Goal: Task Accomplishment & Management: Use online tool/utility

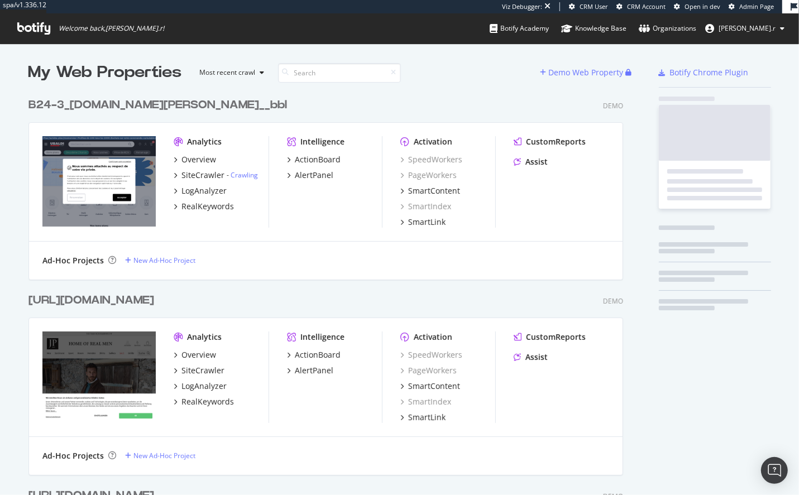
scroll to position [8554, 603]
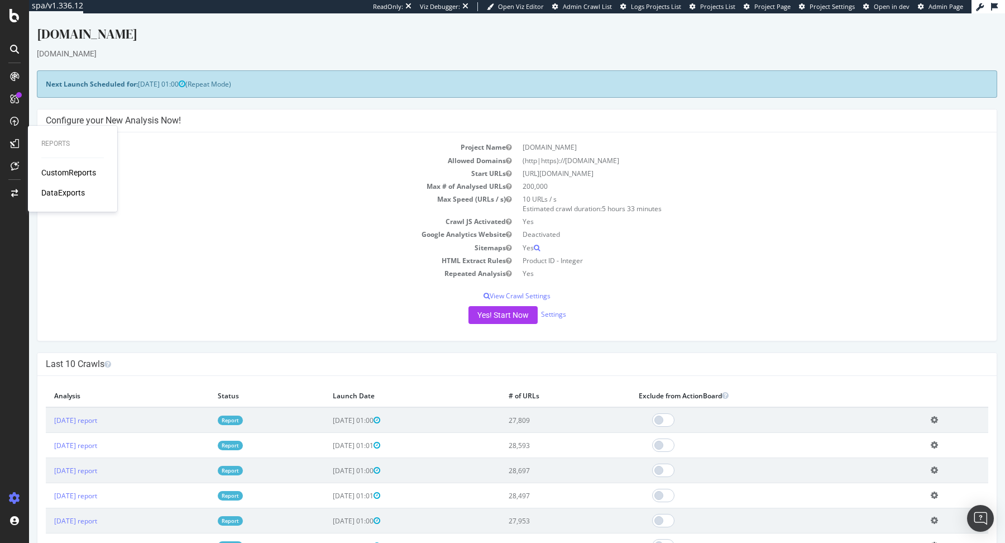
click at [77, 165] on div "Reports CustomReports DataExports" at bounding box center [72, 169] width 80 height 82
click at [77, 169] on div "CustomReports" at bounding box center [68, 172] width 55 height 11
click at [54, 174] on div "CustomReports" at bounding box center [68, 172] width 55 height 11
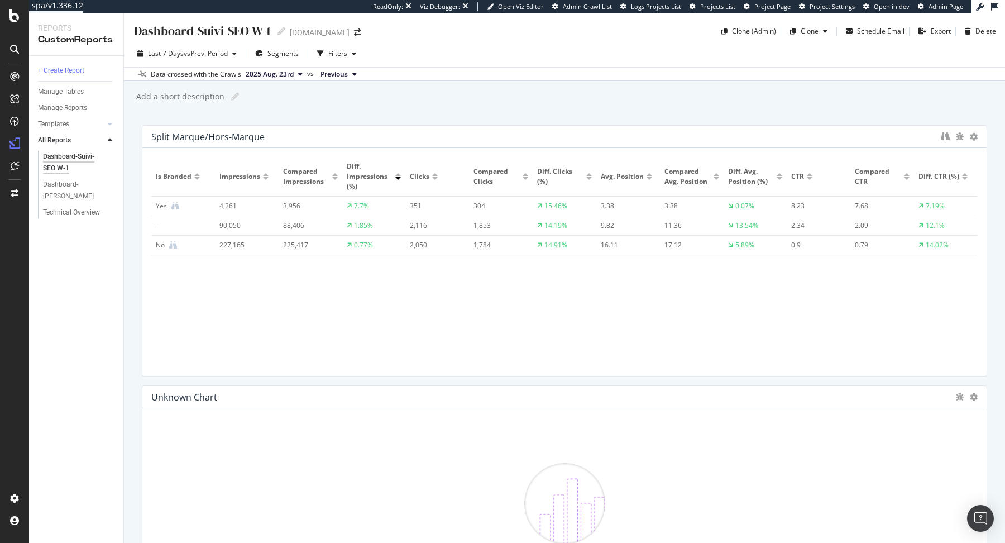
click at [63, 219] on div "Dashboard-Suivi-SEO W-1 Dashboard-Suivi-SEO YoY Technical Overview" at bounding box center [80, 185] width 85 height 72
click at [70, 213] on div "Technical Overview" at bounding box center [71, 213] width 57 height 12
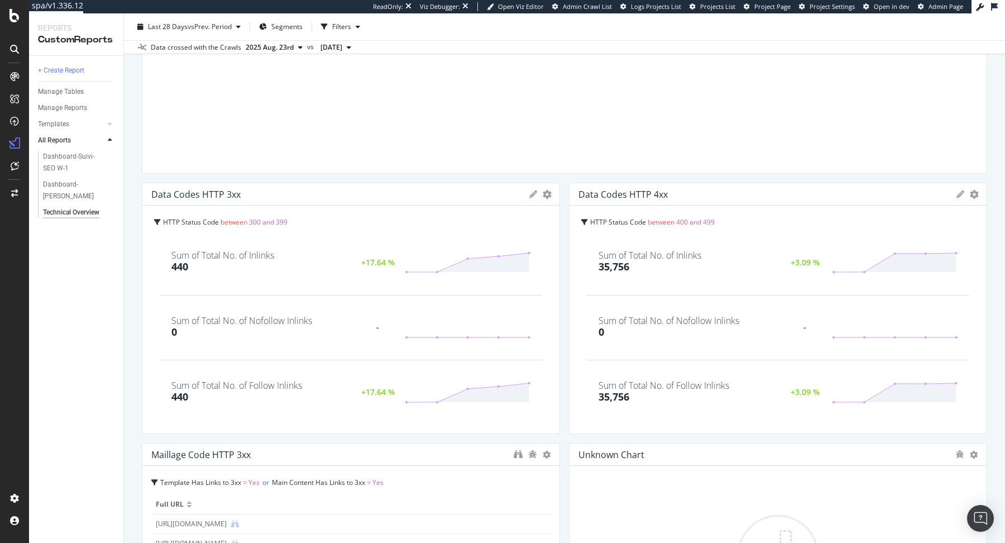
scroll to position [191, 0]
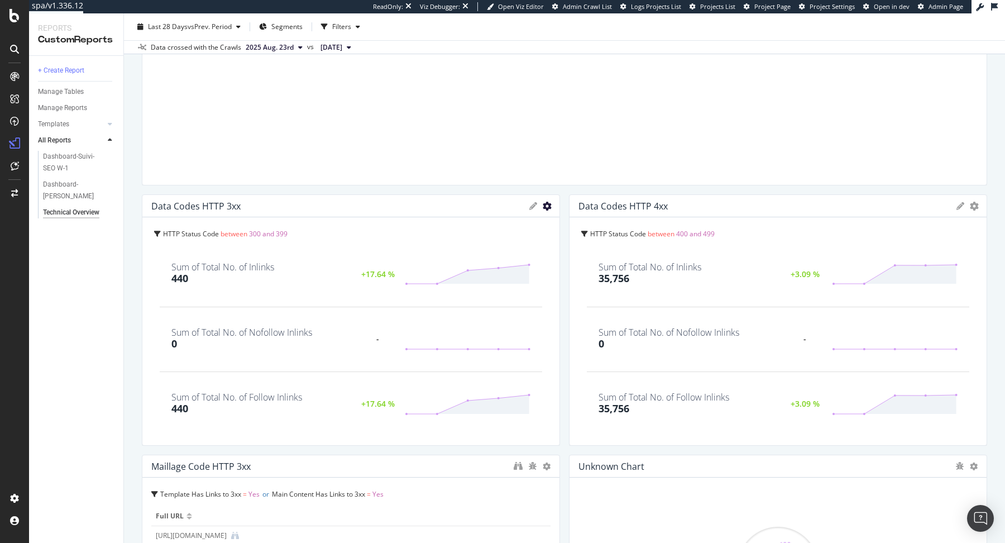
click at [546, 203] on icon "gear" at bounding box center [547, 206] width 9 height 9
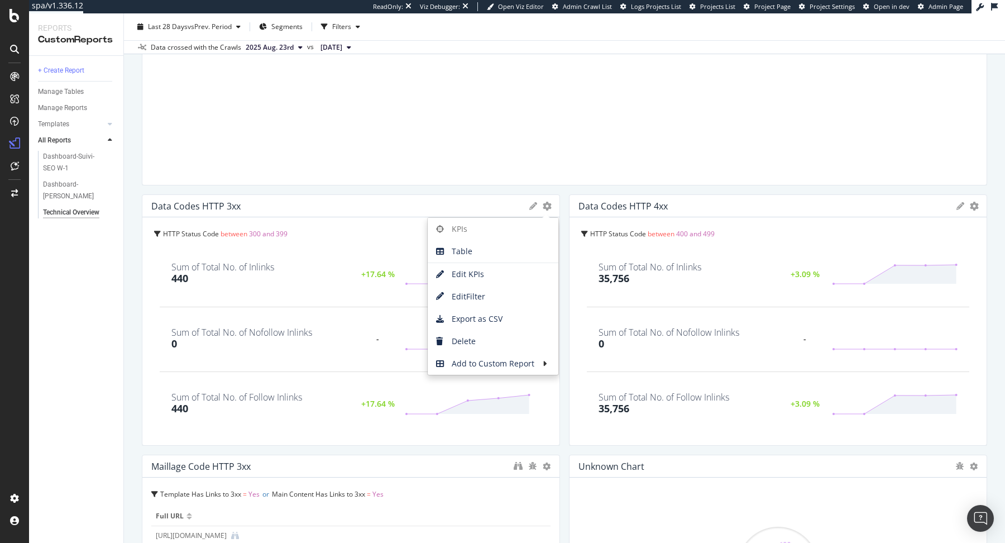
click at [142, 286] on div "HTTP Status Code between 300 and 399 Sum of Total No. of Inlinks 440 +17.64 % S…" at bounding box center [350, 331] width 417 height 228
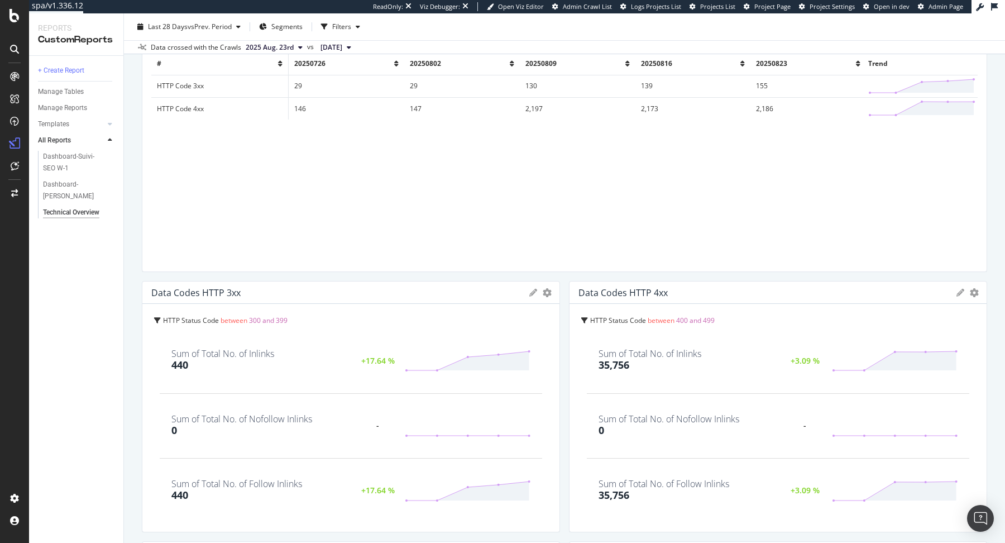
scroll to position [0, 0]
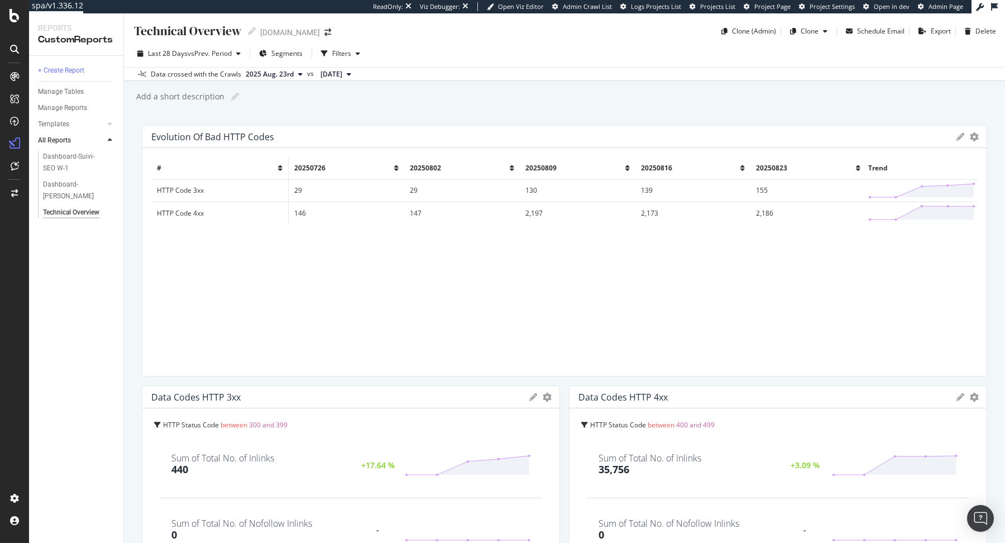
click at [246, 27] on div at bounding box center [248, 31] width 15 height 8
click at [250, 30] on icon at bounding box center [252, 31] width 8 height 8
click at [69, 122] on div "SiteCrawler" at bounding box center [61, 125] width 40 height 11
click at [324, 30] on icon "arrow-right-arrow-left" at bounding box center [327, 32] width 7 height 8
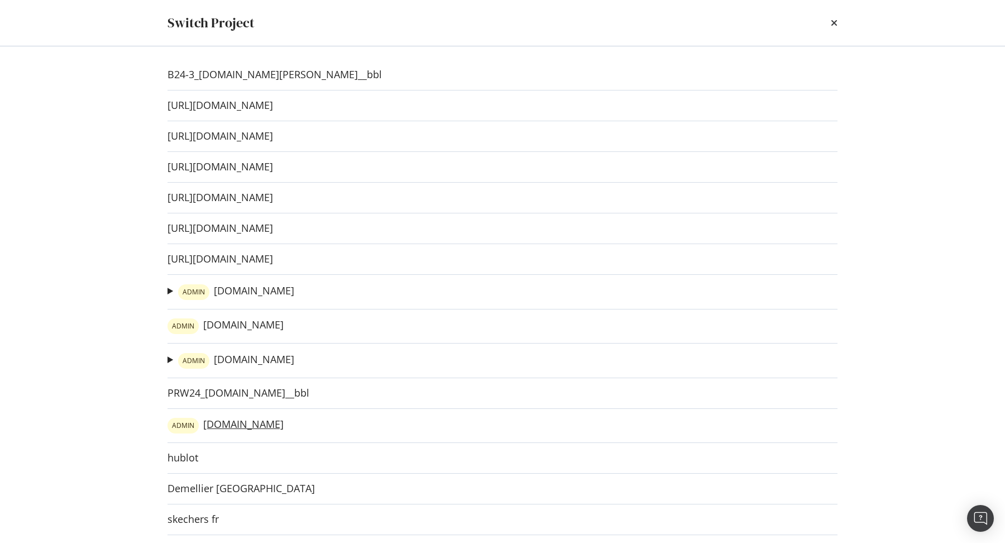
click at [211, 423] on link "ADMIN irun.es" at bounding box center [226, 426] width 116 height 16
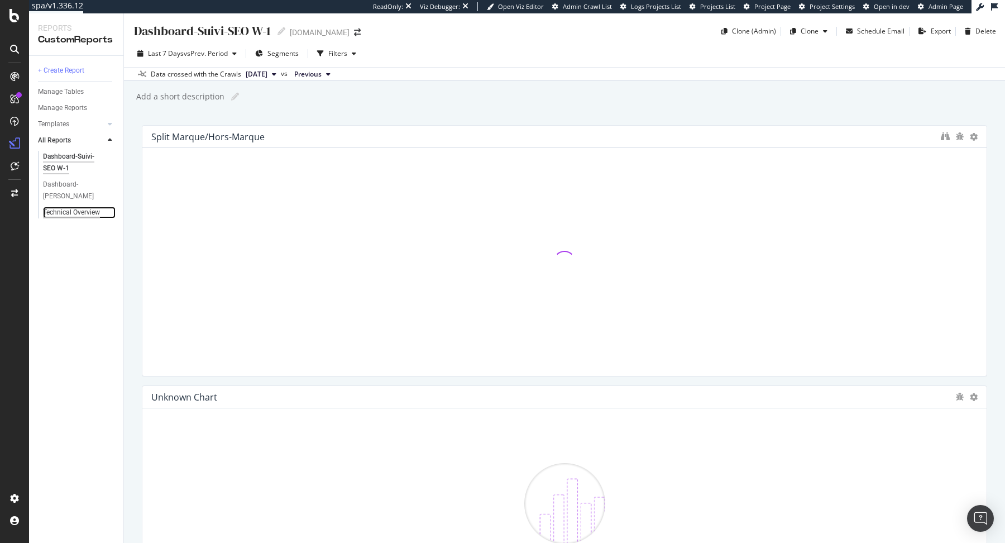
click at [66, 210] on div "Technical Overview" at bounding box center [71, 213] width 57 height 12
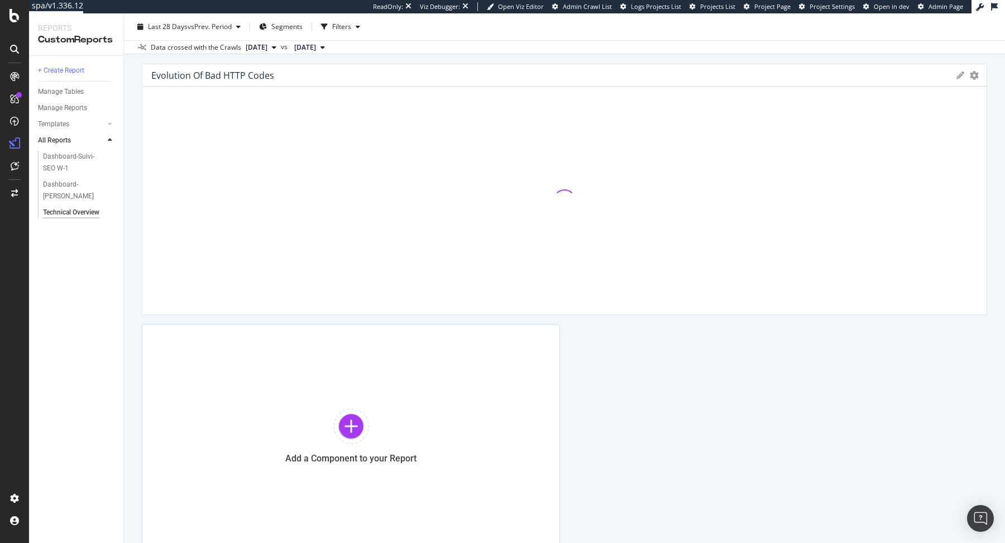
scroll to position [58, 0]
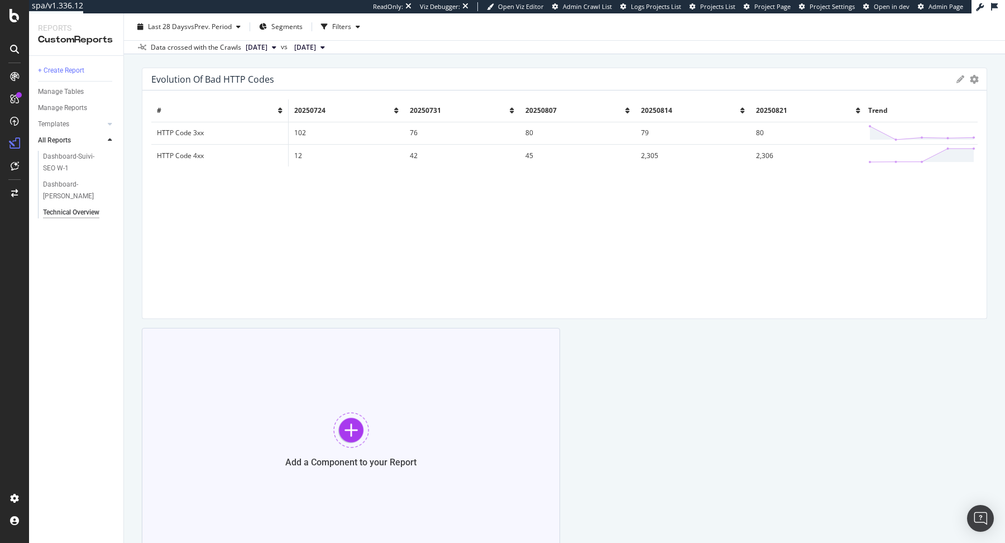
click at [405, 413] on div "Add a Component to your Report" at bounding box center [351, 439] width 418 height 223
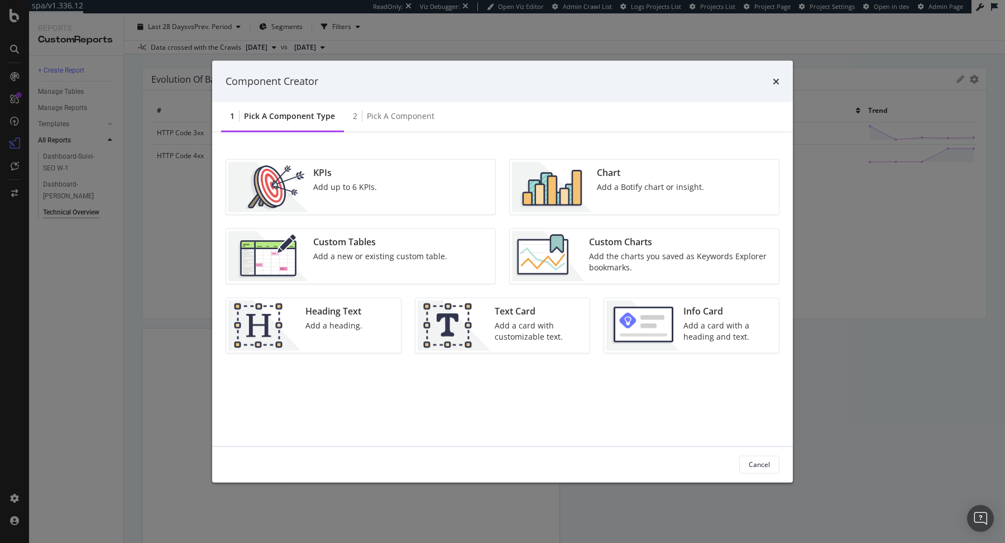
click at [388, 178] on div "KPIs Add up to 6 KPIs." at bounding box center [360, 186] width 269 height 55
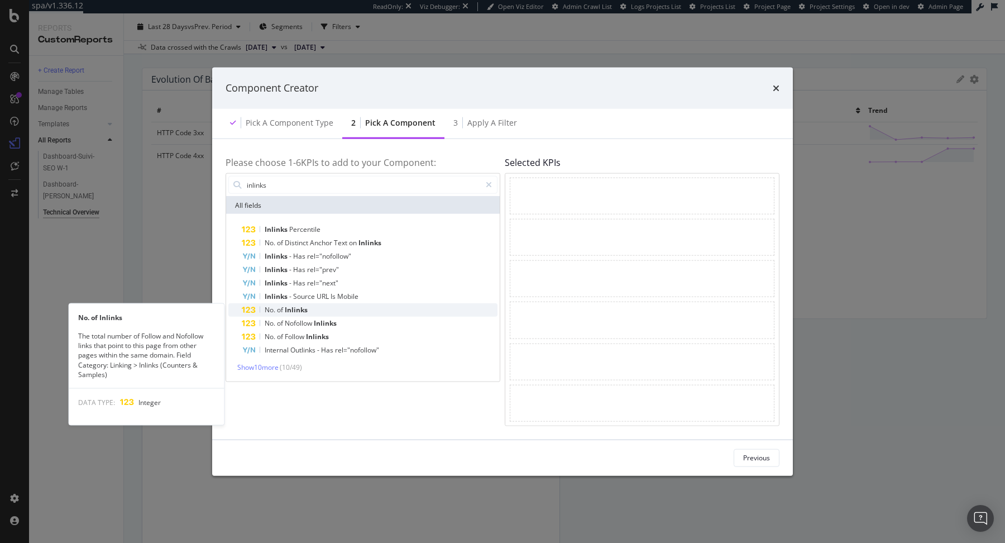
type input "inlinks"
click at [338, 308] on div "No. of Inlinks" at bounding box center [370, 309] width 256 height 13
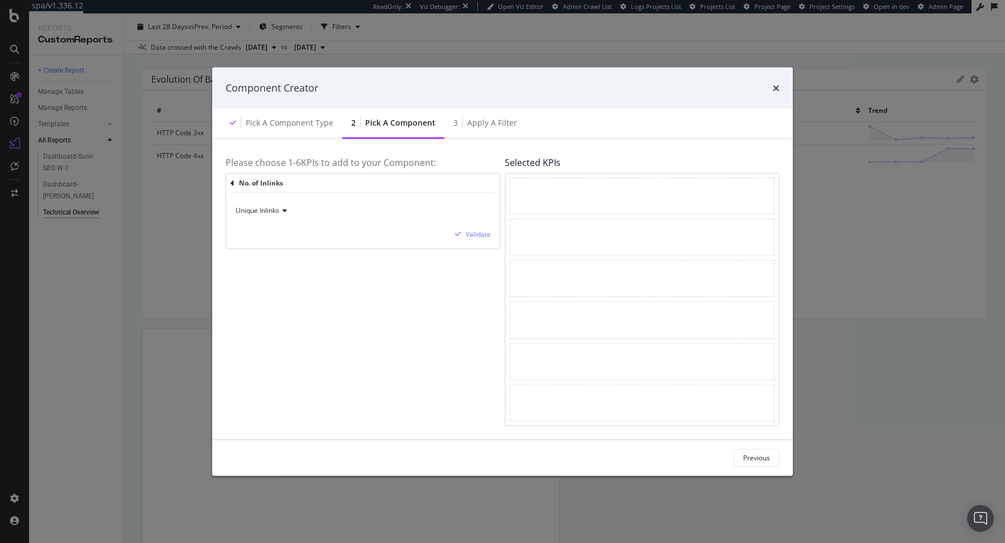
click at [278, 200] on div "Unique Inlinks Validate" at bounding box center [363, 221] width 274 height 56
click at [278, 209] on span "Unique Inlinks" at bounding box center [258, 209] width 44 height 9
click at [266, 245] on span "Total Inlinks" at bounding box center [259, 247] width 37 height 9
click at [465, 235] on div "modal" at bounding box center [458, 234] width 15 height 7
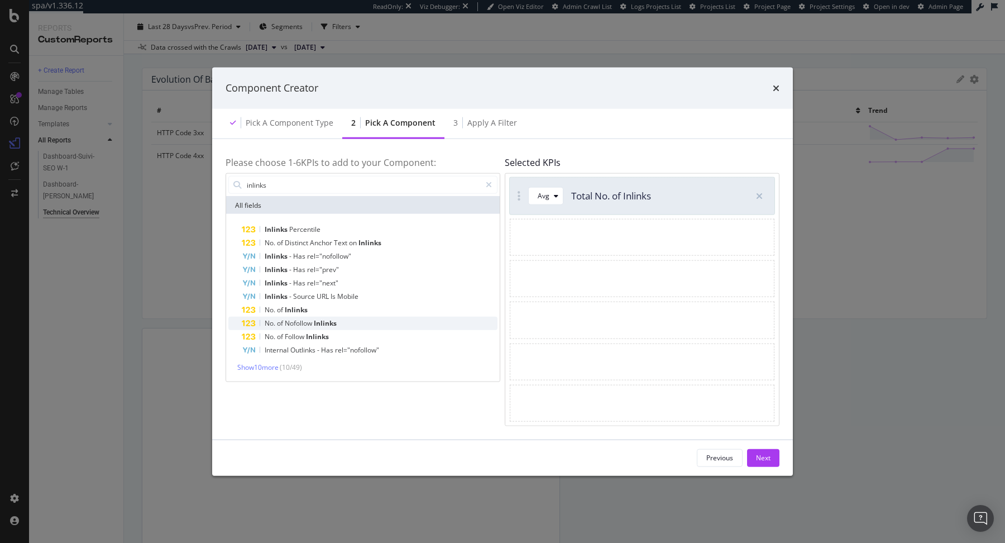
click at [319, 324] on span "Inlinks" at bounding box center [325, 322] width 23 height 9
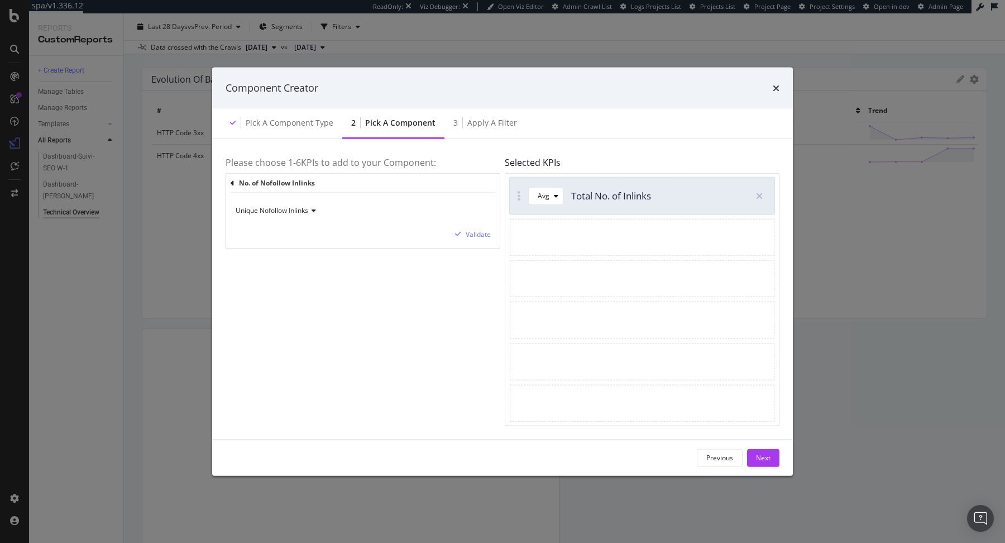
click at [300, 209] on span "Unique Nofollow Inlinks" at bounding box center [272, 209] width 73 height 9
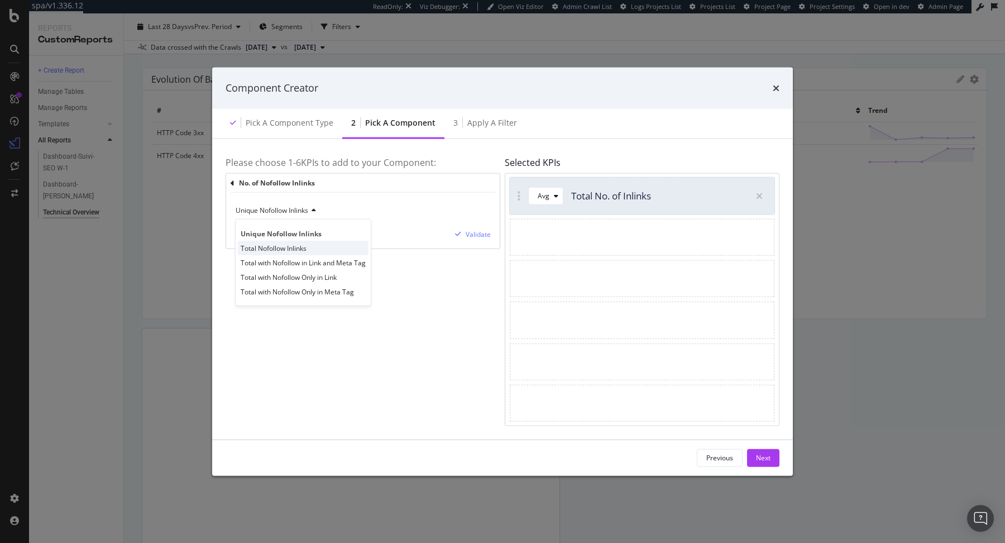
click at [302, 246] on span "Total Nofollow Inlinks" at bounding box center [274, 247] width 66 height 9
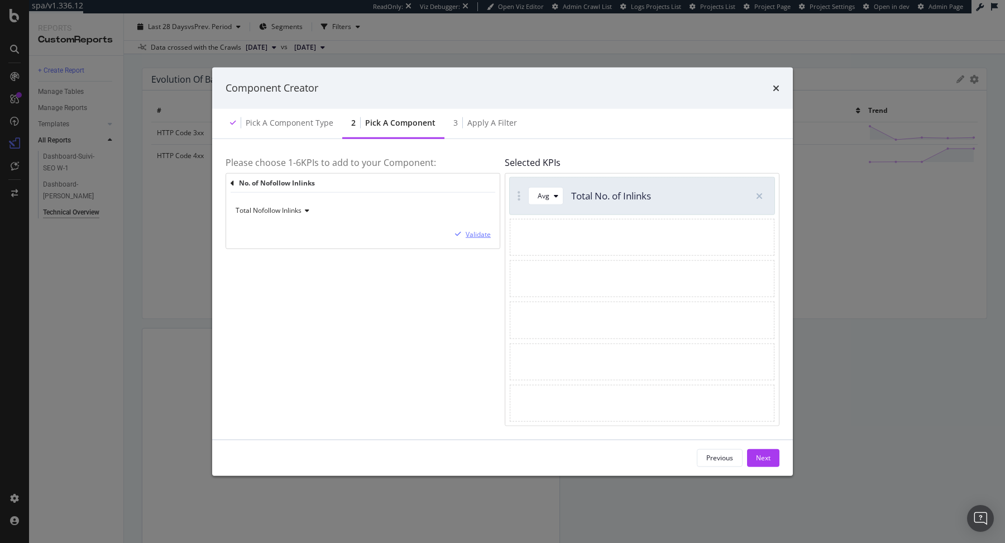
click at [462, 237] on div "Validate" at bounding box center [471, 234] width 40 height 10
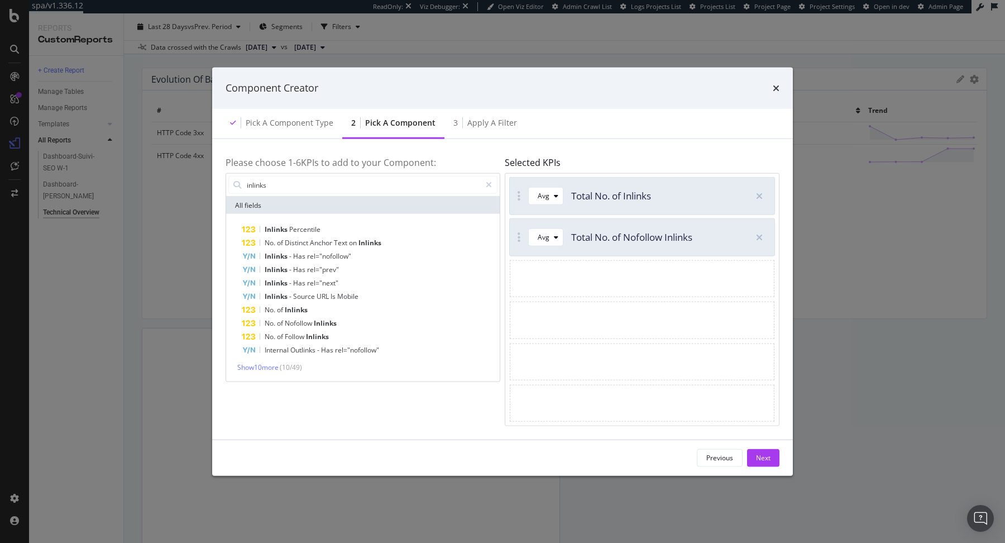
click at [283, 333] on span "of" at bounding box center [281, 336] width 8 height 9
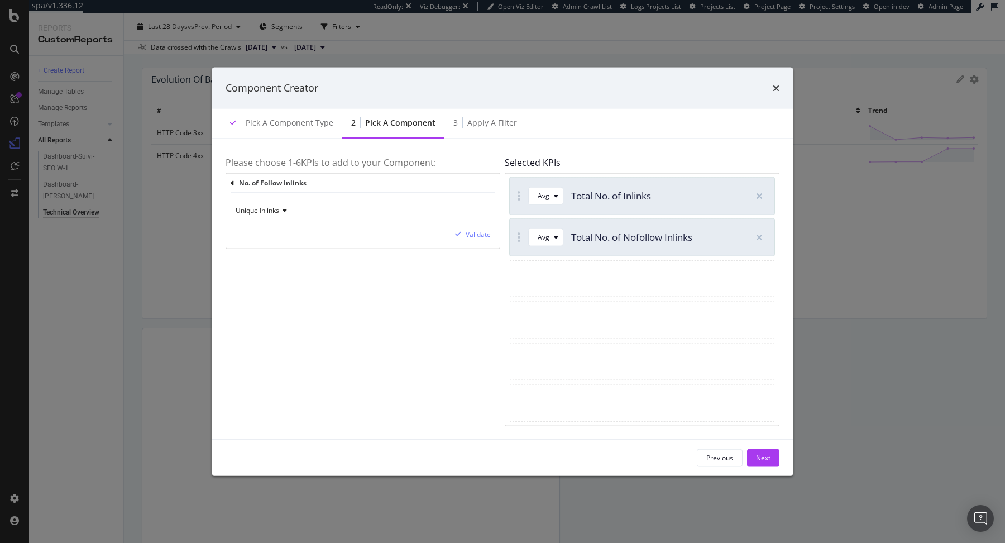
click at [274, 205] on span "Unique Inlinks" at bounding box center [258, 209] width 44 height 9
click at [293, 246] on div "Total Inlinks" at bounding box center [297, 248] width 119 height 15
click at [480, 233] on div "Validate" at bounding box center [478, 233] width 25 height 9
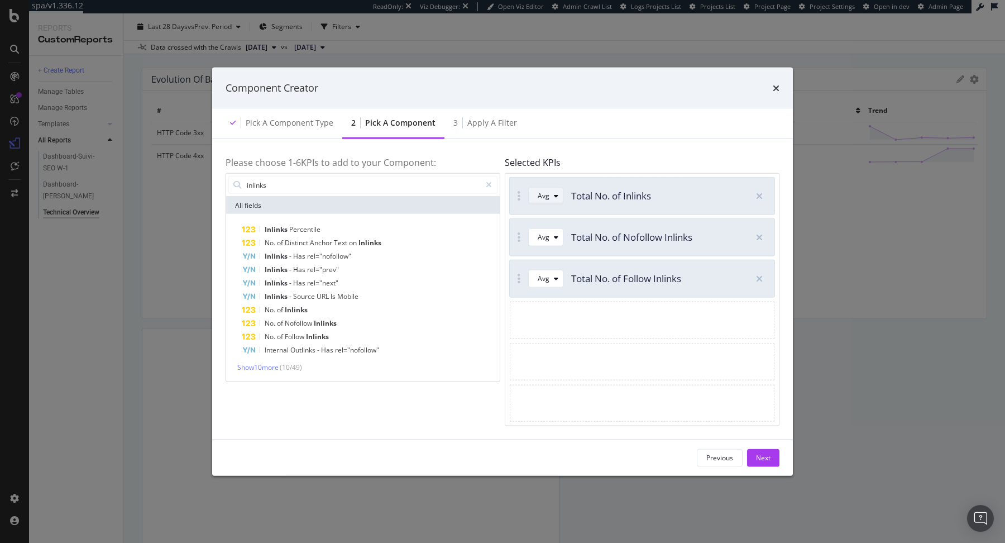
click at [557, 200] on div "Avg" at bounding box center [550, 196] width 25 height 16
click at [556, 235] on div "Sum" at bounding box center [549, 233] width 32 height 14
click at [551, 235] on div "modal" at bounding box center [555, 237] width 13 height 7
click at [552, 270] on div "Sum" at bounding box center [549, 274] width 14 height 9
click at [551, 278] on div "modal" at bounding box center [555, 278] width 13 height 7
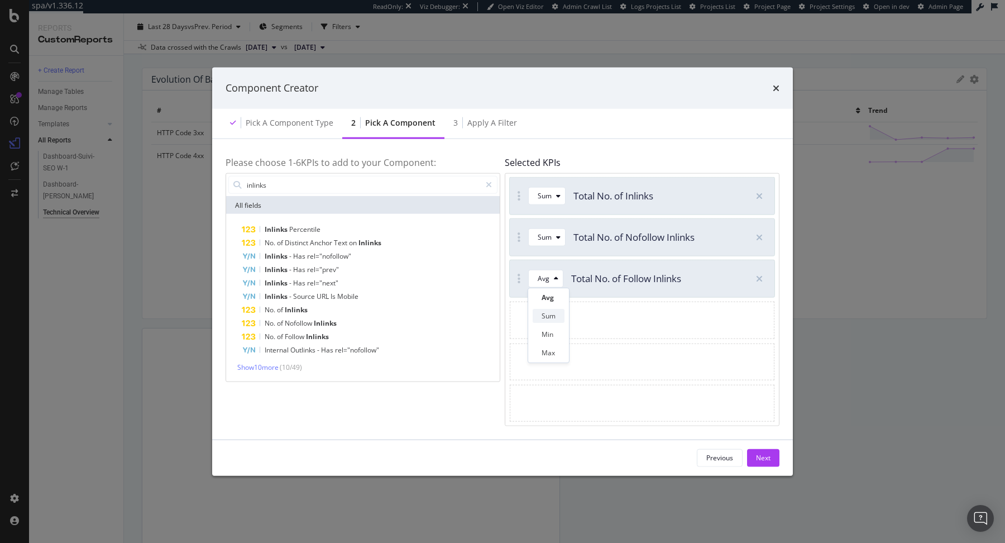
click at [552, 313] on div "Sum" at bounding box center [549, 315] width 14 height 9
click at [757, 455] on div "Next" at bounding box center [763, 457] width 15 height 9
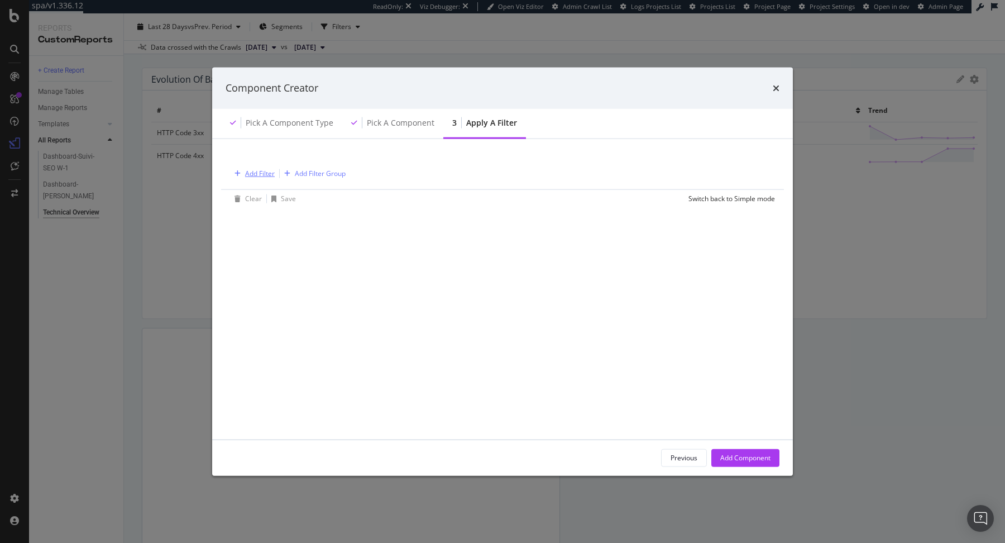
click at [263, 172] on div "Add Filter" at bounding box center [260, 173] width 30 height 9
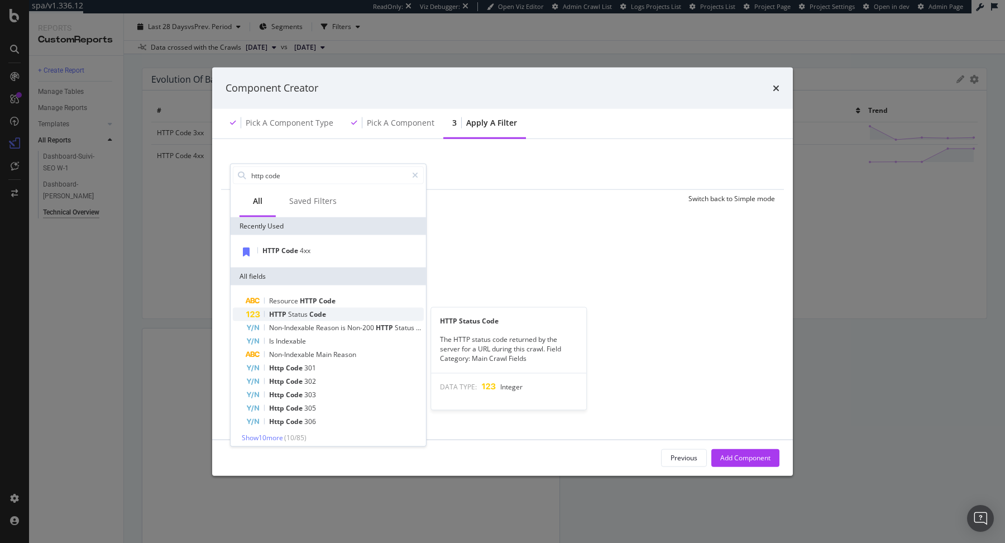
type input "http code"
click at [309, 315] on span "Code" at bounding box center [317, 313] width 17 height 9
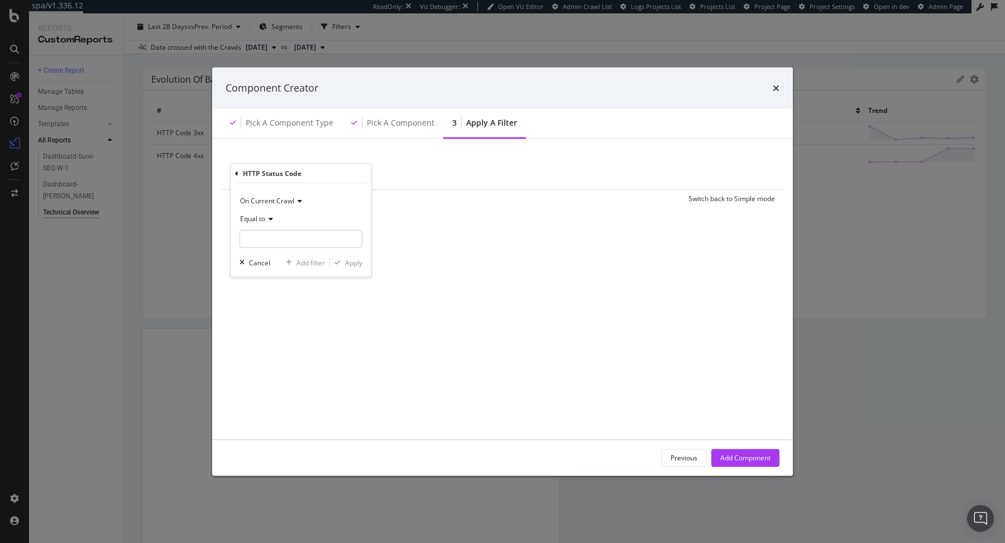
click at [262, 219] on span "Equal to" at bounding box center [252, 218] width 25 height 9
click at [275, 325] on div "Between" at bounding box center [301, 329] width 119 height 15
click at [267, 247] on input "0" at bounding box center [301, 239] width 123 height 18
type input "300"
click at [270, 286] on div "On Current Crawl Between 300 and 1 Cancel Add filter Apply" at bounding box center [301, 246] width 141 height 126
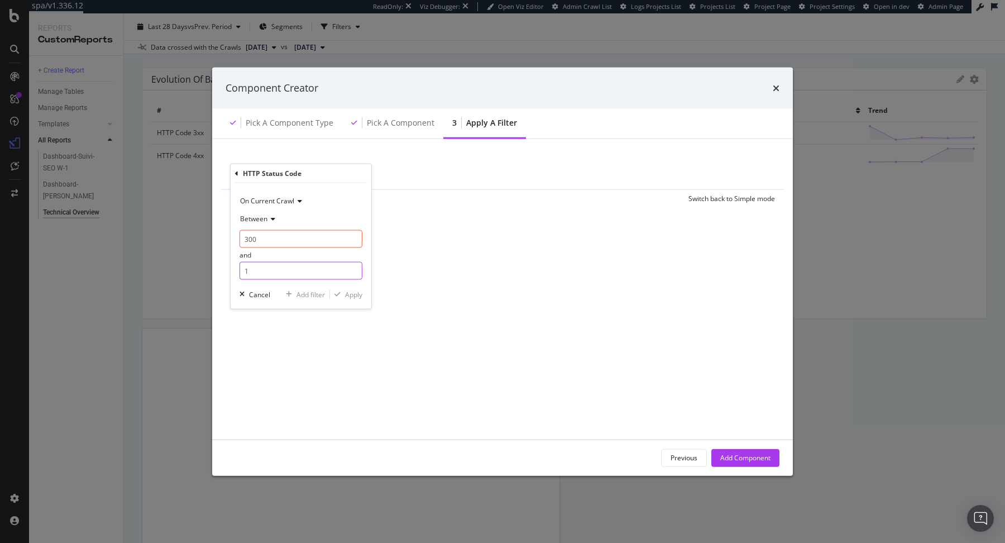
click at [270, 272] on input "1" at bounding box center [301, 271] width 123 height 18
type input "399"
click at [349, 294] on div "Apply" at bounding box center [353, 293] width 17 height 9
click at [721, 455] on div "Add Component" at bounding box center [745, 457] width 50 height 9
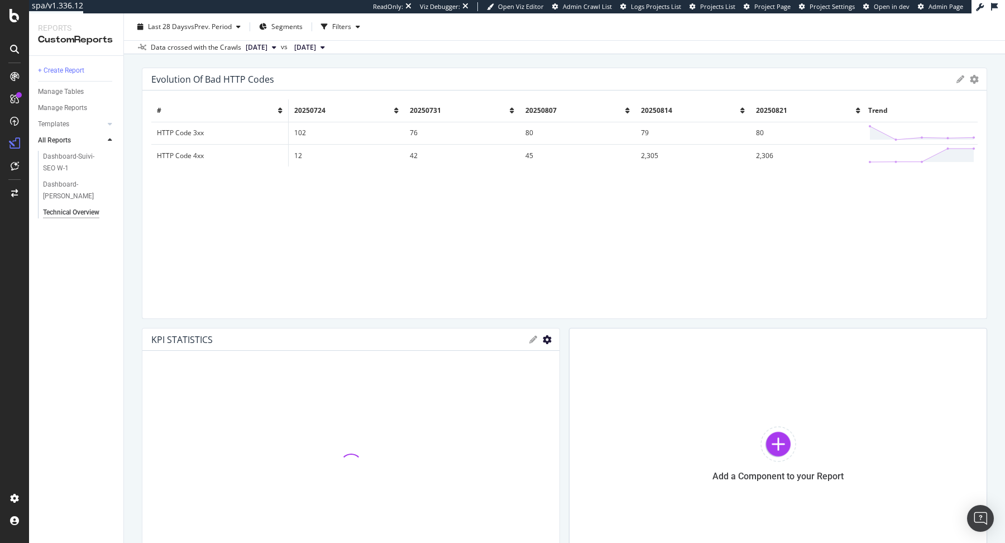
click at [547, 337] on icon "gear" at bounding box center [547, 339] width 9 height 9
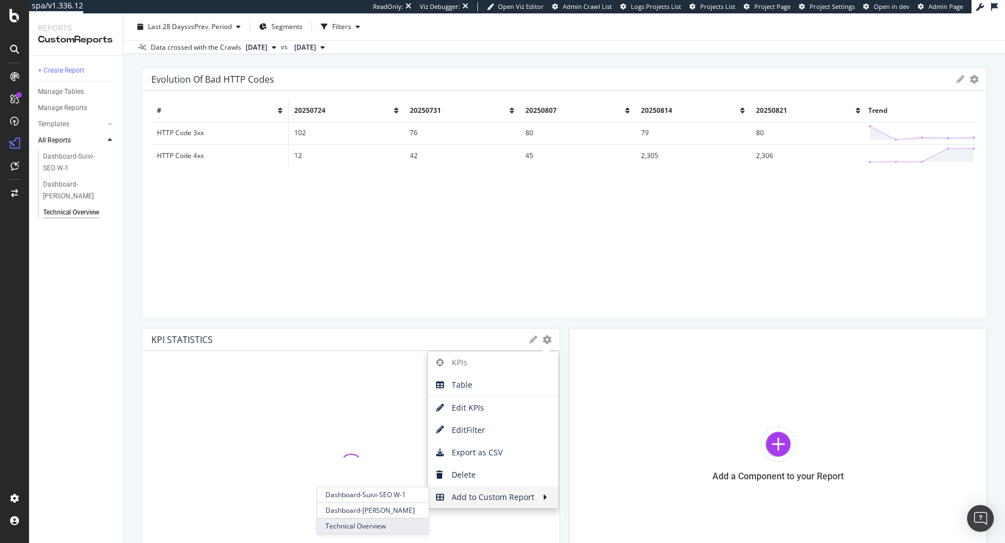
click at [386, 525] on span "Technical Overview" at bounding box center [373, 525] width 112 height 15
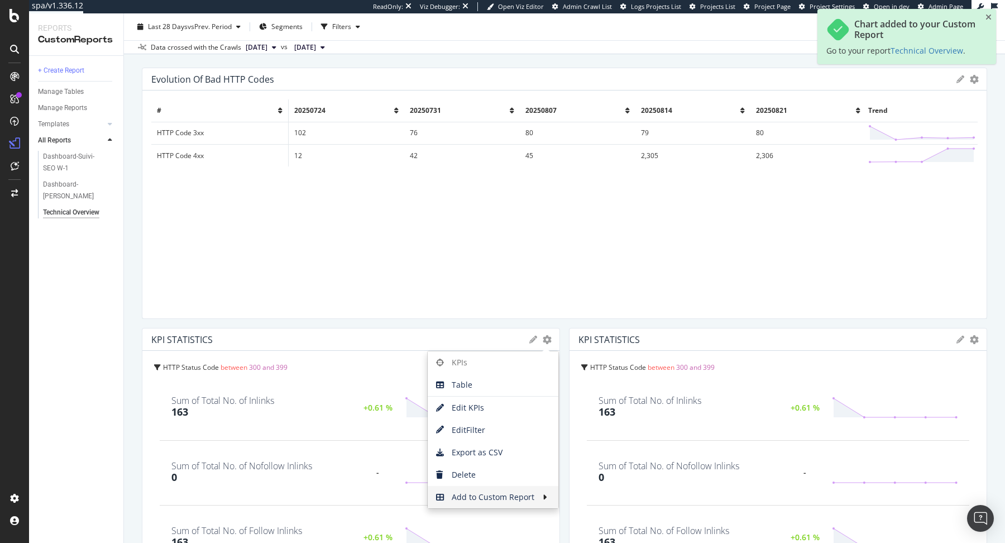
click at [956, 338] on icon at bounding box center [960, 340] width 8 height 8
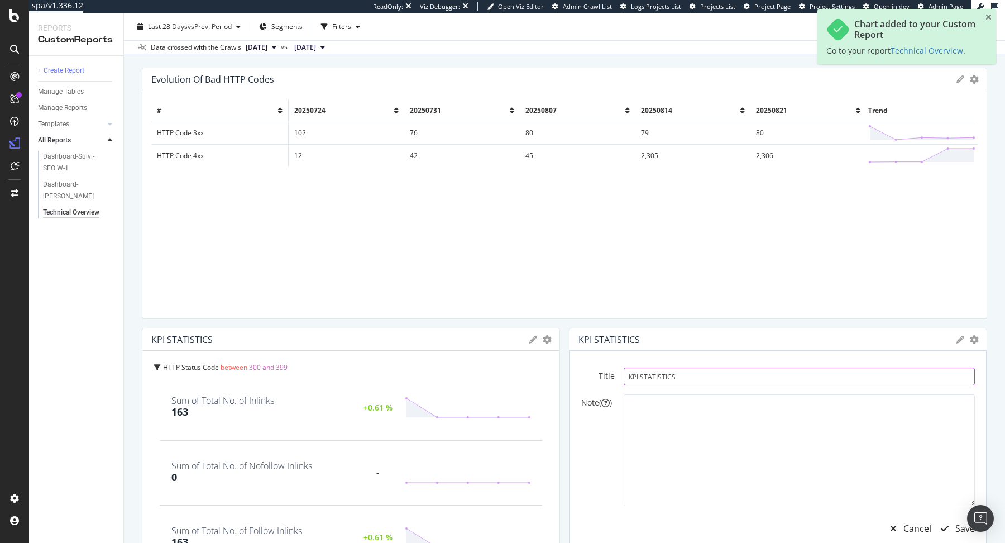
click at [720, 378] on input "KPI STATISTICS" at bounding box center [799, 376] width 351 height 18
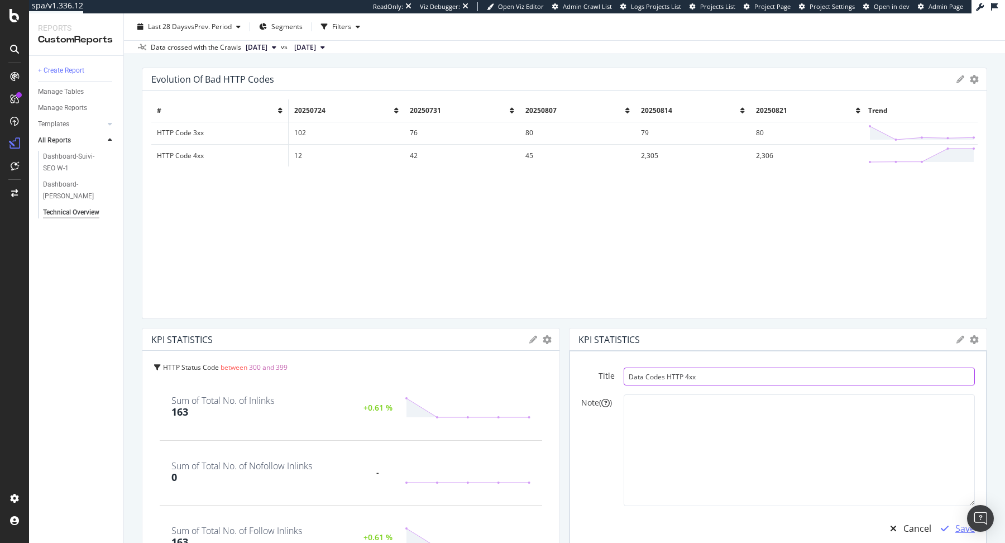
type input "Data Codes HTTP 4xx"
click at [953, 533] on div "Save" at bounding box center [954, 528] width 41 height 26
click at [910, 530] on div "Cancel" at bounding box center [917, 528] width 28 height 13
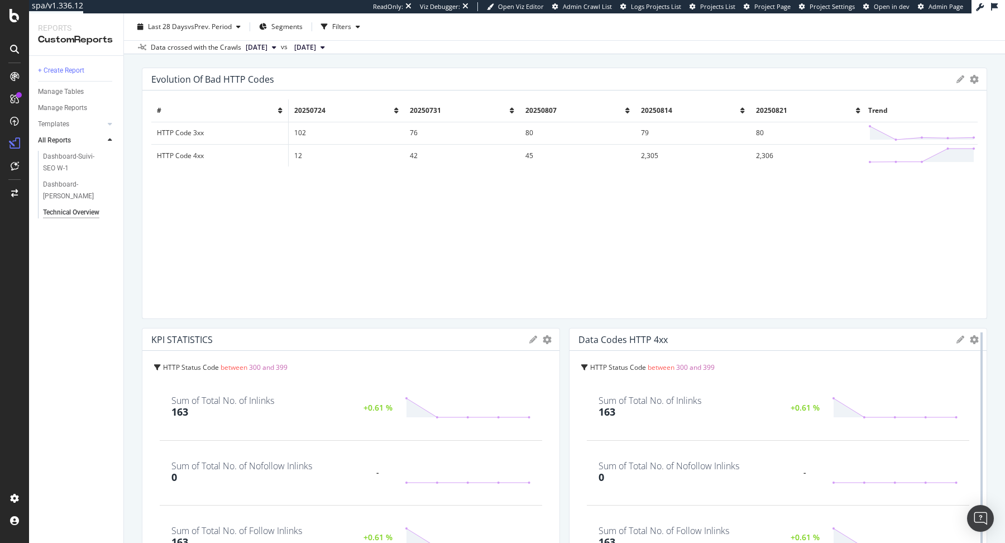
click at [977, 341] on div at bounding box center [981, 453] width 11 height 251
click at [552, 338] on icon "gear" at bounding box center [547, 339] width 9 height 9
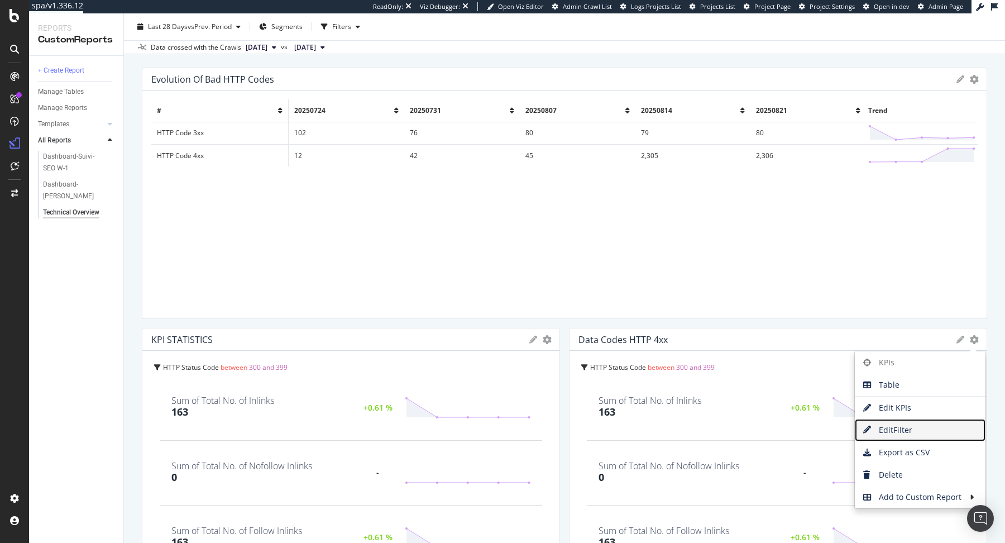
click at [916, 422] on span "Edit Filter" at bounding box center [920, 430] width 131 height 17
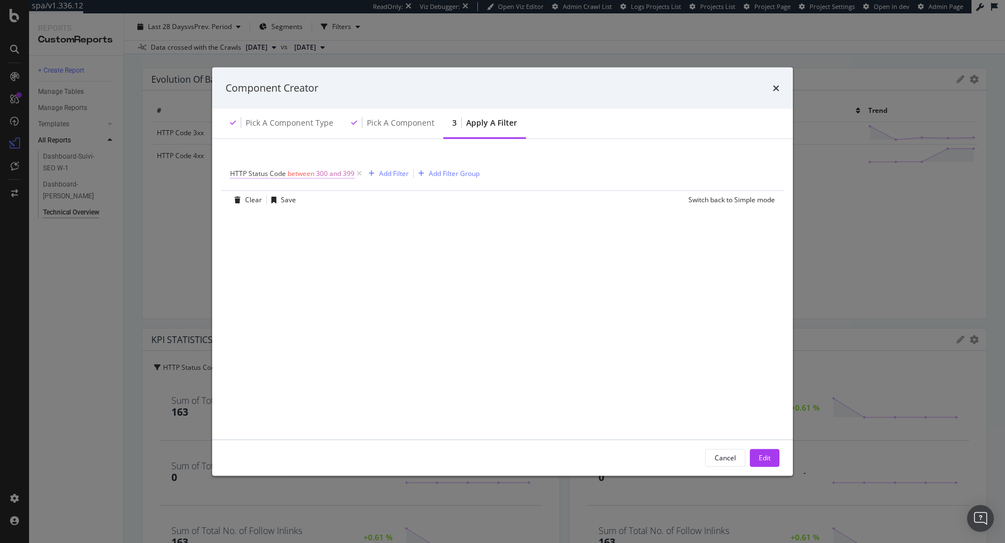
click at [325, 176] on span "300 and 399" at bounding box center [335, 173] width 39 height 16
click at [286, 265] on input "399" at bounding box center [301, 269] width 123 height 18
type input "499"
click at [303, 226] on div "Between 300 and 499" at bounding box center [301, 243] width 123 height 70
click at [301, 235] on input "300" at bounding box center [301, 237] width 123 height 18
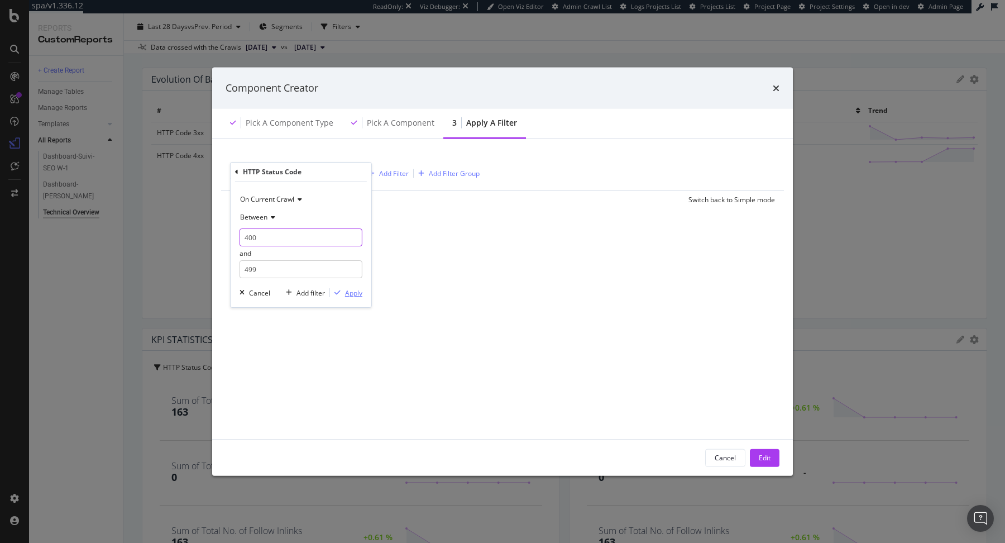
type input "400"
click at [358, 295] on div "Apply" at bounding box center [353, 292] width 17 height 9
click at [773, 455] on button "Edit" at bounding box center [765, 457] width 30 height 18
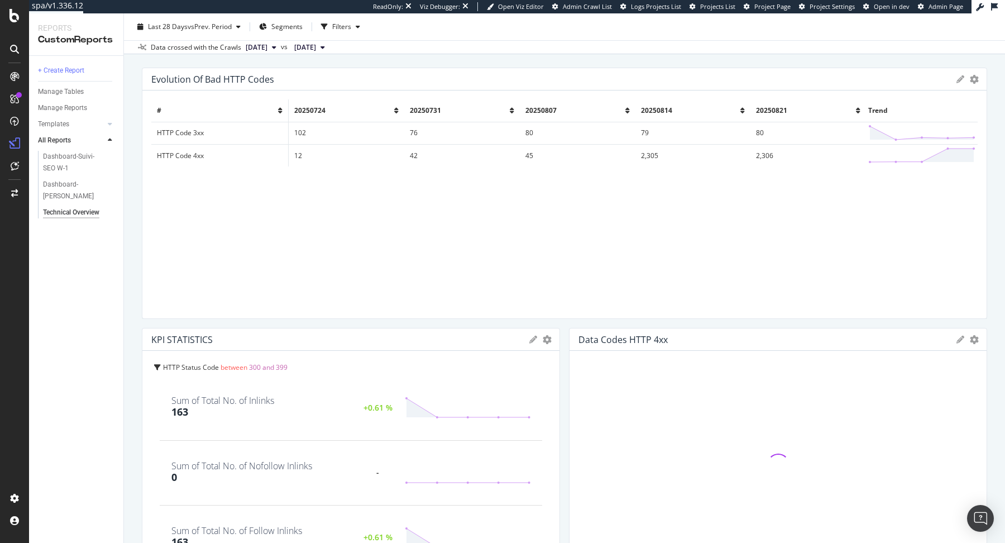
click at [535, 338] on icon at bounding box center [533, 340] width 8 height 8
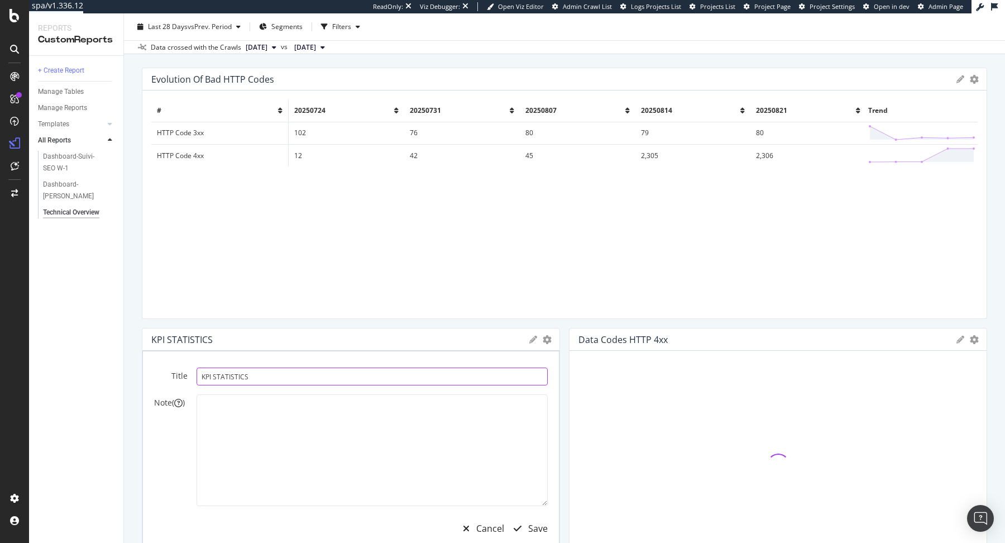
click at [460, 367] on input "KPI STATISTICS" at bounding box center [372, 376] width 351 height 18
paste input "Data Codes HTTP 4xx"
type input "Data Codes HTTP 3xx"
click at [535, 534] on div "Save" at bounding box center [527, 528] width 41 height 26
click at [478, 528] on div "Cancel" at bounding box center [490, 528] width 28 height 13
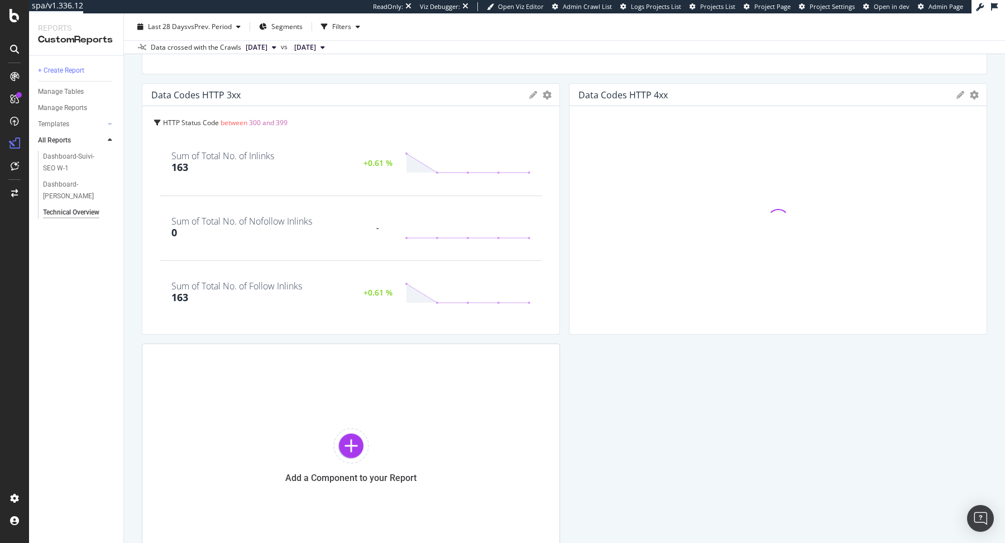
scroll to position [382, 0]
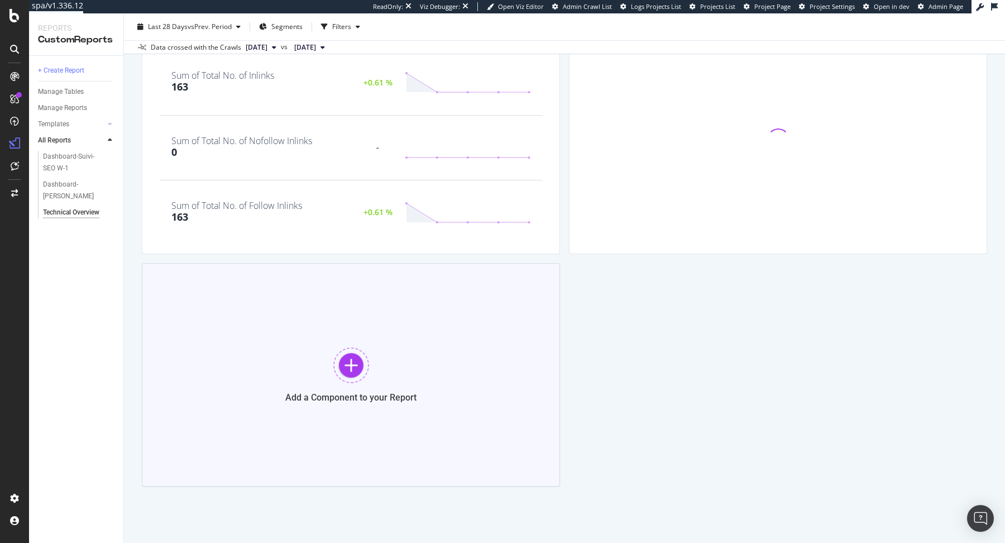
click at [465, 343] on div "Add a Component to your Report" at bounding box center [351, 374] width 418 height 223
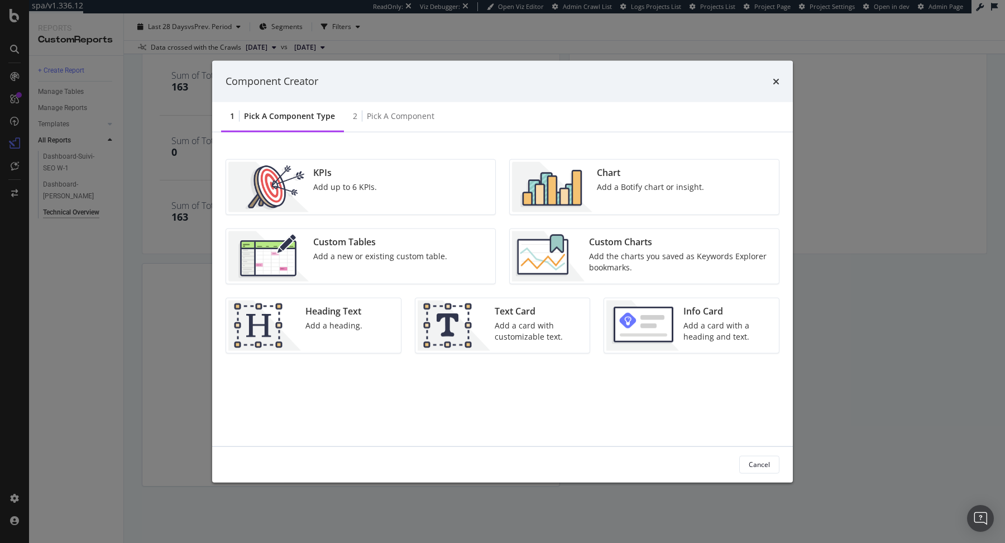
click at [561, 257] on img "modal" at bounding box center [548, 256] width 73 height 50
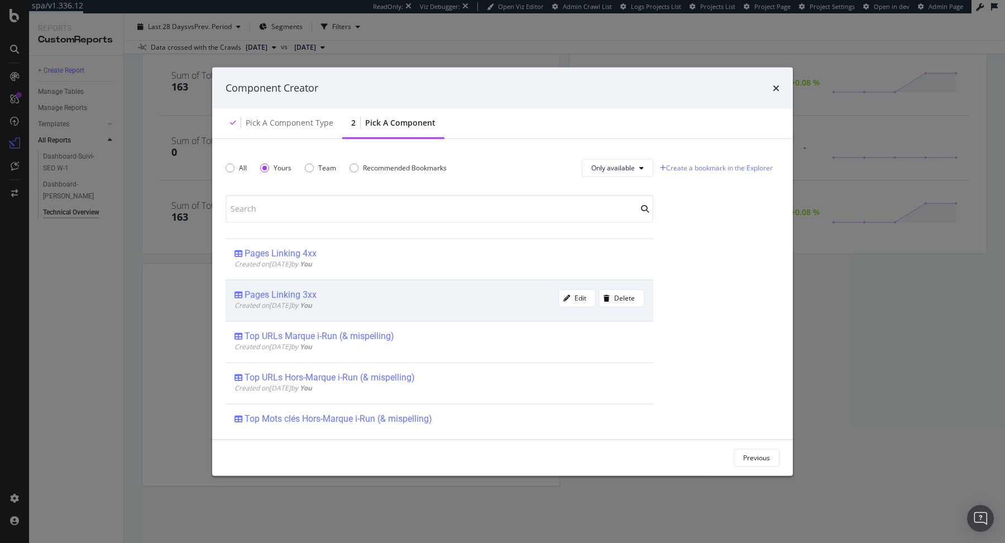
click at [301, 291] on div "Pages Linking 3xx" at bounding box center [281, 294] width 72 height 11
click at [736, 452] on div "Add Component" at bounding box center [745, 457] width 50 height 17
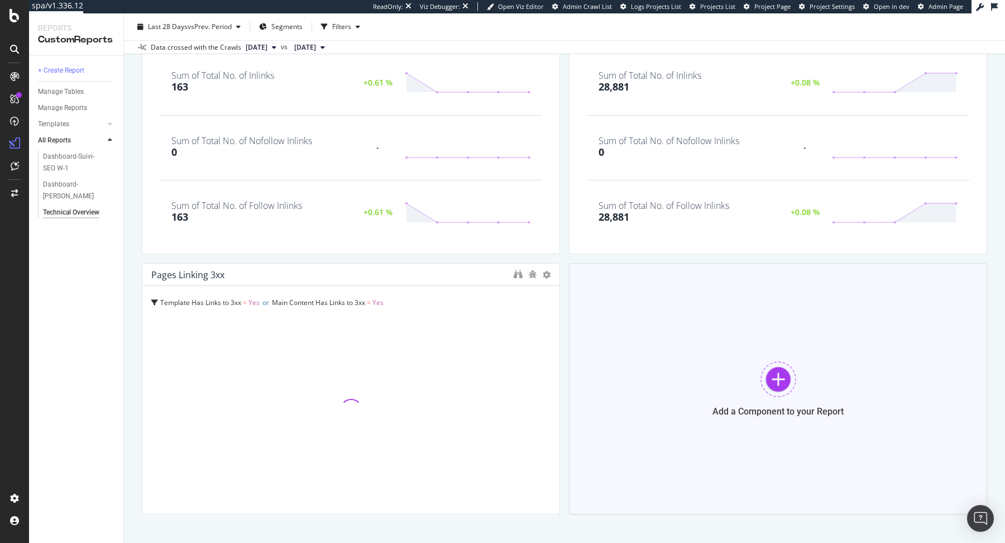
click at [742, 432] on div "Add a Component to your Report" at bounding box center [778, 388] width 418 height 251
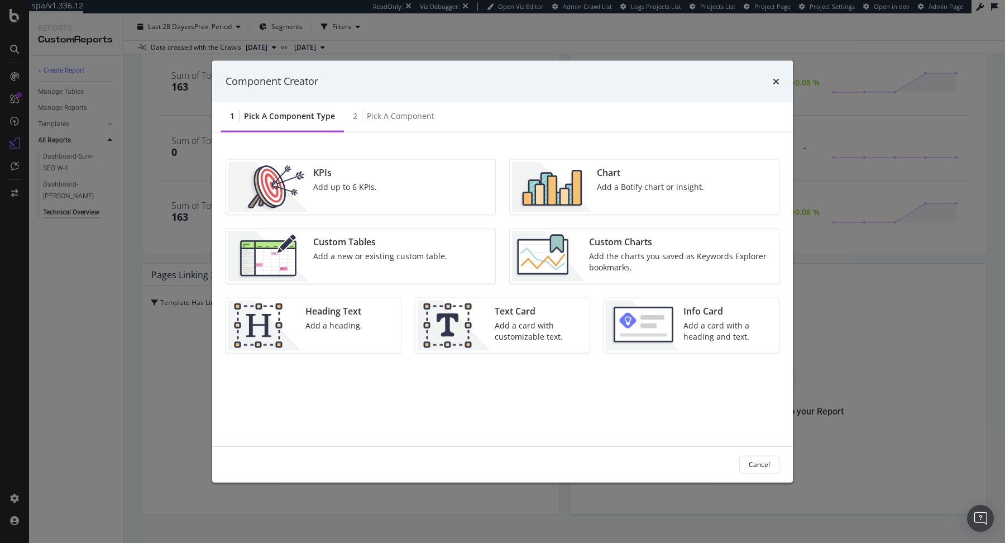
click at [544, 238] on img "modal" at bounding box center [548, 256] width 73 height 50
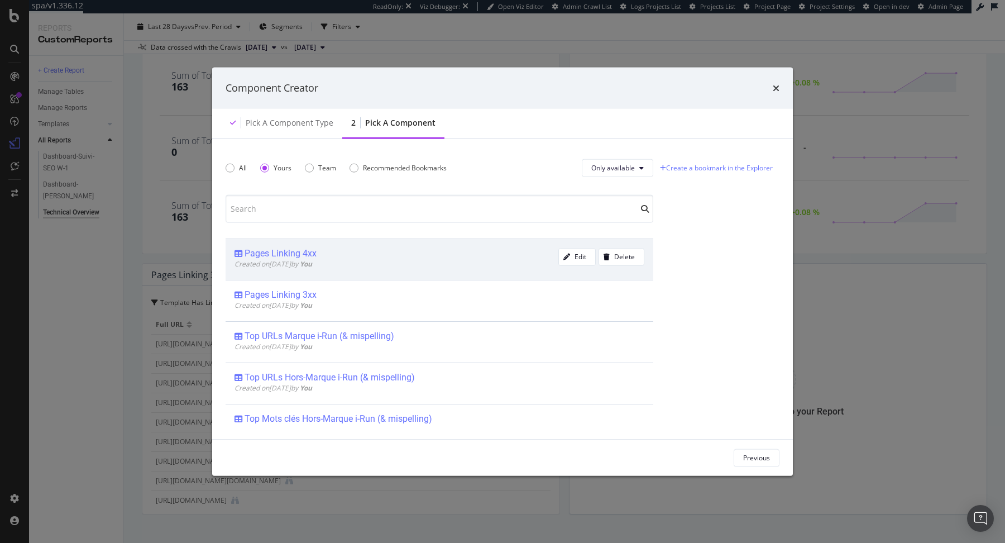
click at [306, 261] on span "Created on 2025 Aug 26th by You" at bounding box center [274, 263] width 78 height 9
click at [755, 462] on div "Add Component" at bounding box center [745, 457] width 50 height 9
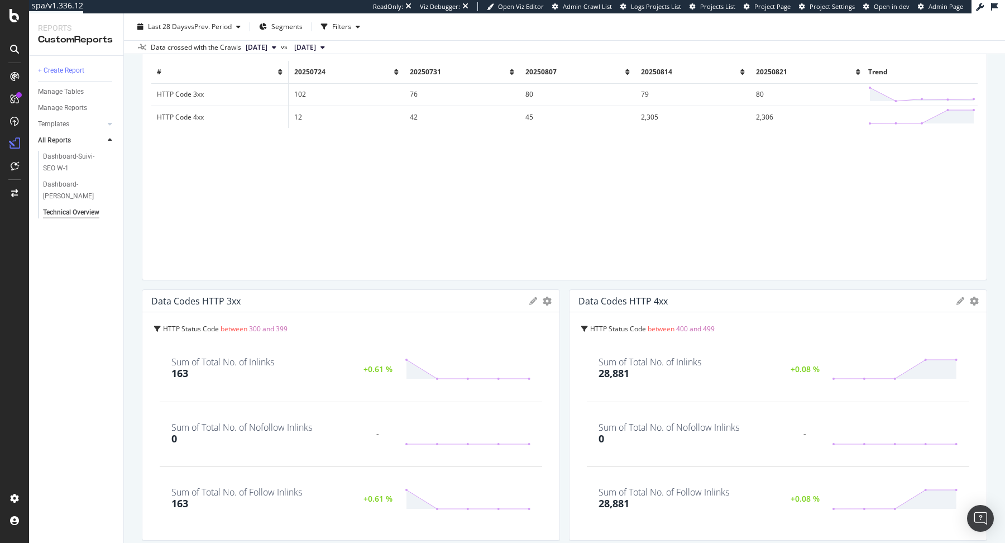
scroll to position [0, 0]
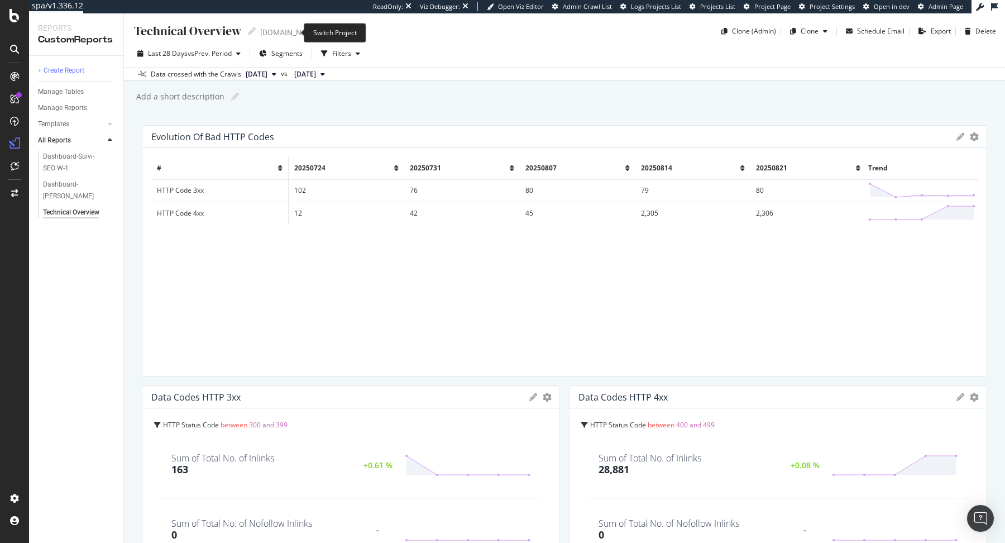
click at [320, 32] on span at bounding box center [328, 32] width 16 height 8
click at [324, 31] on icon "arrow-right-arrow-left" at bounding box center [327, 32] width 7 height 8
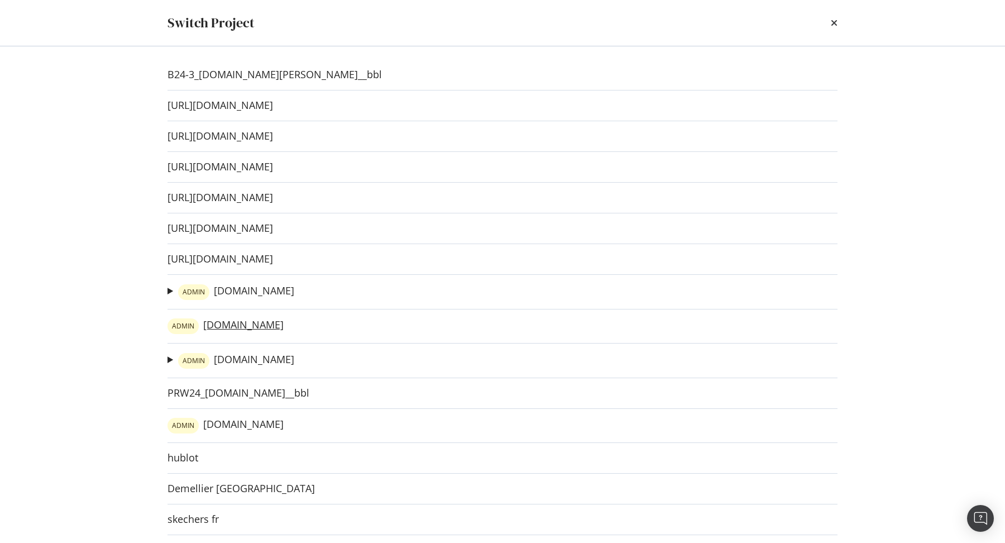
click at [218, 324] on link "ADMIN irun.de" at bounding box center [226, 326] width 116 height 16
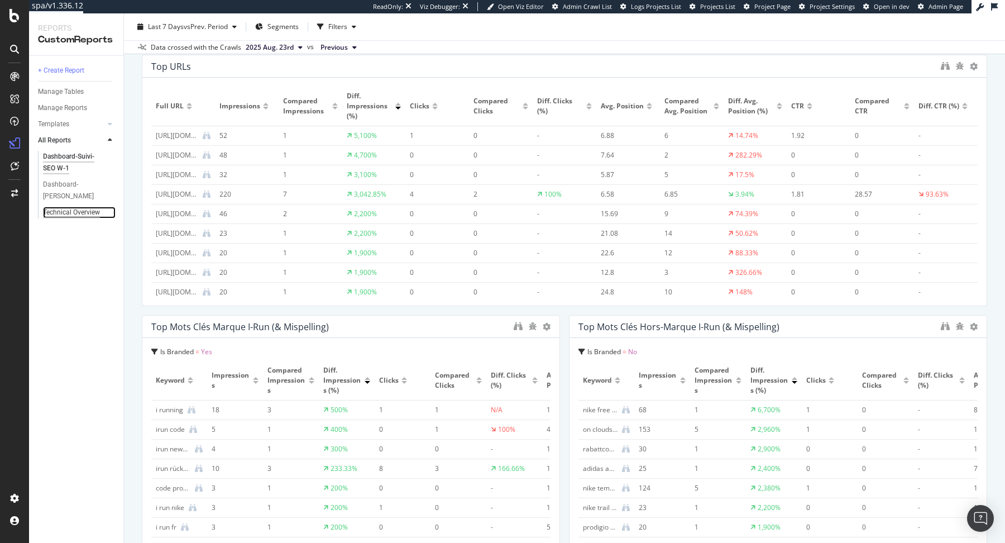
click at [92, 215] on div "Technical Overview" at bounding box center [71, 213] width 57 height 12
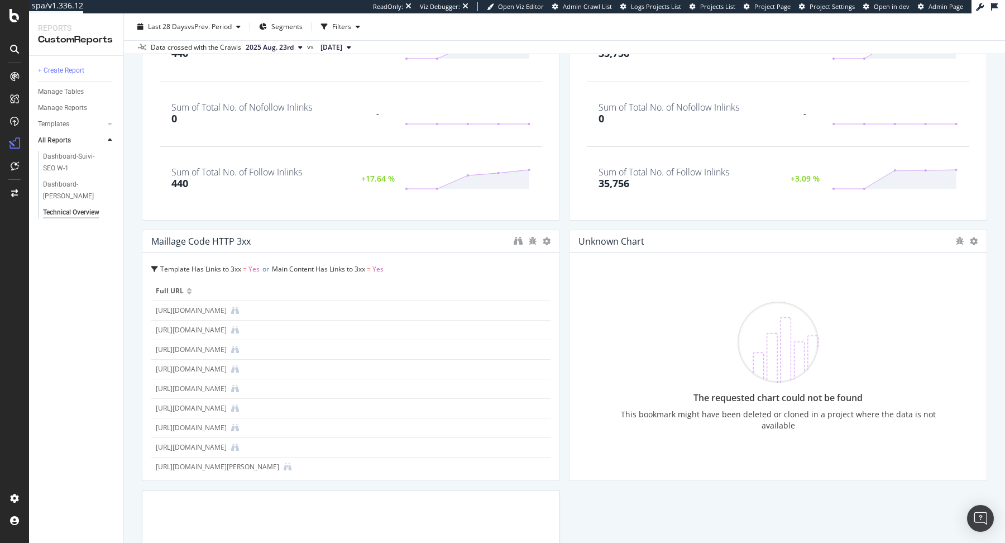
scroll to position [436, 0]
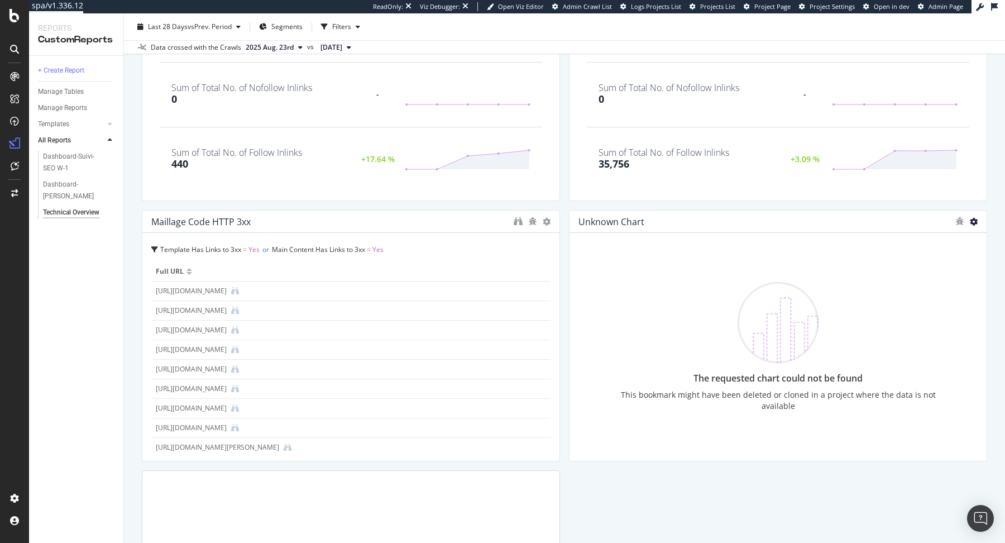
click at [974, 219] on icon at bounding box center [974, 222] width 8 height 8
click at [948, 219] on span "Delete" at bounding box center [950, 222] width 21 height 10
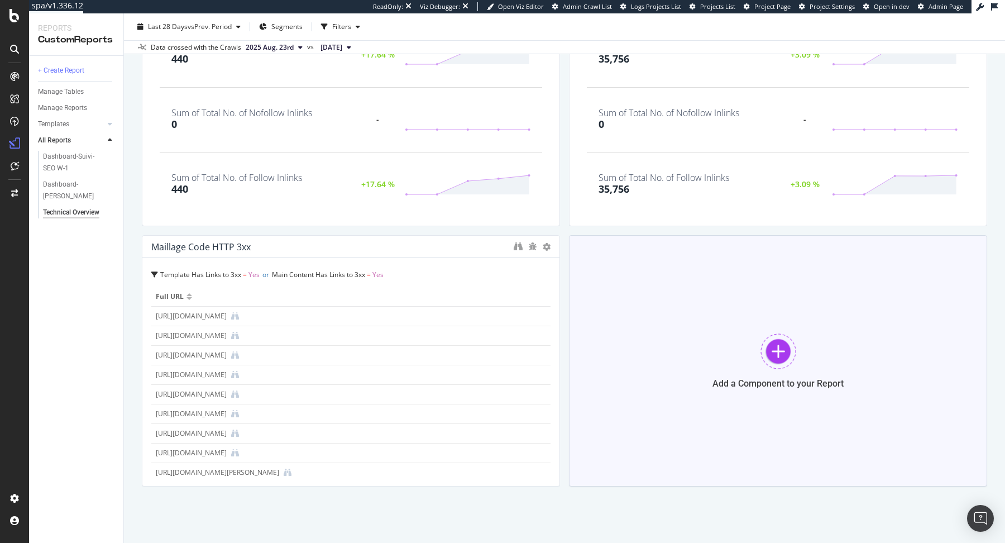
click at [735, 328] on div "Add a Component to your Report" at bounding box center [778, 360] width 418 height 251
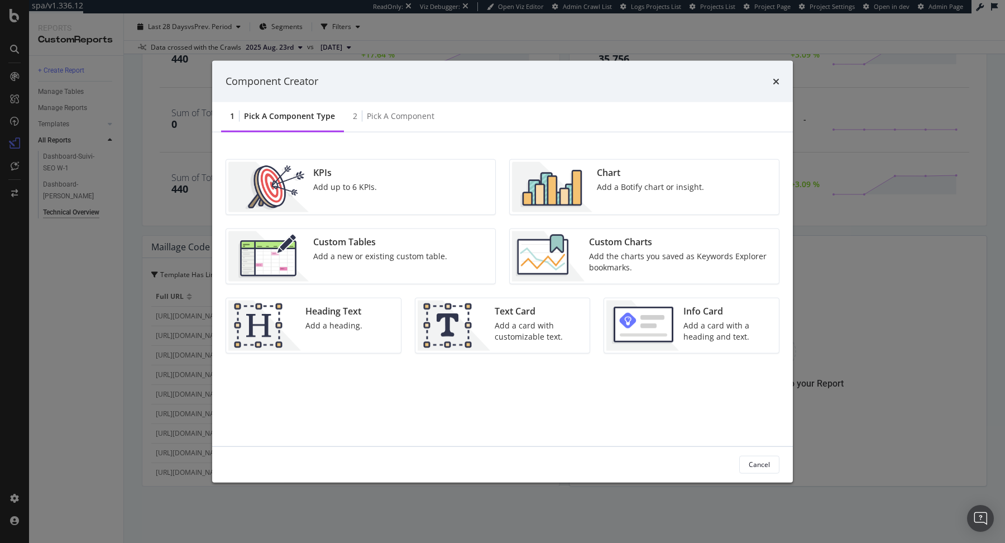
click at [559, 259] on img "modal" at bounding box center [548, 256] width 73 height 50
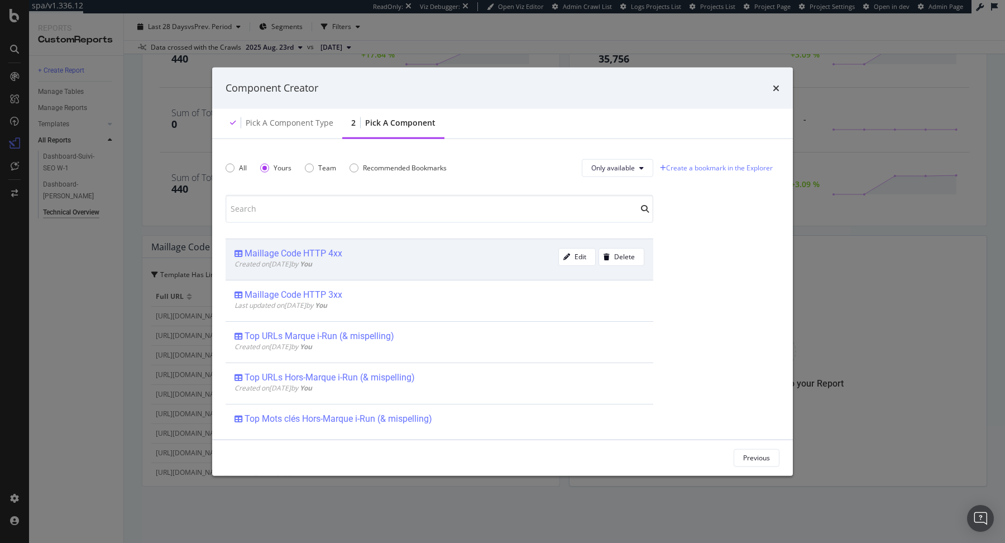
click at [367, 252] on div "Maillage Code HTTP 4xx" at bounding box center [397, 252] width 324 height 11
click at [741, 456] on div "Add Component" at bounding box center [745, 457] width 50 height 9
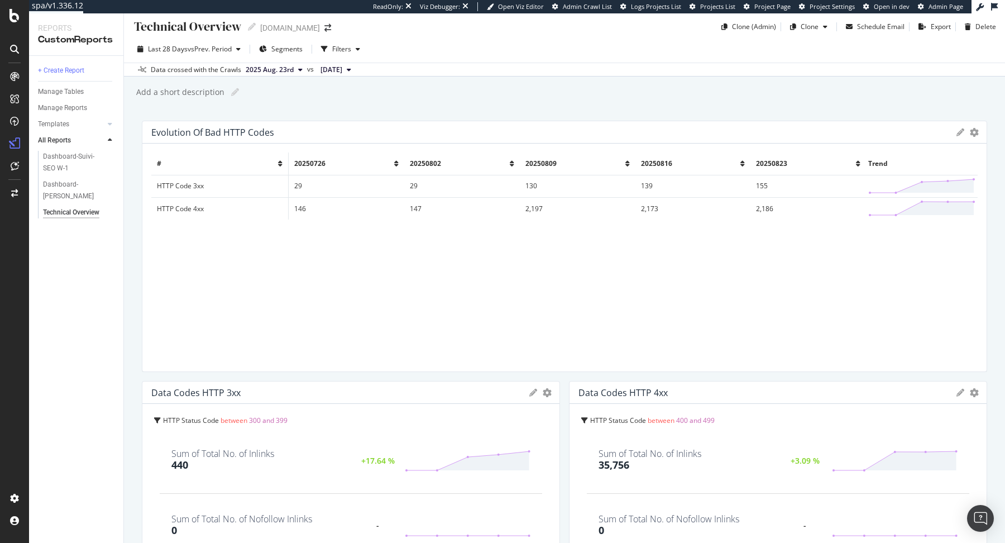
scroll to position [0, 0]
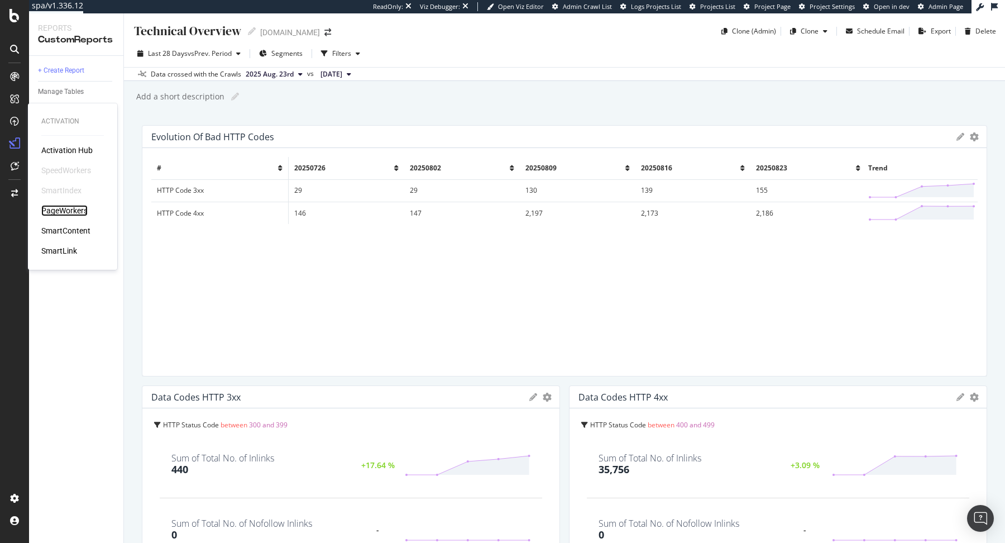
click at [80, 212] on div "PageWorkers" at bounding box center [64, 210] width 46 height 11
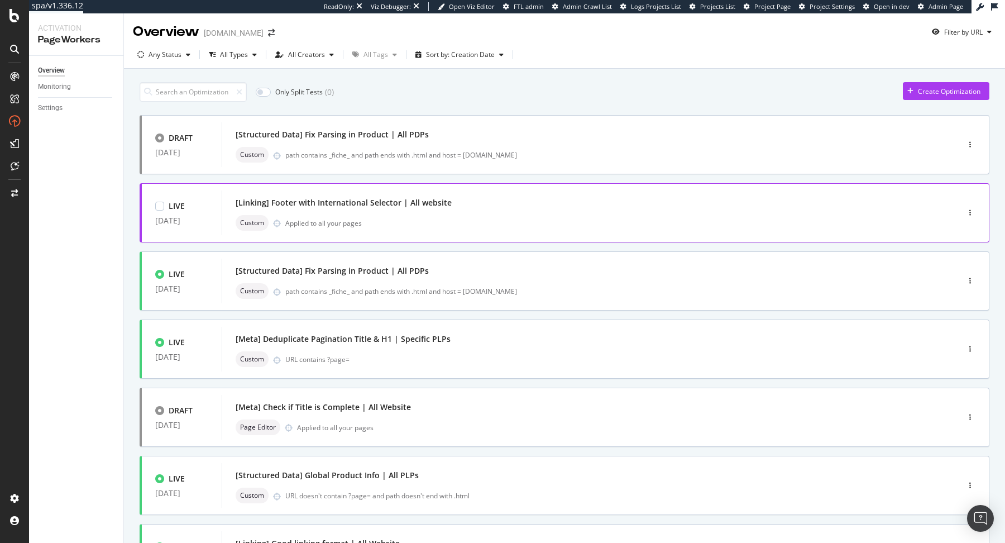
click at [452, 203] on div "[Linking] Footer with International Selector | All website" at bounding box center [574, 203] width 676 height 16
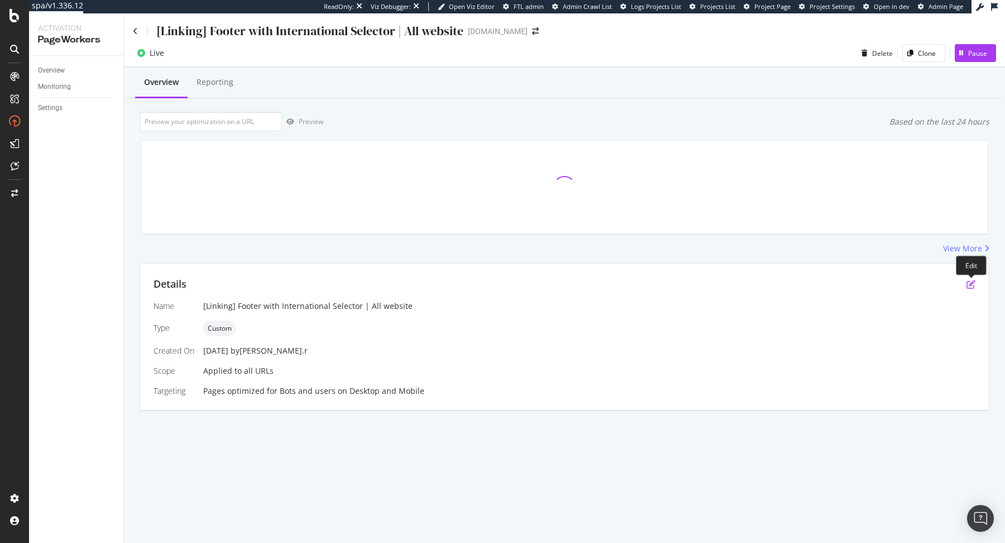
click at [973, 284] on icon "pen-to-square" at bounding box center [971, 284] width 9 height 9
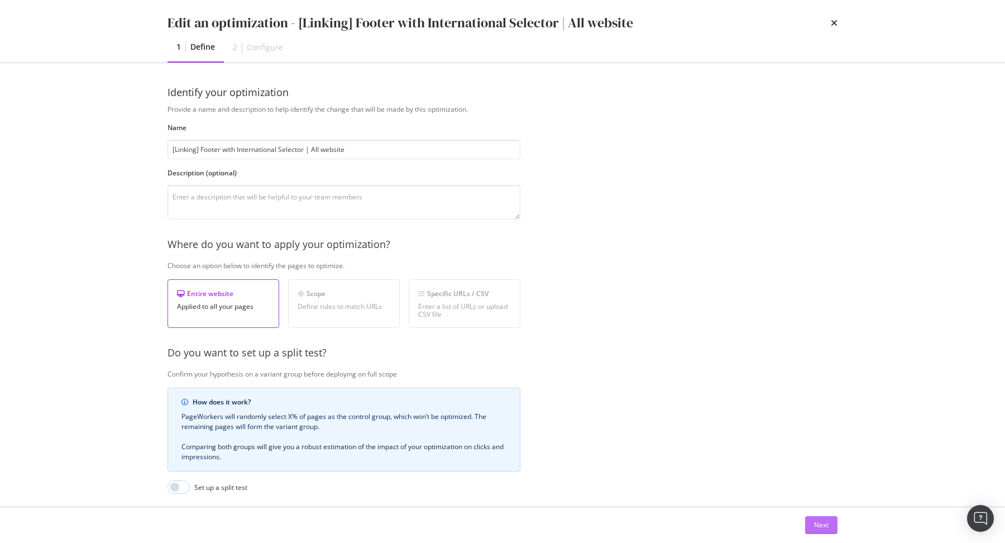
click at [824, 523] on div "Next" at bounding box center [821, 524] width 15 height 9
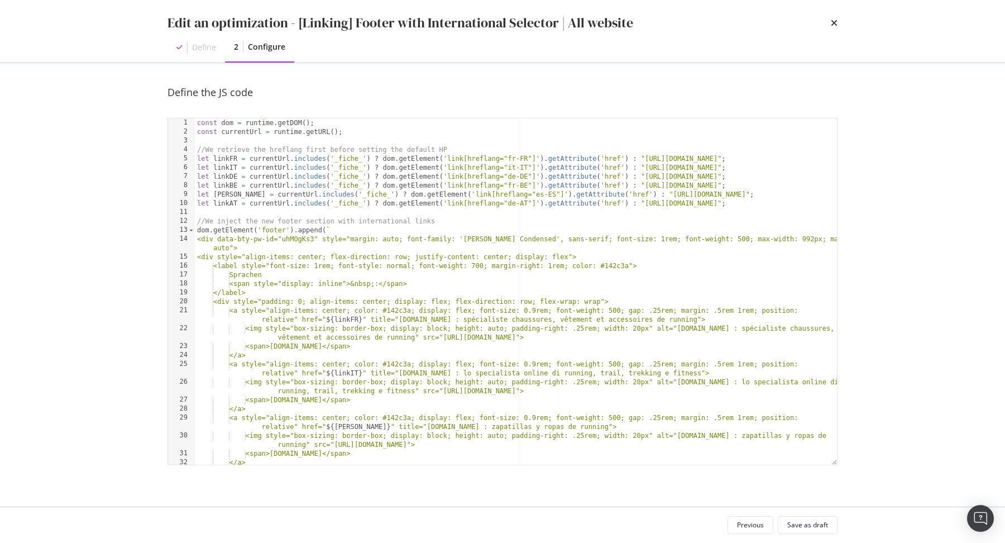
click at [583, 244] on div "const dom = runtime . getDOM ( ) ; const currentUrl = runtime . getURL ( ) ; //…" at bounding box center [516, 305] width 643 height 374
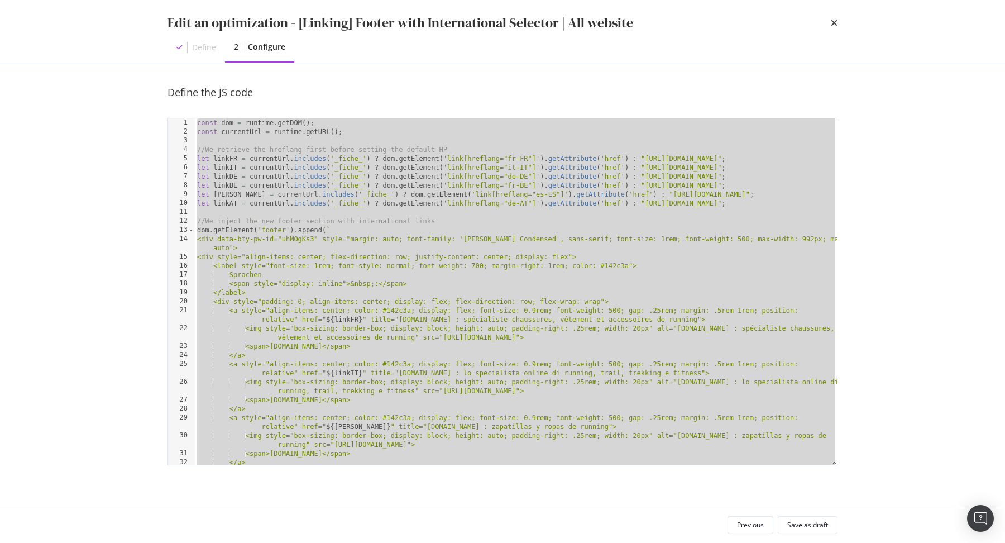
click at [653, 228] on div "const dom = runtime . getDOM ( ) ; const currentUrl = runtime . getURL ( ) ; //…" at bounding box center [516, 305] width 643 height 374
type textarea "dom.getElement('footer').append(`"
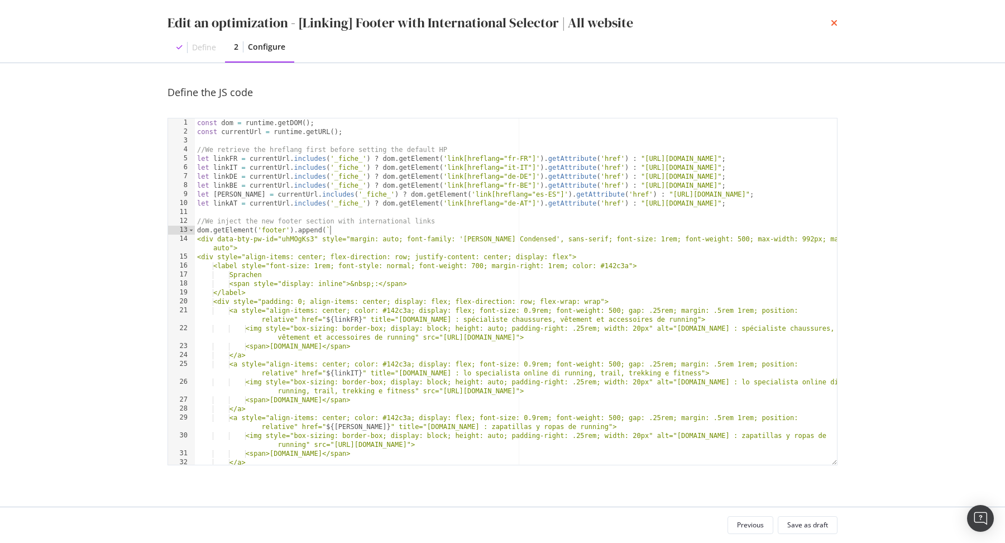
click at [834, 23] on icon "times" at bounding box center [834, 22] width 7 height 9
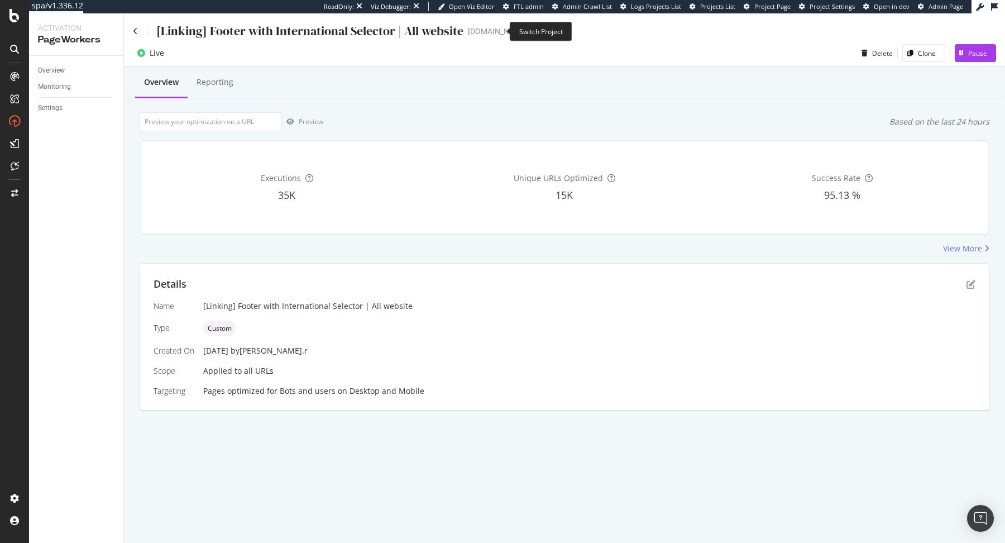
click at [532, 30] on icon "arrow-right-arrow-left" at bounding box center [535, 31] width 7 height 8
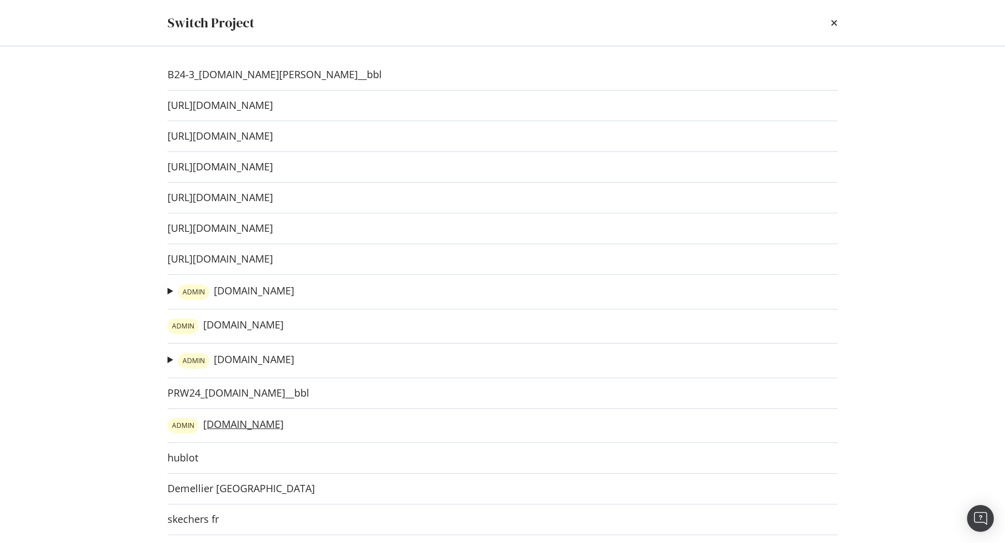
click at [222, 427] on link "ADMIN irun.es" at bounding box center [226, 426] width 116 height 16
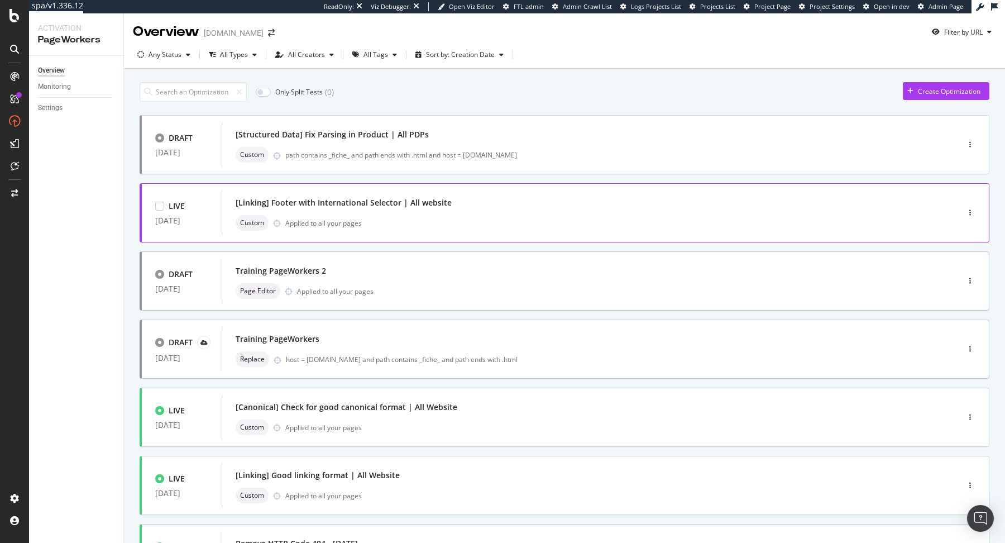
click at [460, 207] on div "[Linking] Footer with International Selector | All website" at bounding box center [574, 203] width 676 height 16
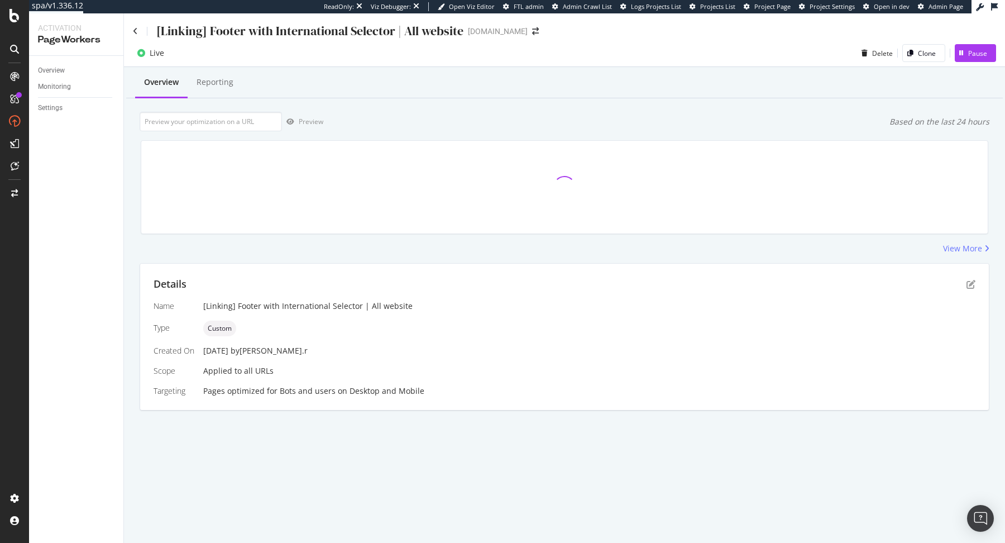
click at [968, 278] on div "Details" at bounding box center [565, 284] width 822 height 15
click at [968, 283] on icon "pen-to-square" at bounding box center [971, 284] width 9 height 9
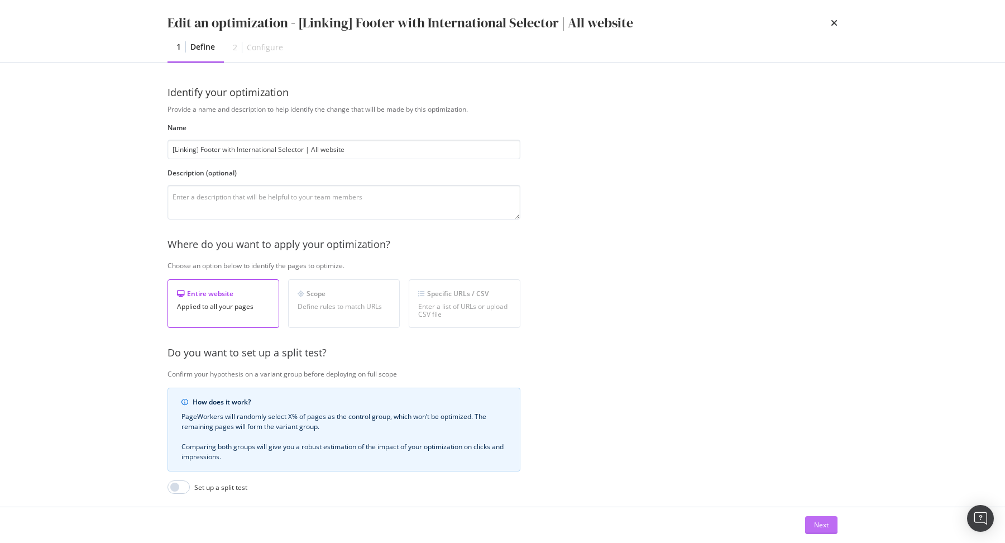
click at [829, 524] on button "Next" at bounding box center [821, 525] width 32 height 18
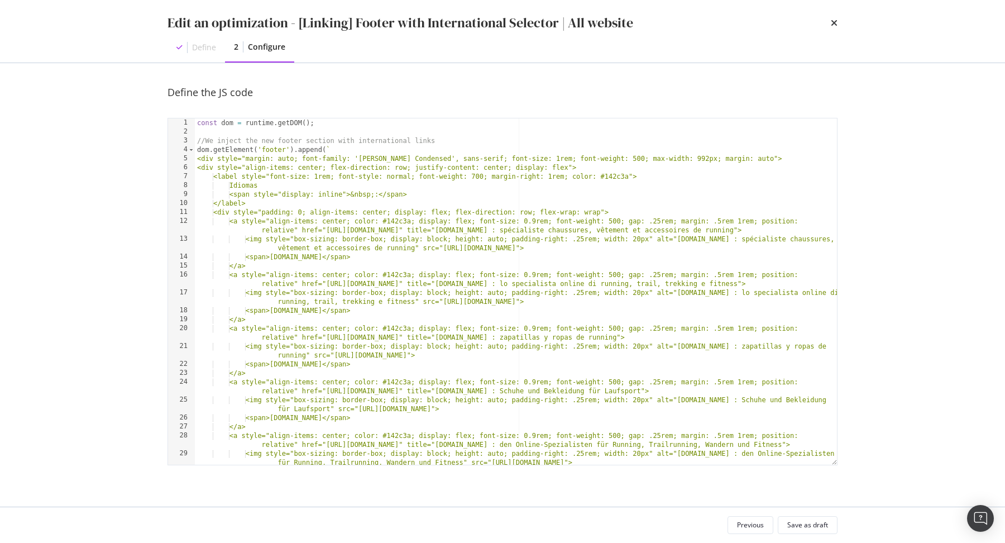
click at [690, 346] on div "const dom = runtime . getDOM ( ) ; //We inject the new footer section with inte…" at bounding box center [516, 300] width 643 height 365
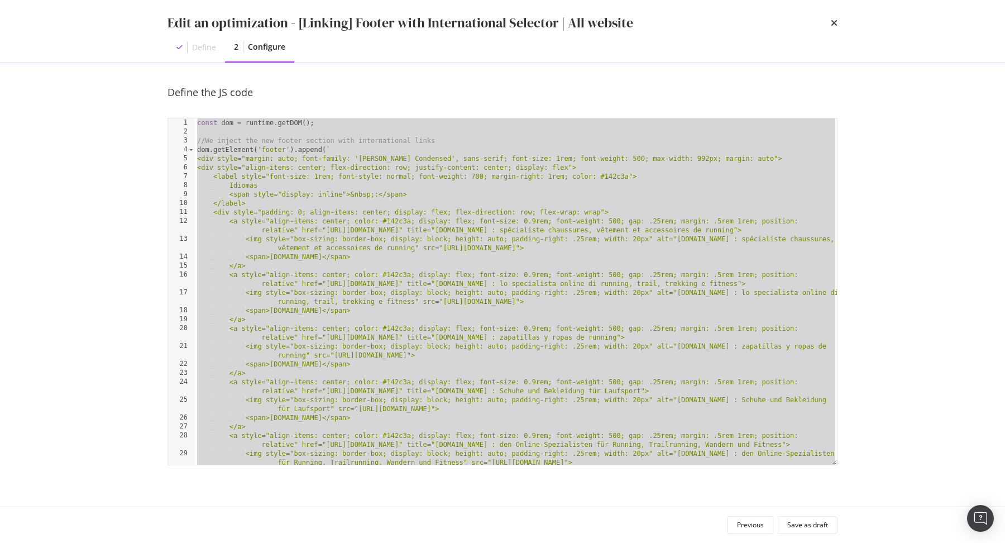
paste textarea "Cursor at row 41"
type textarea "dom.getElement('#footer').setAttribute('style', 'background-color: #f9f7f3; pad…"
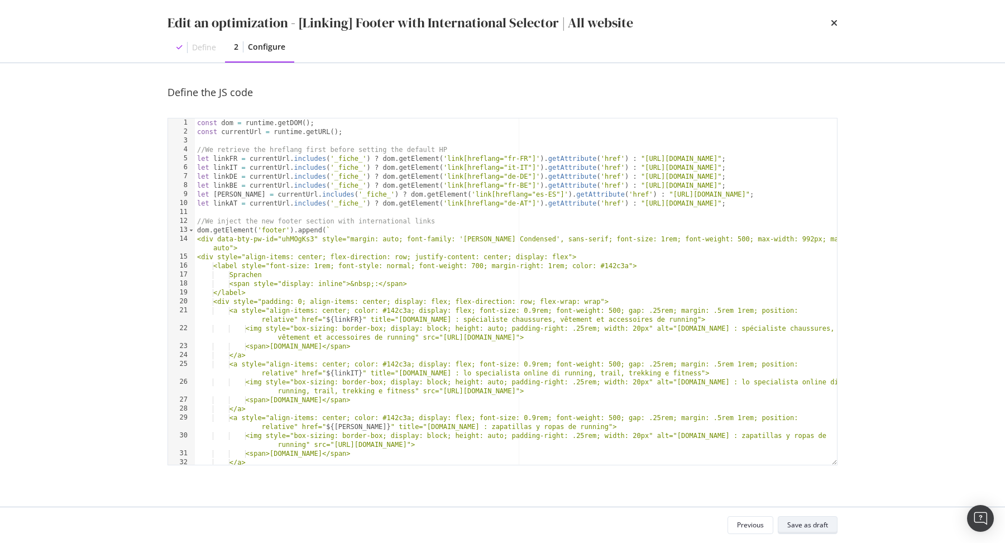
click at [797, 522] on div "Save as draft" at bounding box center [807, 524] width 41 height 9
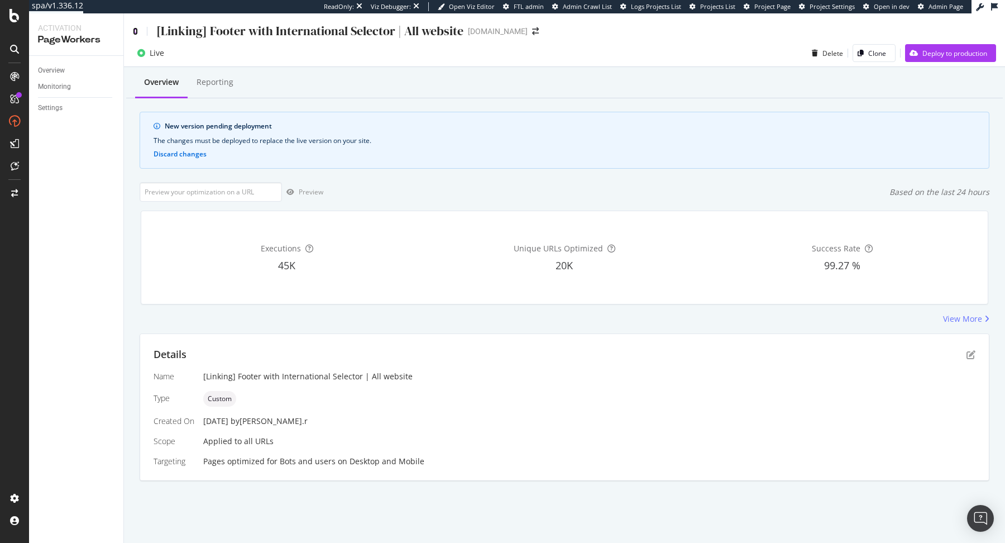
click at [135, 28] on icon at bounding box center [135, 31] width 5 height 8
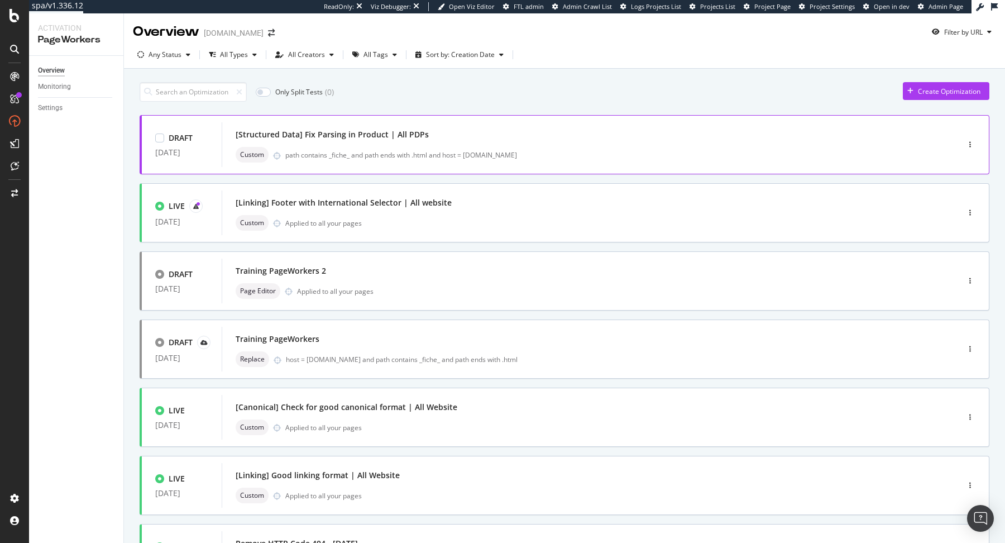
click at [449, 139] on div "[Structured Data] Fix Parsing in Product | All PDPs" at bounding box center [574, 135] width 676 height 16
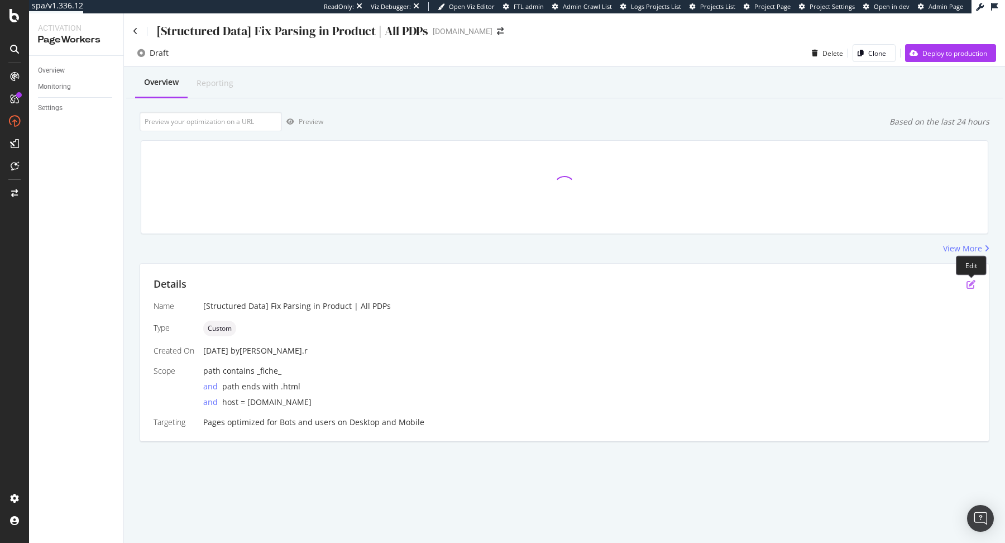
click at [972, 284] on icon "pen-to-square" at bounding box center [971, 284] width 9 height 9
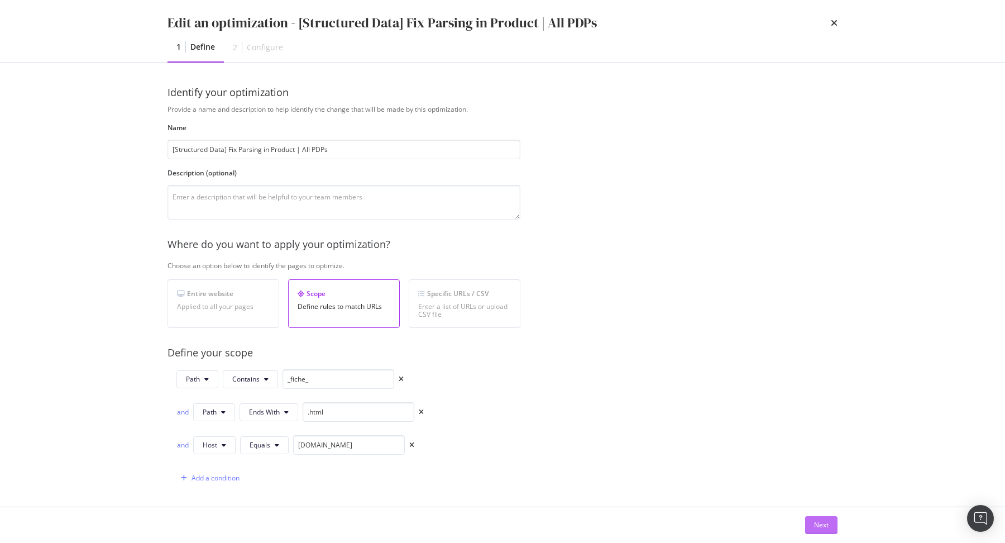
click at [818, 520] on div "Next" at bounding box center [821, 524] width 15 height 17
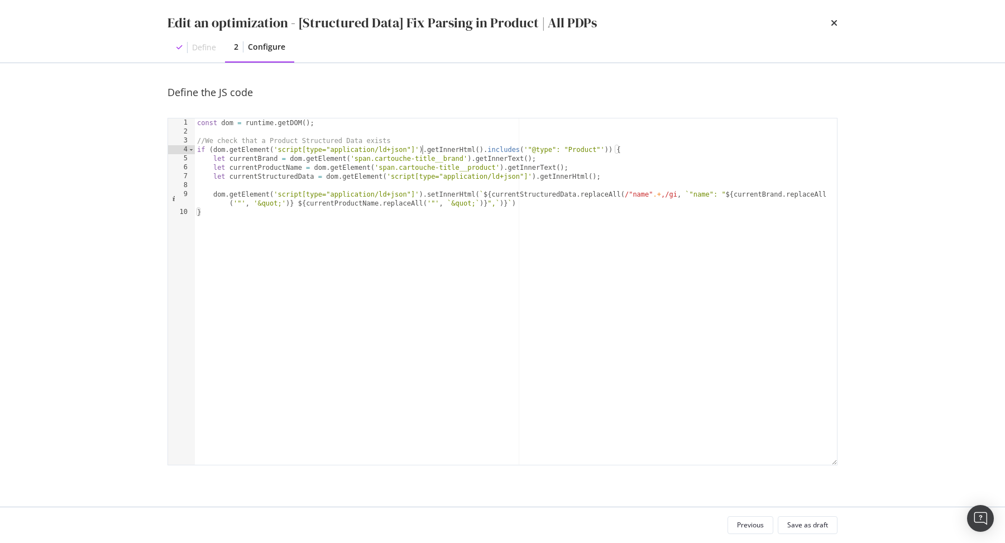
click at [423, 150] on div "const dom = runtime . getDOM ( ) ; //We check that a Product Structured Data ex…" at bounding box center [516, 300] width 643 height 365
click at [214, 149] on div "const dom = runtime . getDOM ( ) ; //We check that a Product Structured Data ex…" at bounding box center [516, 300] width 643 height 365
paste textarea "dom.getElement('script[type="application/ld+json"]')"
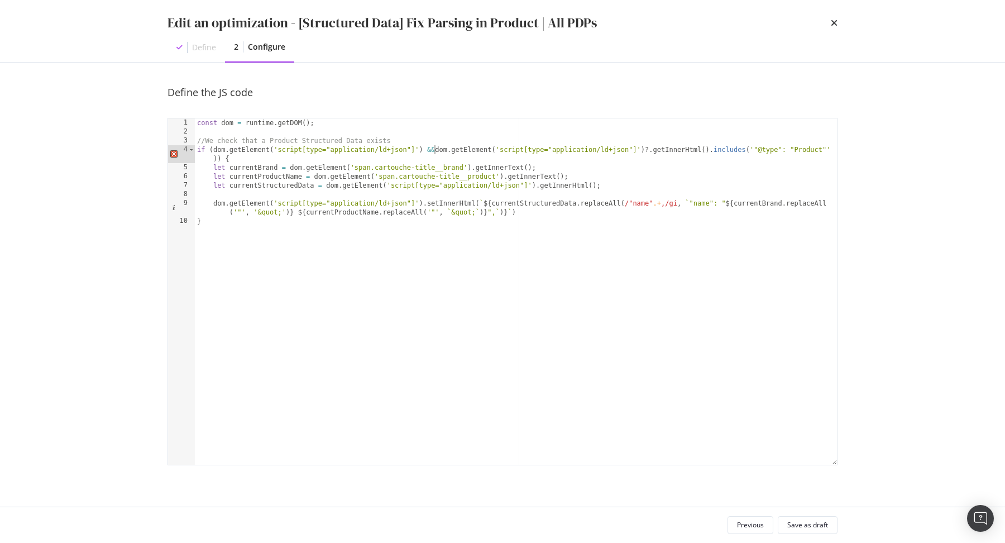
scroll to position [0, 20]
type textarea "if (dom.getElement('script[type="application/ld+json"]') && dom.getElement('scr…"
click at [792, 516] on button "Save as draft" at bounding box center [808, 525] width 60 height 18
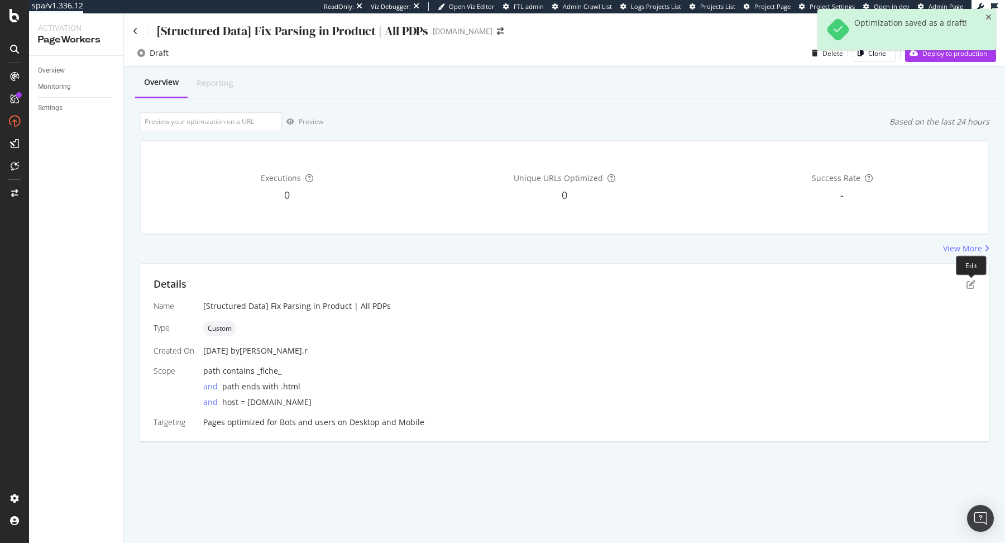
click at [977, 281] on div "Details Name [Structured Data] Fix Parsing in Product | All PDPs Type Custom Cr…" at bounding box center [564, 353] width 849 height 178
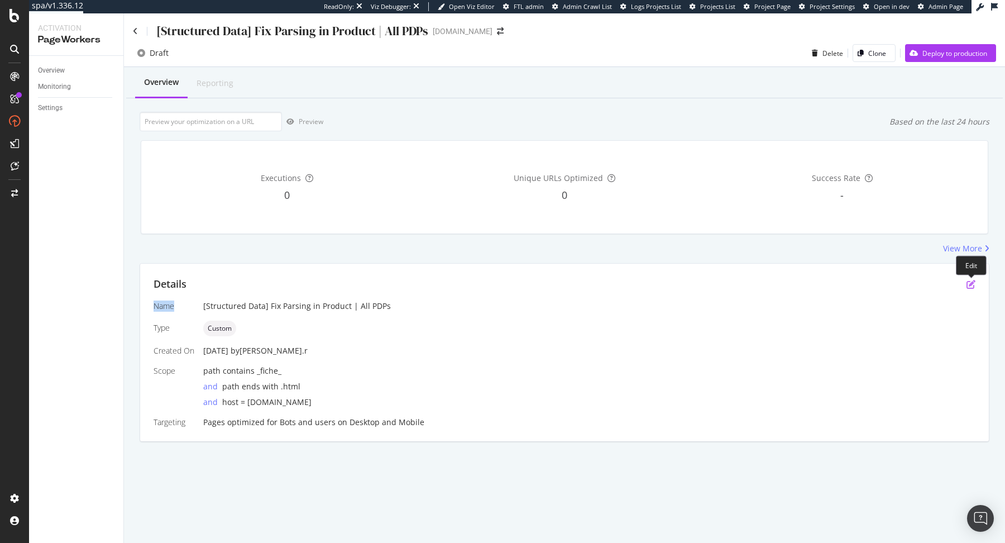
click at [971, 283] on icon "pen-to-square" at bounding box center [971, 284] width 9 height 9
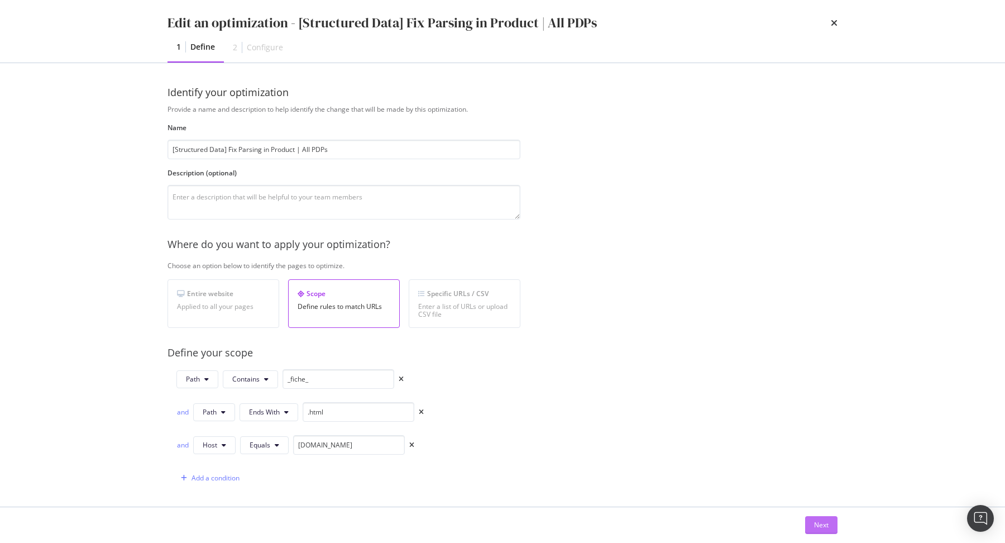
click at [819, 516] on button "Next" at bounding box center [821, 525] width 32 height 18
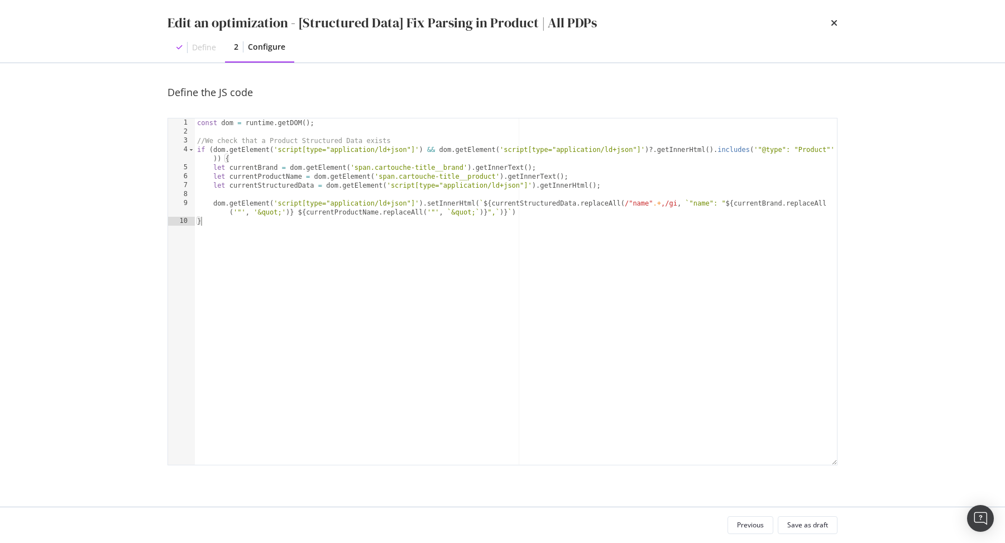
click at [704, 374] on div "const dom = runtime . getDOM ( ) ; //We check that a Product Structured Data ex…" at bounding box center [516, 300] width 643 height 365
type textarea "dom.getElement('script[type="application/ld+json"]').setInnerHtml(`${currentStr…"
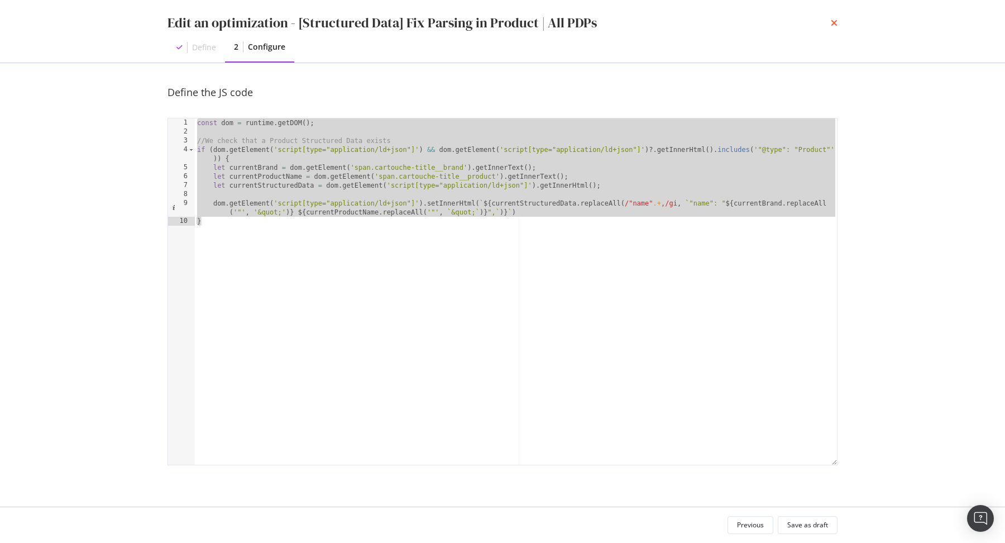
click at [834, 25] on icon "times" at bounding box center [834, 22] width 7 height 9
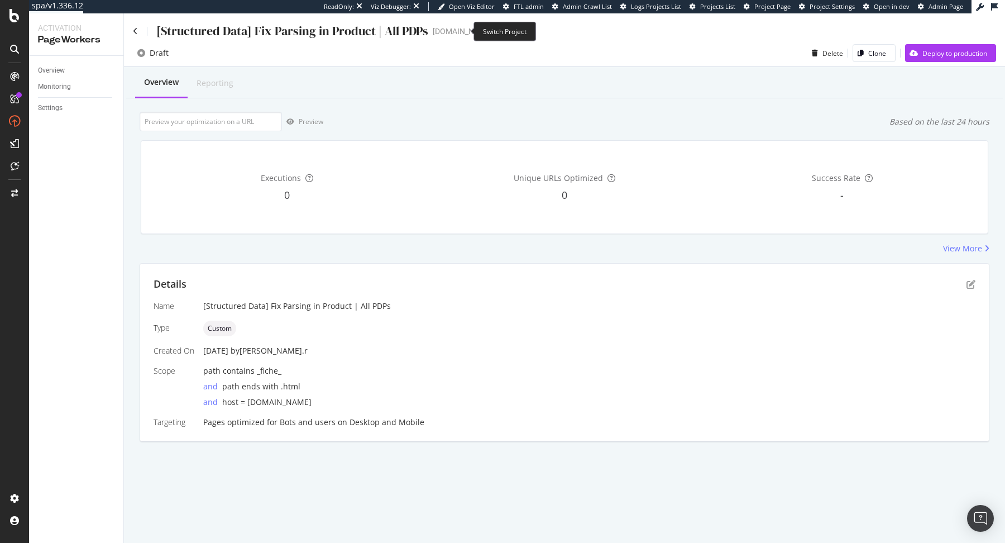
click at [497, 30] on icon "arrow-right-arrow-left" at bounding box center [500, 31] width 7 height 8
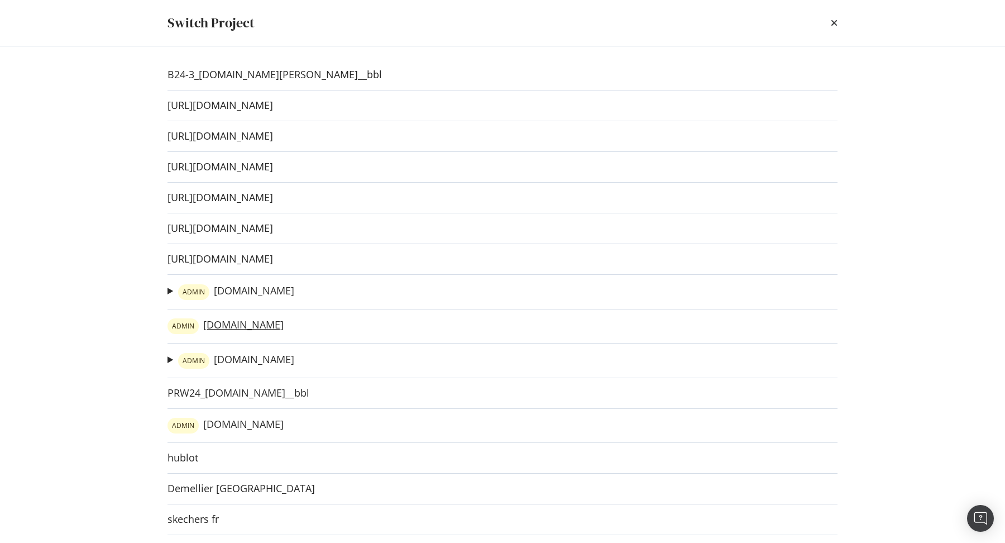
click at [227, 327] on link "ADMIN irun.de" at bounding box center [226, 326] width 116 height 16
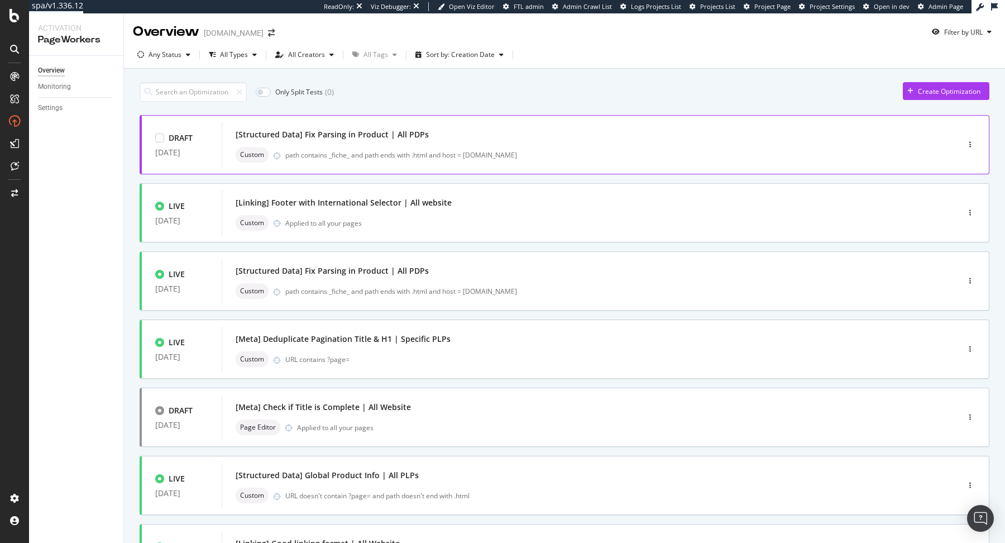
click at [526, 168] on div "DRAFT 06 Aug. 2025 [Structured Data] Fix Parsing in Product | All PDPs Custom p…" at bounding box center [565, 144] width 850 height 59
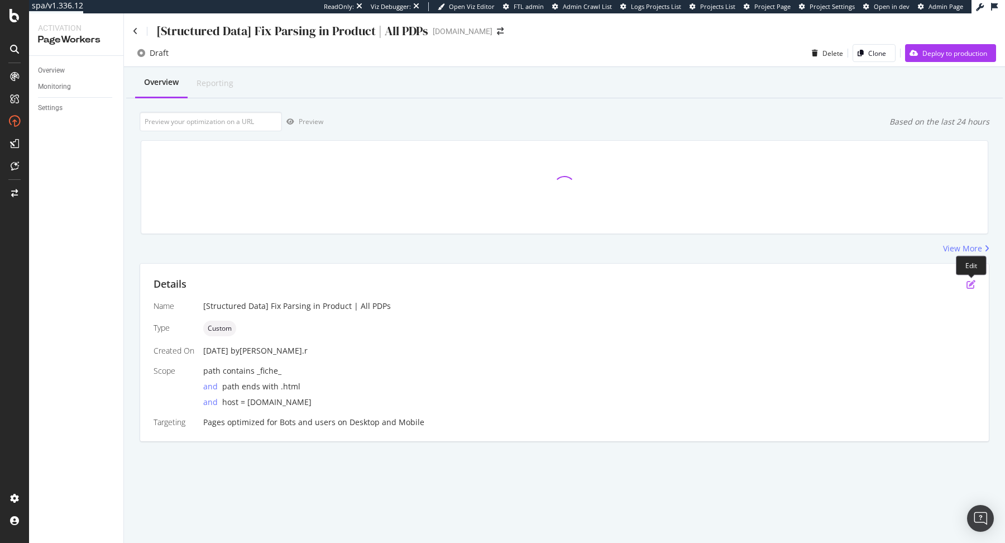
click at [973, 280] on icon "pen-to-square" at bounding box center [971, 284] width 9 height 9
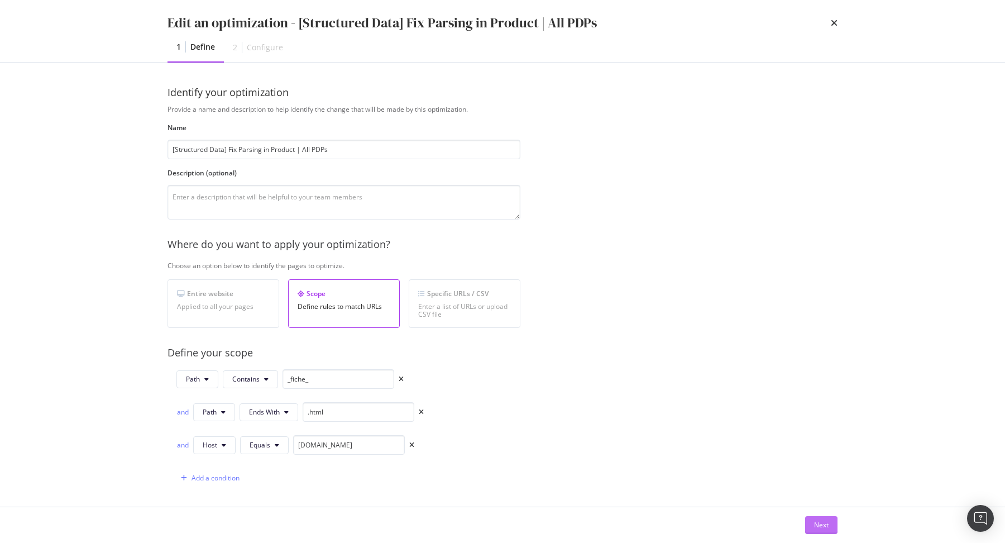
click at [819, 526] on div "Next" at bounding box center [821, 524] width 15 height 9
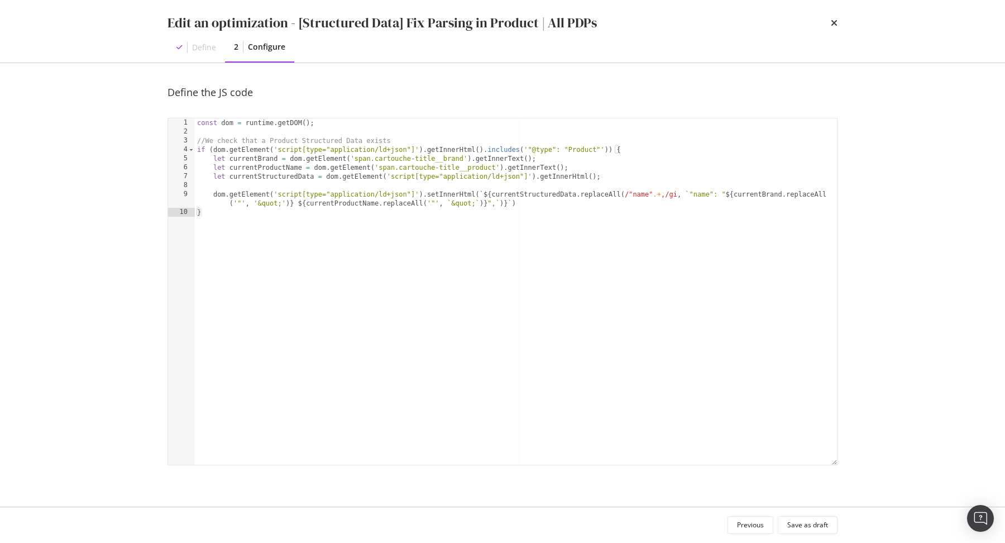
click at [715, 322] on div "const dom = runtime . getDOM ( ) ; //We check that a Product Structured Data ex…" at bounding box center [516, 300] width 643 height 365
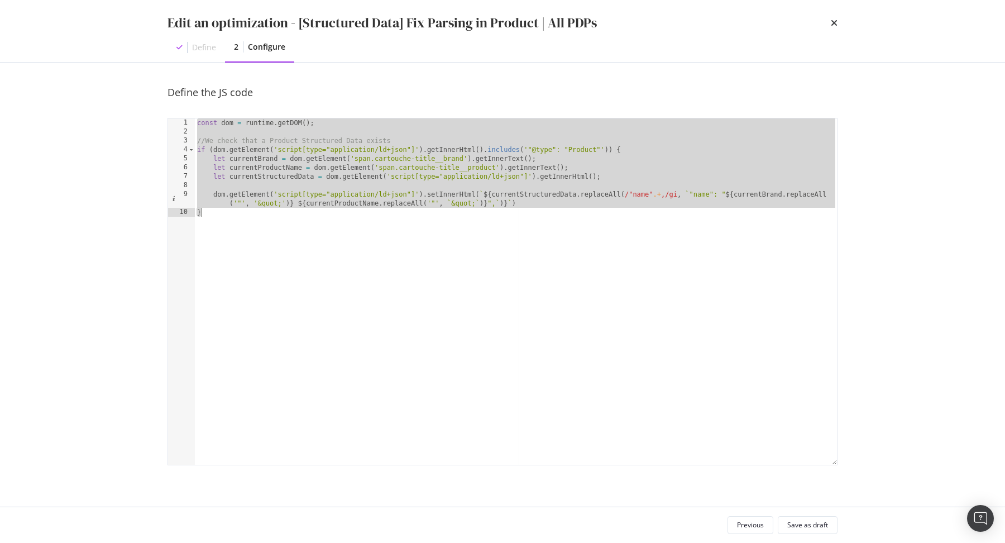
paste textarea "Cursor at row 10"
type textarea "}"
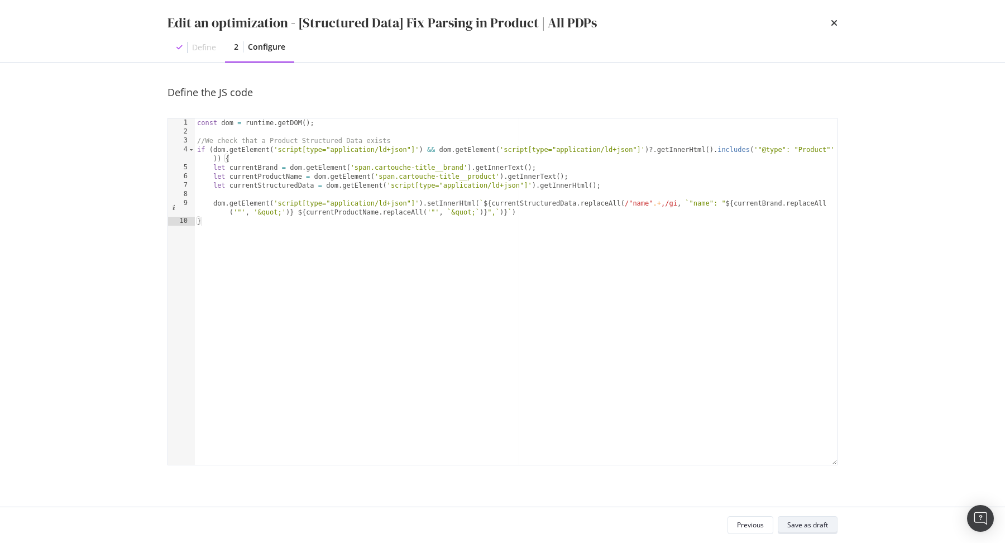
click at [809, 521] on div "Save as draft" at bounding box center [807, 524] width 41 height 9
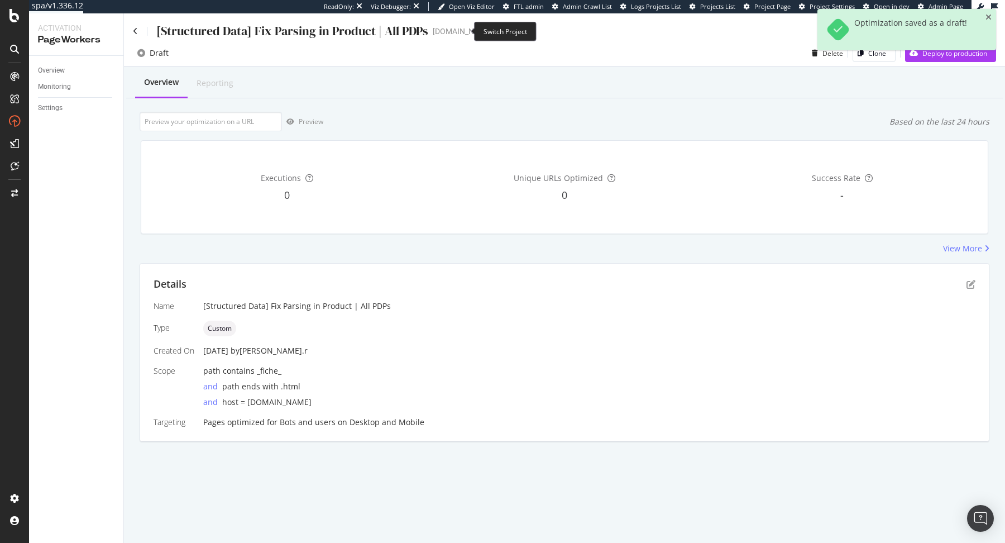
click at [497, 31] on icon "arrow-right-arrow-left" at bounding box center [500, 31] width 7 height 8
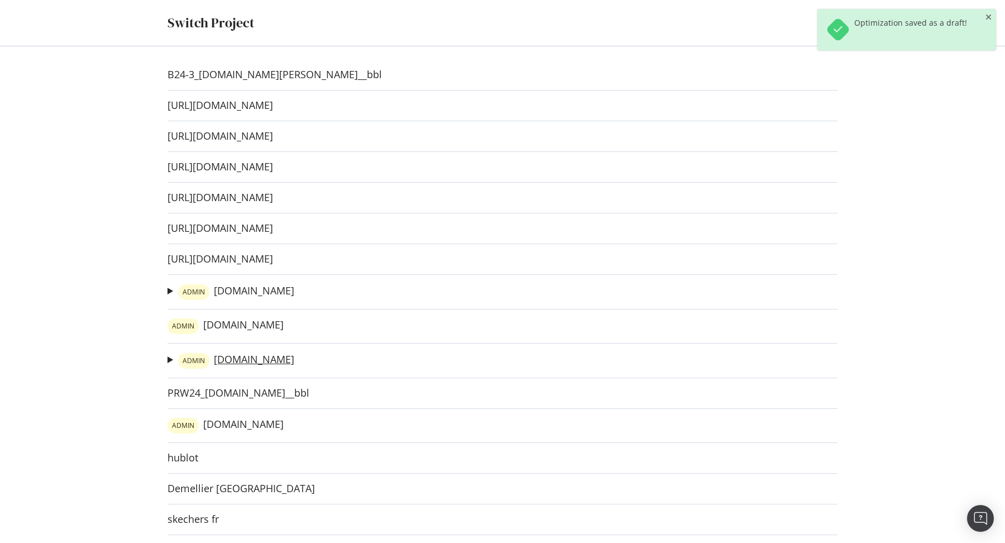
click at [239, 358] on link "ADMIN irun.com" at bounding box center [236, 361] width 116 height 16
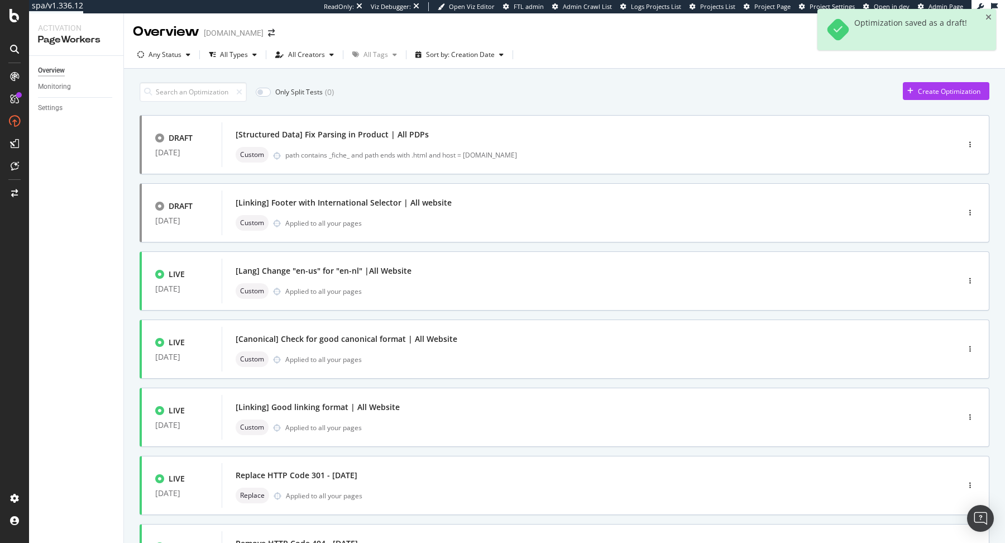
click at [767, 179] on div "DRAFT 06 Aug. 2025 [Structured Data] Fix Parsing in Product | All PDPs Custom p…" at bounding box center [565, 365] width 850 height 501
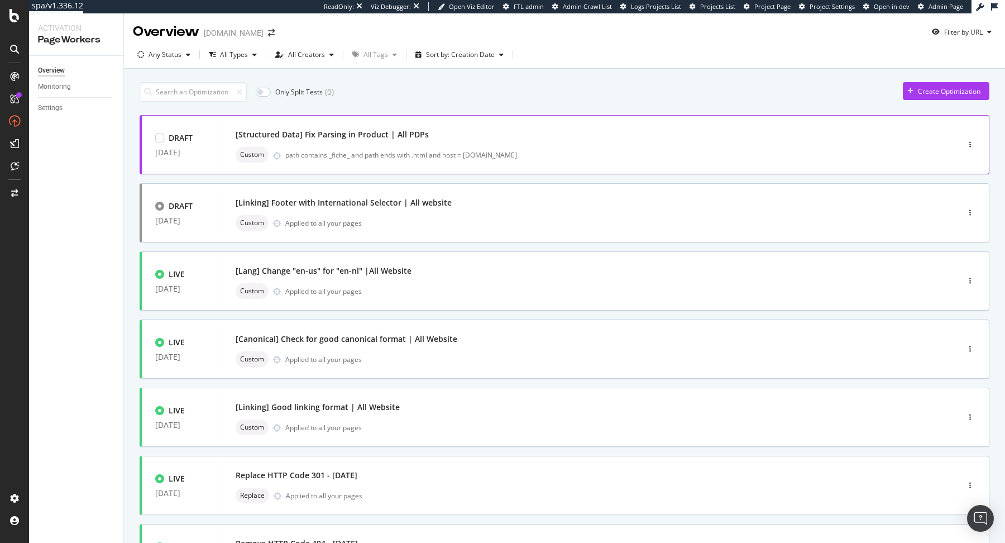
click at [740, 151] on div "path contains _fiche_ and path ends with .html and host = www.i-run.com" at bounding box center [598, 154] width 626 height 9
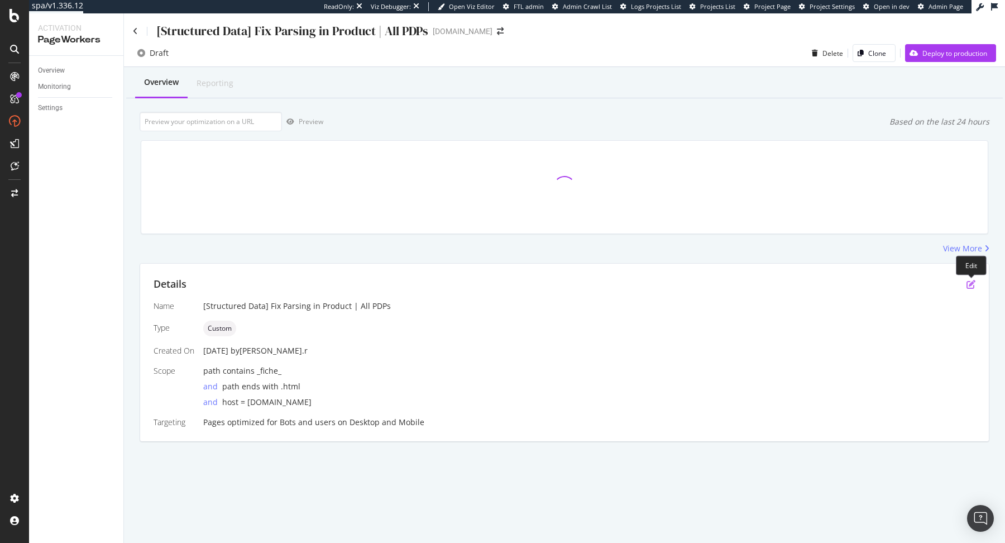
click at [971, 288] on icon "pen-to-square" at bounding box center [971, 284] width 9 height 9
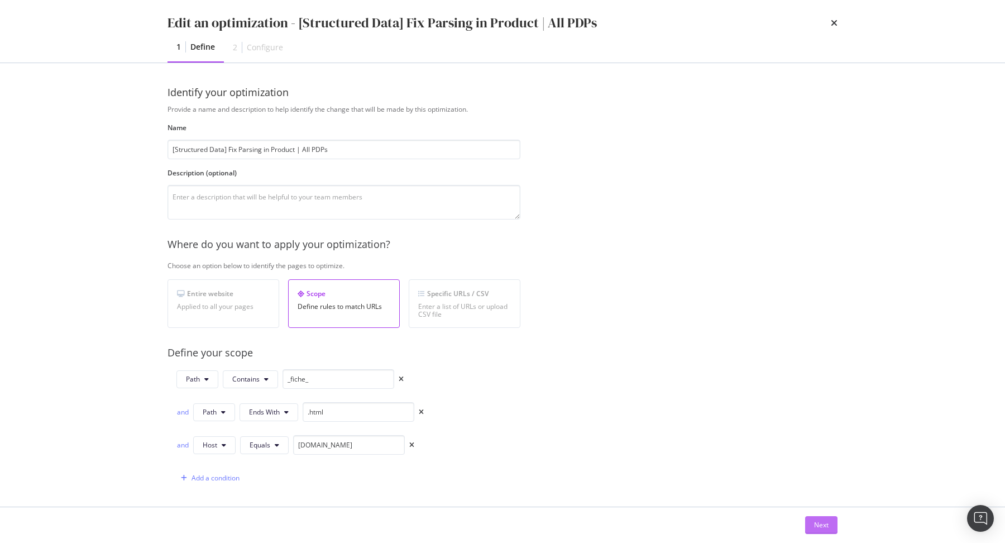
click at [814, 521] on div "Next" at bounding box center [821, 524] width 15 height 9
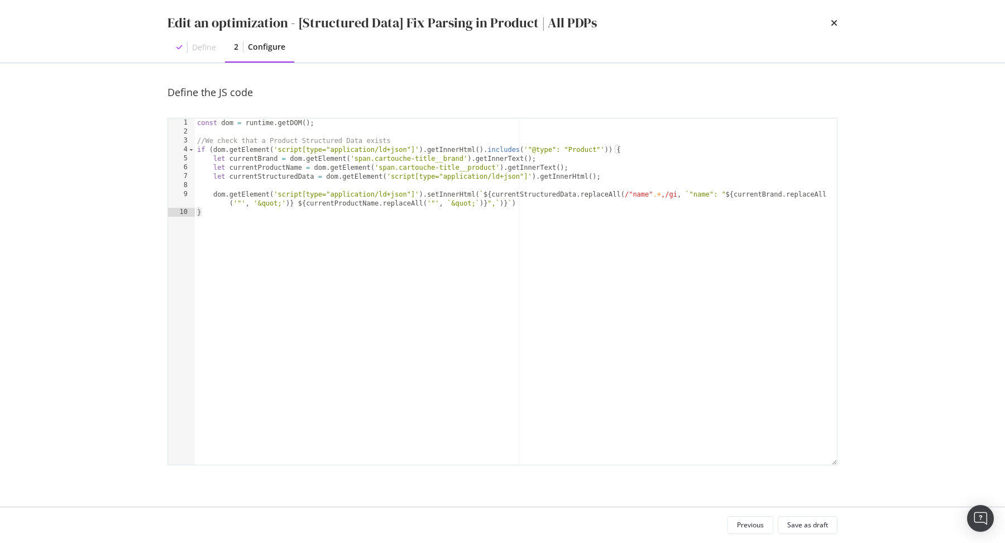
click at [659, 302] on div "const dom = runtime . getDOM ( ) ; //We check that a Product Structured Data ex…" at bounding box center [516, 300] width 643 height 365
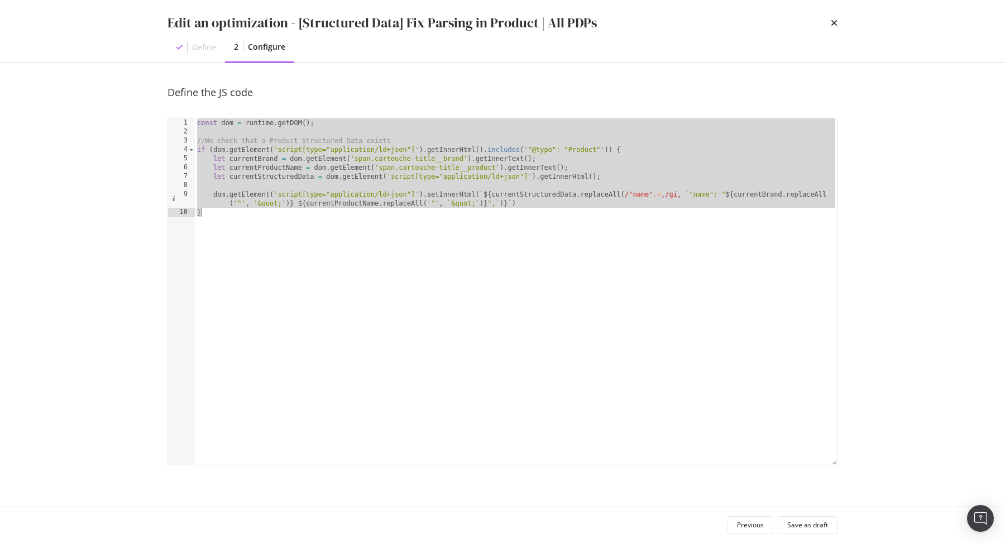
paste textarea "Cursor at row 10"
type textarea "}"
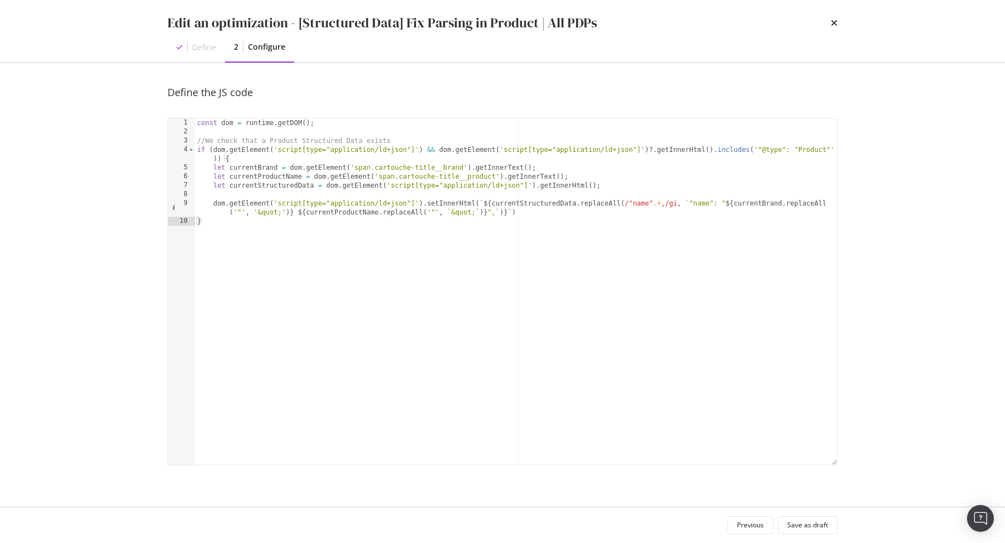
click at [806, 511] on div "Previous Save as draft" at bounding box center [502, 525] width 715 height 36
click at [806, 514] on div "Previous Save as draft" at bounding box center [502, 525] width 715 height 36
click at [806, 518] on div "Save as draft" at bounding box center [807, 525] width 41 height 16
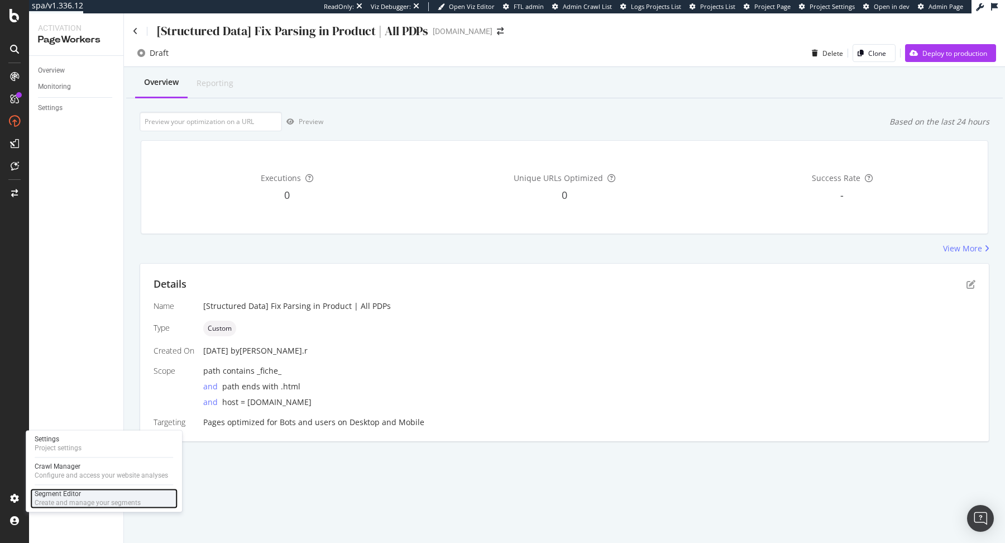
click at [71, 502] on div "Create and manage your segments" at bounding box center [88, 502] width 106 height 9
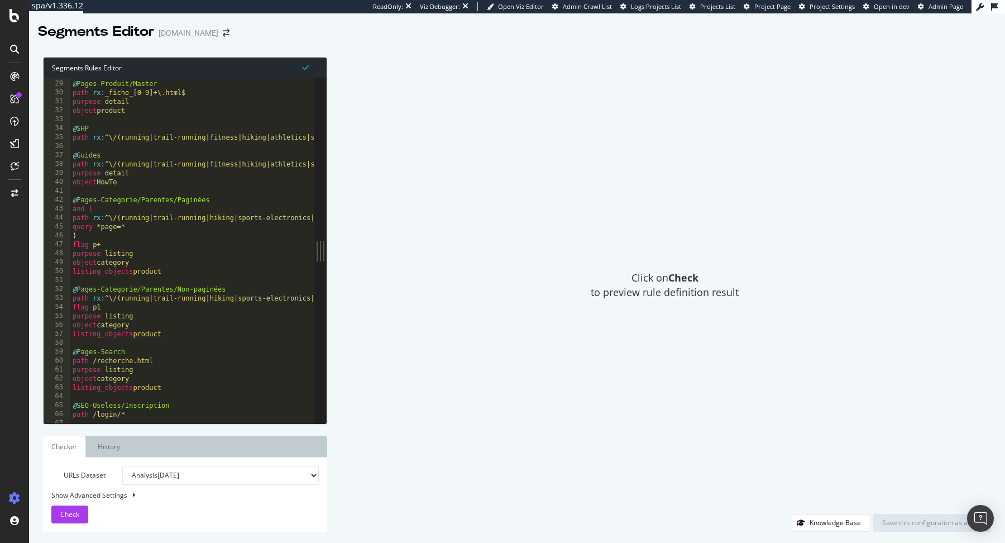
scroll to position [255, 0]
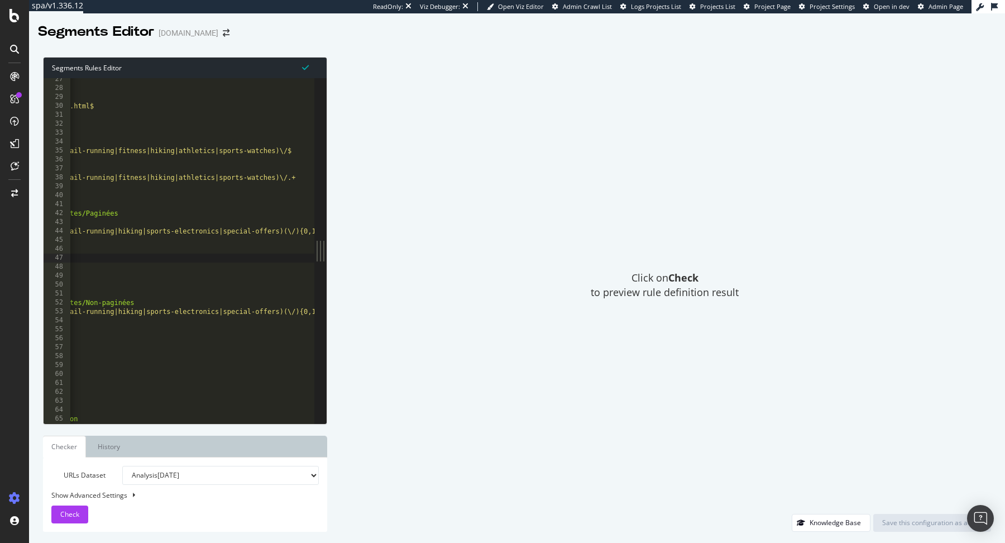
scroll to position [236, 0]
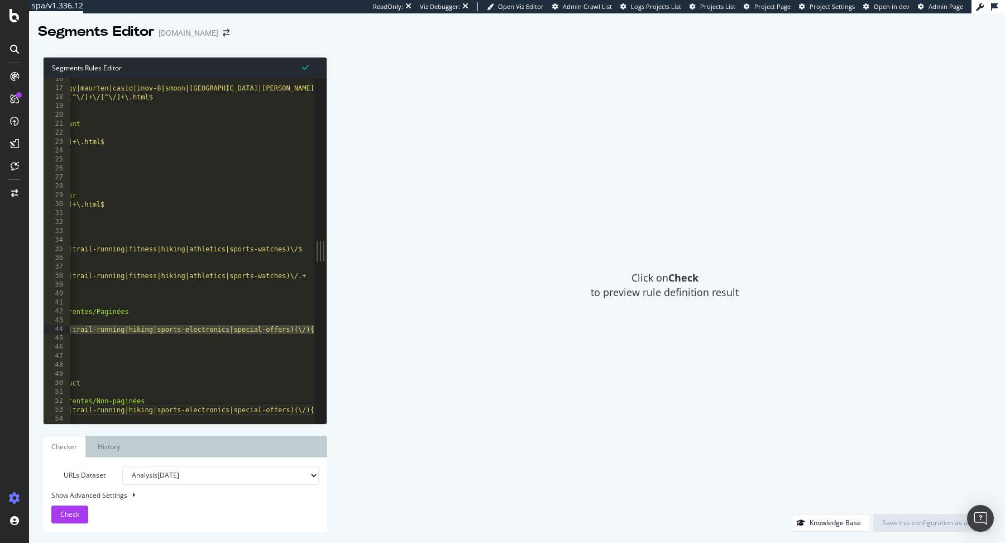
scroll to position [0, 118]
click at [437, 261] on div "Click on Check to preview rule definition result" at bounding box center [664, 285] width 653 height 457
click at [485, 209] on div "Click on Check to preview rule definition result" at bounding box center [664, 285] width 653 height 457
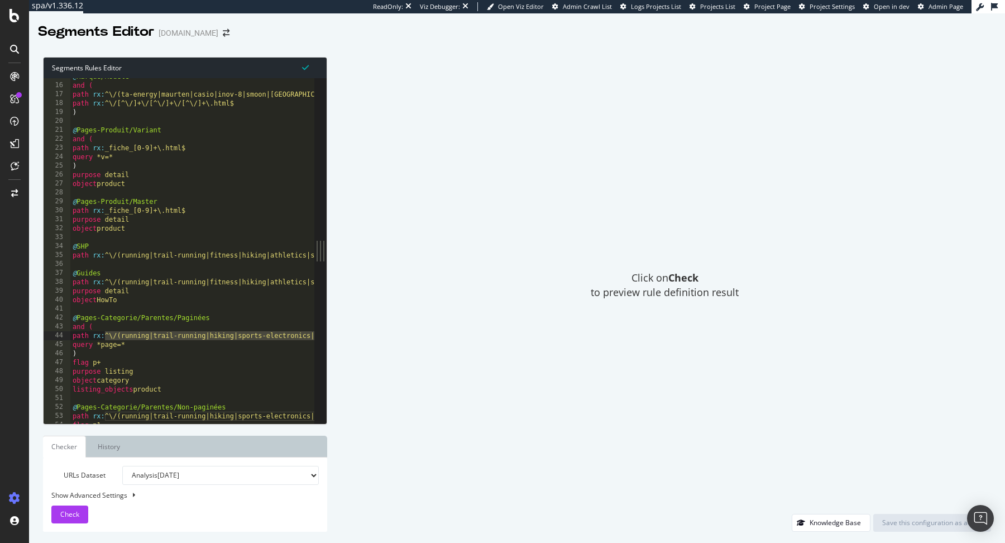
scroll to position [0, 0]
type textarea "path rx:^\/(running|trail-running|fitness|hiking|athletics|sports-watches)\/$"
click at [482, 265] on div "Click on Check to preview rule definition result" at bounding box center [664, 285] width 653 height 457
click at [223, 32] on icon "arrow-right-arrow-left" at bounding box center [226, 33] width 7 height 8
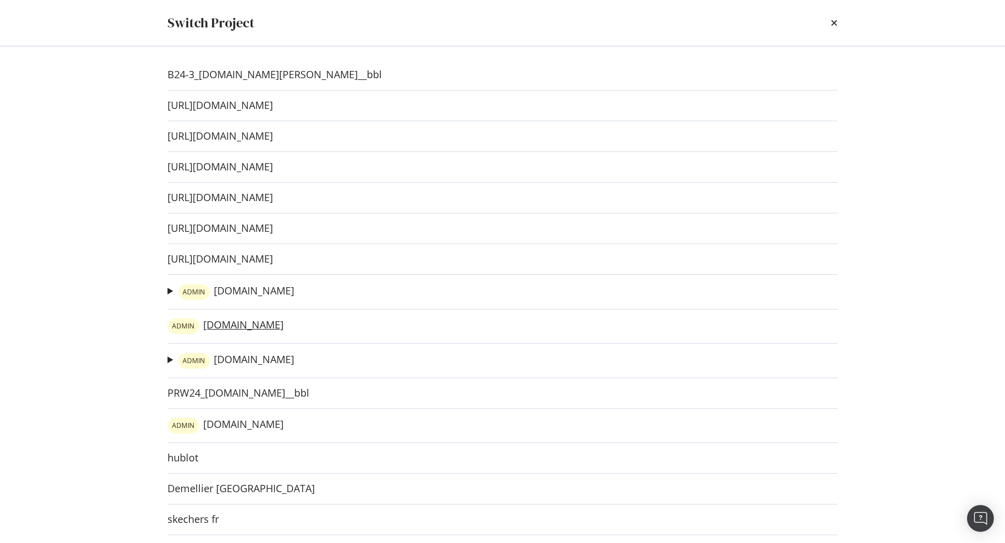
click at [224, 327] on link "ADMIN irun.de" at bounding box center [226, 326] width 116 height 16
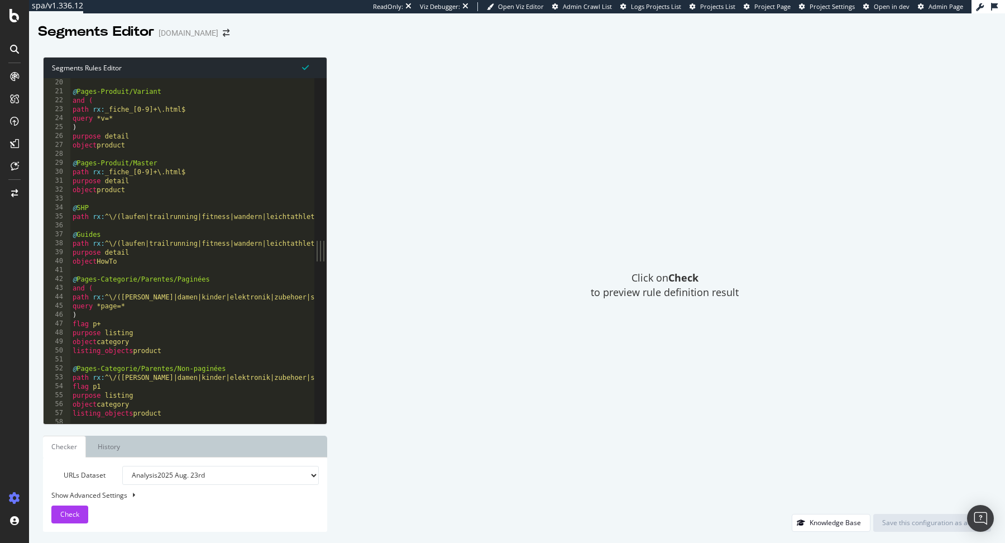
scroll to position [189, 0]
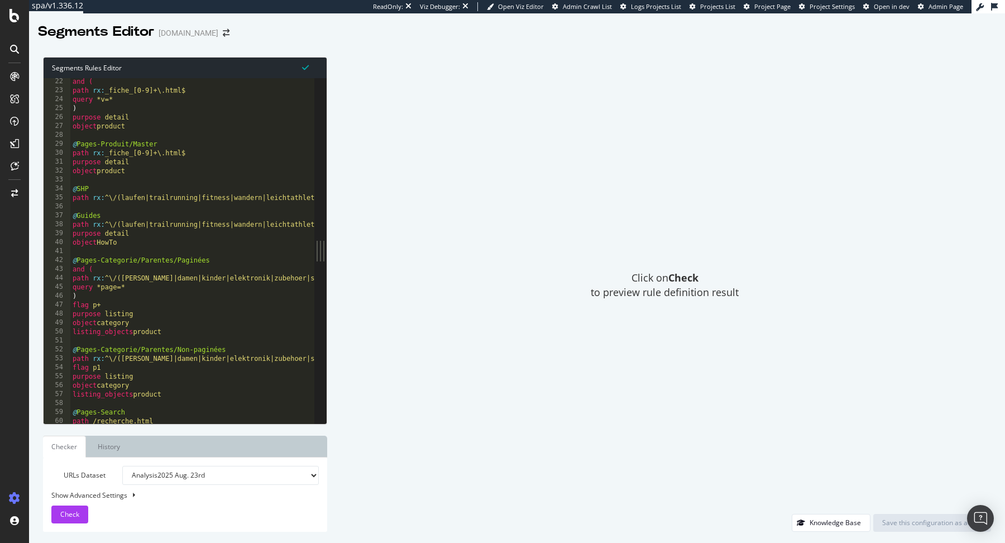
type textarea "path rx:^\/(herren|damen|kinder|elektronik|zubehoer|sportnahrung)\/.*"
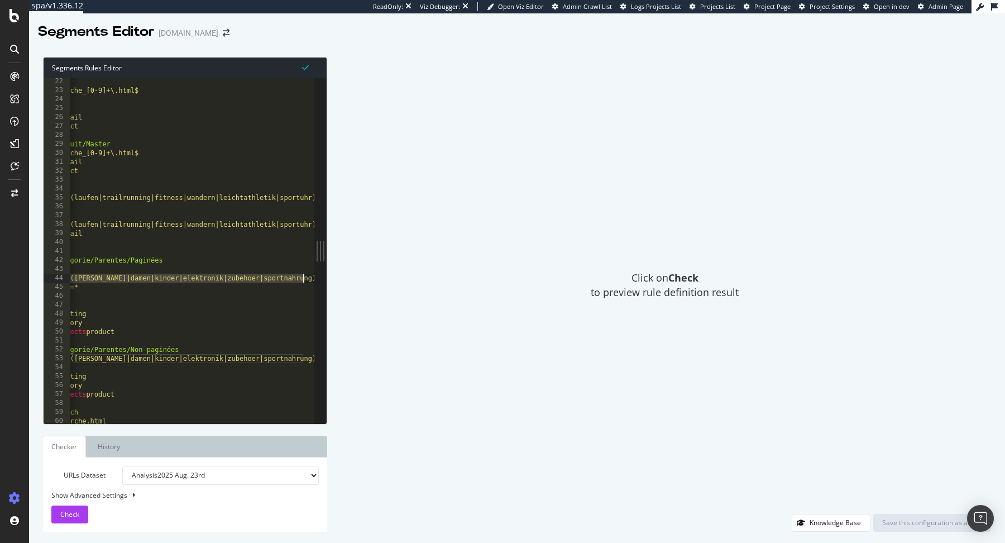
scroll to position [0, 46]
click at [223, 32] on icon "arrow-right-arrow-left" at bounding box center [226, 33] width 7 height 8
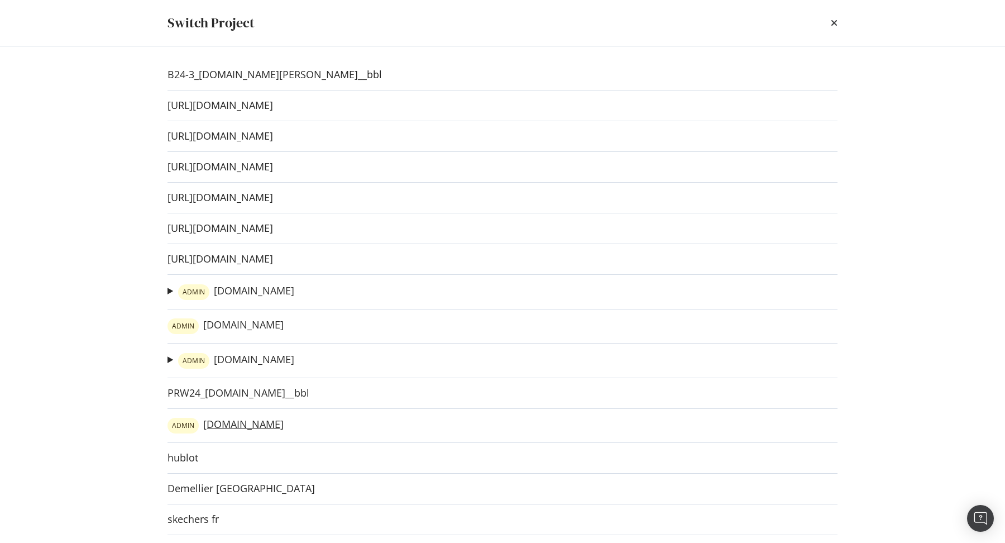
click at [225, 419] on link "ADMIN irun.es" at bounding box center [226, 426] width 116 height 16
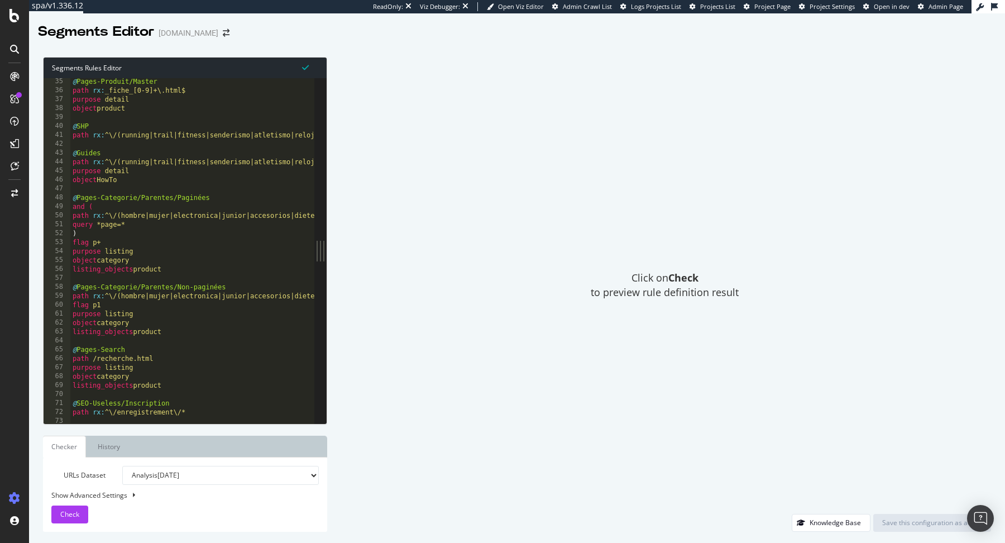
scroll to position [305, 0]
type textarea "path rx:^\/(hombre|mujer|electronica|junior|accesorios|dietetica)(\/){0,1}"
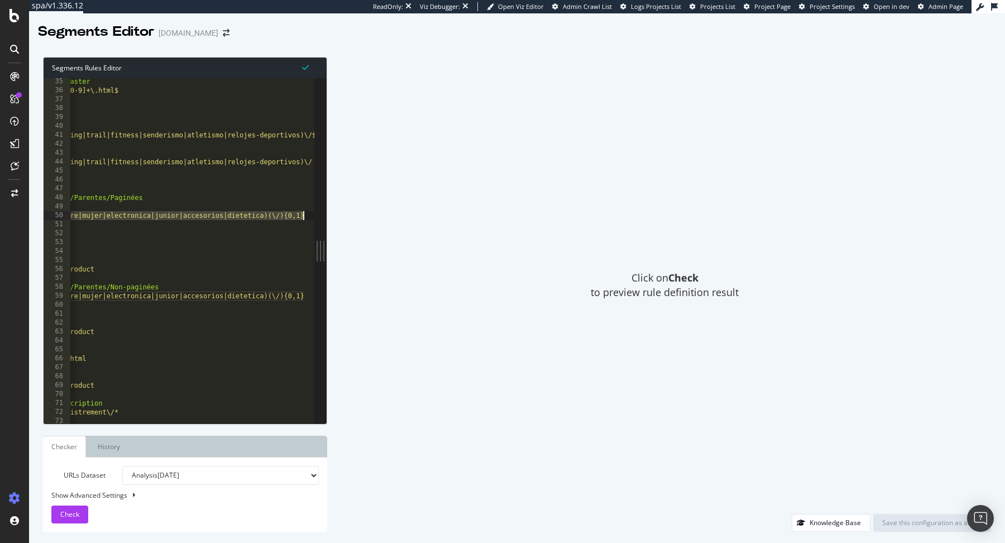
scroll to position [0, 67]
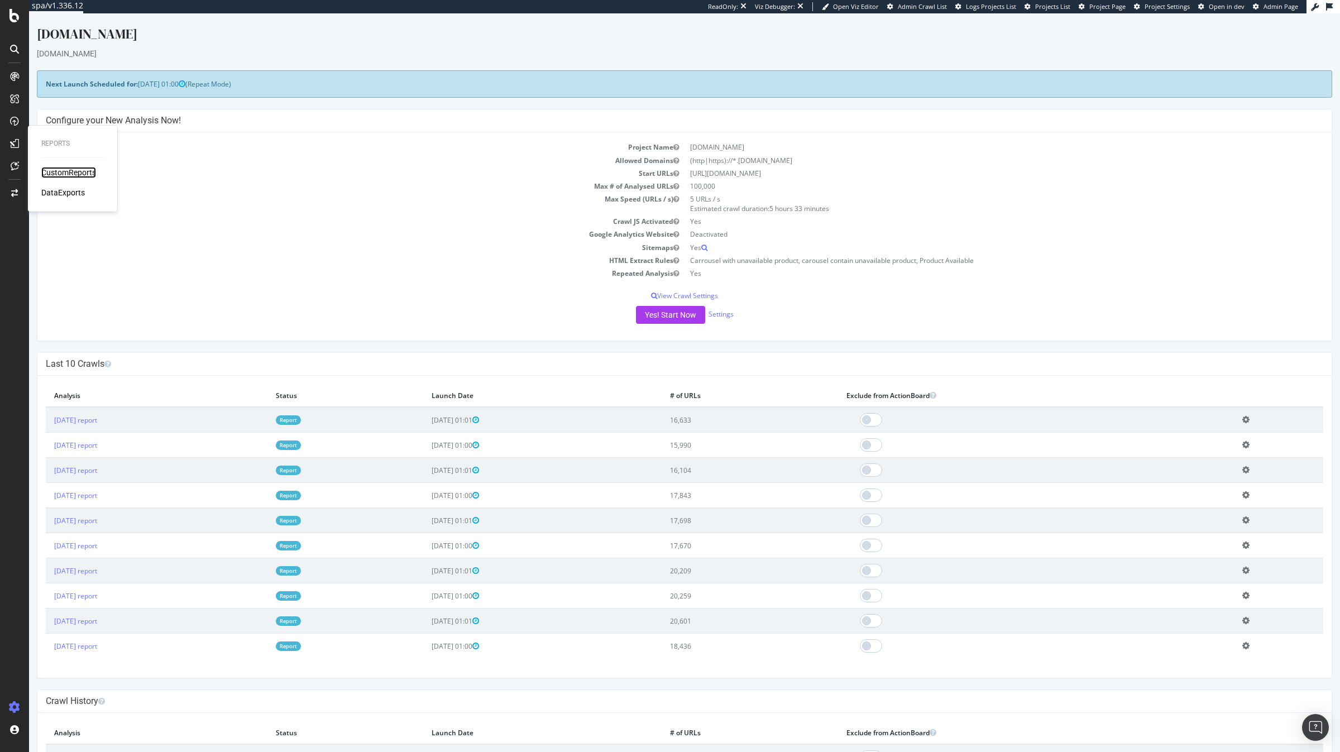
click at [65, 176] on div "CustomReports" at bounding box center [68, 172] width 55 height 11
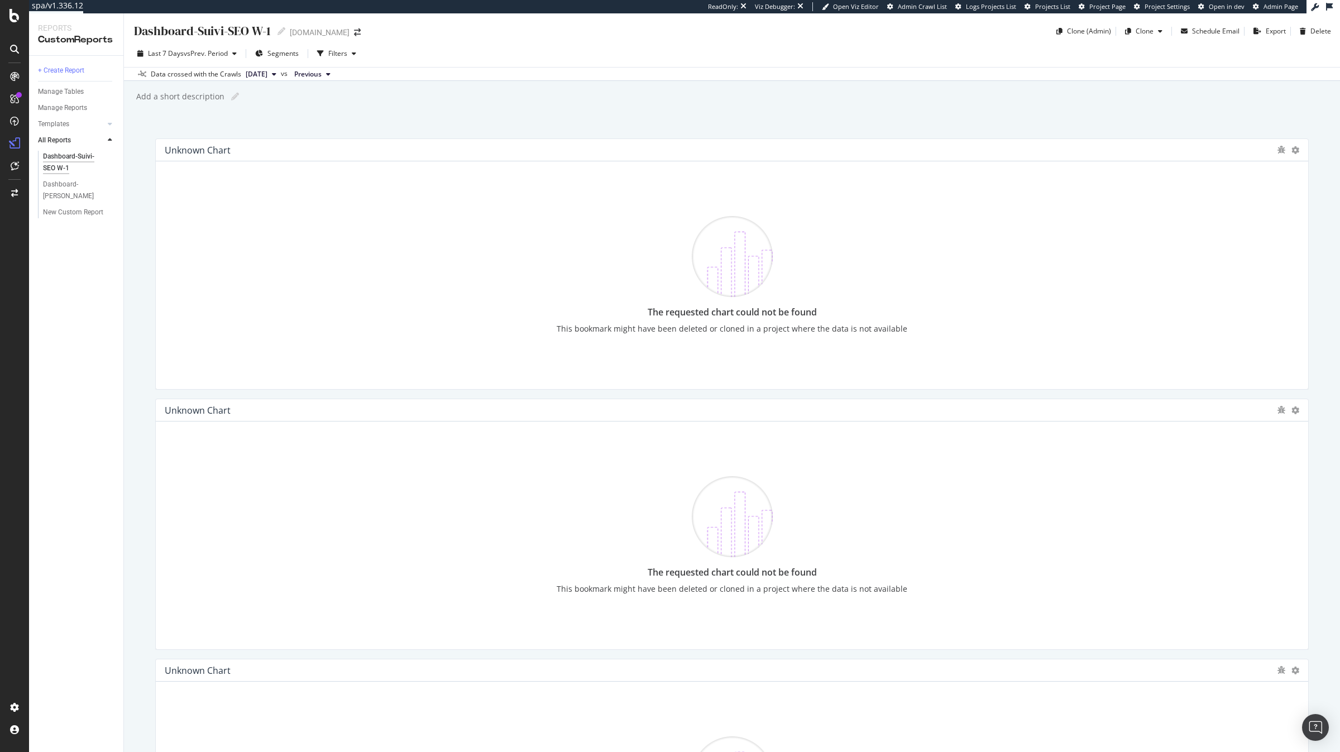
scroll to position [32, 0]
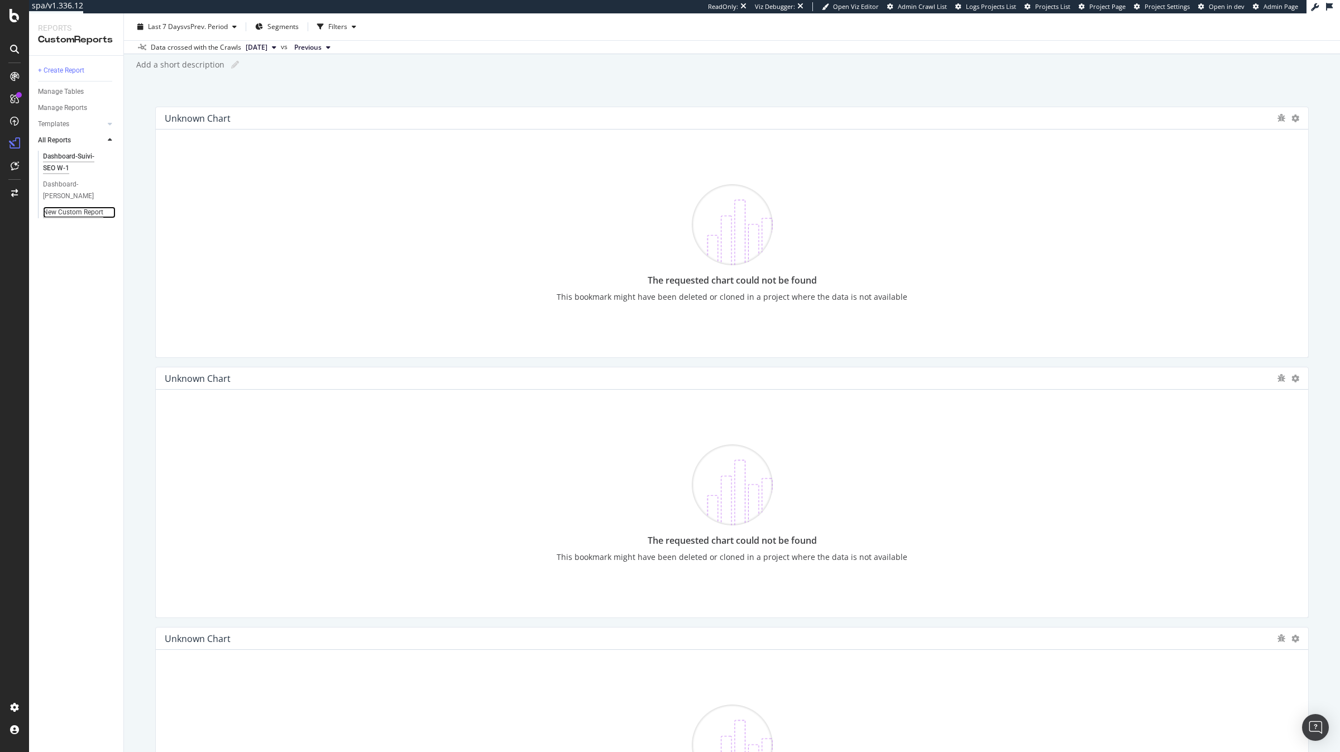
click at [66, 214] on div "New Custom Report" at bounding box center [73, 213] width 60 height 12
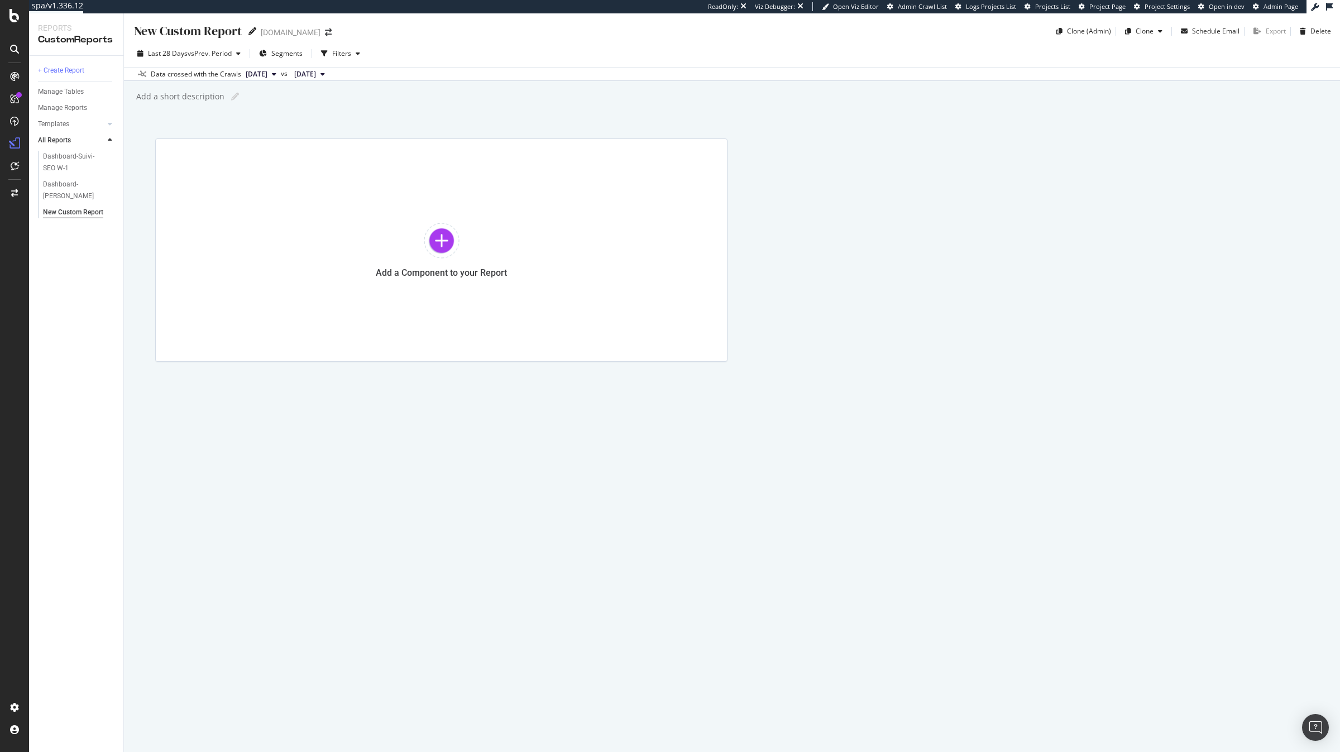
click at [249, 30] on icon at bounding box center [252, 31] width 8 height 8
type input "Technical Overview"
click at [343, 105] on div "Technical Overview Technical Overview irun.com Clone (Admin) Clone Schedule Ema…" at bounding box center [732, 382] width 1216 height 739
click at [74, 123] on div "SiteCrawler" at bounding box center [61, 125] width 40 height 11
click at [443, 272] on div "Add a Component to your Report" at bounding box center [441, 272] width 131 height 11
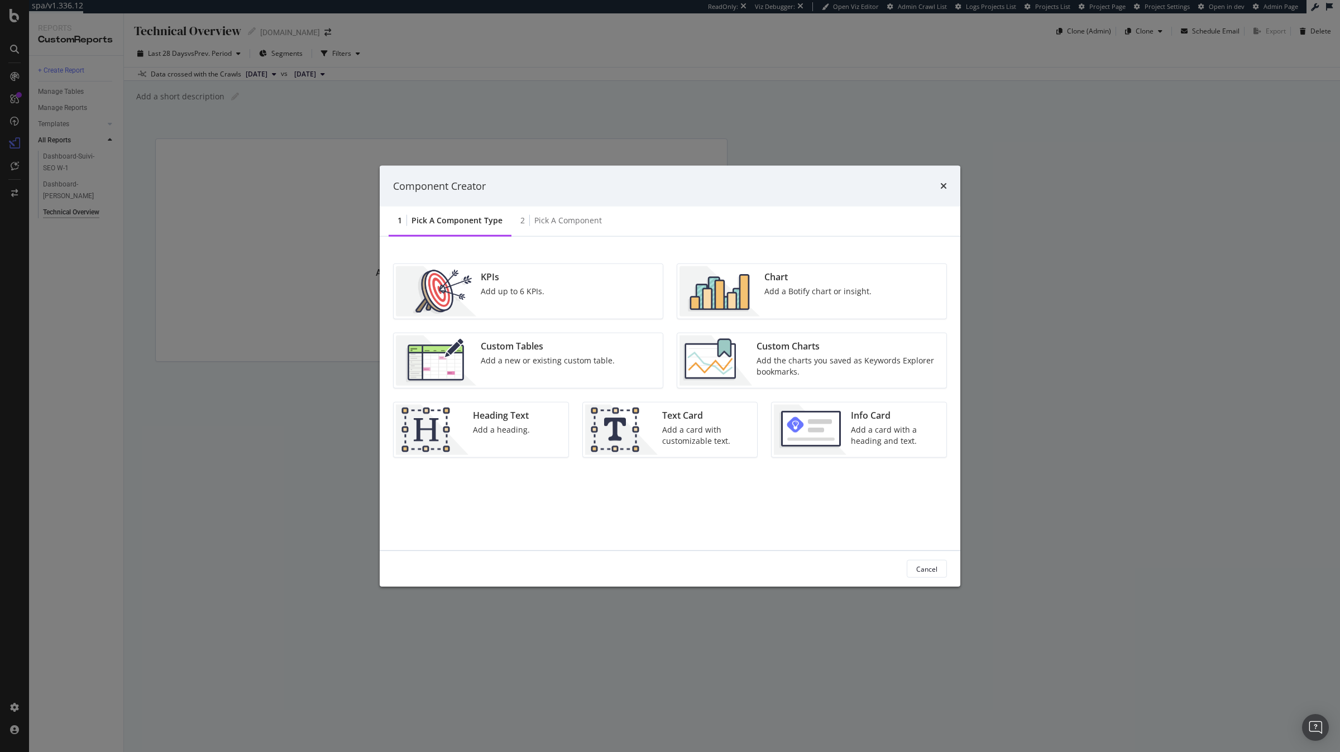
click at [614, 353] on div "Custom Tables Add a new or existing custom table." at bounding box center [547, 361] width 143 height 50
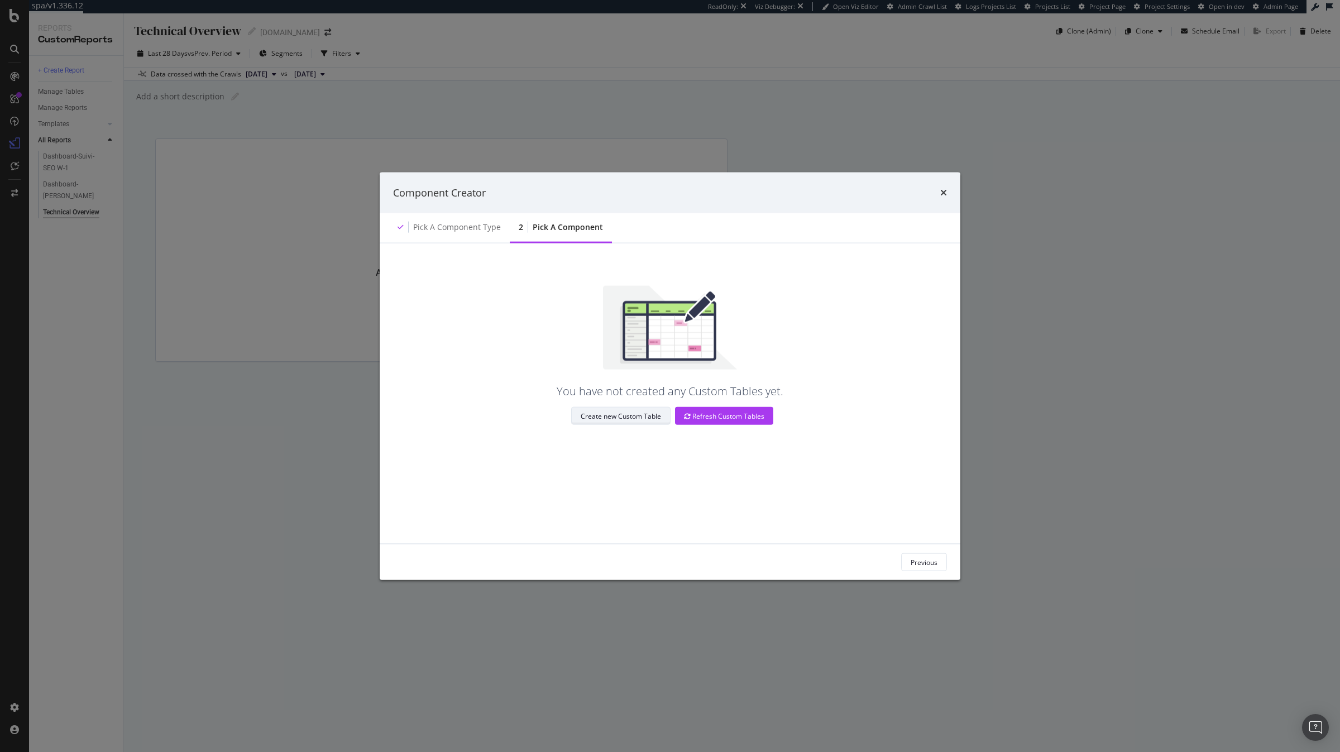
click at [642, 415] on div "Create new Custom Table" at bounding box center [621, 416] width 80 height 9
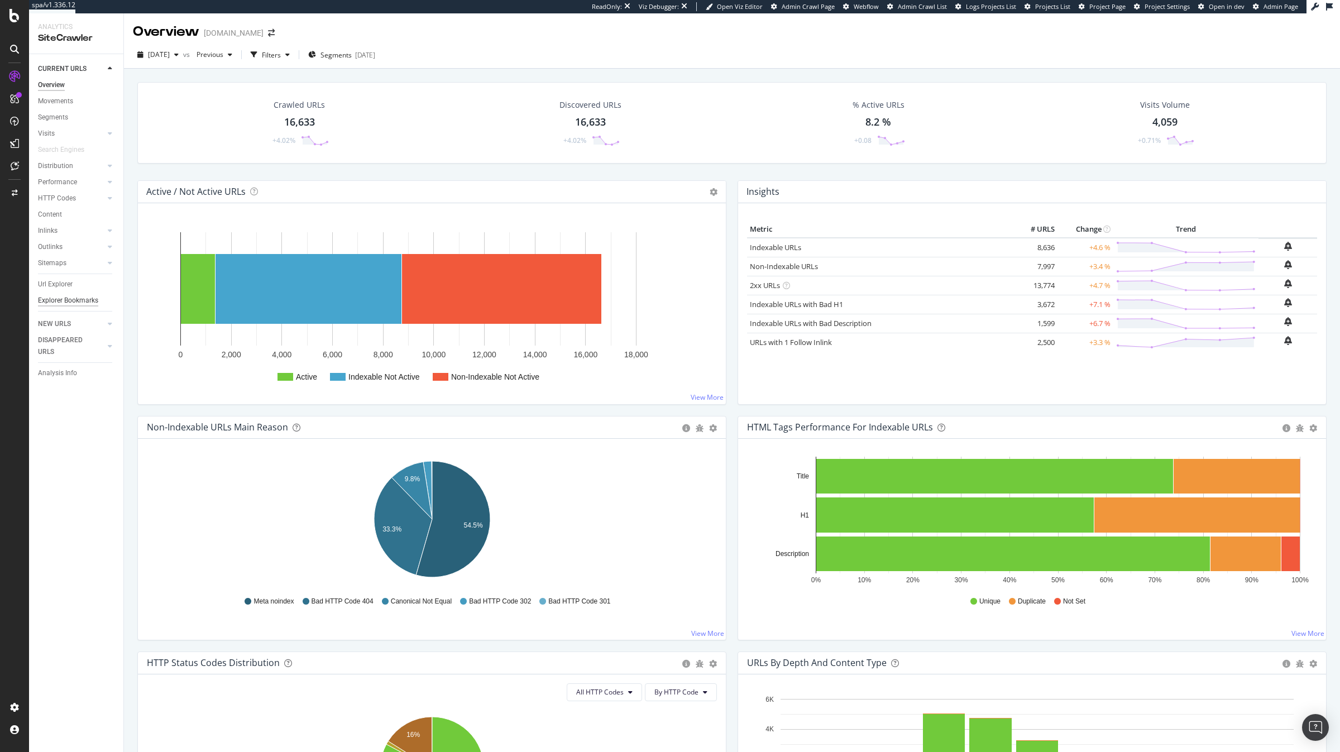
click at [94, 303] on div "Explorer Bookmarks" at bounding box center [68, 301] width 60 height 12
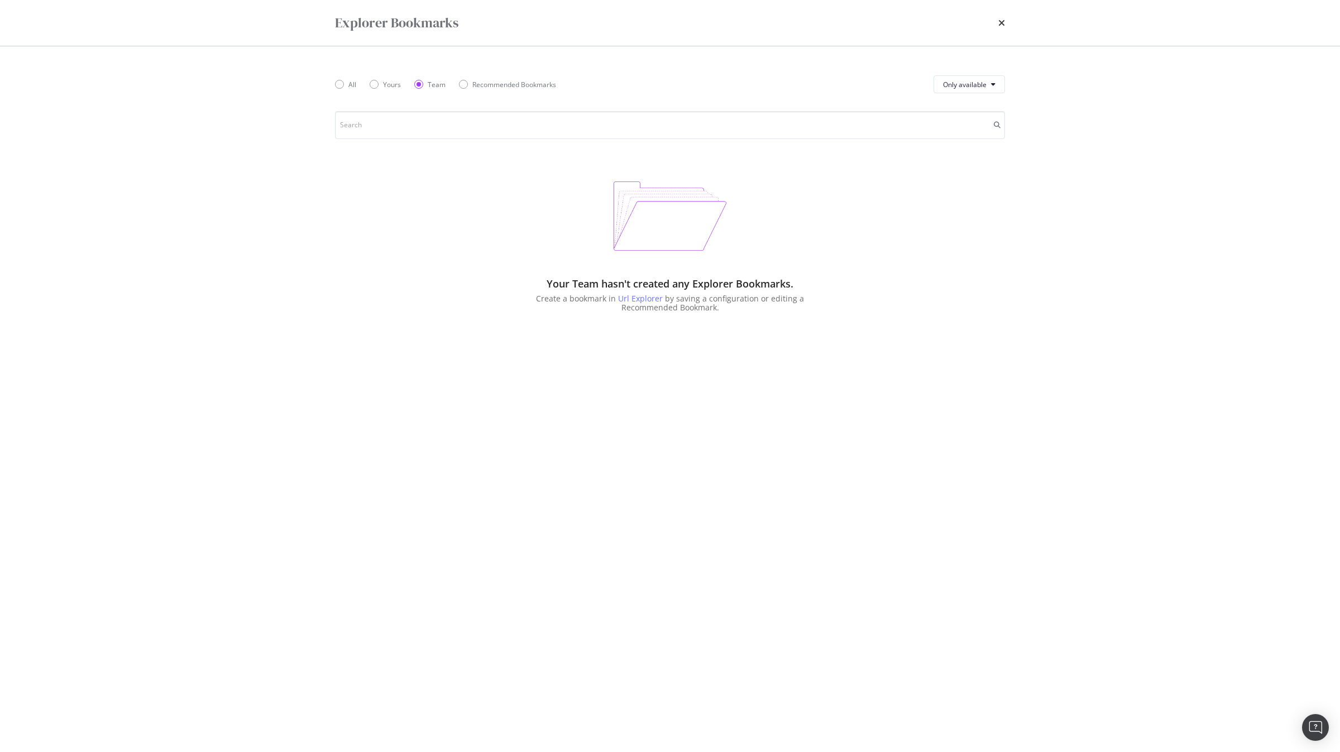
click at [390, 94] on div "All Yours Team Recommended Bookmarks" at bounding box center [452, 84] width 235 height 31
click at [386, 89] on div "All Yours Team Recommended Bookmarks" at bounding box center [452, 84] width 235 height 31
click at [387, 85] on div "Yours" at bounding box center [392, 84] width 18 height 9
click at [1000, 21] on icon "times" at bounding box center [1001, 22] width 7 height 9
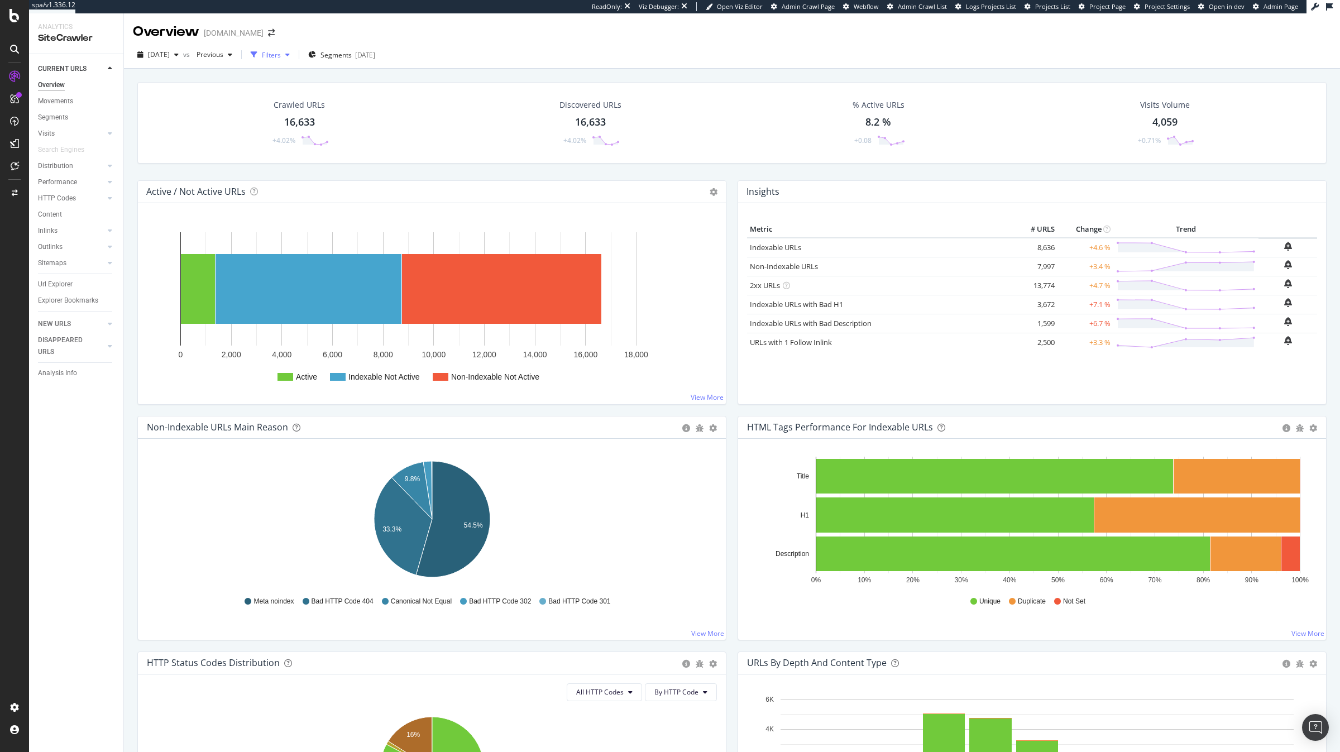
click at [281, 52] on div "Filters" at bounding box center [271, 54] width 19 height 9
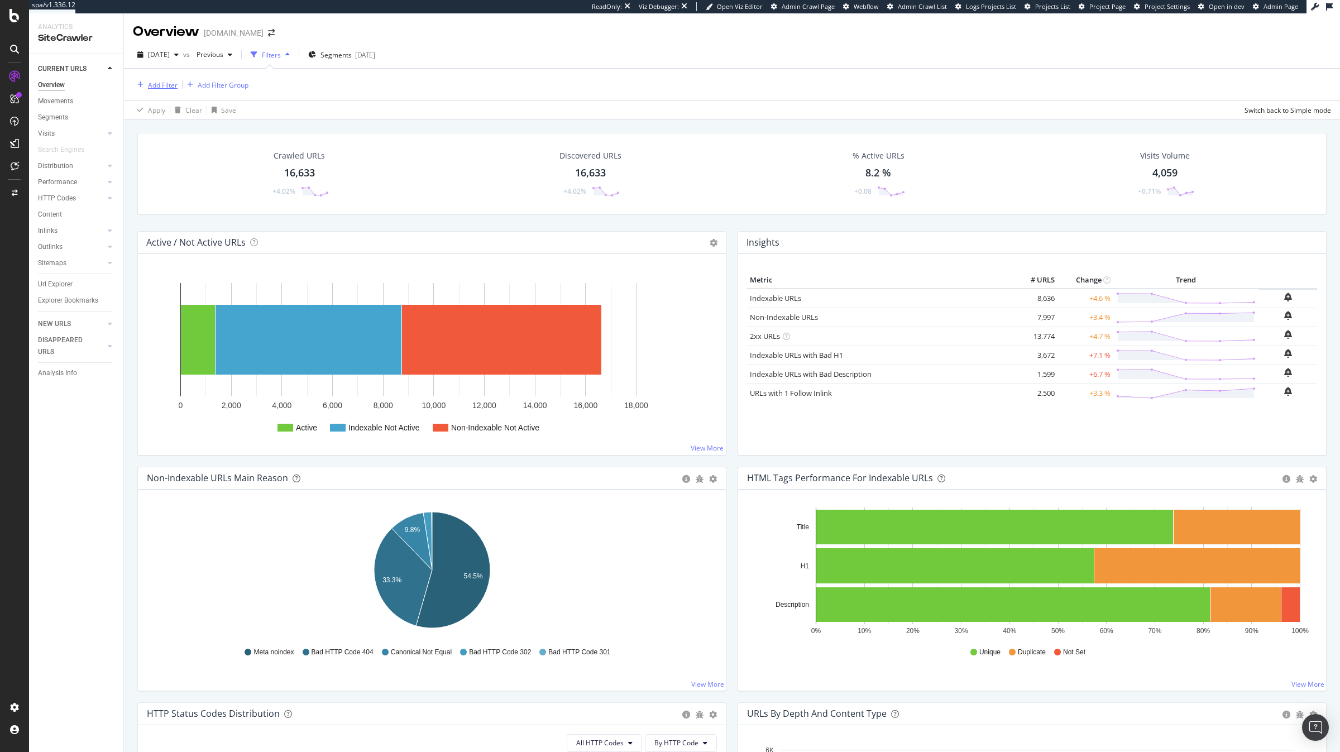
click at [160, 82] on div "Add Filter" at bounding box center [163, 84] width 30 height 9
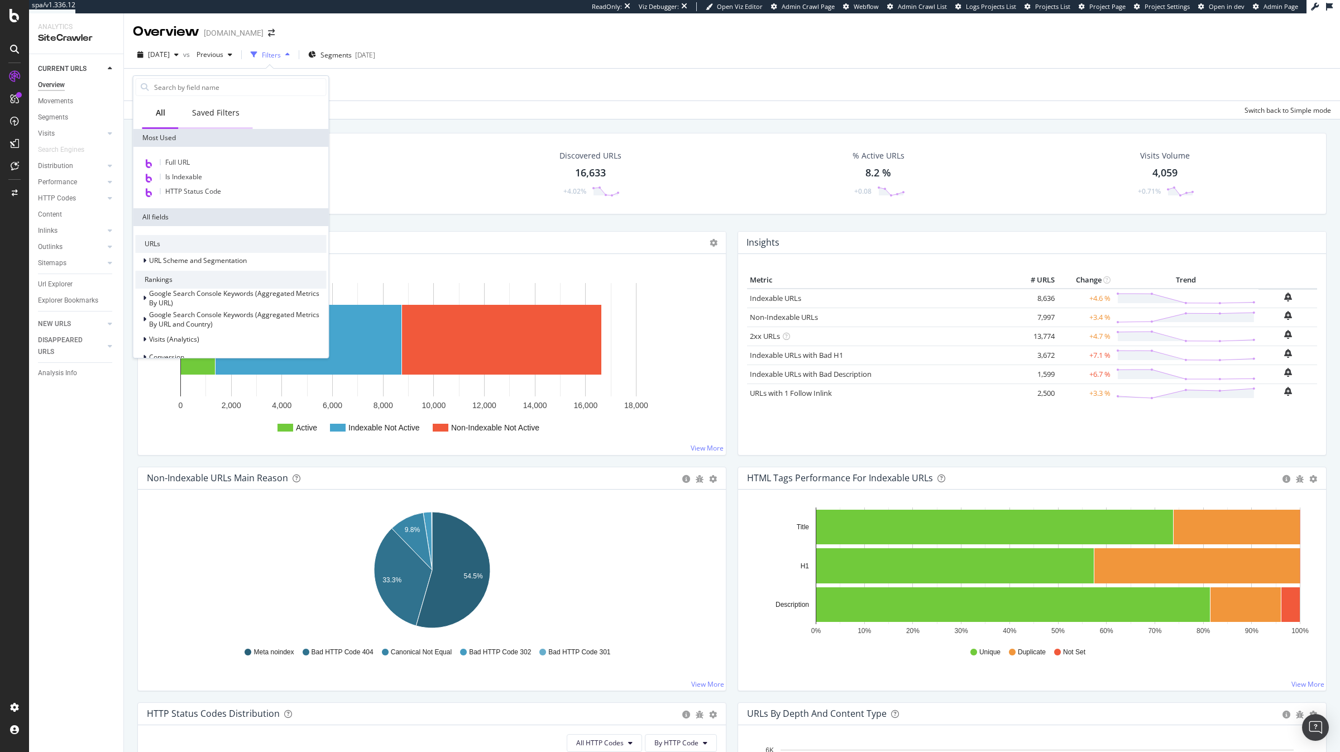
click at [208, 104] on div "Saved Filters" at bounding box center [216, 113] width 74 height 31
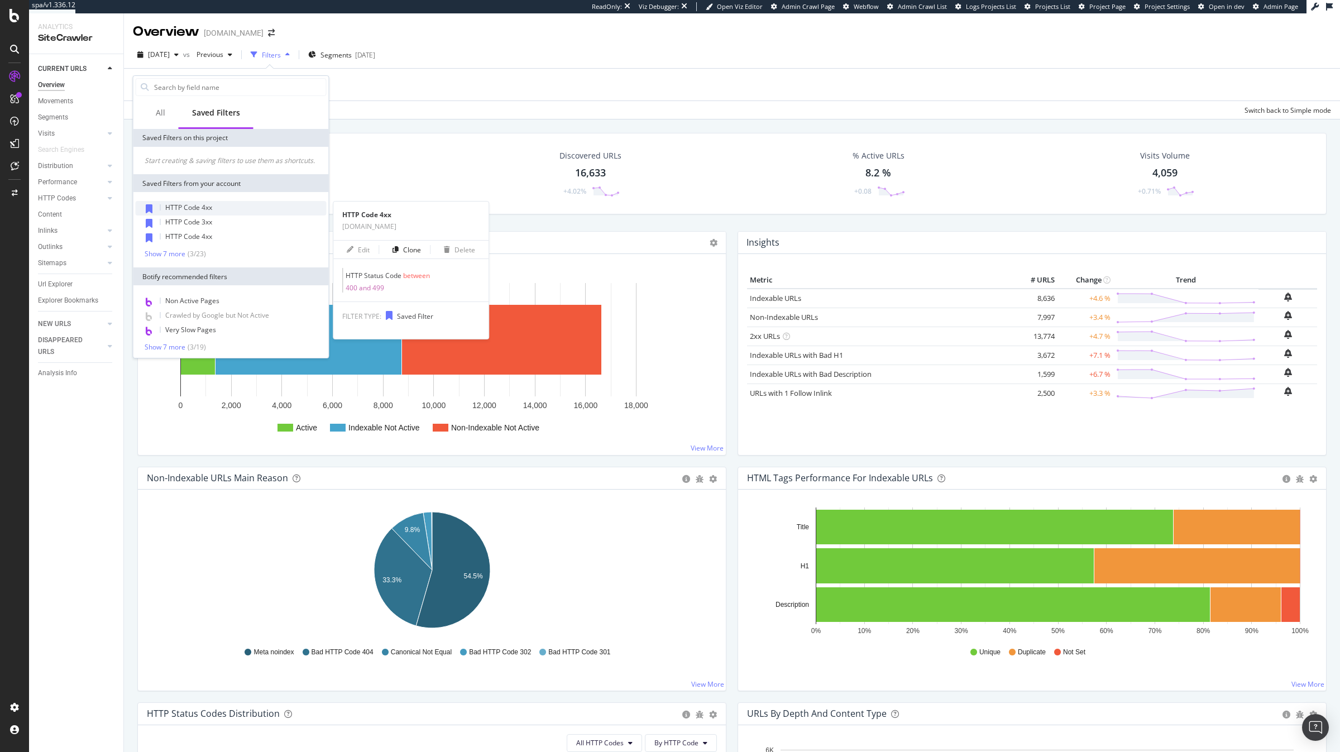
click at [222, 209] on div "HTTP Code 4xx" at bounding box center [231, 208] width 191 height 15
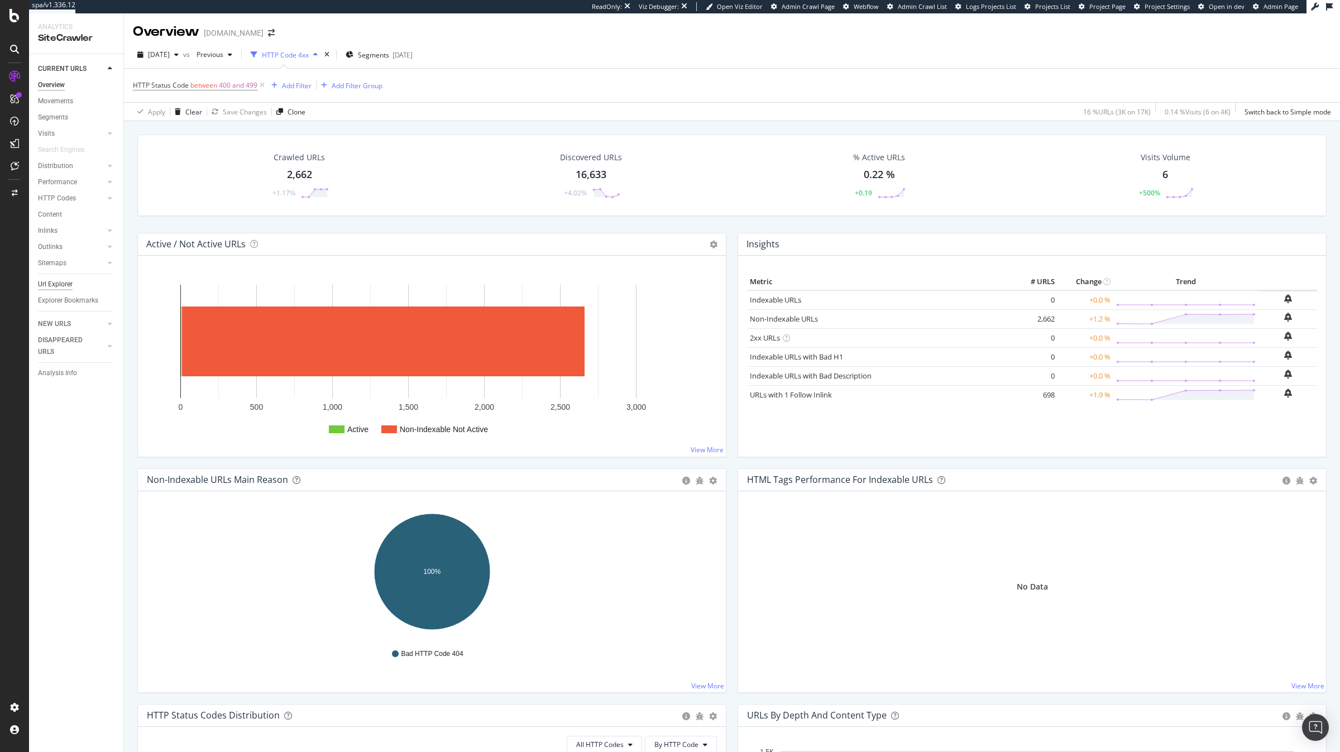
click at [63, 281] on div "Url Explorer" at bounding box center [55, 285] width 35 height 12
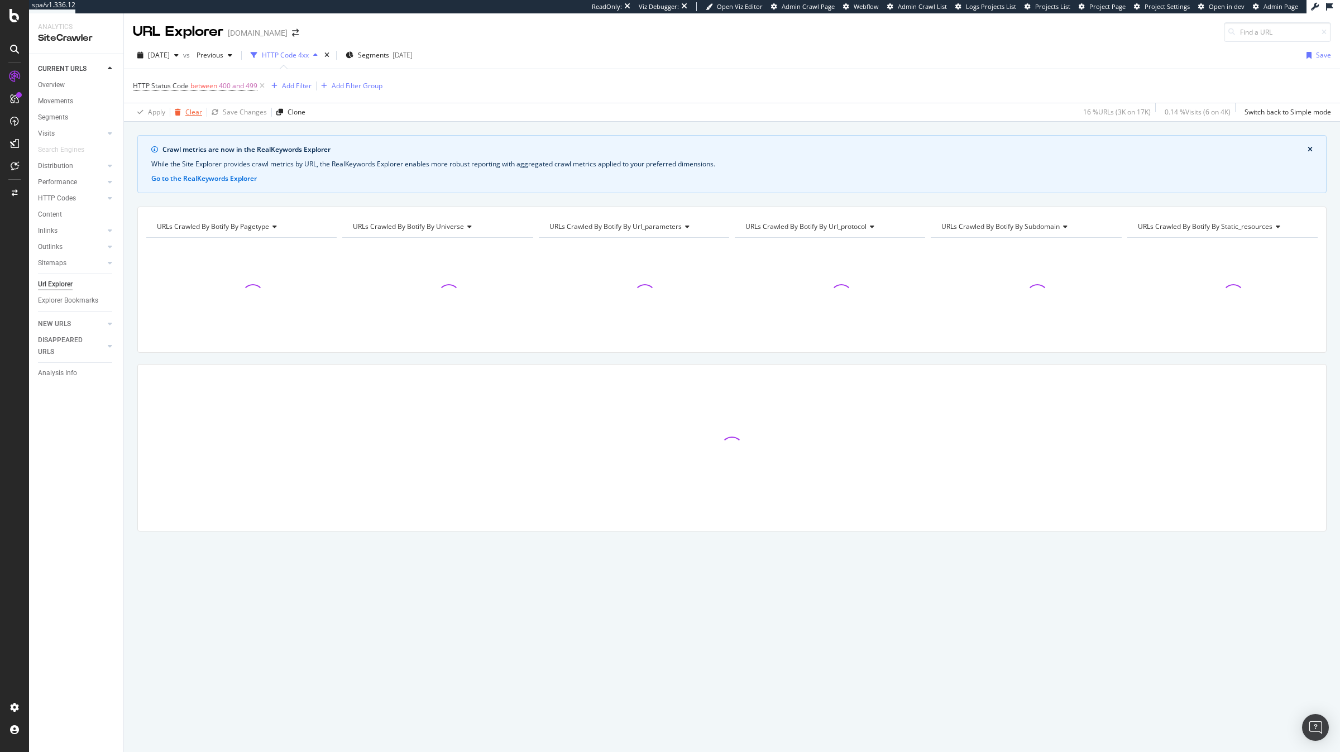
click at [195, 110] on div "Clear" at bounding box center [193, 111] width 17 height 9
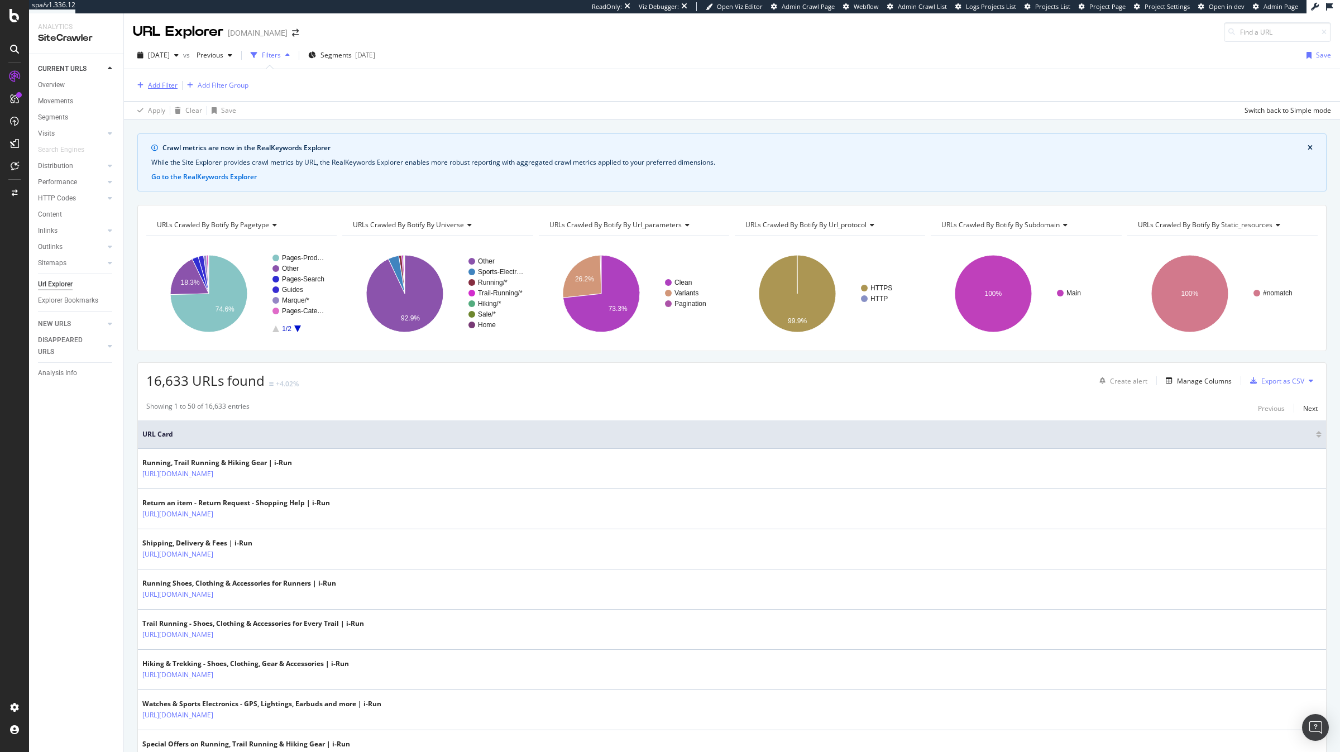
click at [160, 88] on div "Add Filter" at bounding box center [163, 84] width 30 height 9
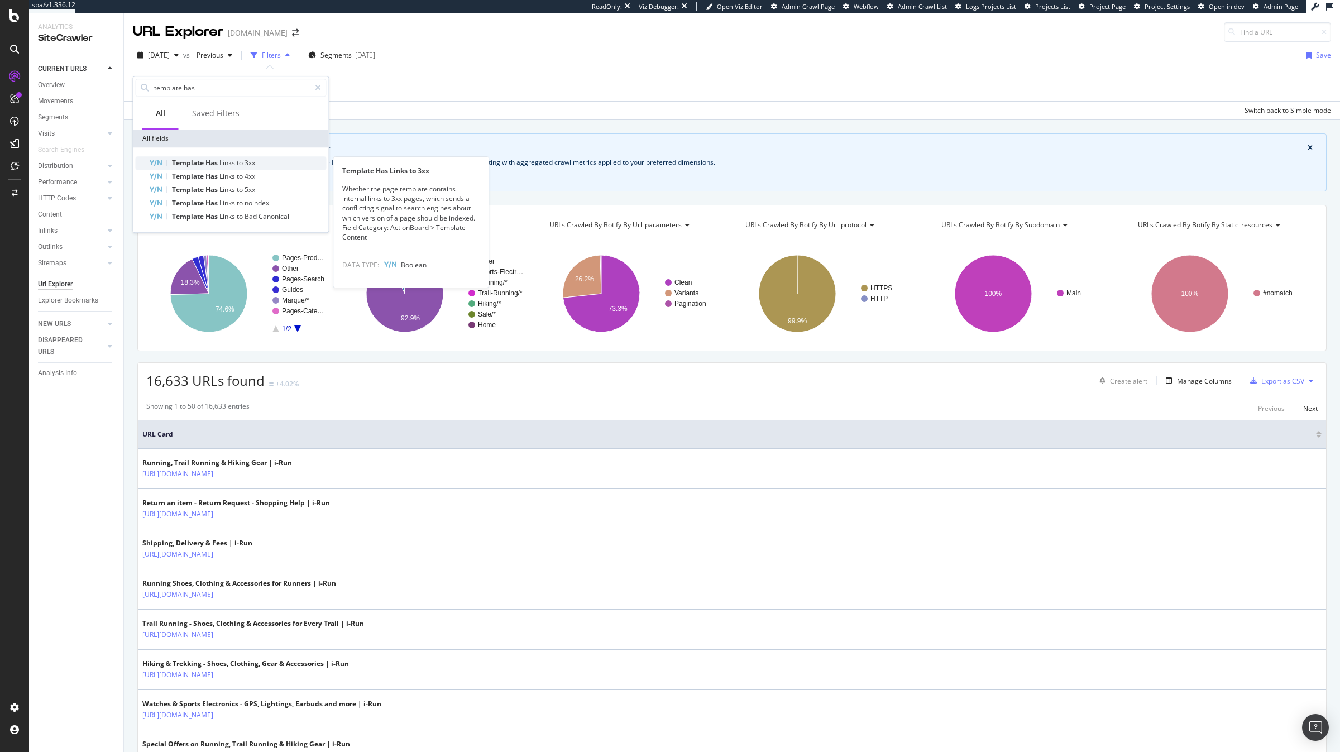
type input "template has"
click at [266, 162] on div "Template Has Links to 3xx" at bounding box center [238, 162] width 178 height 13
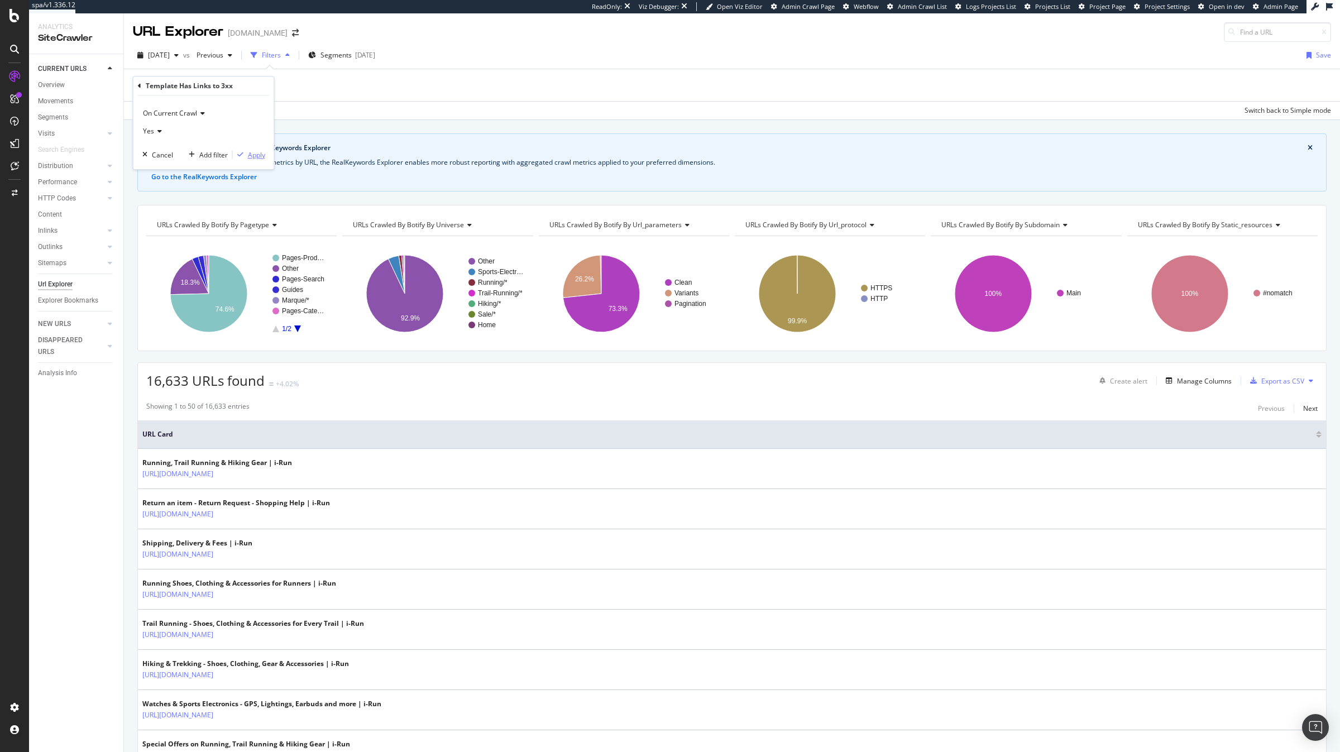
click at [248, 151] on div "Apply" at bounding box center [256, 154] width 17 height 9
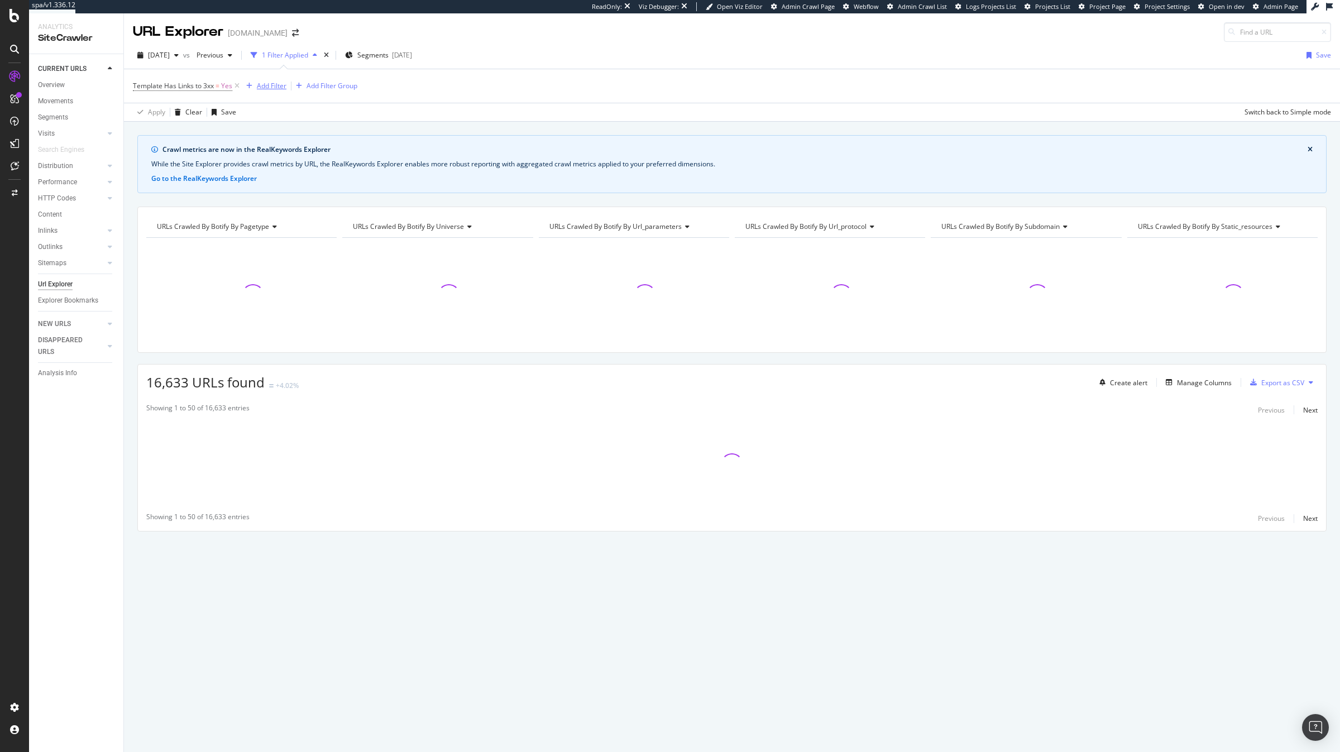
click at [270, 81] on div "Add Filter" at bounding box center [272, 85] width 30 height 9
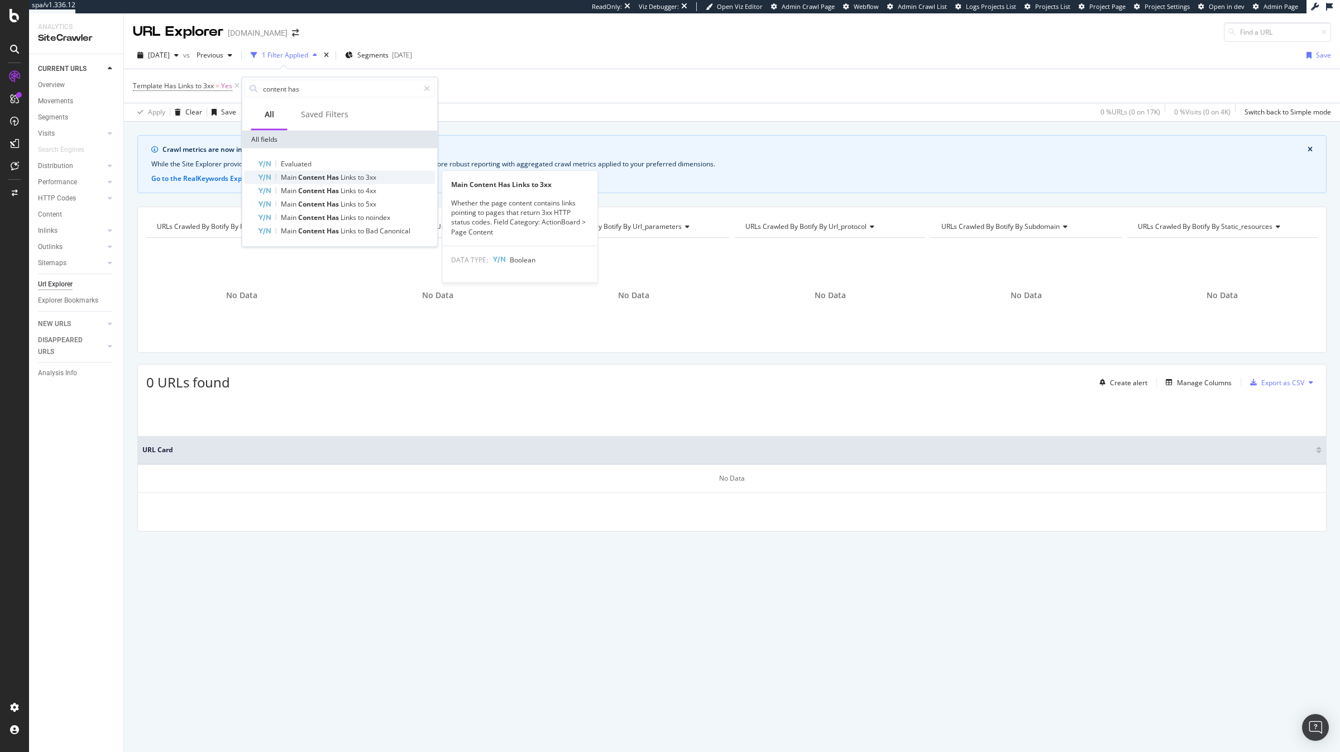
type input "content has"
click at [291, 174] on span "Main" at bounding box center [289, 177] width 17 height 9
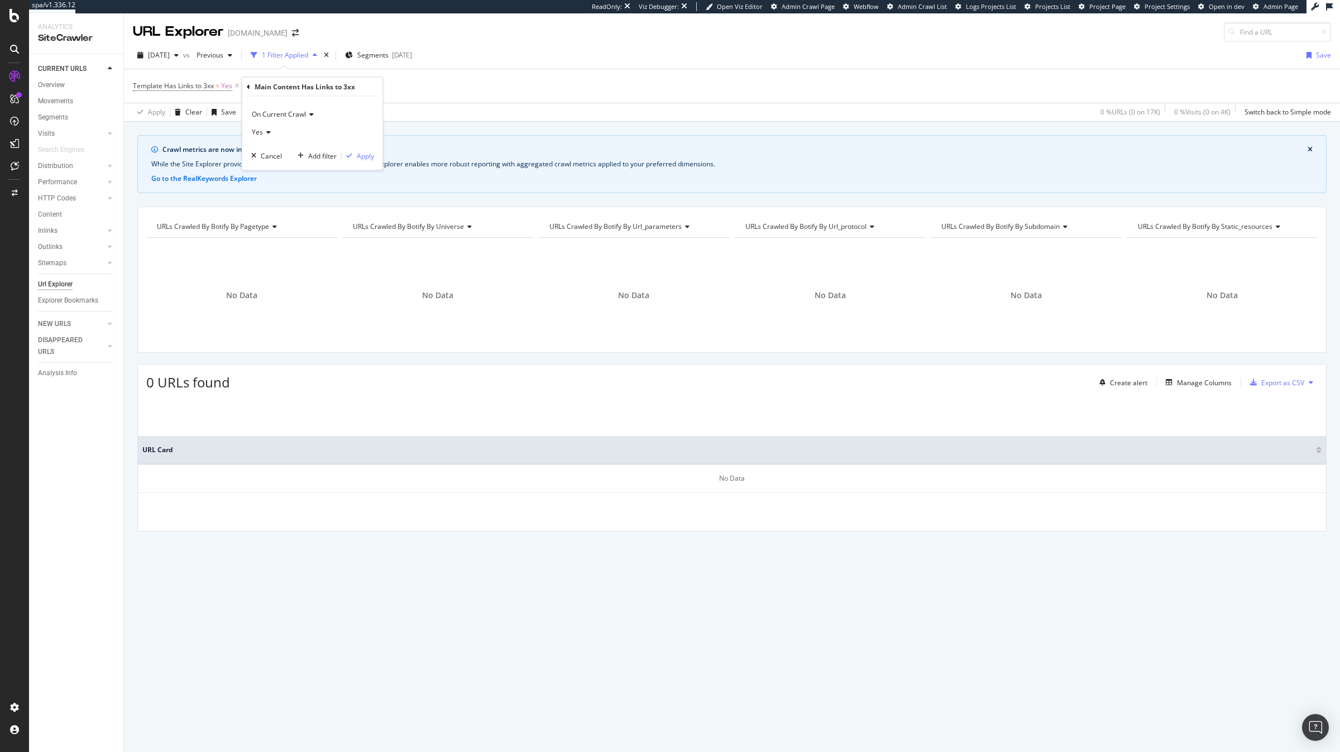
click at [366, 149] on div "On Current Crawl Yes Cancel Add filter Apply" at bounding box center [312, 134] width 141 height 74
click at [366, 154] on div "Apply" at bounding box center [365, 155] width 17 height 9
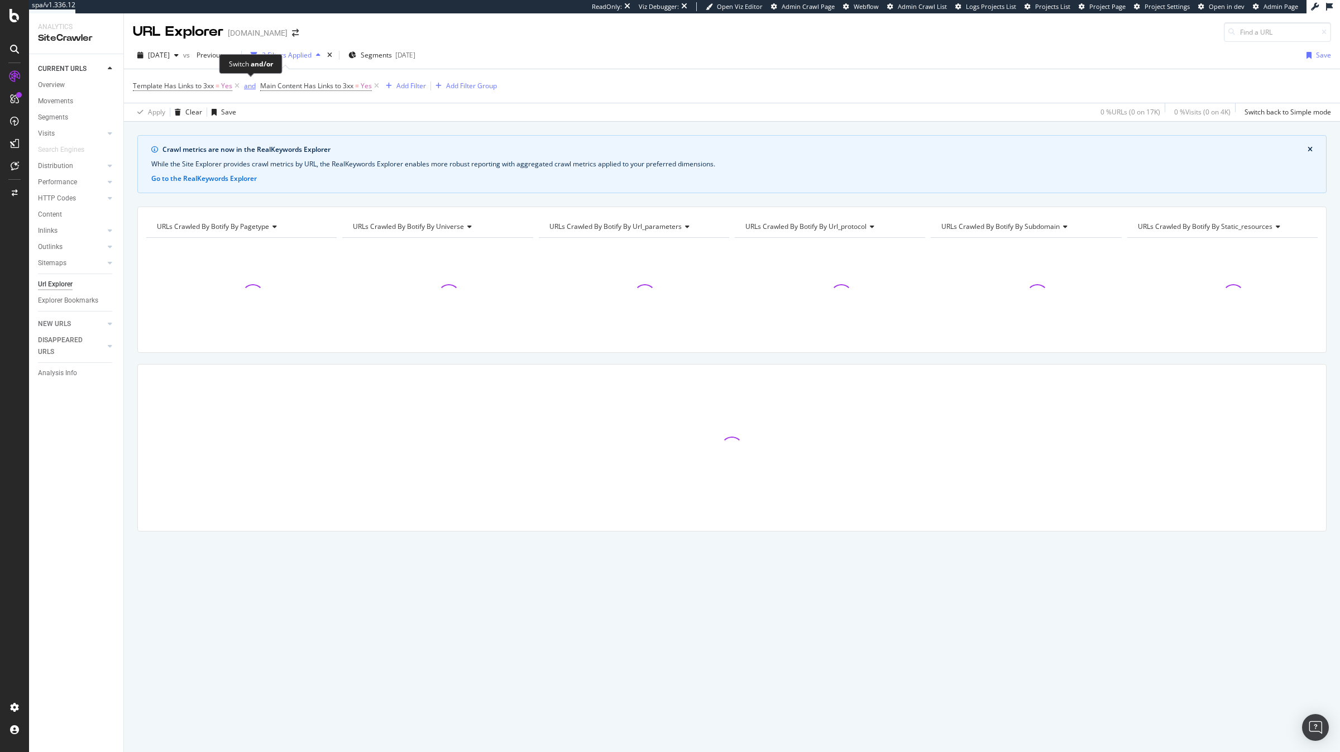
click at [255, 89] on div "and" at bounding box center [250, 85] width 12 height 9
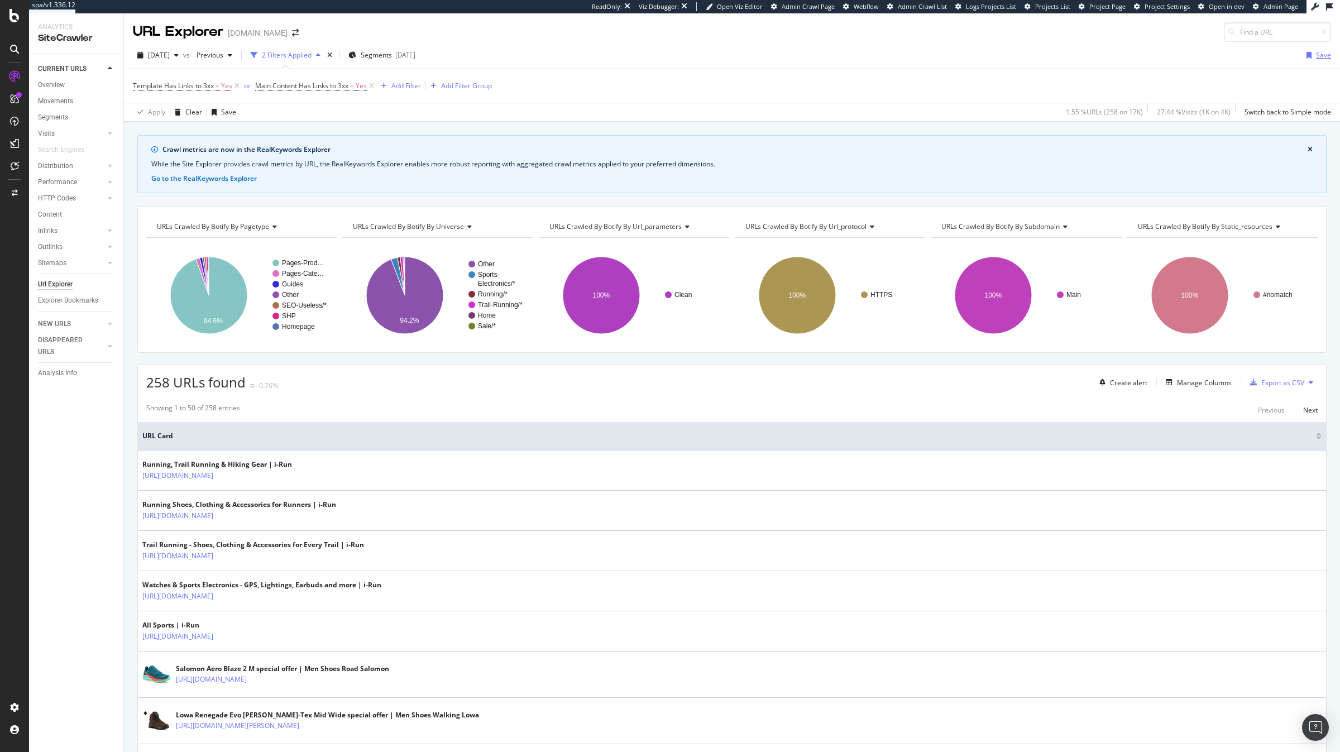
click at [1311, 50] on div "Save" at bounding box center [1316, 55] width 29 height 17
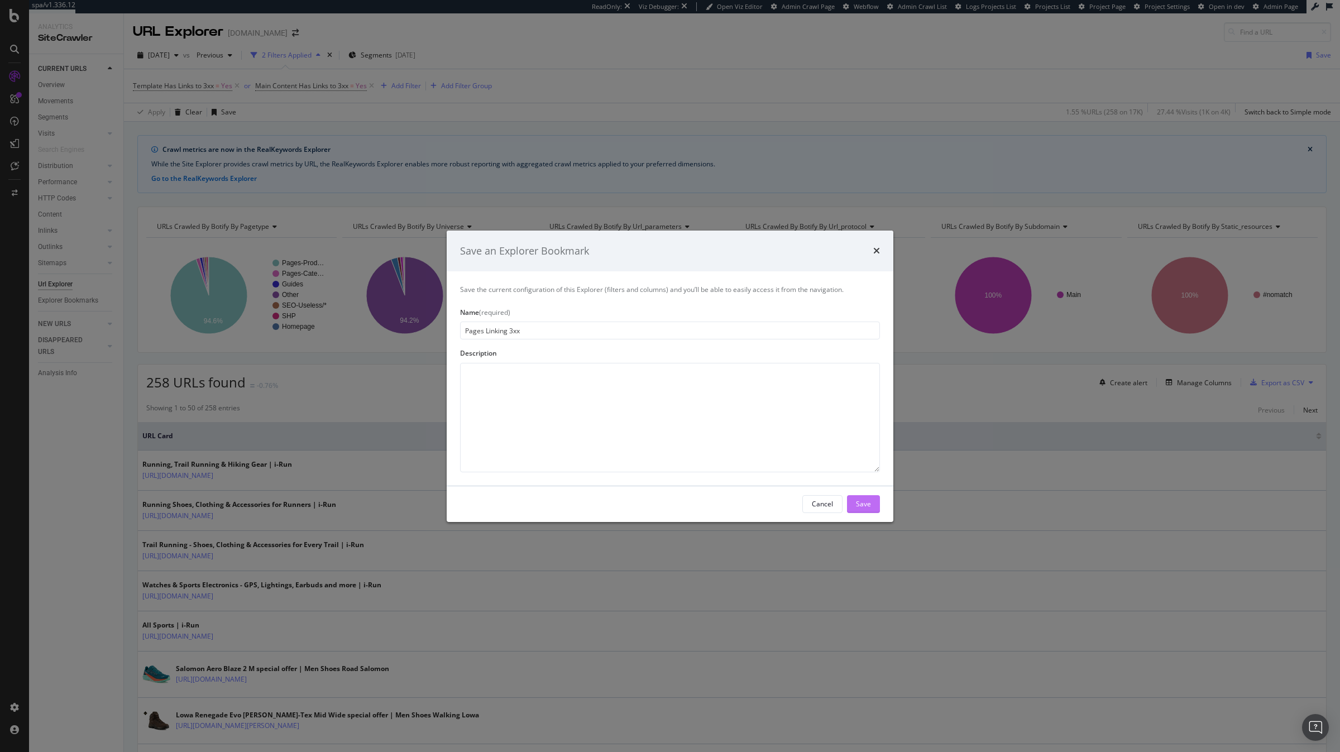
type input "Pages Linking 3xx"
click at [864, 507] on div "Save" at bounding box center [863, 503] width 15 height 9
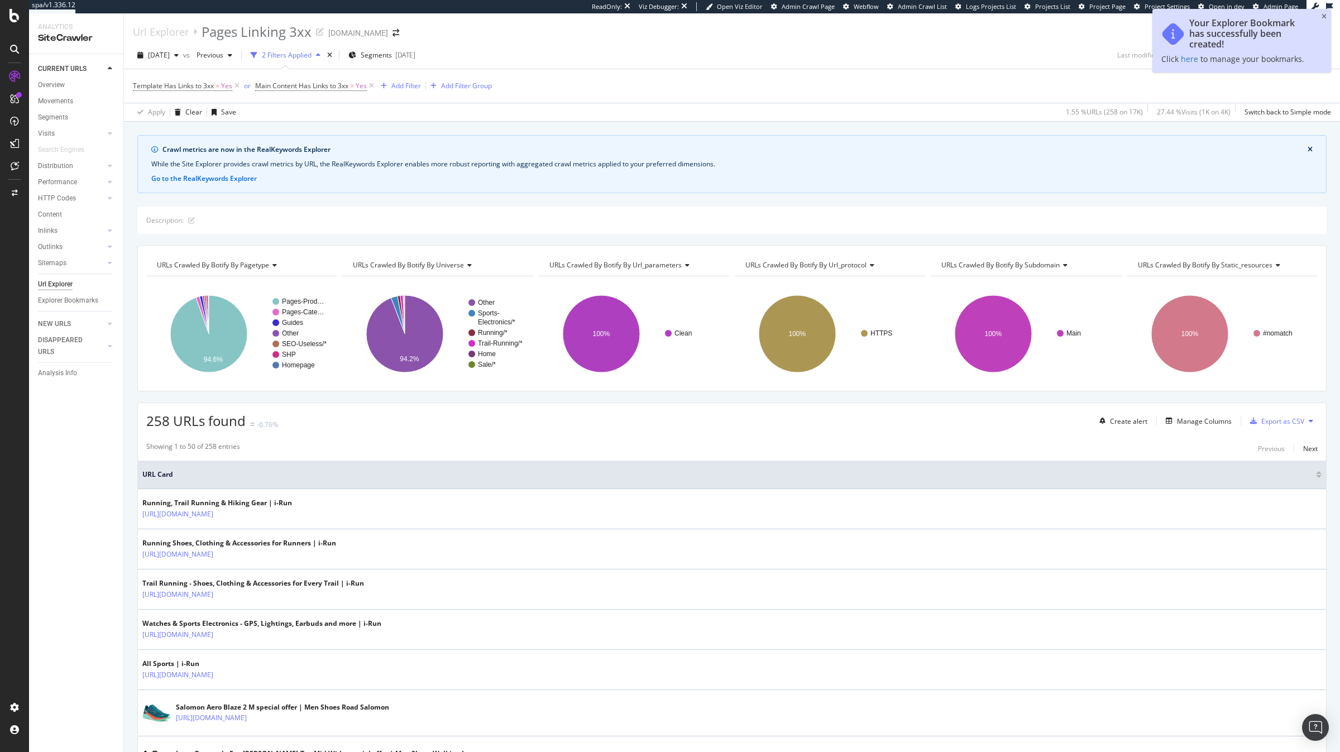
click at [302, 92] on span "Main Content Has Links to 3xx = Yes" at bounding box center [315, 86] width 121 height 16
click at [316, 85] on span "Main Content Has Links to 3xx" at bounding box center [301, 85] width 93 height 9
click at [261, 85] on icon at bounding box center [262, 84] width 3 height 7
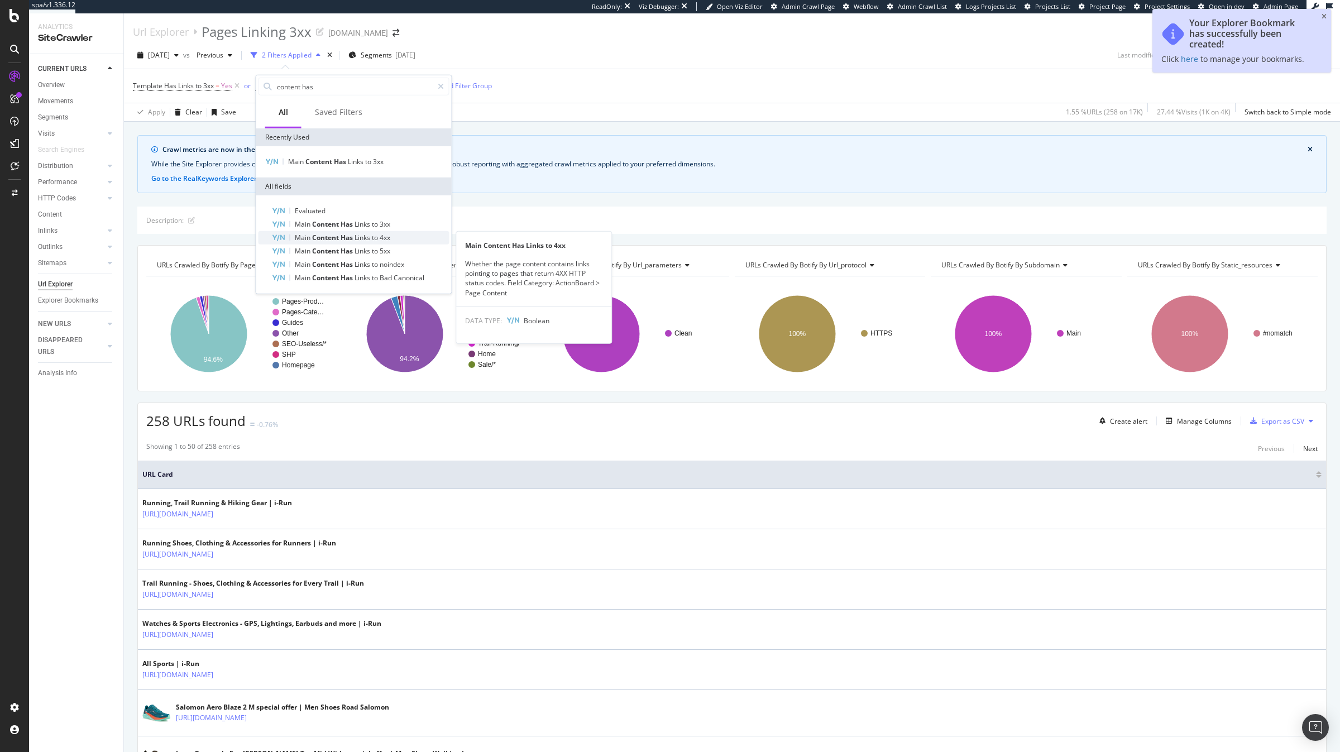
click at [377, 236] on span "to" at bounding box center [376, 237] width 8 height 9
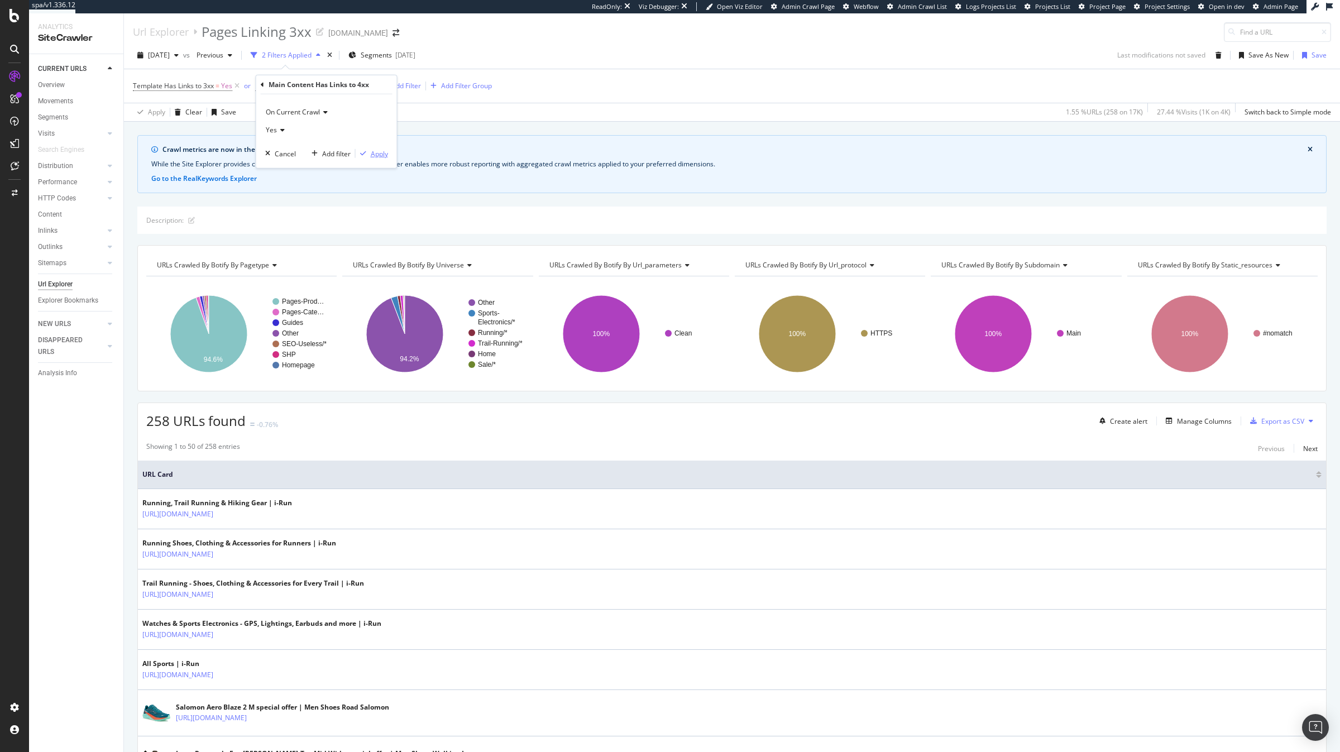
click at [377, 155] on div "Apply" at bounding box center [379, 153] width 17 height 9
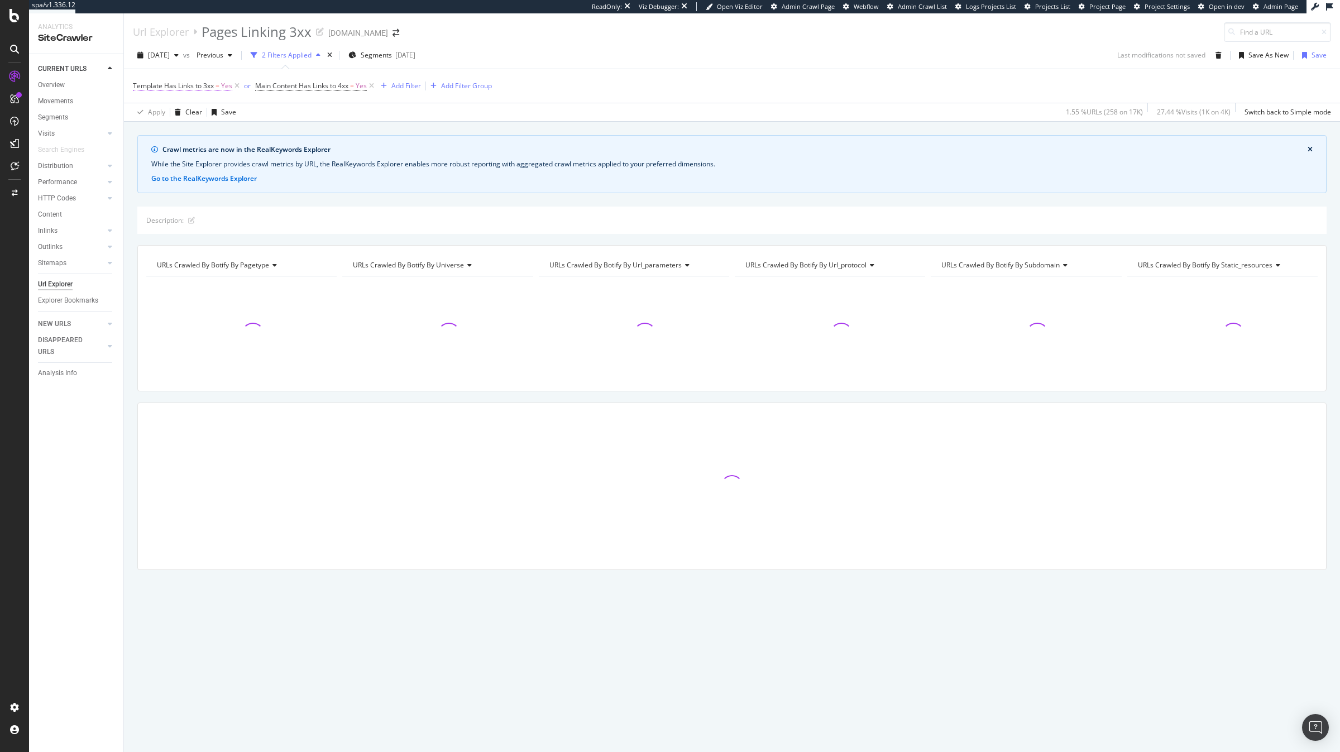
click at [183, 90] on span "Template Has Links to 3xx = Yes" at bounding box center [182, 86] width 99 height 10
click at [140, 82] on icon at bounding box center [139, 84] width 3 height 7
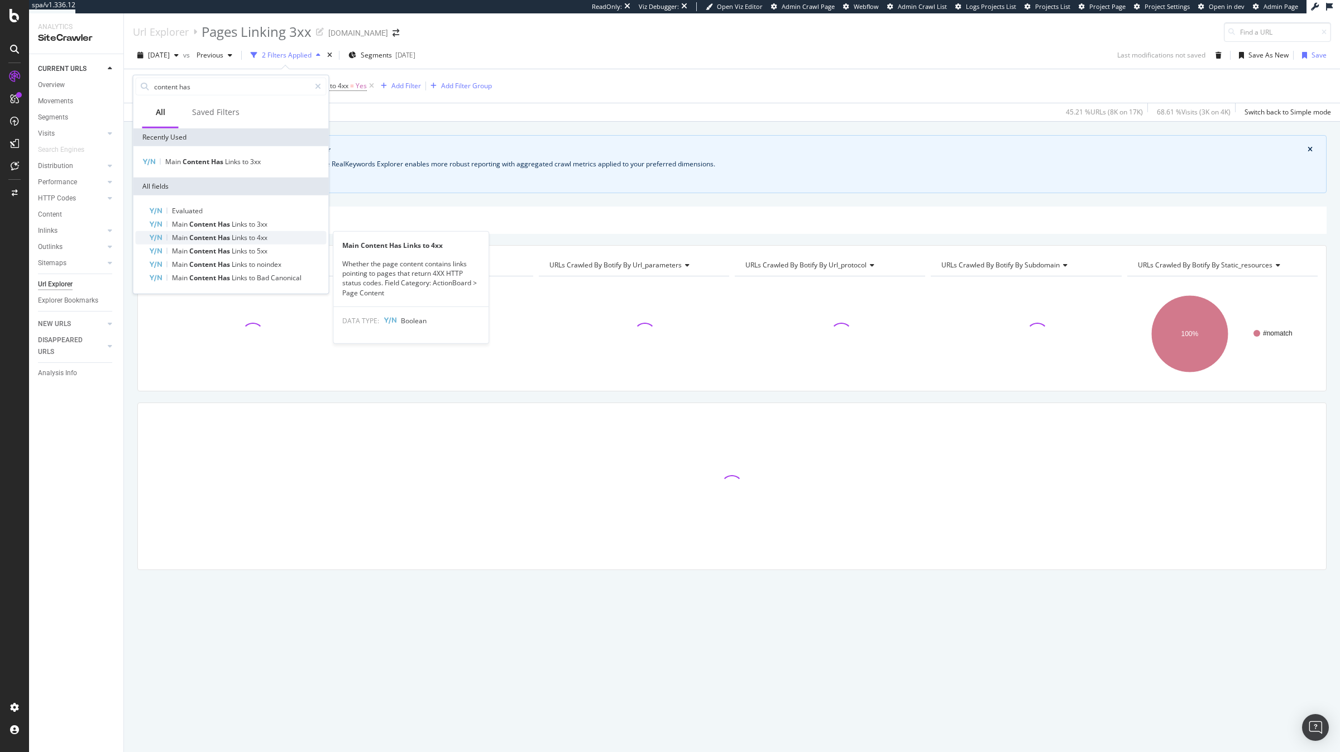
click at [263, 240] on span "4xx" at bounding box center [262, 237] width 11 height 9
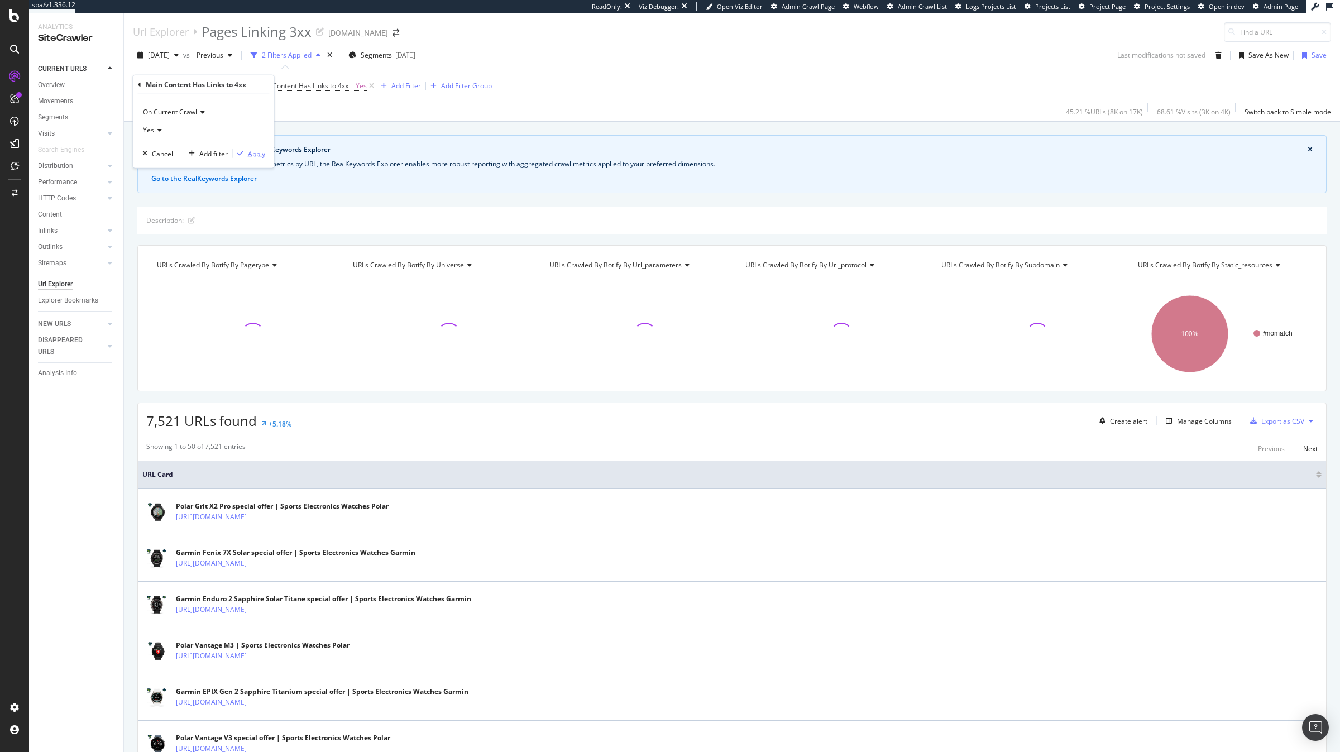
click at [256, 154] on div "Apply" at bounding box center [256, 153] width 17 height 9
click at [1262, 54] on div "Save As New" at bounding box center [1269, 54] width 40 height 9
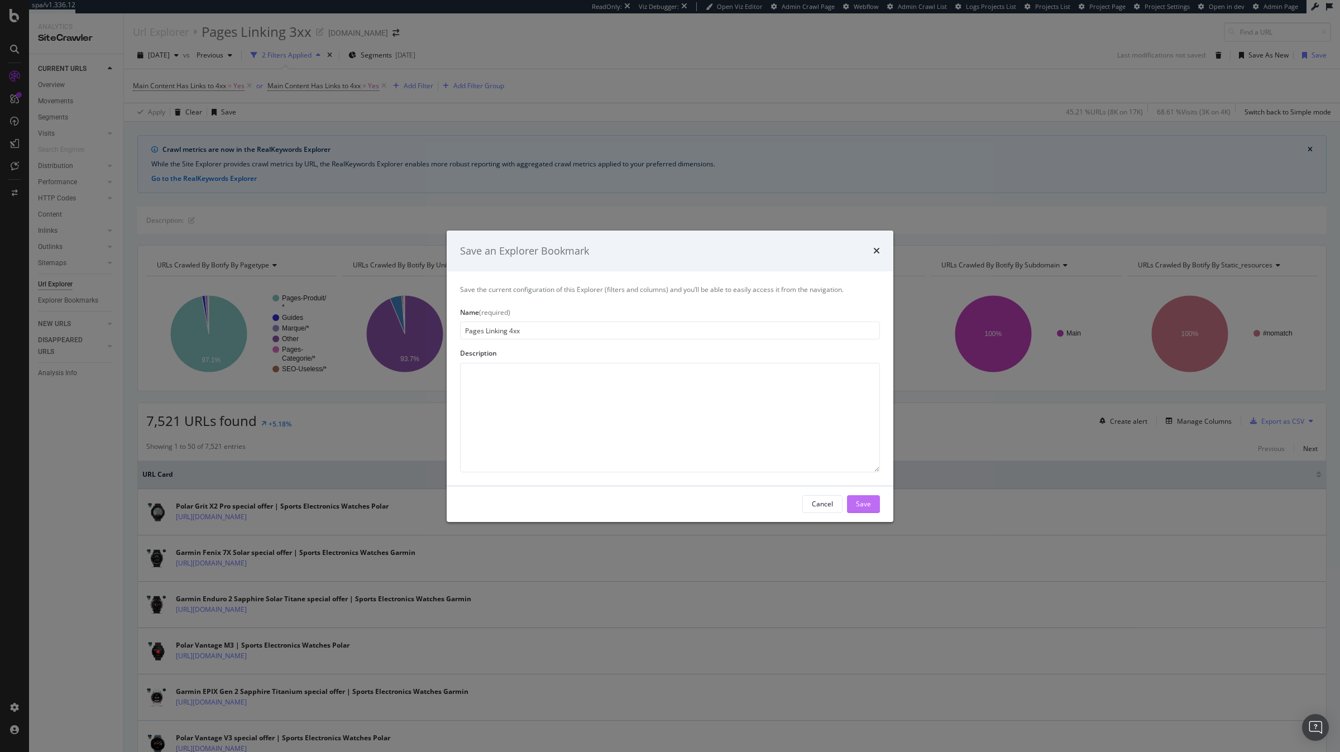
type input "Pages Linking 4xx"
click at [871, 510] on div "Save" at bounding box center [863, 504] width 15 height 17
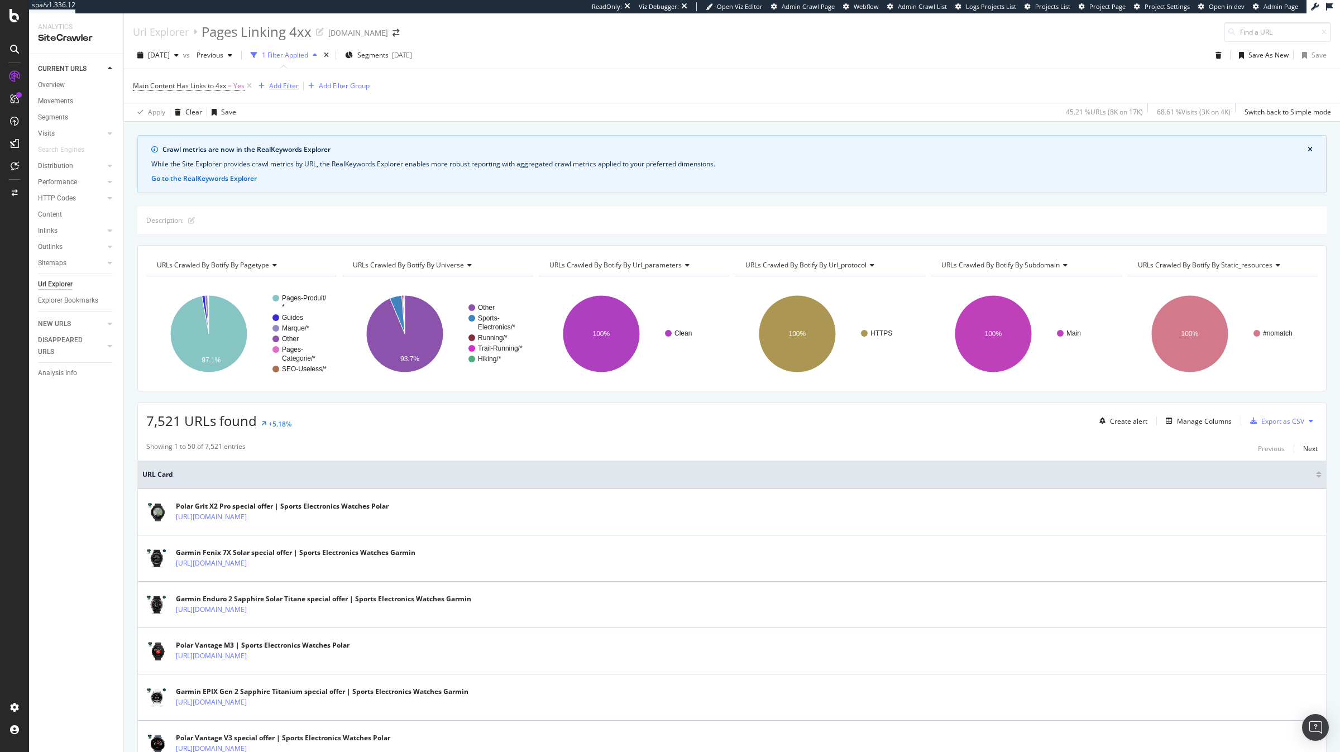
click at [272, 83] on div "Add Filter" at bounding box center [284, 85] width 30 height 9
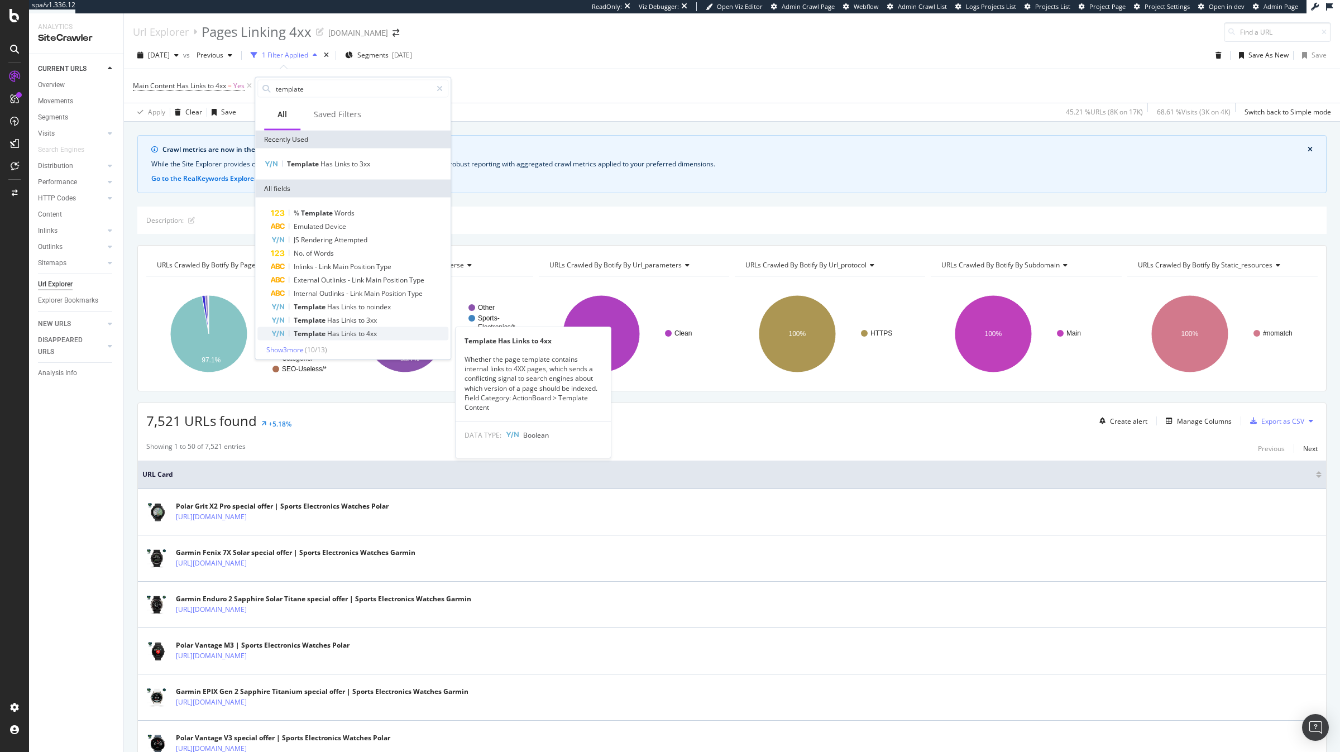
type input "template"
click at [359, 329] on span "to" at bounding box center [362, 333] width 8 height 9
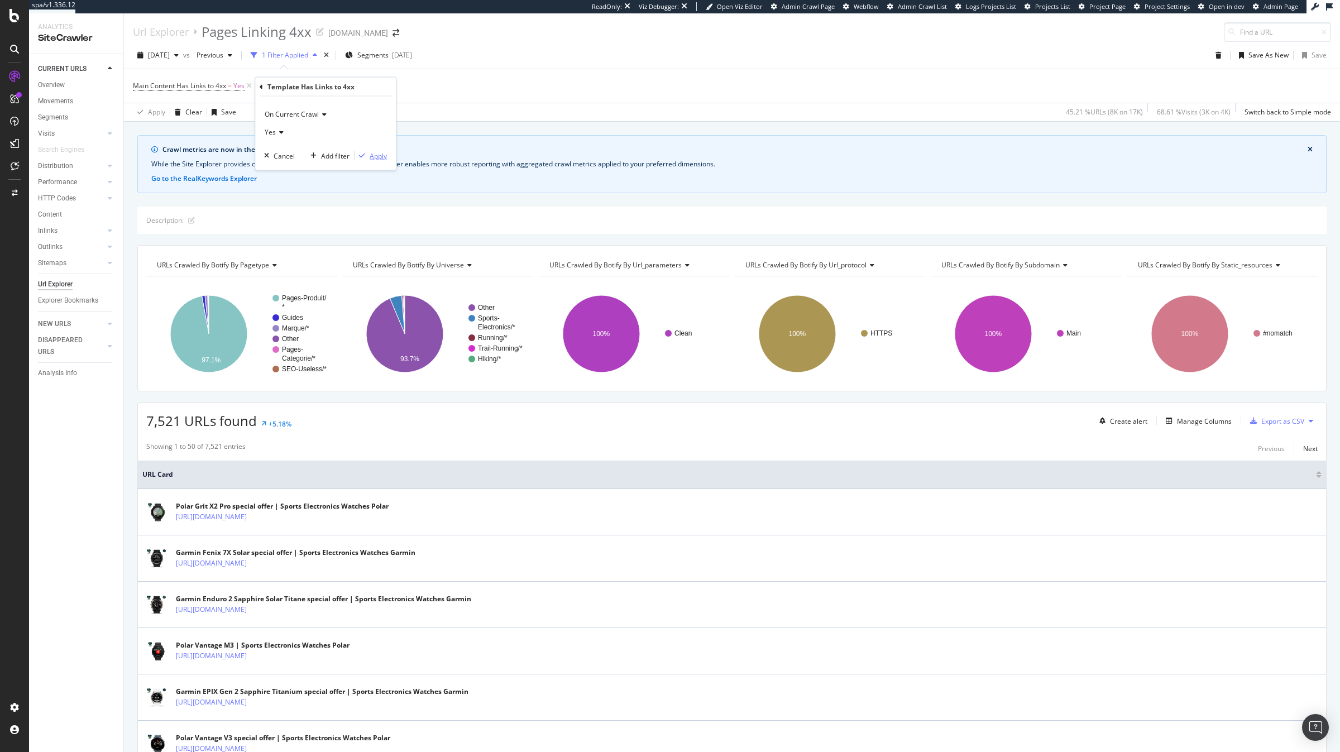
click at [376, 154] on div "Apply" at bounding box center [378, 155] width 17 height 9
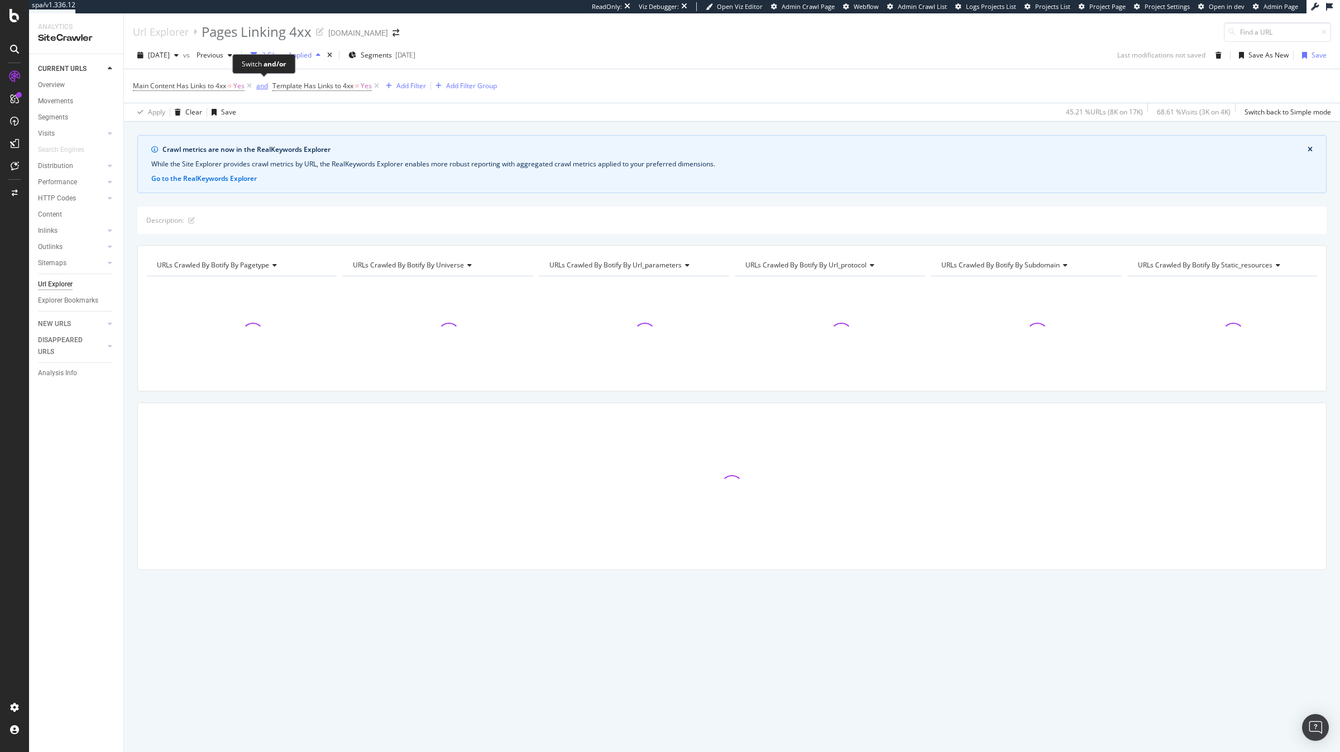
click at [264, 89] on div "and" at bounding box center [262, 85] width 12 height 9
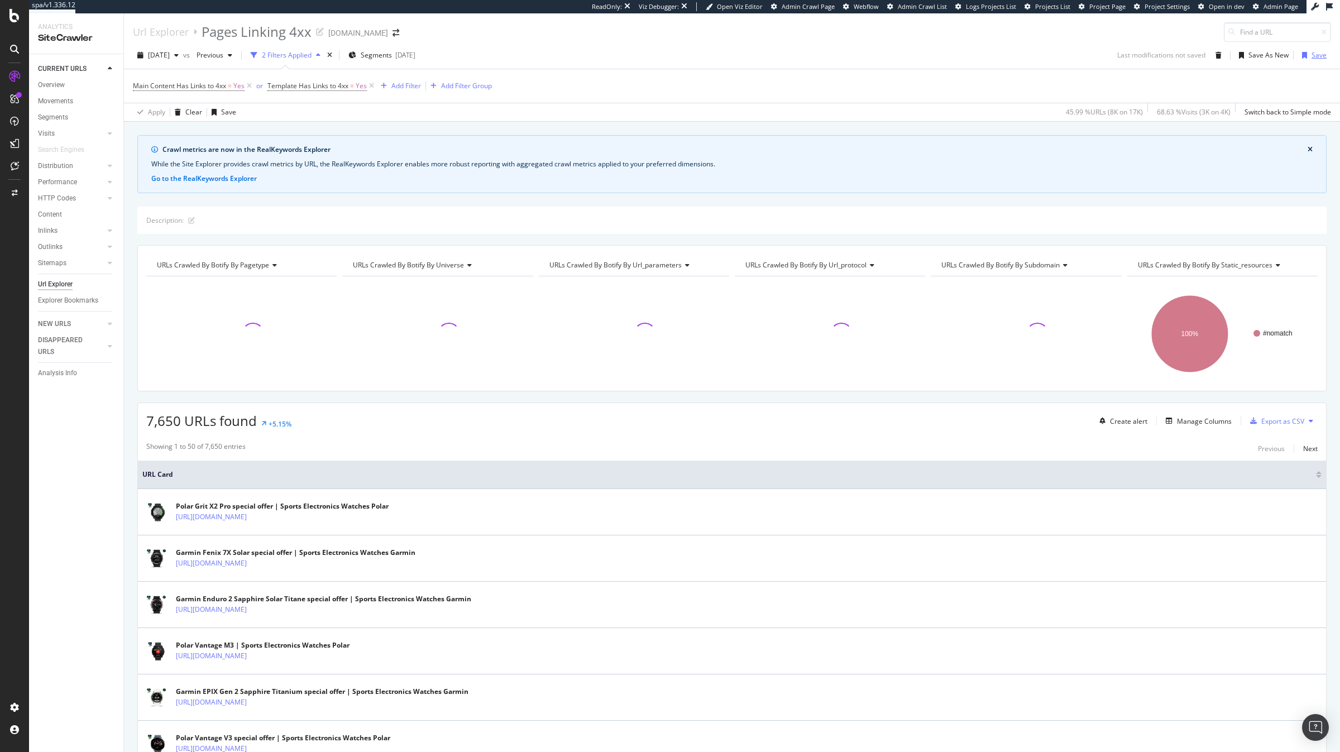
click at [1322, 54] on div "Save" at bounding box center [1319, 54] width 15 height 9
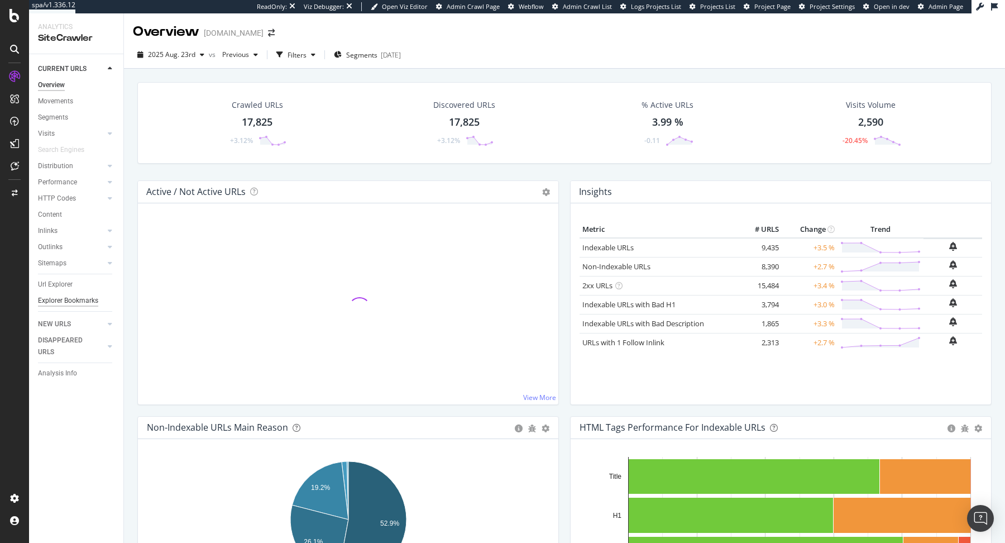
click at [93, 303] on div "Explorer Bookmarks" at bounding box center [68, 301] width 60 height 12
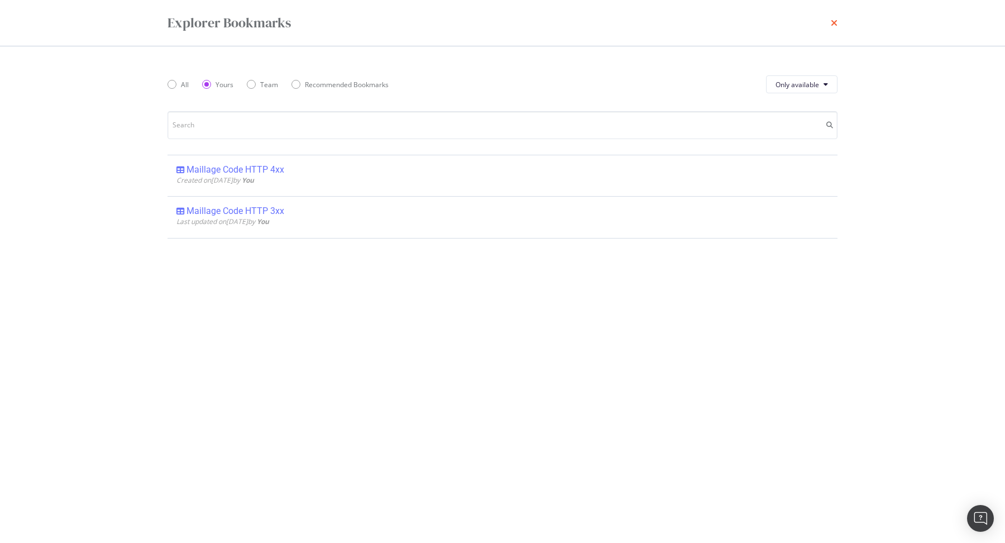
click at [835, 24] on icon "times" at bounding box center [834, 22] width 7 height 9
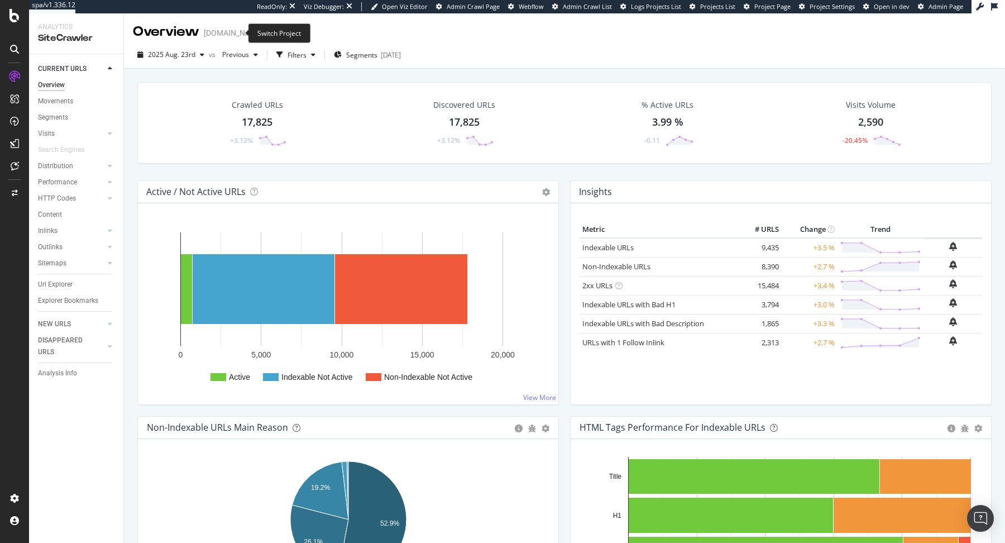
click at [268, 31] on icon "arrow-right-arrow-left" at bounding box center [271, 33] width 7 height 8
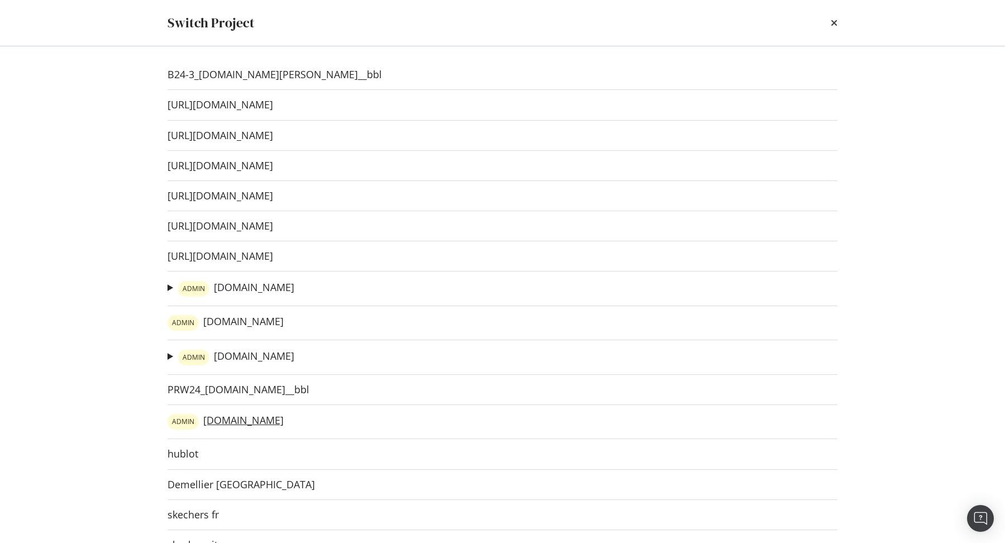
click at [227, 420] on link "ADMIN irun.es" at bounding box center [226, 422] width 116 height 16
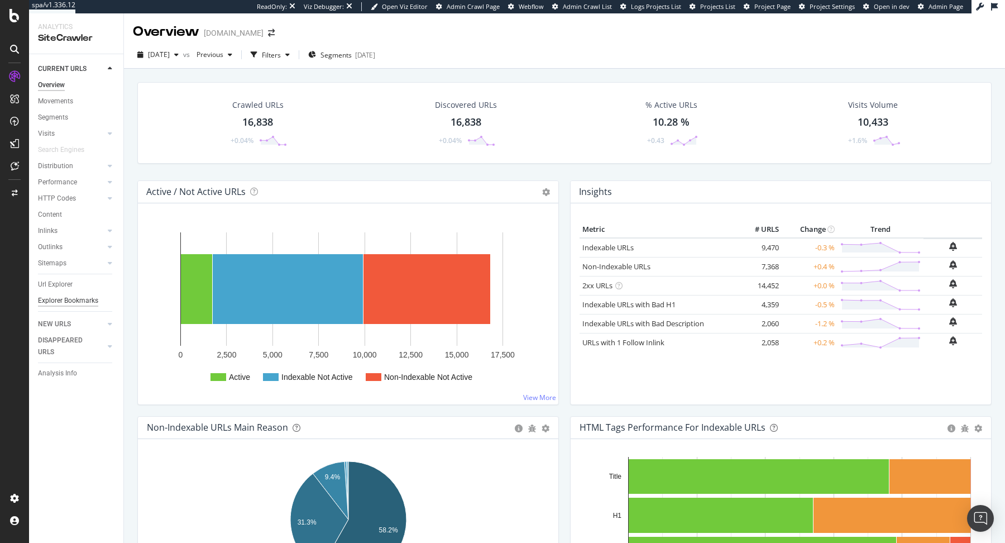
click at [65, 296] on div "Explorer Bookmarks" at bounding box center [68, 301] width 60 height 12
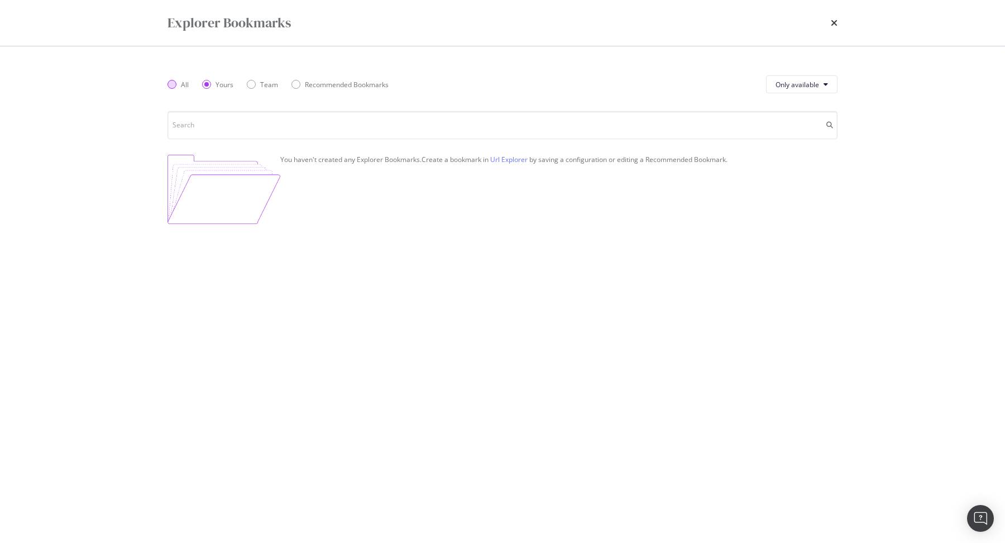
click at [186, 84] on div "All" at bounding box center [185, 84] width 8 height 9
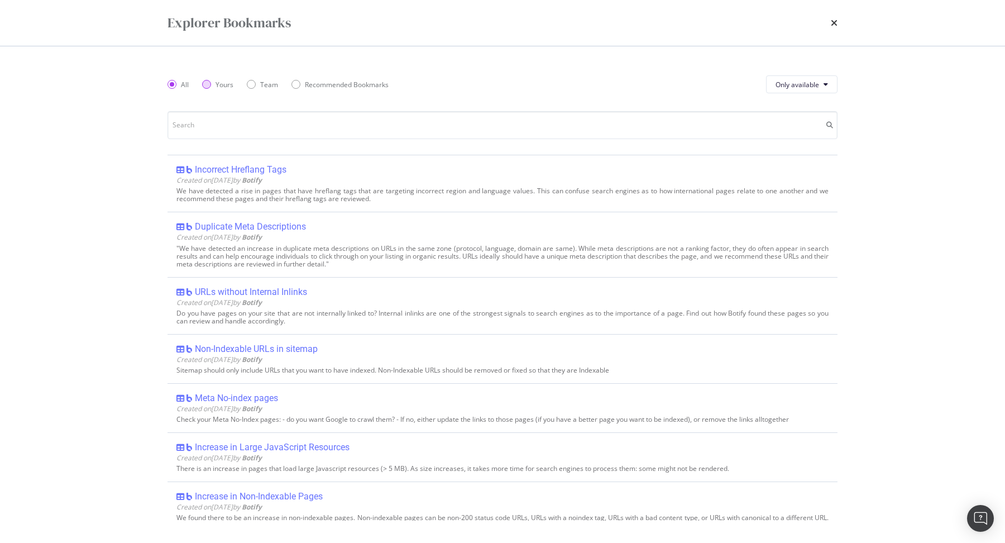
click at [216, 84] on div "Yours" at bounding box center [225, 84] width 18 height 9
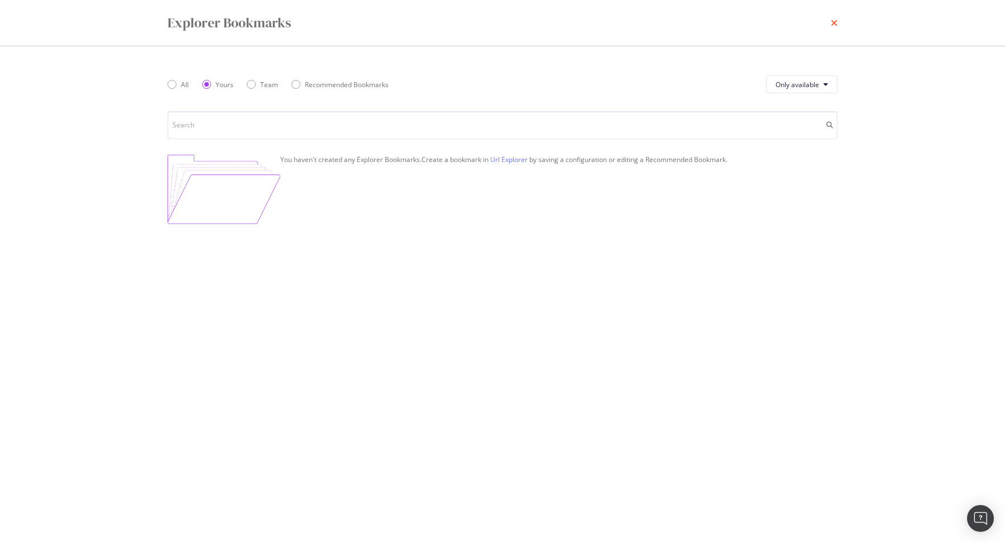
click at [834, 26] on icon "times" at bounding box center [834, 22] width 7 height 9
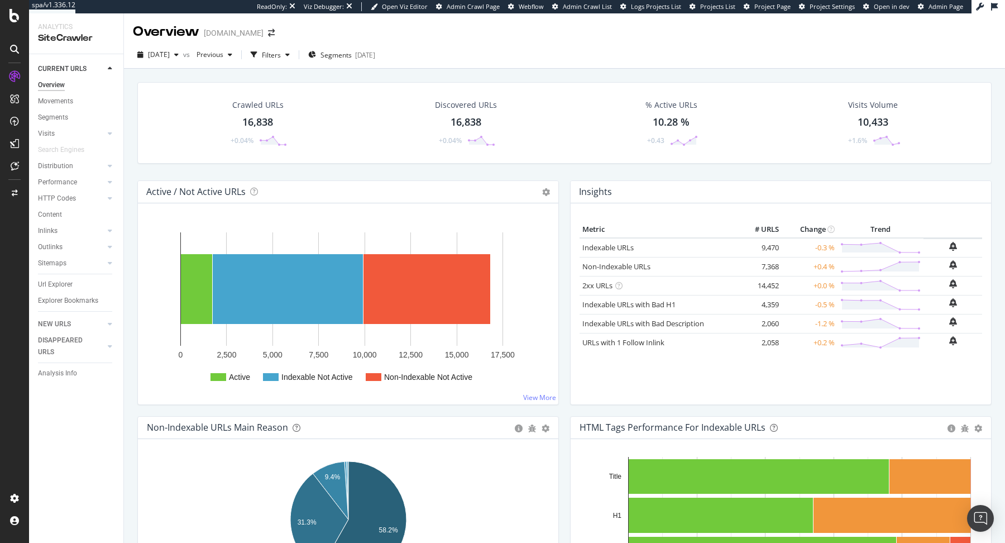
click at [54, 288] on div "Url Explorer" at bounding box center [55, 285] width 35 height 12
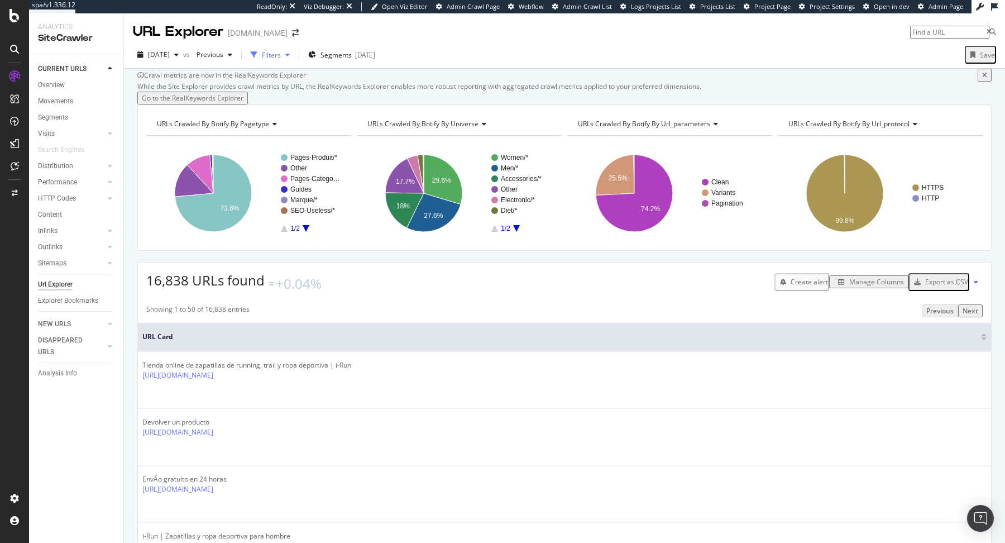
click at [290, 60] on div "Filters" at bounding box center [270, 54] width 48 height 17
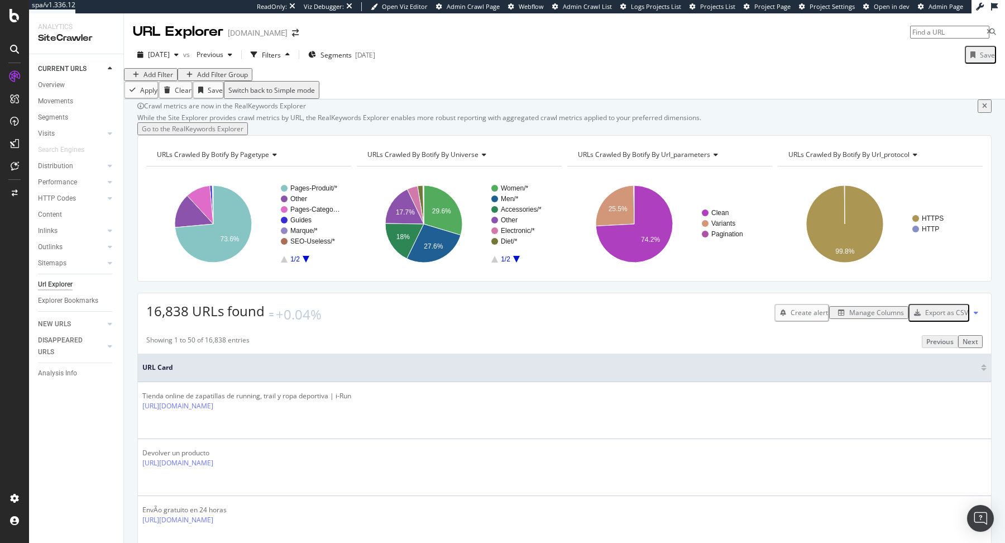
click at [156, 79] on div "Add Filter" at bounding box center [159, 74] width 30 height 9
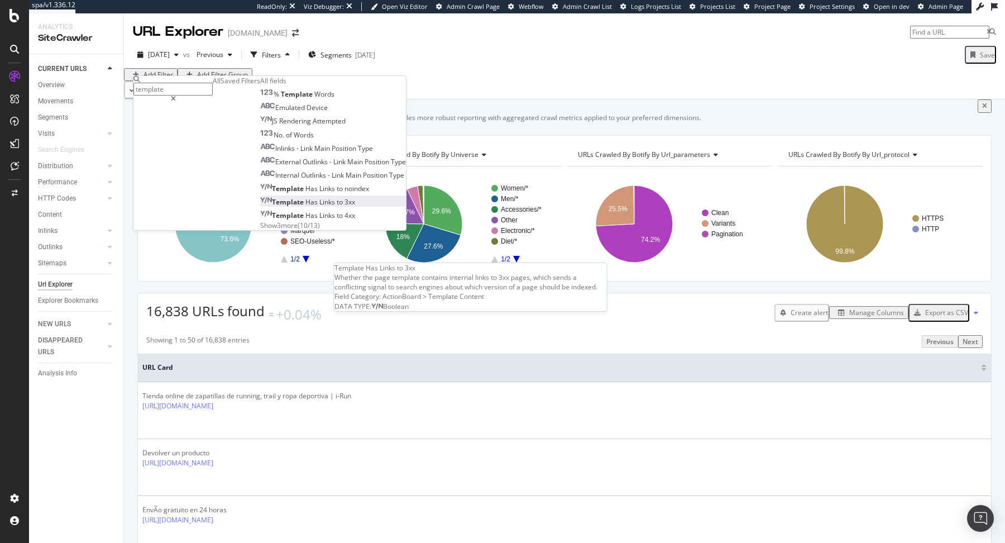
type input "template"
click at [319, 207] on span "Links" at bounding box center [327, 201] width 17 height 9
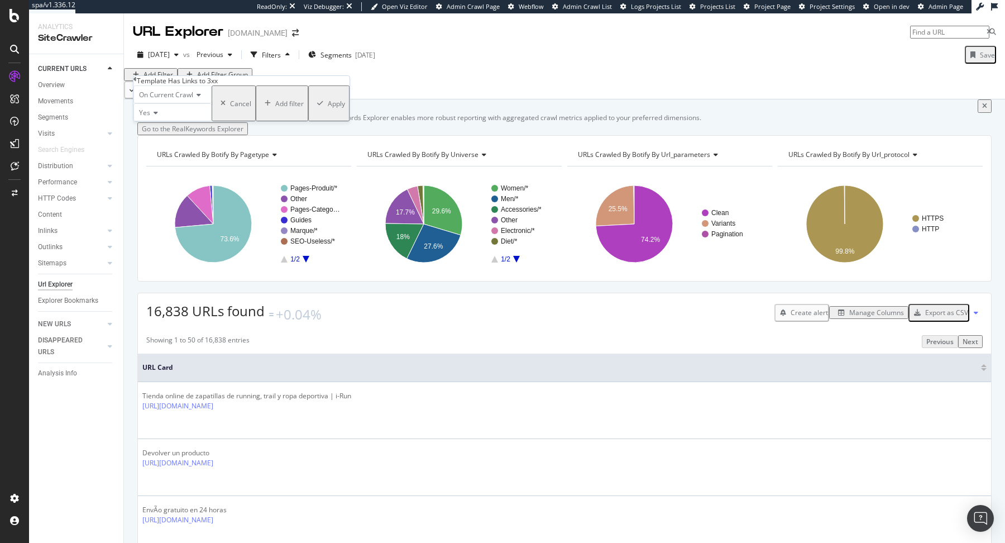
click at [328, 108] on div "Apply" at bounding box center [336, 103] width 17 height 9
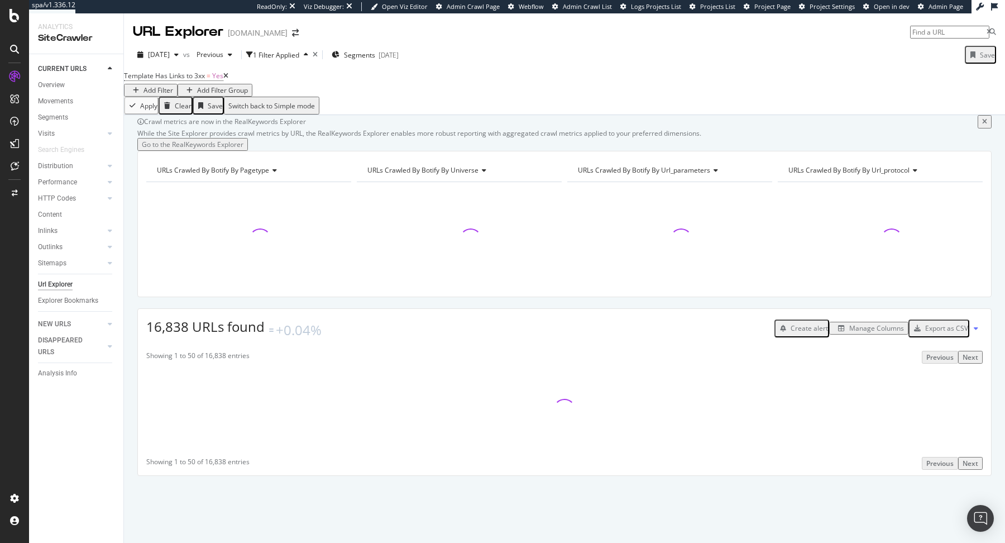
click at [173, 85] on div "Add Filter" at bounding box center [159, 89] width 30 height 9
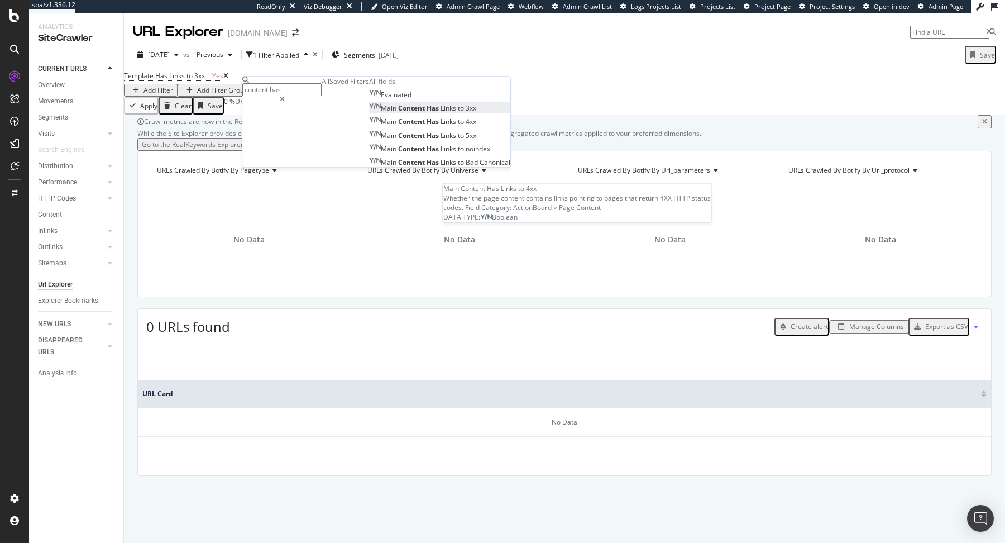
type input "content has"
click at [427, 113] on span "Has" at bounding box center [434, 108] width 14 height 9
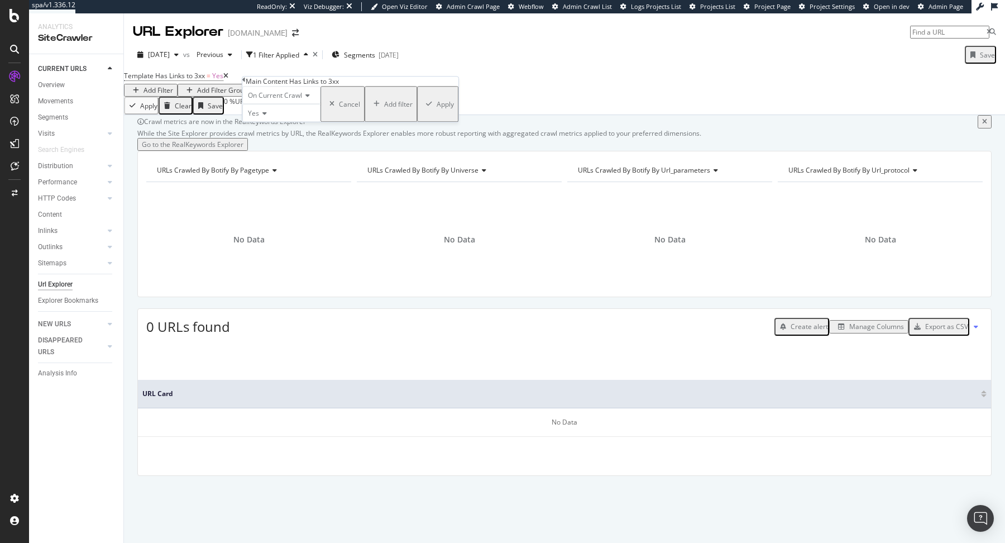
click at [437, 109] on div "Apply" at bounding box center [445, 103] width 17 height 9
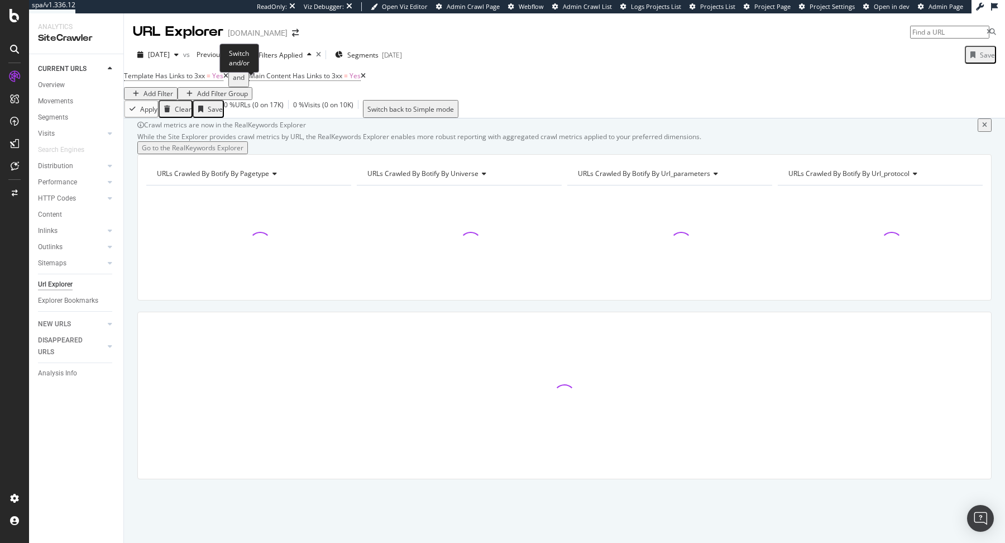
click at [249, 87] on button "and" at bounding box center [238, 77] width 21 height 19
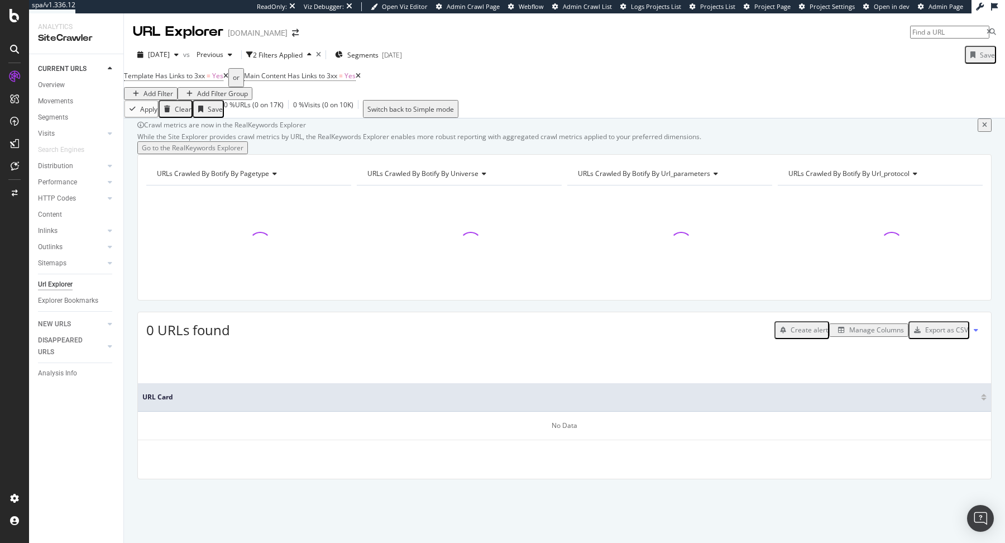
click at [987, 56] on div "Save" at bounding box center [987, 54] width 15 height 9
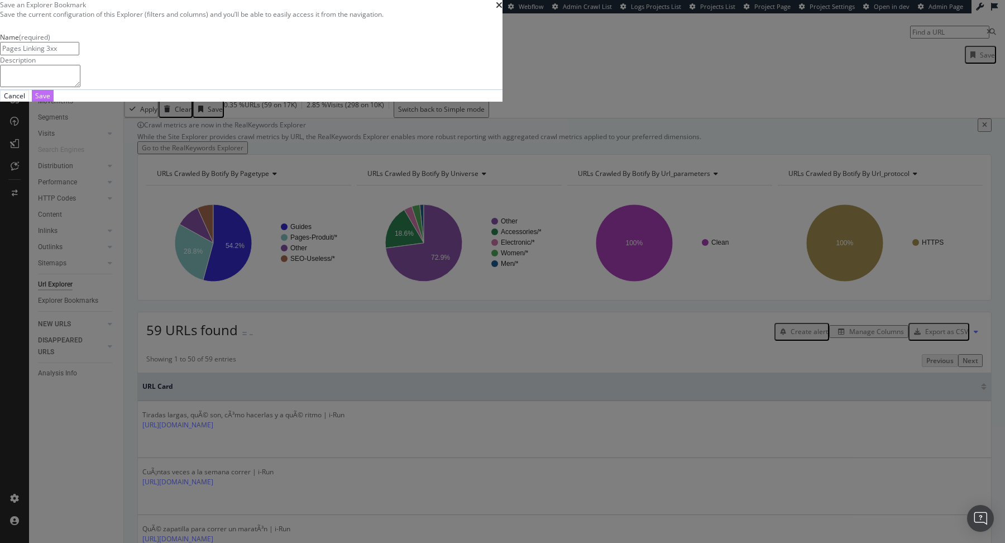
type input "Pages Linking 3xx"
click at [50, 101] on div "Save" at bounding box center [42, 95] width 15 height 9
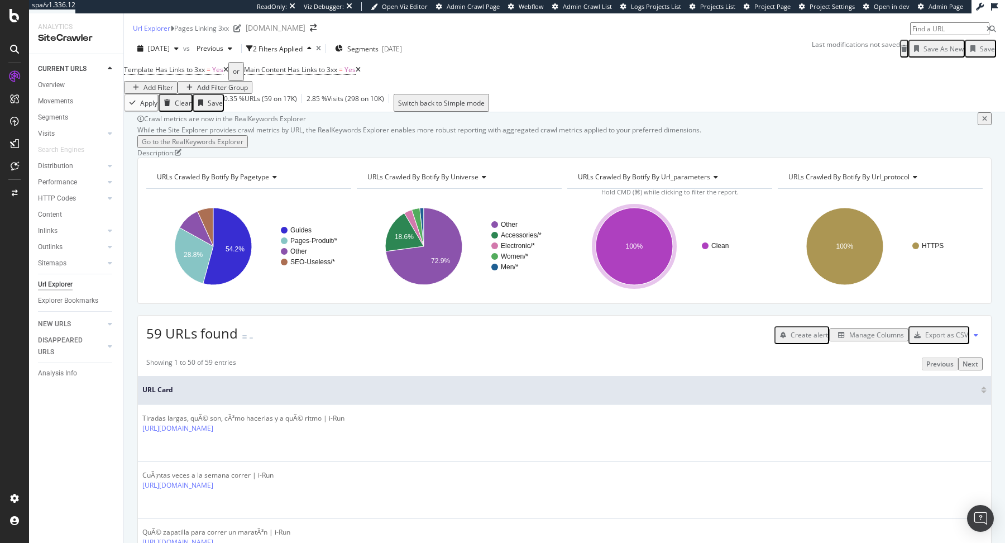
click at [317, 78] on span "Main Content Has Links to 3xx = Yes" at bounding box center [302, 70] width 117 height 16
click at [319, 78] on span "Main Content Has Links to 3xx = Yes" at bounding box center [302, 70] width 117 height 16
click at [315, 74] on span "Main Content Has Links to 3xx" at bounding box center [290, 69] width 93 height 9
click at [260, 82] on icon at bounding box center [257, 78] width 3 height 7
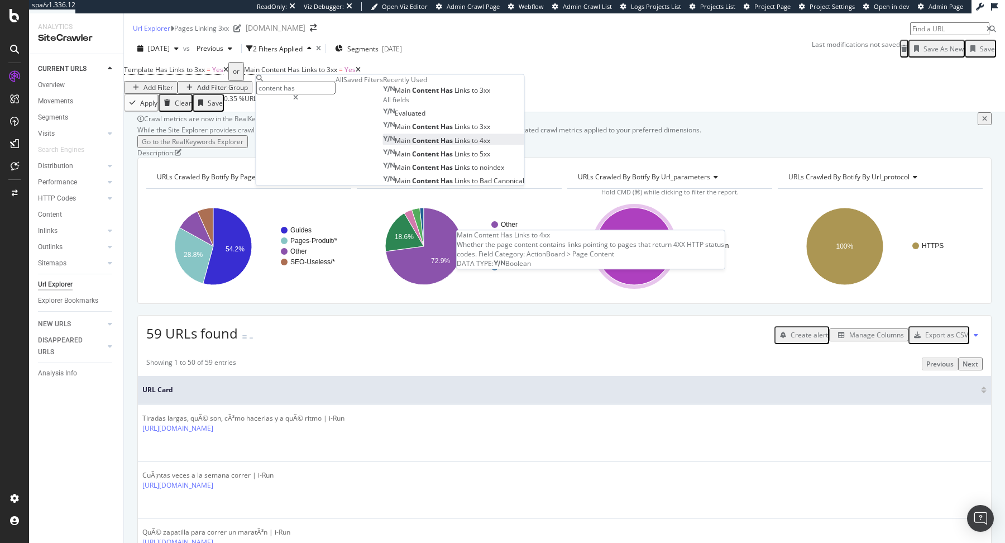
click at [441, 145] on span "Has" at bounding box center [448, 139] width 14 height 9
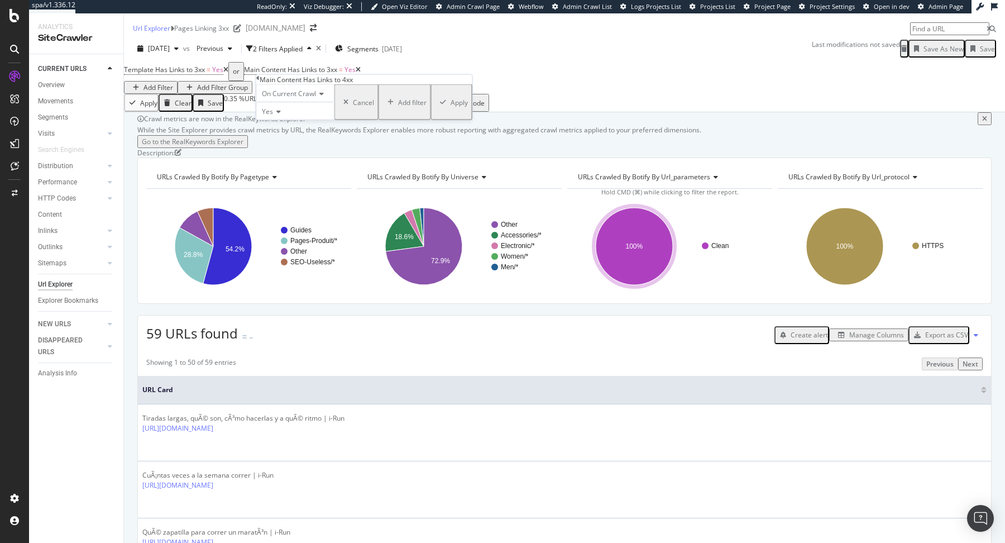
click at [451, 107] on div "Apply" at bounding box center [459, 101] width 17 height 9
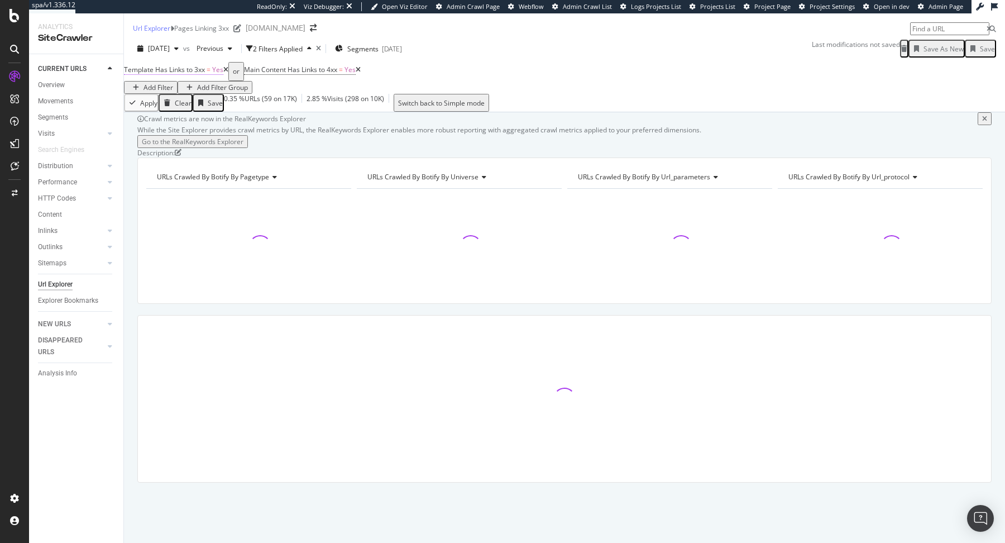
click at [198, 74] on span "Template Has Links to 3xx" at bounding box center [164, 69] width 81 height 9
click at [137, 82] on icon at bounding box center [134, 78] width 3 height 7
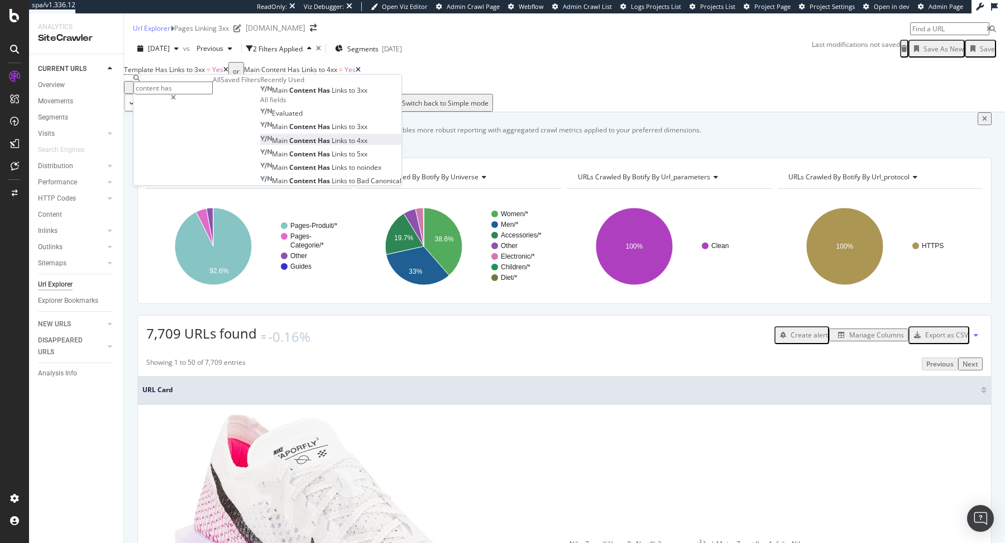
click at [318, 145] on span "Has" at bounding box center [325, 139] width 14 height 9
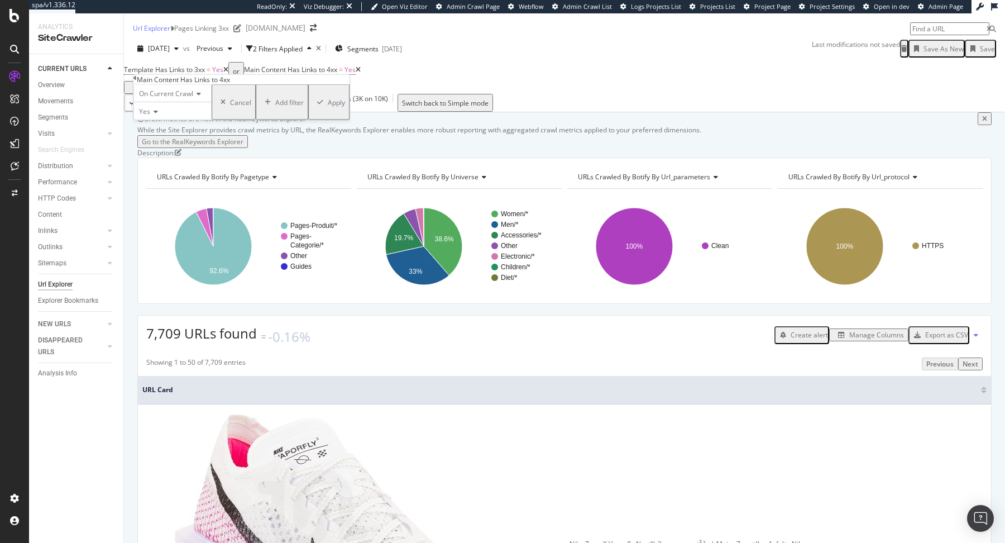
click at [328, 107] on div "Apply" at bounding box center [336, 101] width 17 height 9
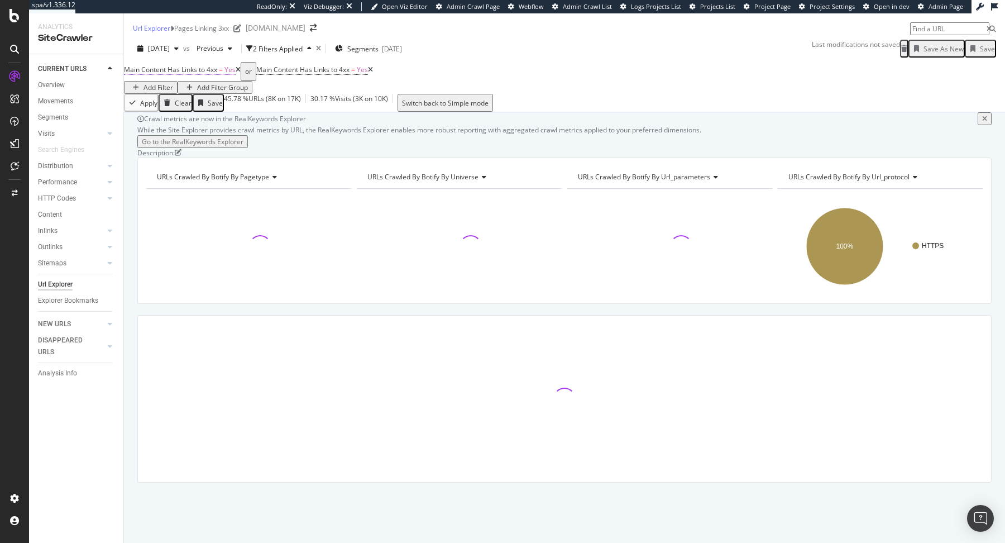
click at [216, 74] on span "Main Content Has Links to 4xx" at bounding box center [170, 69] width 93 height 9
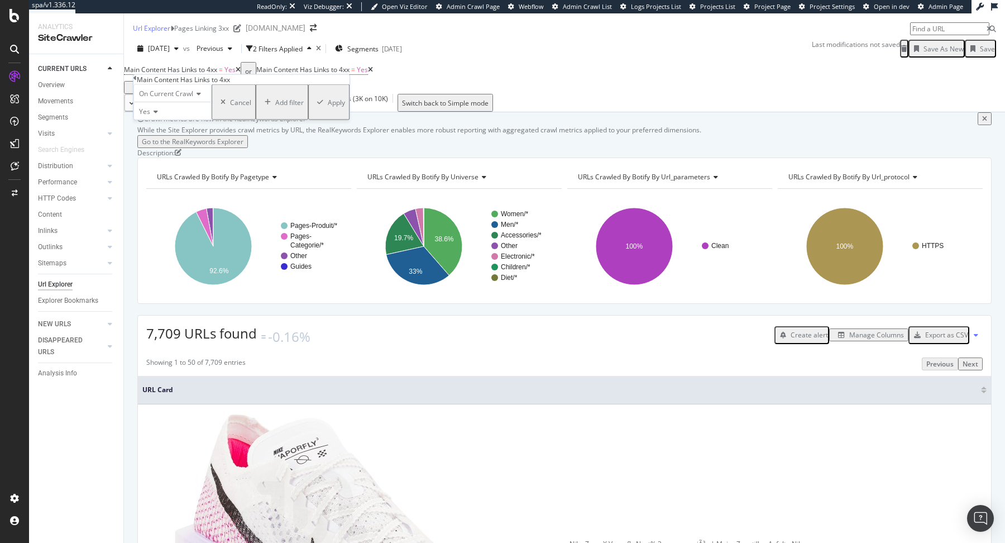
click at [137, 82] on icon at bounding box center [134, 78] width 3 height 7
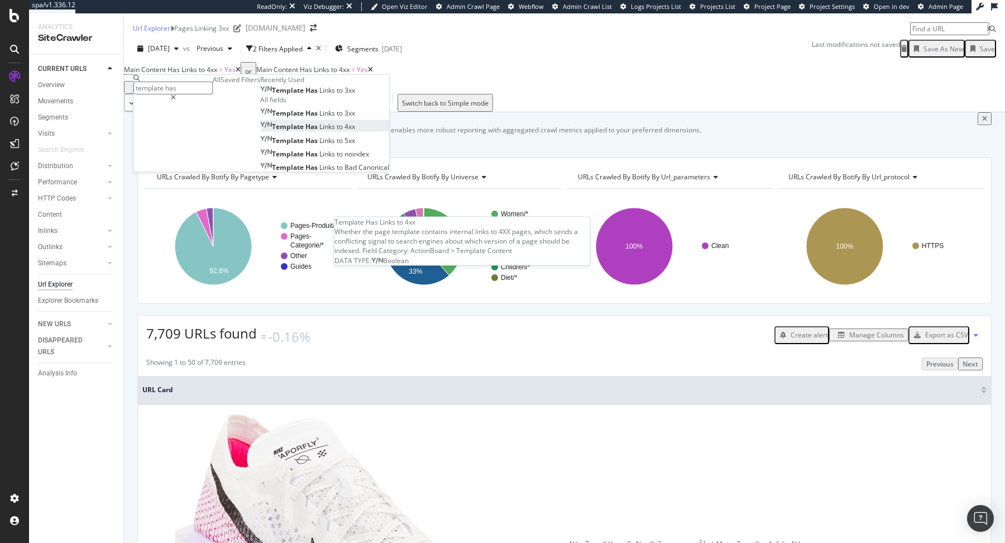
type input "template has"
click at [345, 131] on span "4xx" at bounding box center [350, 126] width 11 height 9
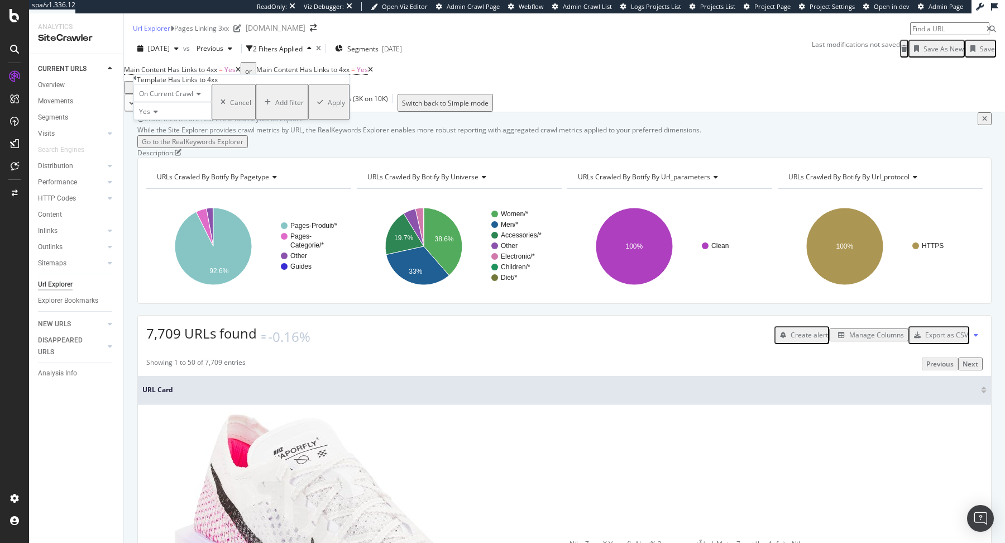
click at [328, 107] on div "Apply" at bounding box center [336, 101] width 17 height 9
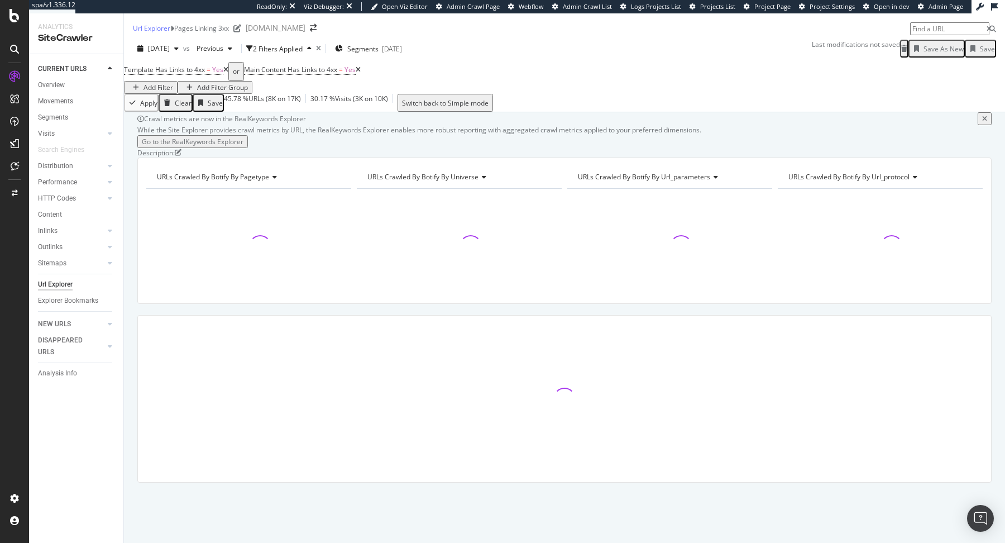
click at [937, 54] on div "Save As New" at bounding box center [944, 48] width 40 height 9
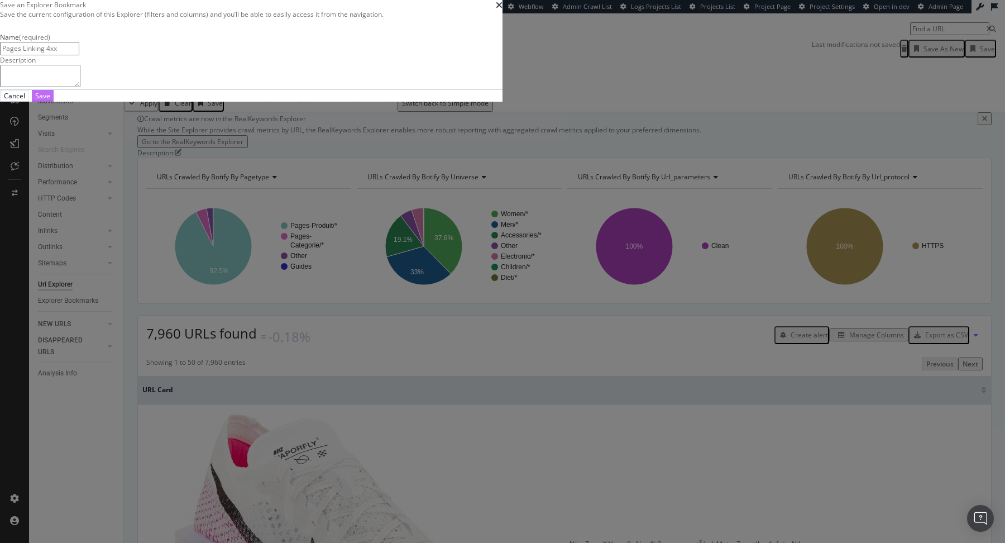
type input "Pages Linking 4xx"
click at [54, 102] on button "Save" at bounding box center [43, 96] width 22 height 12
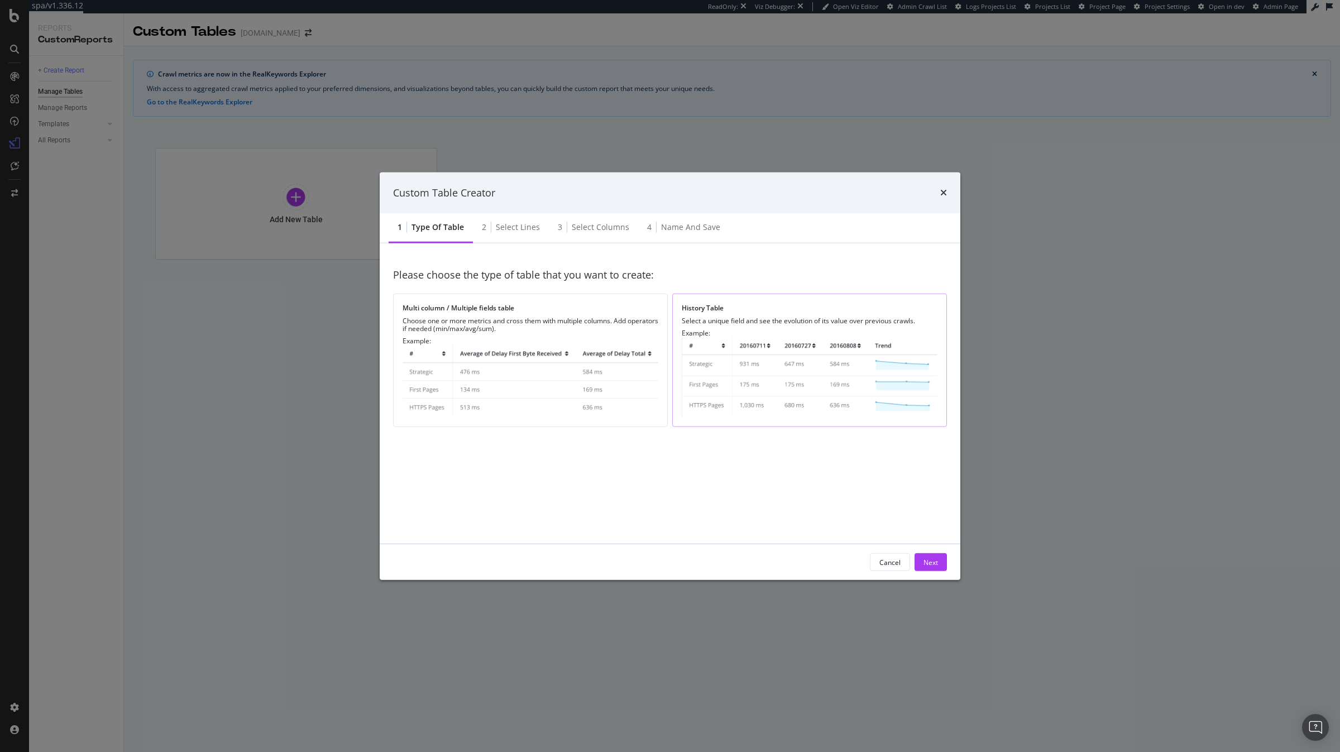
click at [753, 404] on img "modal" at bounding box center [810, 377] width 256 height 80
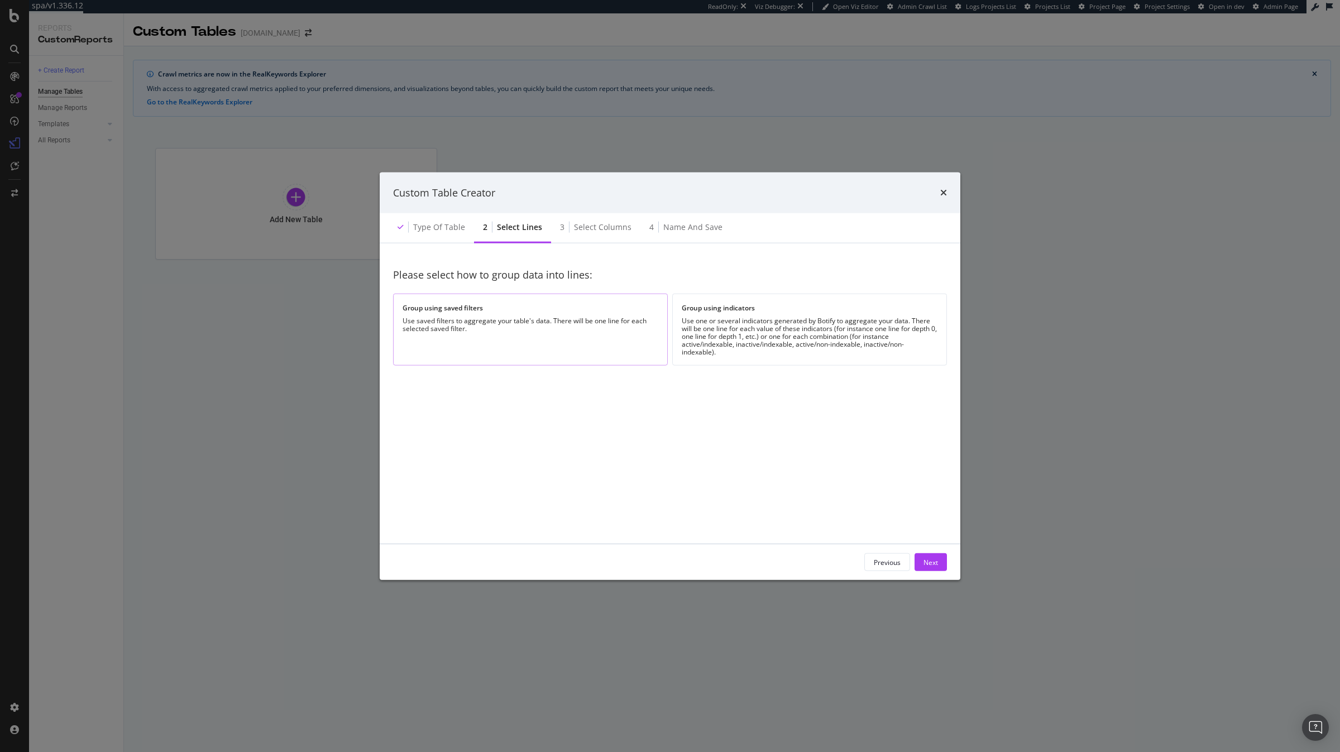
click at [602, 329] on div "Use saved filters to aggregate your table's data. There will be one line for ea…" at bounding box center [531, 325] width 256 height 16
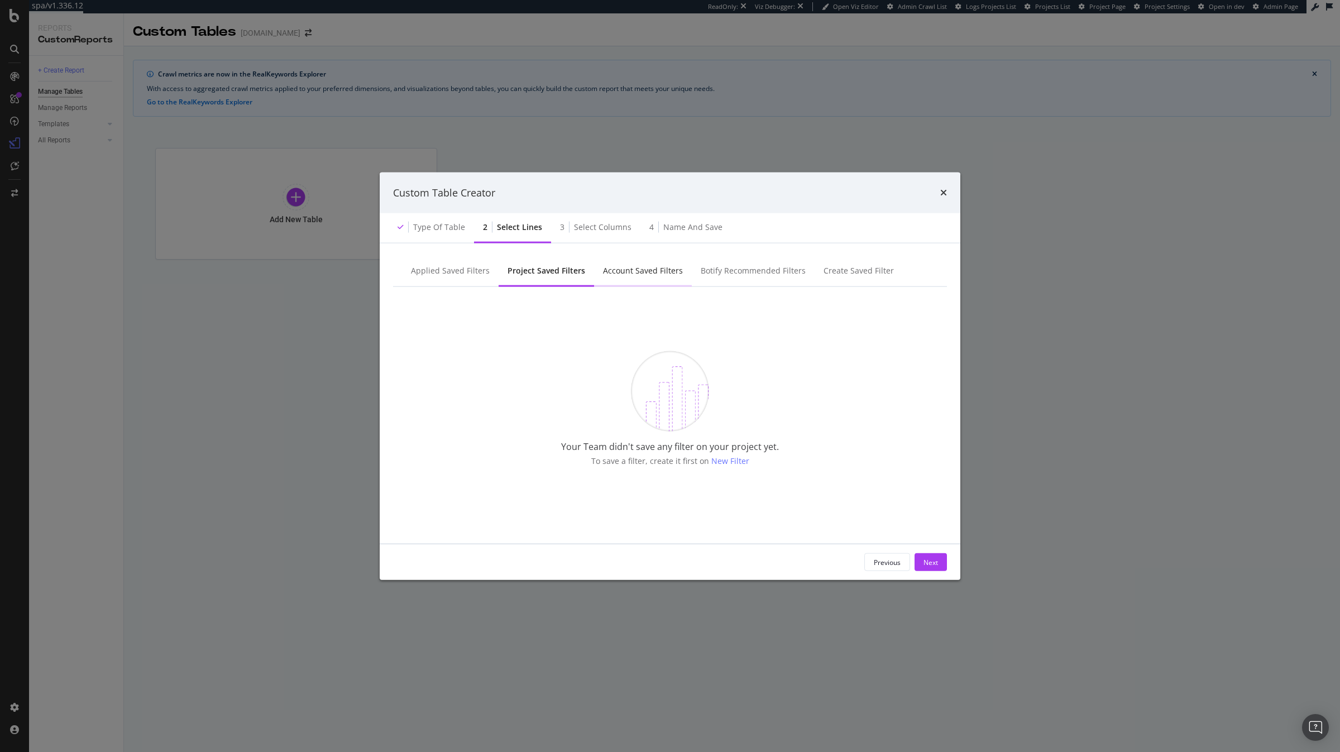
click at [642, 283] on div "Account Saved Filters" at bounding box center [643, 271] width 98 height 31
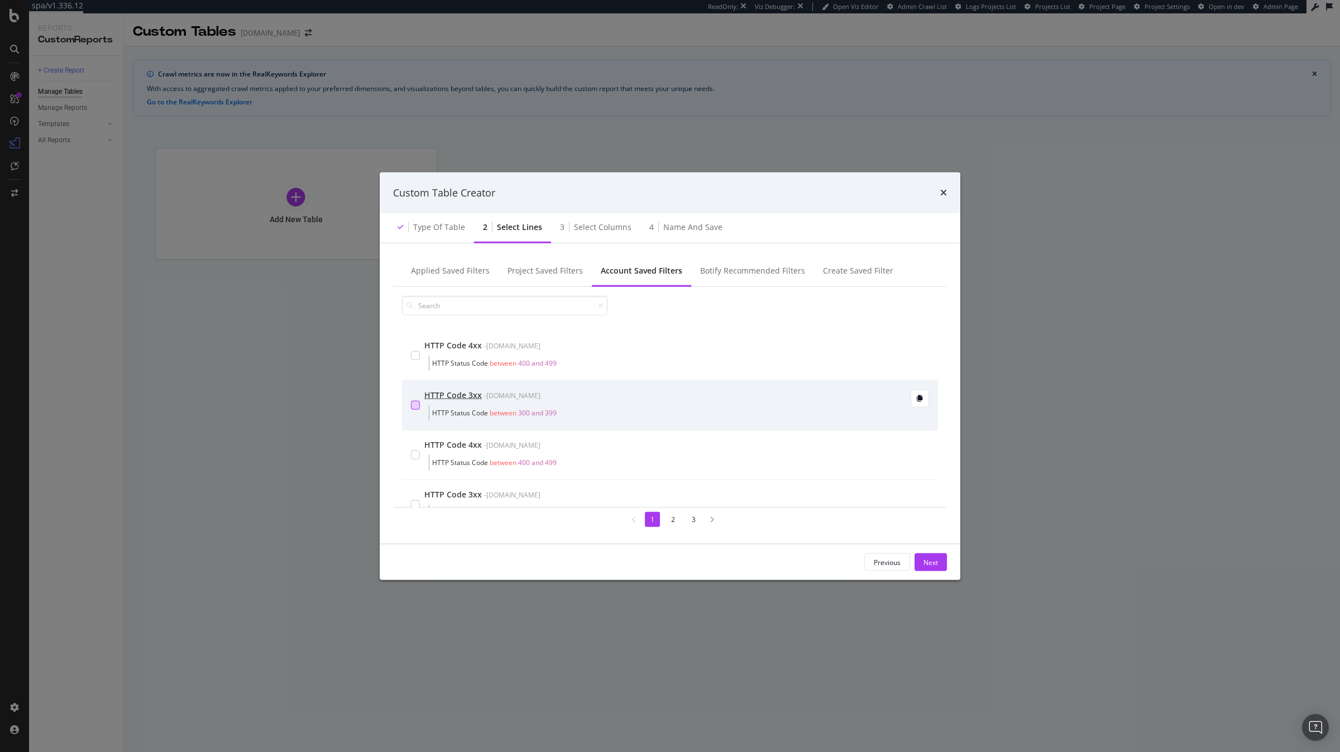
click at [412, 403] on div "modal" at bounding box center [415, 405] width 9 height 9
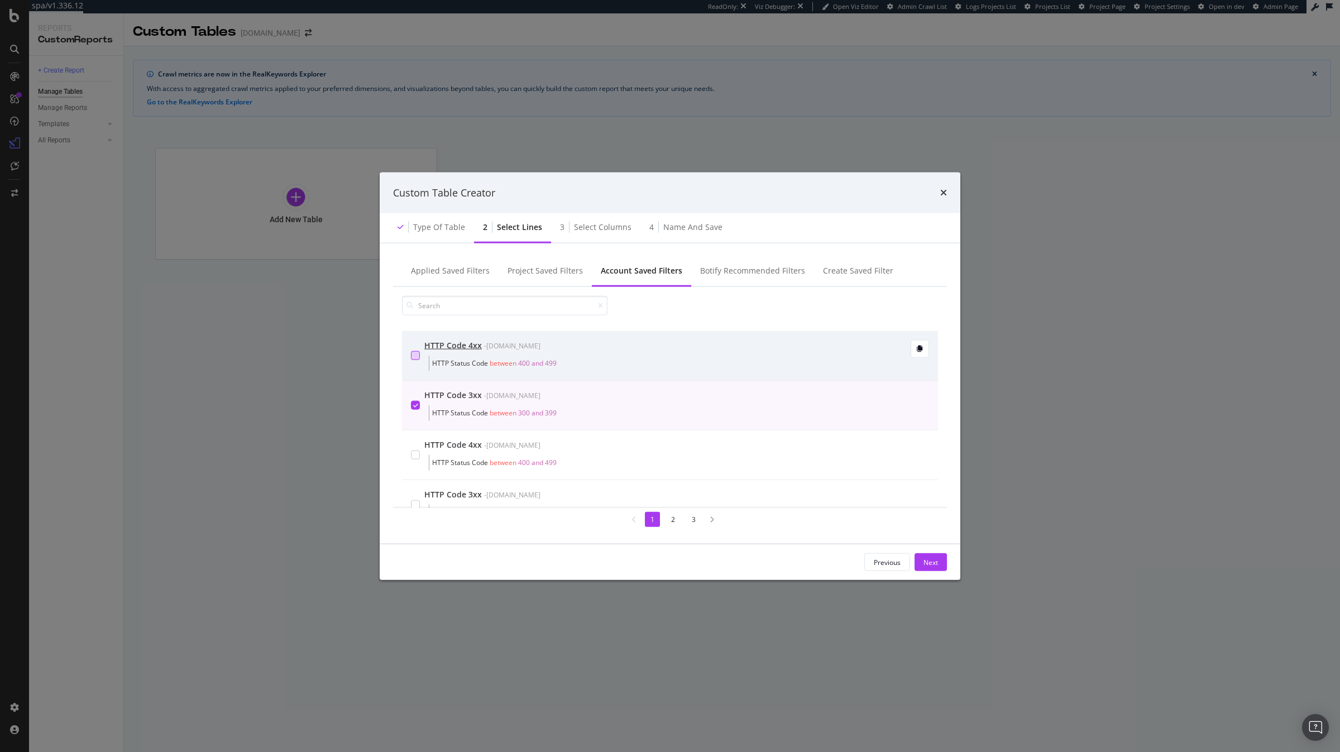
click at [419, 358] on div "modal" at bounding box center [415, 355] width 9 height 9
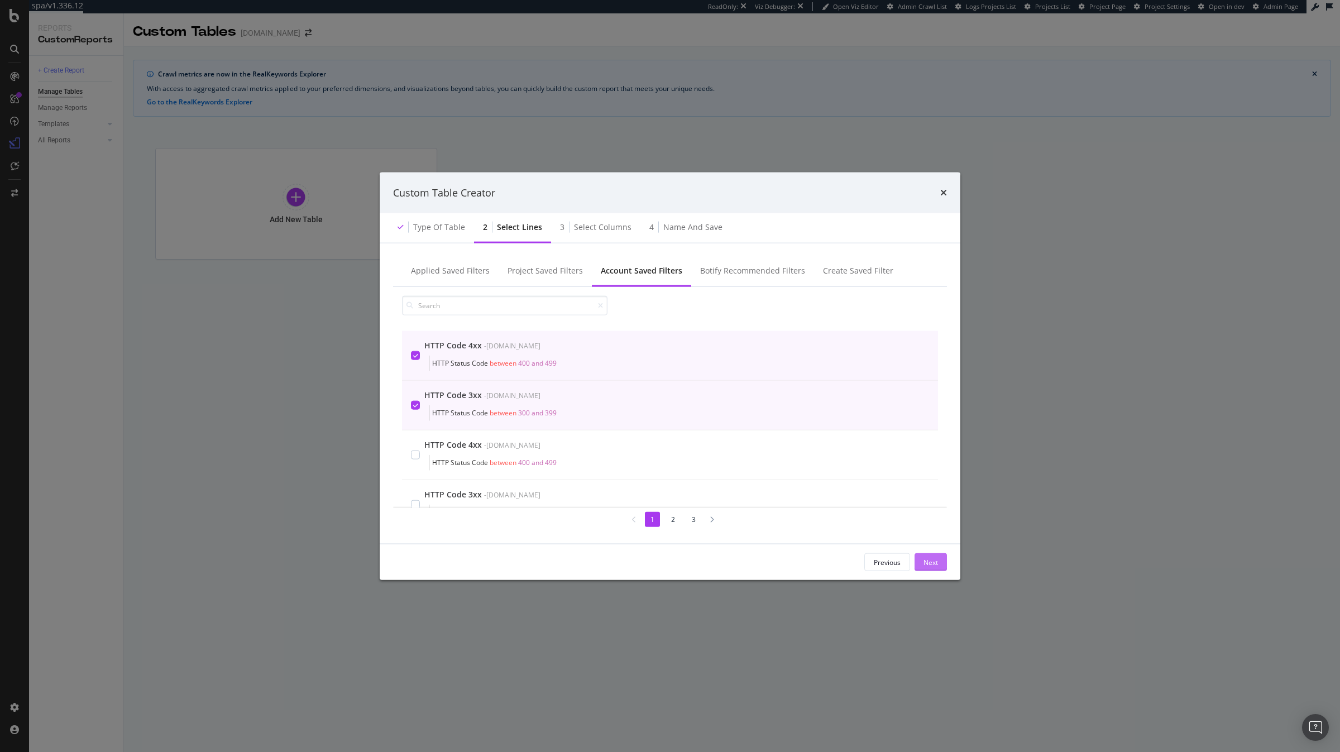
click at [932, 566] on div "Next" at bounding box center [931, 561] width 15 height 9
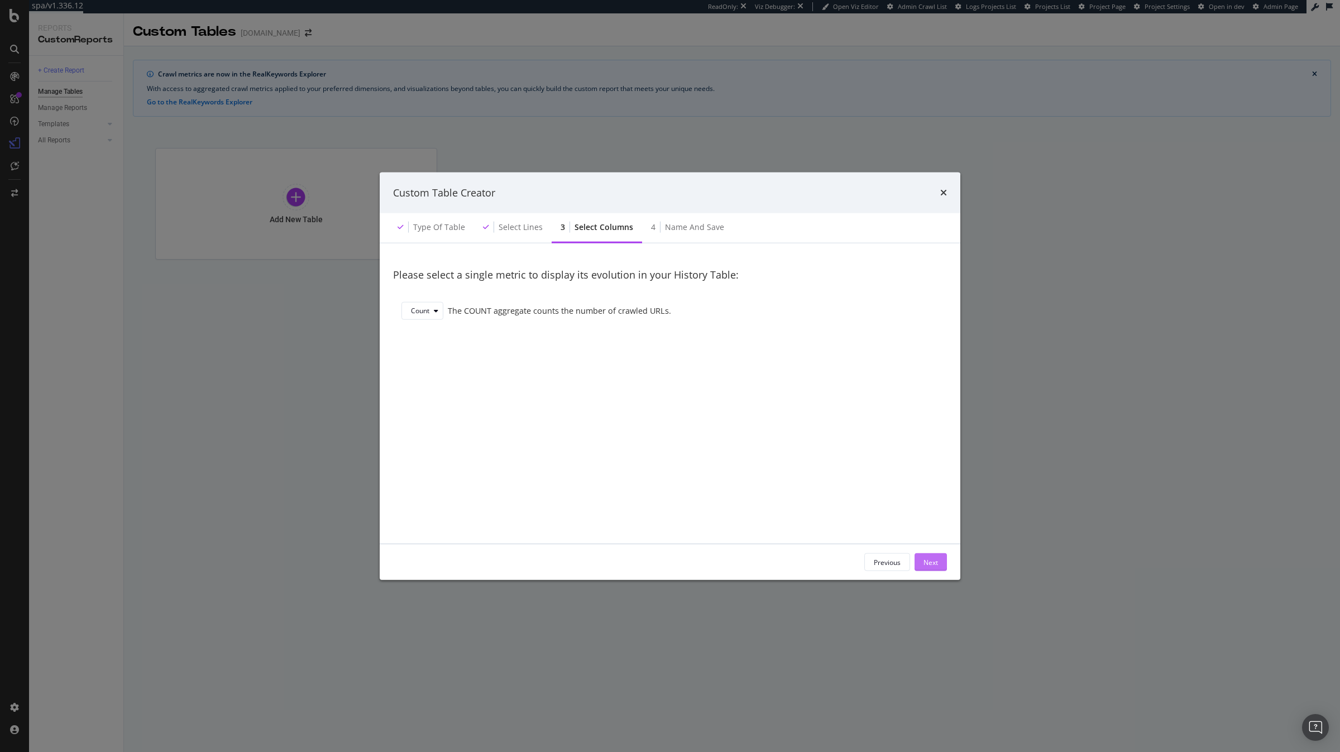
click at [930, 565] on div "Next" at bounding box center [931, 561] width 15 height 9
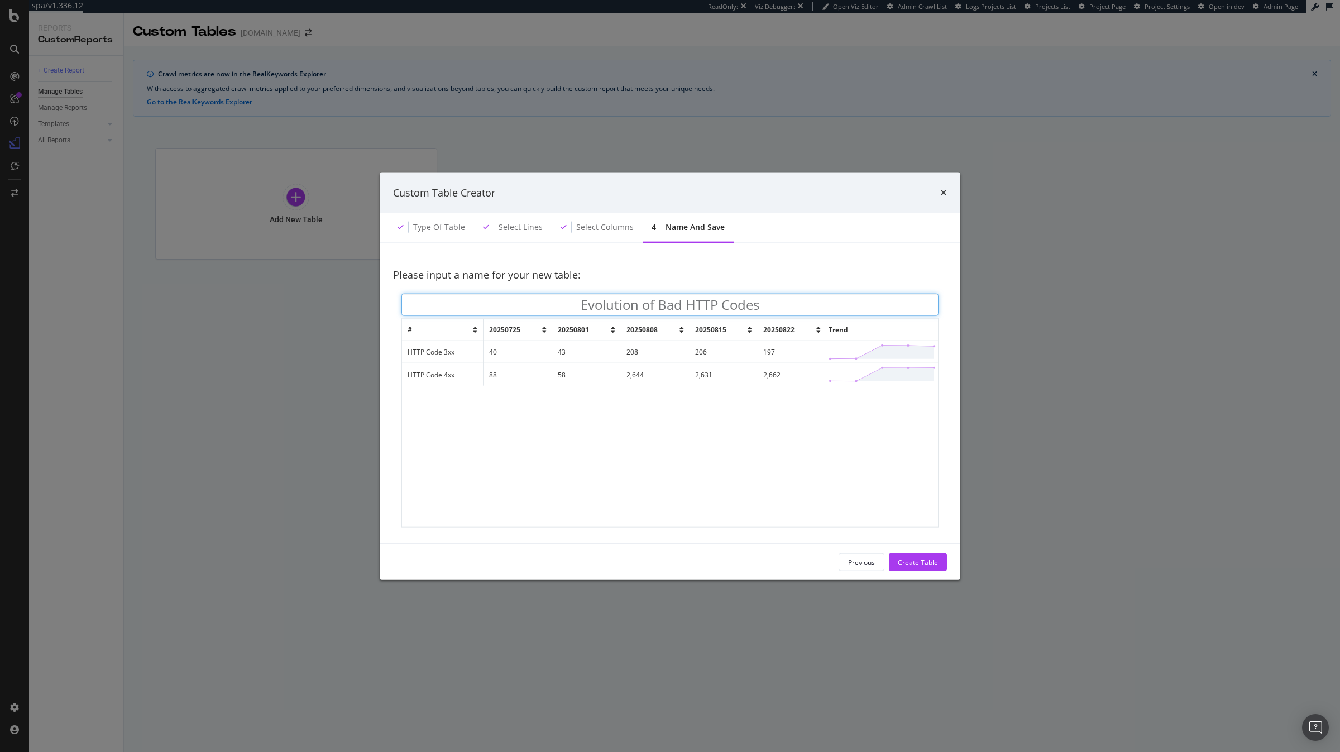
type input "Evolution of Bad HTTP Codes"
click at [606, 485] on div "# 20250725 20250801 20250808 20250815 20250822 Trend HTTP Code 3xx 40 43 208 20…" at bounding box center [670, 423] width 536 height 208
click at [937, 559] on div "Create Table" at bounding box center [918, 561] width 40 height 9
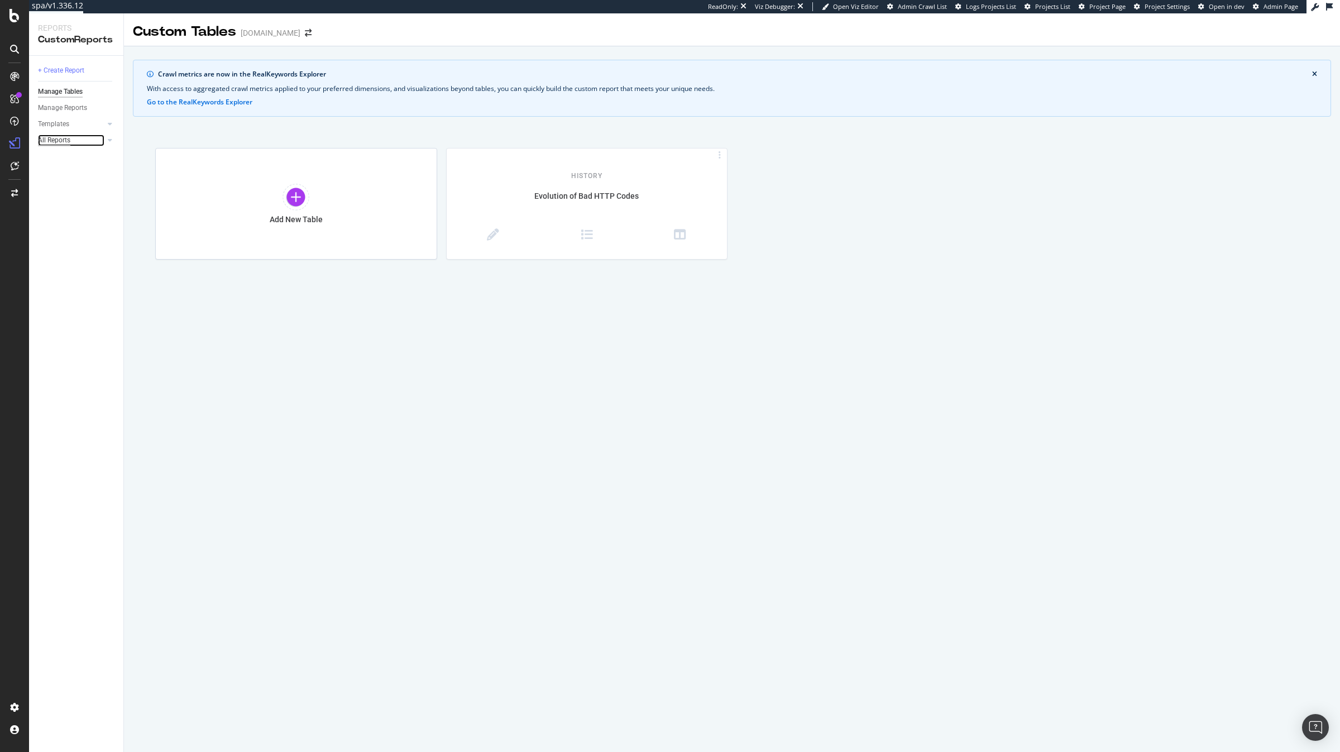
click at [67, 137] on div "All Reports" at bounding box center [54, 141] width 32 height 12
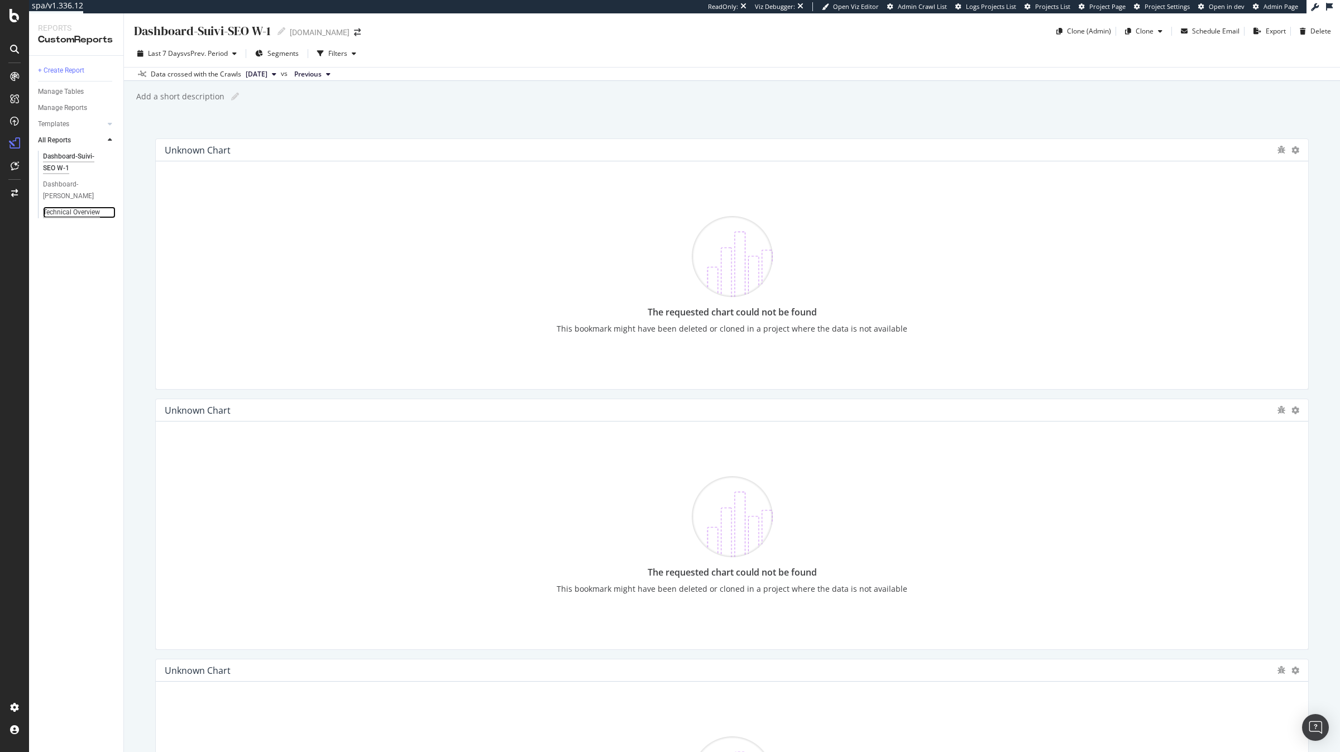
click at [82, 214] on div "Technical Overview" at bounding box center [71, 213] width 57 height 12
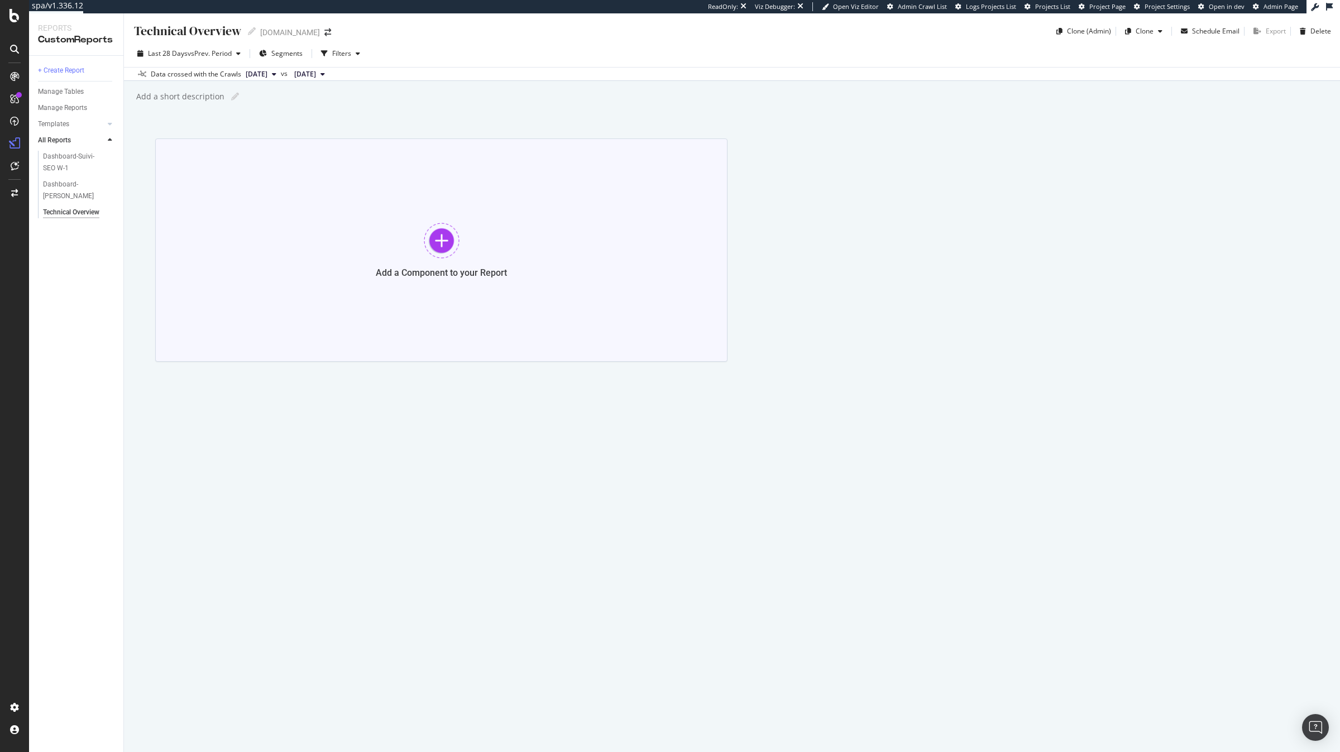
click at [334, 223] on div "Add a Component to your Report" at bounding box center [441, 249] width 572 height 223
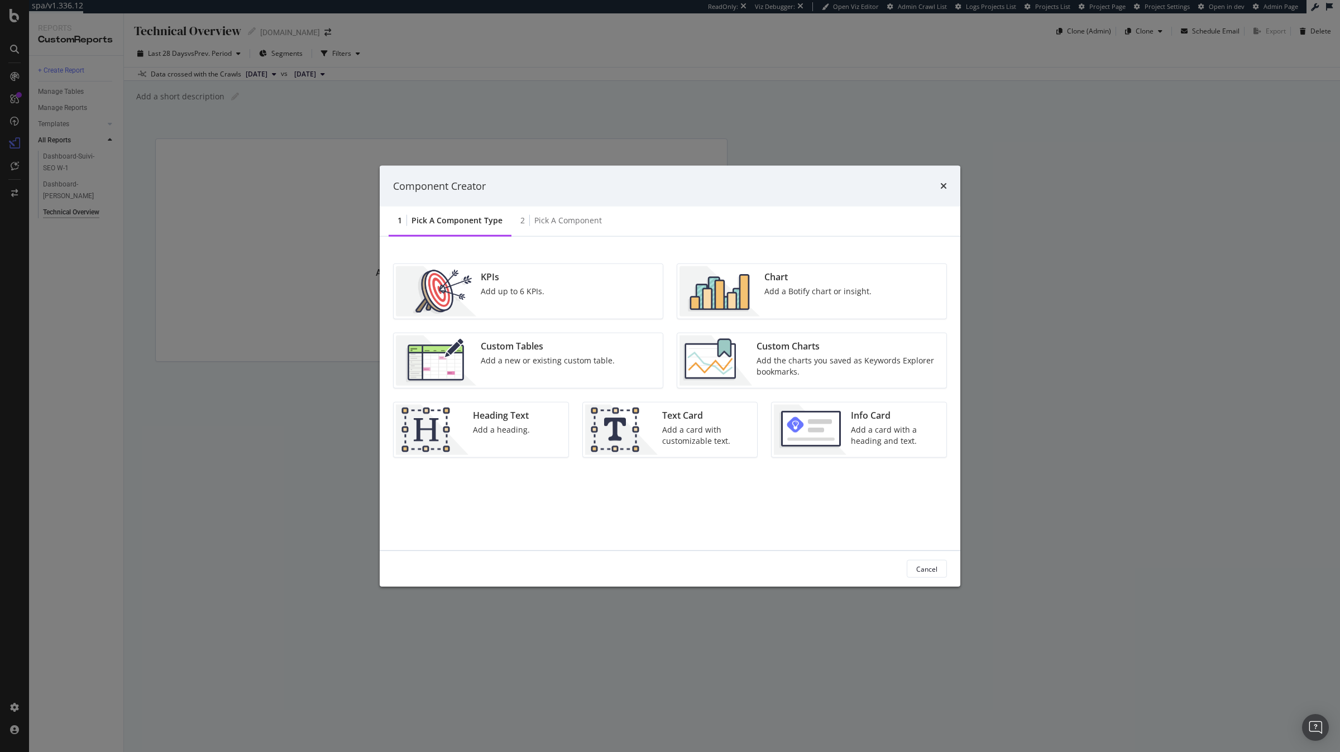
click at [621, 352] on div "Custom Tables Add a new or existing custom table." at bounding box center [528, 360] width 269 height 55
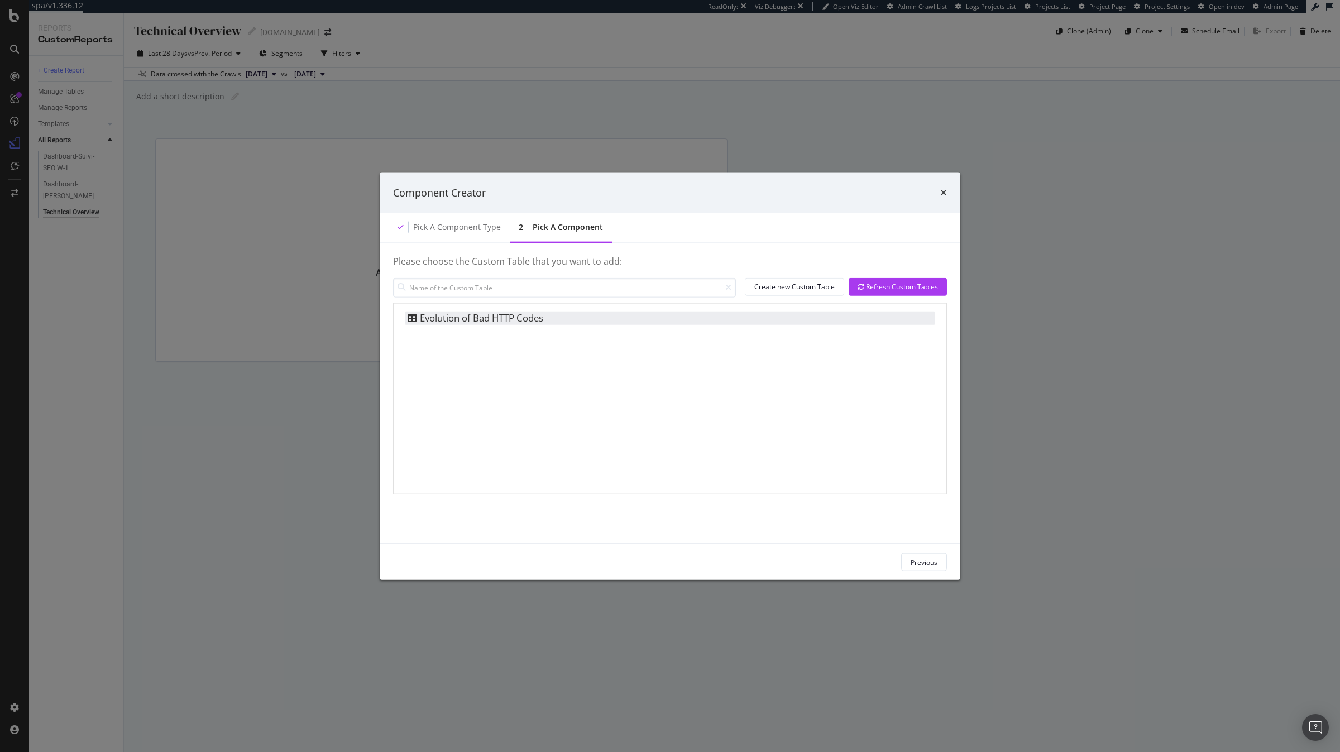
click at [534, 321] on div "Evolution of Bad HTTP Codes" at bounding box center [474, 317] width 138 height 13
click at [919, 555] on div "Add Component" at bounding box center [913, 562] width 50 height 17
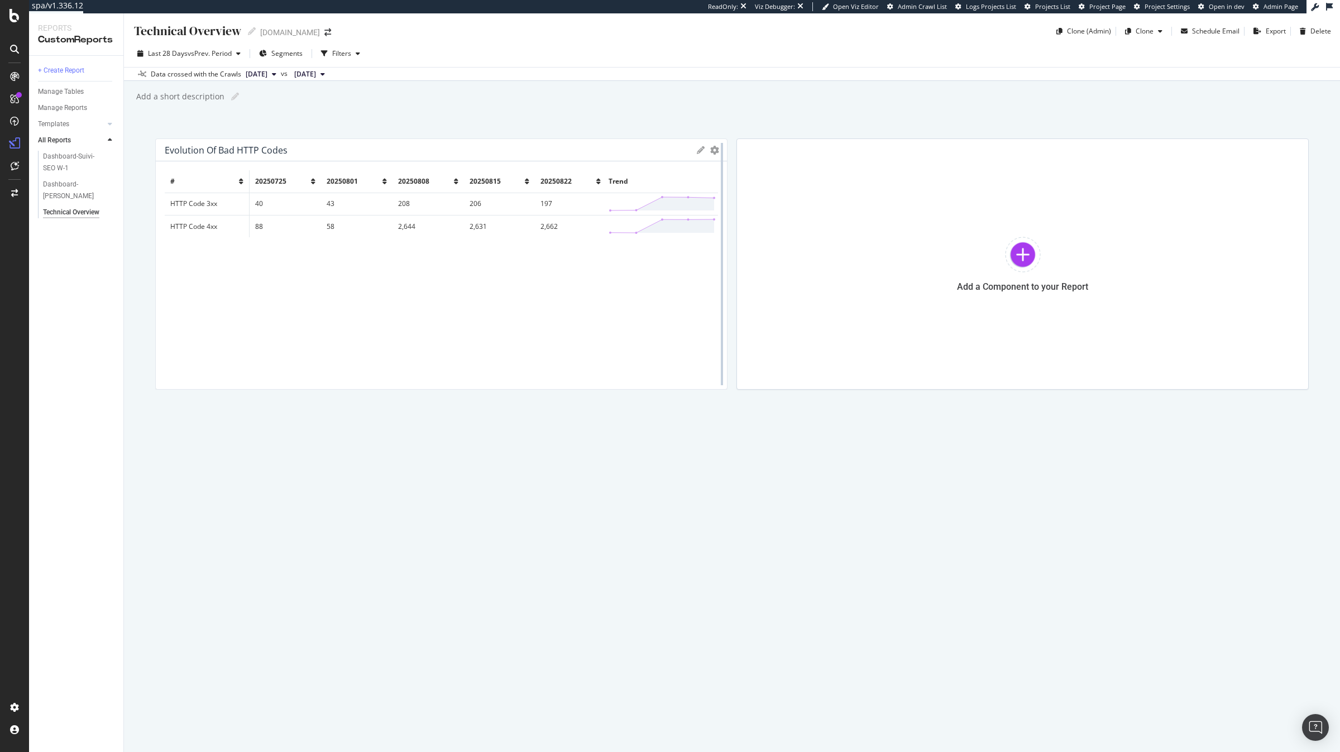
drag, startPoint x: 724, startPoint y: 305, endPoint x: 1207, endPoint y: 296, distance: 483.1
click at [728, 296] on div at bounding box center [721, 263] width 11 height 251
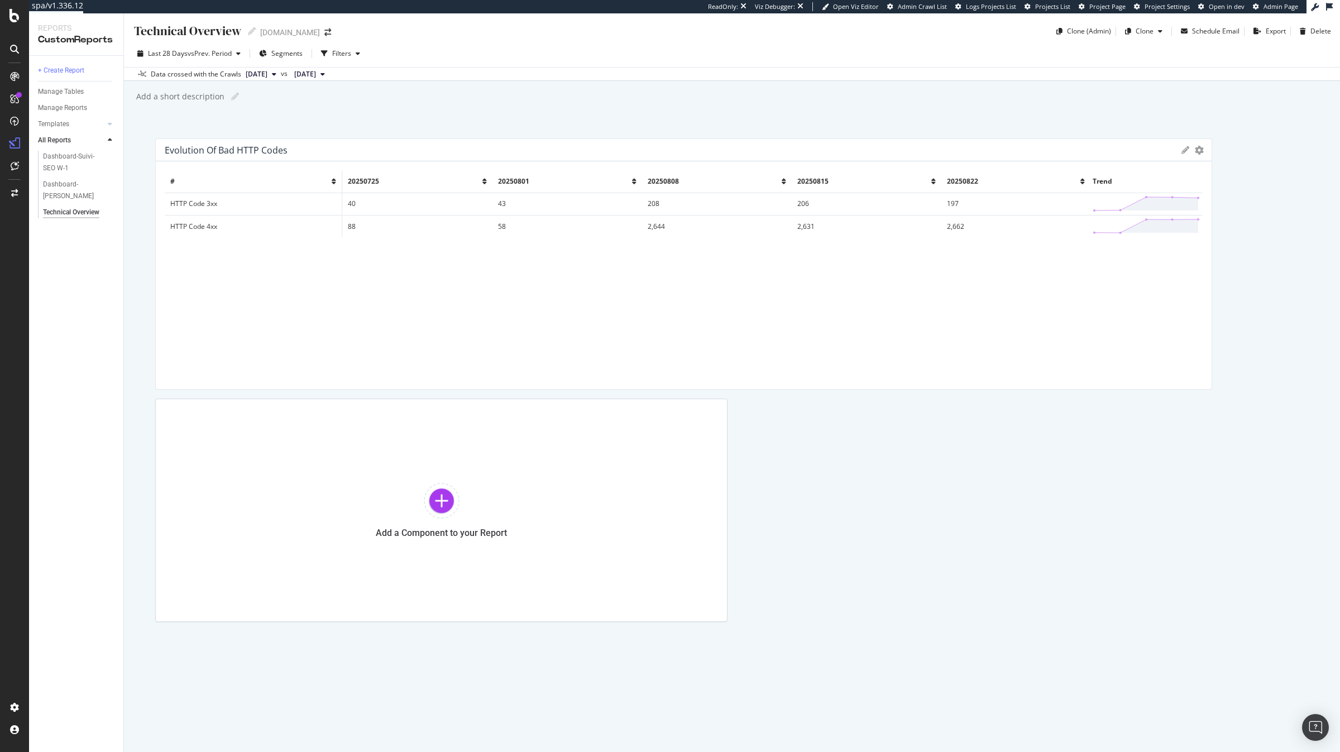
drag, startPoint x: 1209, startPoint y: 303, endPoint x: 1340, endPoint y: 304, distance: 130.7
click at [1340, 304] on div "Technical Overview Technical Overview [DOMAIN_NAME] Clone (Admin) Clone Schedul…" at bounding box center [732, 382] width 1216 height 739
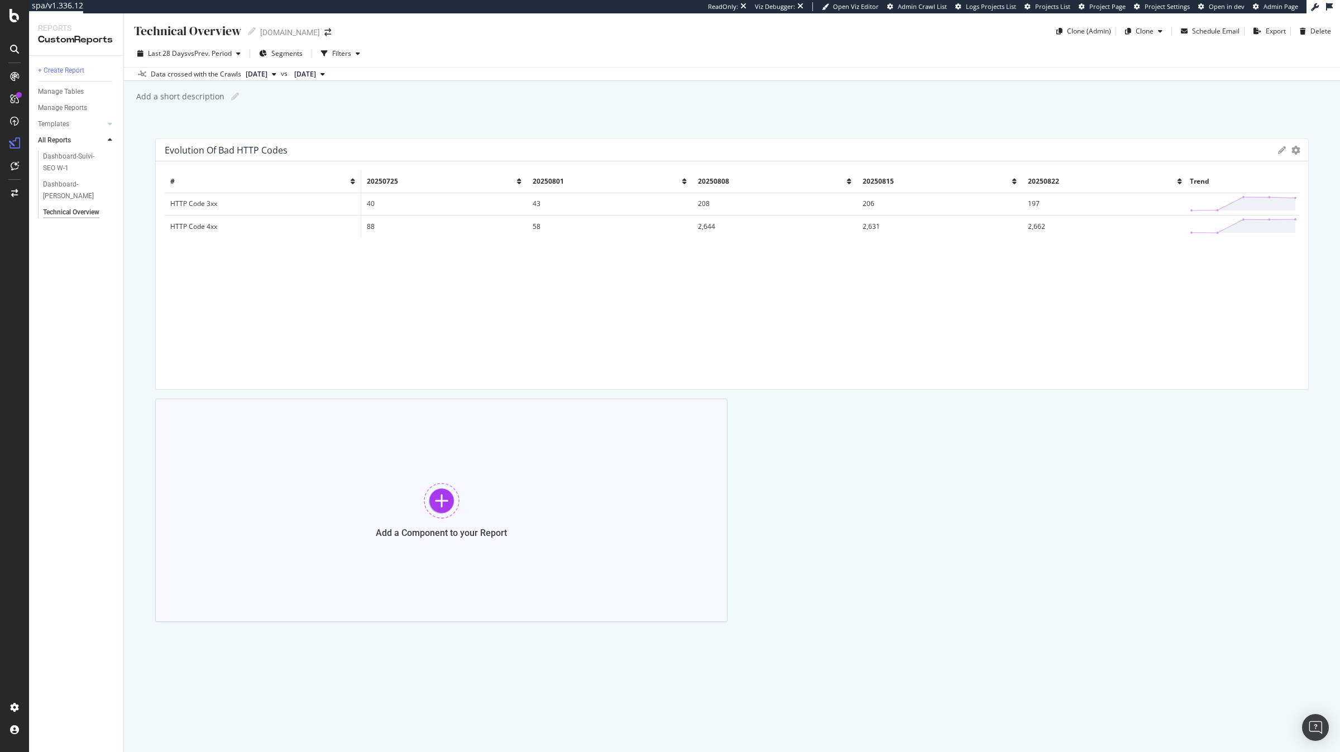
click at [665, 499] on div "Add a Component to your Report" at bounding box center [441, 510] width 572 height 223
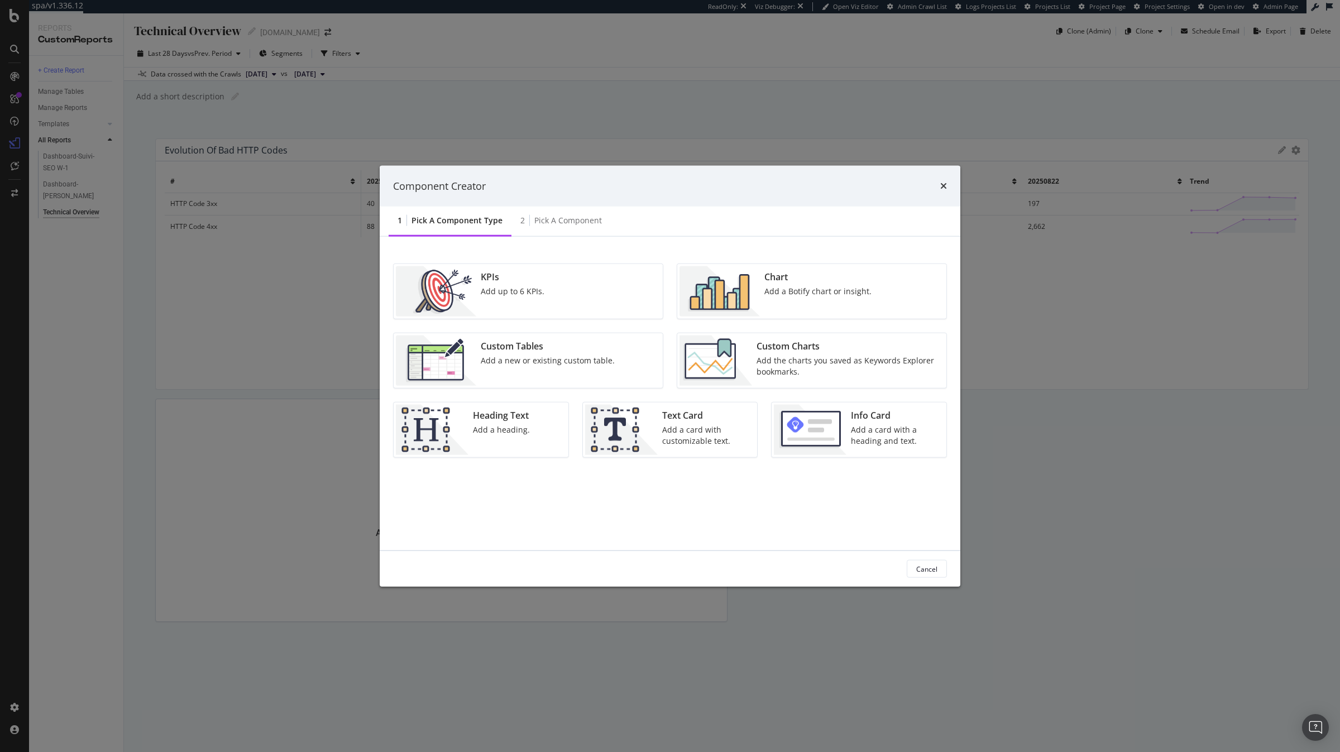
click at [559, 290] on div "KPIs Add up to 6 KPIs." at bounding box center [528, 291] width 269 height 55
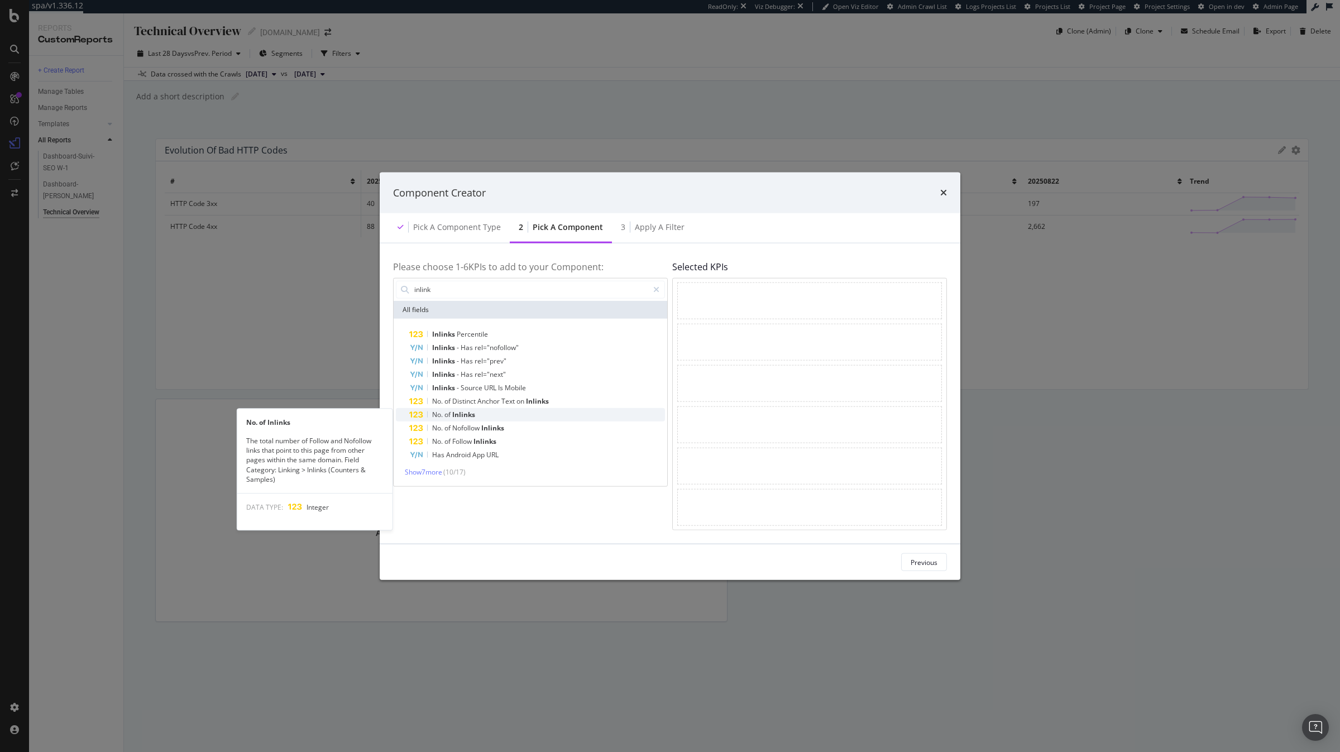
type input "inlink"
click at [503, 414] on div "No. of Inlinks" at bounding box center [537, 414] width 256 height 13
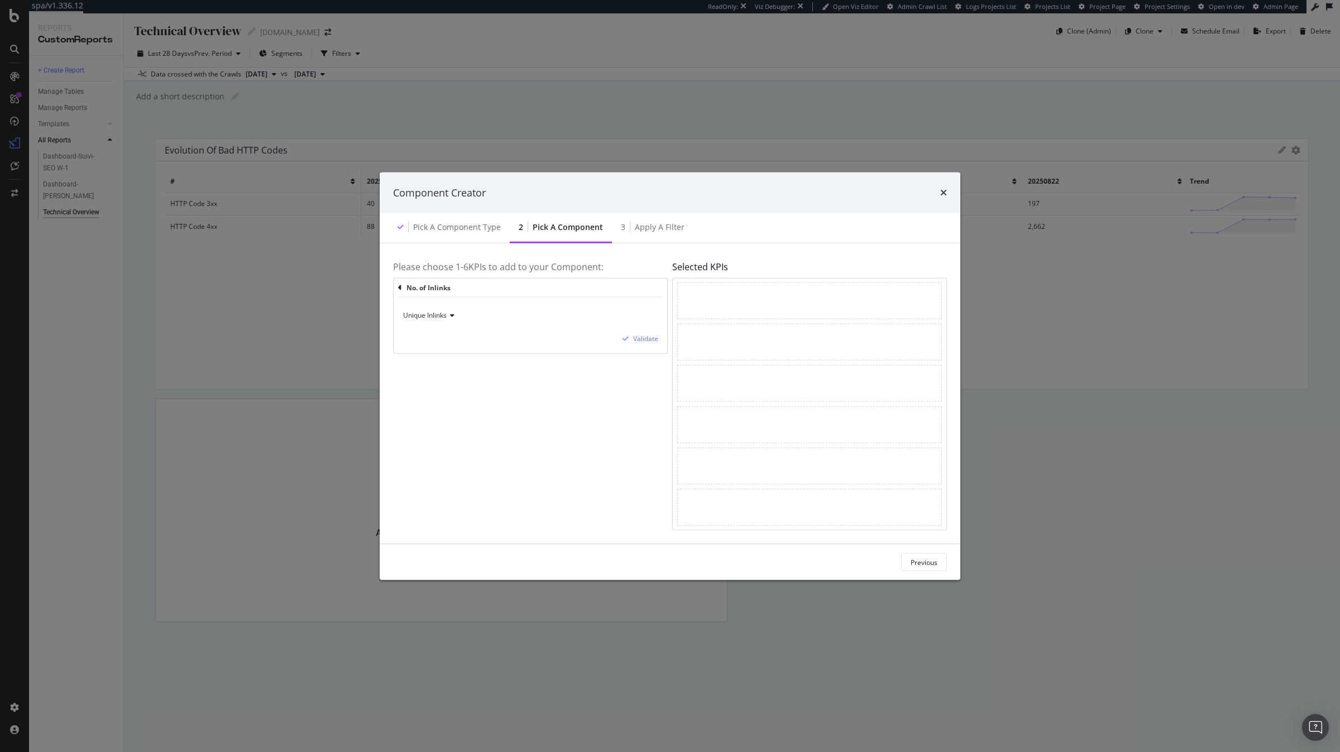
click at [447, 311] on span "Unique Inlinks" at bounding box center [425, 314] width 44 height 9
click at [442, 352] on span "Total Inlinks" at bounding box center [426, 352] width 37 height 9
click at [642, 335] on div "Validate" at bounding box center [645, 338] width 25 height 9
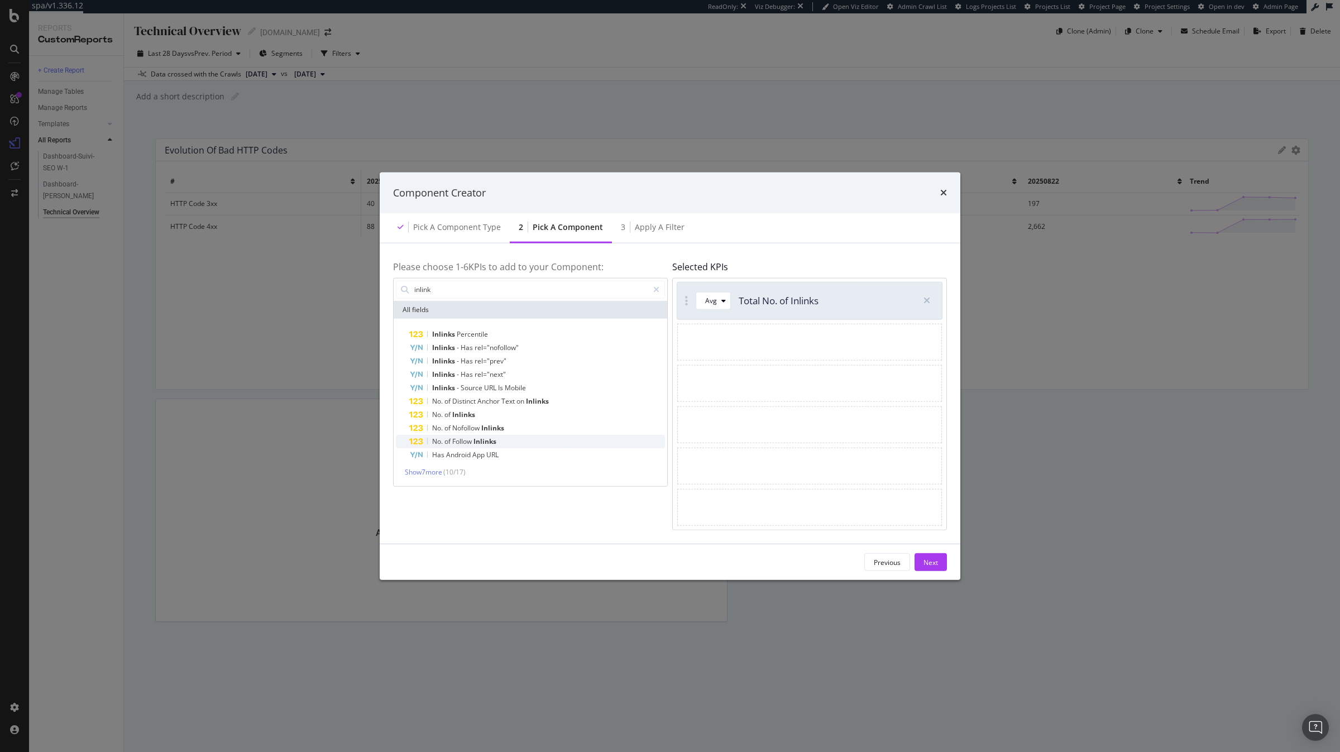
click at [501, 434] on div "No. of Follow Inlinks" at bounding box center [537, 440] width 256 height 13
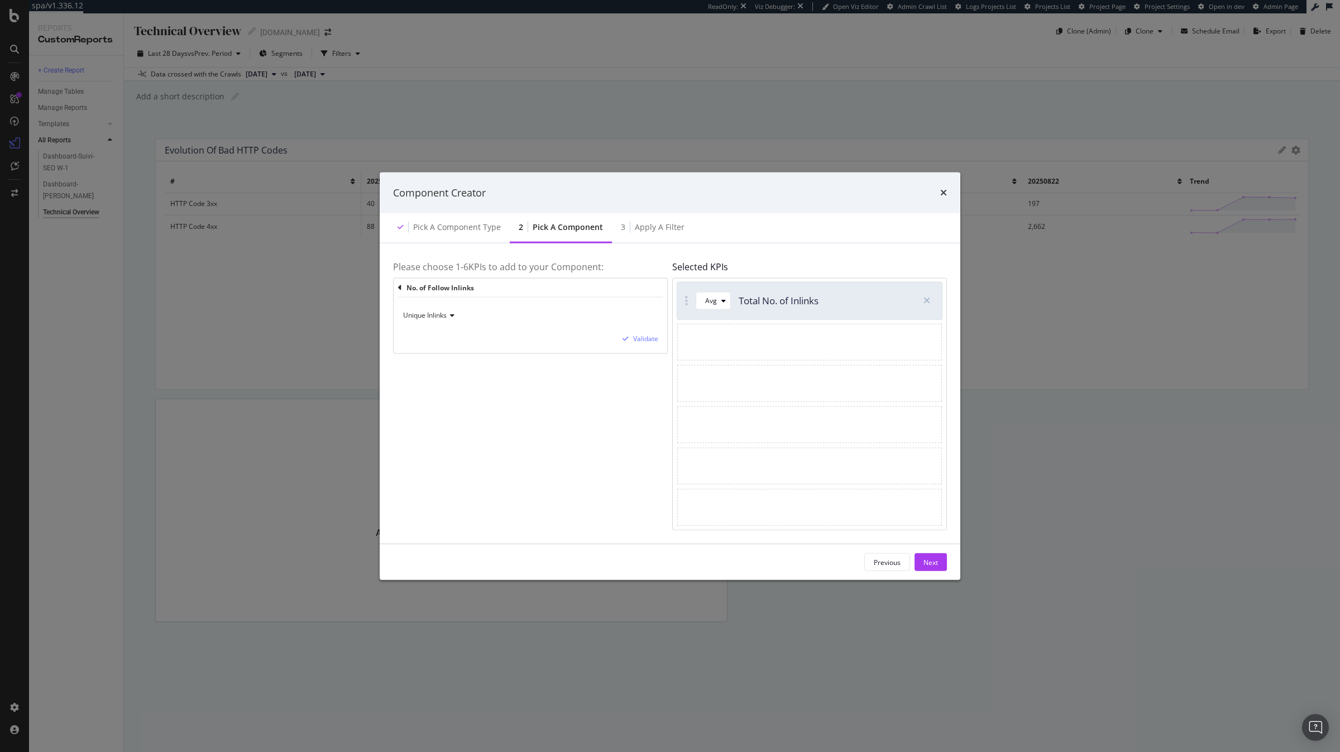
click at [413, 316] on span "Unique Inlinks" at bounding box center [425, 314] width 44 height 9
click at [429, 351] on span "Total Inlinks" at bounding box center [426, 352] width 37 height 9
click at [636, 343] on div "Validate" at bounding box center [645, 338] width 25 height 9
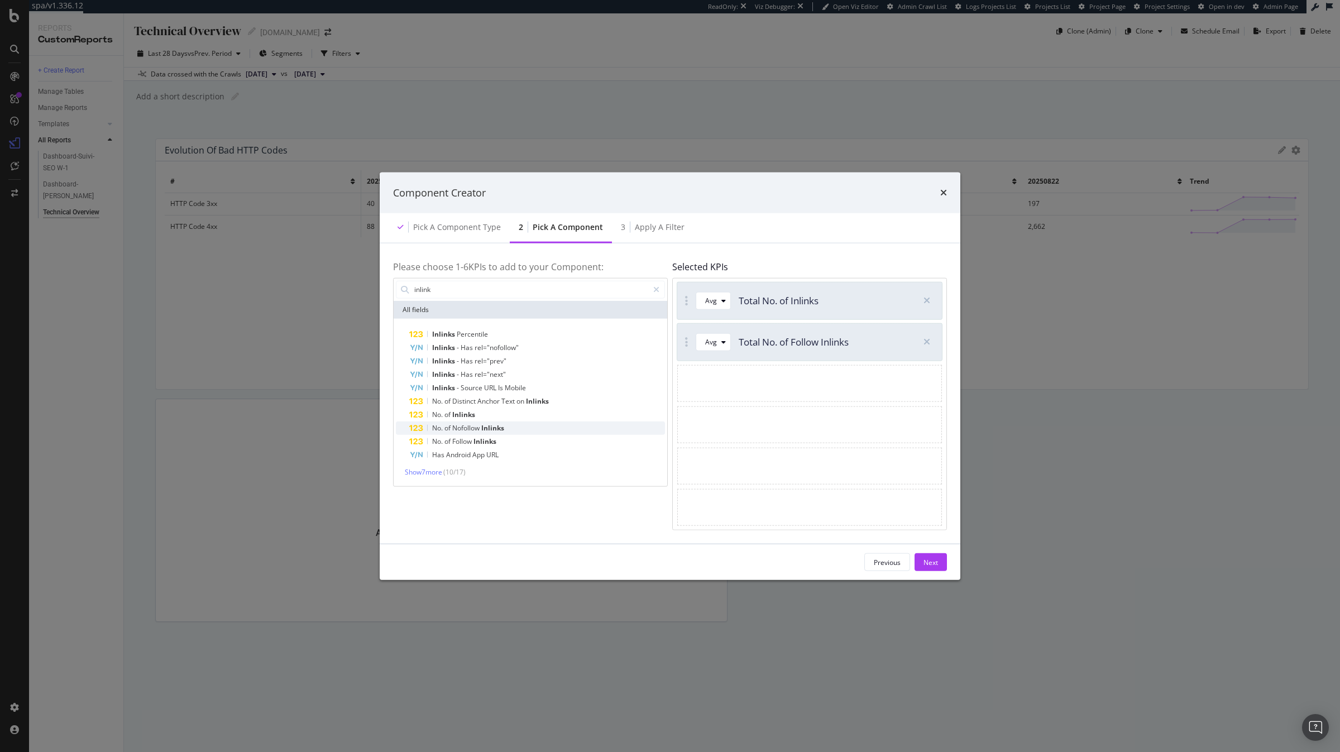
click at [482, 424] on span "Inlinks" at bounding box center [492, 427] width 23 height 9
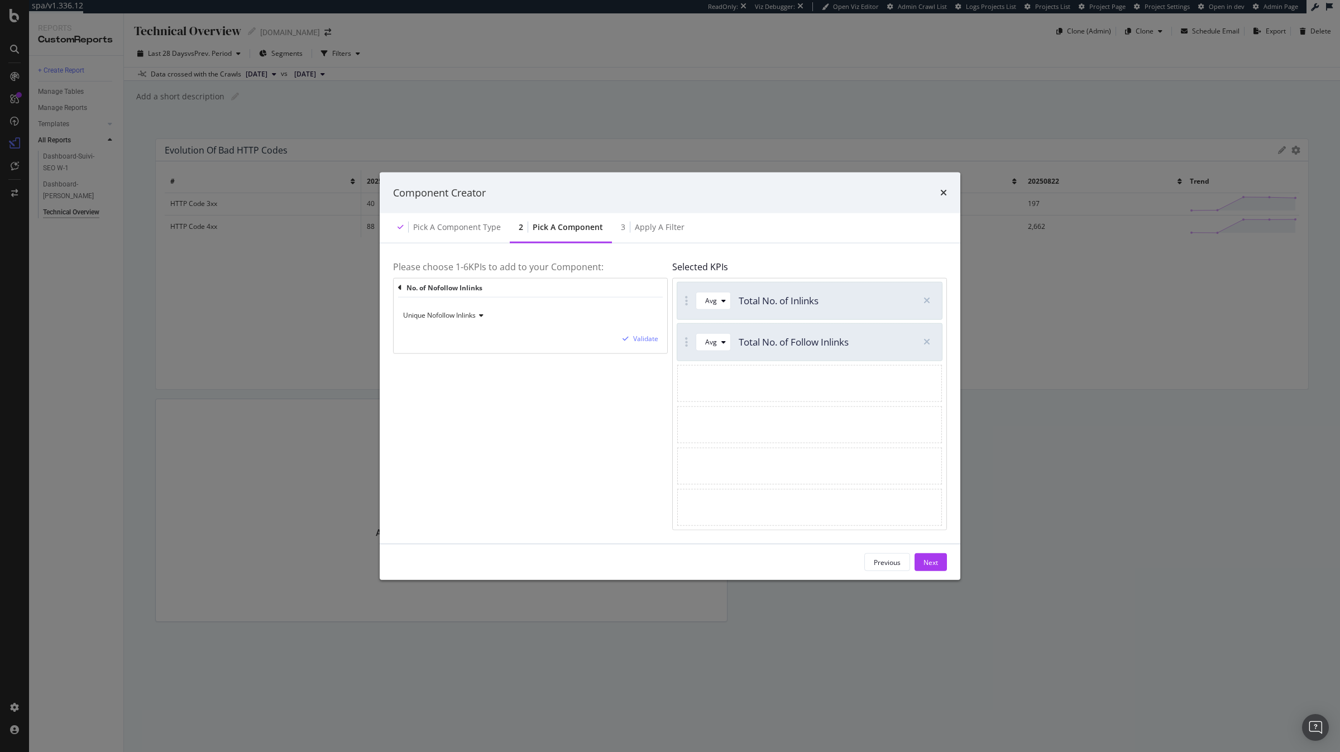
click at [454, 318] on span "Unique Nofollow Inlinks" at bounding box center [439, 314] width 73 height 9
click at [477, 353] on div "Total Nofollow Inlinks" at bounding box center [470, 353] width 131 height 15
click at [649, 340] on div "Validate" at bounding box center [645, 338] width 25 height 9
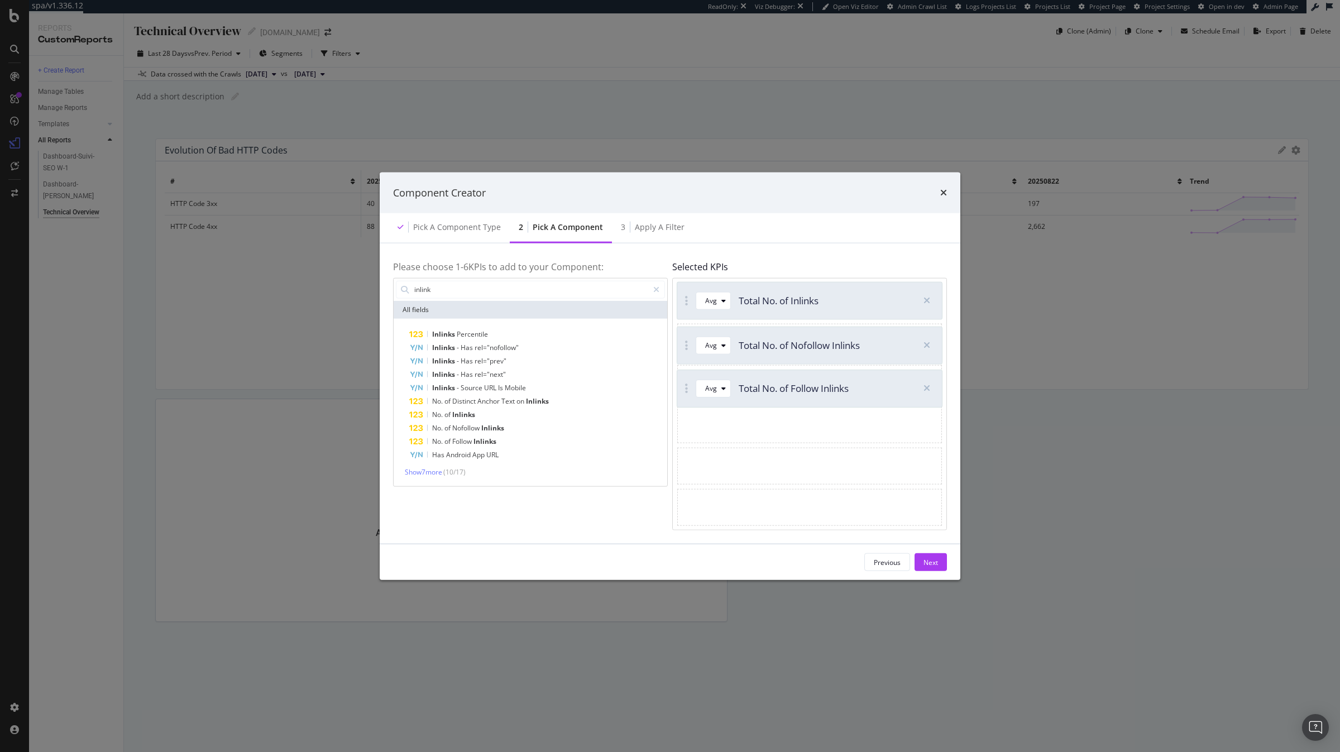
drag, startPoint x: 687, startPoint y: 343, endPoint x: 687, endPoint y: 389, distance: 45.8
click at [726, 305] on div "Avg" at bounding box center [717, 301] width 25 height 16
click at [724, 337] on div "Sum" at bounding box center [717, 337] width 14 height 9
click at [715, 347] on div "Avg" at bounding box center [717, 342] width 25 height 16
click at [714, 376] on div "Sum" at bounding box center [717, 379] width 14 height 9
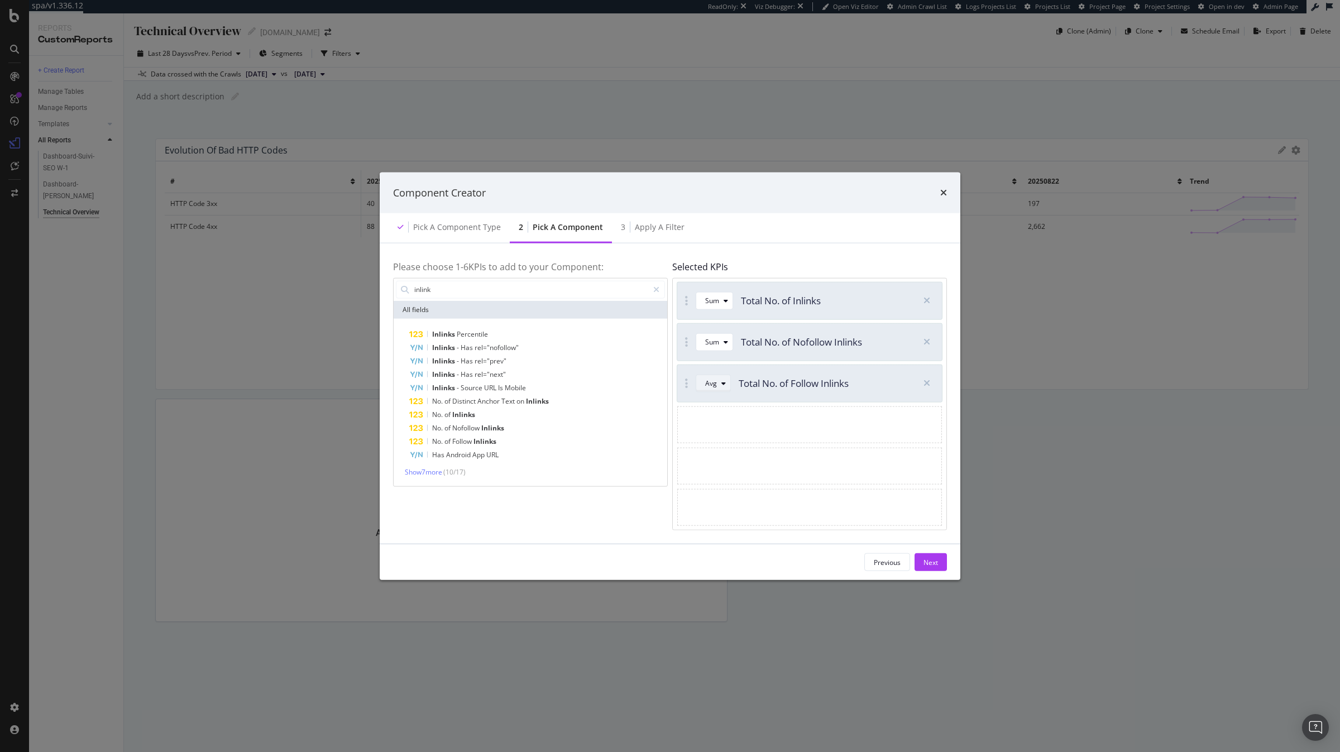
click at [714, 385] on div "Avg" at bounding box center [711, 383] width 12 height 7
click at [716, 416] on div "Sum" at bounding box center [717, 420] width 14 height 9
click at [926, 561] on div "Next" at bounding box center [931, 561] width 15 height 9
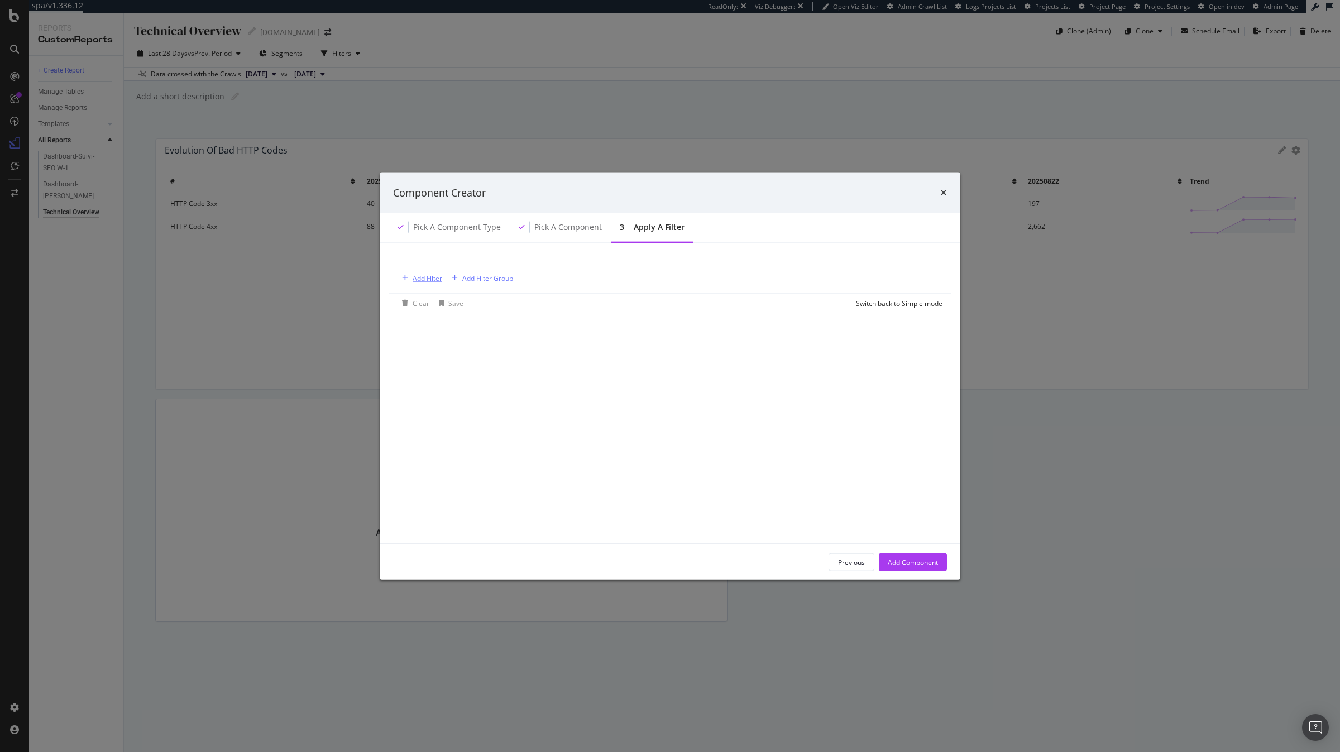
click at [438, 276] on div "Add Filter" at bounding box center [428, 277] width 30 height 9
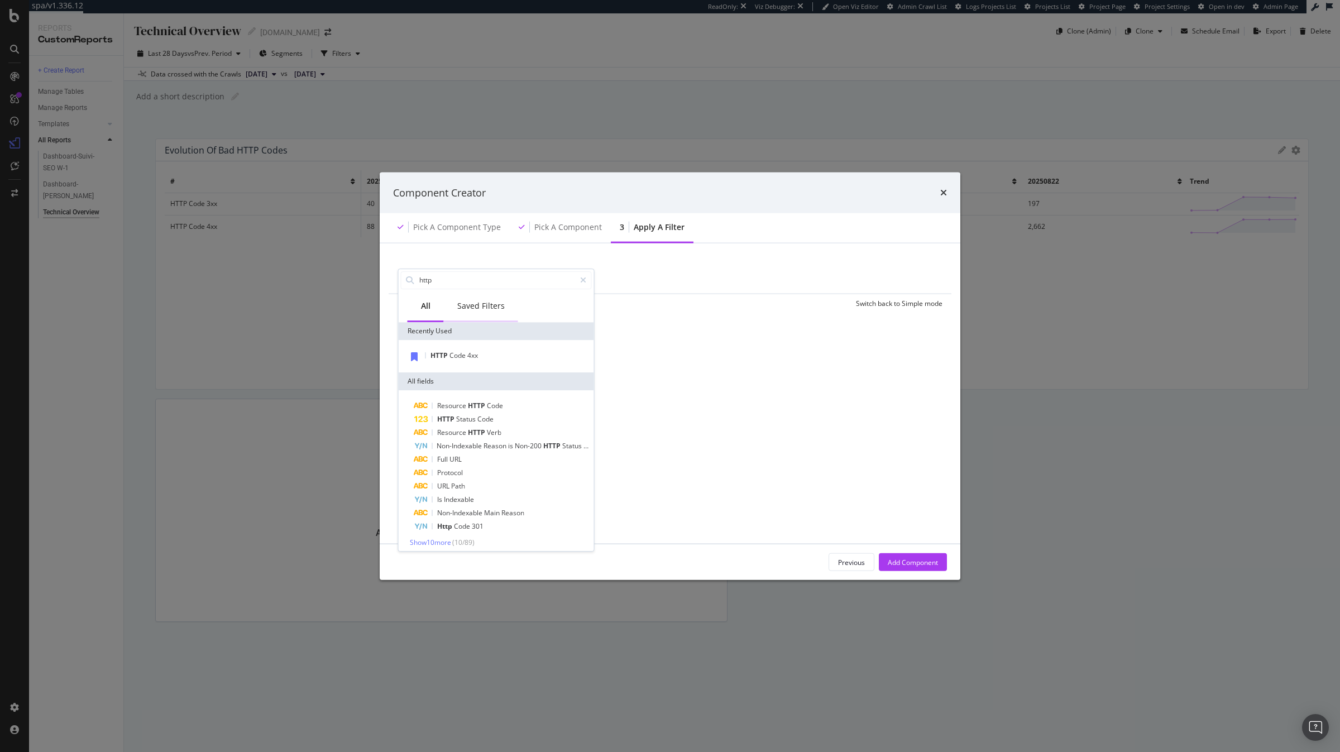
type input "http"
click at [474, 311] on div "Saved Filters" at bounding box center [480, 305] width 47 height 11
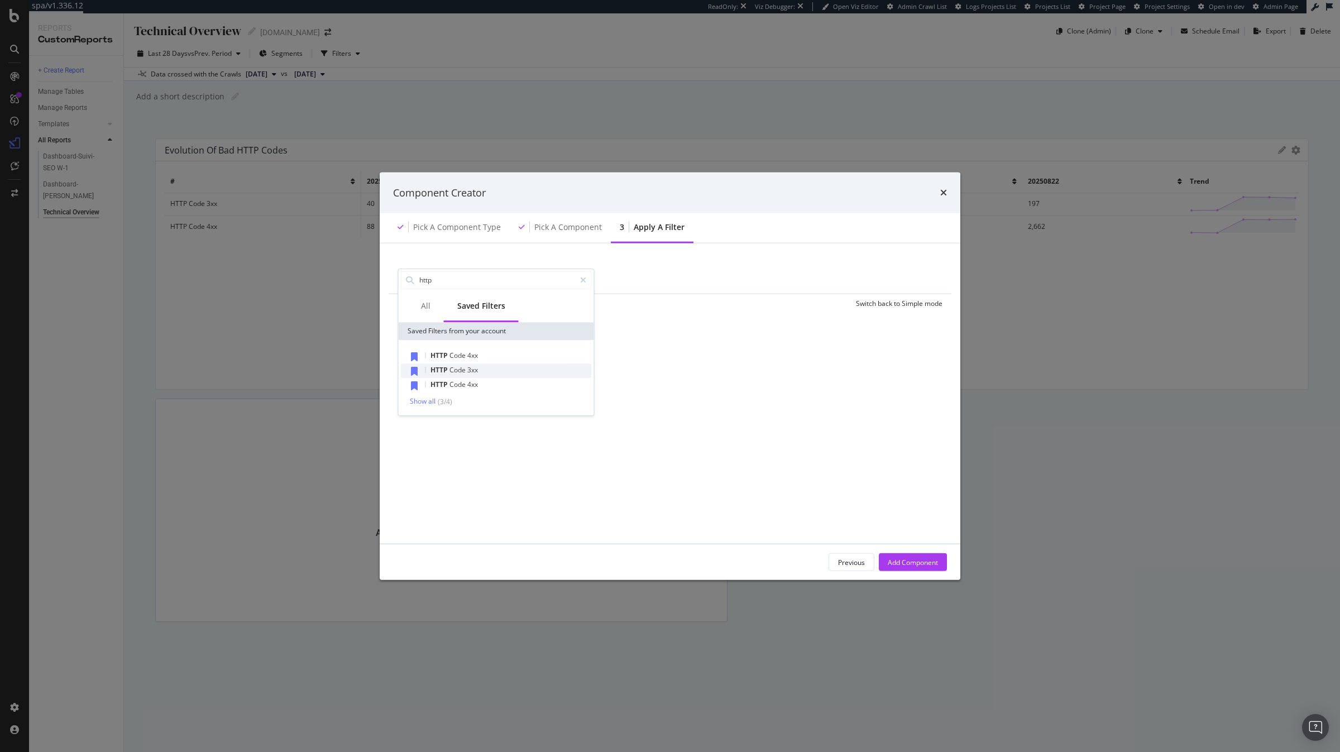
click at [481, 371] on div "HTTP Code 3xx" at bounding box center [496, 371] width 191 height 15
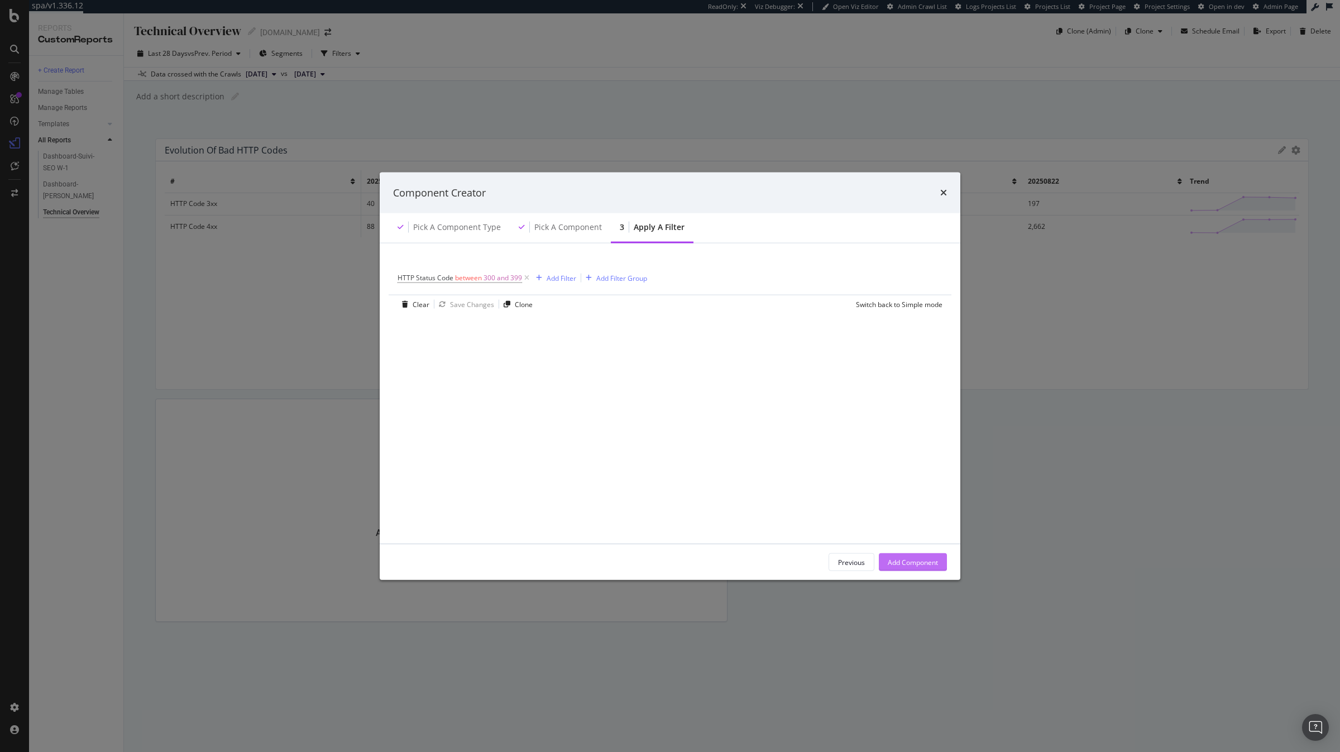
click at [930, 561] on div "Add Component" at bounding box center [913, 561] width 50 height 9
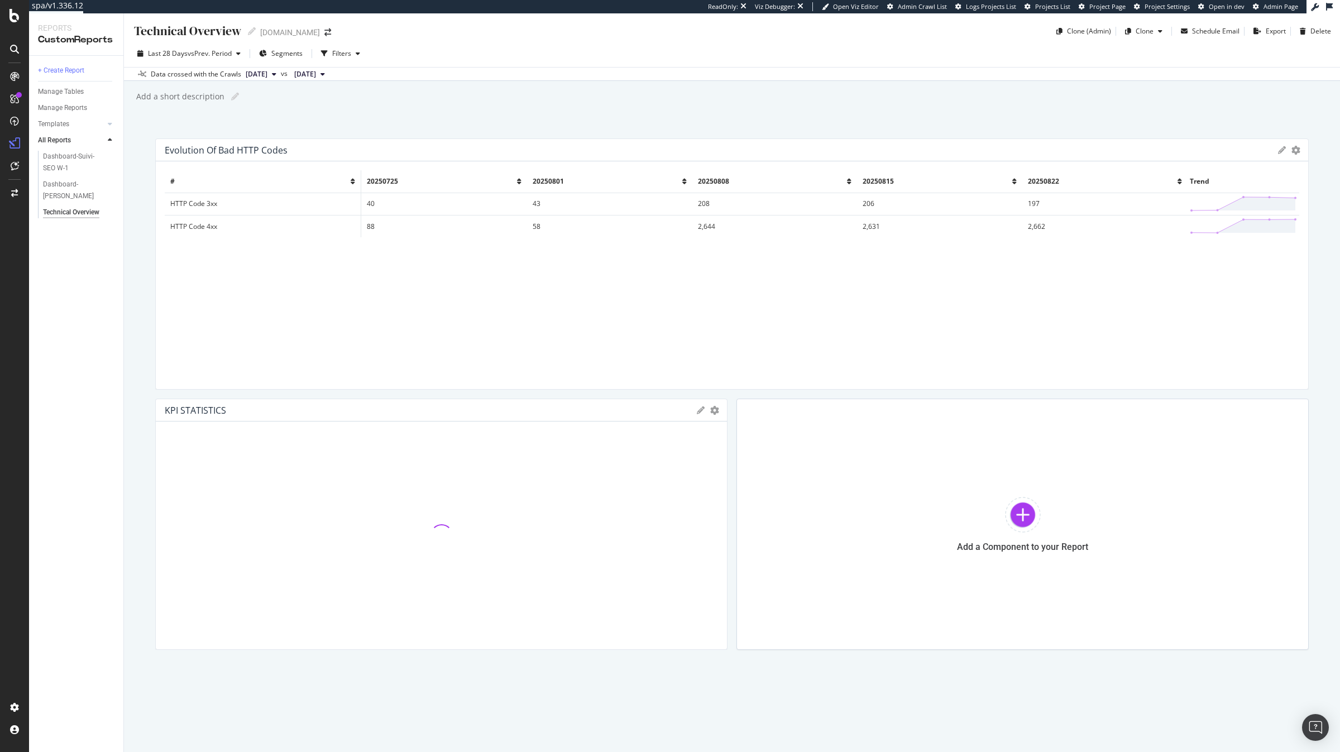
click at [702, 408] on icon at bounding box center [701, 410] width 8 height 8
click at [466, 442] on input "KPI STATISTICS" at bounding box center [462, 447] width 505 height 18
type input "Data Codes HTTP 3xx"
click at [698, 600] on div "Save" at bounding box center [706, 599] width 20 height 13
click at [658, 595] on div "Cancel" at bounding box center [658, 599] width 28 height 13
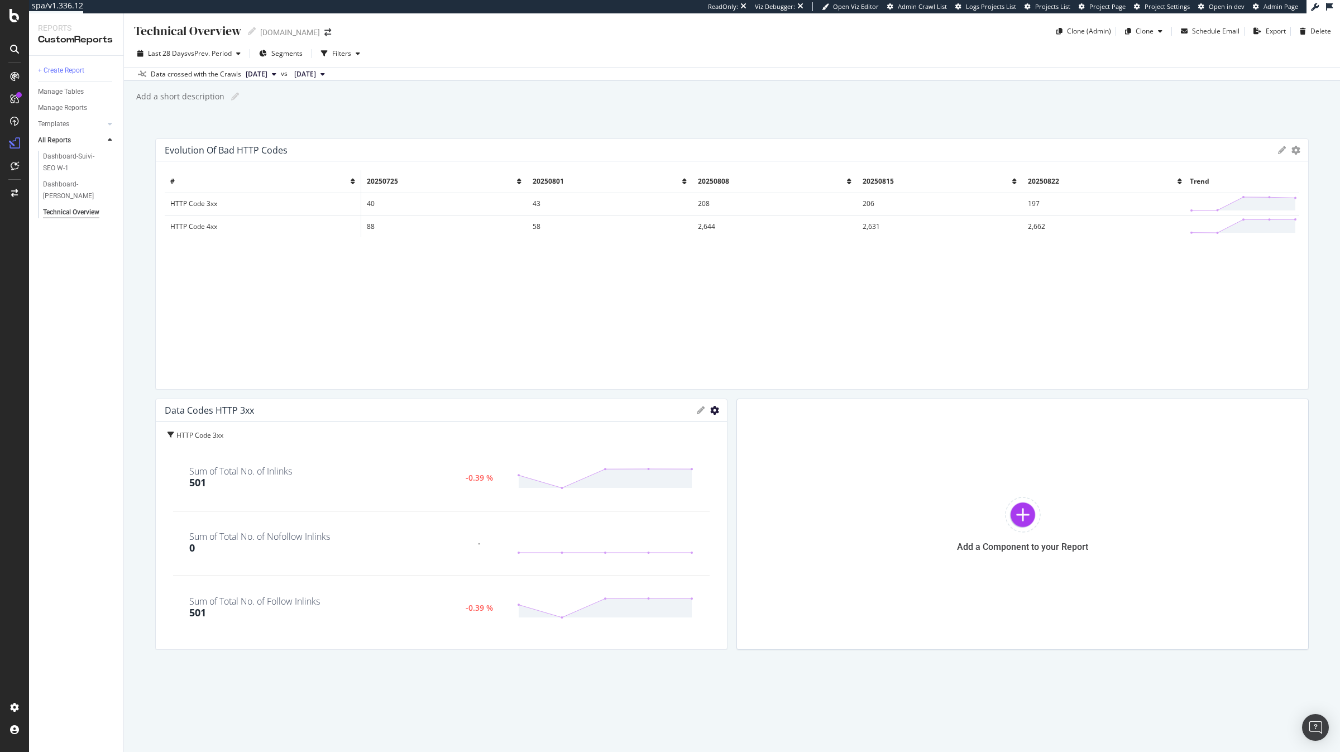
click at [713, 406] on icon "gear" at bounding box center [714, 410] width 9 height 9
click at [562, 599] on span "Technical Overview" at bounding box center [541, 596] width 112 height 15
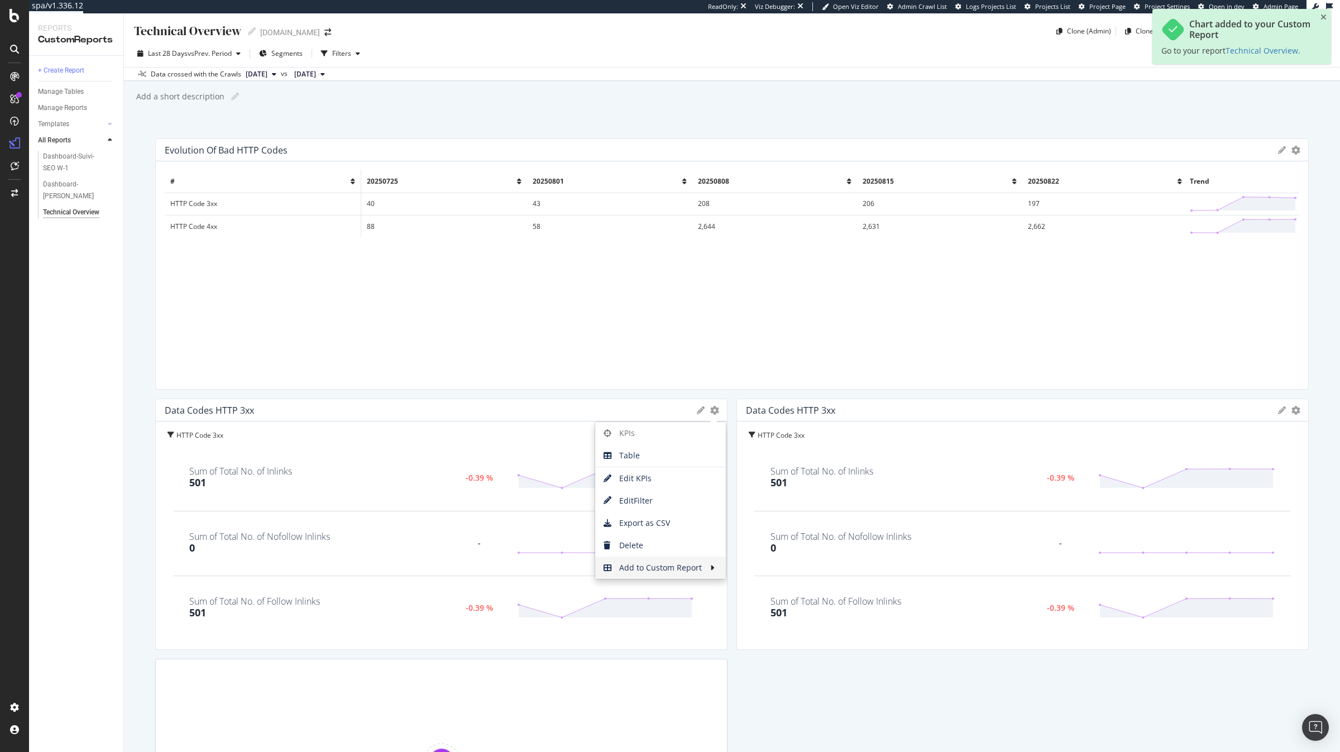
click at [1280, 406] on icon at bounding box center [1282, 410] width 8 height 8
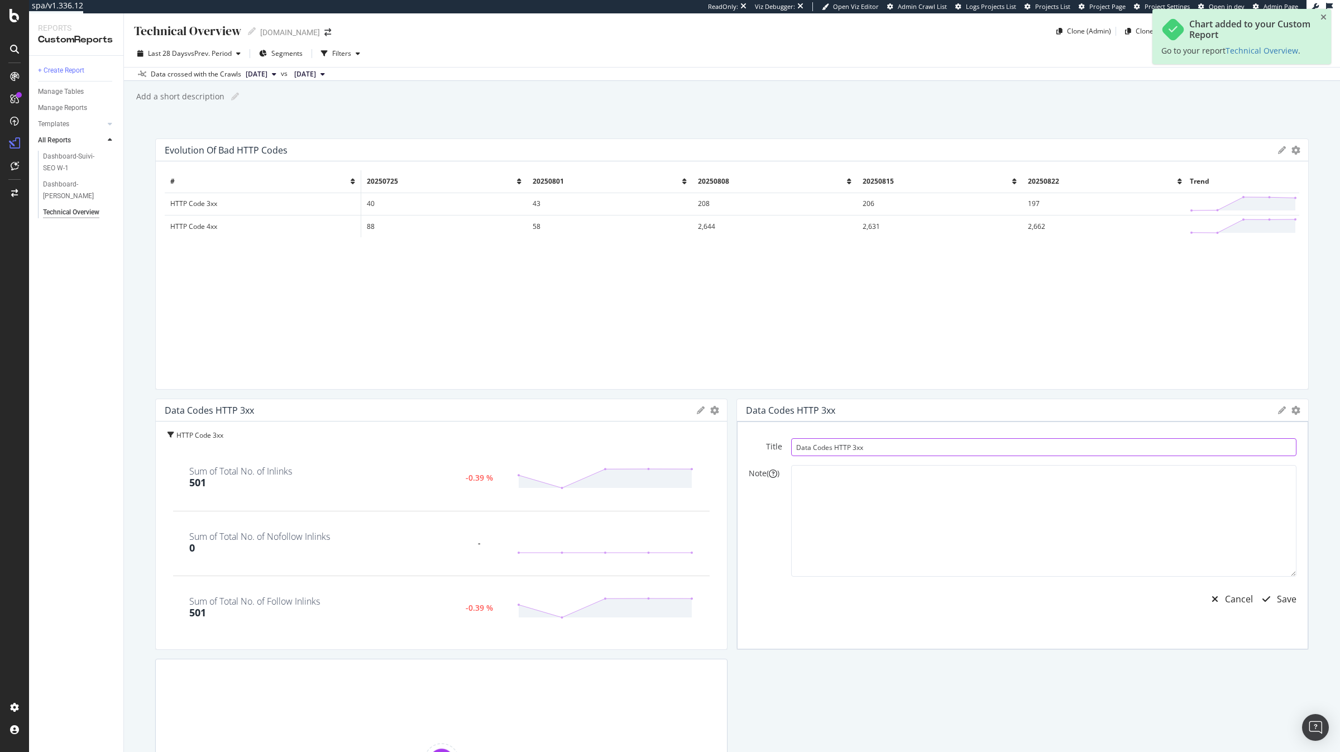
click at [1003, 456] on input "Data Codes HTTP 3xx" at bounding box center [1043, 447] width 505 height 18
type input "Data Codes HTTP 4xx"
click at [1297, 602] on div "Title Data Codes HTTP 4xx Note ( ) Cancel Save" at bounding box center [1022, 536] width 571 height 228
click at [1281, 601] on div "Save" at bounding box center [1287, 599] width 20 height 13
click at [1252, 602] on div "Cancel Save" at bounding box center [1043, 599] width 505 height 27
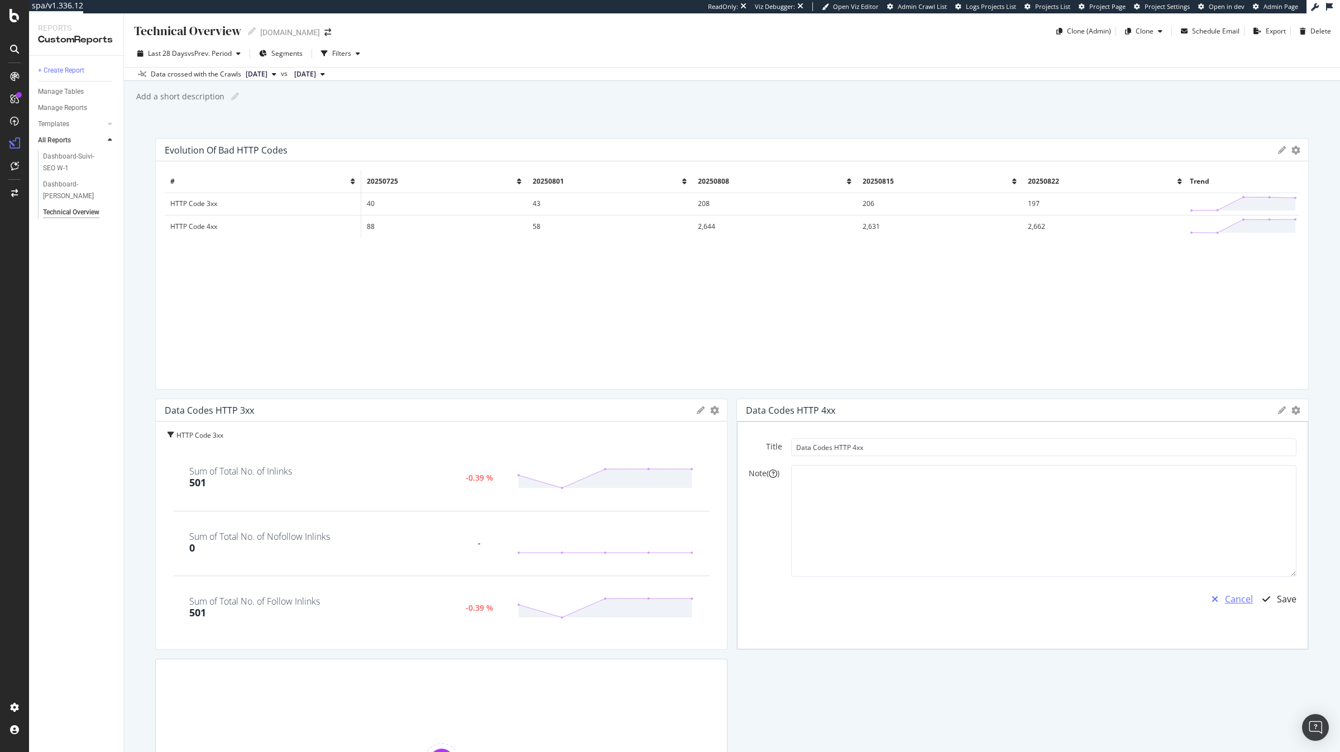
click at [1230, 597] on div "Cancel" at bounding box center [1239, 599] width 28 height 13
click at [719, 413] on icon "gear" at bounding box center [714, 410] width 9 height 9
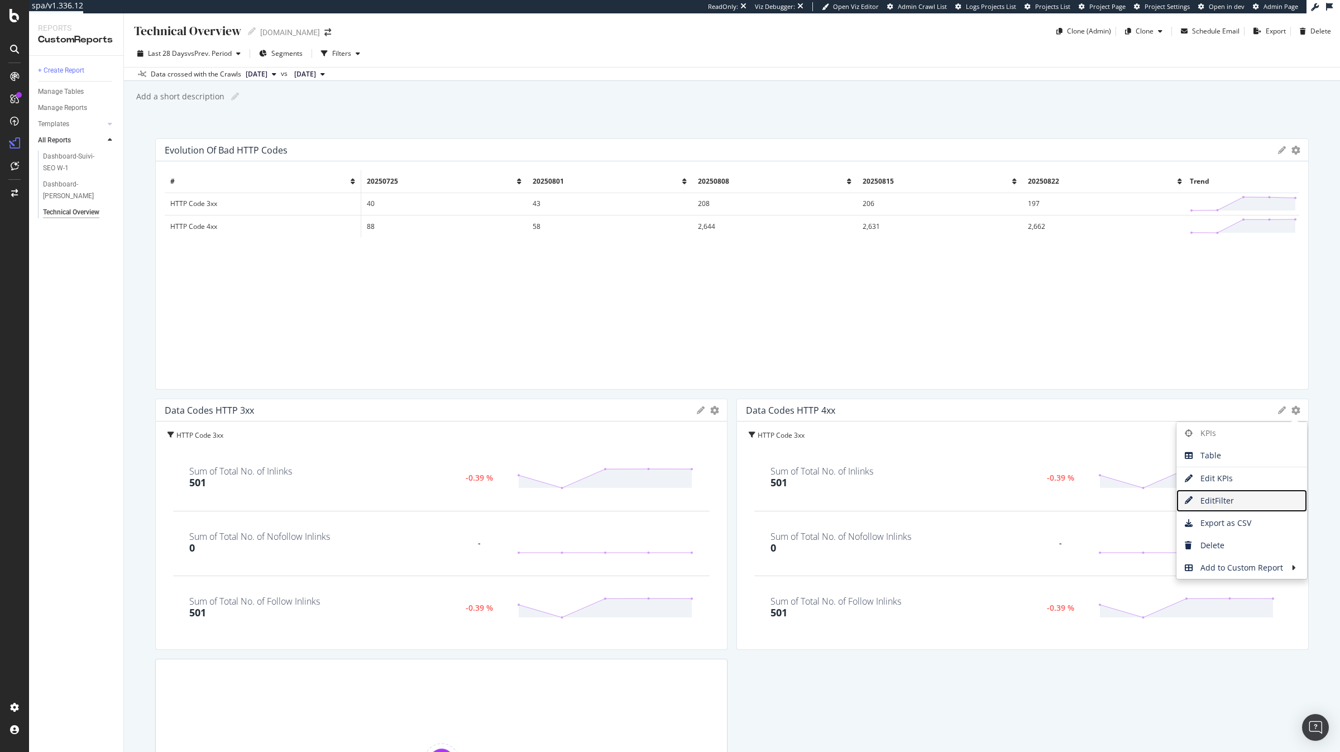
click at [1211, 497] on span "Edit Filter" at bounding box center [1241, 500] width 131 height 17
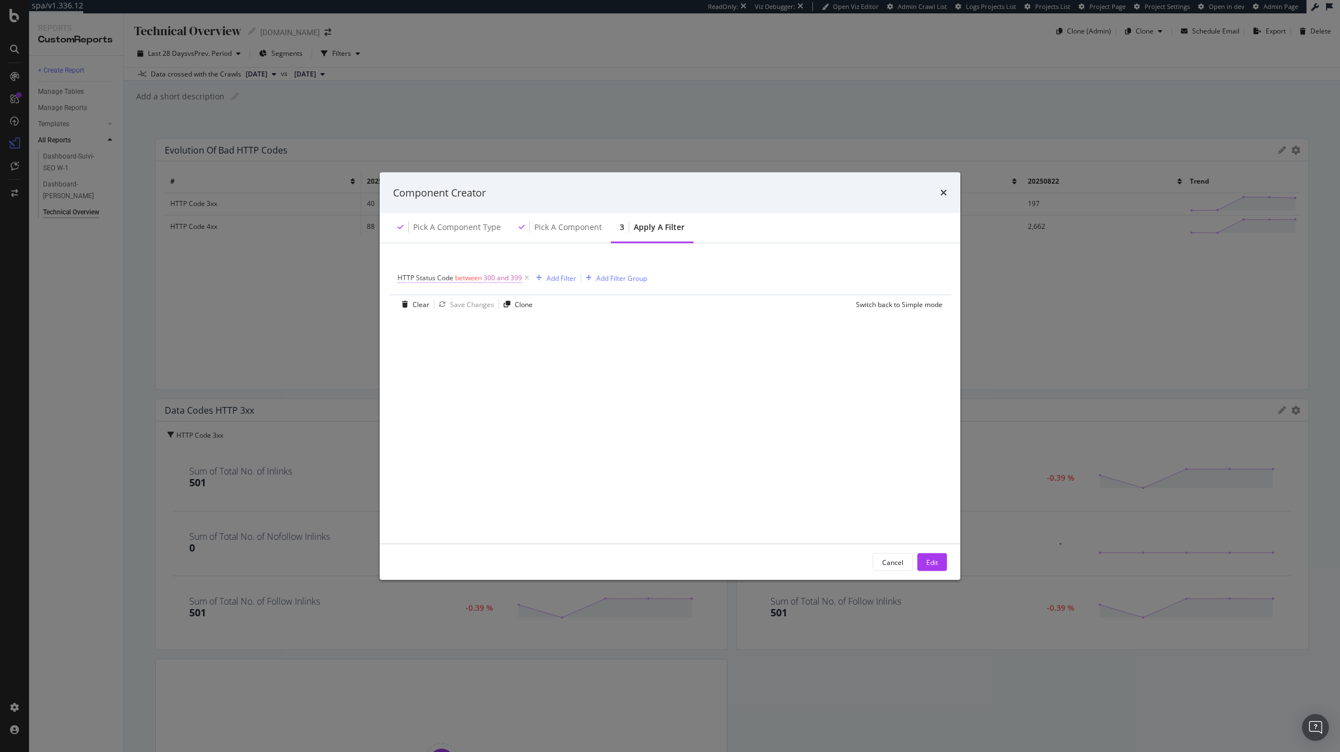
click at [496, 274] on span "300 and 399" at bounding box center [503, 278] width 39 height 16
click at [439, 347] on input "300" at bounding box center [469, 342] width 123 height 18
type input "400"
click at [435, 374] on input "399" at bounding box center [469, 374] width 123 height 18
type input "499"
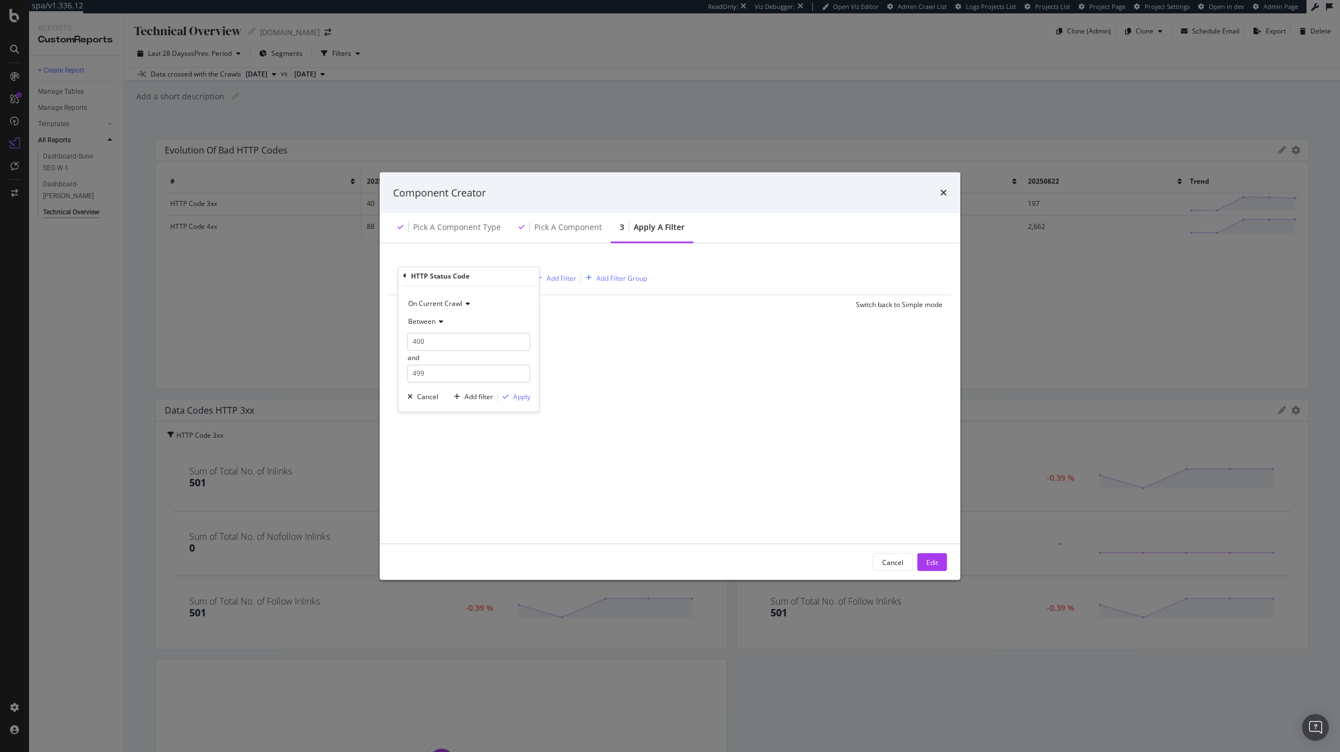
click at [517, 403] on div "On Current Crawl Between 400 and 499 Cancel Add filter Apply" at bounding box center [469, 349] width 141 height 126
click at [519, 397] on div "Apply" at bounding box center [521, 397] width 17 height 9
click at [936, 561] on div "Edit" at bounding box center [932, 561] width 12 height 9
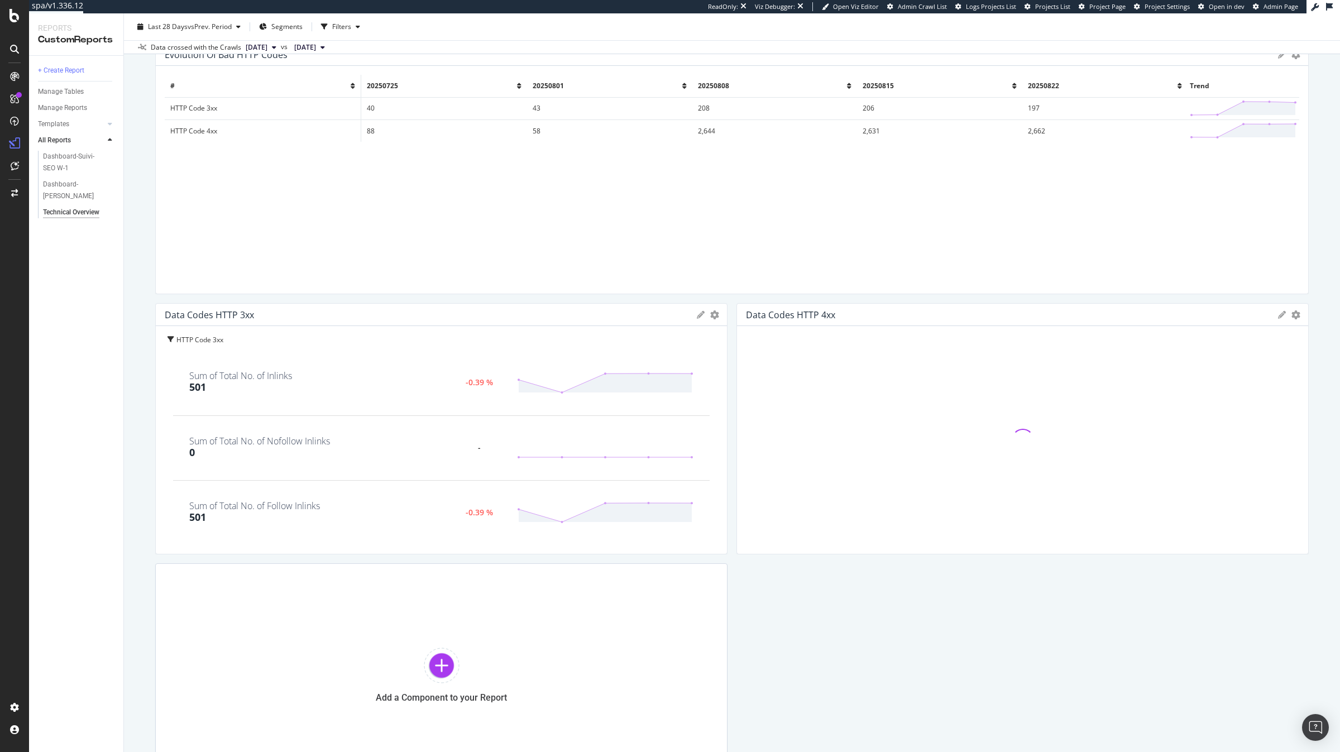
scroll to position [160, 0]
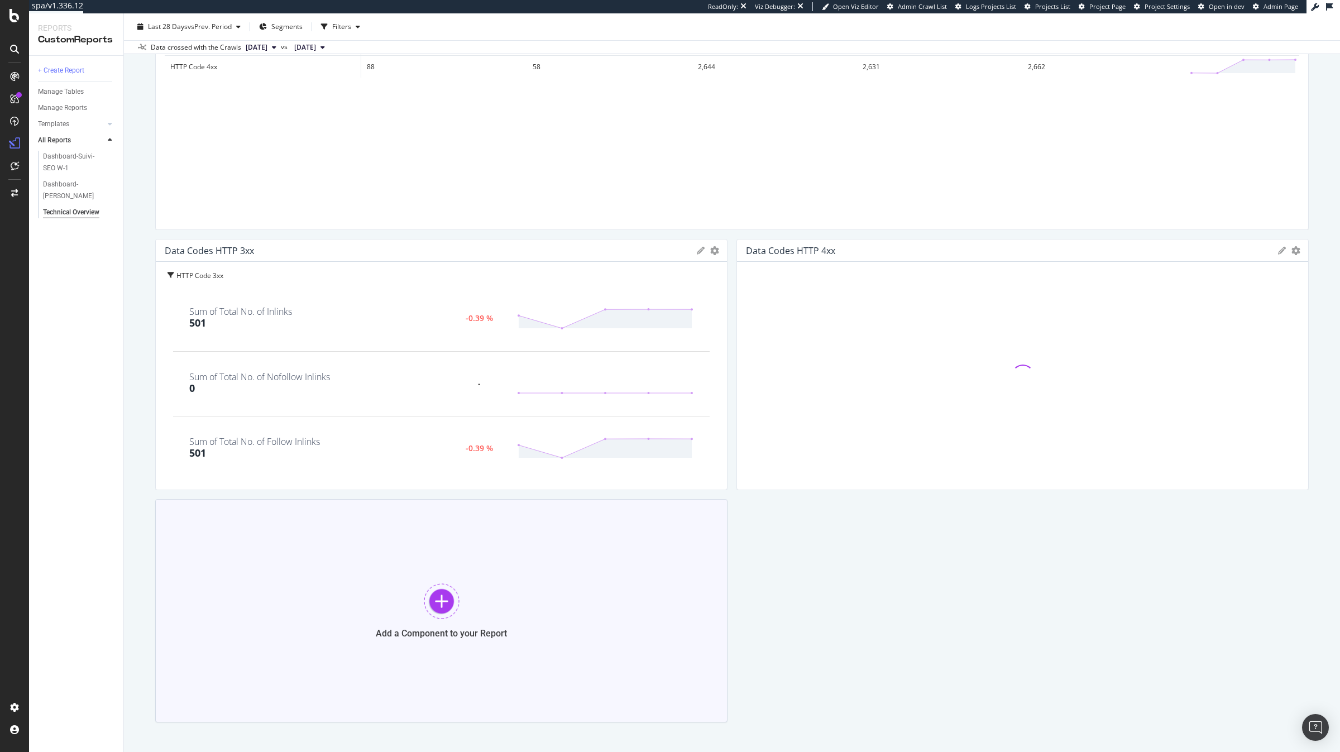
click at [517, 572] on div "Add a Component to your Report" at bounding box center [441, 610] width 572 height 223
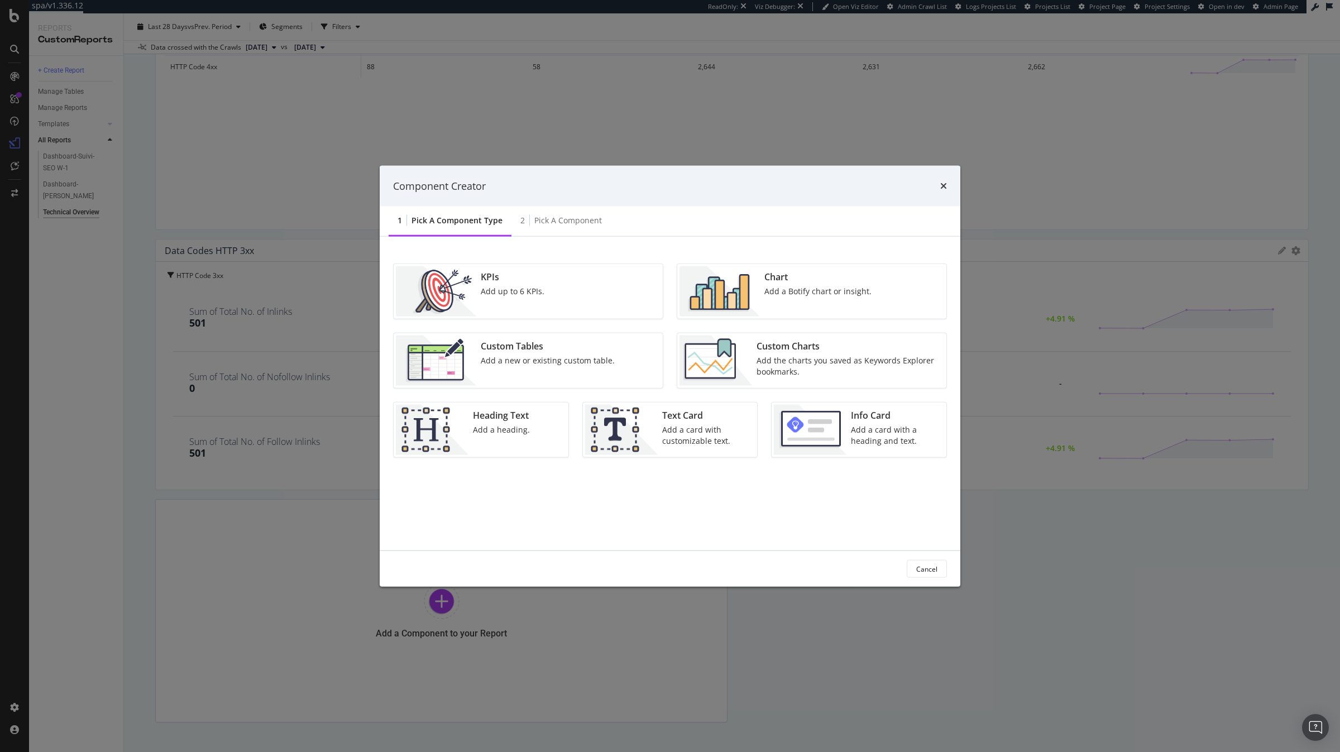
click at [744, 357] on img "modal" at bounding box center [716, 361] width 73 height 50
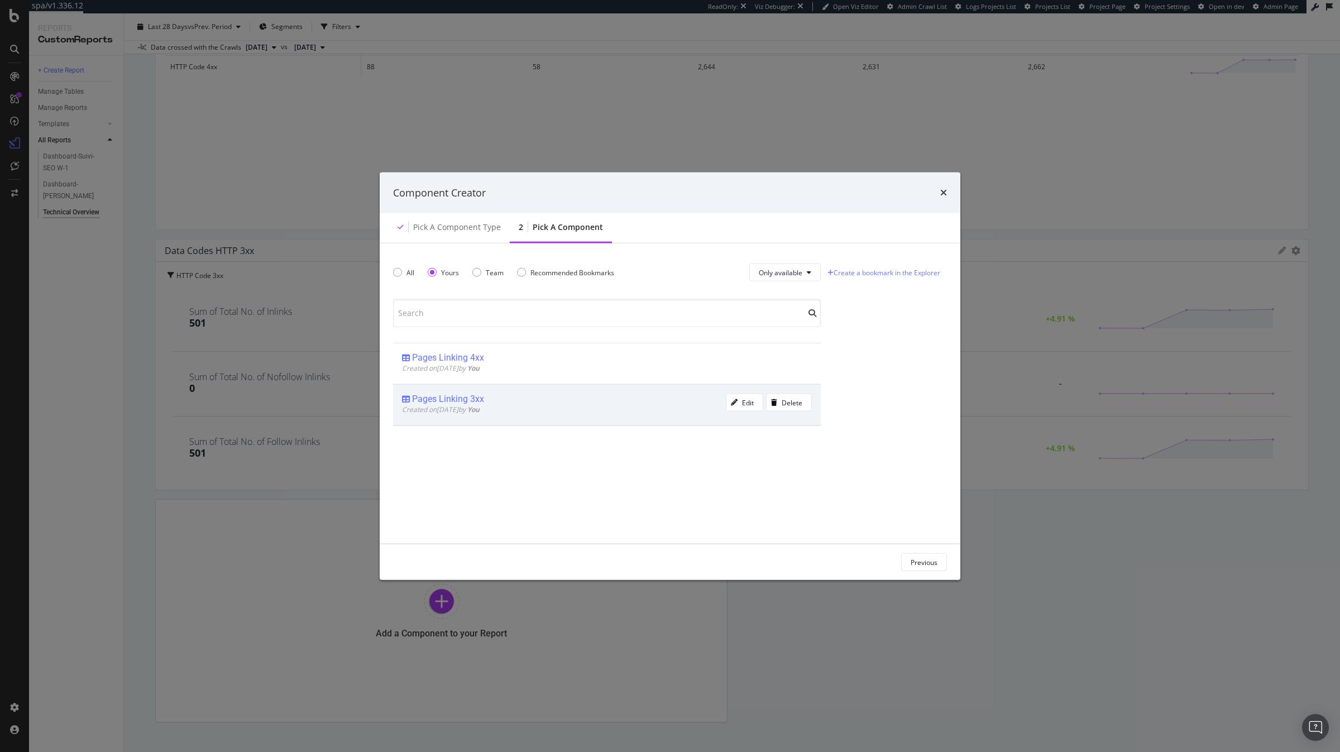
click at [471, 396] on div "Pages Linking 3xx" at bounding box center [448, 399] width 72 height 11
click at [908, 564] on div "Add Component" at bounding box center [913, 561] width 50 height 9
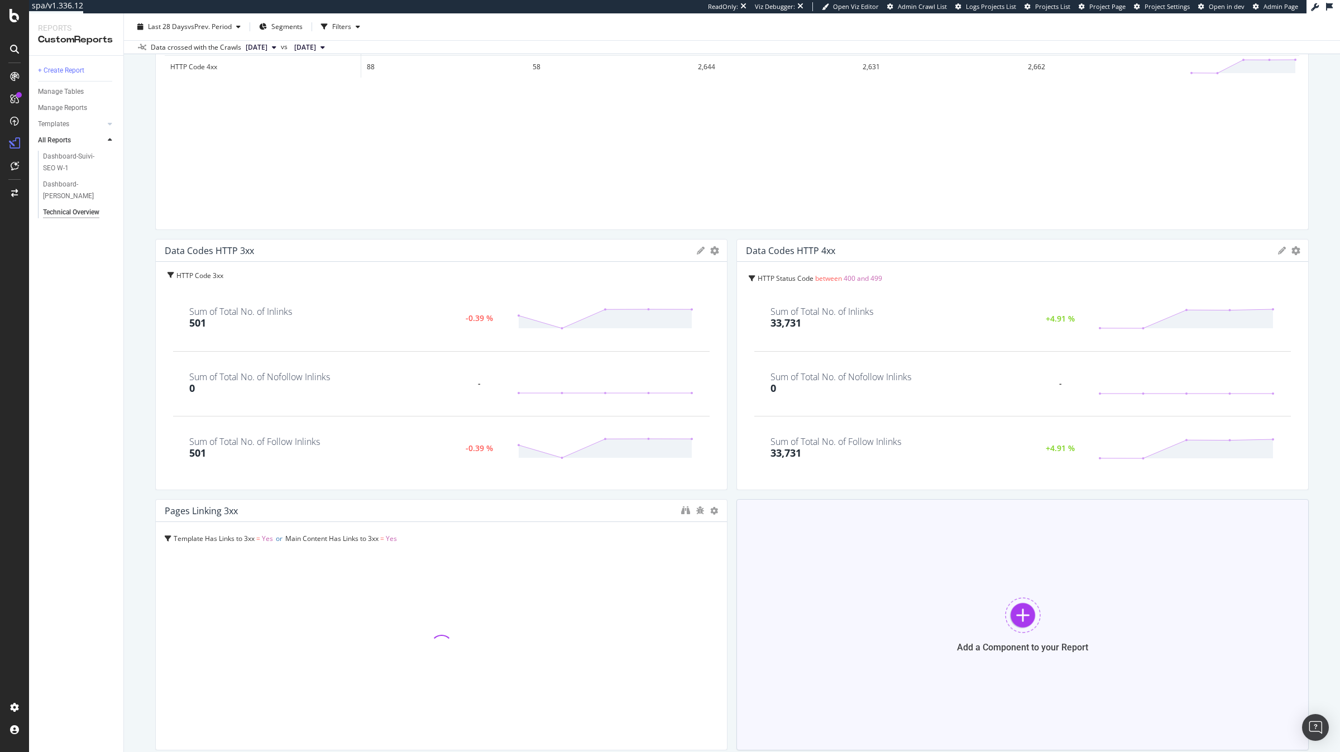
click at [885, 576] on div "Add a Component to your Report" at bounding box center [1022, 624] width 572 height 251
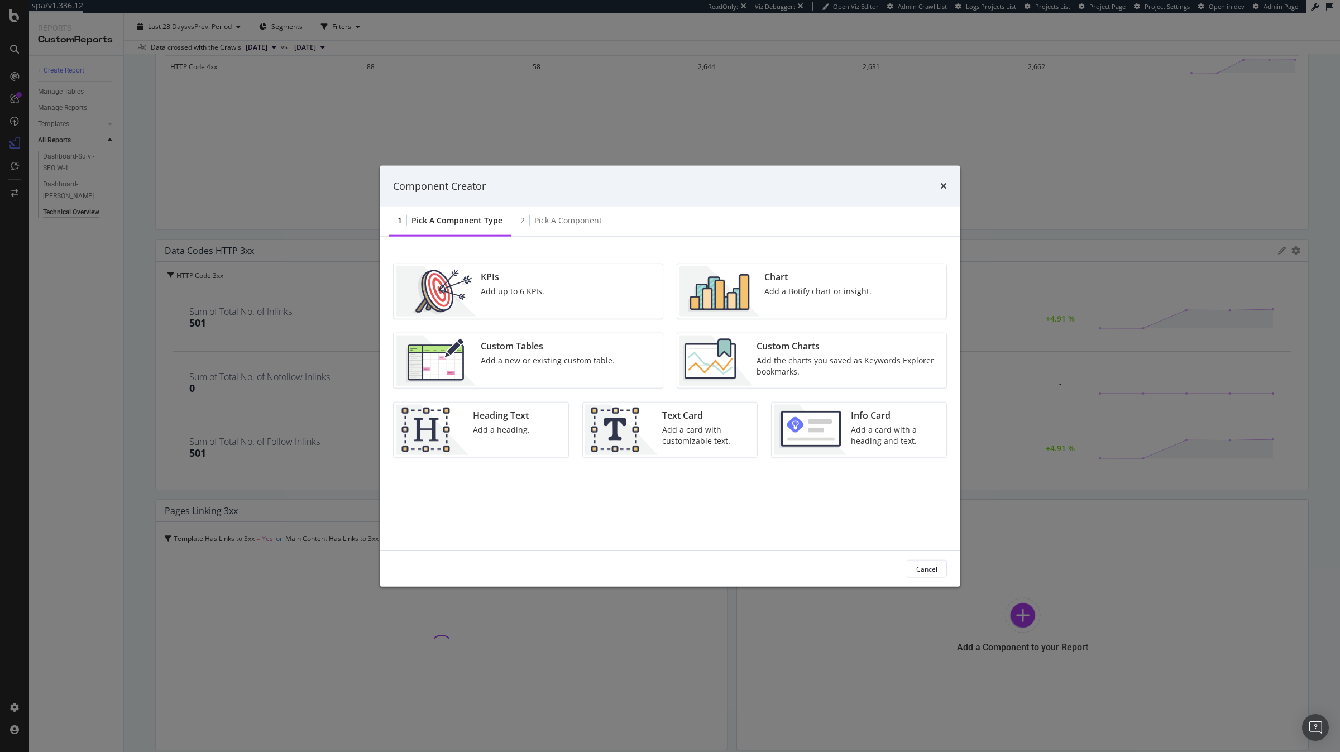
click at [815, 366] on div "Add the charts you saved as Keywords Explorer bookmarks." at bounding box center [848, 366] width 183 height 22
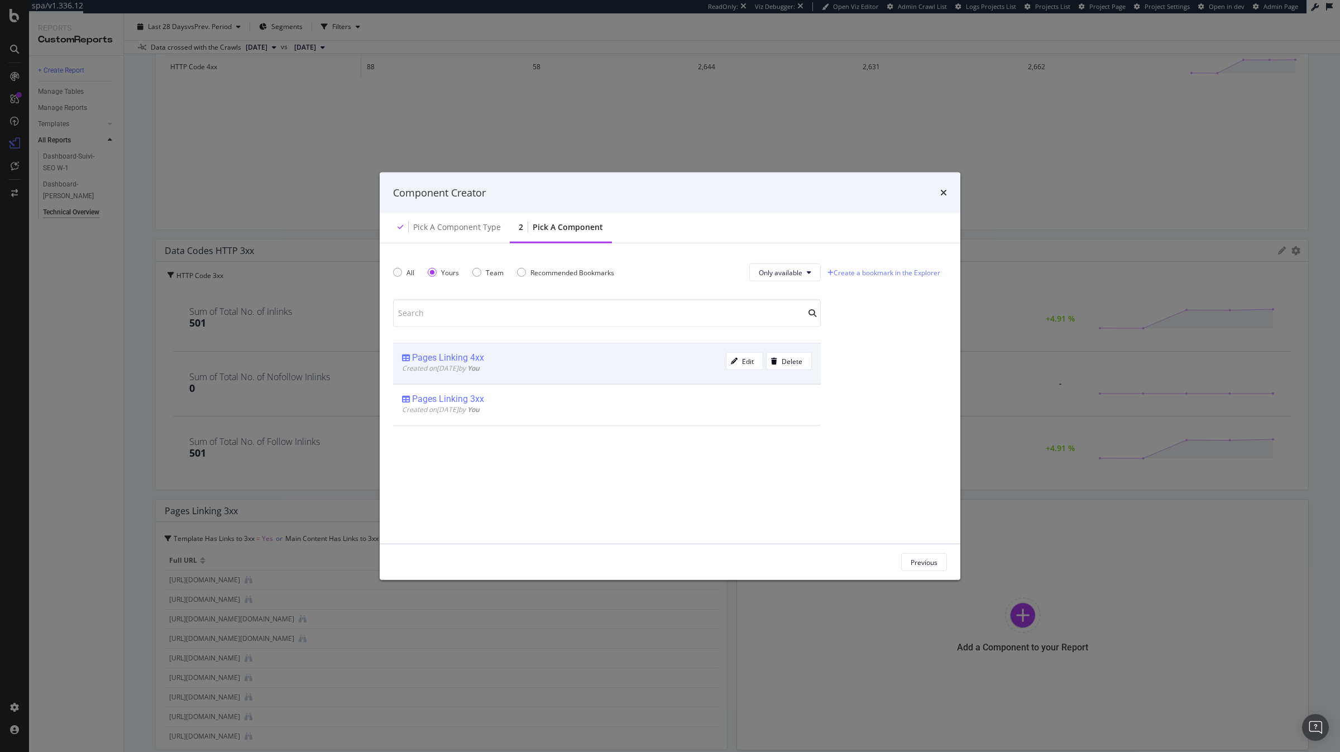
click at [535, 350] on div "Pages Linking 4xx Created on [DATE] by You Edit Delete" at bounding box center [607, 363] width 428 height 41
click at [911, 560] on div "Add Component" at bounding box center [913, 561] width 50 height 9
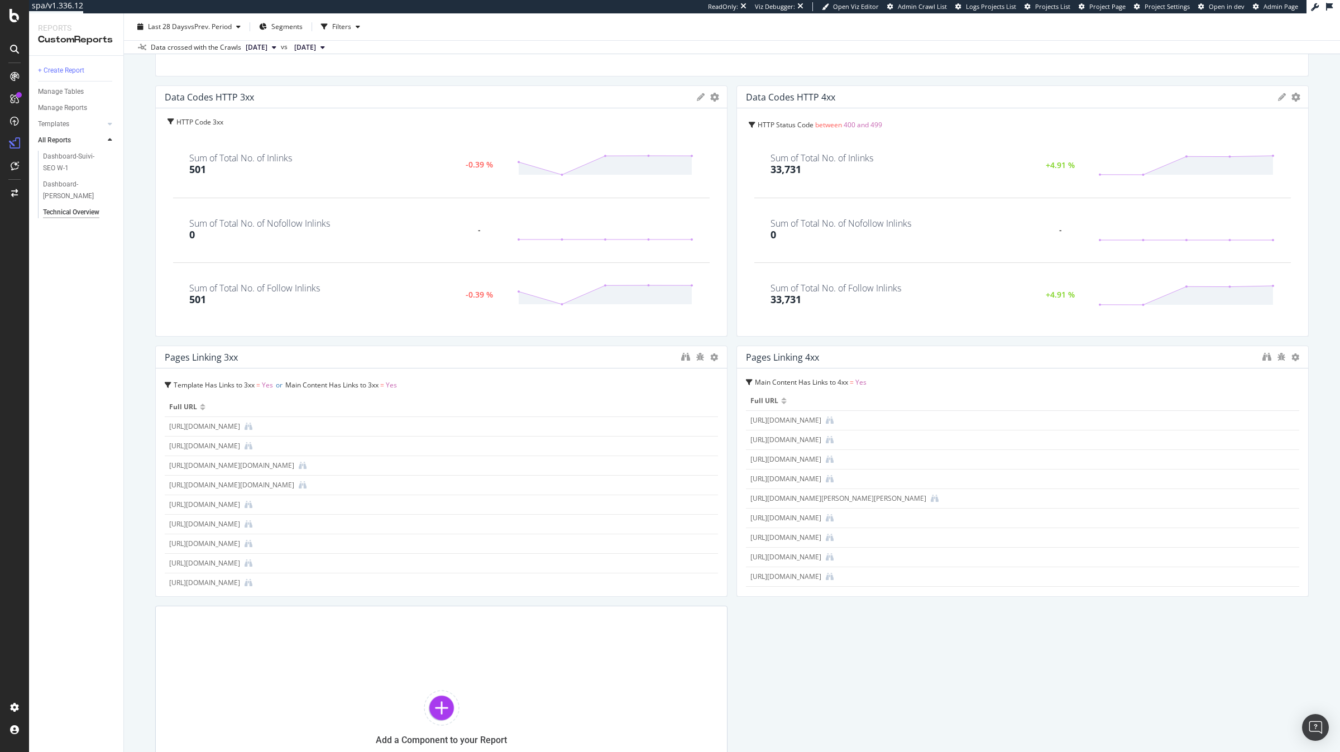
scroll to position [314, 0]
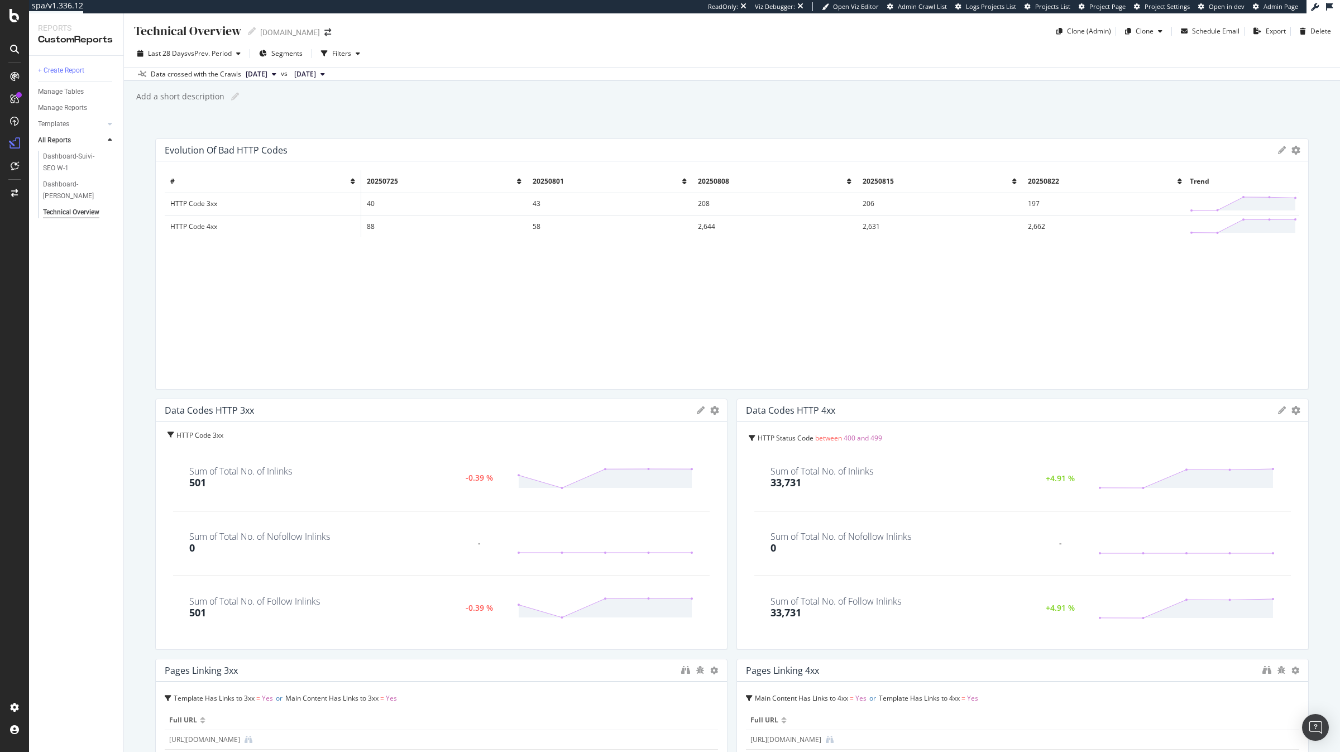
click at [700, 408] on icon at bounding box center [701, 410] width 8 height 8
click at [644, 601] on div "Cancel" at bounding box center [658, 599] width 28 height 13
click at [714, 412] on icon "gear" at bounding box center [714, 410] width 9 height 9
click at [645, 507] on span "Edit Filter" at bounding box center [660, 500] width 131 height 17
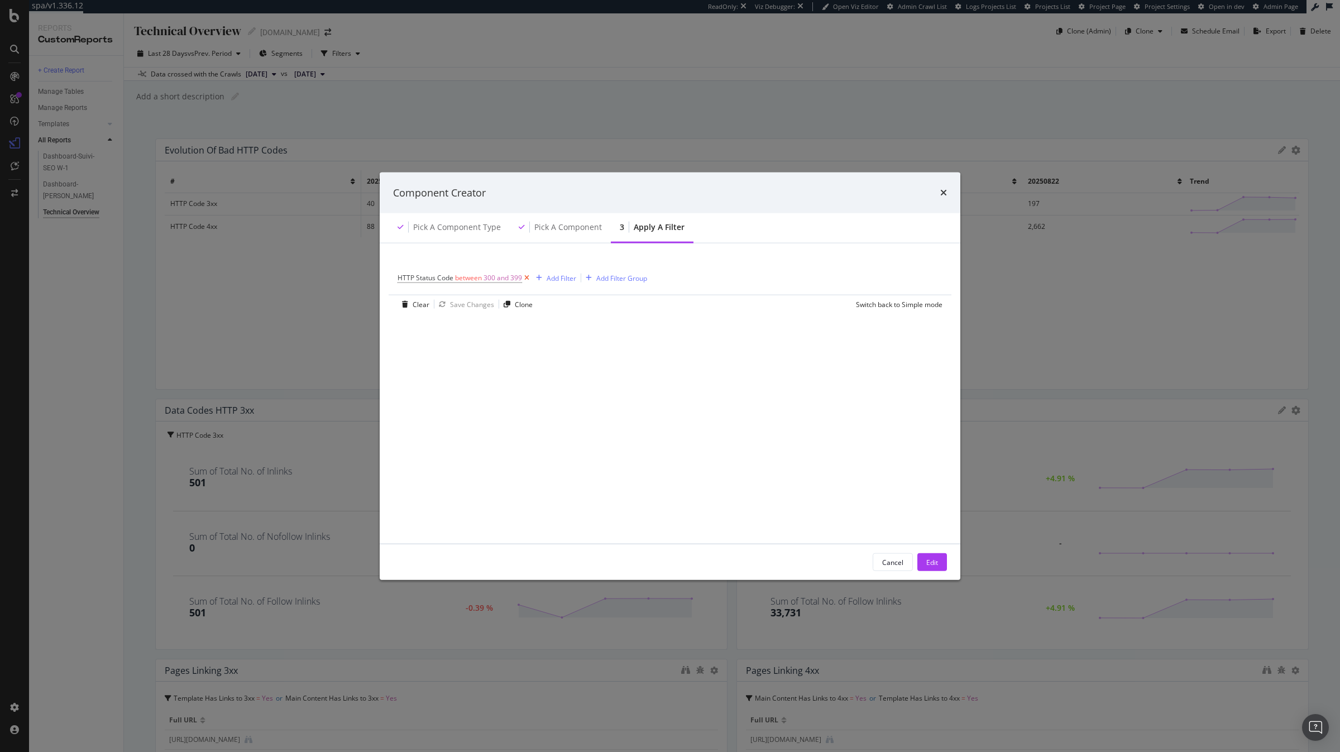
click at [525, 279] on icon "modal" at bounding box center [526, 277] width 9 height 11
click at [416, 280] on div "Add Filter" at bounding box center [428, 277] width 30 height 9
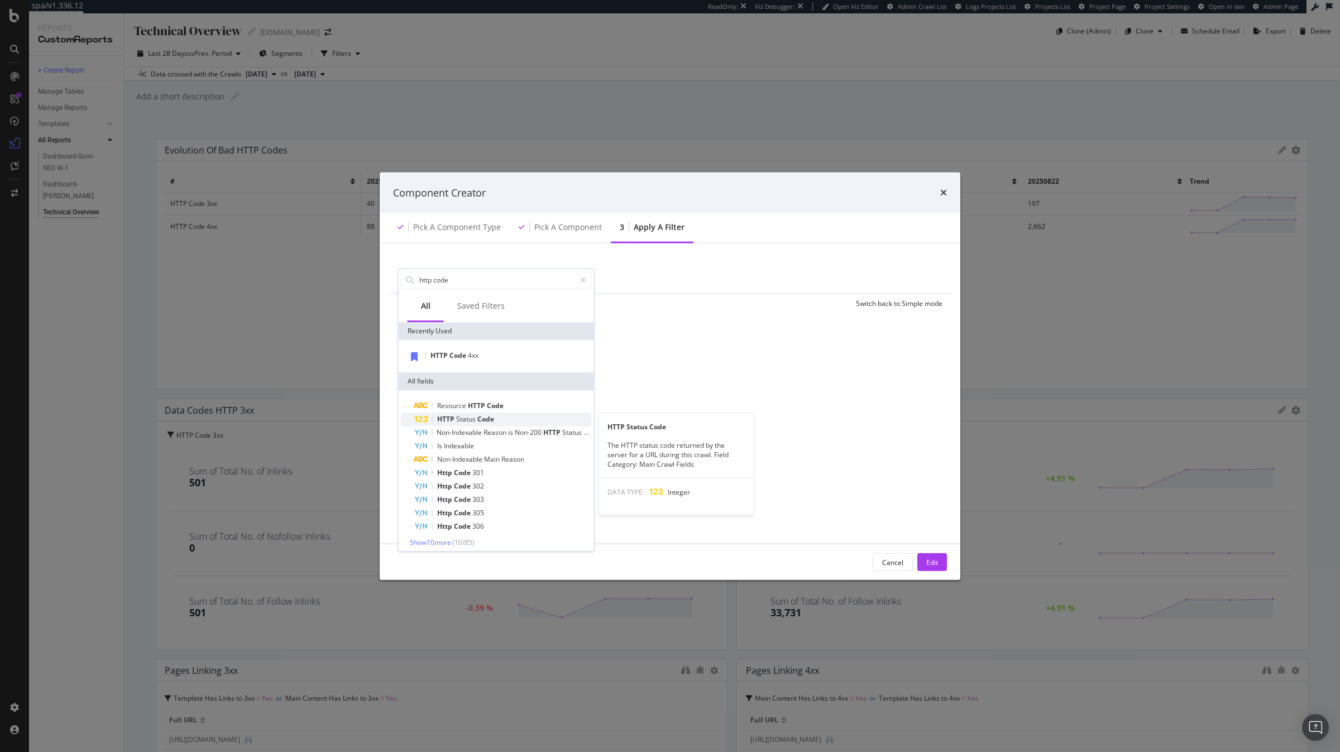
type input "http code"
click at [488, 417] on span "Code" at bounding box center [485, 418] width 17 height 9
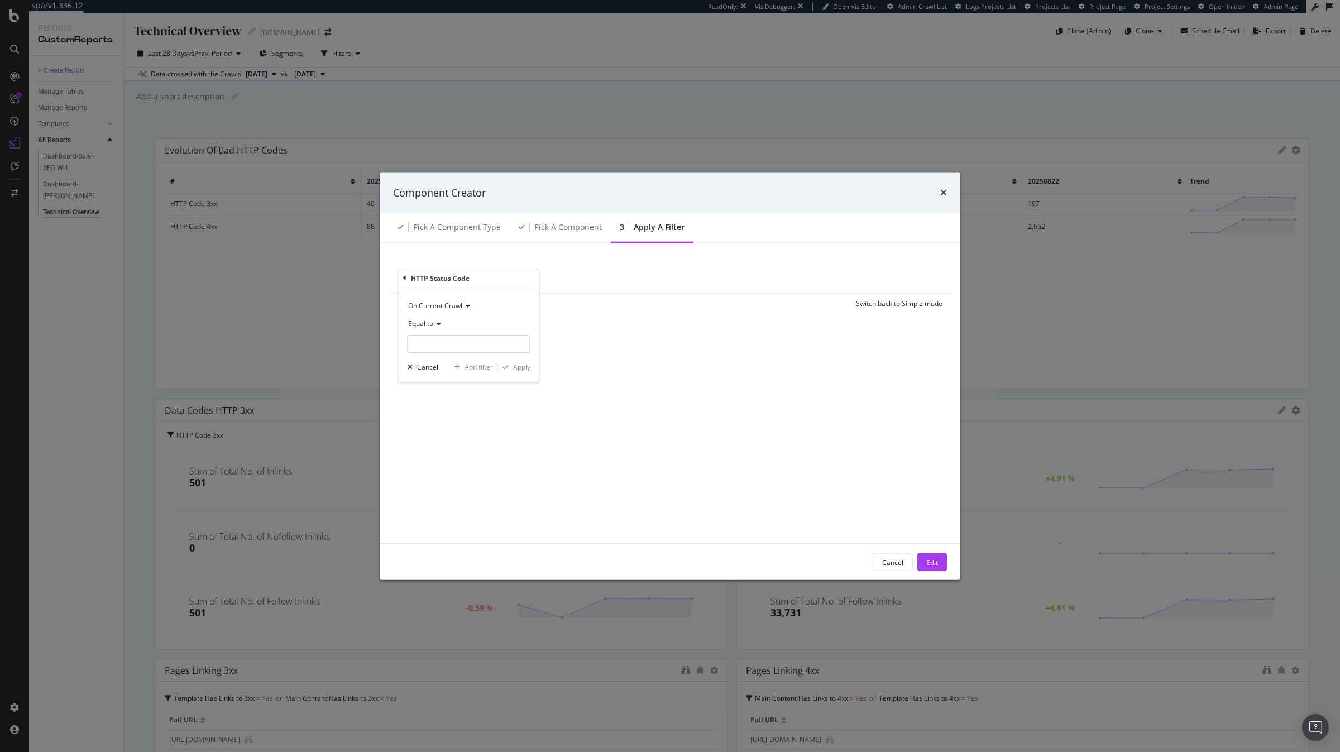
click at [436, 323] on icon "modal" at bounding box center [437, 324] width 8 height 7
click at [451, 431] on div "Between" at bounding box center [469, 434] width 119 height 15
click at [447, 343] on input "0" at bounding box center [469, 344] width 123 height 18
type input "300"
click at [452, 373] on input "1" at bounding box center [469, 376] width 123 height 18
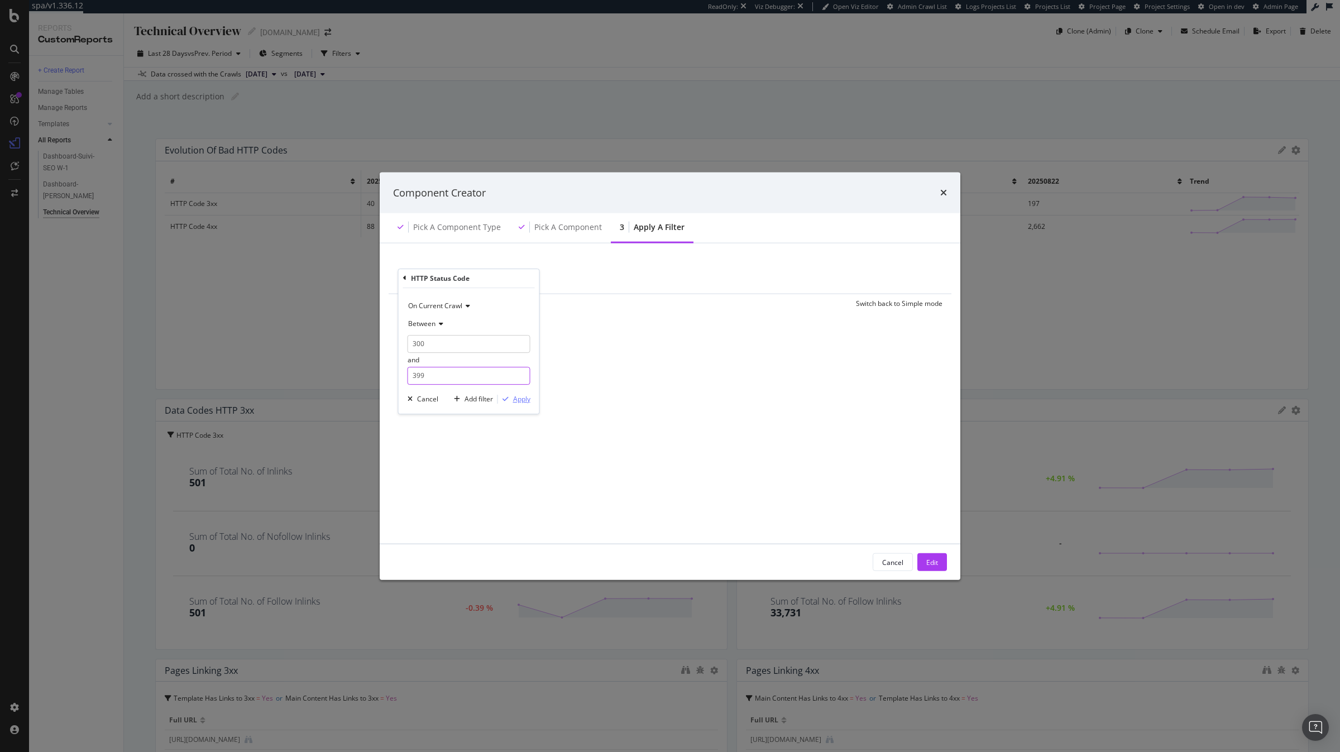
type input "399"
click at [522, 401] on div "Apply" at bounding box center [521, 398] width 17 height 9
click at [933, 560] on div "Edit" at bounding box center [932, 561] width 12 height 9
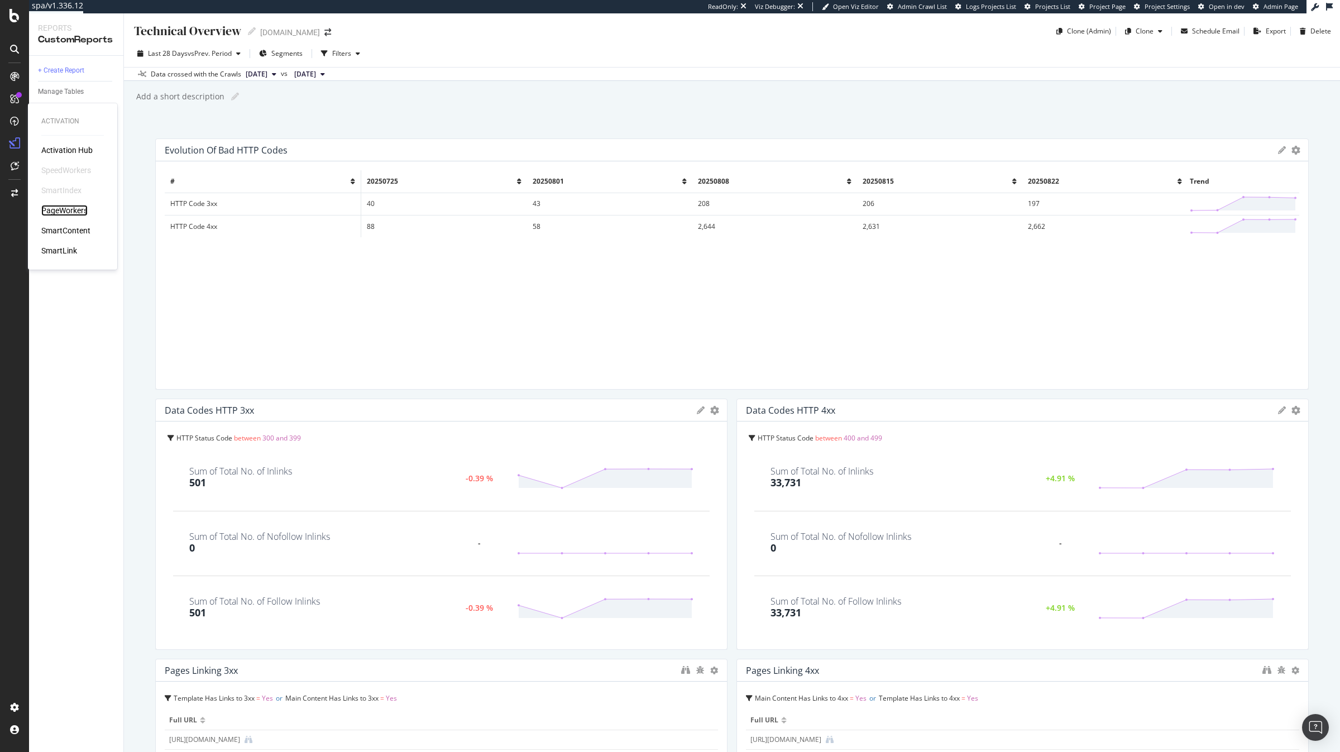
click at [72, 207] on div "PageWorkers" at bounding box center [64, 210] width 46 height 11
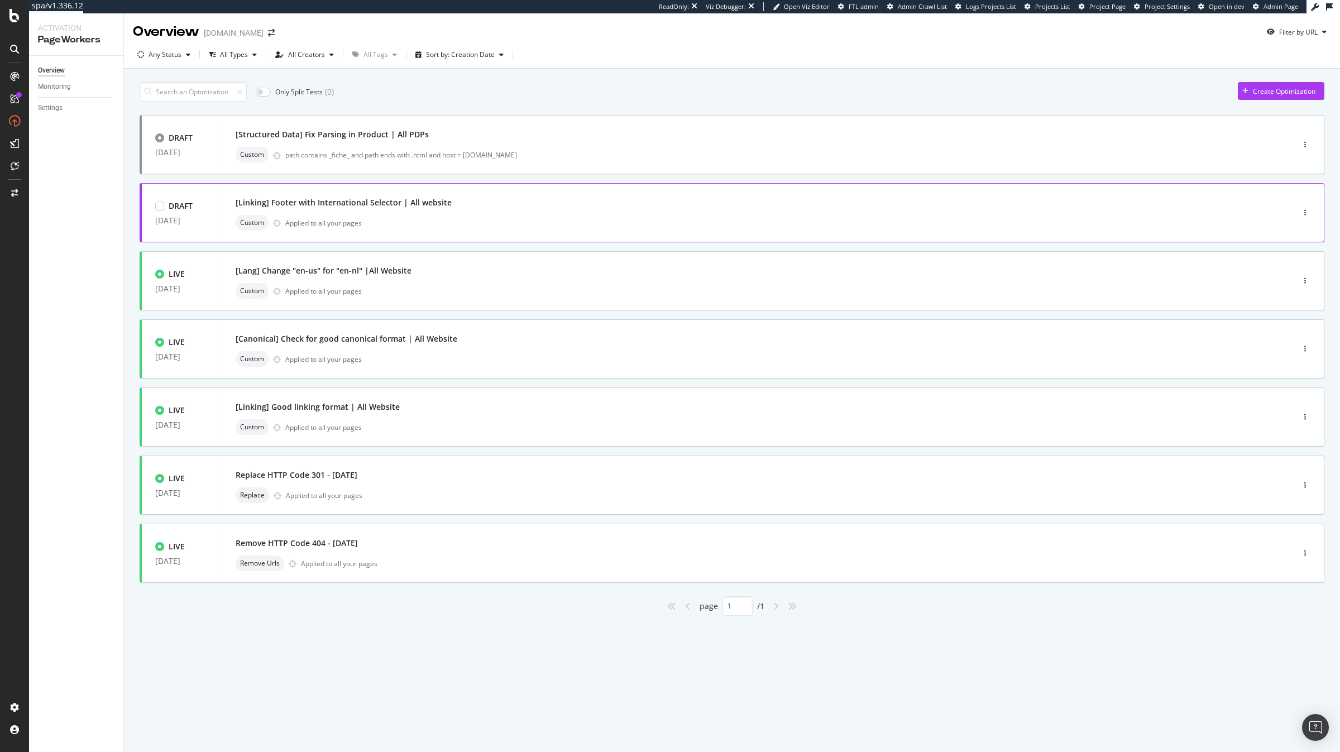
click at [481, 221] on div "Custom Applied to all your pages" at bounding box center [741, 223] width 1011 height 16
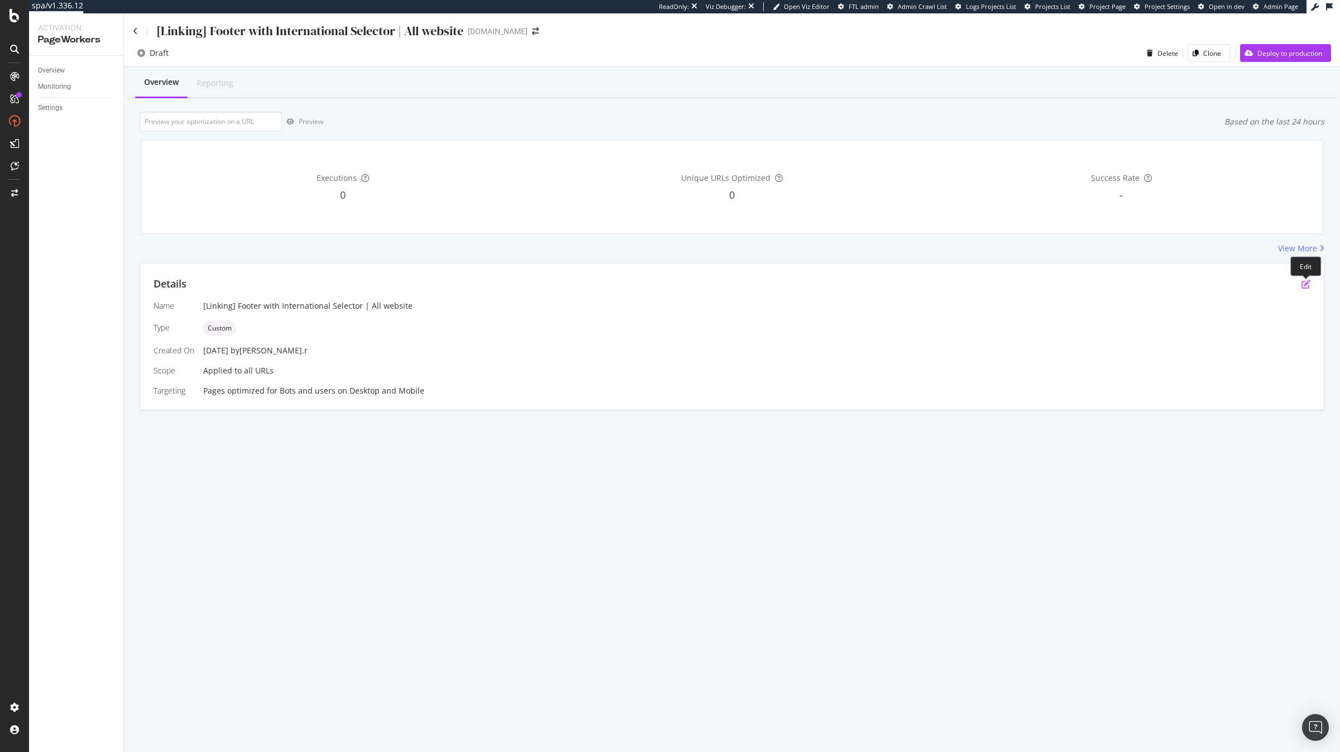
click at [1307, 285] on icon "pen-to-square" at bounding box center [1306, 284] width 9 height 9
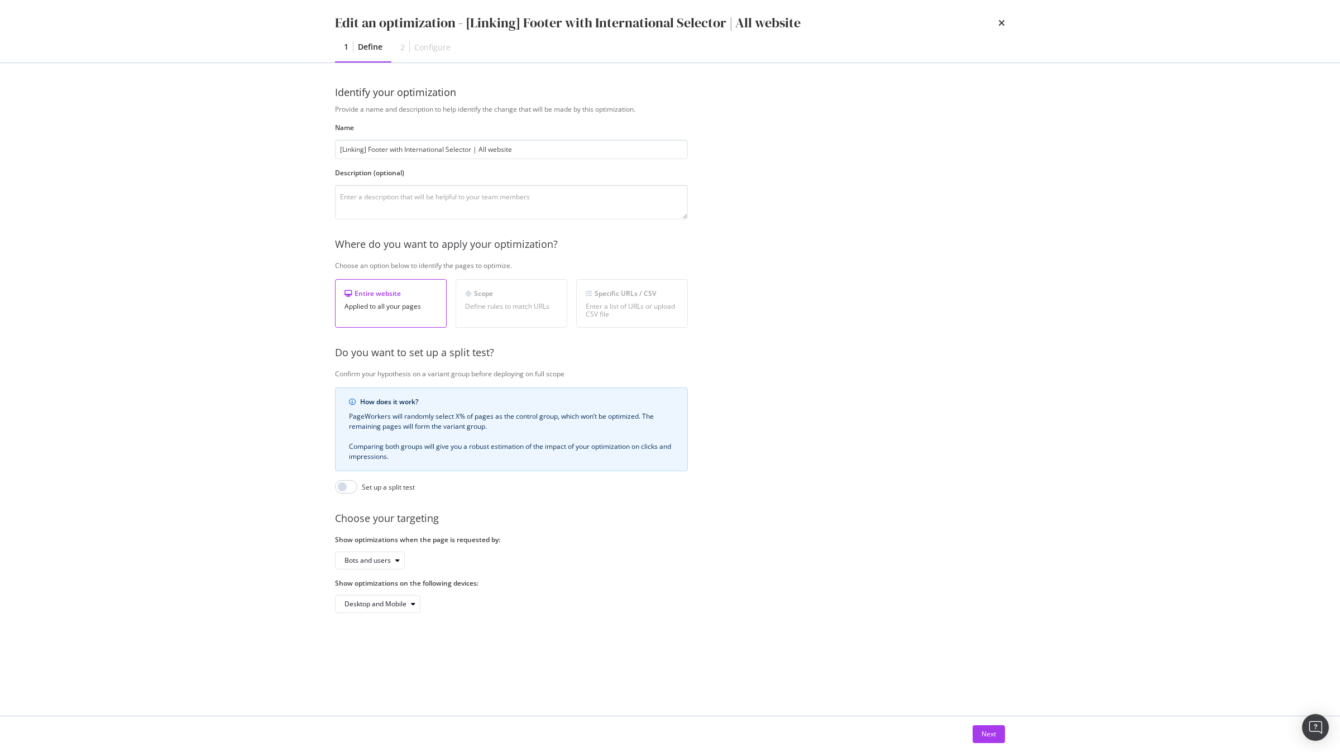
click at [990, 744] on div "Next" at bounding box center [670, 734] width 715 height 36
click at [991, 735] on div "Next" at bounding box center [989, 733] width 15 height 9
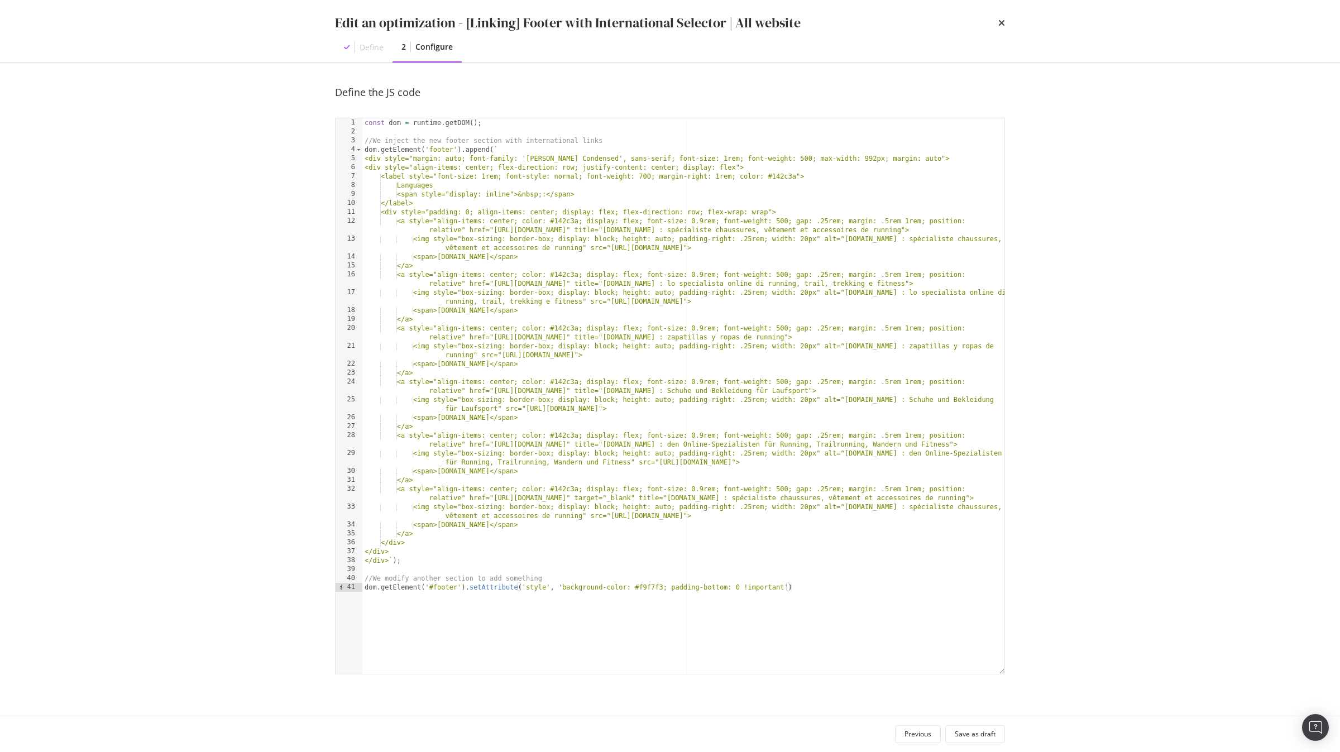
click at [466, 212] on div "const dom = runtime . getDOM ( ) ; //We inject the new footer section with inte…" at bounding box center [683, 404] width 642 height 573
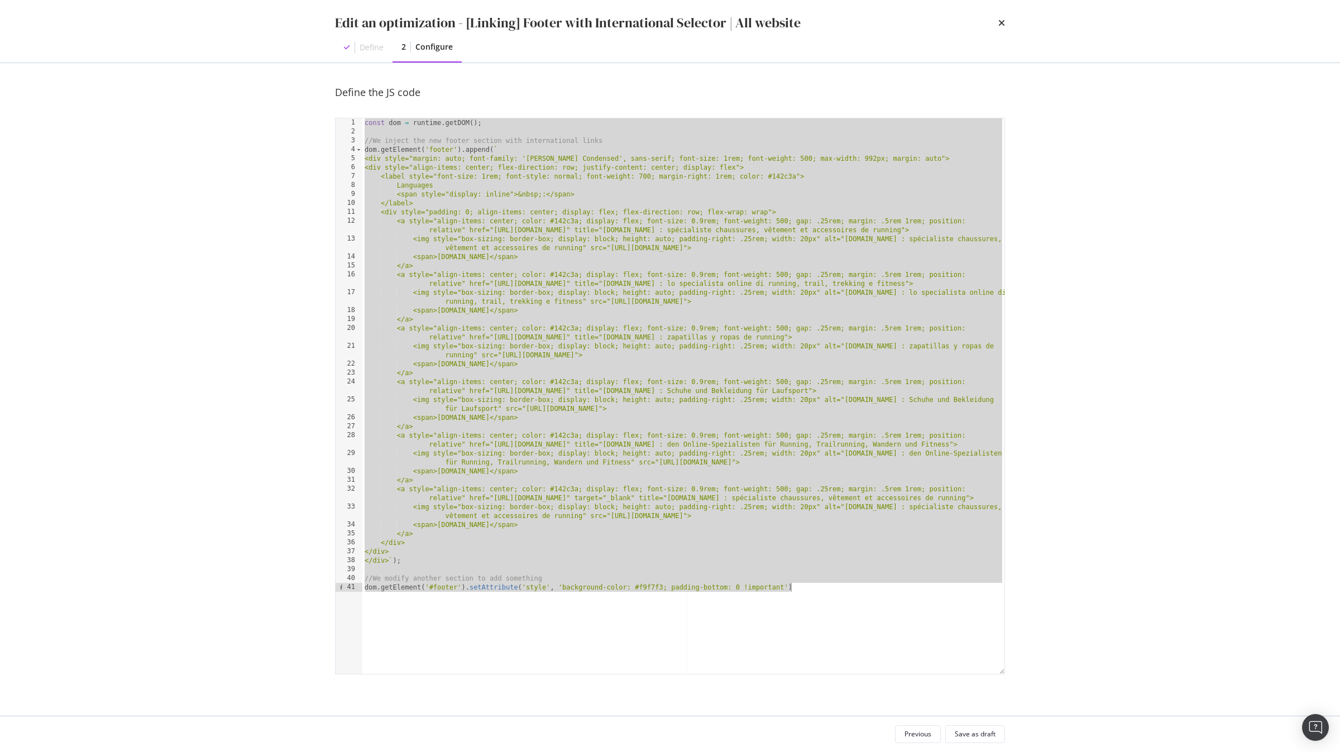
paste textarea "Cursor at row 41"
type textarea "dom.getElement('#footer').setAttribute('style', 'background-color: #f9f7f3; pad…"
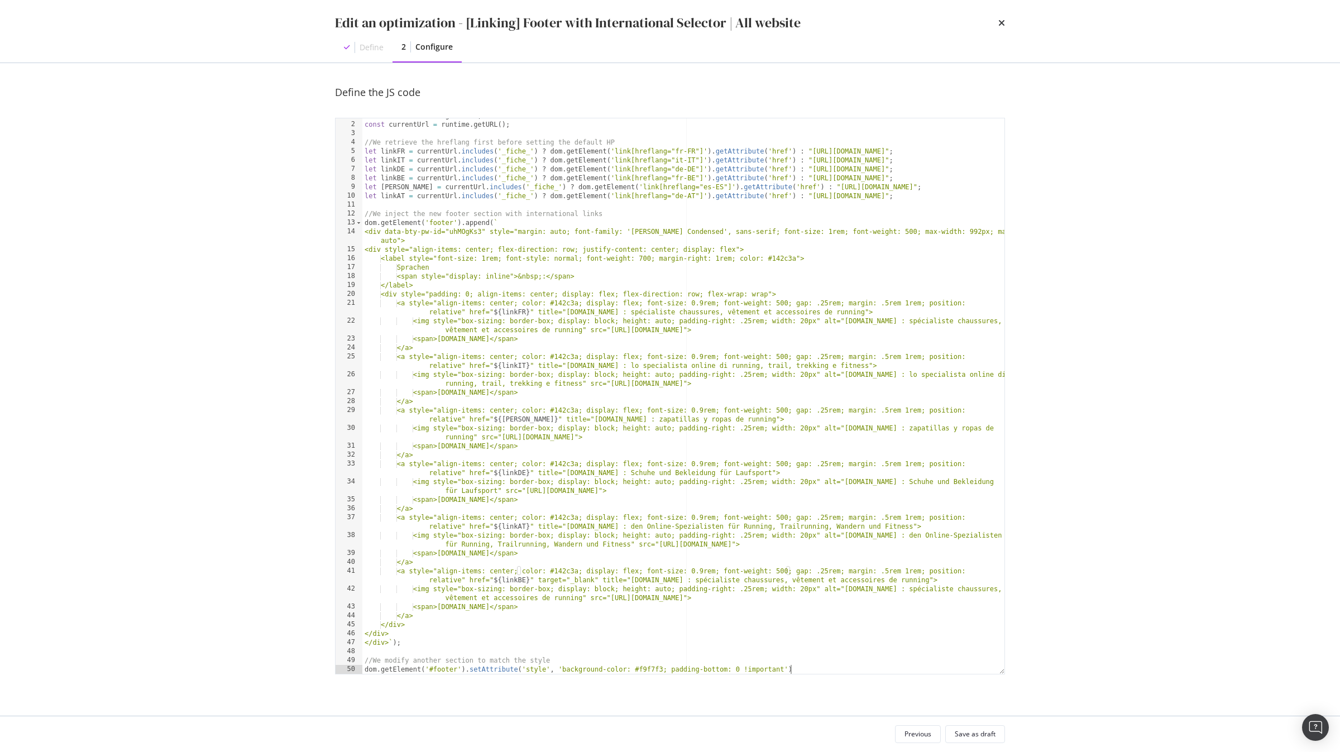
scroll to position [7, 0]
click at [965, 734] on div "Save as draft" at bounding box center [975, 733] width 41 height 9
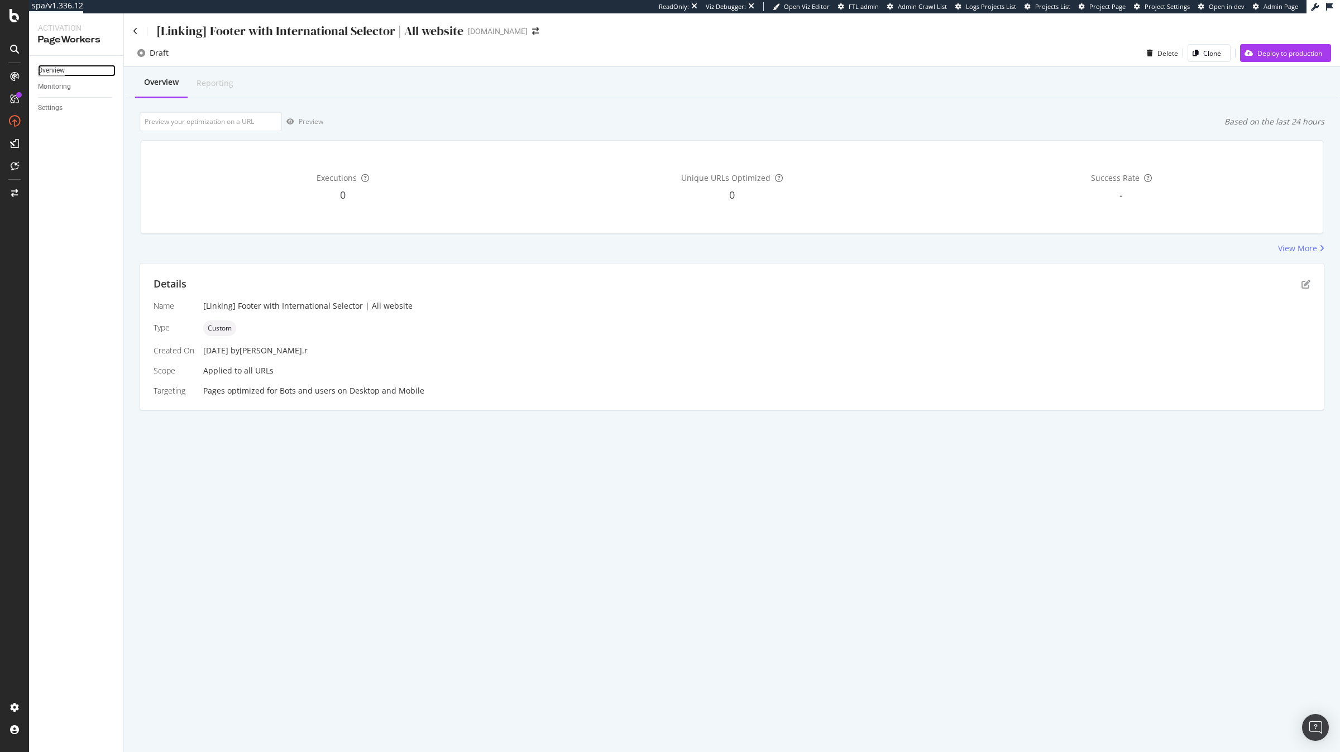
click at [53, 72] on div "Overview" at bounding box center [51, 71] width 27 height 12
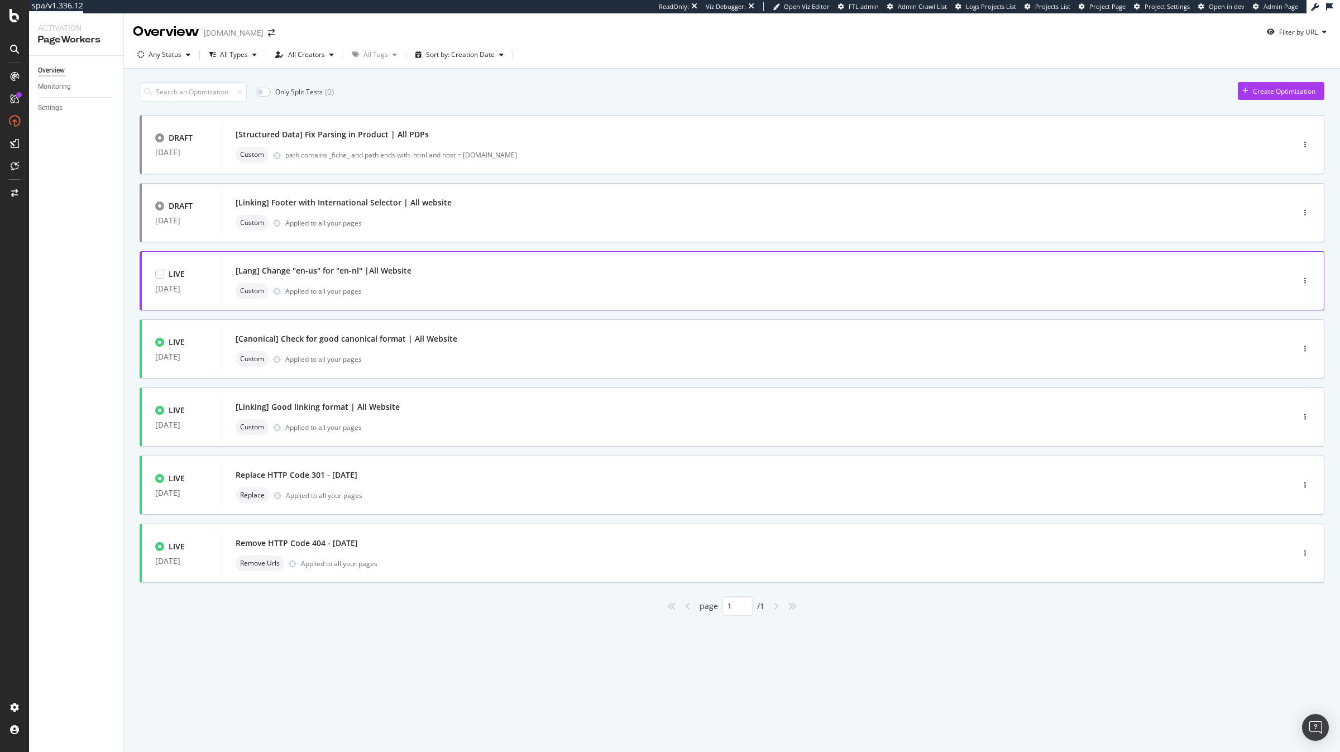
click at [600, 261] on div "[Lang] Change "en-us" for "en-nl" |All Website Custom Applied to all your pages" at bounding box center [741, 281] width 1038 height 45
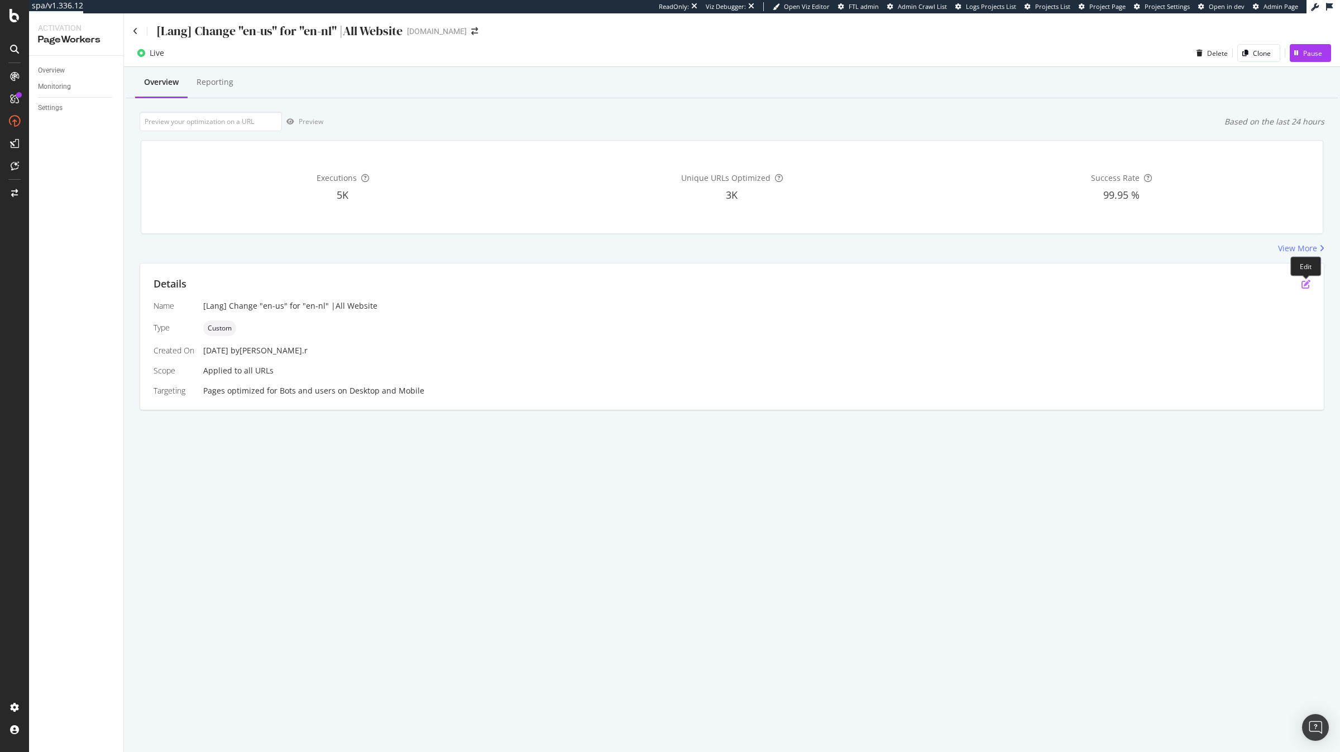
click at [1307, 283] on icon "pen-to-square" at bounding box center [1306, 284] width 9 height 9
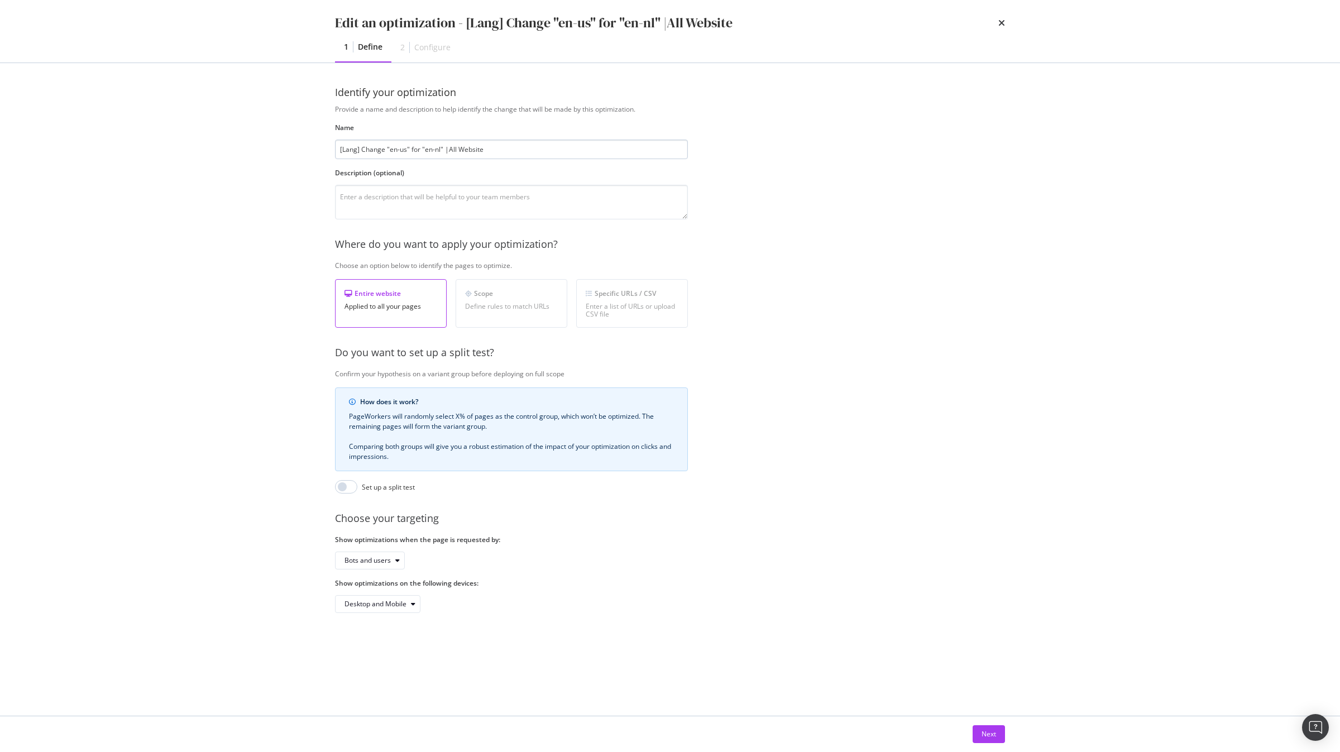
click at [420, 150] on input "[Lang] Change "en-us" for "en-nl" |All Website" at bounding box center [511, 150] width 353 height 20
type input "[Lang] Change document language in "en-nl" |All Website"
click at [992, 735] on div "Next" at bounding box center [989, 733] width 15 height 9
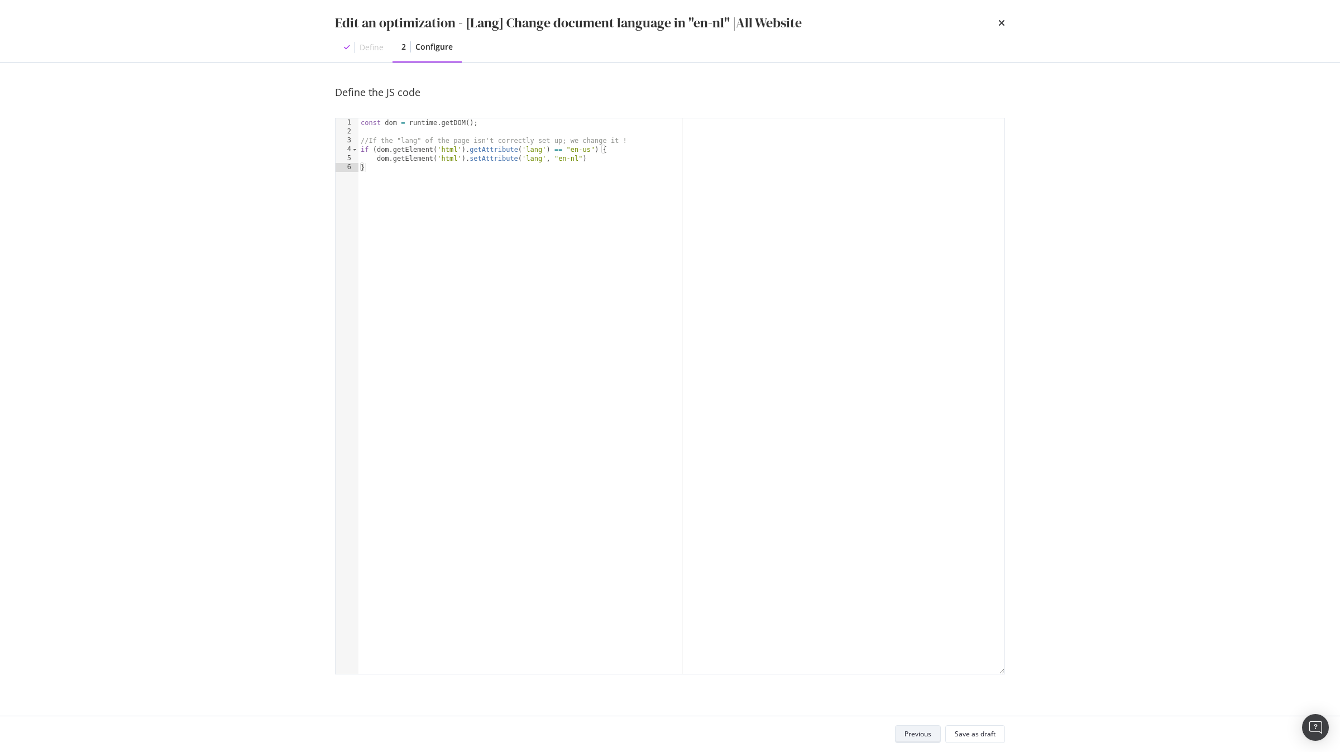
click at [992, 735] on div "Save as draft" at bounding box center [975, 733] width 41 height 9
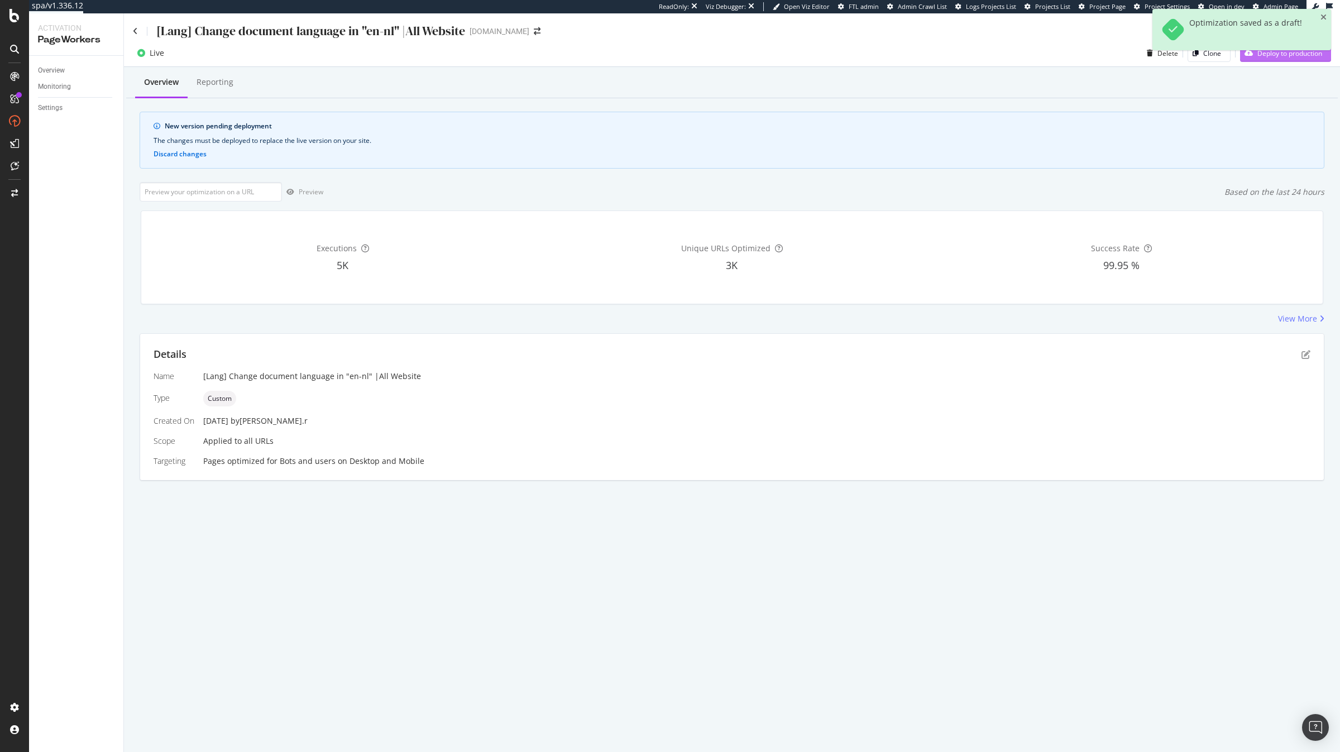
click at [1278, 60] on div "Deploy to production" at bounding box center [1281, 53] width 82 height 17
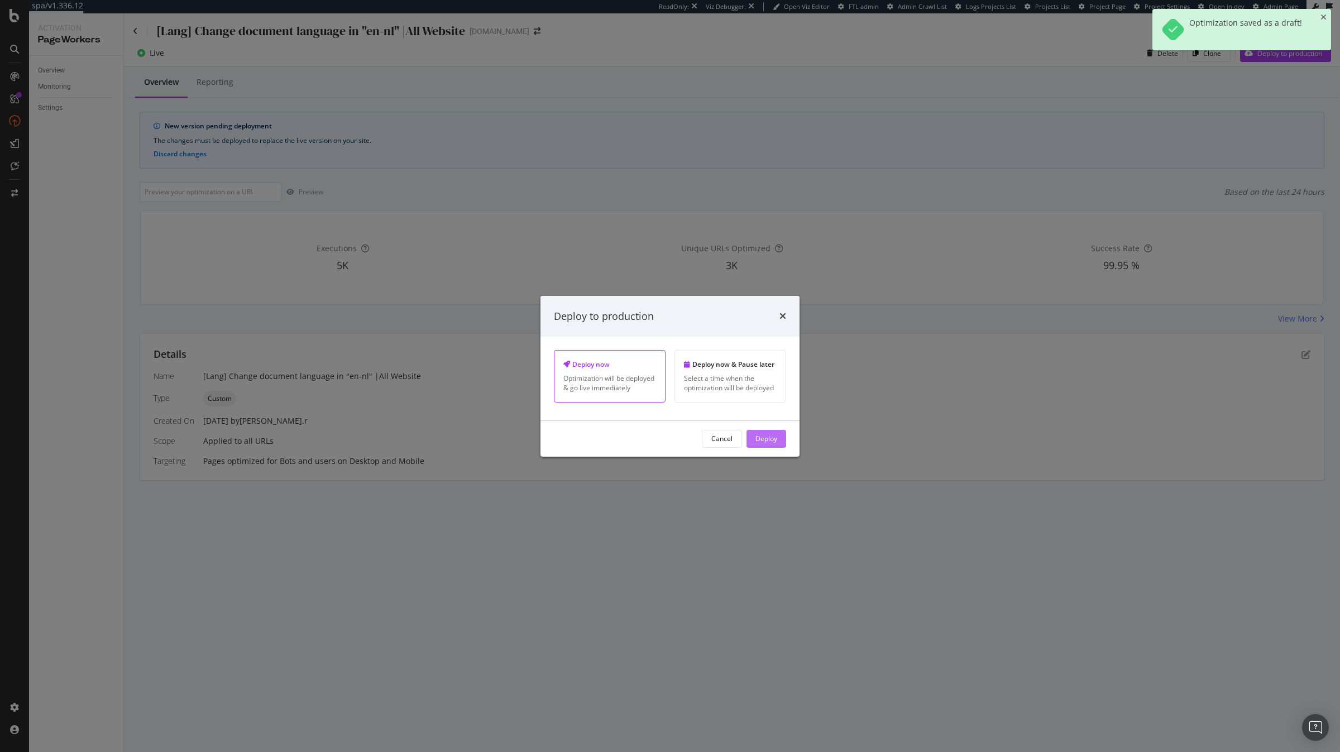
click at [781, 443] on button "Deploy" at bounding box center [767, 439] width 40 height 18
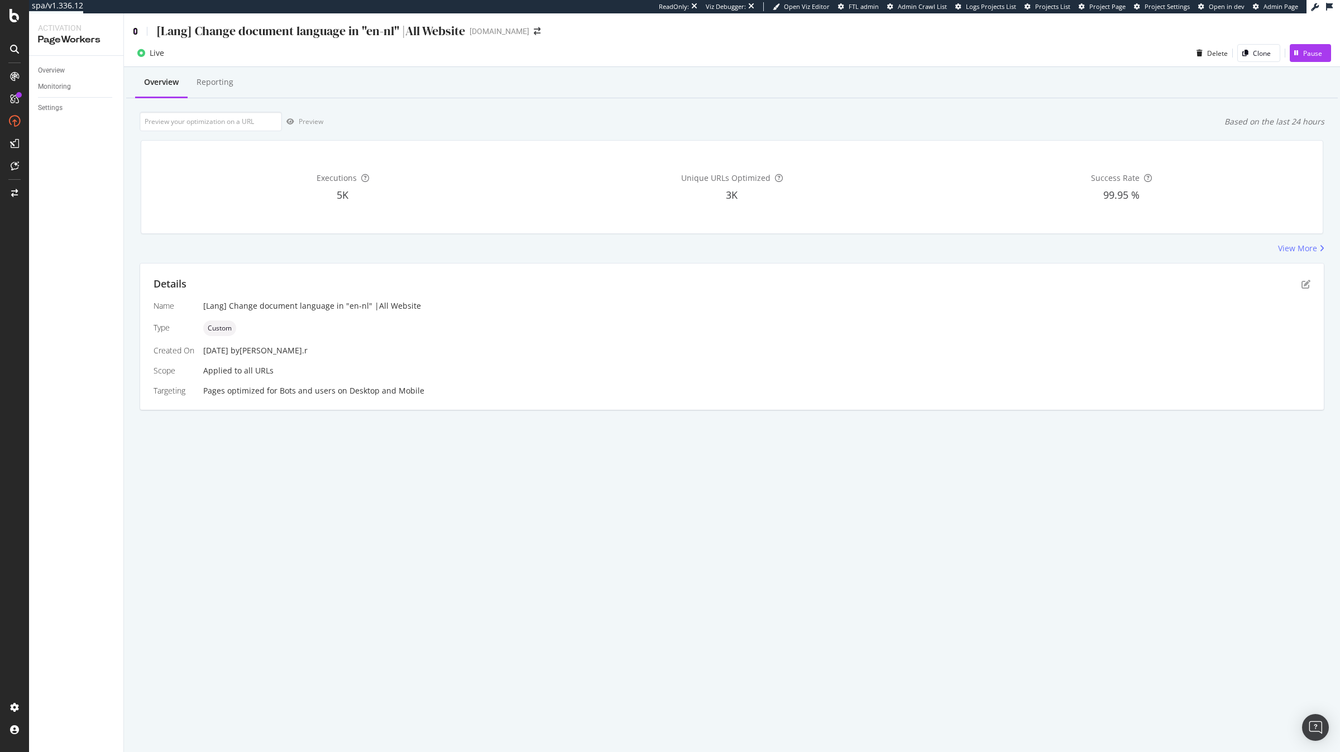
click at [133, 27] on icon at bounding box center [135, 31] width 5 height 8
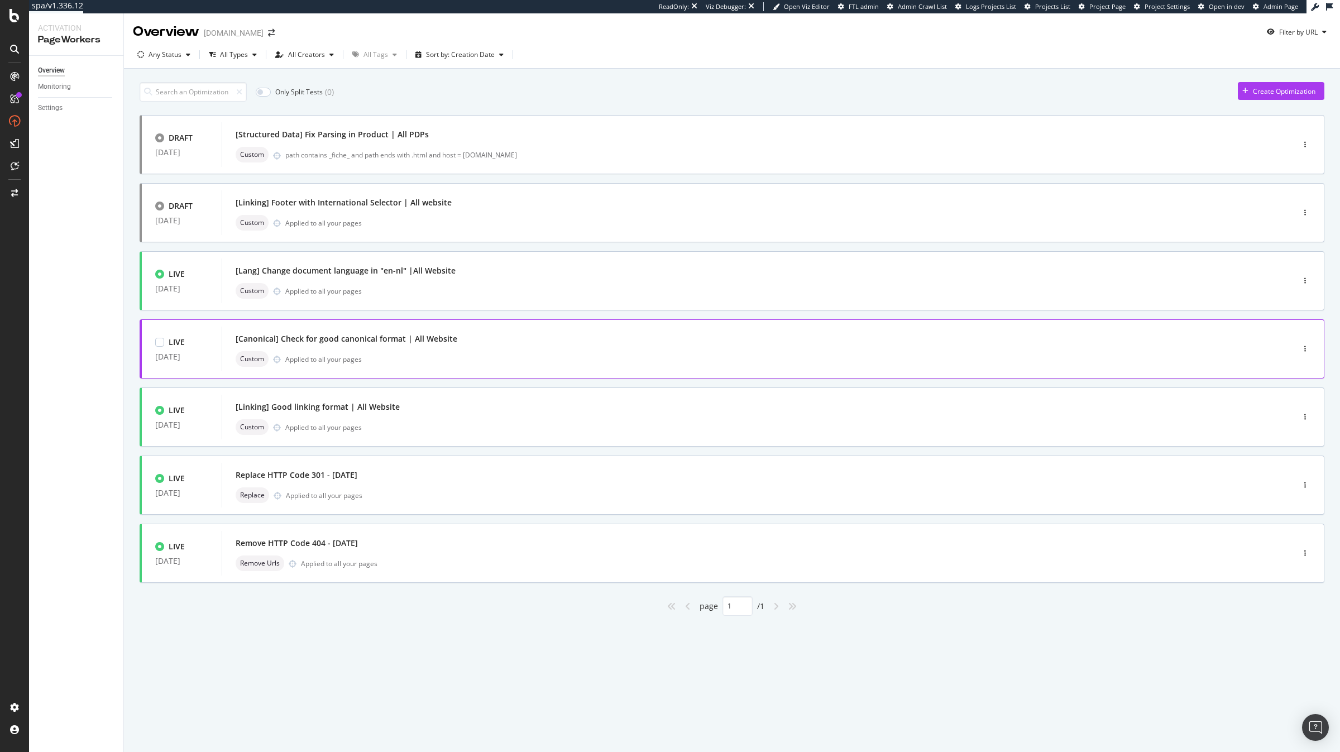
click at [512, 368] on div "[Canonical] Check for good canonical format | All Website Custom Applied to all…" at bounding box center [741, 349] width 1038 height 45
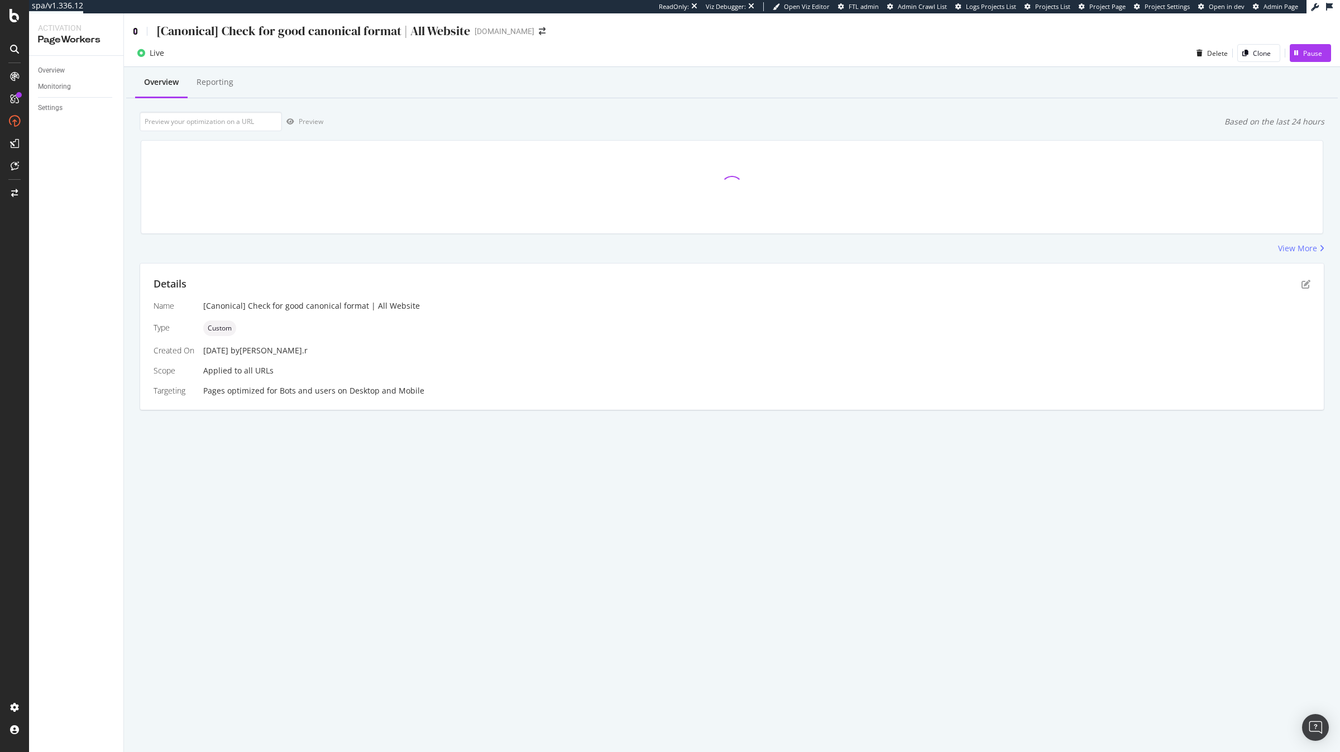
click at [136, 31] on icon at bounding box center [135, 31] width 5 height 8
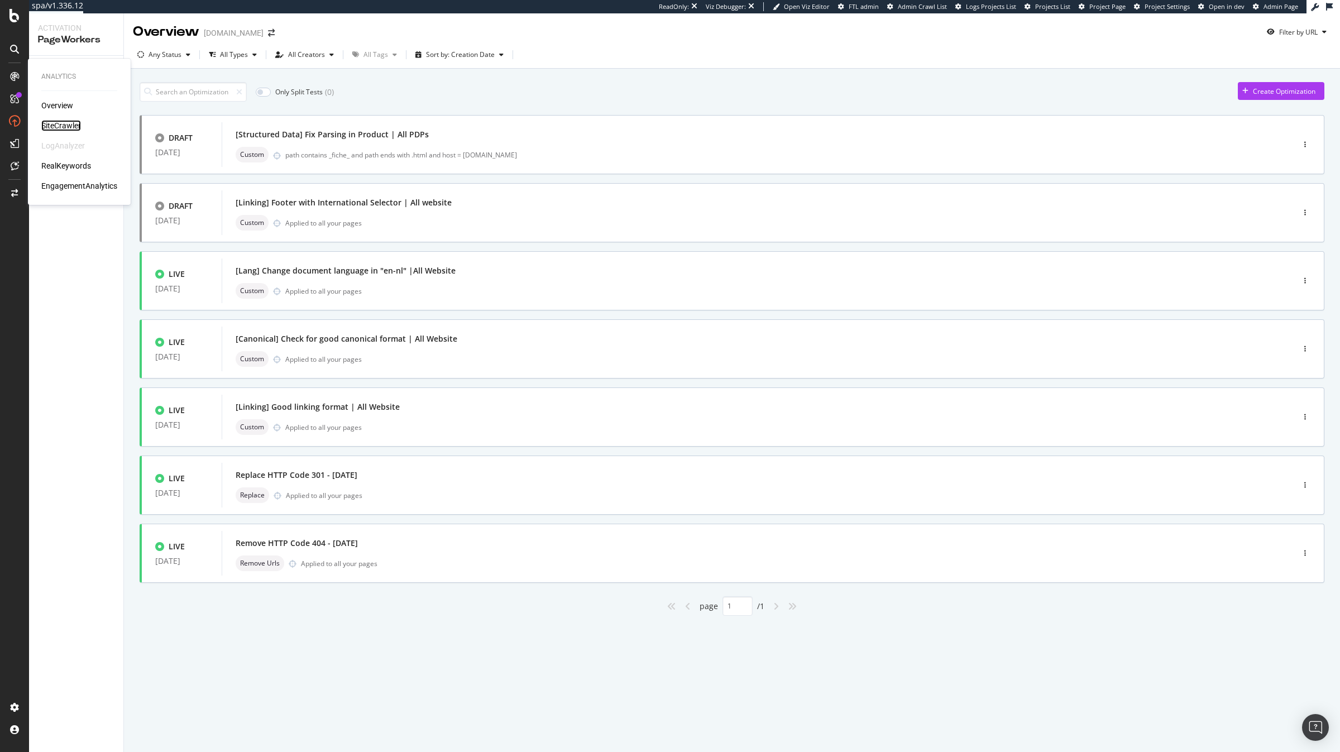
click at [54, 121] on div "SiteCrawler" at bounding box center [61, 125] width 40 height 11
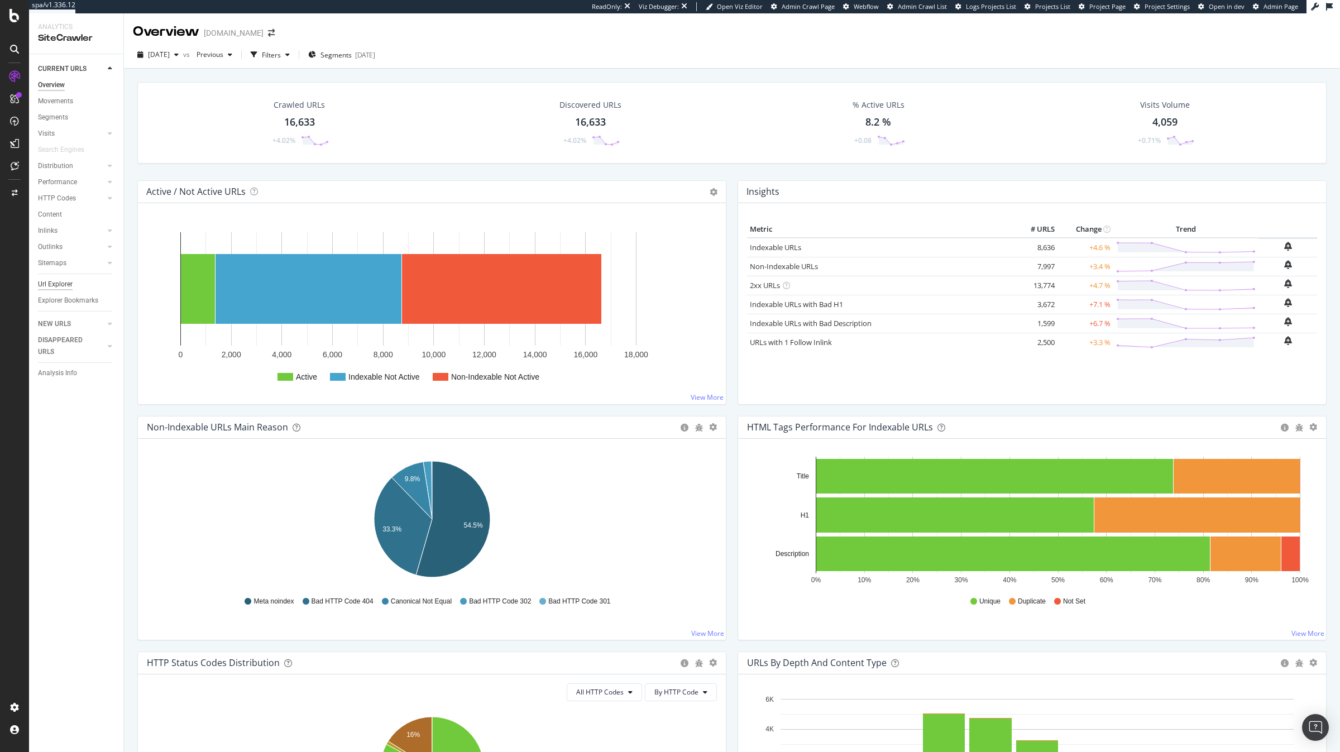
click at [71, 281] on div "Url Explorer" at bounding box center [55, 285] width 35 height 12
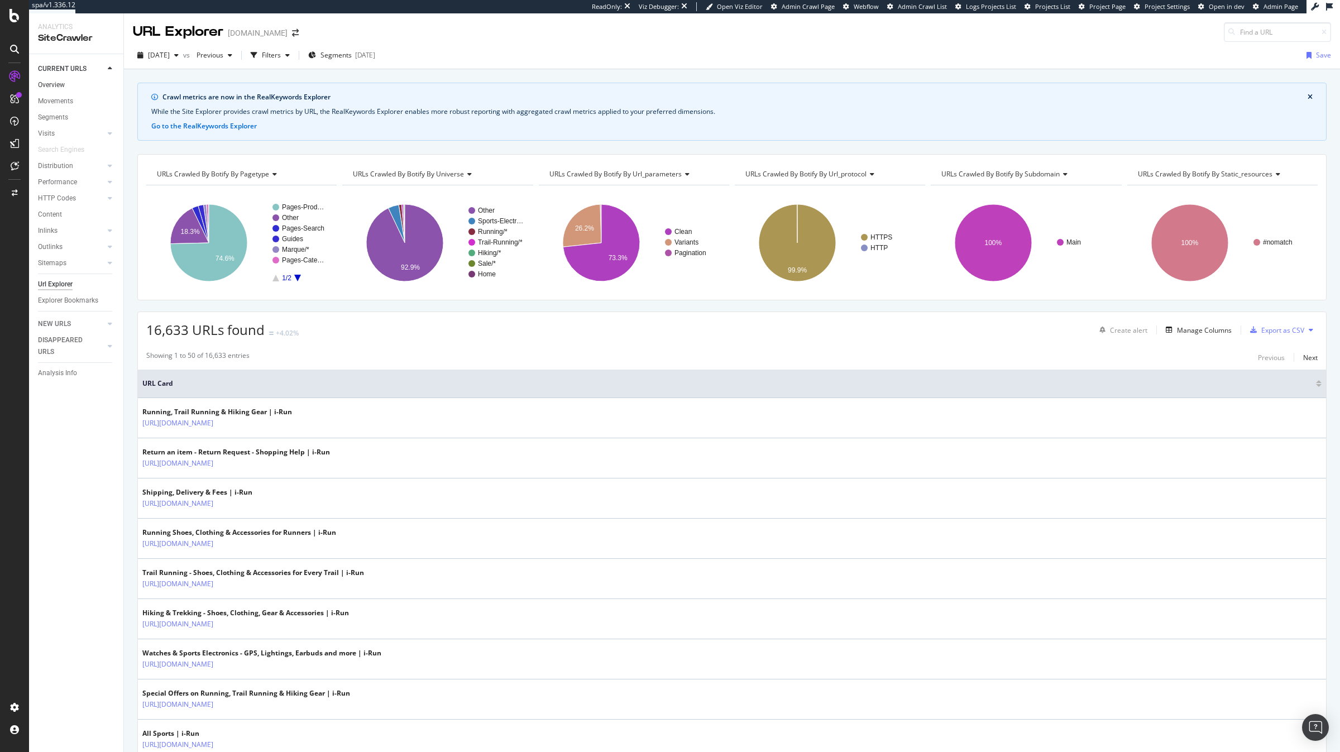
click at [65, 87] on link "Overview" at bounding box center [77, 85] width 78 height 12
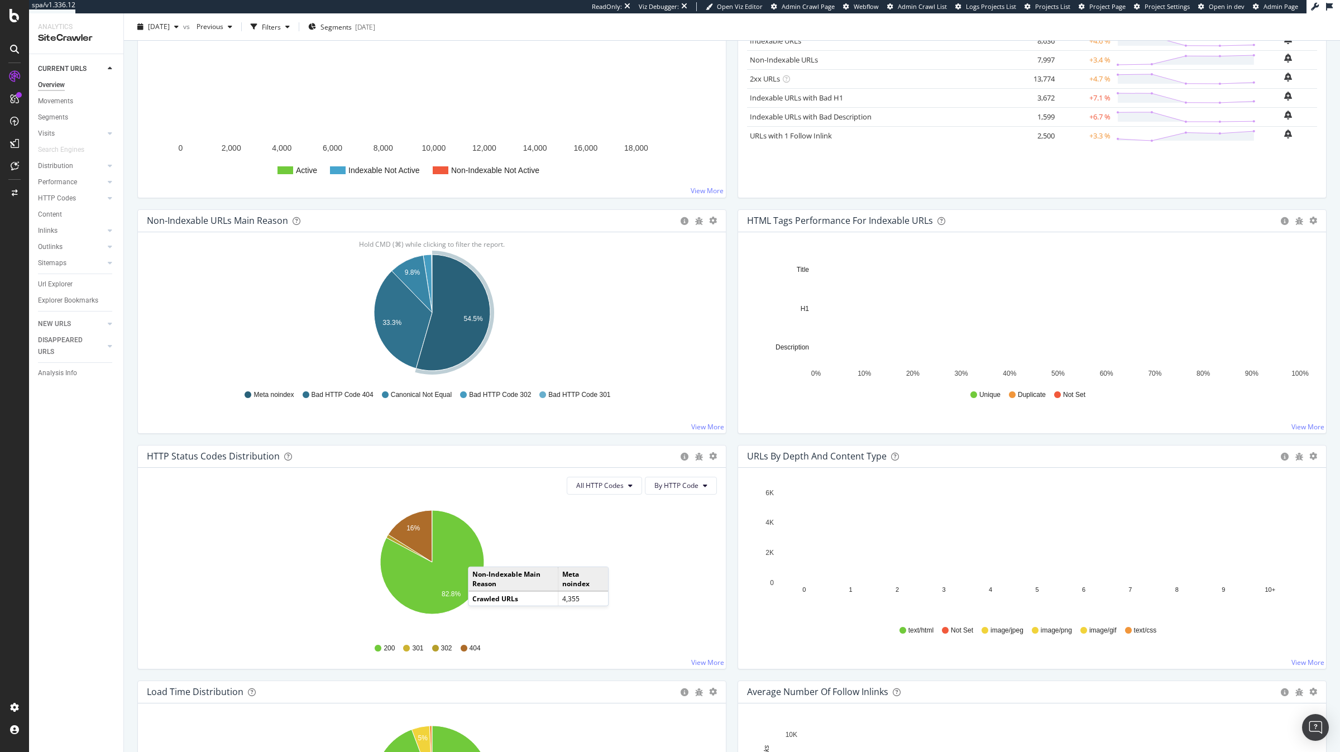
scroll to position [278, 0]
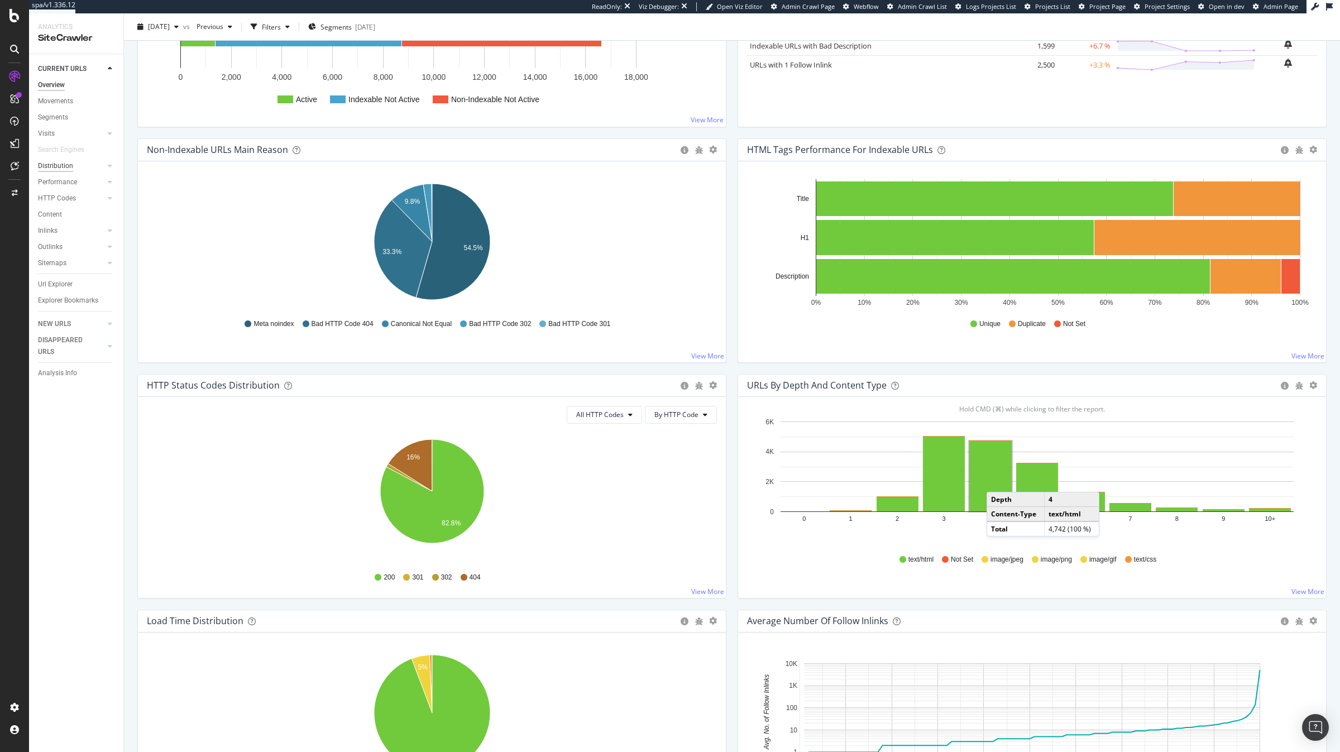
click at [60, 161] on div "Distribution" at bounding box center [55, 166] width 35 height 12
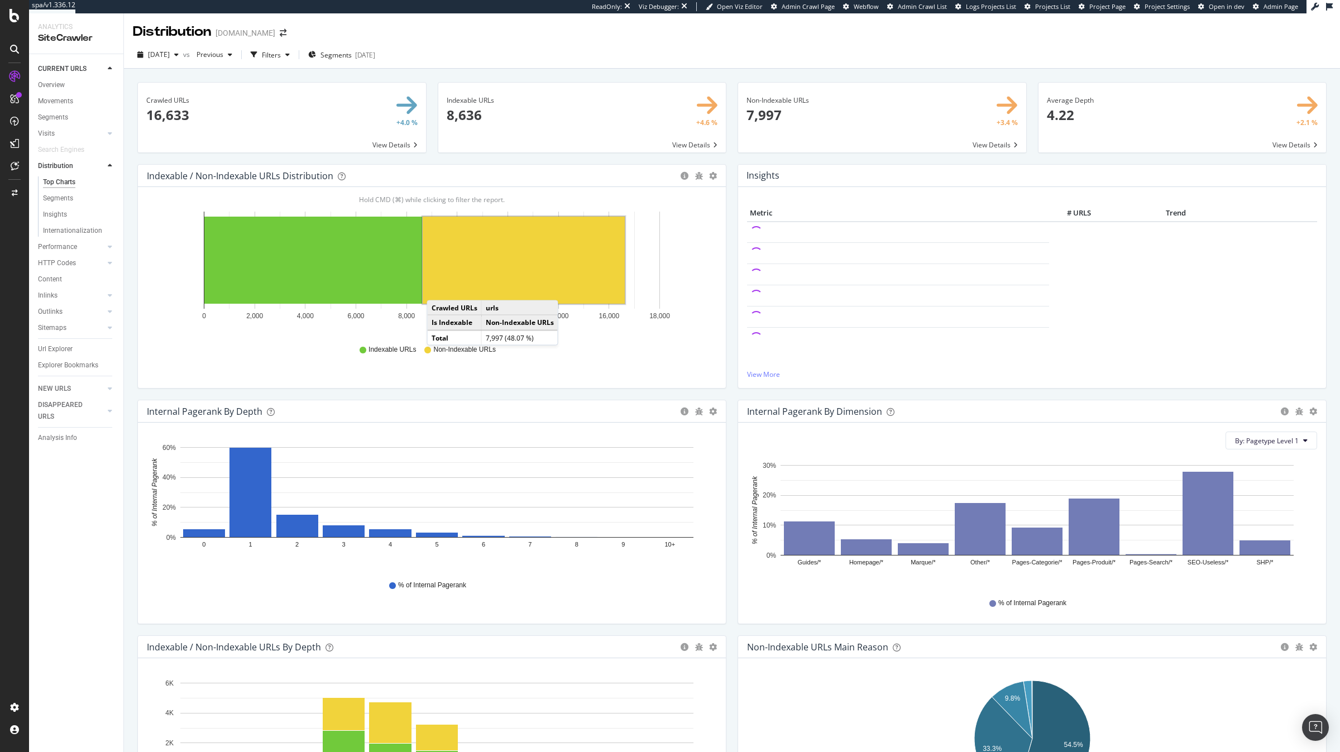
click at [61, 341] on div "Url Explorer" at bounding box center [80, 349] width 85 height 16
click at [60, 350] on div "Url Explorer" at bounding box center [55, 349] width 35 height 12
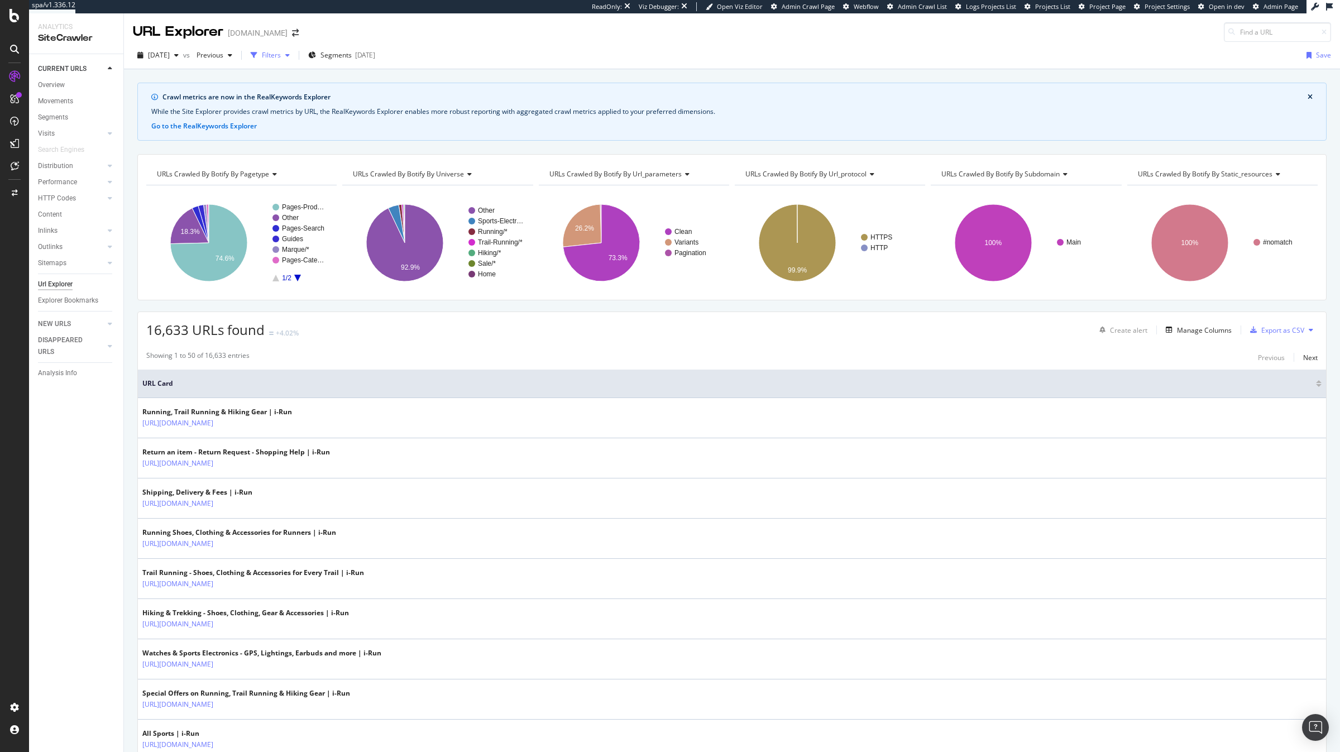
click at [294, 47] on div "Filters" at bounding box center [270, 55] width 48 height 17
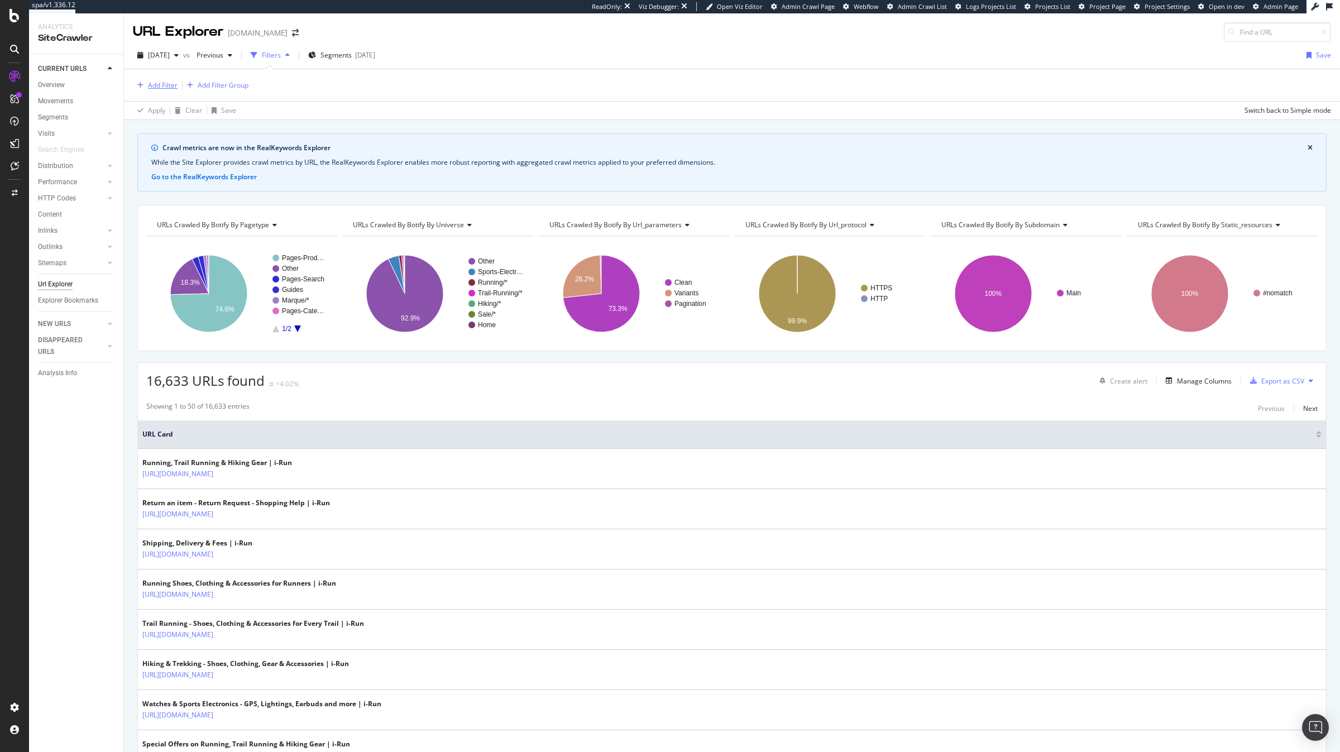
click at [152, 87] on div "Add Filter" at bounding box center [163, 84] width 30 height 9
type input "dep"
click at [175, 159] on span "Depth" at bounding box center [182, 162] width 21 height 9
click at [165, 131] on span "Equal to" at bounding box center [155, 130] width 25 height 9
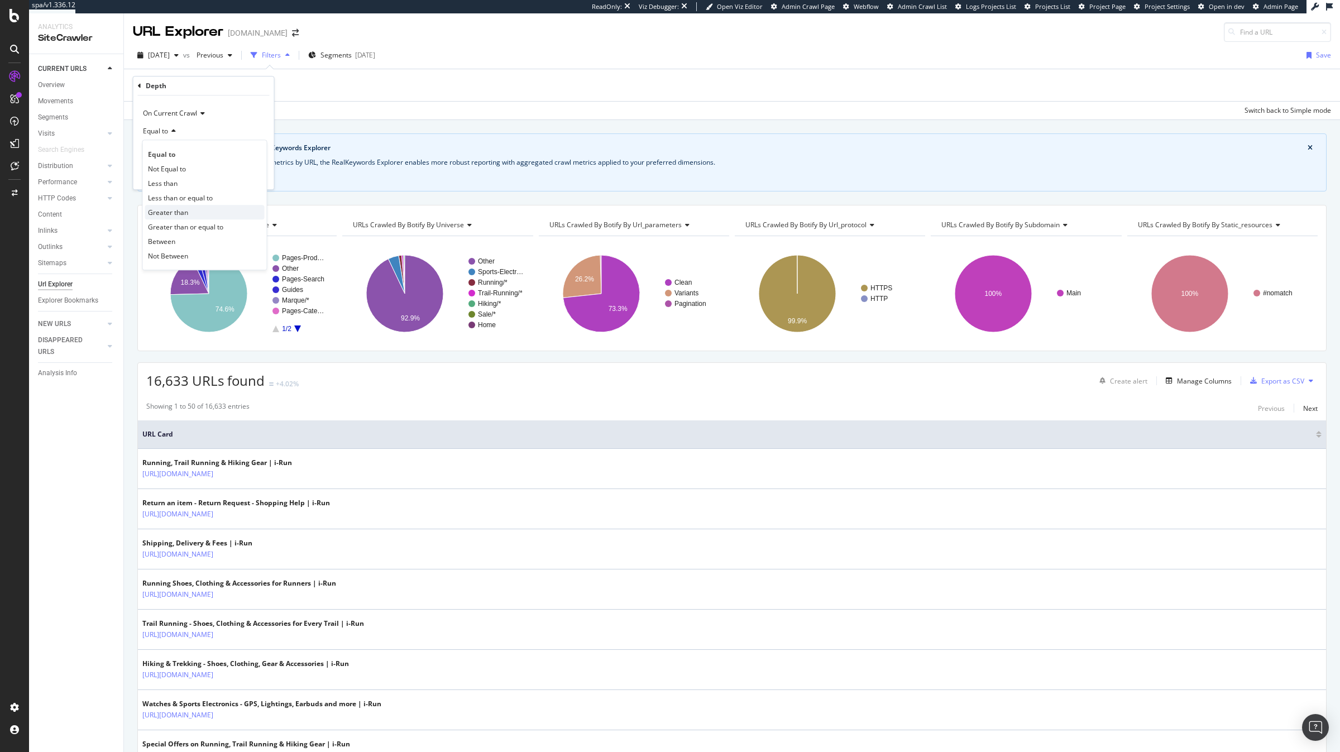
click at [183, 218] on div "Greater than" at bounding box center [204, 212] width 119 height 15
click at [183, 150] on input "number" at bounding box center [203, 151] width 123 height 18
type input "4"
click at [258, 176] on div "Apply" at bounding box center [256, 174] width 17 height 9
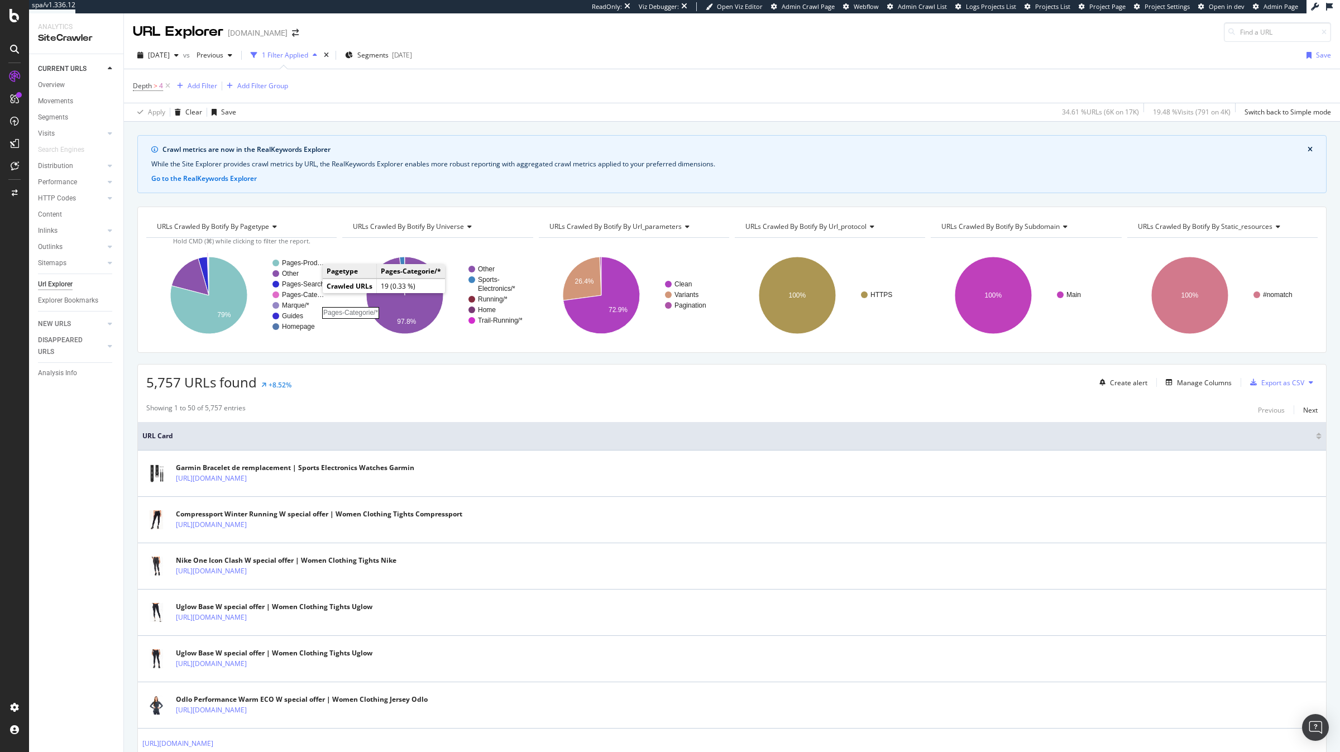
click at [309, 297] on rect "A chart." at bounding box center [304, 294] width 45 height 7
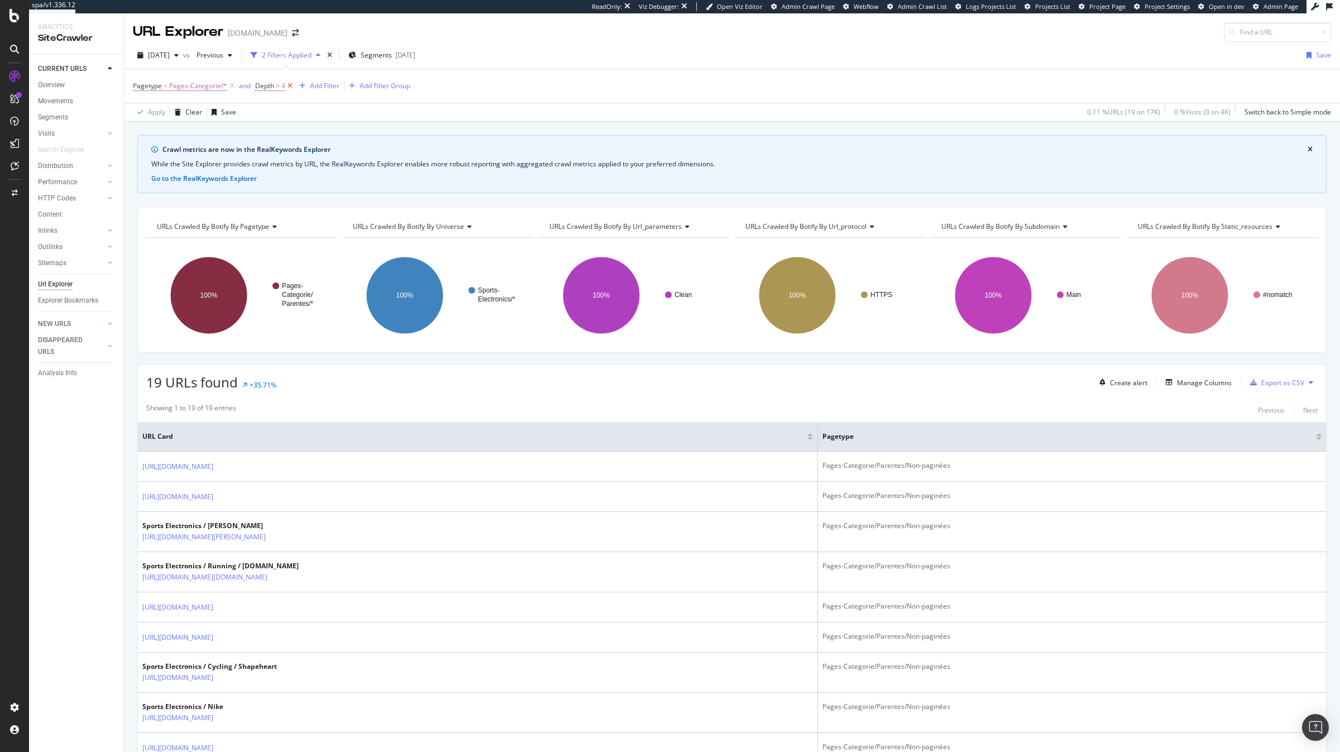
click at [290, 86] on icon at bounding box center [289, 85] width 9 height 11
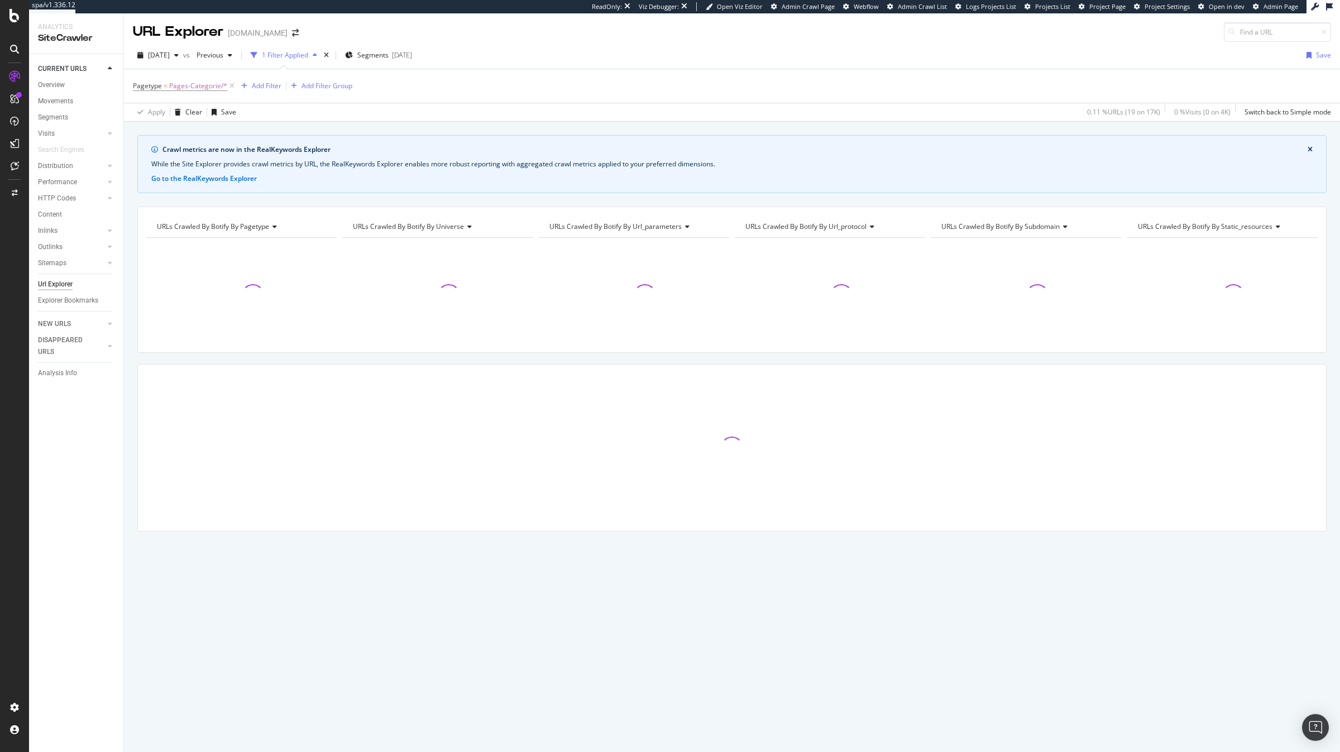
click at [278, 228] on div "URLs Crawled By Botify By pagetype" at bounding box center [241, 227] width 172 height 18
click at [305, 216] on div "URLs Crawled By Botify By pagetype Chart (by Value) Table Expand Export as CSV …" at bounding box center [731, 280] width 1189 height 146
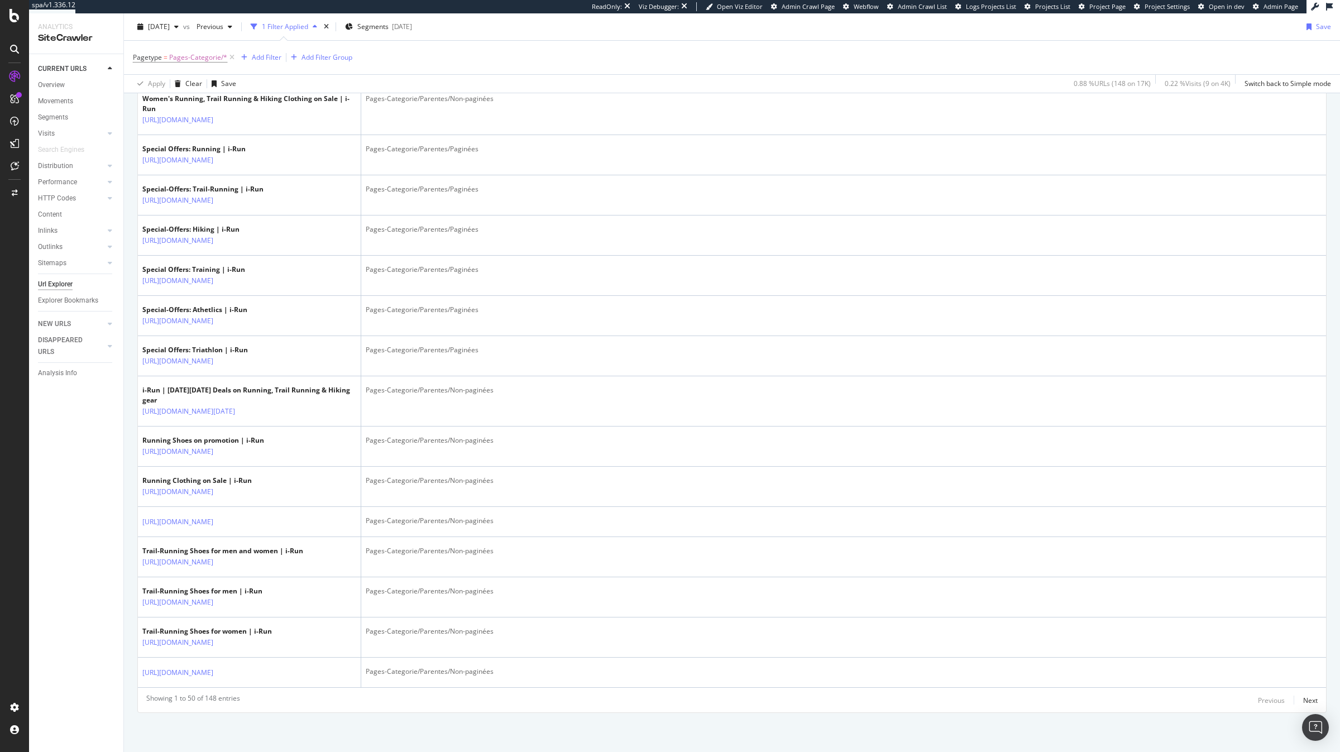
scroll to position [2206, 0]
click at [1303, 697] on div "Next" at bounding box center [1310, 700] width 15 height 9
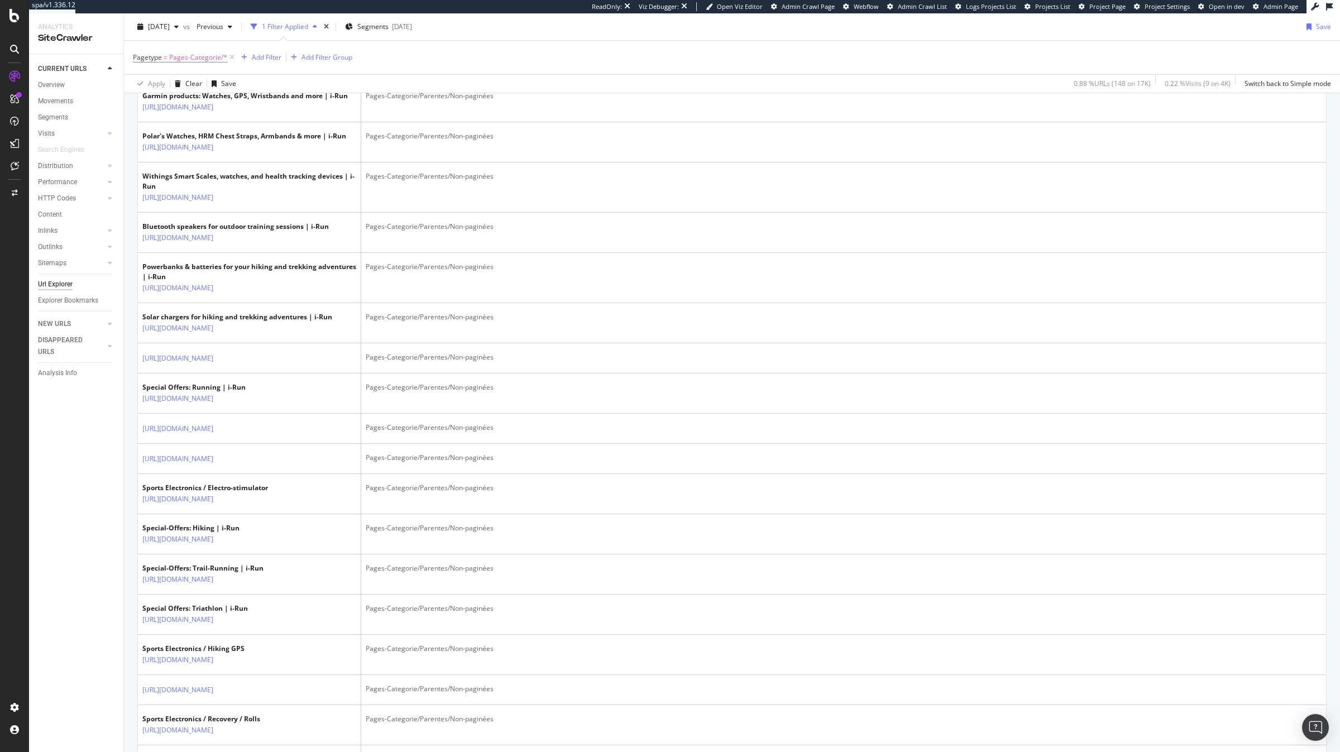
scroll to position [1966, 0]
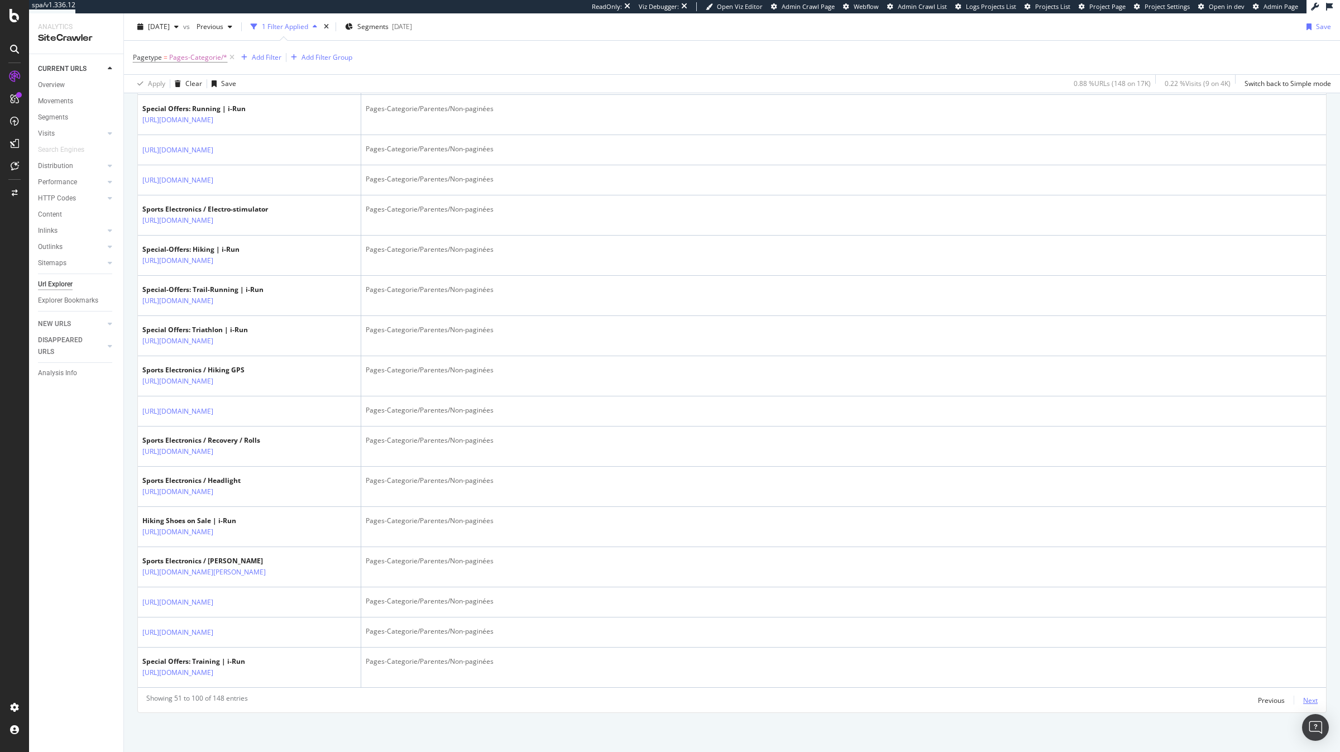
click at [1309, 699] on div "Next" at bounding box center [1310, 700] width 15 height 9
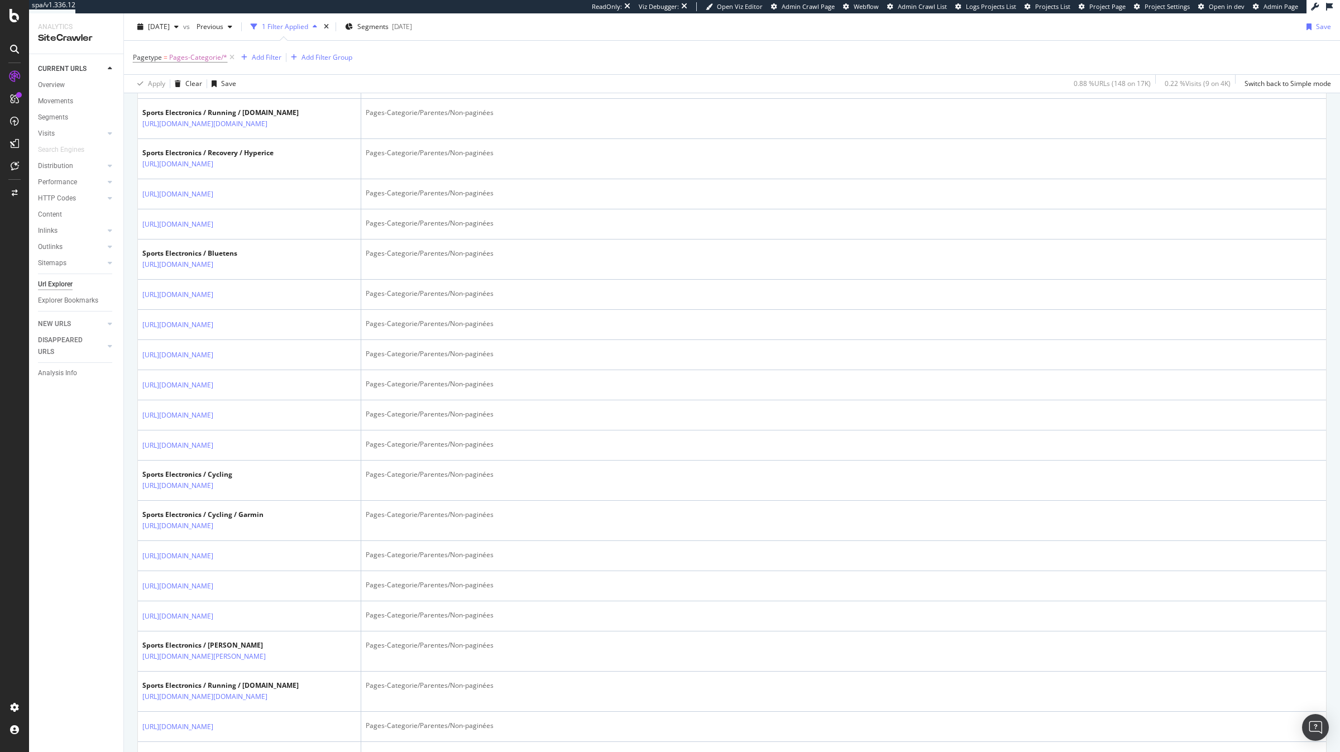
scroll to position [0, 0]
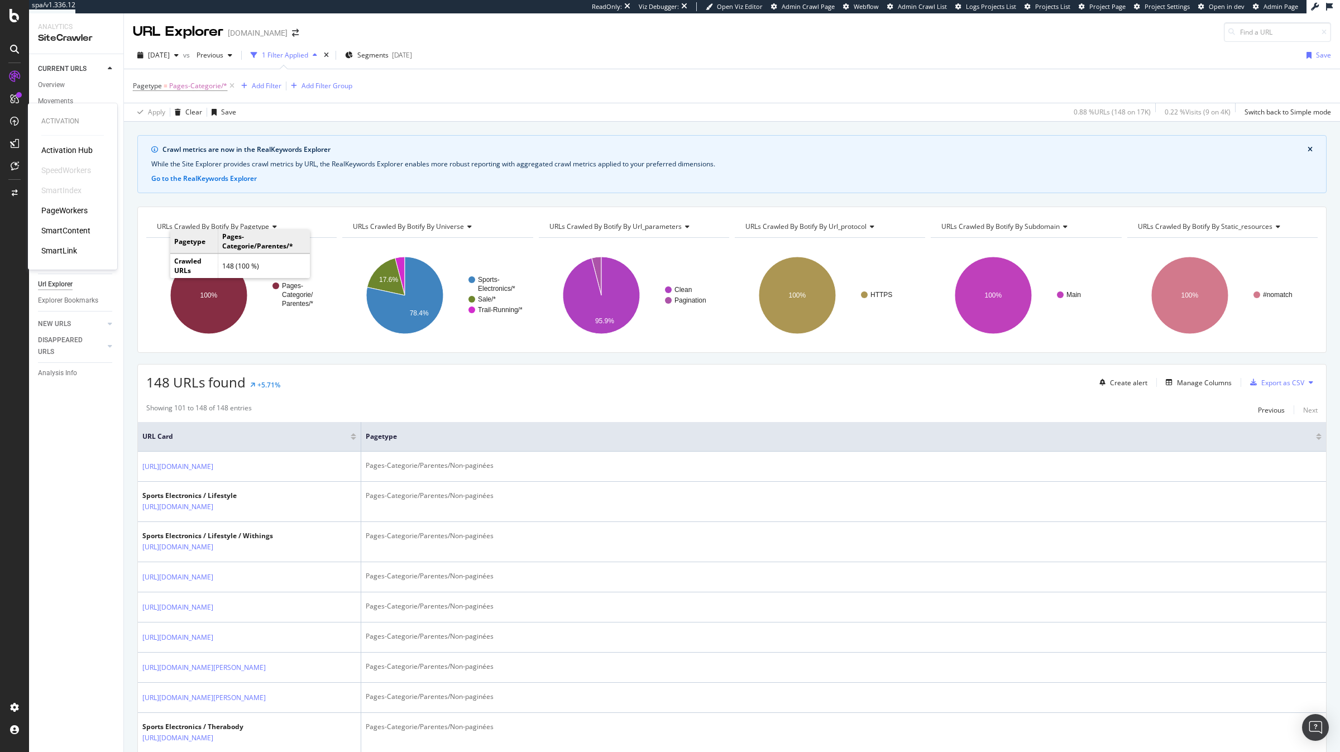
click at [59, 204] on div "Activation Hub SpeedWorkers SmartIndex PageWorkers SmartContent SmartLink" at bounding box center [72, 201] width 63 height 112
click at [59, 208] on div "PageWorkers" at bounding box center [64, 210] width 46 height 11
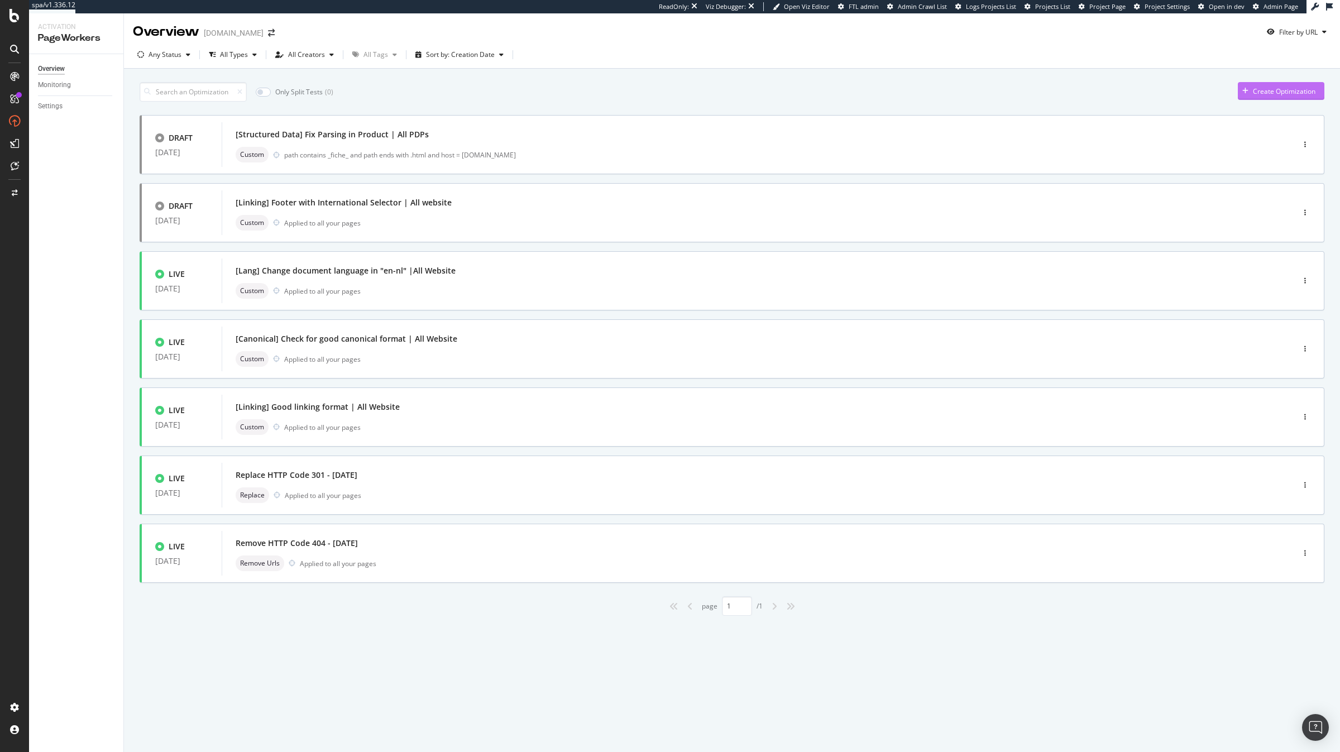
click at [1257, 88] on div "Create Optimization" at bounding box center [1284, 91] width 63 height 9
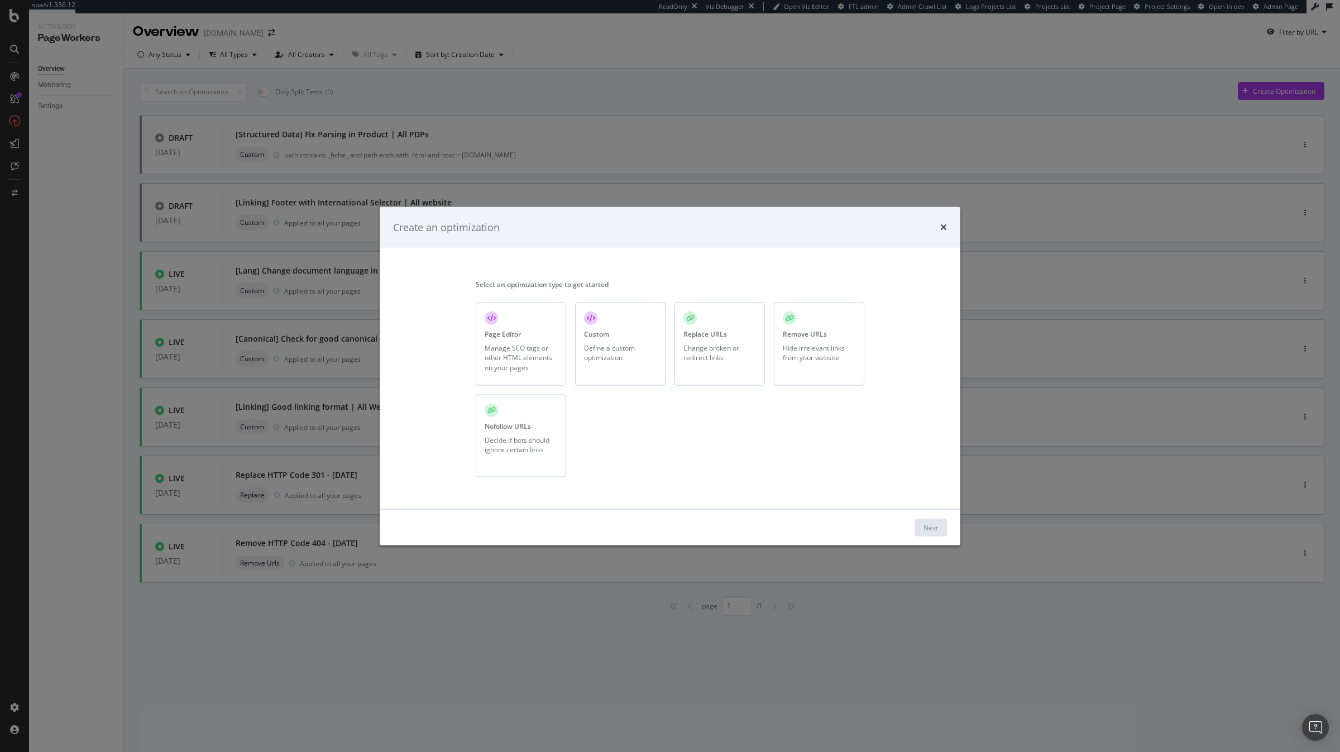
click at [589, 342] on div "Custom Define a custom optimization" at bounding box center [620, 344] width 90 height 83
click at [924, 529] on div "Next" at bounding box center [931, 527] width 15 height 9
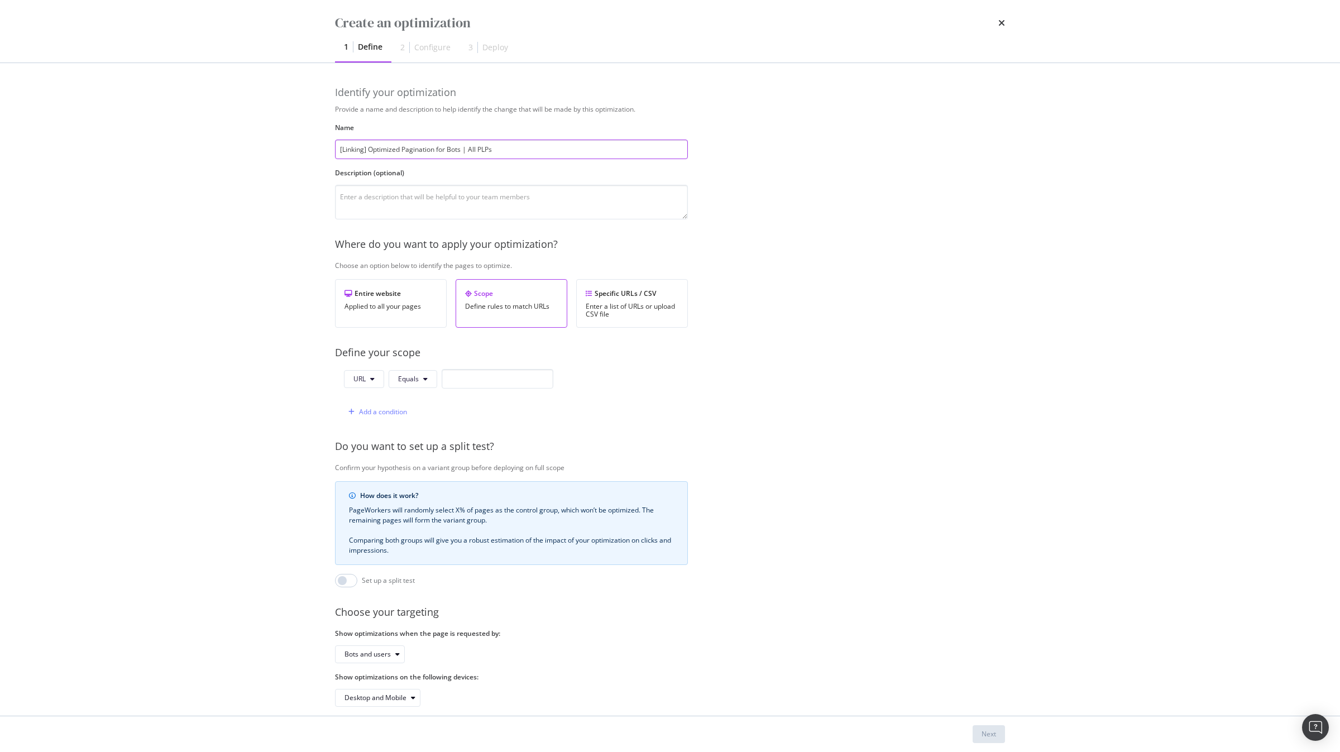
scroll to position [15, 0]
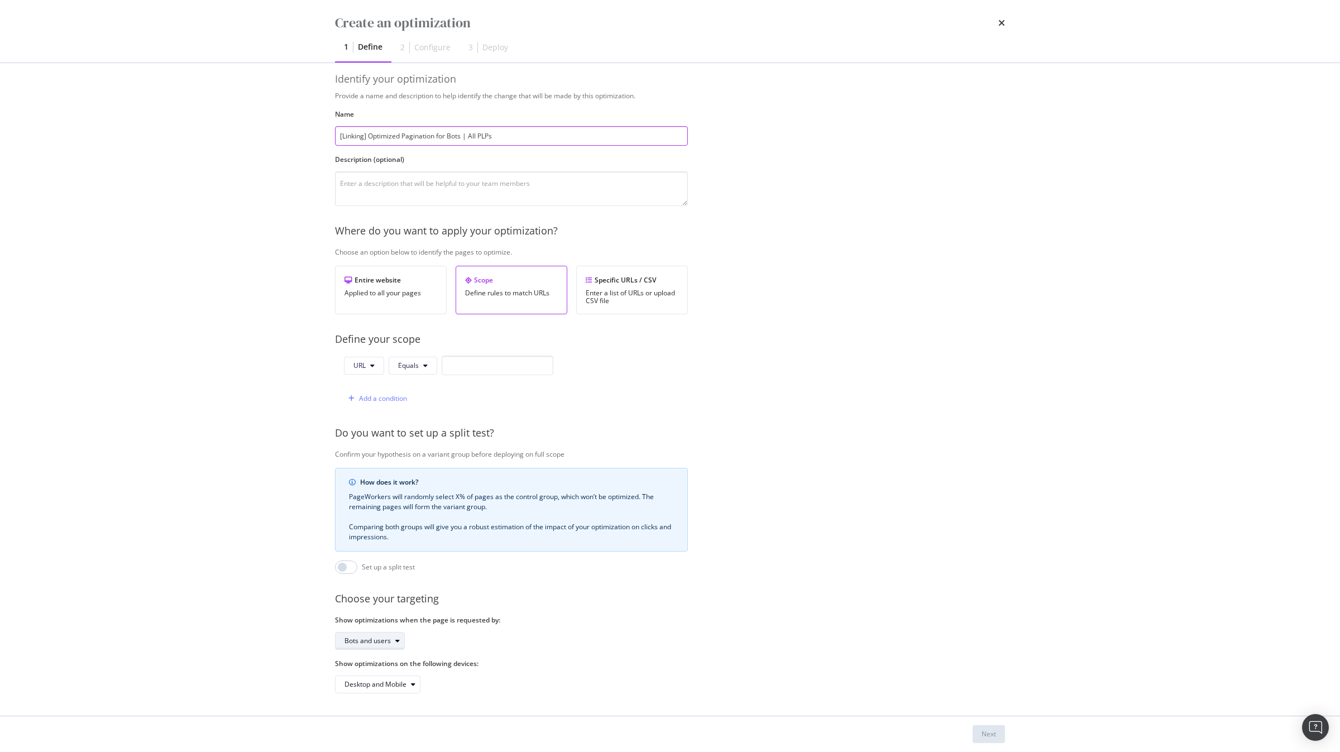
type input "[Linking] Optimized Pagination for Bots | All PLPs"
click at [394, 643] on div "modal" at bounding box center [397, 641] width 13 height 7
click at [390, 678] on div "Bots only" at bounding box center [373, 678] width 66 height 14
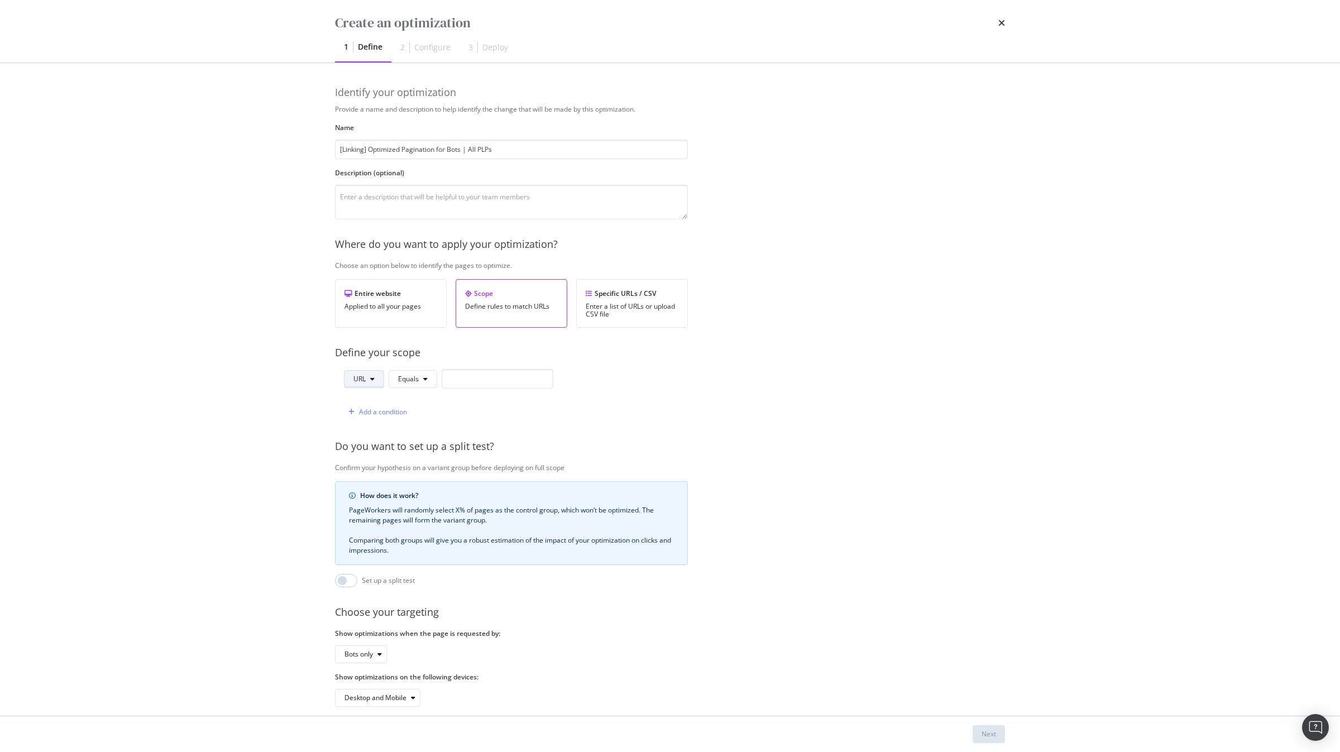
click at [371, 388] on button "URL" at bounding box center [364, 379] width 40 height 18
click at [379, 464] on span "Path" at bounding box center [372, 464] width 39 height 10
click at [414, 385] on button "Equals" at bounding box center [414, 379] width 49 height 18
click at [447, 486] on span "Matches Regex" at bounding box center [433, 485] width 66 height 10
click at [501, 373] on input "modal" at bounding box center [526, 379] width 112 height 20
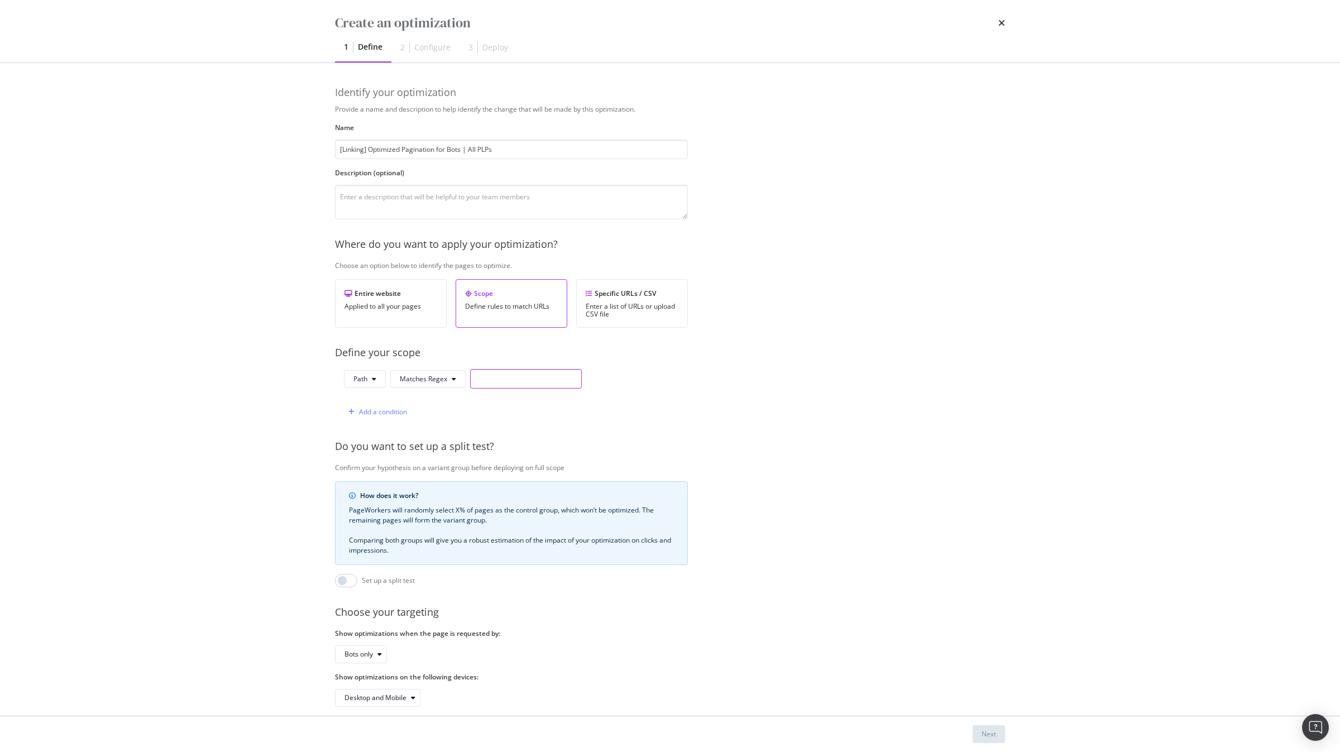
paste input "^\/(running|trail-running|hiking|sports-electronics|special-offers)(\/){0,1}.+"
type input "^\/(running|trail-running|hiking|sports-electronics|special-offers)(\/){0,1}.+"
click at [692, 395] on div "Provide a name and description to help identify the change that will be made by…" at bounding box center [670, 405] width 670 height 602
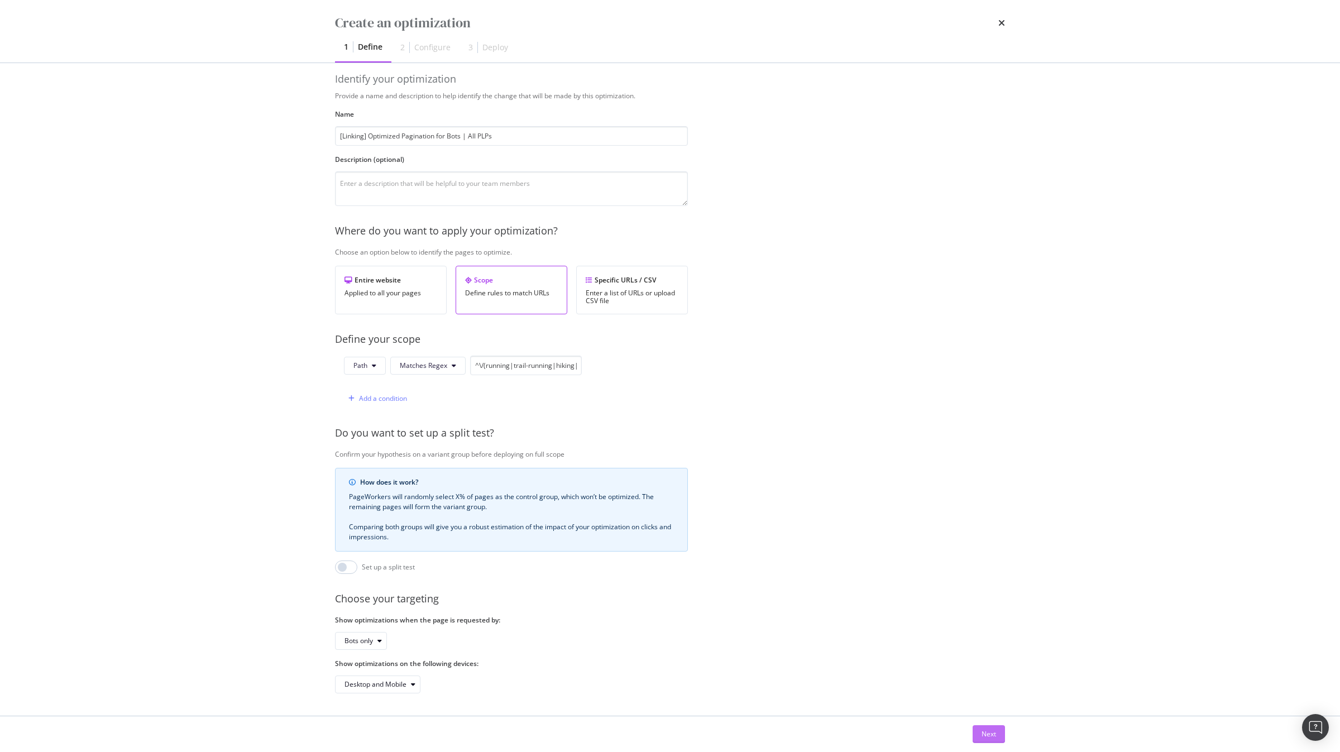
click at [998, 733] on button "Next" at bounding box center [989, 734] width 32 height 18
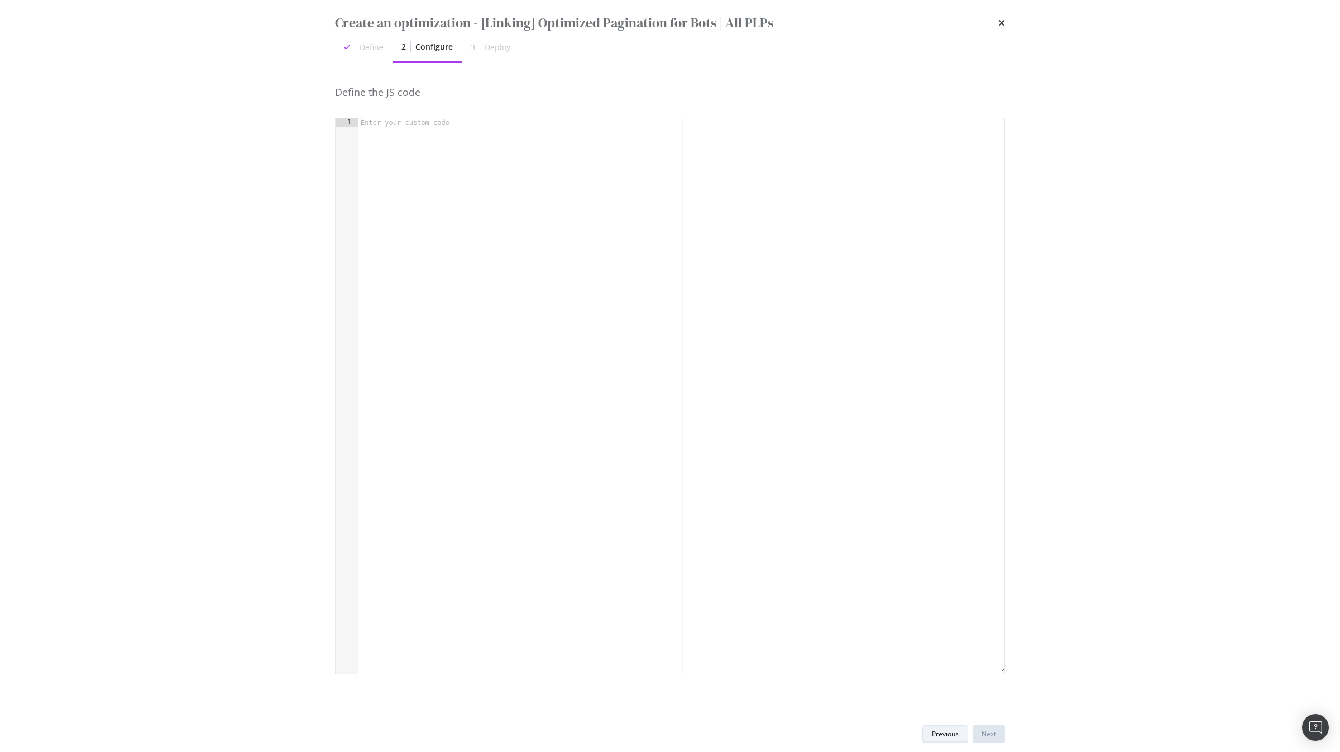
scroll to position [0, 0]
click at [728, 380] on div "modal" at bounding box center [681, 404] width 646 height 573
type textarea "const dom = runtime.getDOM();"
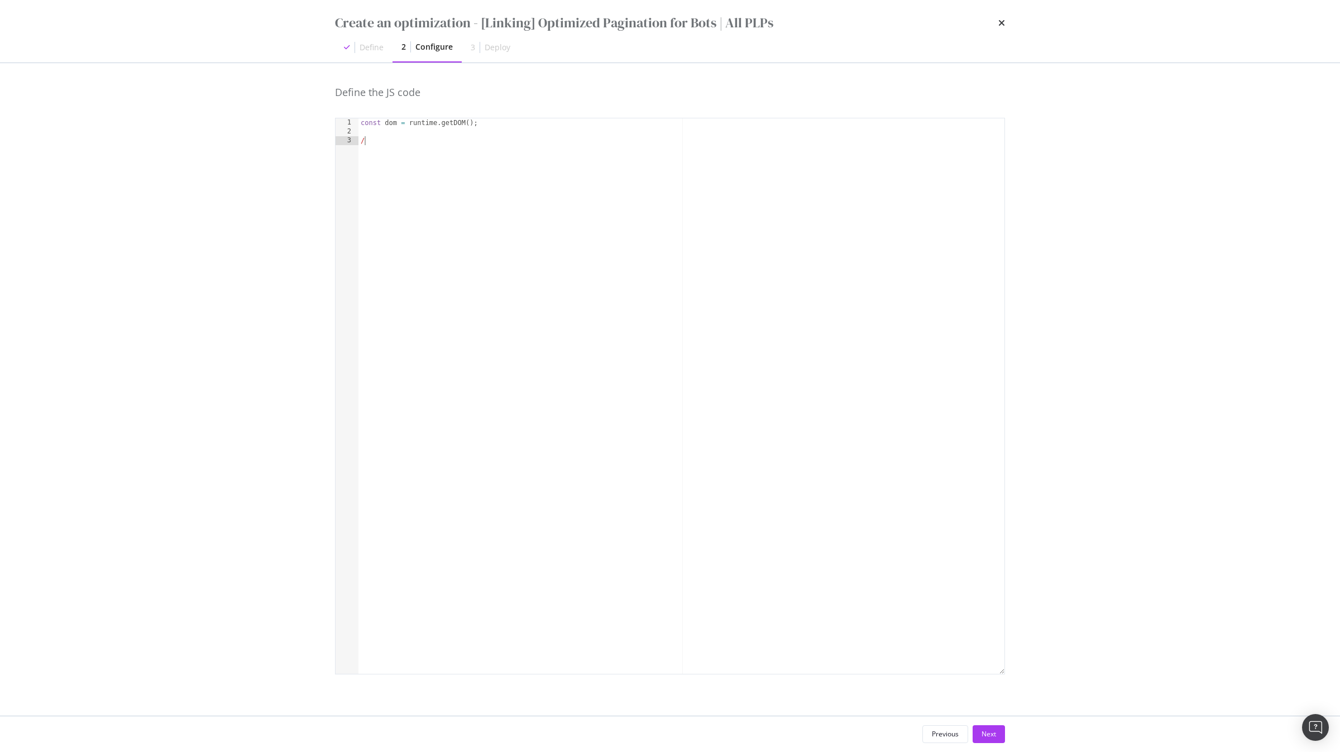
type textarea "//"
type textarea "//We manually set the number of product per page"
type textarea "const productPerPage = ;"
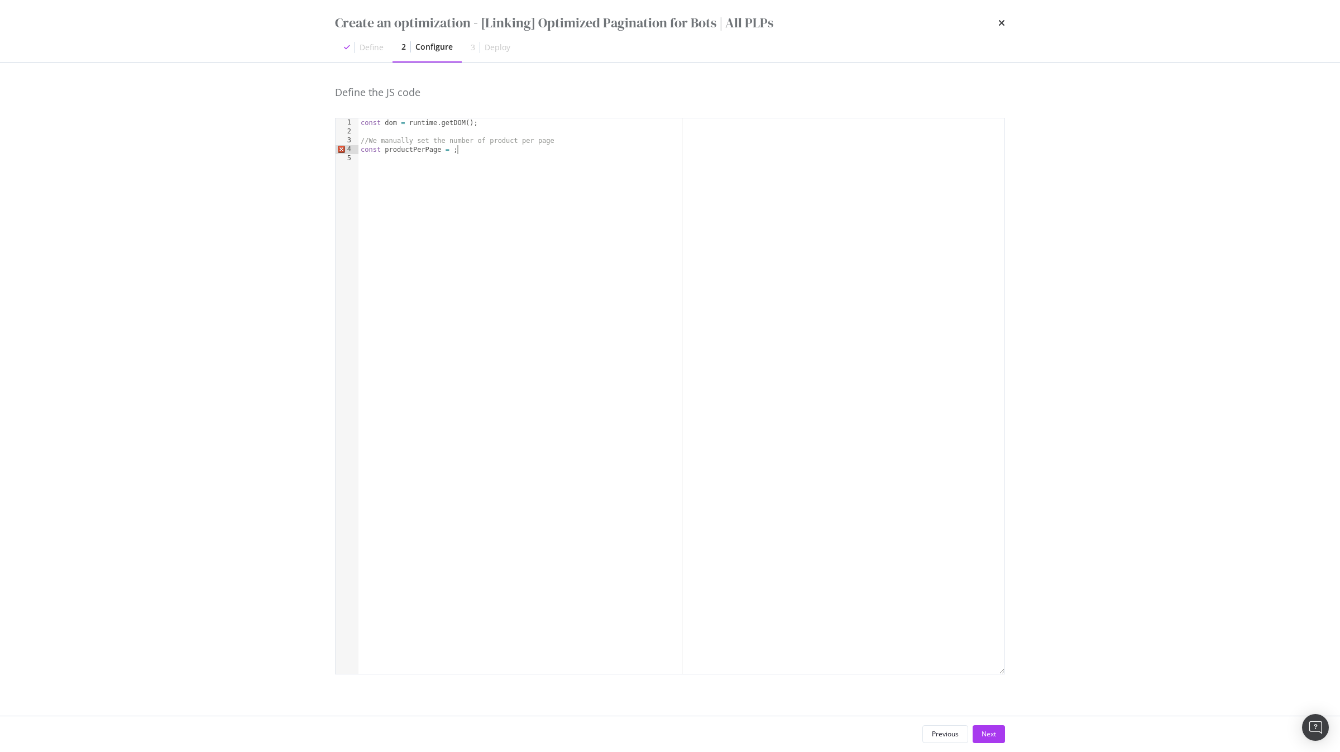
scroll to position [0, 0]
type textarea "//"
click at [492, 156] on div "const dom = runtime . getDOM ( ) ; //We manually set the number of product per …" at bounding box center [681, 404] width 646 height 573
click at [492, 149] on div "const dom = runtime . getDOM ( ) ; //We manually set the number of product per …" at bounding box center [681, 404] width 646 height 573
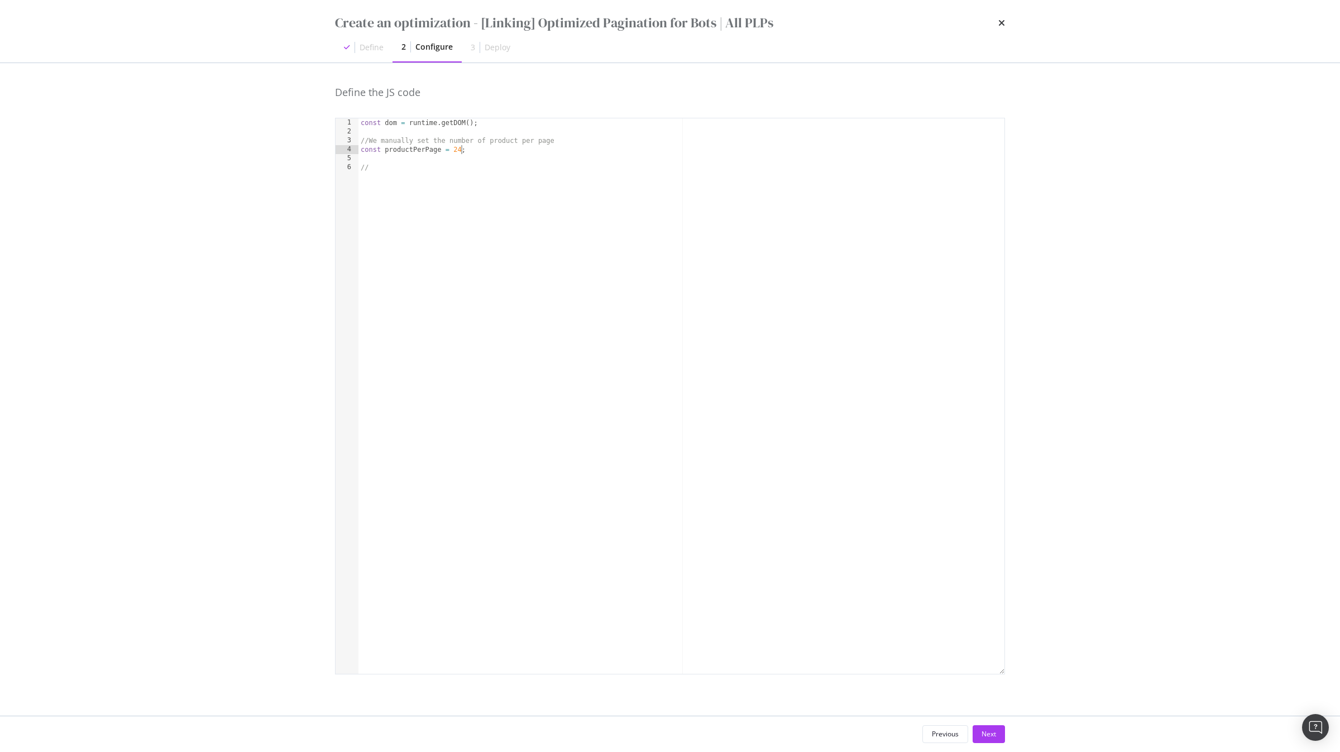
click at [468, 171] on div "const dom = runtime . getDOM ( ) ; //We manually set the number of product per …" at bounding box center [681, 404] width 646 height 573
type textarea "//"
type textarea "w"
type textarea "g"
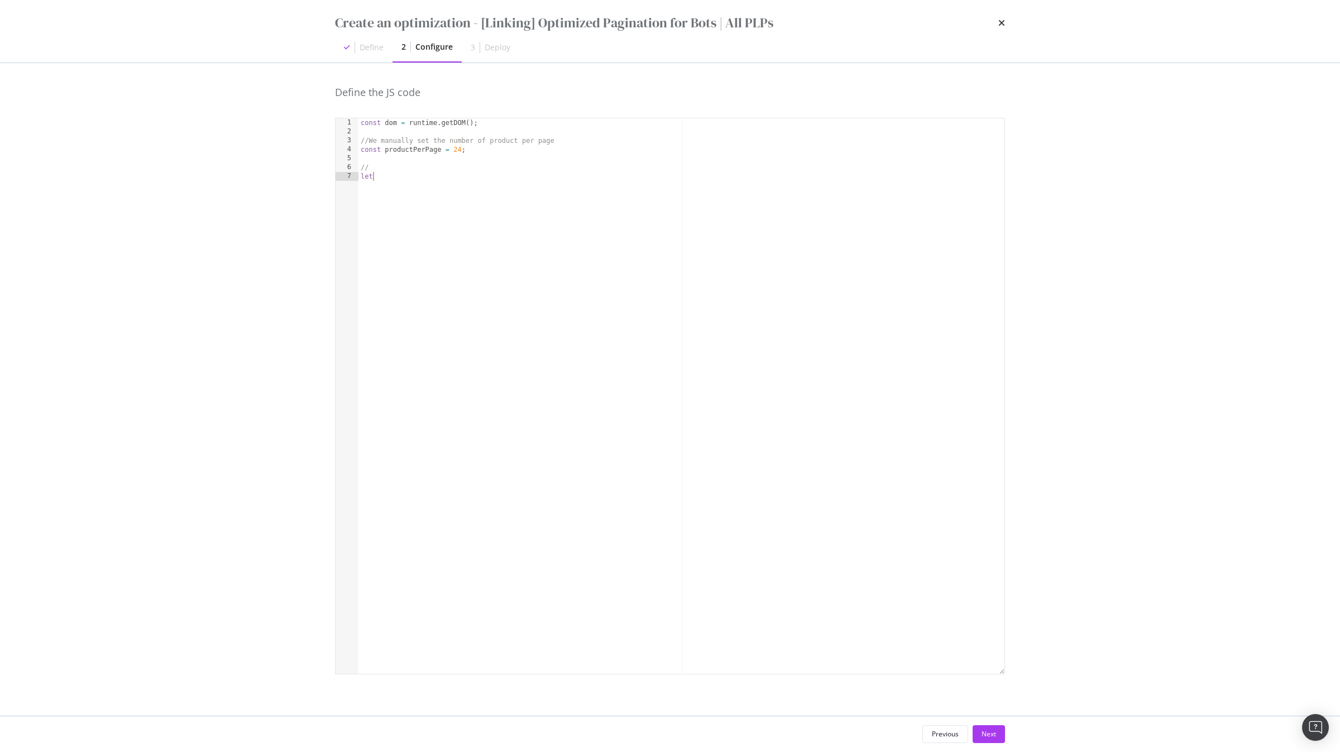
type textarea "l"
click at [384, 176] on div "const dom = runtime . getDOM ( ) ; //We manually set the number of product per …" at bounding box center [681, 404] width 646 height 573
click at [382, 167] on div "const dom = runtime . getDOM ( ) ; //We manually set the number of product per …" at bounding box center [681, 404] width 646 height 573
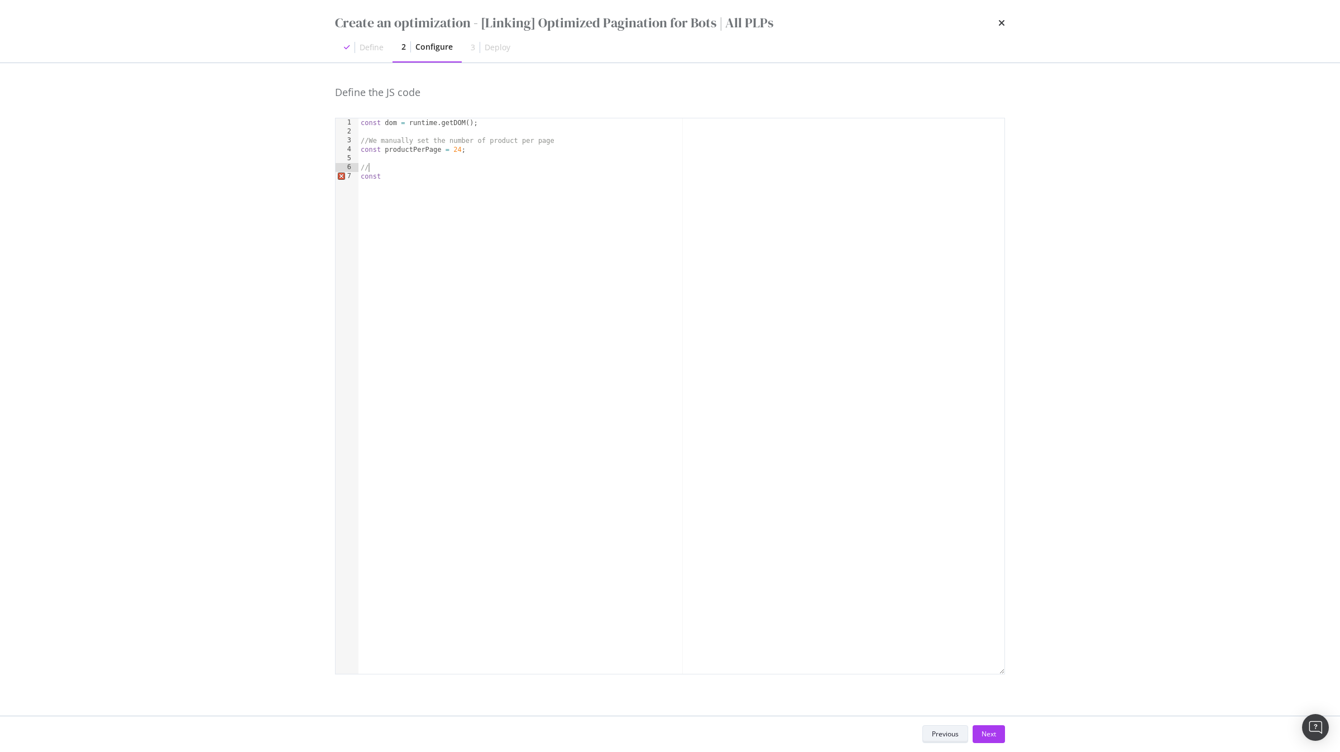
type textarea "//"
click at [945, 740] on div "Previous" at bounding box center [945, 734] width 27 height 16
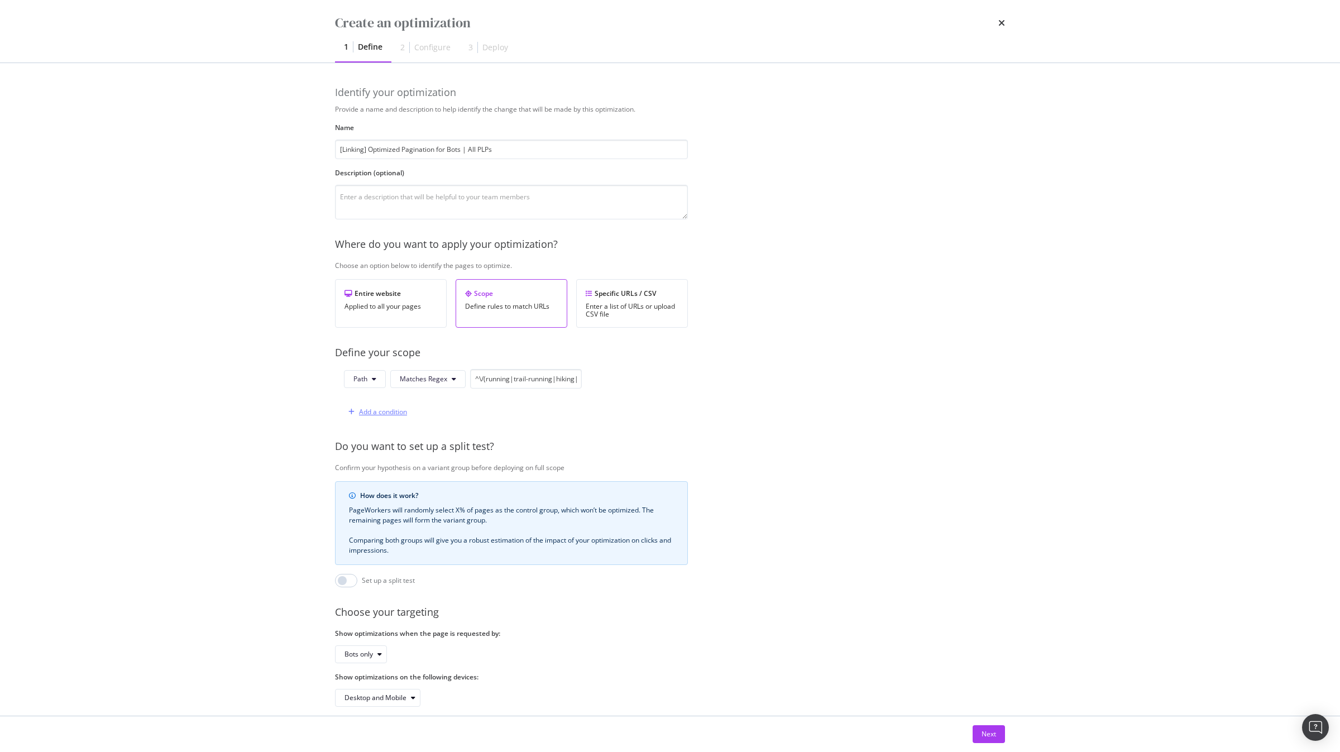
click at [381, 410] on div "Add a condition" at bounding box center [383, 411] width 48 height 9
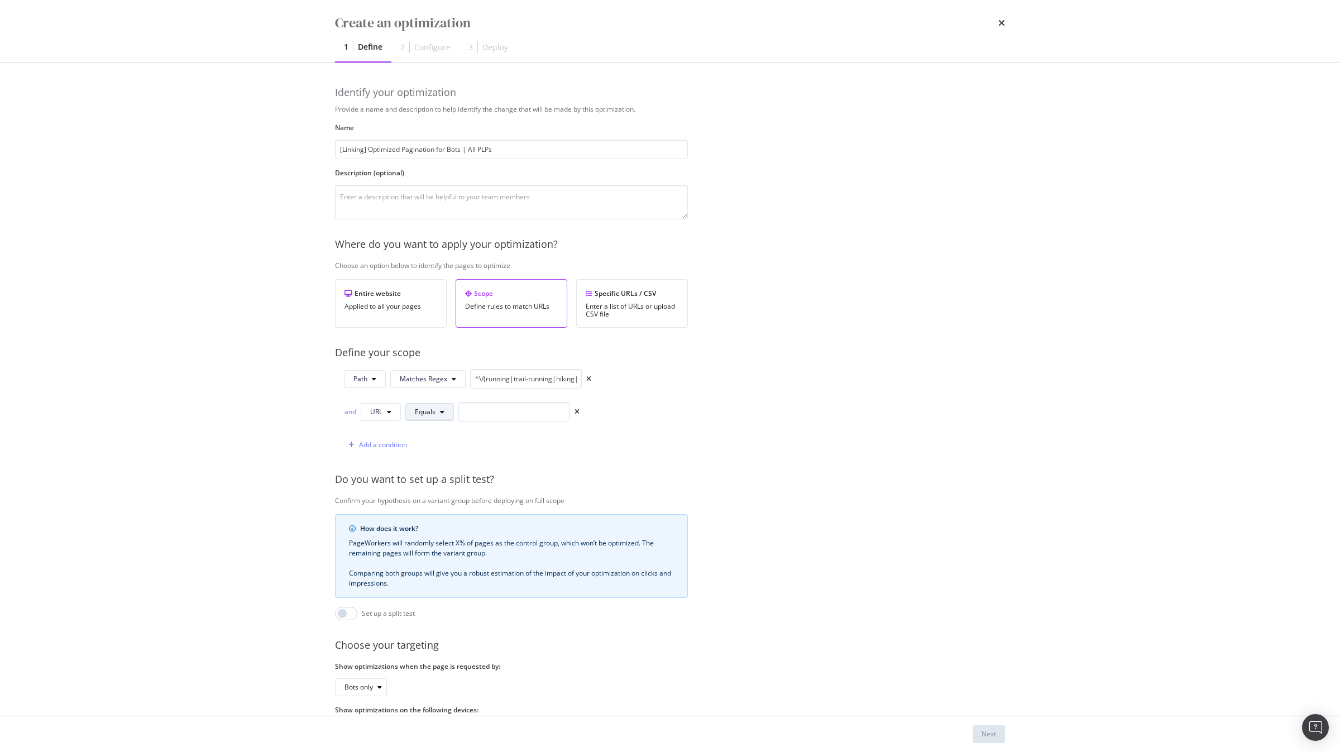
click at [411, 413] on button "Equals" at bounding box center [429, 412] width 49 height 18
click at [443, 590] on div "Doesn't Contain" at bounding box center [448, 597] width 84 height 21
click at [501, 419] on input "modal" at bounding box center [543, 412] width 112 height 20
type input "?"
click at [992, 736] on div "Next" at bounding box center [989, 733] width 15 height 9
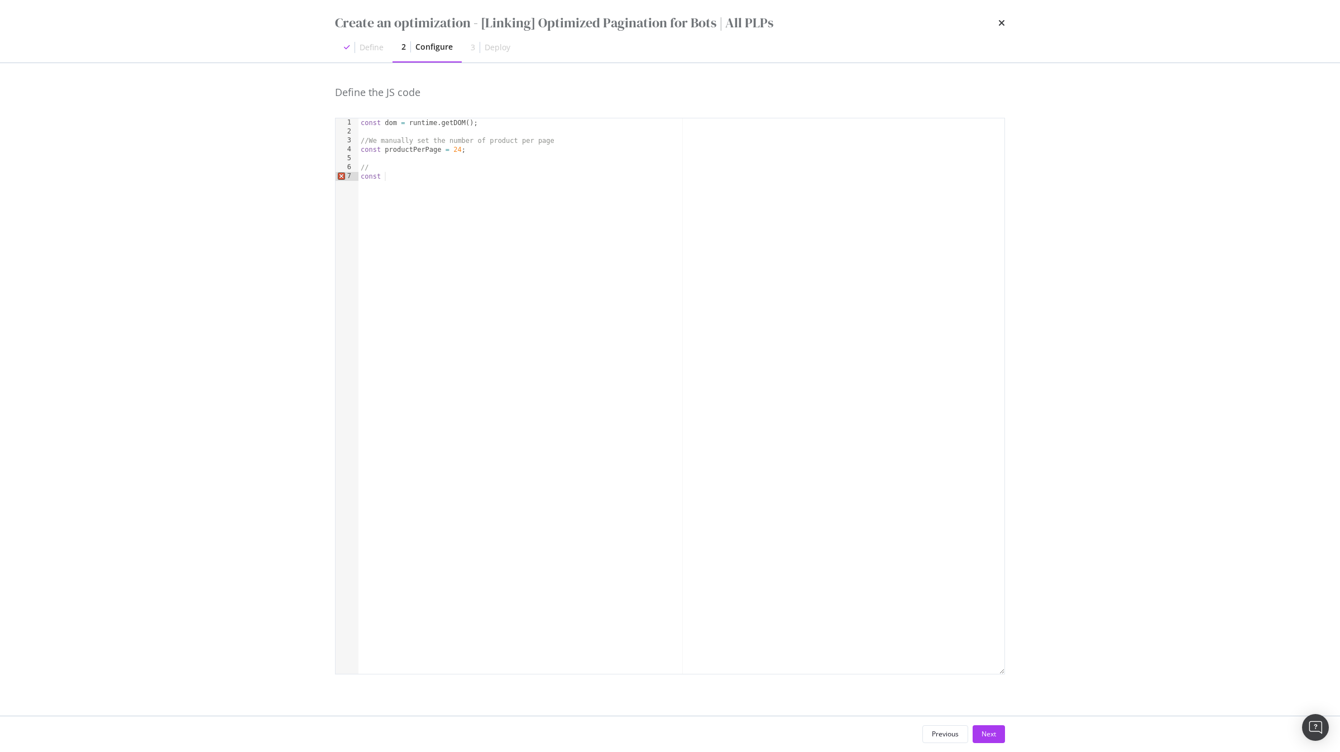
click at [469, 169] on div "const dom = runtime . getDOM ( ) ; //We manually set the number of product per …" at bounding box center [681, 404] width 646 height 573
click at [449, 141] on div "const dom = runtime . getDOM ( ) ; //We manually set the number of product per …" at bounding box center [681, 404] width 646 height 573
click at [520, 170] on div "const dom = runtime . getDOM ( ) ; //We manually set the maximum number of prod…" at bounding box center [681, 404] width 646 height 573
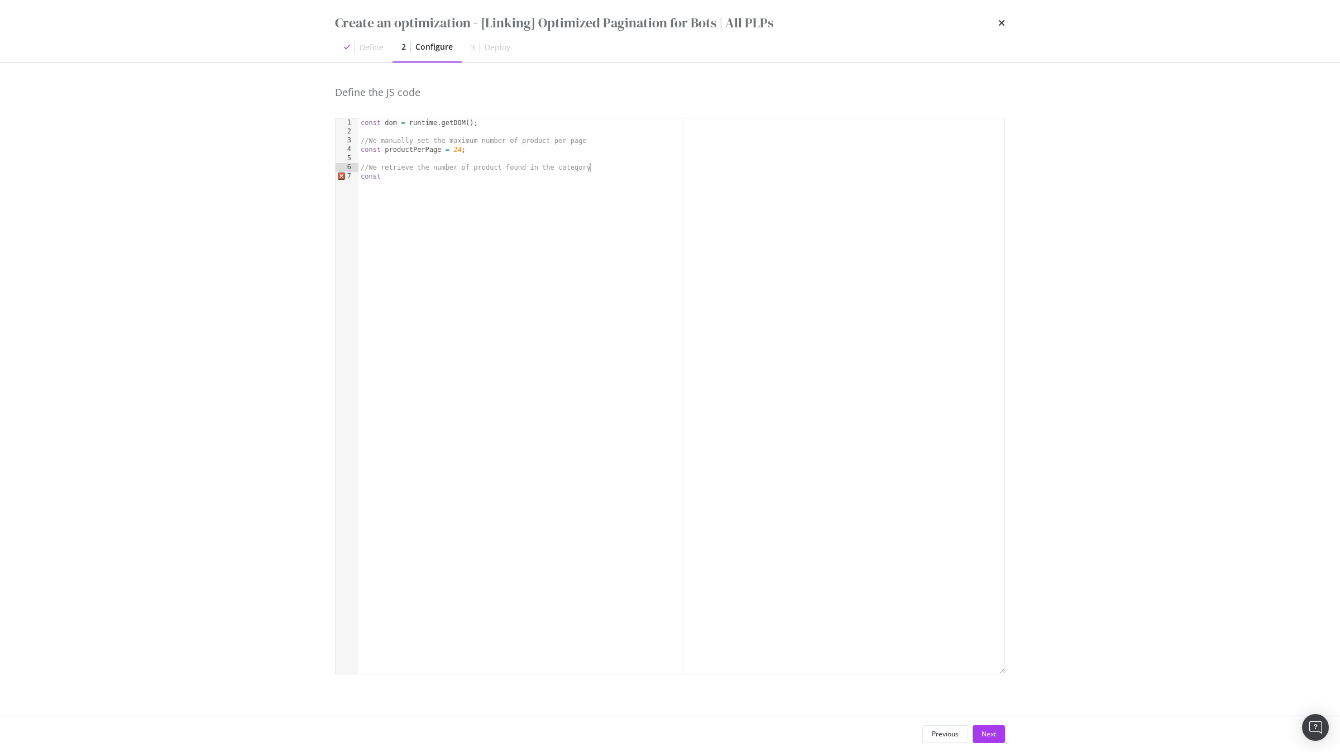
scroll to position [0, 18]
click at [440, 178] on div "const dom = runtime . getDOM ( ) ; //We manually set the maximum number of prod…" at bounding box center [681, 404] width 646 height 573
paste textarea "nbProduitFind"
click at [612, 180] on div "const dom = runtime . getDOM ( ) ; //We manually set the maximum number of prod…" at bounding box center [681, 404] width 646 height 573
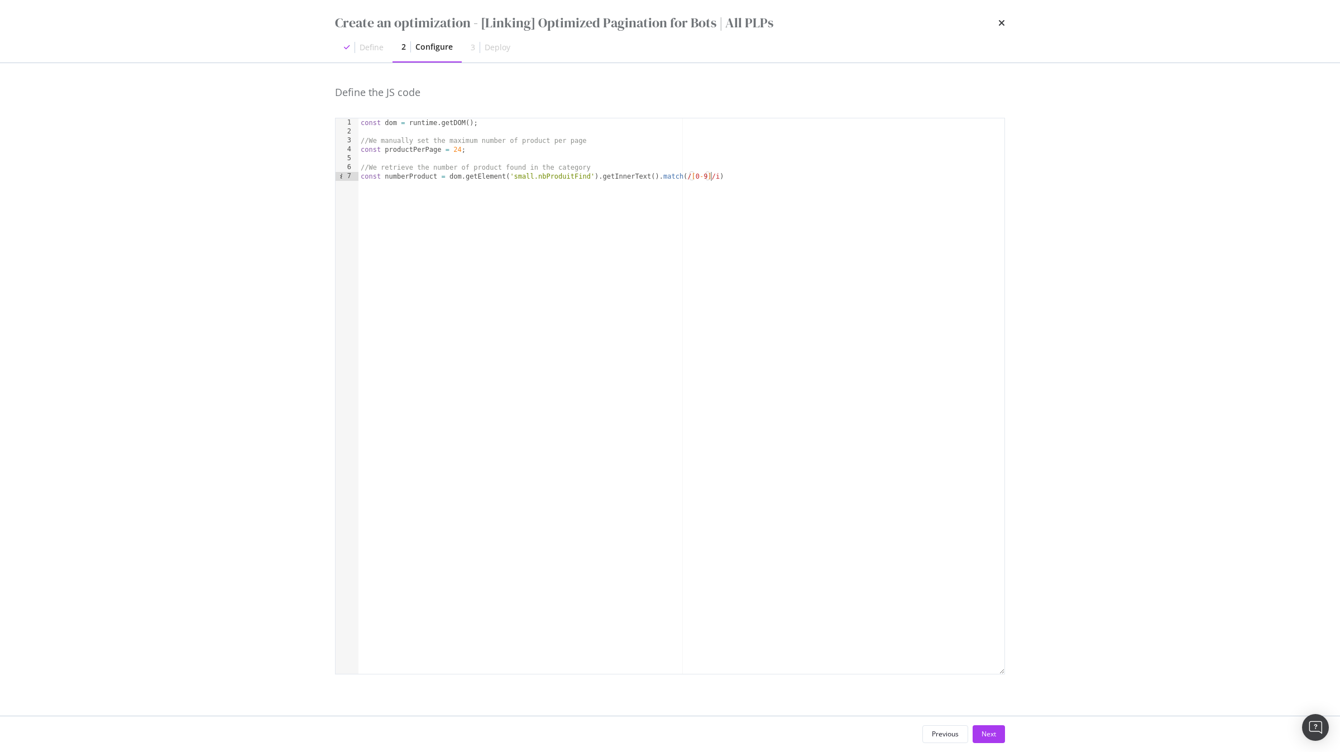
scroll to position [0, 29]
click at [769, 176] on div "const dom = runtime . getDOM ( ) ; //We manually set the maximum number of prod…" at bounding box center [681, 404] width 646 height 573
type textarea "const numberProduct = dom.getElement('small.nbProduitFind').getInnerText().matc…"
type textarea "//We loop over the limit computed to create the pagination"
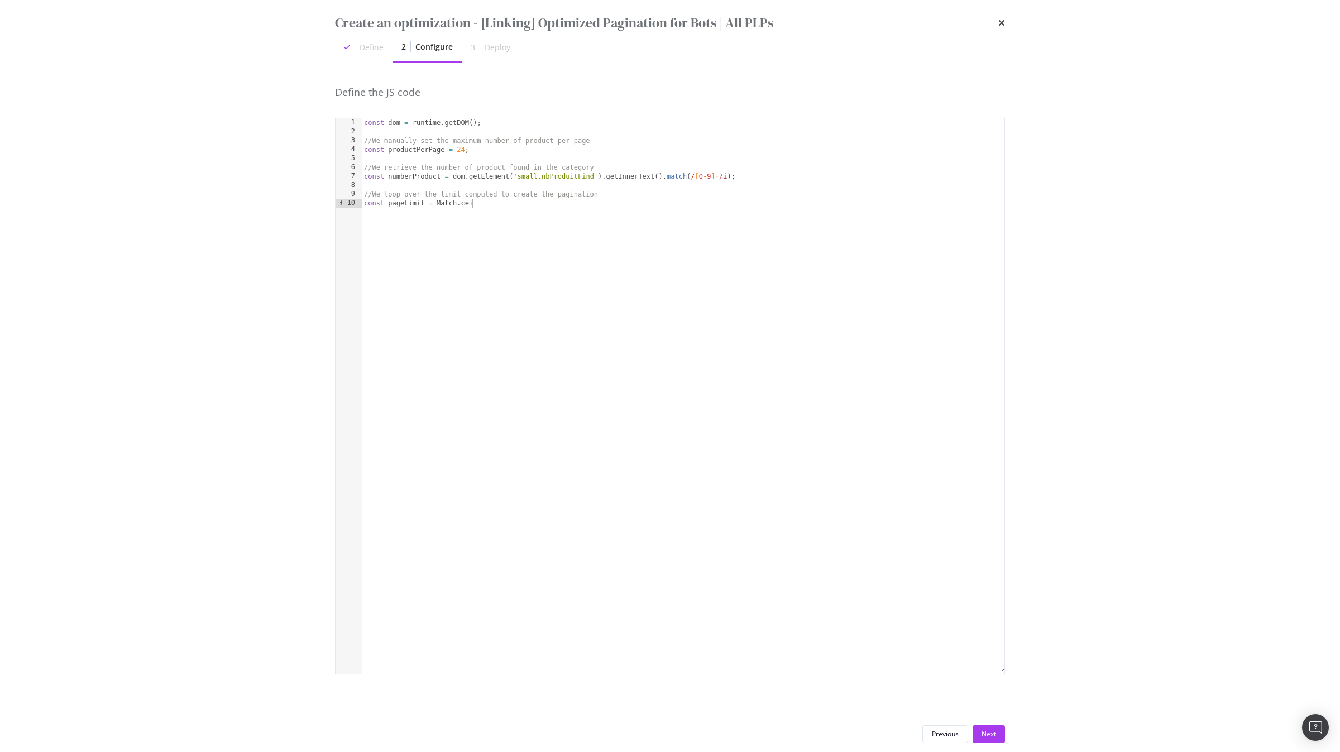
scroll to position [0, 8]
click at [428, 173] on div "const dom = runtime . getDOM ( ) ; //We manually set the maximum number of prod…" at bounding box center [683, 404] width 643 height 573
click at [497, 211] on div "const dom = runtime . getDOM ( ) ; //We manually set the maximum number of prod…" at bounding box center [683, 404] width 643 height 573
paste textarea "numberProduct"
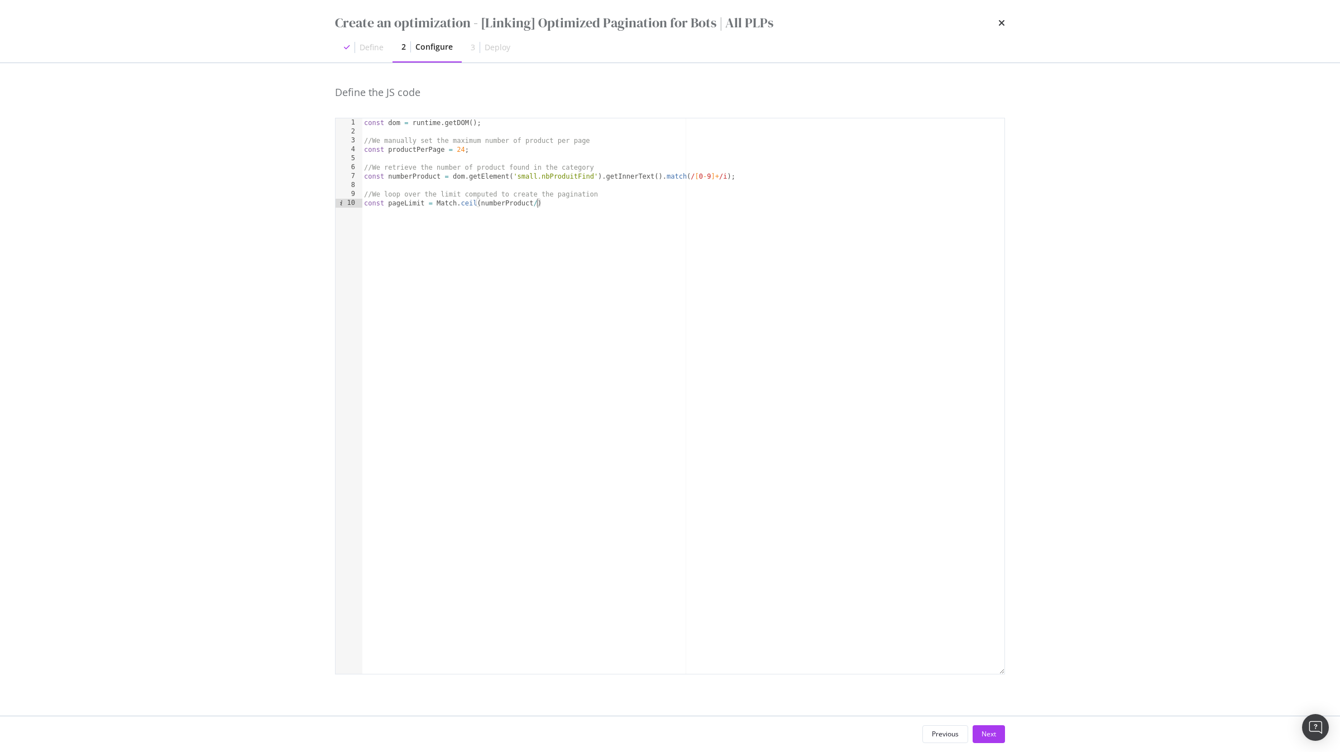
scroll to position [0, 14]
click at [425, 147] on div "const dom = runtime . getDOM ( ) ; //We manually set the maximum number of prod…" at bounding box center [683, 404] width 643 height 573
click at [557, 203] on div "const dom = runtime . getDOM ( ) ; //We manually set the maximum number of prod…" at bounding box center [683, 404] width 643 height 573
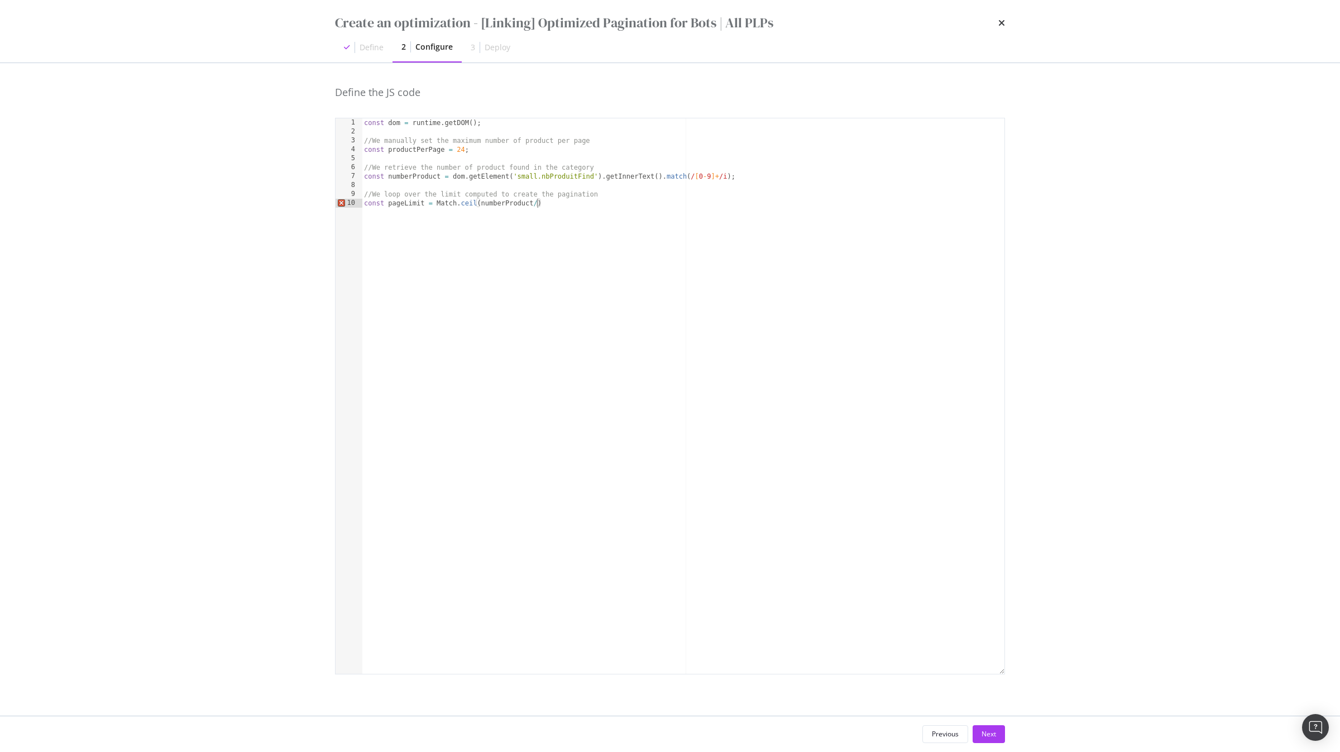
paste textarea "productPerPage"
click at [483, 200] on div "const dom = runtime . getDOM ( ) ; //We manually set the maximum number of prod…" at bounding box center [683, 404] width 643 height 573
click at [561, 203] on div "const dom = runtime . getDOM ( ) ; //We manually set the maximum number of prod…" at bounding box center [683, 404] width 643 height 573
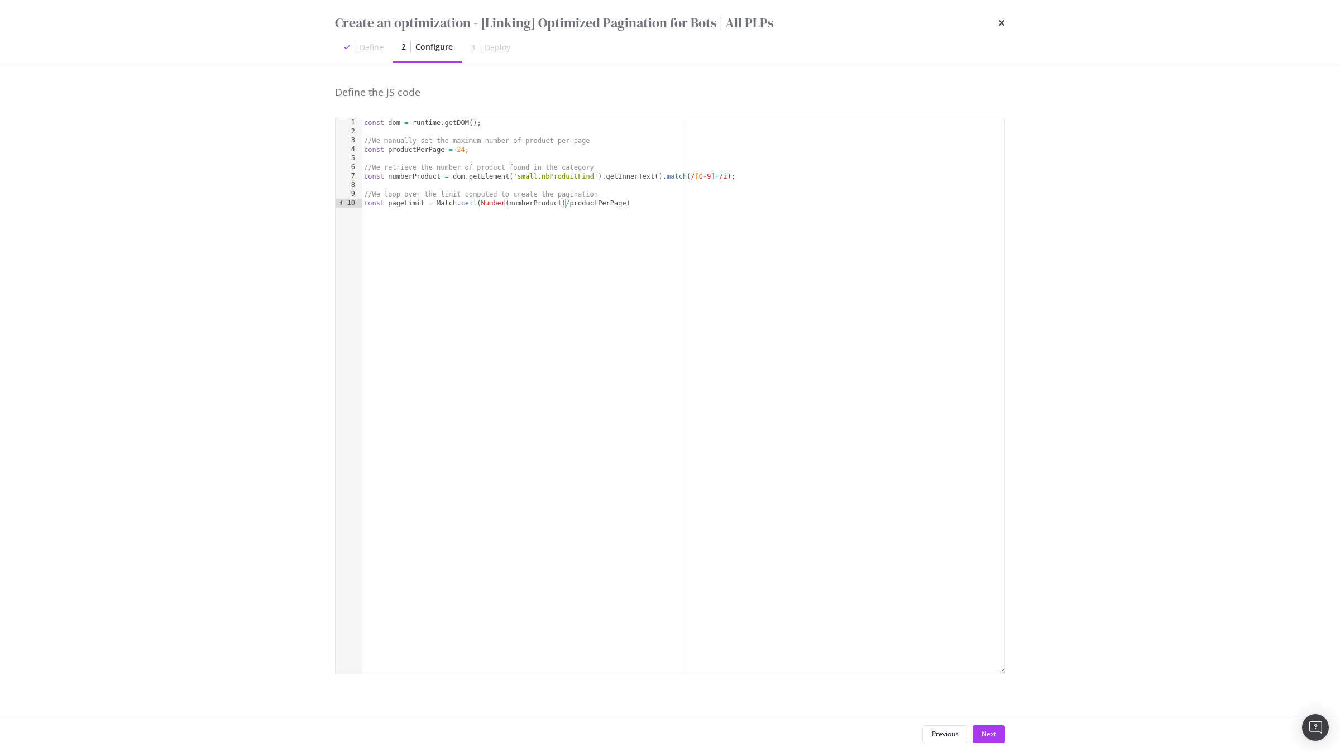
click at [657, 203] on div "const dom = runtime . getDOM ( ) ; //We manually set the maximum number of prod…" at bounding box center [683, 404] width 643 height 573
type textarea "const pageLimit = Match.ceil(Number(numberProduct)/productPerPage);"
type textarea "for (var i = 0; i < pageLimit; i++) {}"
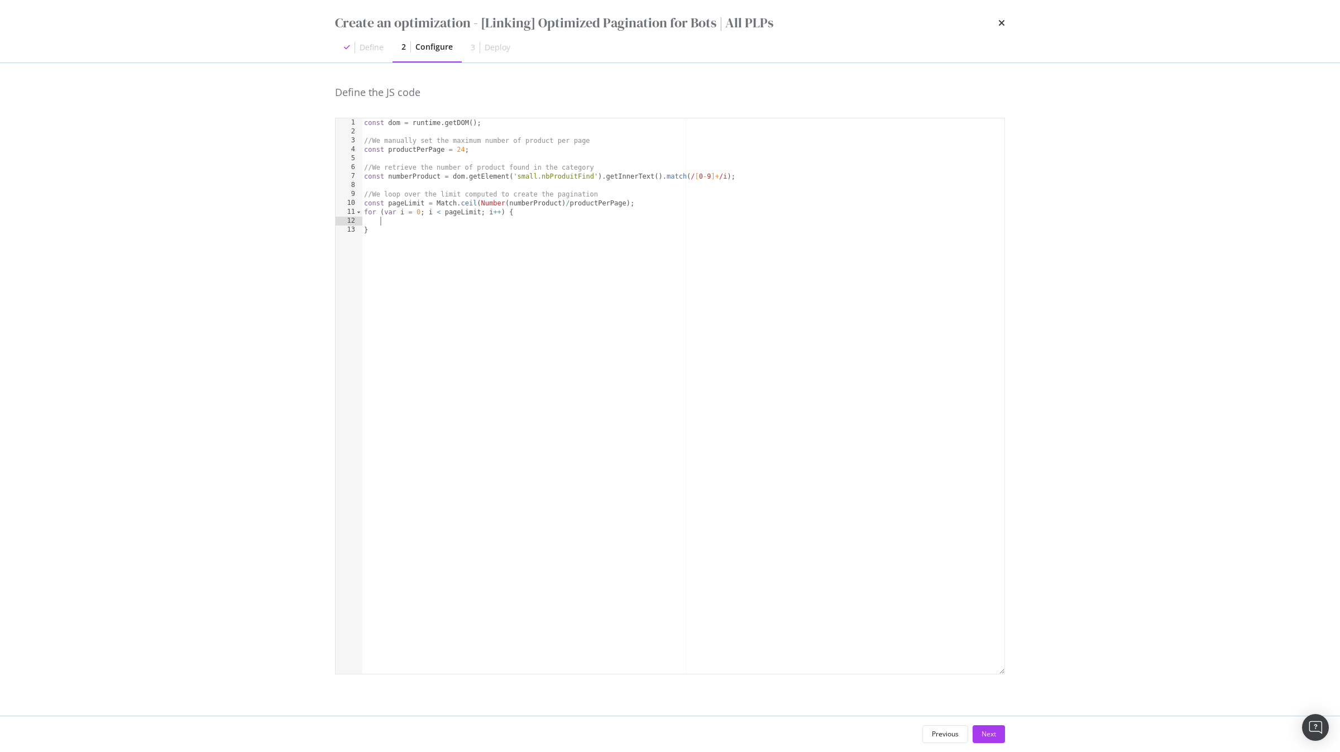
click at [640, 206] on div "const dom = runtime . getDOM ( ) ; //We manually set the maximum number of prod…" at bounding box center [683, 404] width 643 height 573
type textarea "const pageLimit = Match.ceil(Number(numberProduct)/productPerPage);"
type textarea "let codeArray = [];"
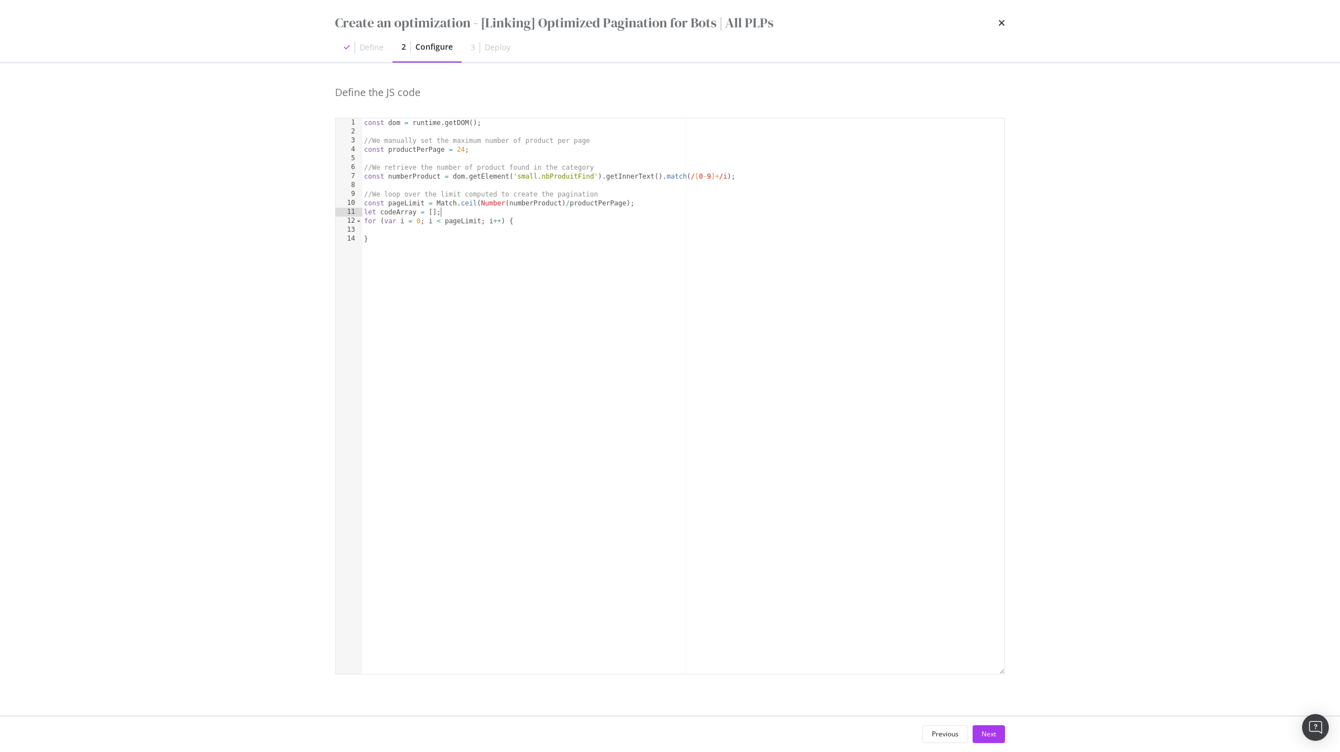
click at [458, 233] on div "const dom = runtime . getDOM ( ) ; //We manually set the maximum number of prod…" at bounding box center [683, 404] width 643 height 573
type textarea "for (var i = 0; i < pageLimit; i++) {"
paste textarea "codeArray"
type textarea "`"
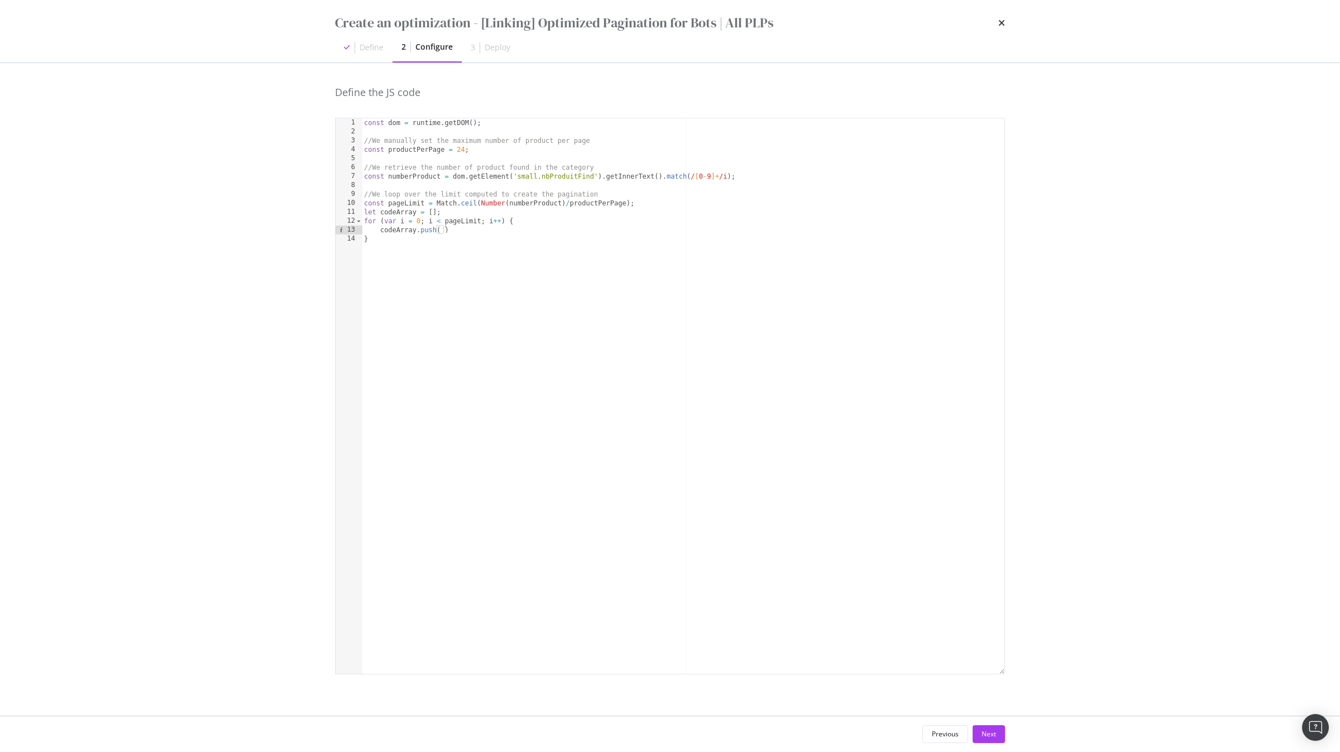
scroll to position [0, 0]
click at [495, 128] on div "const dom = runtime . getDOM ( ) ; //We manually set the maximum number of prod…" at bounding box center [683, 404] width 643 height 573
click at [494, 125] on div "const dom = runtime . getDOM ( ) ; //We manually set the maximum number of prod…" at bounding box center [683, 404] width 643 height 573
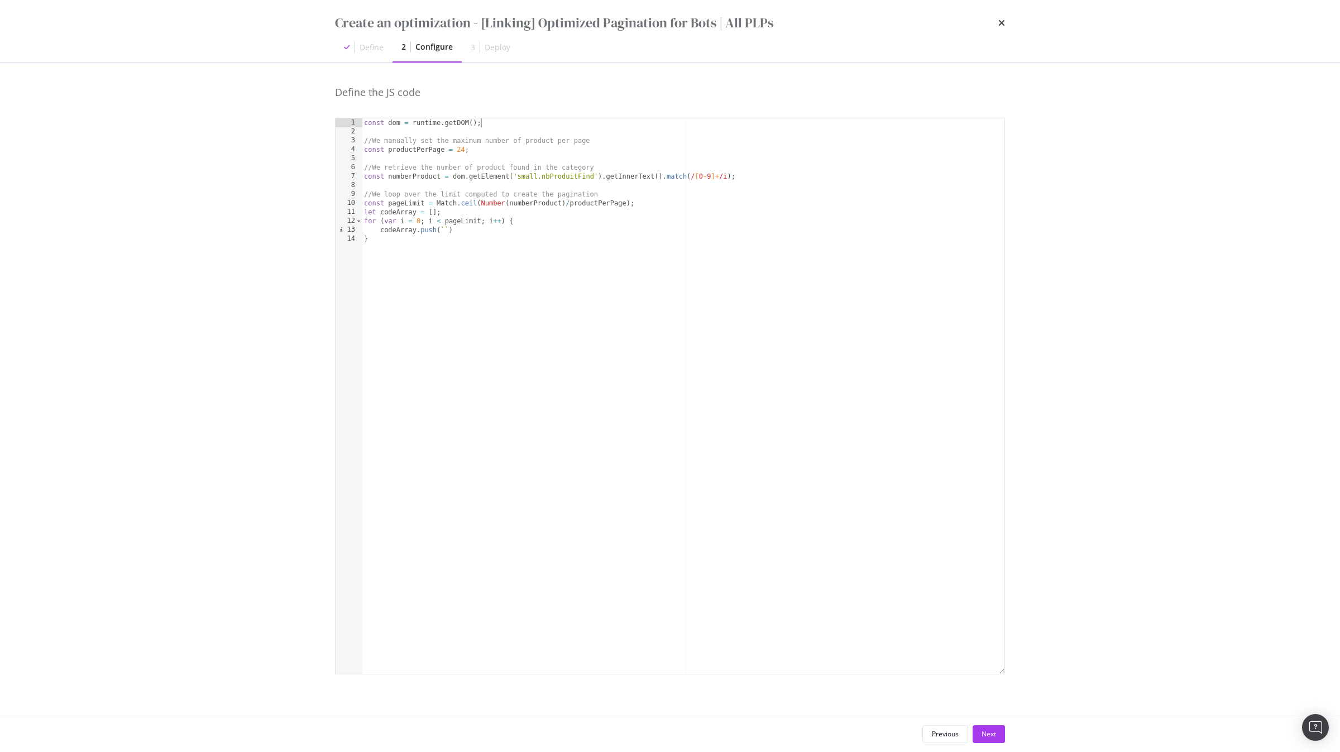
type textarea "const dom = runtime.getDOM();"
click at [521, 136] on div "const dom = runtime . getDOM ( ) ; const currentUrl = runtime . getURL ( ) //We…" at bounding box center [683, 404] width 643 height 573
click at [465, 238] on div "const dom = runtime . getDOM ( ) ; const currentUrl = runtime . getURL ( ) ; //…" at bounding box center [683, 404] width 643 height 573
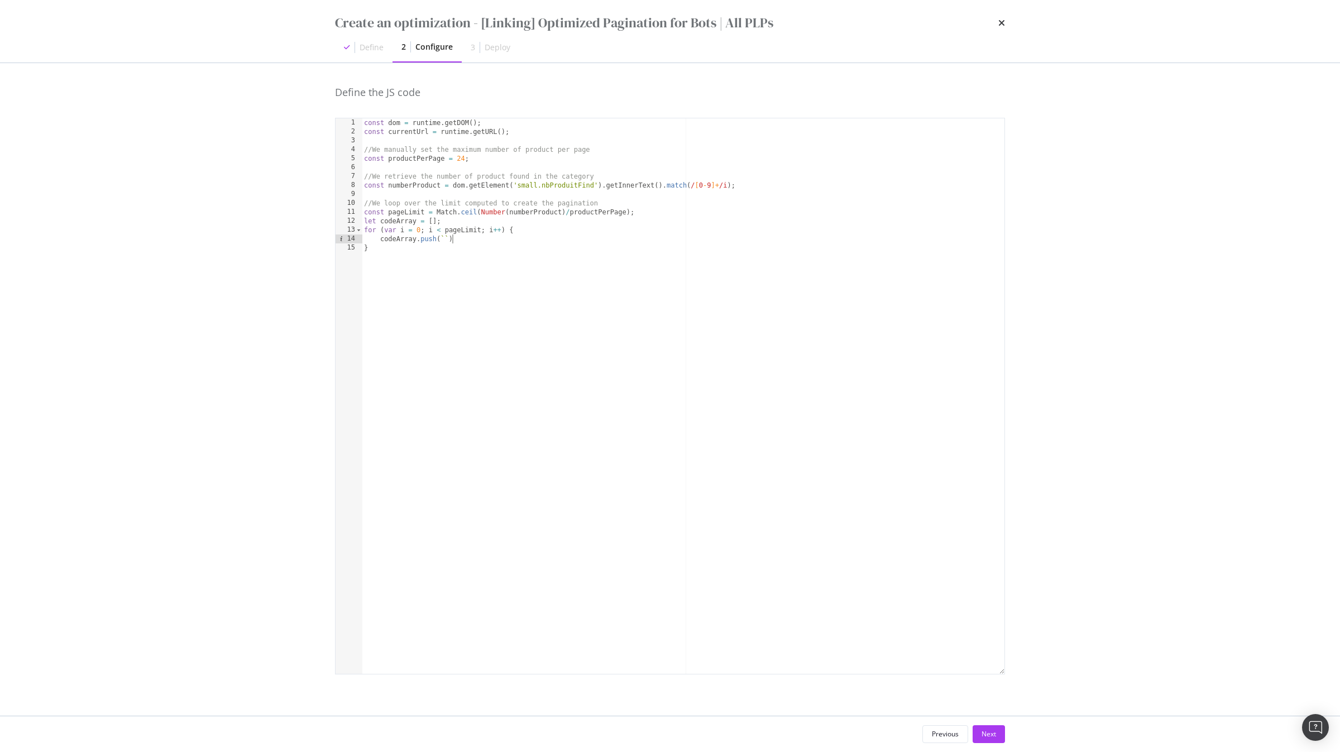
scroll to position [0, 6]
click at [437, 246] on div "const dom = runtime . getDOM ( ) ; const currentUrl = runtime . getURL ( ) ; //…" at bounding box center [683, 404] width 643 height 573
type textarea "}"
type textarea "//We now push the code into the page at the bottom"
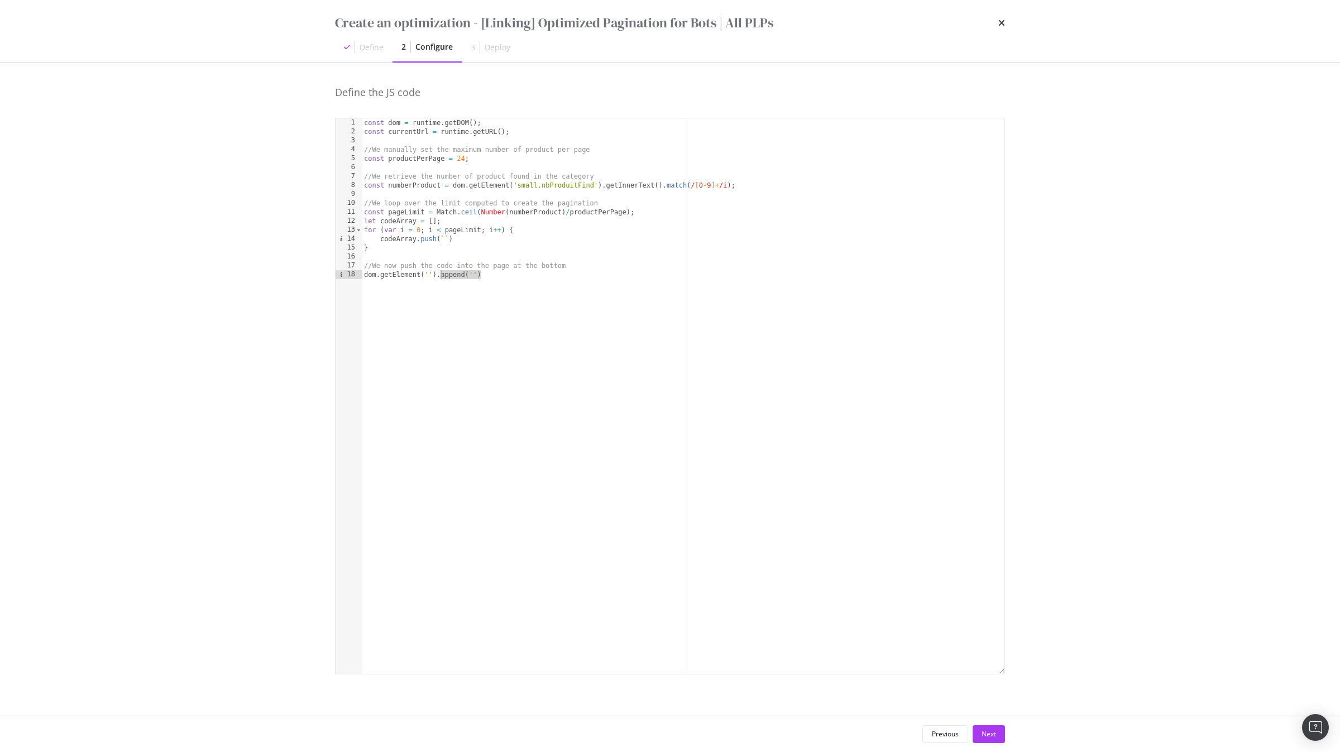
scroll to position [0, 6]
click at [479, 275] on div "const dom = runtime . getDOM ( ) ; const currentUrl = runtime . getURL ( ) ; //…" at bounding box center [683, 404] width 643 height 573
click at [507, 265] on div "const dom = runtime . getDOM ( ) ; const currentUrl = runtime . getURL ( ) ; //…" at bounding box center [683, 404] width 643 height 573
click at [510, 240] on div "const dom = runtime . getDOM ( ) ; const currentUrl = runtime . getURL ( ) ; //…" at bounding box center [683, 404] width 643 height 573
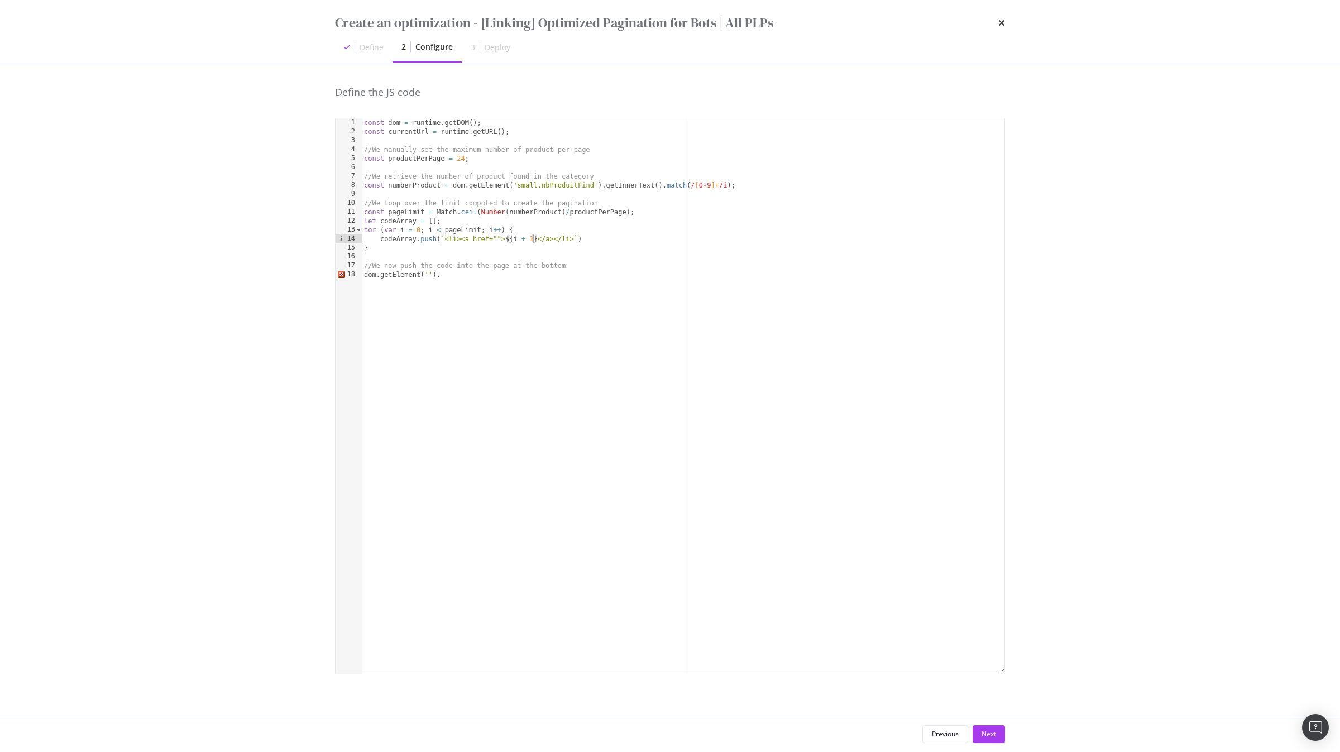
click at [496, 240] on div "const dom = runtime . getDOM ( ) ; const currentUrl = runtime . getURL ( ) ; //…" at bounding box center [683, 404] width 643 height 573
click at [575, 240] on div "const dom = runtime . getDOM ( ) ; const currentUrl = runtime . getURL ( ) ; //…" at bounding box center [683, 404] width 643 height 573
paste textarea "${i + 1}"
click at [514, 276] on div "const dom = runtime . getDOM ( ) ; const currentUrl = runtime . getURL ( ) ; //…" at bounding box center [683, 404] width 643 height 573
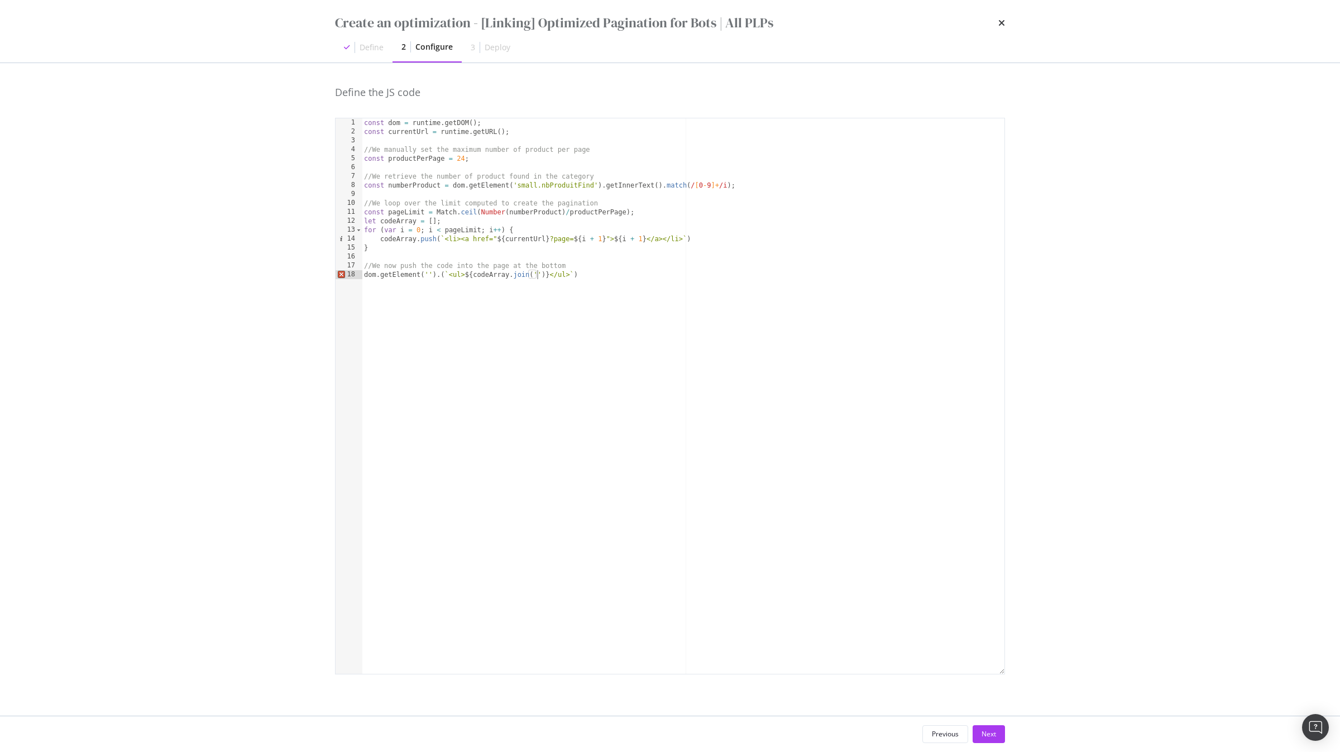
scroll to position [0, 15]
click at [558, 272] on div "const dom = runtime . getDOM ( ) ; const currentUrl = runtime . getURL ( ) ; //…" at bounding box center [683, 404] width 643 height 573
click at [447, 220] on div "const dom = runtime . getDOM ( ) ; const currentUrl = runtime . getURL ( ) ; //…" at bounding box center [683, 404] width 643 height 573
type textarea "let codeArray = [];"
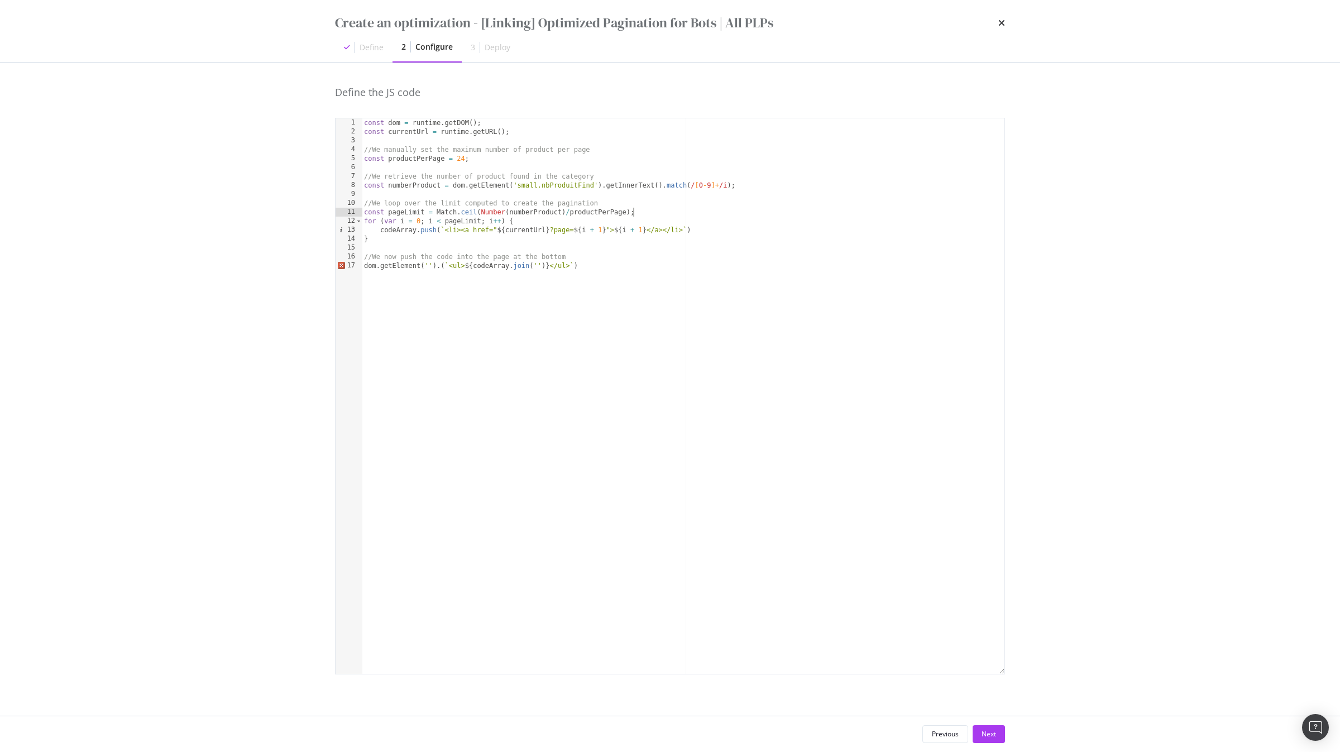
type textarea "//We loop over the limit computed to create the pagination"
paste textarea "let codeArray = [];"
click at [429, 275] on div "const dom = runtime . getDOM ( ) ; const currentUrl = runtime . getURL ( ) ; //…" at bounding box center [683, 404] width 643 height 573
paste textarea "productsContainer"
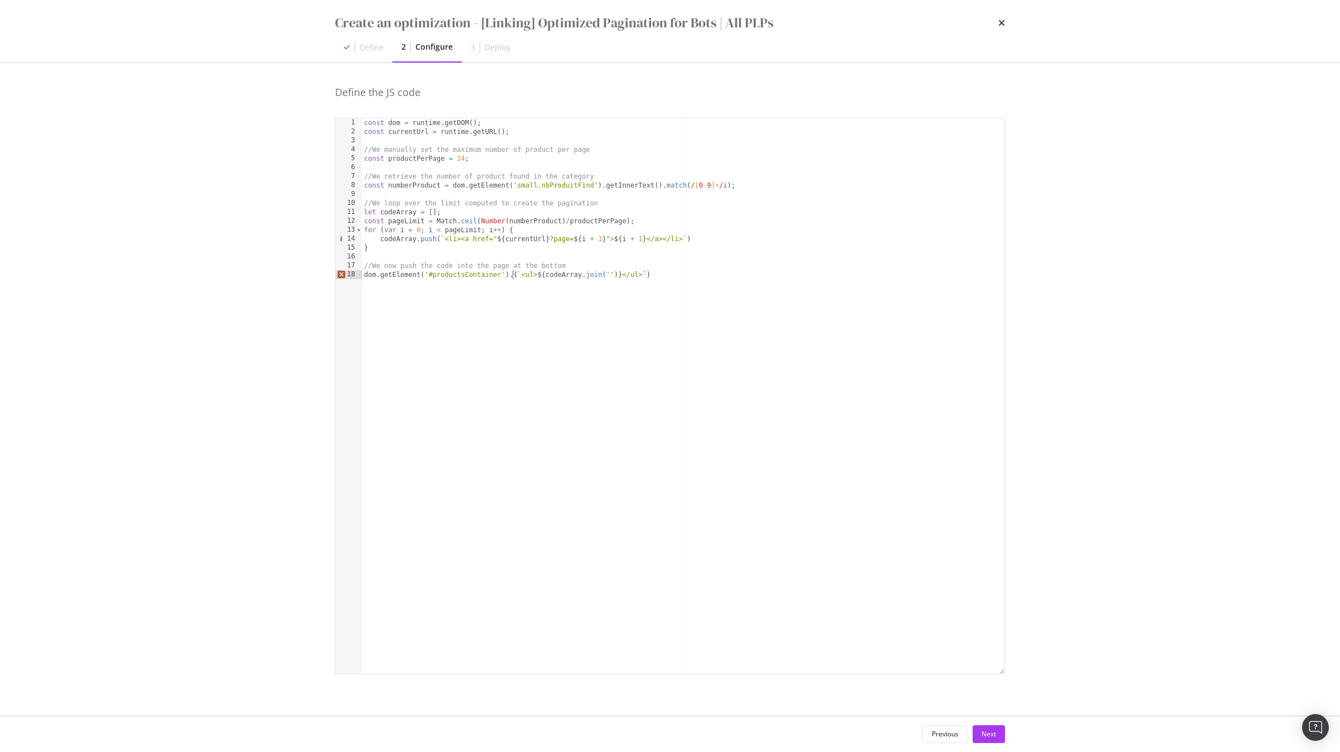
click at [514, 275] on div "const dom = runtime . getDOM ( ) ; const currentUrl = runtime . getURL ( ) ; //…" at bounding box center [683, 404] width 643 height 573
click at [565, 277] on div "const dom = runtime . getDOM ( ) ; const currentUrl = runtime . getURL ( ) ; //…" at bounding box center [683, 404] width 643 height 573
click at [706, 273] on div "const dom = runtime . getDOM ( ) ; const currentUrl = runtime . getURL ( ) ; //…" at bounding box center [683, 404] width 643 height 573
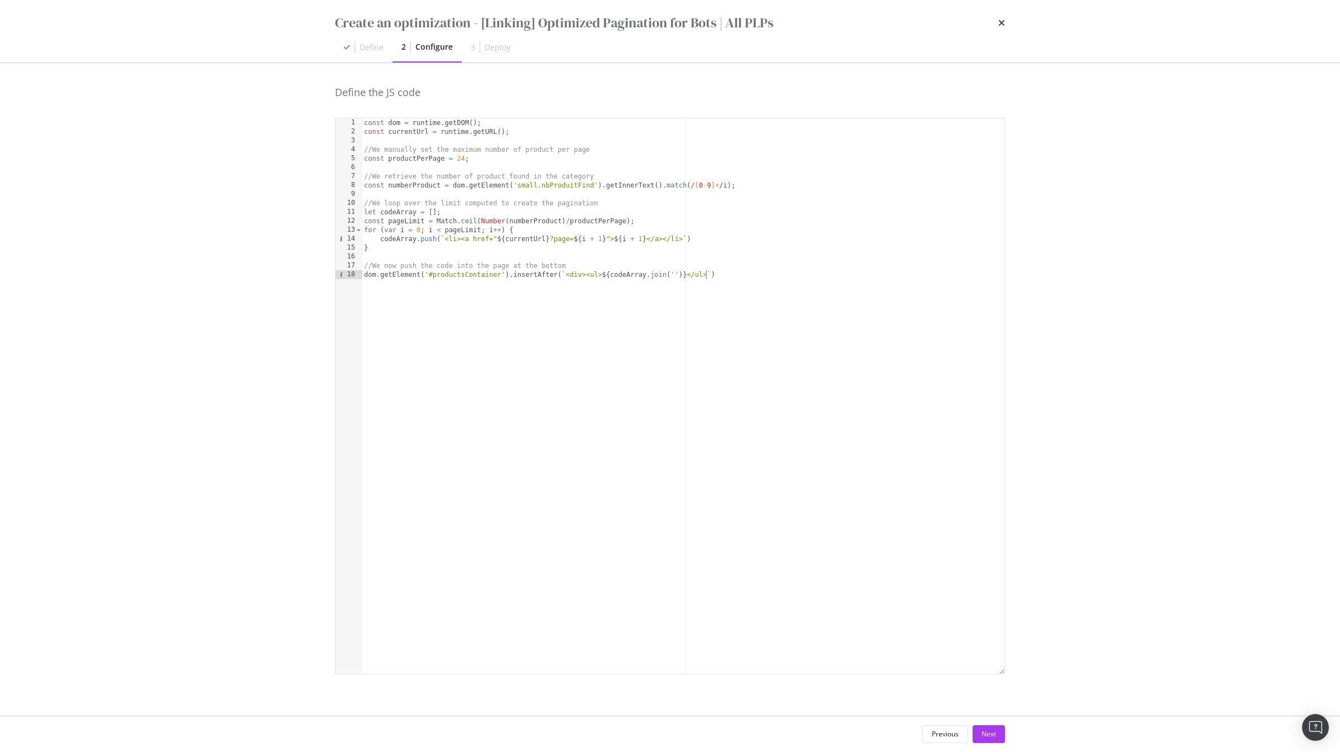
paste textarea "<div>"
click at [710, 277] on div "const dom = runtime . getDOM ( ) ; const currentUrl = runtime . getURL ( ) ; //…" at bounding box center [683, 404] width 643 height 573
click at [581, 275] on div "const dom = runtime . getDOM ( ) ; const currentUrl = runtime . getURL ( ) ; //…" at bounding box center [683, 404] width 643 height 573
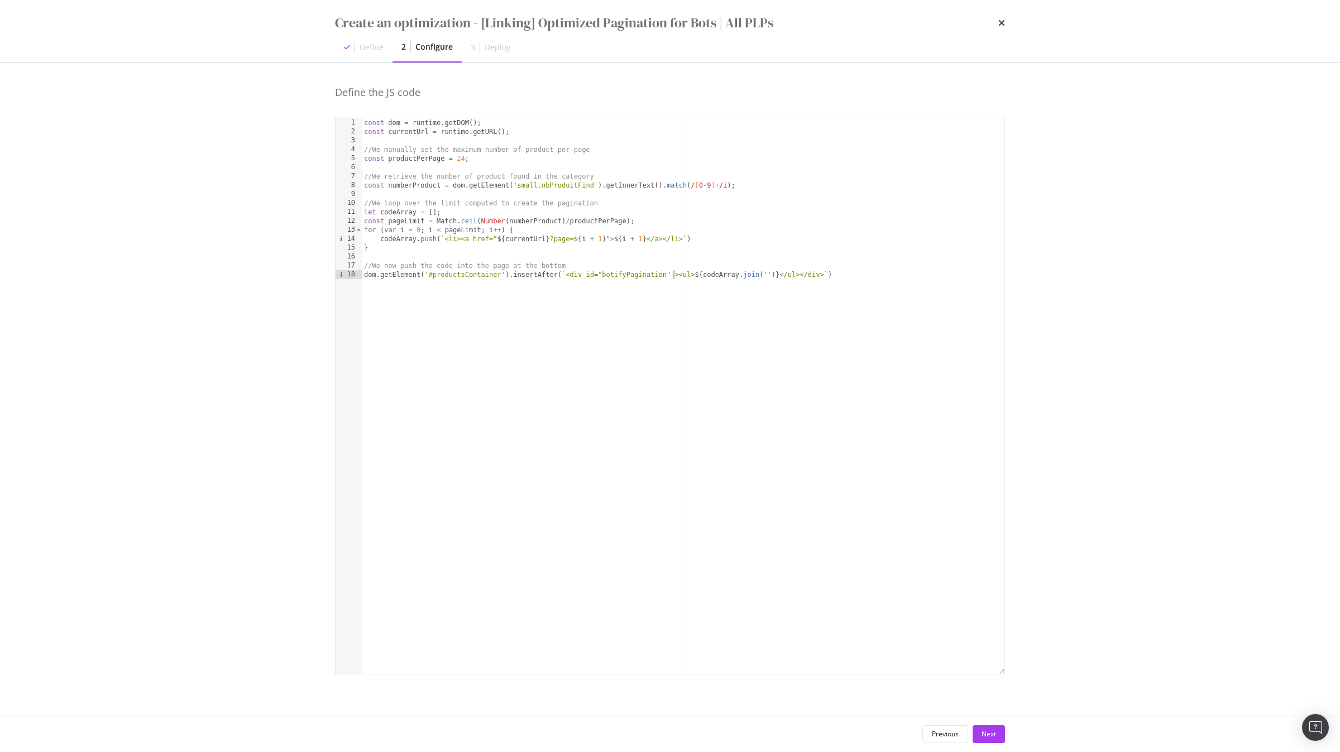
paste textarea "data-bty-pw-id"
click at [844, 288] on div "const dom = runtime . getDOM ( ) ; const currentUrl = runtime . getURL ( ) ; //…" at bounding box center [683, 404] width 643 height 573
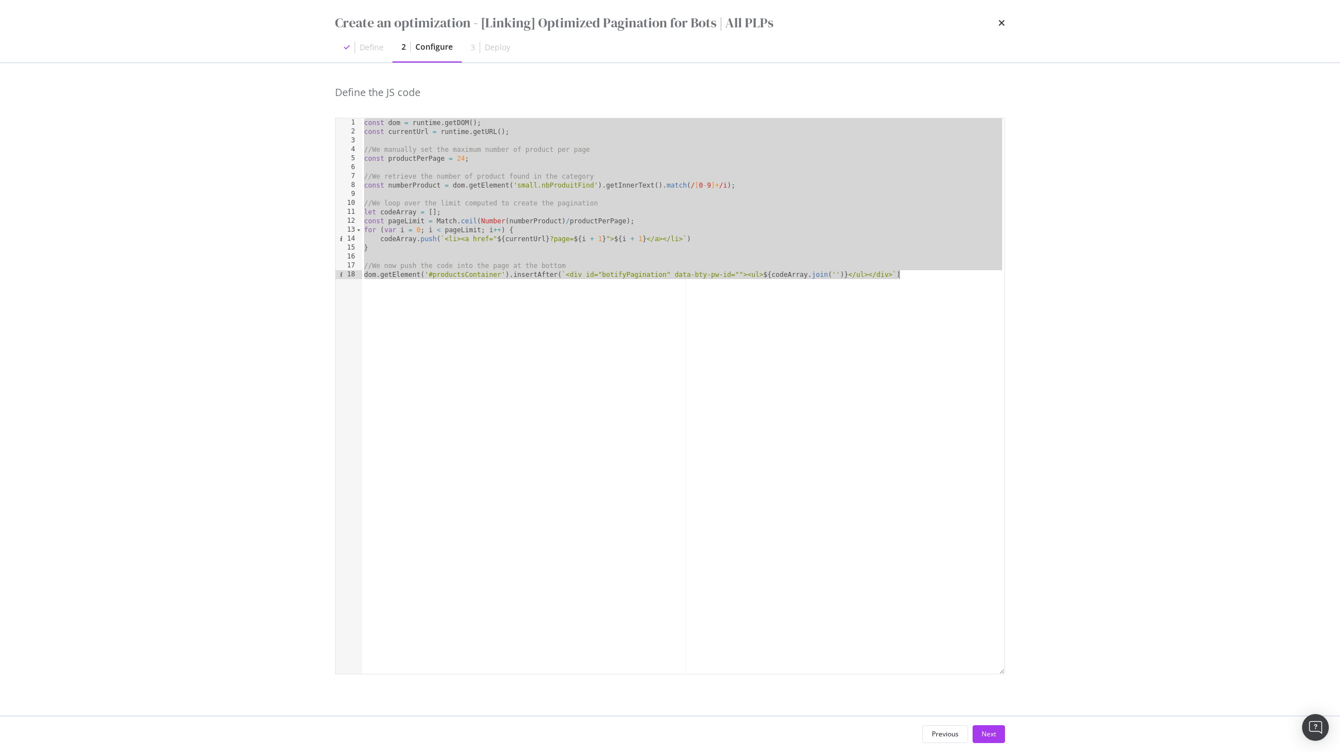
click at [688, 174] on div "const dom = runtime . getDOM ( ) ; const currentUrl = runtime . getURL ( ) ; //…" at bounding box center [683, 404] width 643 height 573
type textarea "//We retrieve the number of product found in the category"
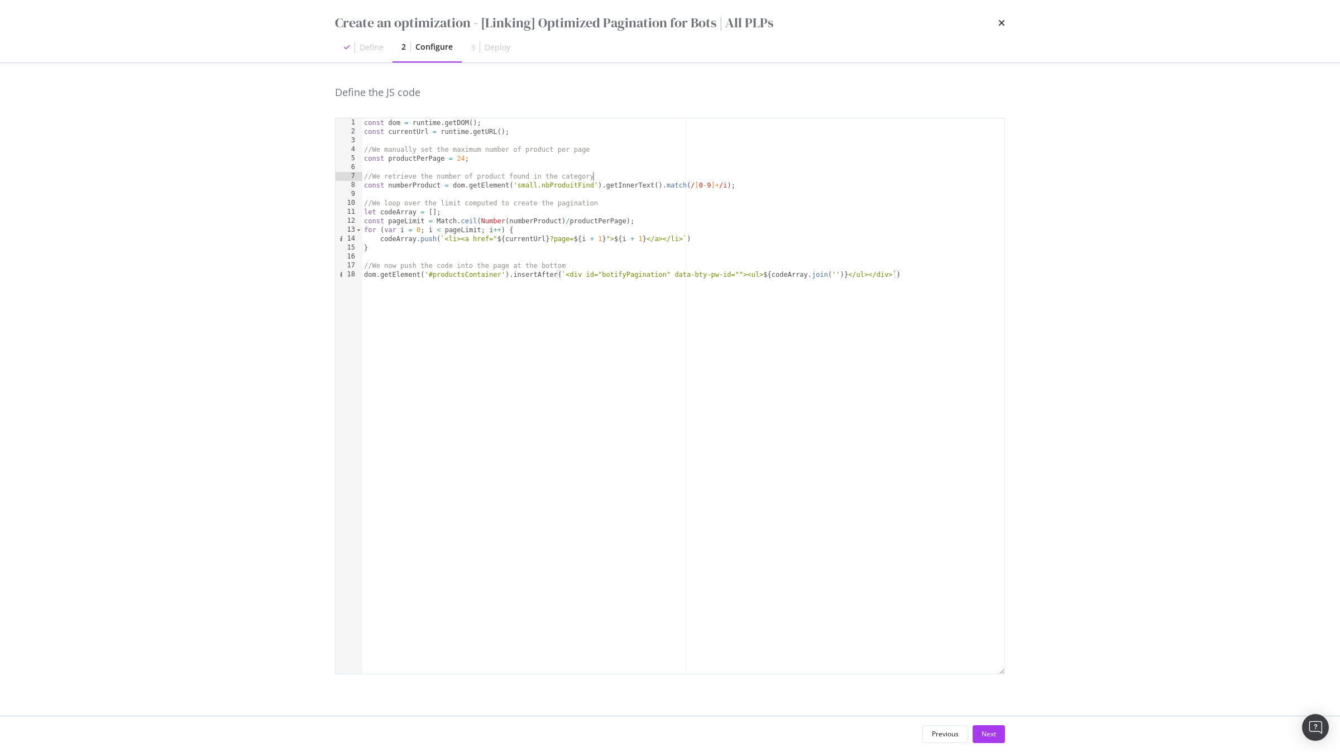
scroll to position [0, 18]
click at [664, 190] on div "const dom = runtime . getDOM ( ) ; const currentUrl = runtime . getURL ( ) ; //…" at bounding box center [683, 404] width 643 height 573
click at [725, 186] on div "const dom = runtime . getDOM ( ) ; const currentUrl = runtime . getURL ( ) ; //…" at bounding box center [683, 404] width 643 height 573
click at [691, 186] on div "const dom = runtime . getDOM ( ) ; const currentUrl = runtime . getURL ( ) ; //…" at bounding box center [683, 404] width 643 height 573
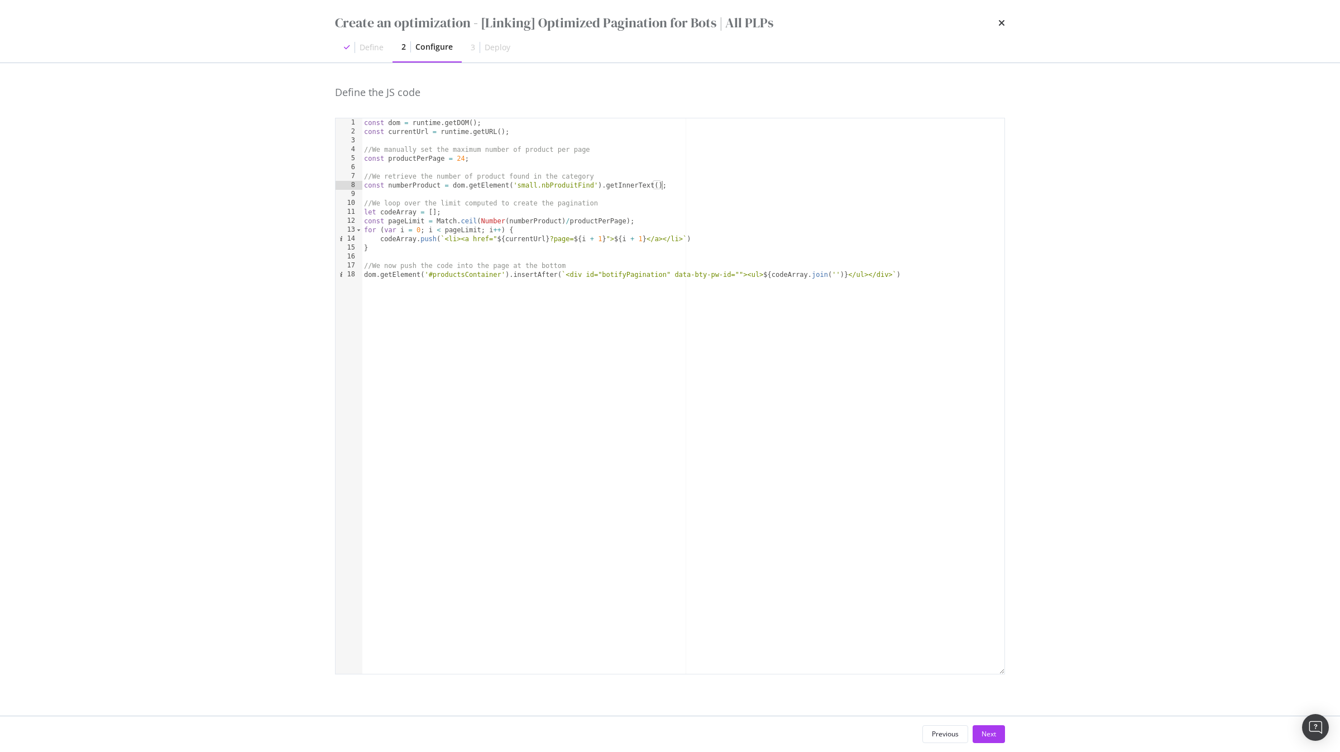
click at [605, 178] on div "const dom = runtime . getDOM ( ) ; const currentUrl = runtime . getURL ( ) ; //…" at bounding box center [683, 404] width 643 height 573
click at [511, 224] on div "const dom = runtime . getDOM ( ) ; const currentUrl = runtime . getURL ( ) ; //…" at bounding box center [683, 404] width 643 height 573
paste textarea "/[0-9]+/i"
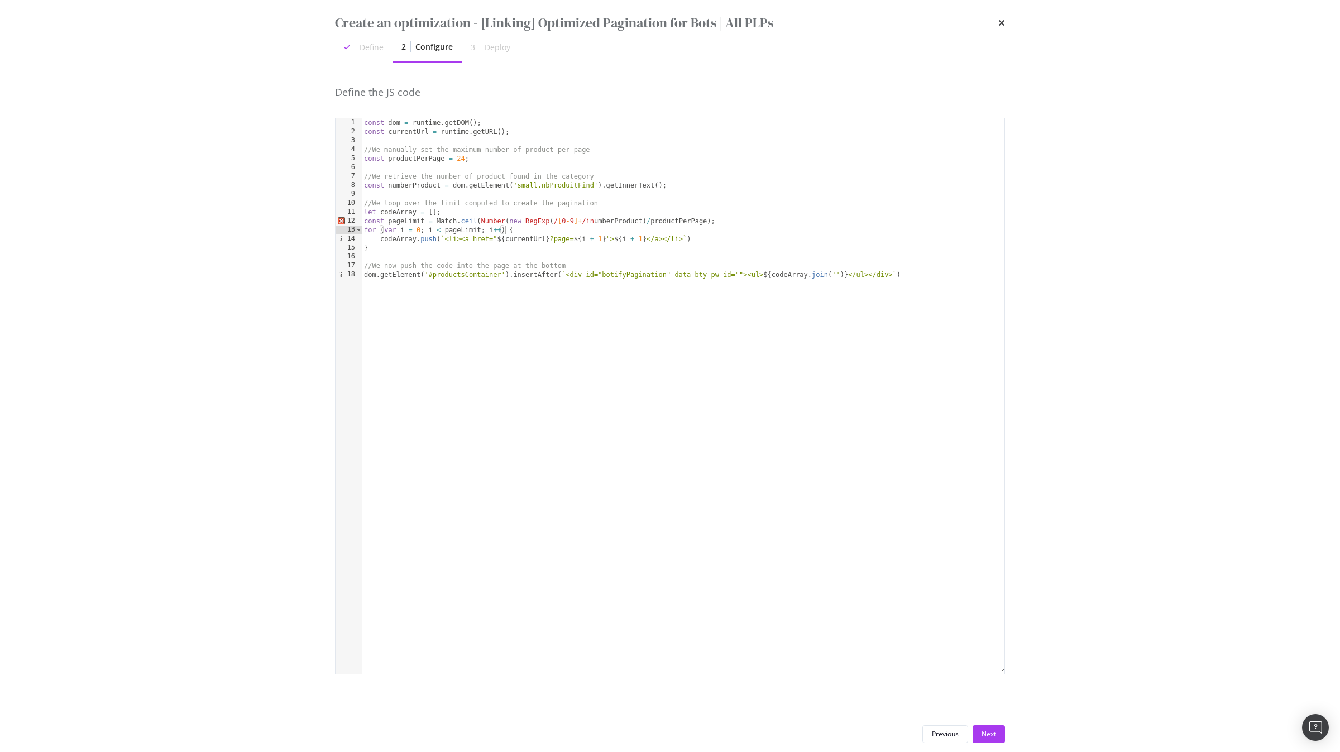
click at [559, 221] on div "const dom = runtime . getDOM ( ) ; const currentUrl = runtime . getURL ( ) ; //…" at bounding box center [683, 404] width 643 height 573
click at [581, 222] on div "const dom = runtime . getDOM ( ) ; const currentUrl = runtime . getURL ( ) ; //…" at bounding box center [683, 404] width 643 height 573
click at [690, 224] on div "const dom = runtime . getDOM ( ) ; const currentUrl = runtime . getURL ( ) ; //…" at bounding box center [683, 404] width 643 height 573
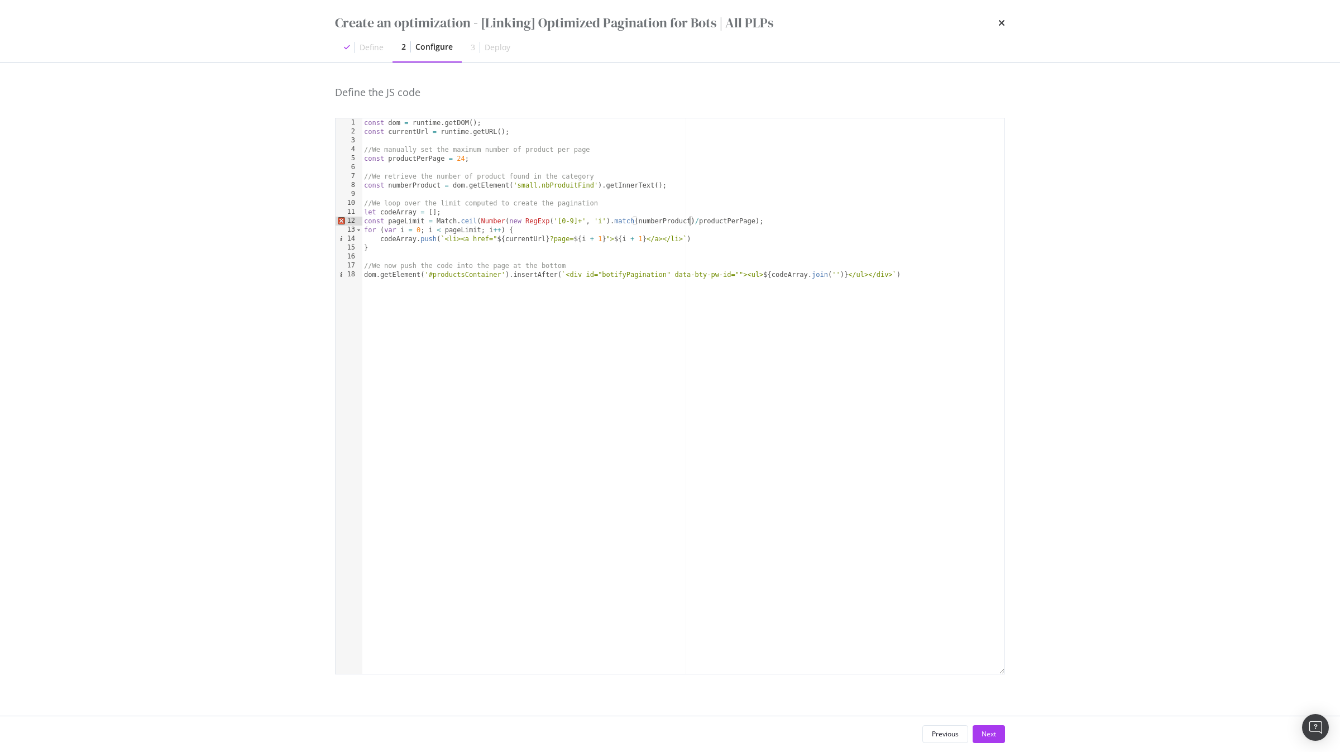
scroll to position [0, 27]
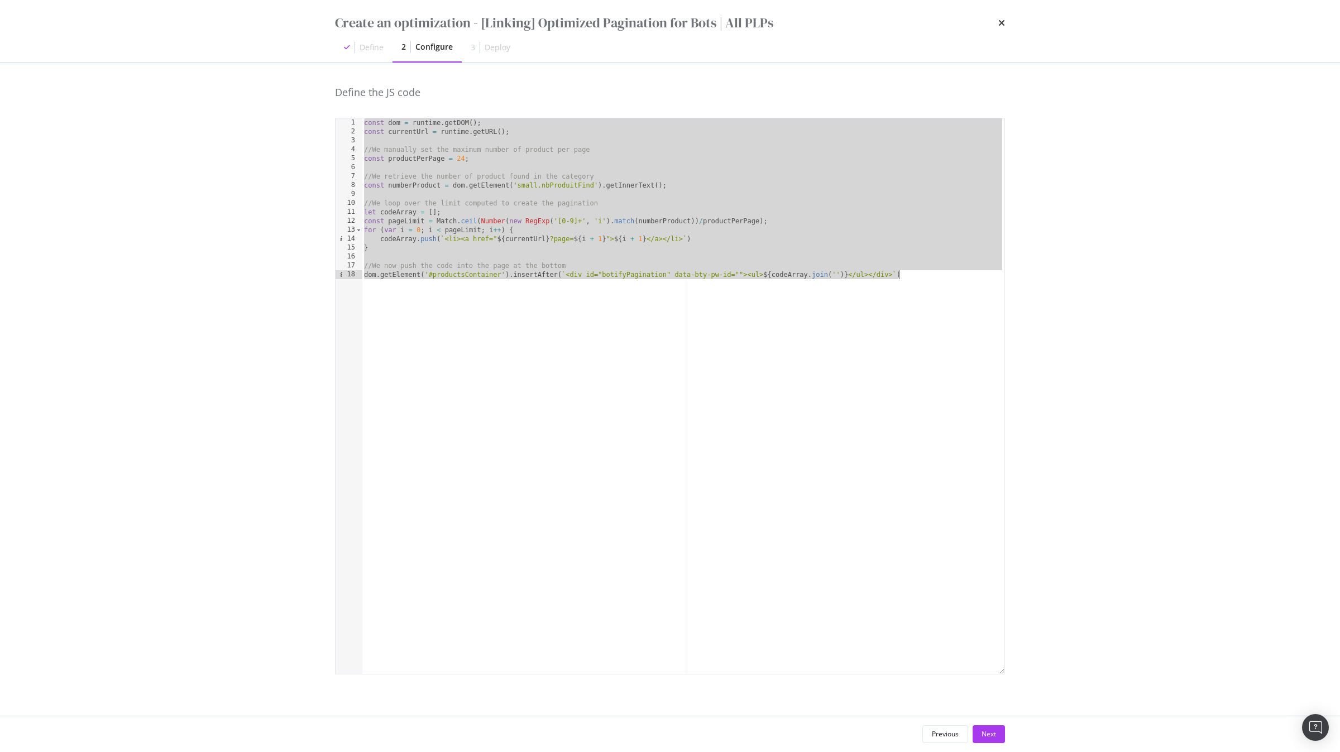
click at [595, 228] on div "const dom = runtime . getDOM ( ) ; const currentUrl = runtime . getURL ( ) ; //…" at bounding box center [683, 404] width 643 height 573
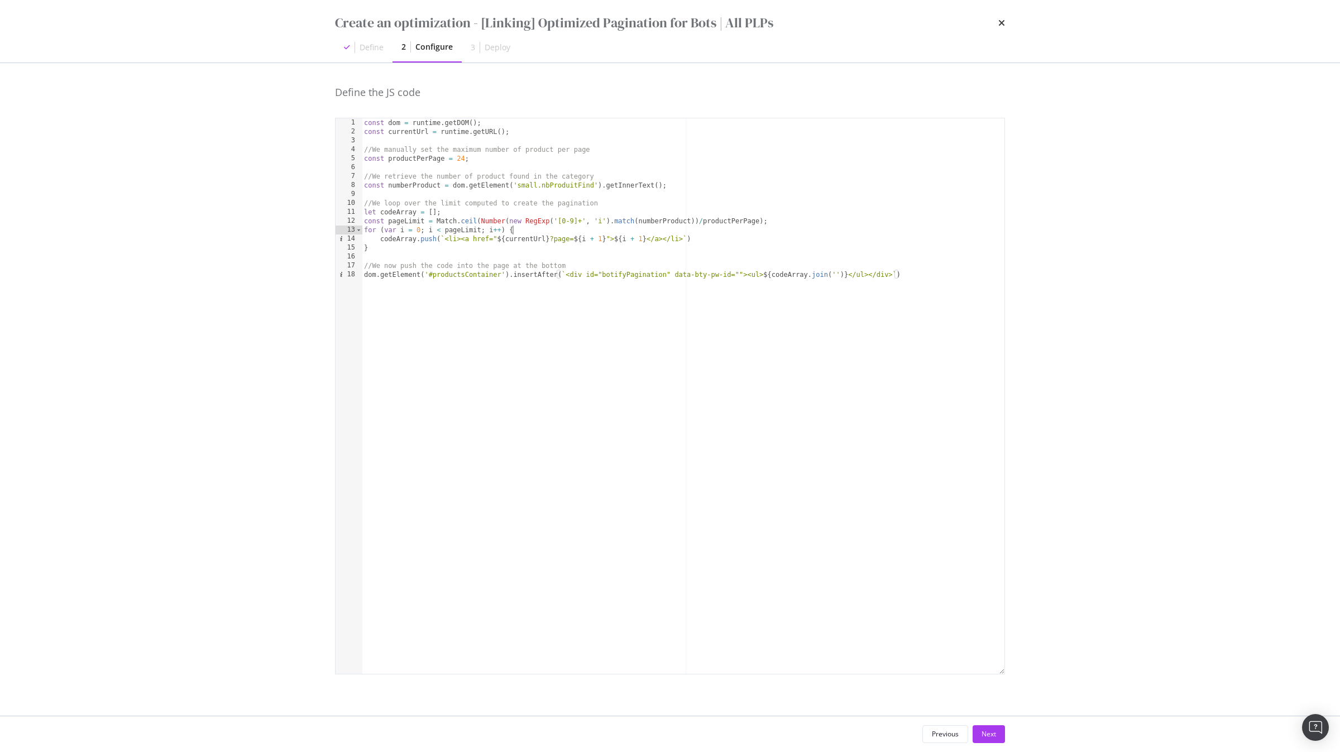
scroll to position [0, 12]
click at [630, 221] on div "const dom = runtime . getDOM ( ) ; const currentUrl = runtime . getURL ( ) ; //…" at bounding box center [683, 404] width 643 height 573
click at [624, 219] on div "const dom = runtime . getDOM ( ) ; const currentUrl = runtime . getURL ( ) ; //…" at bounding box center [683, 404] width 643 height 573
click at [509, 222] on div "const dom = runtime . getDOM ( ) ; const currentUrl = runtime . getURL ( ) ; //…" at bounding box center [683, 404] width 643 height 573
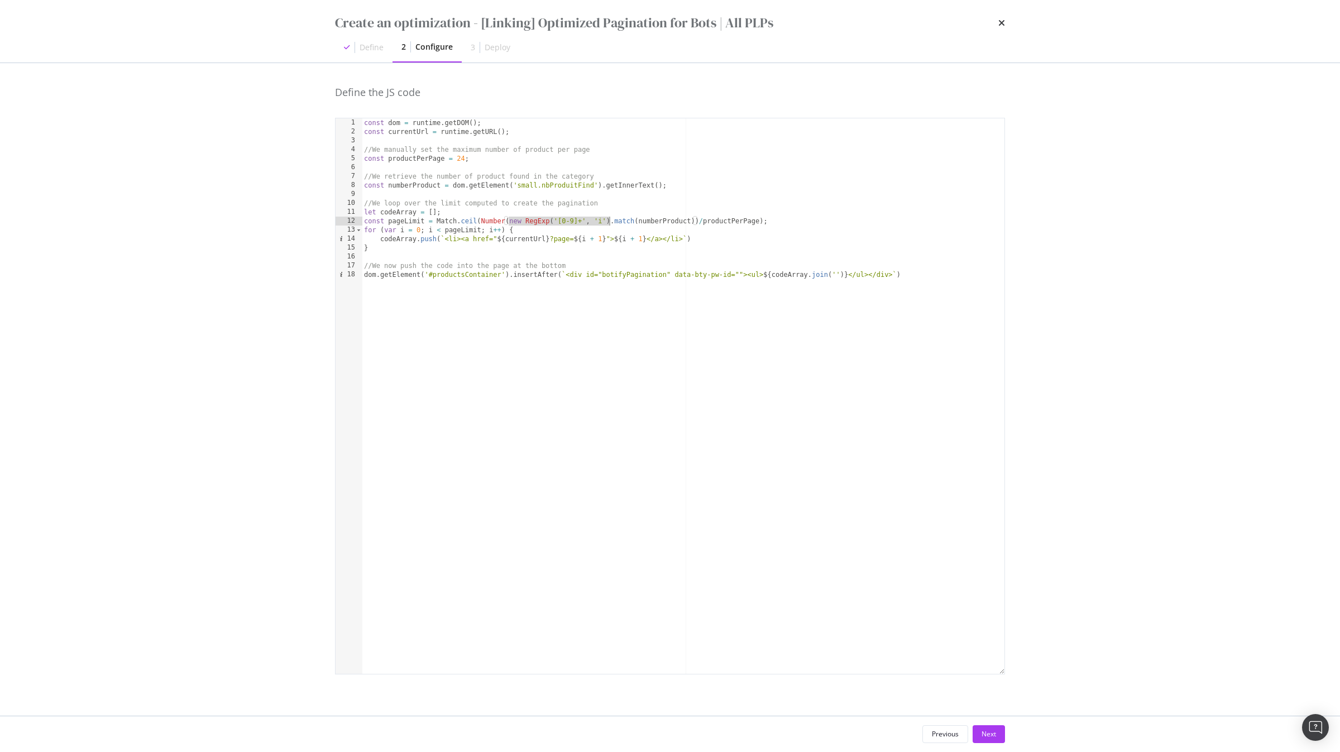
click at [610, 223] on div "const dom = runtime . getDOM ( ) ; const currentUrl = runtime . getURL ( ) ; //…" at bounding box center [683, 404] width 643 height 573
click at [649, 178] on div "const dom = runtime . getDOM ( ) ; const currentUrl = runtime . getURL ( ) ; //…" at bounding box center [683, 404] width 643 height 573
type textarea "const numberProduct = dom.getElement('small.nbProduitFind').getInnerText();"
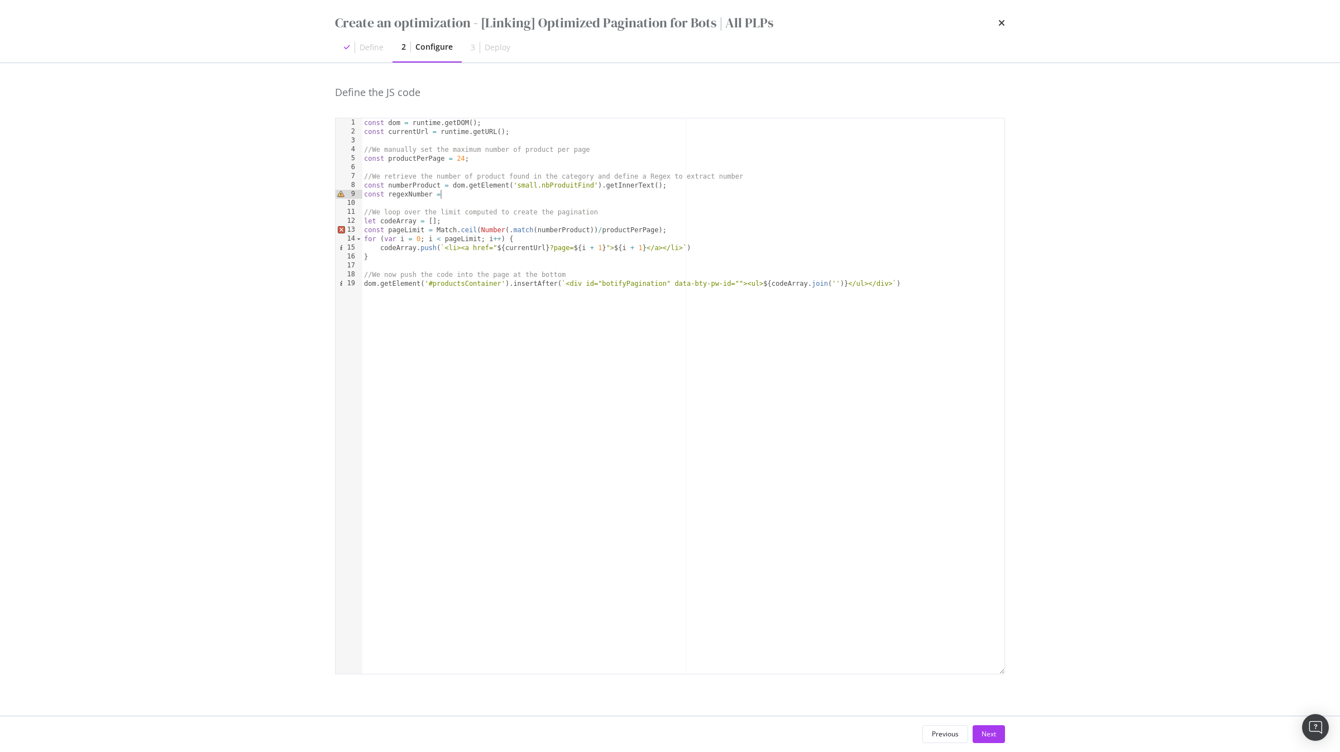
scroll to position [0, 6]
paste textarea "new RegExp('[0-9]+', 'i')"
click at [408, 192] on div "const dom = runtime . getDOM ( ) ; const currentUrl = runtime . getURL ( ) ; //…" at bounding box center [683, 404] width 643 height 573
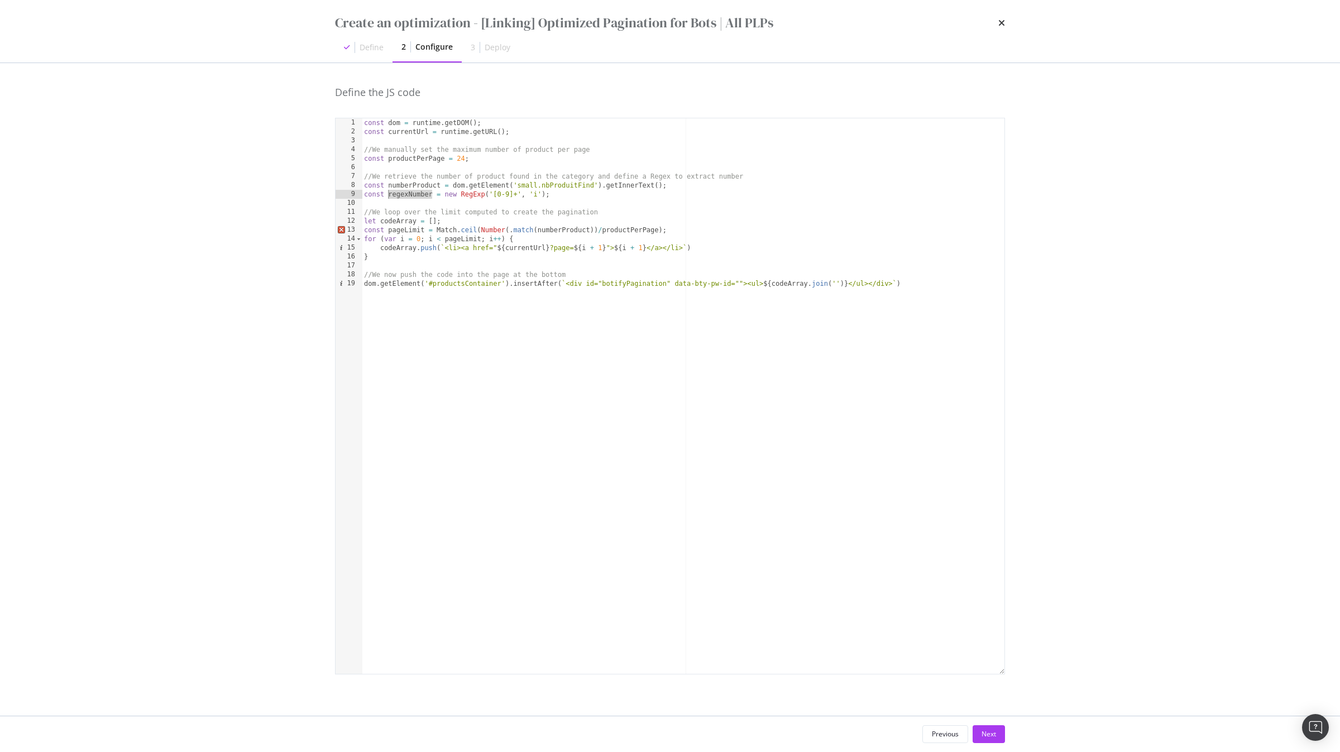
click at [510, 232] on div "const dom = runtime . getDOM ( ) ; const currentUrl = runtime . getURL ( ) ; //…" at bounding box center [683, 404] width 643 height 573
paste textarea "regexNumber"
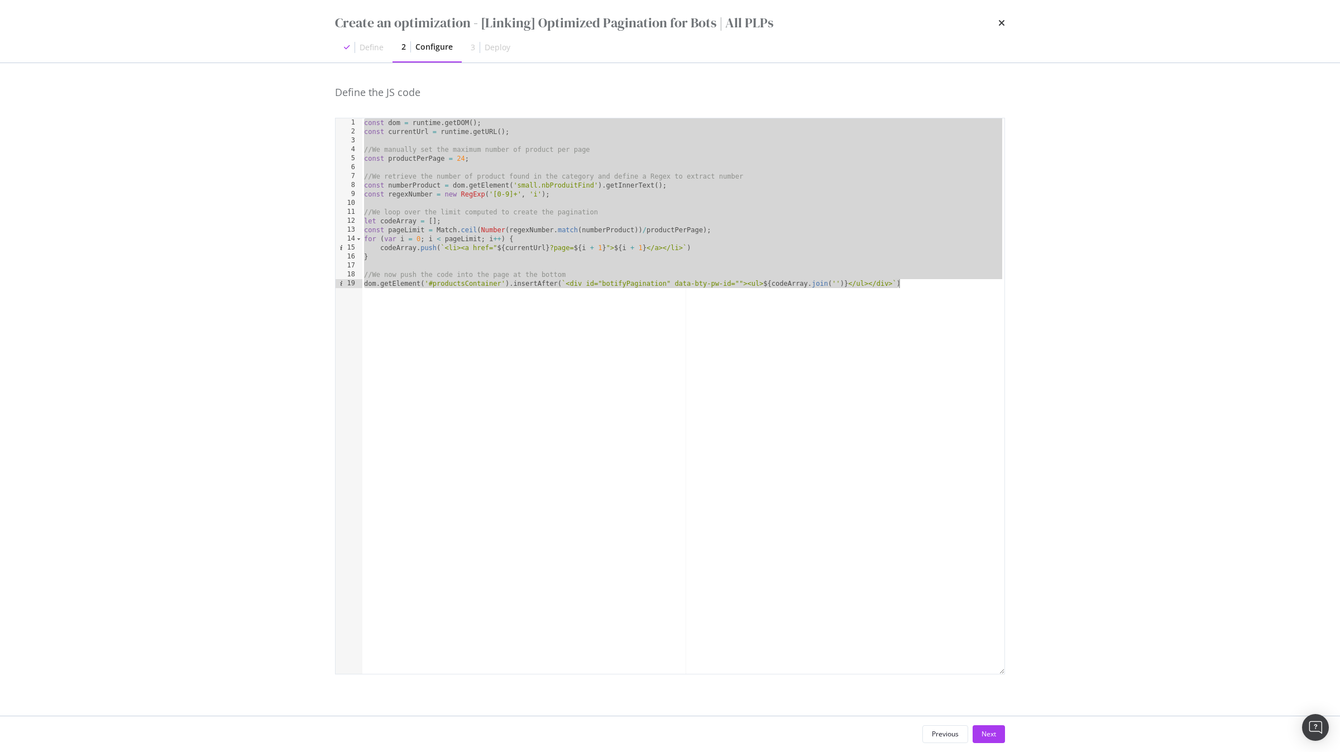
click at [540, 229] on div "const dom = runtime . getDOM ( ) ; const currentUrl = runtime . getURL ( ) ; //…" at bounding box center [683, 404] width 643 height 573
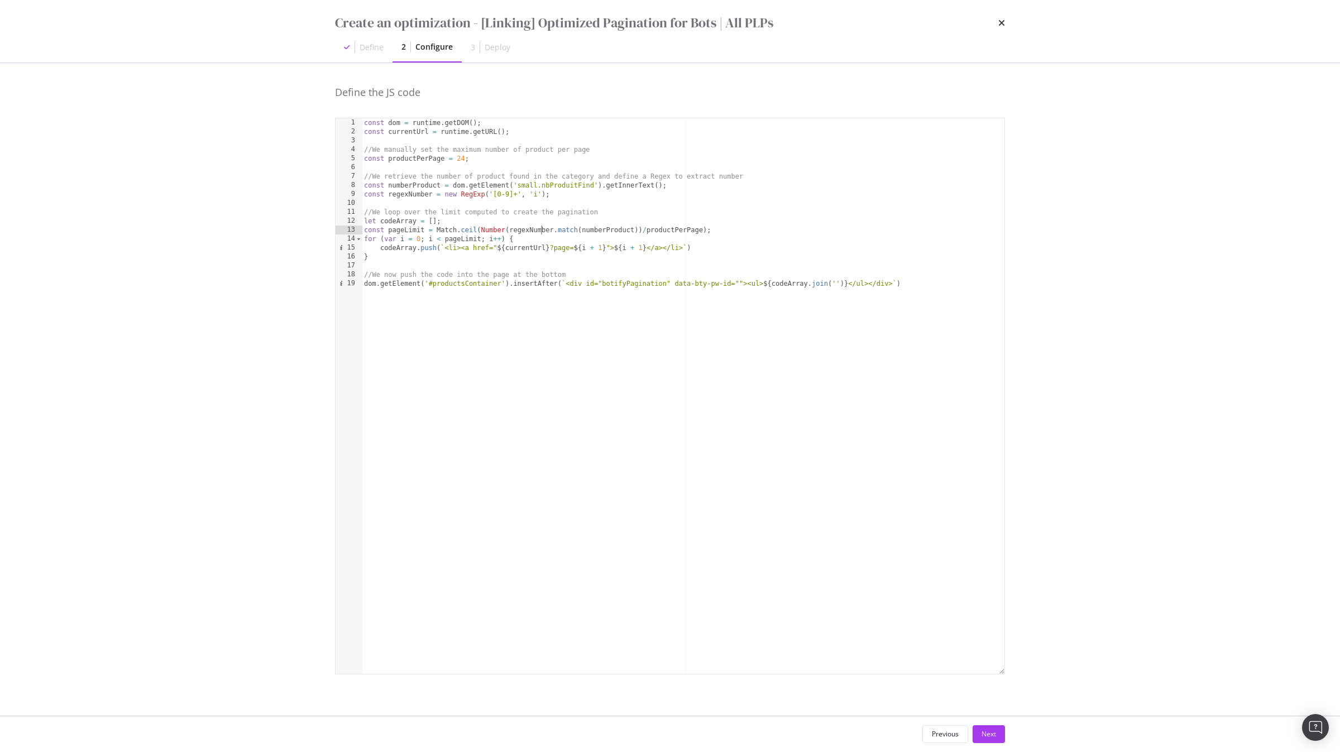
click at [540, 229] on div "const dom = runtime . getDOM ( ) ; const currentUrl = runtime . getURL ( ) ; //…" at bounding box center [683, 404] width 643 height 573
click at [614, 229] on div "const dom = runtime . getDOM ( ) ; const currentUrl = runtime . getURL ( ) ; //…" at bounding box center [683, 404] width 643 height 573
click at [525, 231] on div "const dom = runtime . getDOM ( ) ; const currentUrl = runtime . getURL ( ) ; //…" at bounding box center [683, 404] width 643 height 573
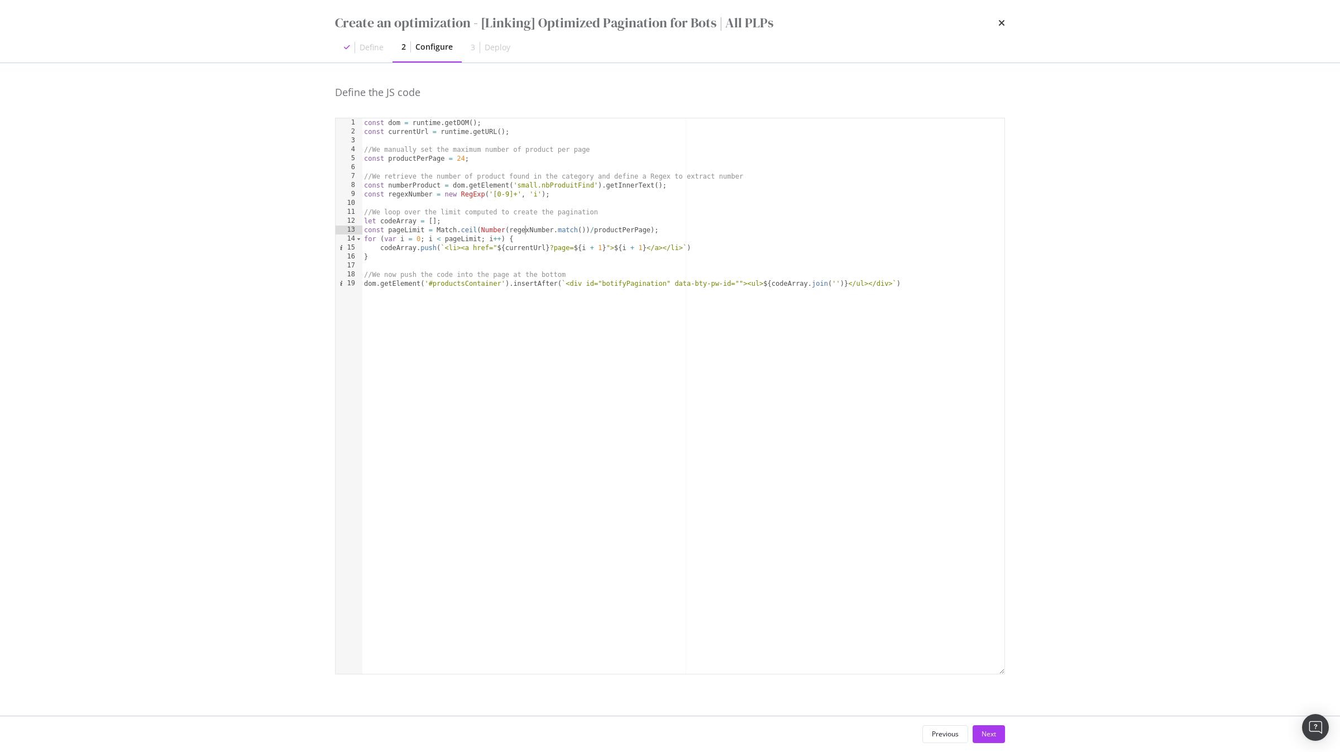
click at [525, 231] on div "const dom = runtime . getDOM ( ) ; const currentUrl = runtime . getURL ( ) ; //…" at bounding box center [683, 404] width 643 height 573
paste textarea "numberProduct"
click at [590, 229] on div "const dom = runtime . getDOM ( ) ; const currentUrl = runtime . getURL ( ) ; //…" at bounding box center [683, 404] width 643 height 573
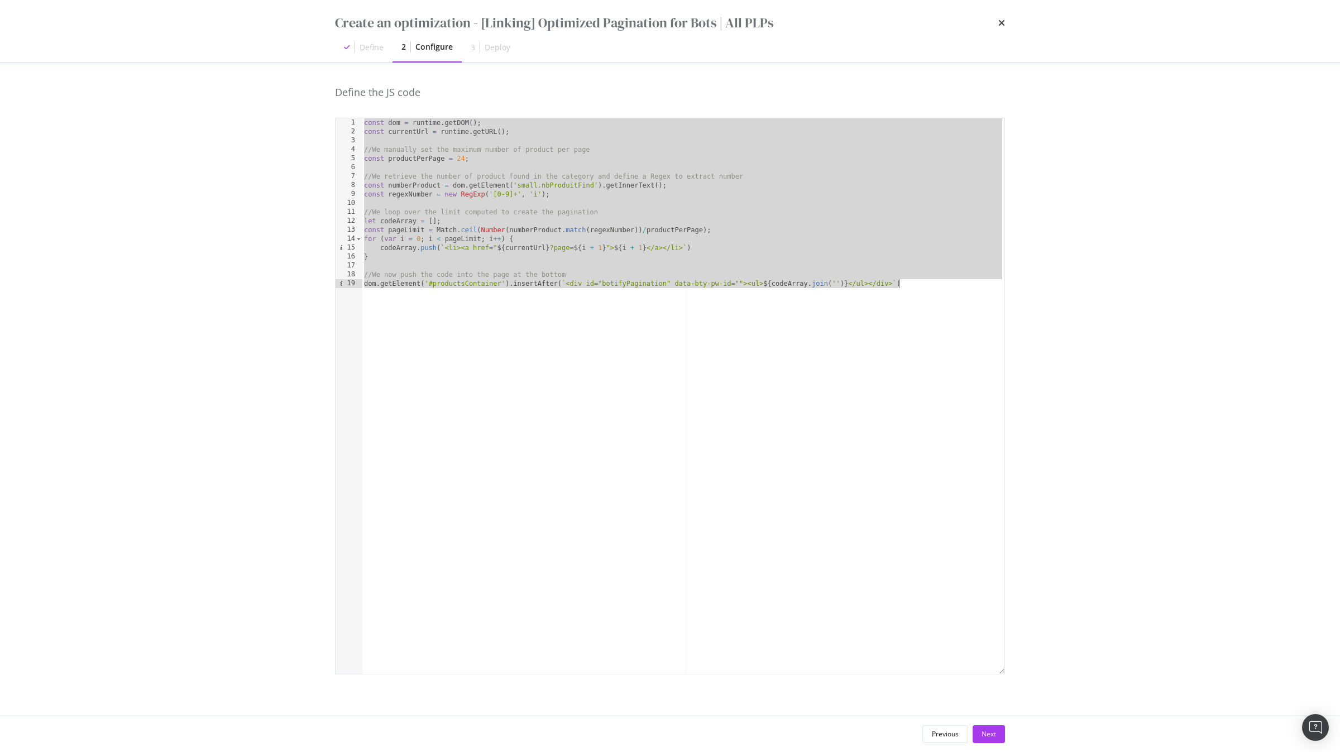
type textarea "//We now push the code into the page at the bottom dom.getElement('#productsCon…"
drag, startPoint x: 626, startPoint y: 171, endPoint x: 619, endPoint y: 170, distance: 6.8
click at [626, 171] on div "const dom = runtime . getDOM ( ) ; const currentUrl = runtime . getURL ( ) ; //…" at bounding box center [683, 404] width 643 height 573
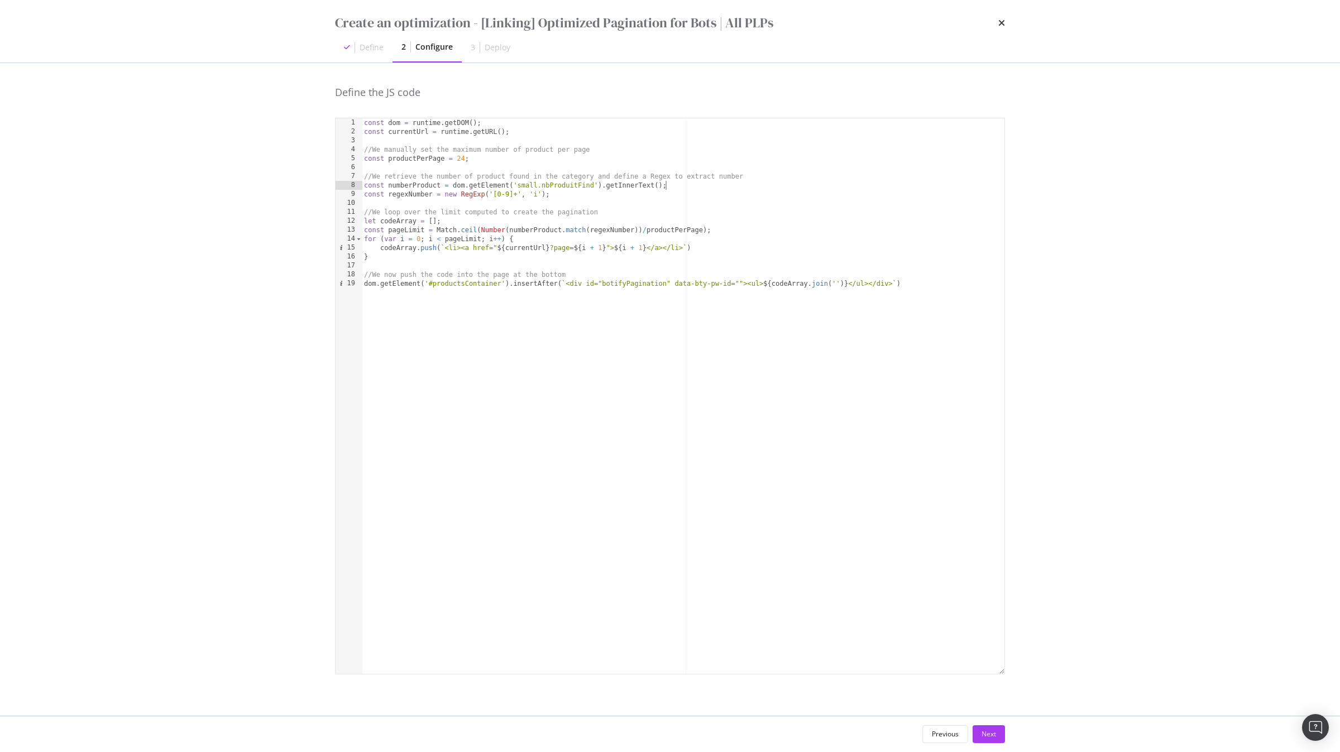
click at [677, 189] on div "const dom = runtime . getDOM ( ) ; const currentUrl = runtime . getURL ( ) ; //…" at bounding box center [683, 404] width 643 height 573
type textarea "const numberProduct = dom.getElement('small.nbProduitFind').getInnerText();"
type textarea "cins"
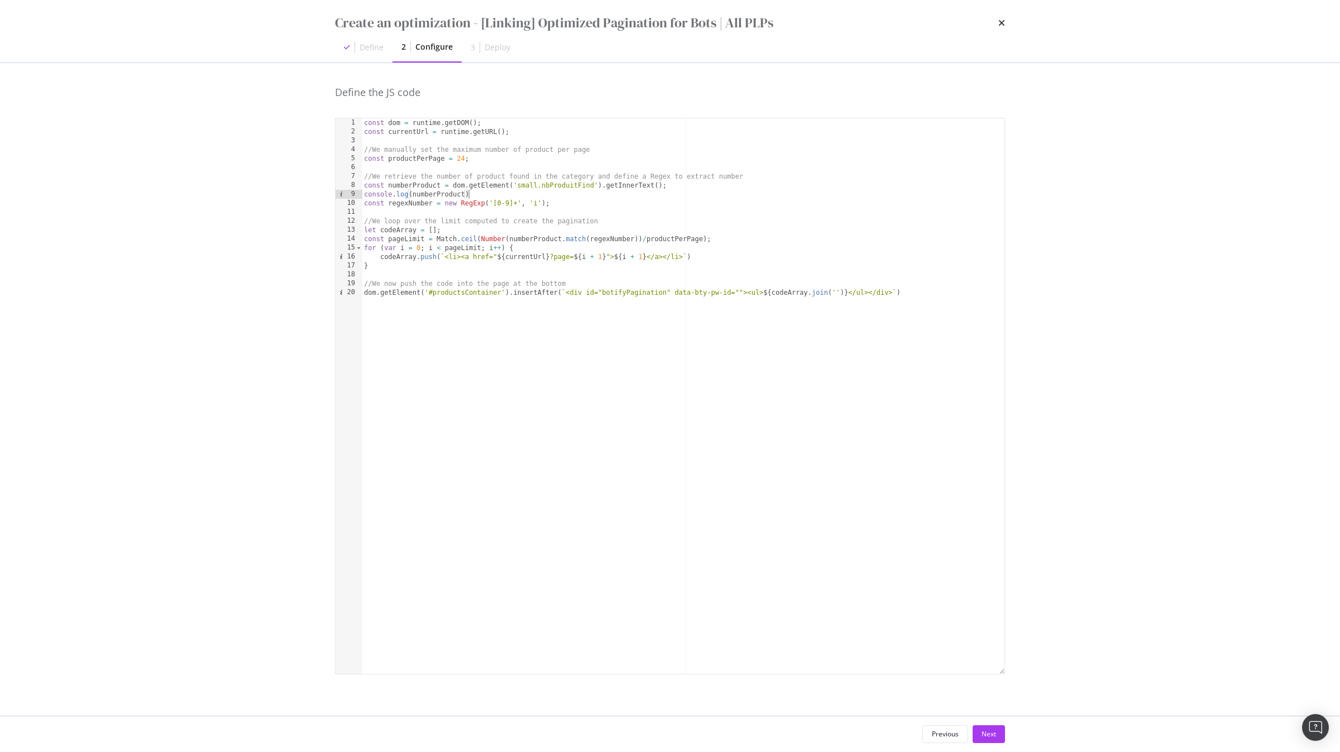
click at [601, 201] on div "const dom = runtime . getDOM ( ) ; const currentUrl = runtime . getURL ( ) ; //…" at bounding box center [683, 404] width 643 height 573
type textarea "const regexNumber = new RegExp('[0-9]+', 'i');"
paste textarea "console.log()"
click at [417, 202] on div "const dom = runtime . getDOM ( ) ; const currentUrl = runtime . getURL ( ) ; //…" at bounding box center [683, 404] width 643 height 573
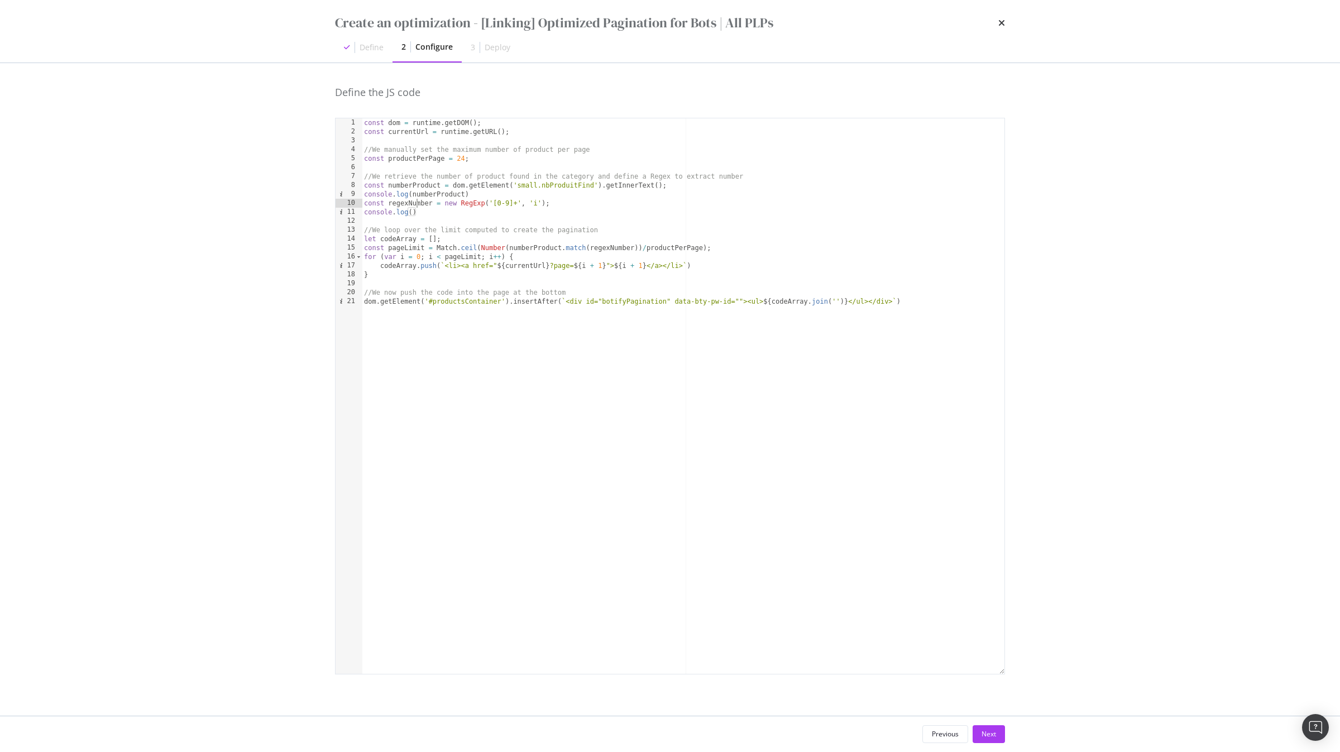
type textarea "const regexNumber = new RegExp('[0-9]+', 'i');"
click at [417, 202] on div "const dom = runtime . getDOM ( ) ; const currentUrl = runtime . getURL ( ) ; //…" at bounding box center [683, 404] width 643 height 573
click at [424, 217] on div "const dom = runtime . getDOM ( ) ; const currentUrl = runtime . getURL ( ) ; //…" at bounding box center [683, 404] width 643 height 573
click at [428, 212] on div "const dom = runtime . getDOM ( ) ; const currentUrl = runtime . getURL ( ) ; //…" at bounding box center [683, 404] width 643 height 573
paste textarea "regexNumber"
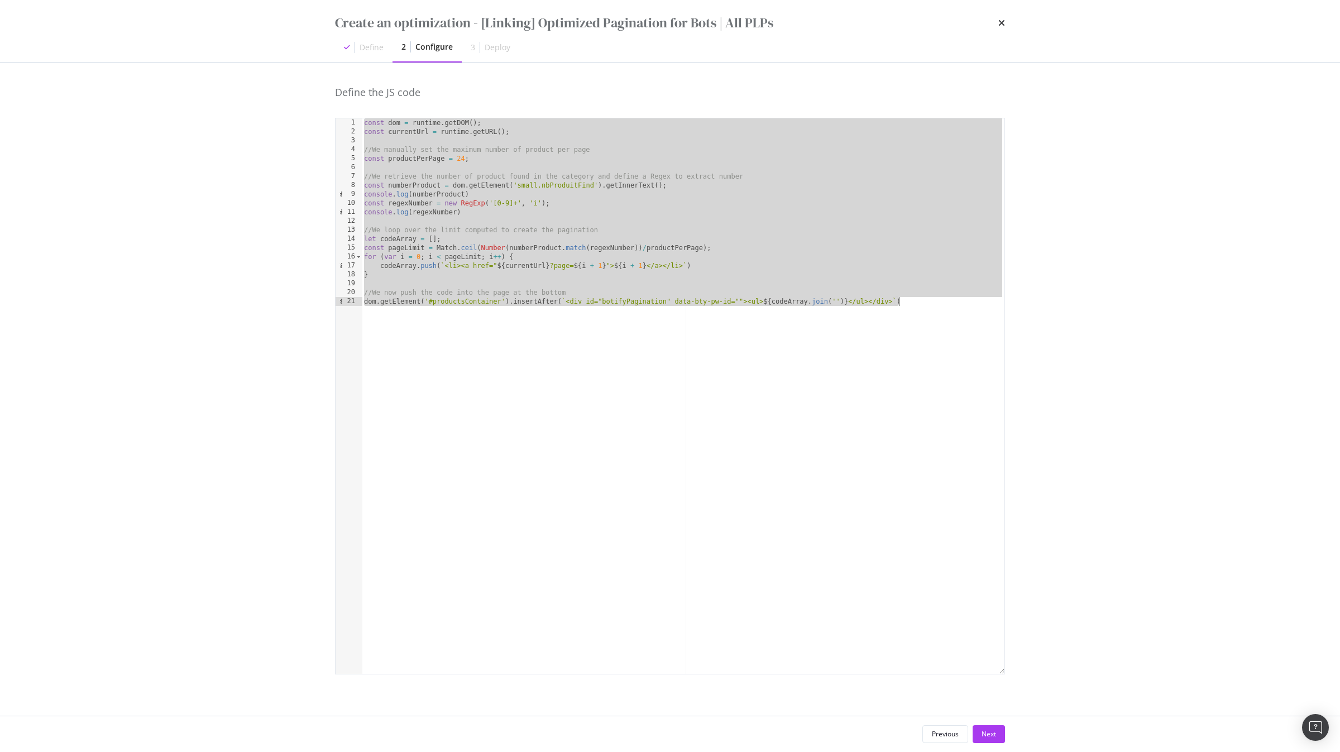
click at [500, 237] on div "const dom = runtime . getDOM ( ) ; const currentUrl = runtime . getURL ( ) ; //…" at bounding box center [683, 404] width 643 height 573
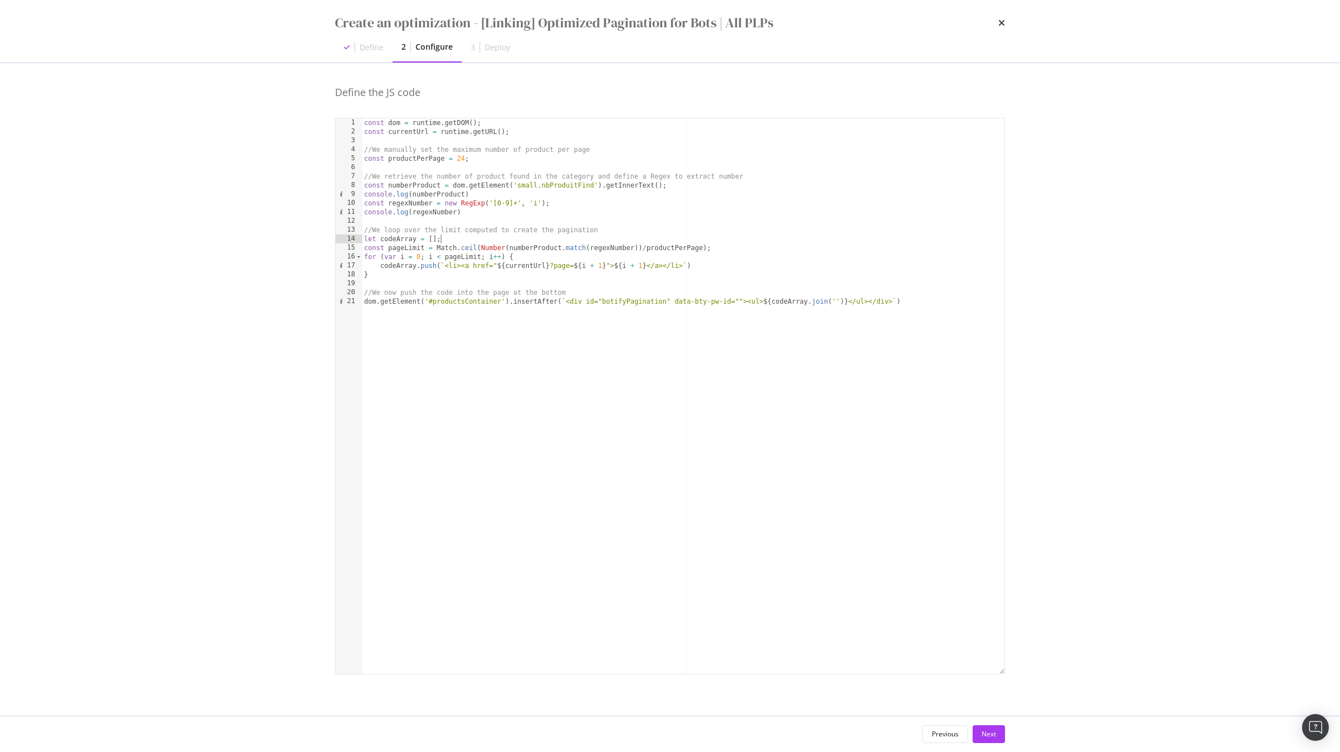
click at [640, 248] on div "const dom = runtime . getDOM ( ) ; const currentUrl = runtime . getURL ( ) ; //…" at bounding box center [683, 404] width 643 height 573
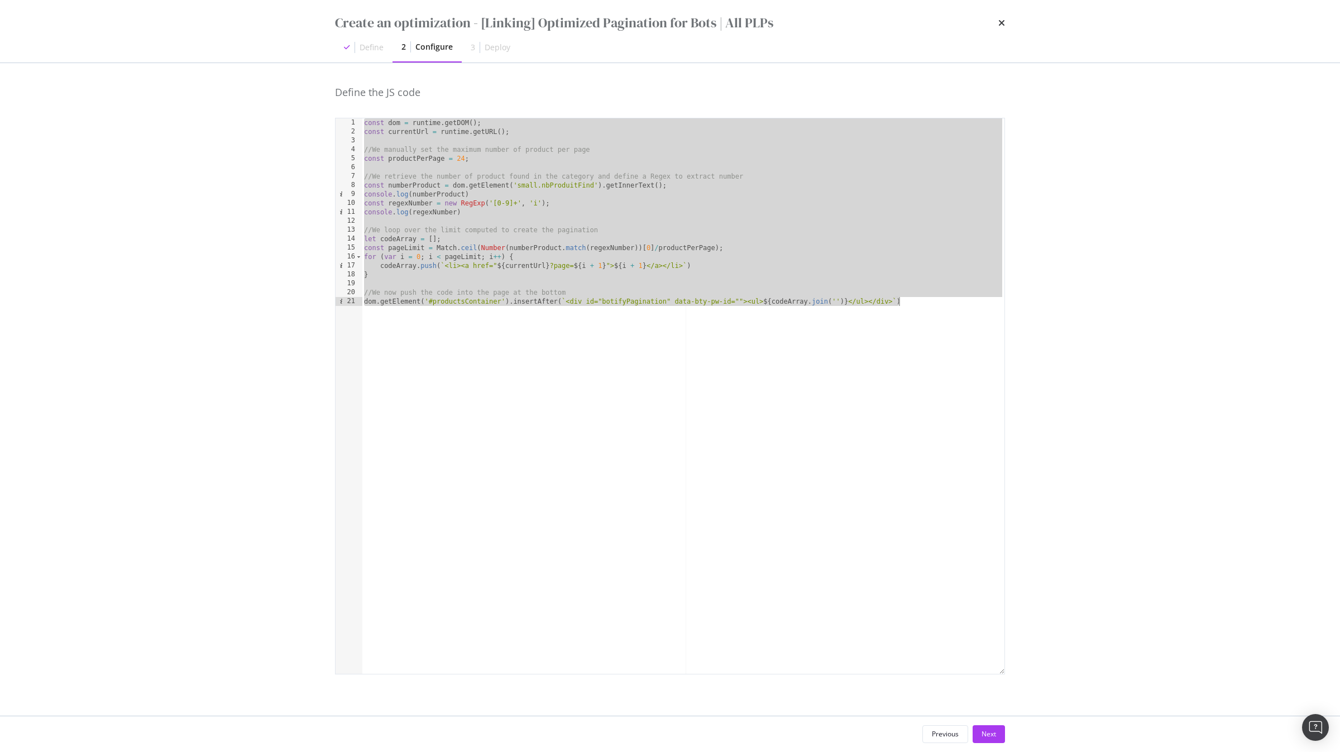
click at [471, 211] on div "const dom = runtime . getDOM ( ) ; const currentUrl = runtime . getURL ( ) ; //…" at bounding box center [683, 404] width 643 height 573
type textarea "console.log(regexNumber)"
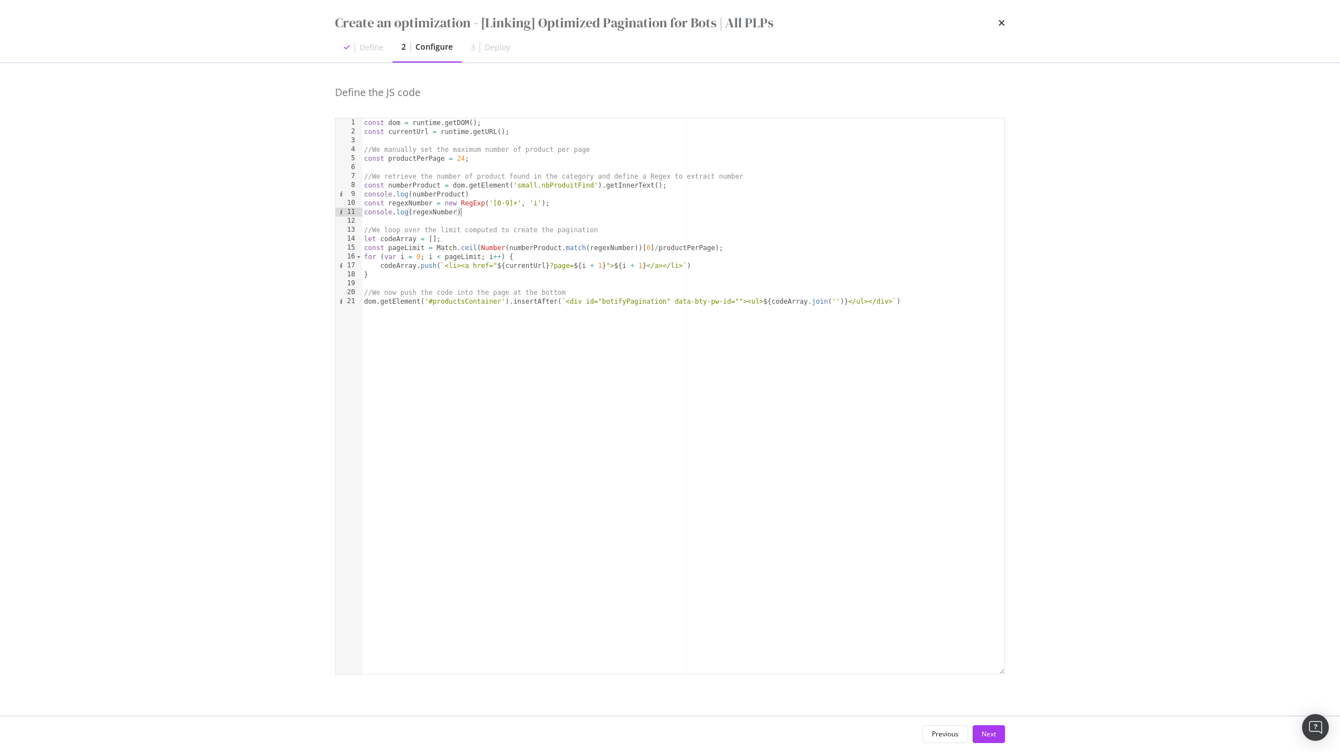
scroll to position [0, 0]
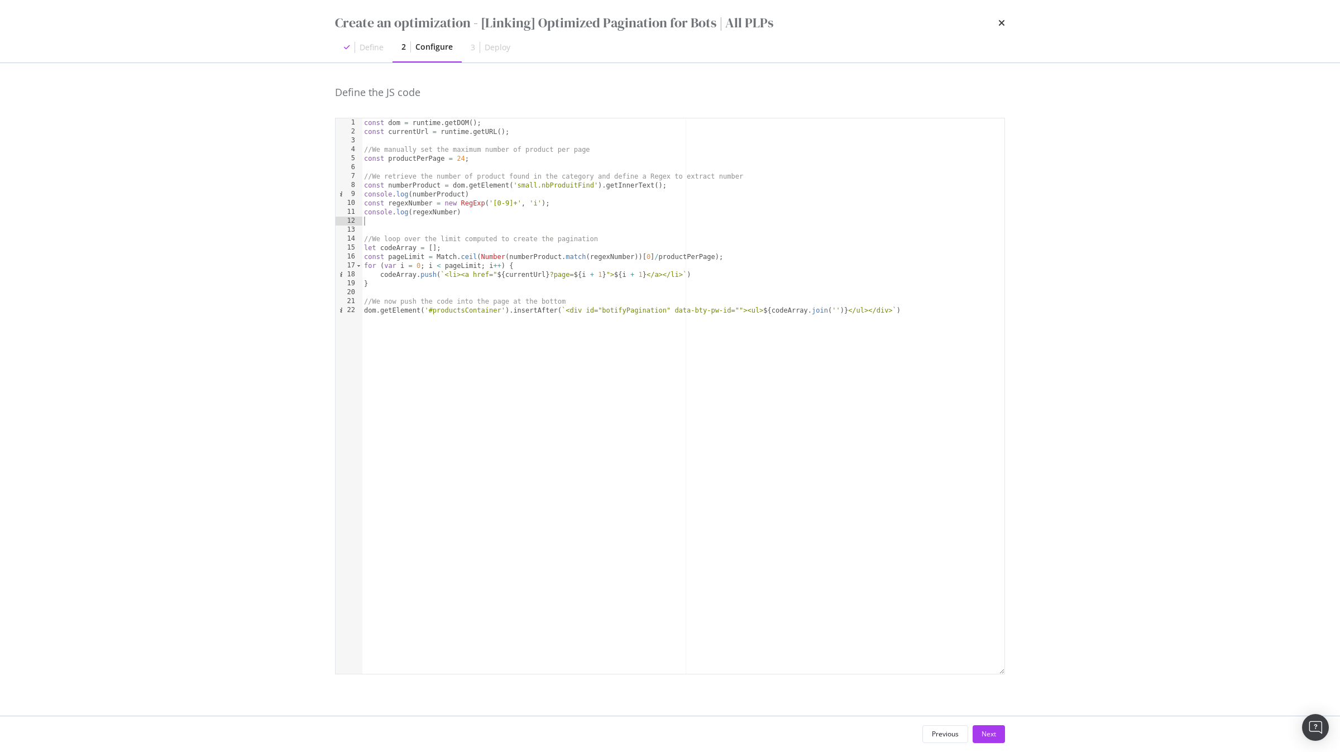
paste textarea "console.log(regexNumber)"
click at [427, 194] on div "const dom = runtime . getDOM ( ) ; const currentUrl = runtime . getURL ( ) ; //…" at bounding box center [683, 404] width 643 height 573
click at [413, 218] on div "const dom = runtime . getDOM ( ) ; const currentUrl = runtime . getURL ( ) ; //…" at bounding box center [683, 404] width 643 height 573
paste textarea "numberProduct"
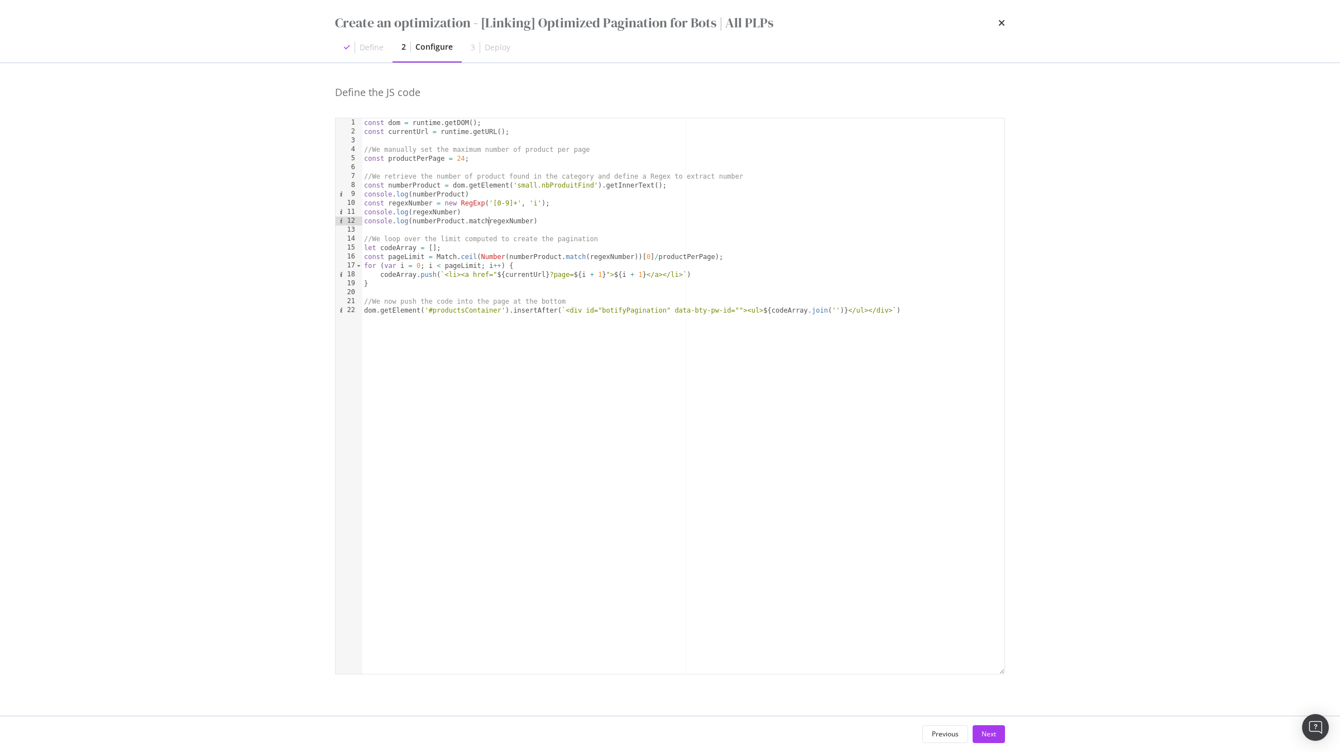
scroll to position [0, 10]
click at [546, 222] on div "const dom = runtime . getDOM ( ) ; const currentUrl = runtime . getURL ( ) ; //…" at bounding box center [683, 404] width 643 height 573
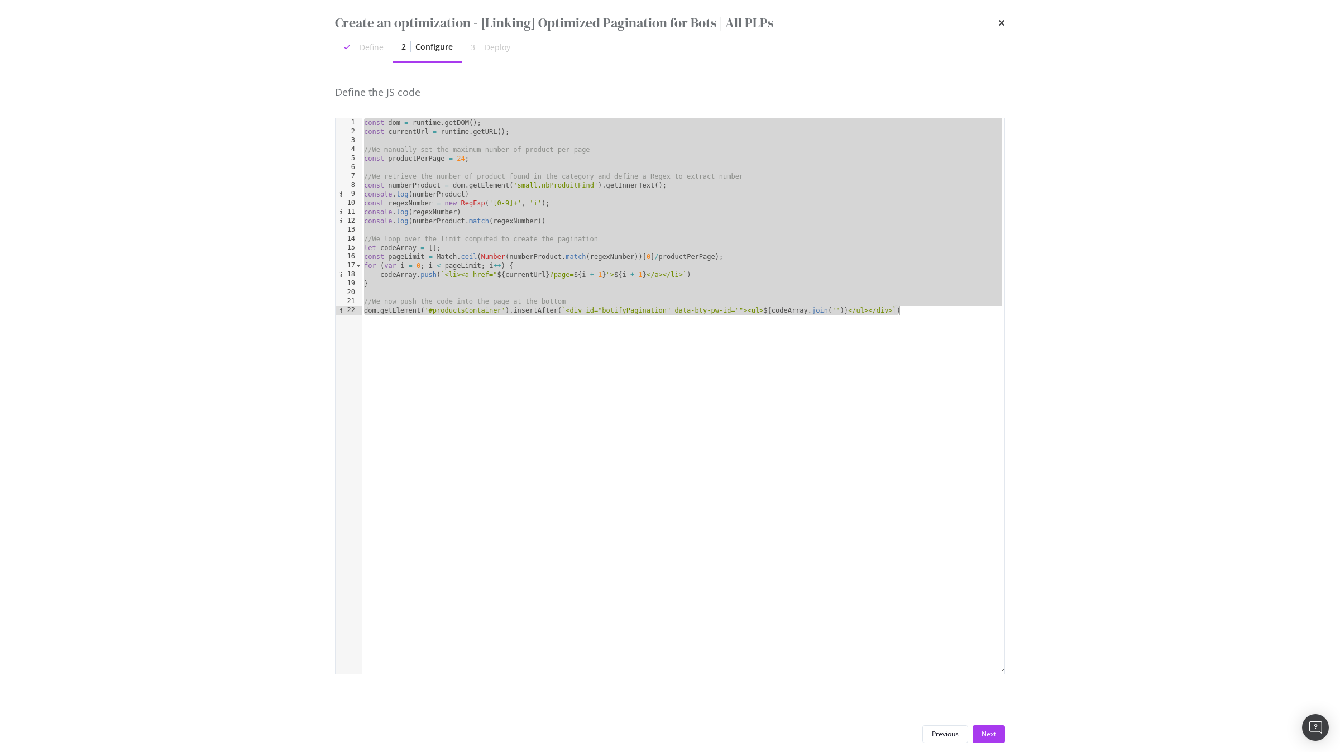
click at [544, 224] on div "const dom = runtime . getDOM ( ) ; const currentUrl = runtime . getURL ( ) ; //…" at bounding box center [683, 404] width 643 height 573
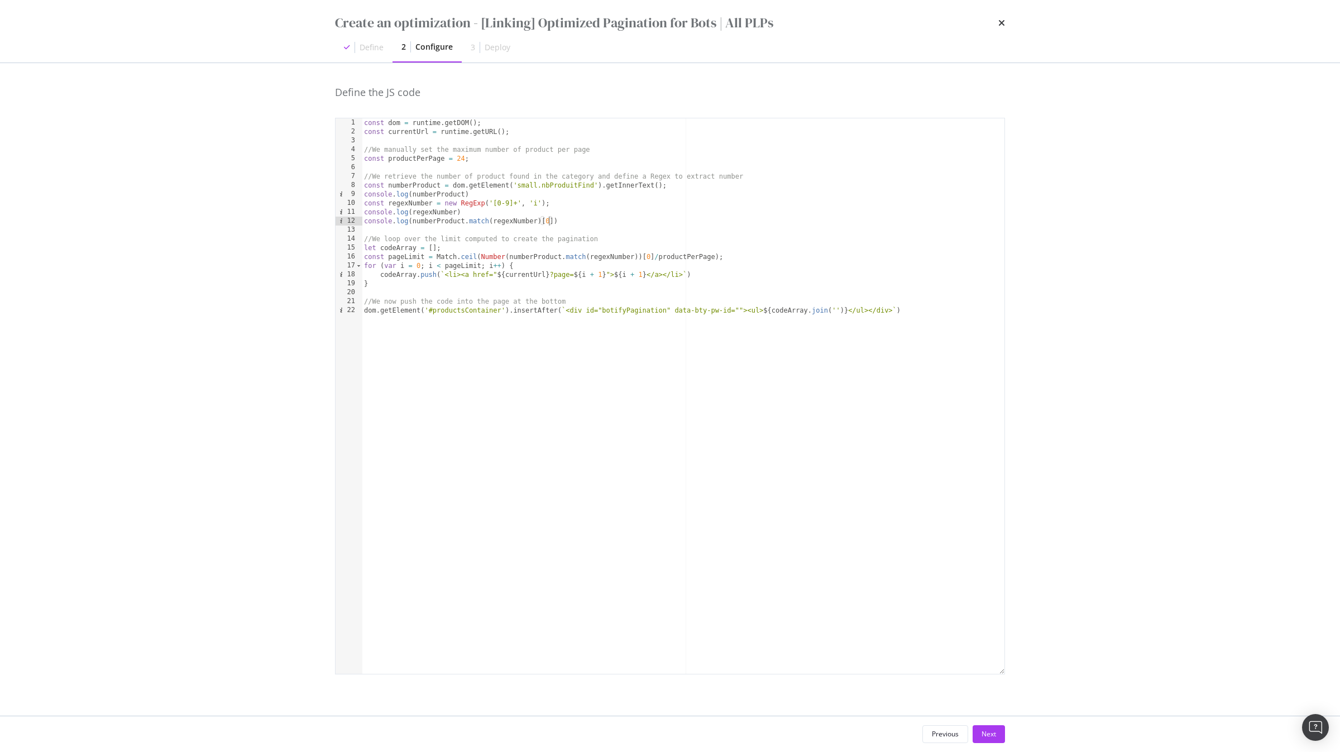
scroll to position [0, 15]
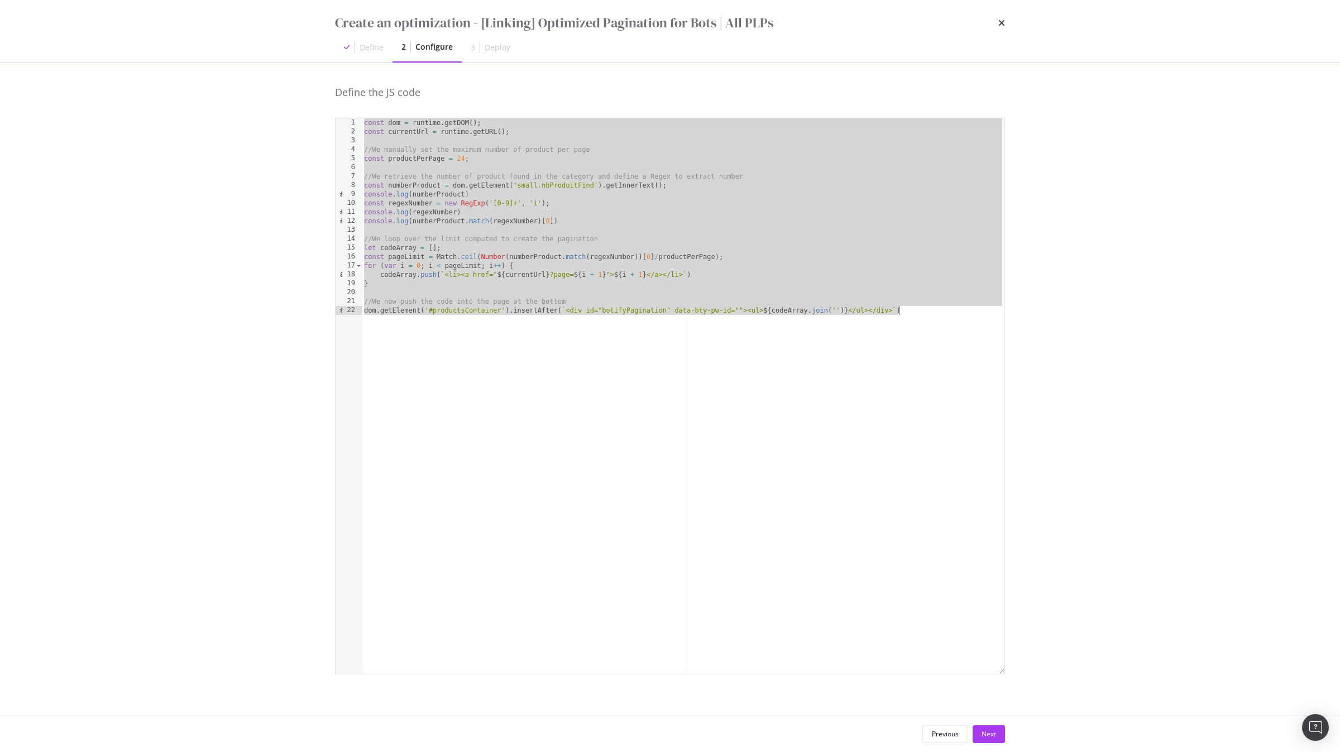
click at [603, 225] on div "const dom = runtime . getDOM ( ) ; const currentUrl = runtime . getURL ( ) ; //…" at bounding box center [683, 404] width 643 height 573
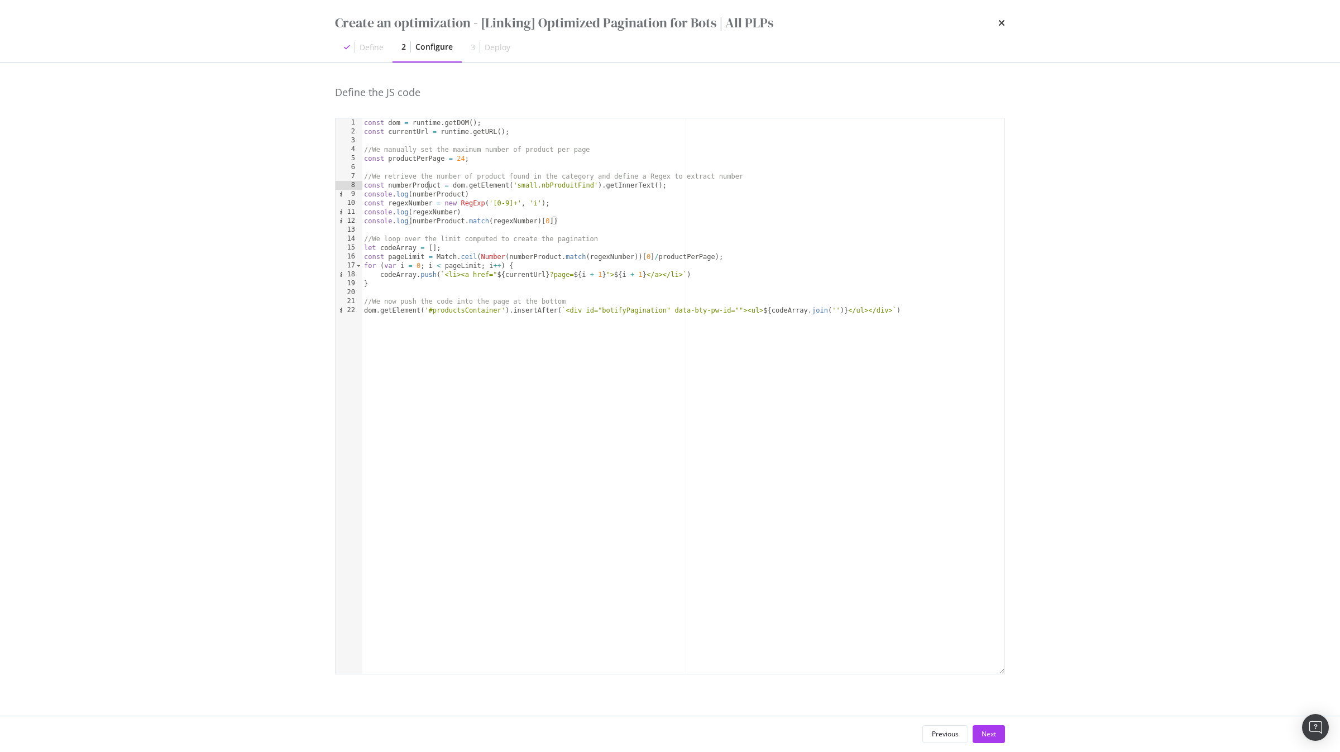
click at [431, 187] on div "const dom = runtime . getDOM ( ) ; const currentUrl = runtime . getURL ( ) ; //…" at bounding box center [683, 404] width 643 height 573
click at [426, 186] on div "const dom = runtime . getDOM ( ) ; const currentUrl = runtime . getURL ( ) ; //…" at bounding box center [683, 404] width 643 height 573
click at [442, 186] on div "const dom = runtime . getDOM ( ) ; const currentUrl = runtime . getURL ( ) ; //…" at bounding box center [683, 404] width 643 height 573
click at [499, 193] on div "const dom = runtime . getDOM ( ) ; const currentUrl = runtime . getURL ( ) ; //…" at bounding box center [683, 404] width 643 height 573
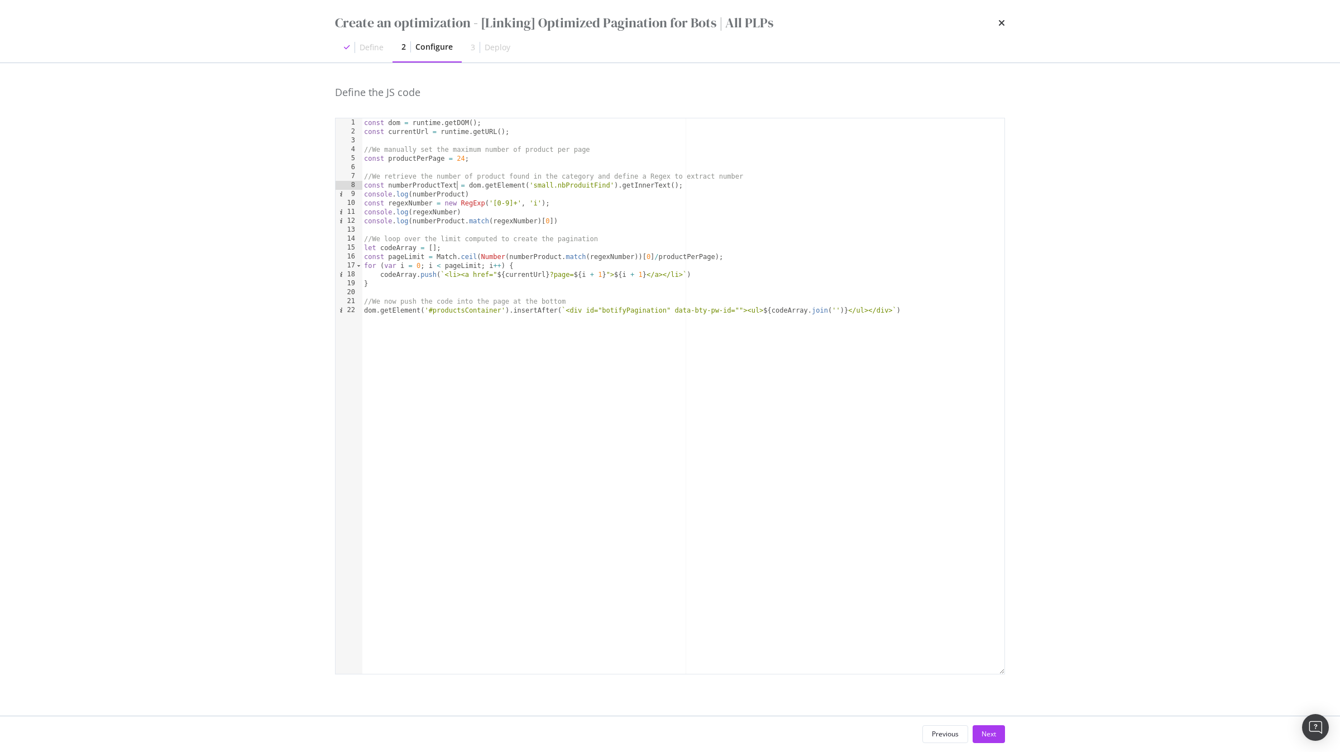
type textarea "console.log(numberProduct)"
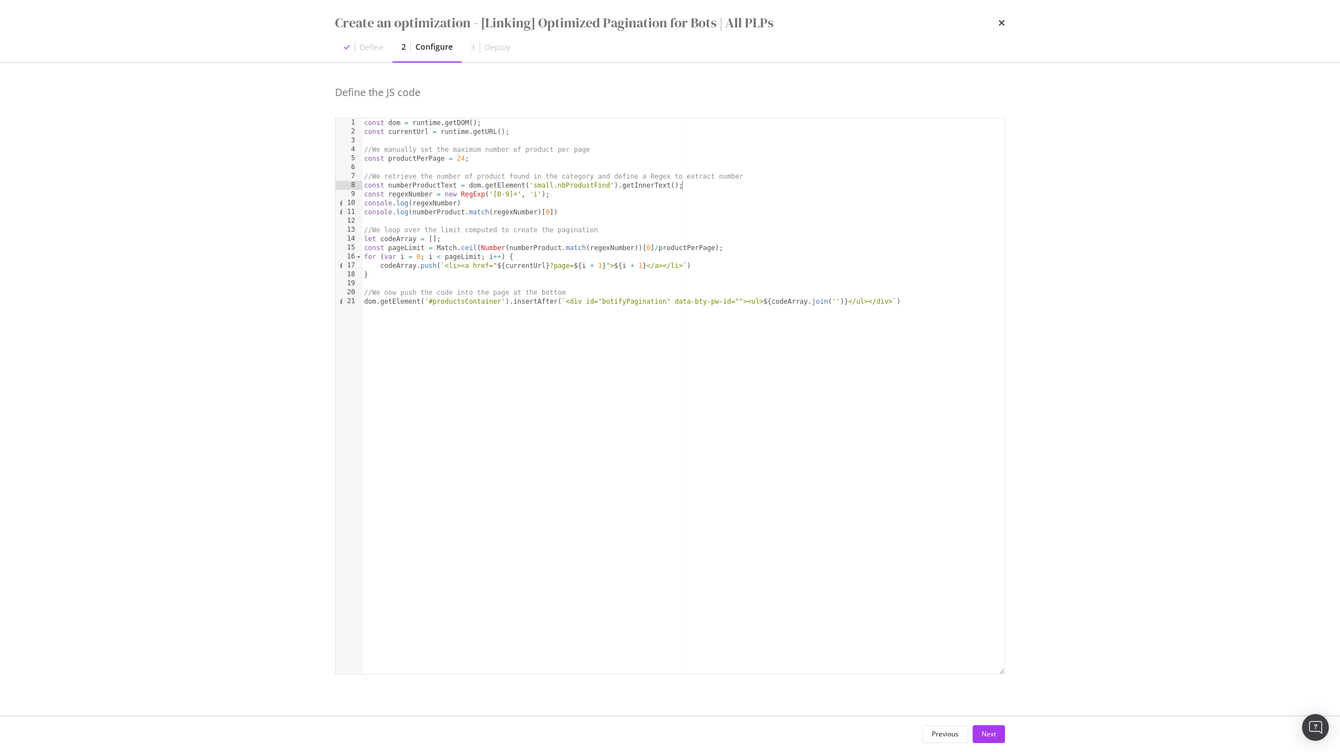
click at [482, 205] on div "const dom = runtime . getDOM ( ) ; const currentUrl = runtime . getURL ( ) ; //…" at bounding box center [683, 404] width 643 height 573
type textarea "console.log(regexNumber)"
click at [414, 205] on div "const dom = runtime . getDOM ( ) ; const currentUrl = runtime . getURL ( ) ; //…" at bounding box center [683, 404] width 643 height 573
click at [427, 192] on div "const dom = runtime . getDOM ( ) ; const currentUrl = runtime . getURL ( ) ; //…" at bounding box center [683, 404] width 643 height 573
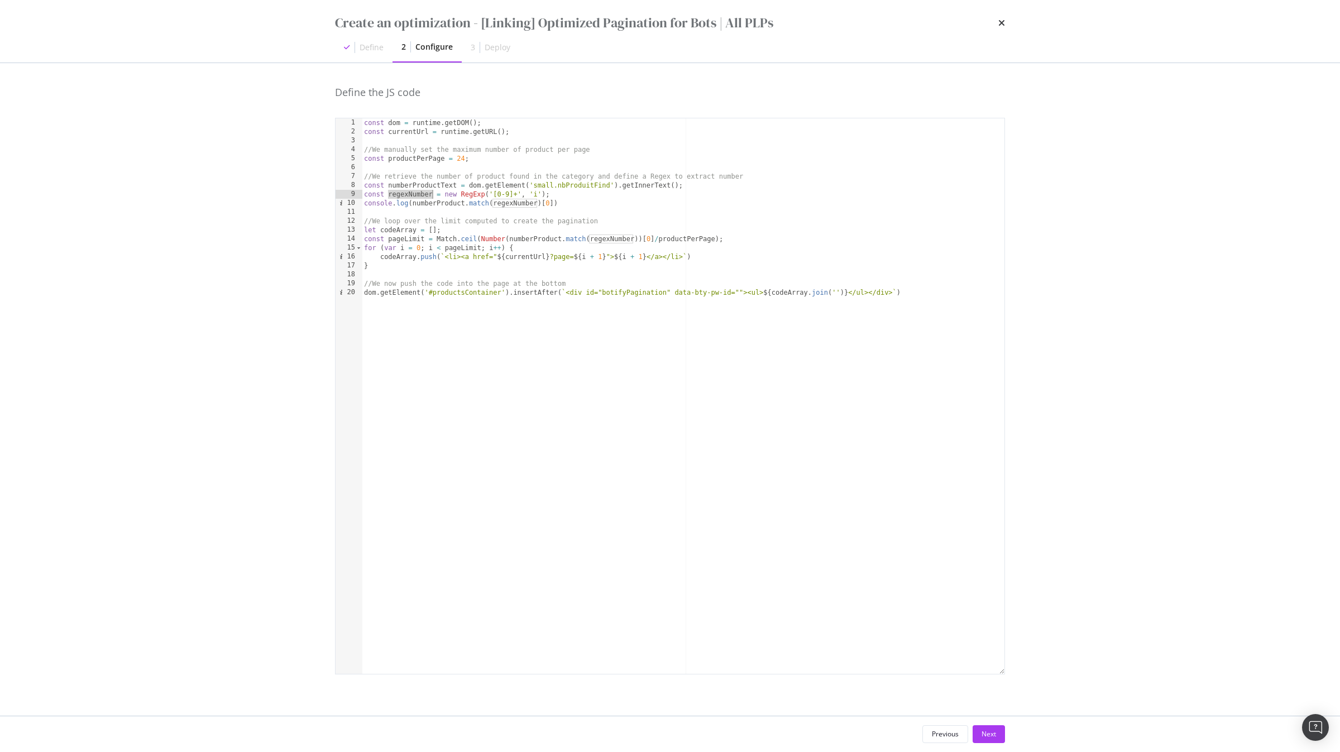
click at [427, 185] on div "const dom = runtime . getDOM ( ) ; const currentUrl = runtime . getURL ( ) ; //…" at bounding box center [683, 404] width 643 height 573
click at [428, 202] on div "const dom = runtime . getDOM ( ) ; const currentUrl = runtime . getURL ( ) ; //…" at bounding box center [683, 404] width 643 height 573
paste textarea "Text"
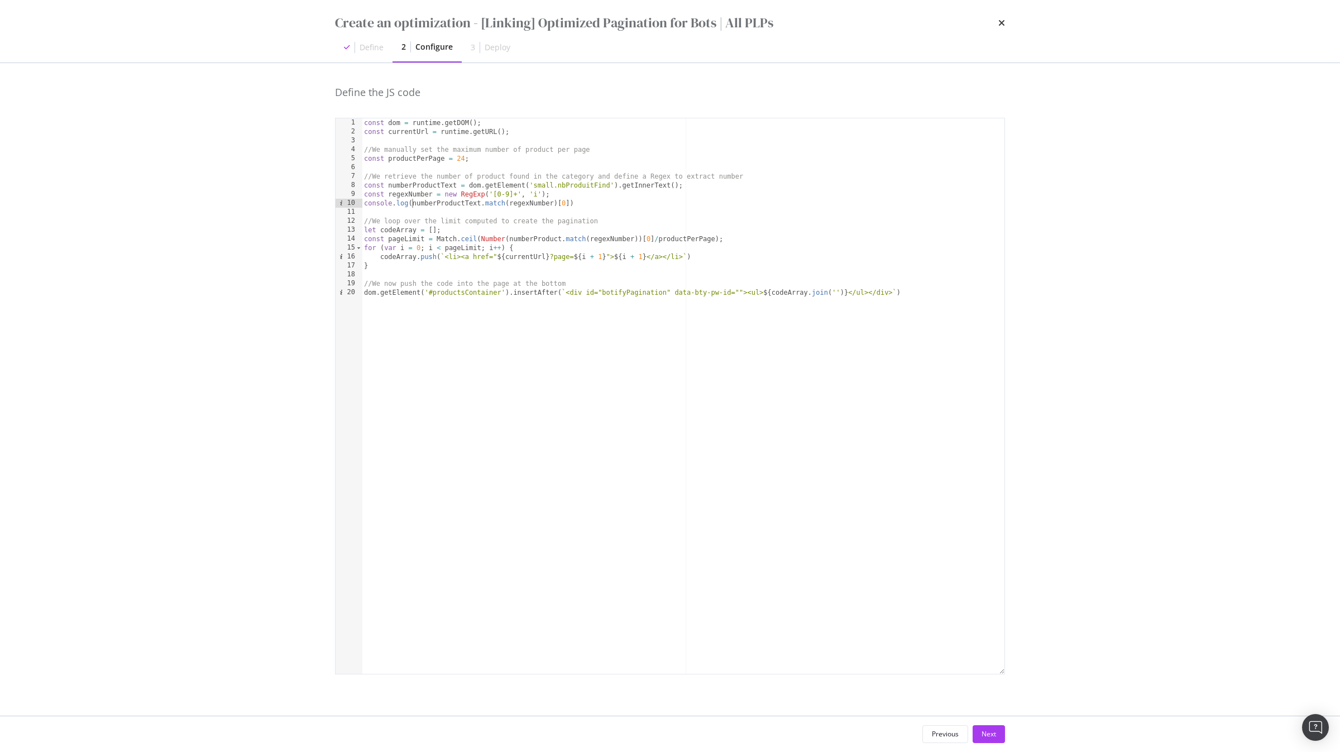
click at [413, 203] on div "const dom = runtime . getDOM ( ) ; const currentUrl = runtime . getURL ( ) ; //…" at bounding box center [683, 404] width 643 height 573
paste textarea "numberProduct"
click at [616, 204] on div "const dom = runtime . getDOM ( ) ; const currentUrl = runtime . getURL ( ) ; //…" at bounding box center [683, 404] width 643 height 573
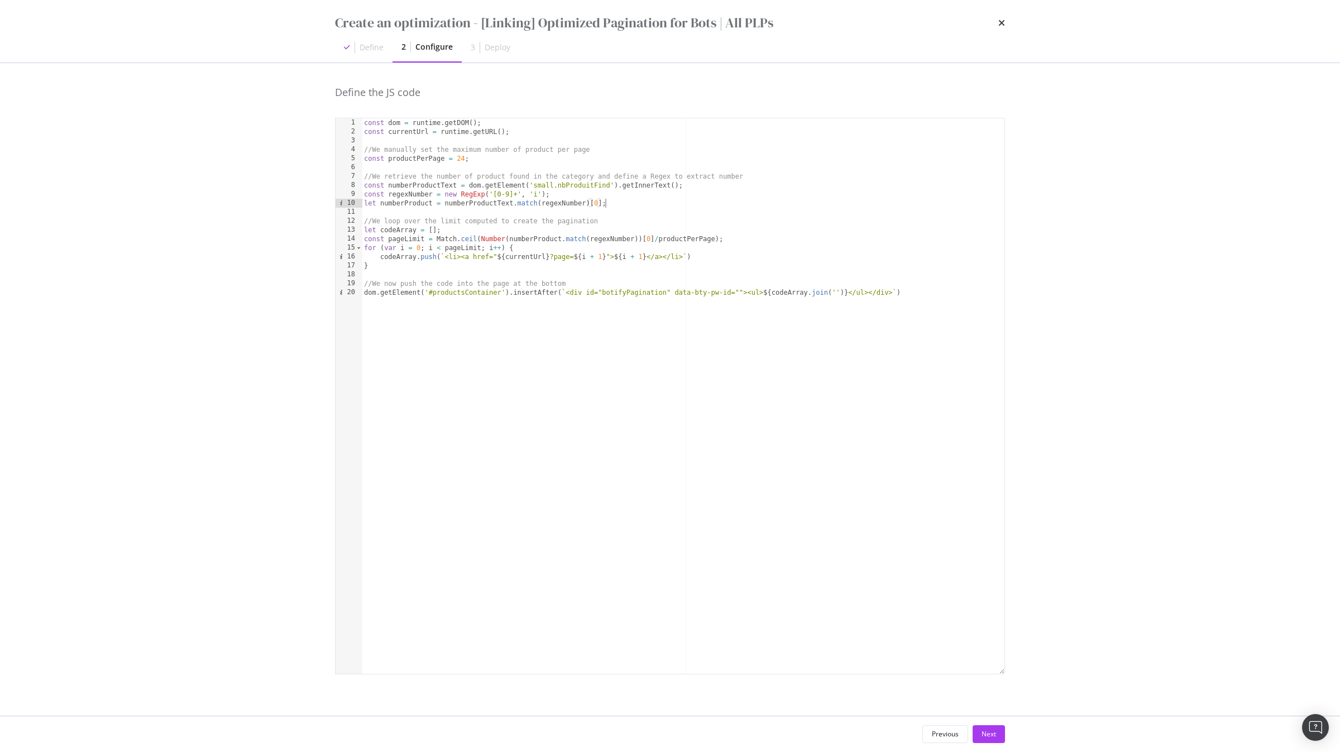
scroll to position [0, 18]
click at [401, 203] on div "const dom = runtime . getDOM ( ) ; const currentUrl = runtime . getURL ( ) ; //…" at bounding box center [683, 404] width 643 height 573
click at [559, 240] on div "const dom = runtime . getDOM ( ) ; const currentUrl = runtime . getURL ( ) ; //…" at bounding box center [683, 404] width 643 height 573
click at [637, 241] on div "const dom = runtime . getDOM ( ) ; const currentUrl = runtime . getURL ( ) ; //…" at bounding box center [683, 404] width 643 height 573
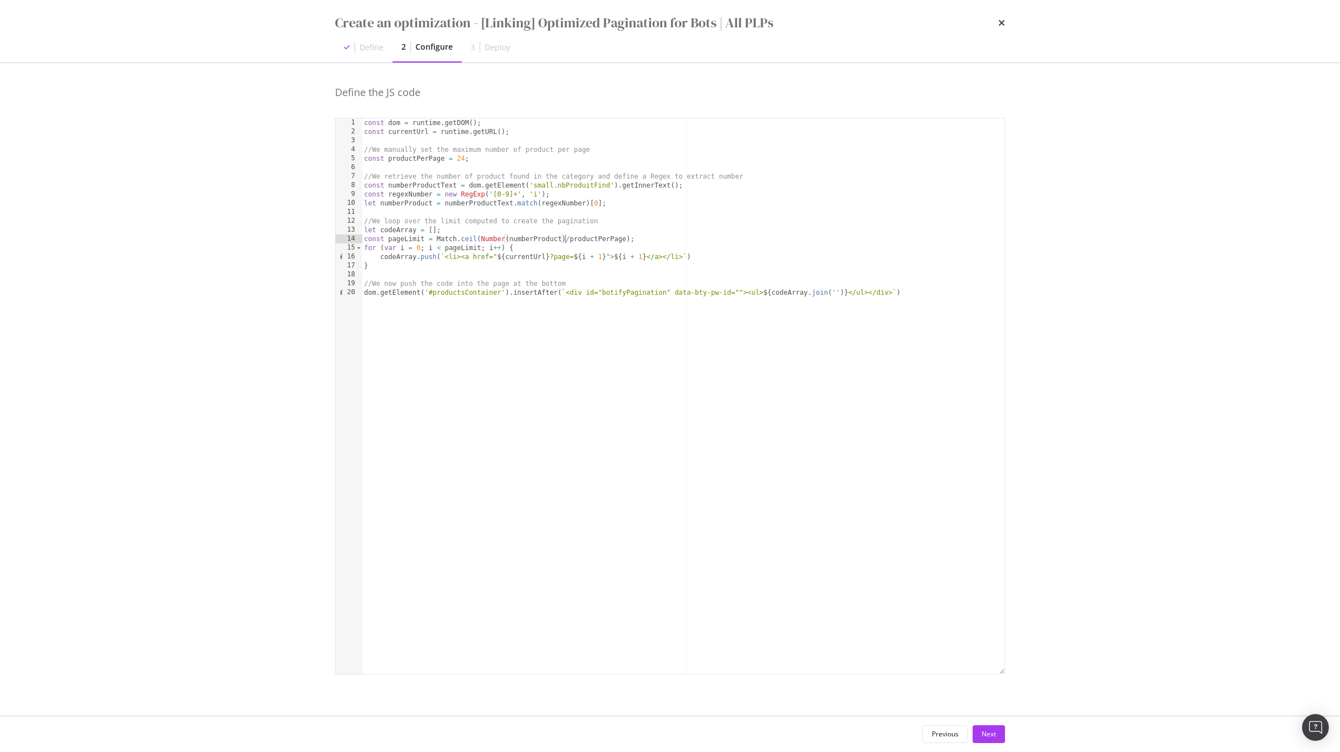
click at [637, 241] on div "const dom = runtime . getDOM ( ) ; const currentUrl = runtime . getURL ( ) ; //…" at bounding box center [683, 404] width 643 height 573
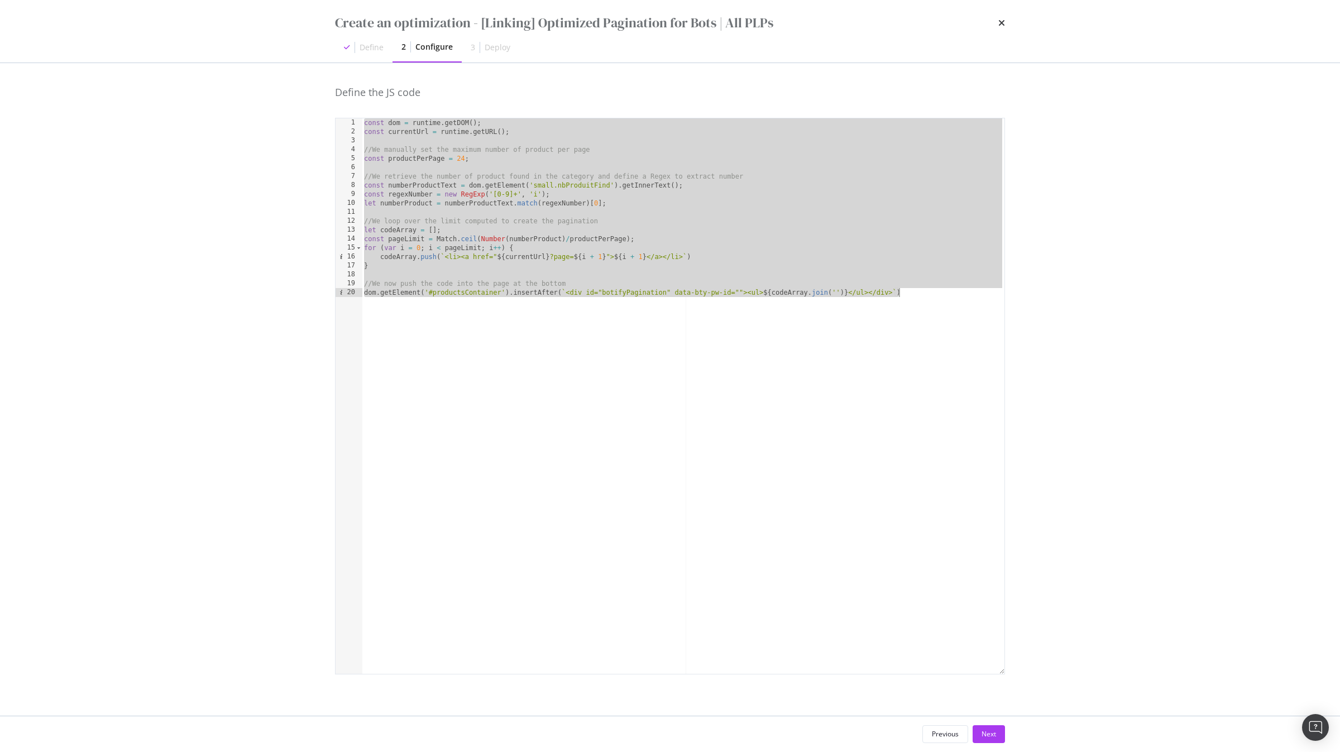
click at [449, 237] on div "const dom = runtime . getDOM ( ) ; const currentUrl = runtime . getURL ( ) ; //…" at bounding box center [683, 404] width 643 height 573
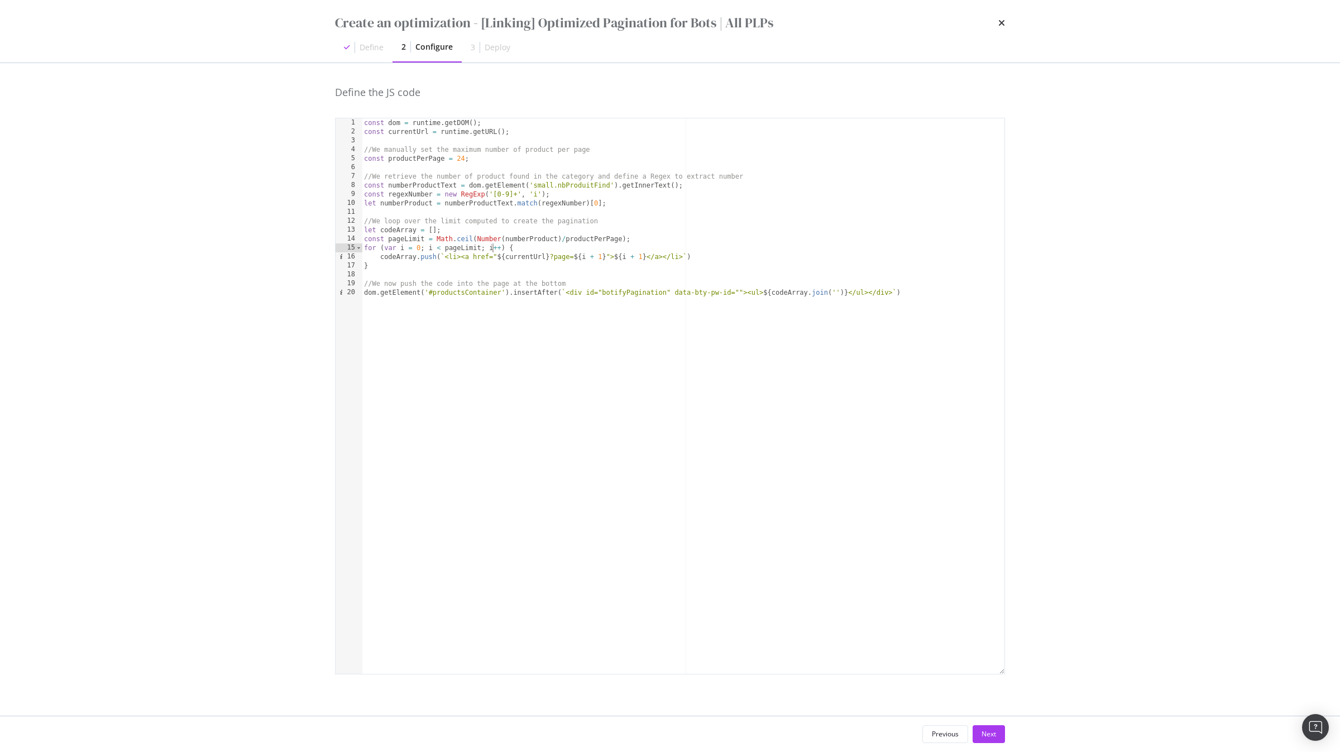
click at [492, 244] on div "const dom = runtime . getDOM ( ) ; const currentUrl = runtime . getURL ( ) ; //…" at bounding box center [683, 404] width 643 height 573
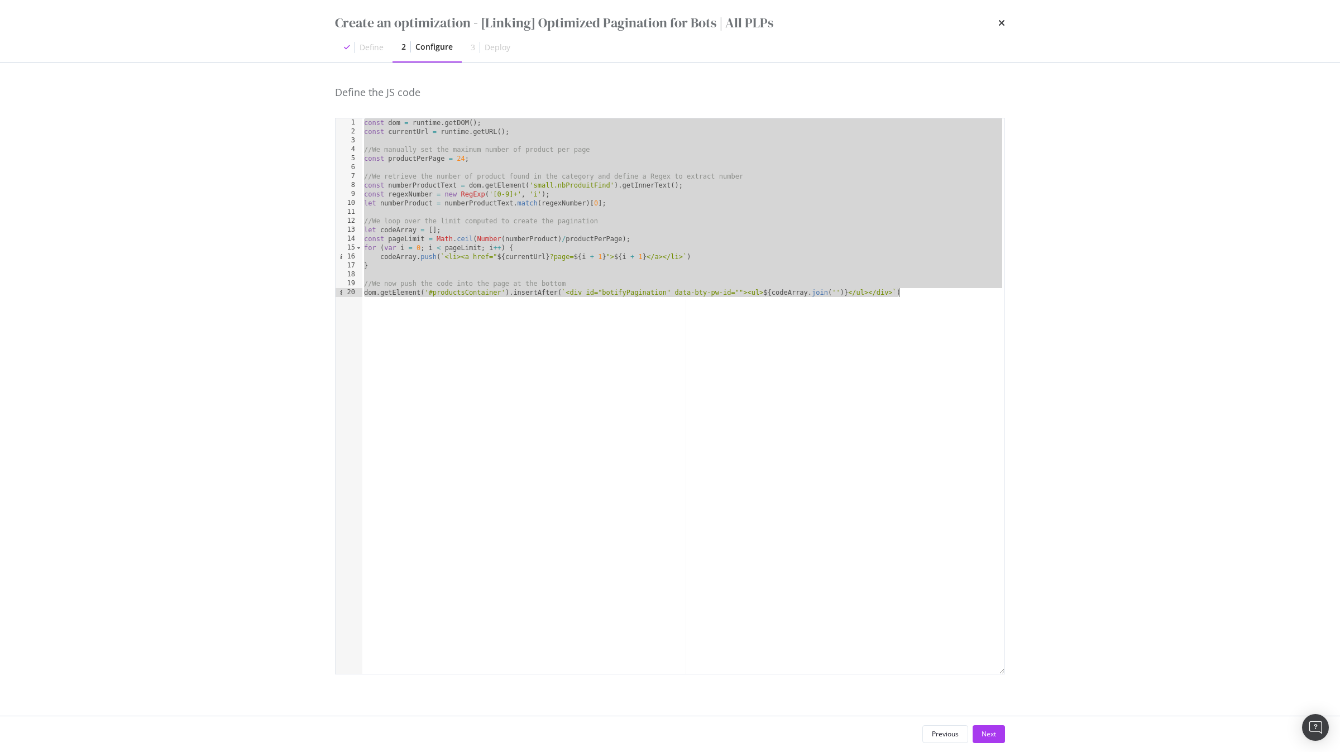
click at [678, 298] on div "const dom = runtime . getDOM ( ) ; const currentUrl = runtime . getURL ( ) ; //…" at bounding box center [683, 404] width 643 height 573
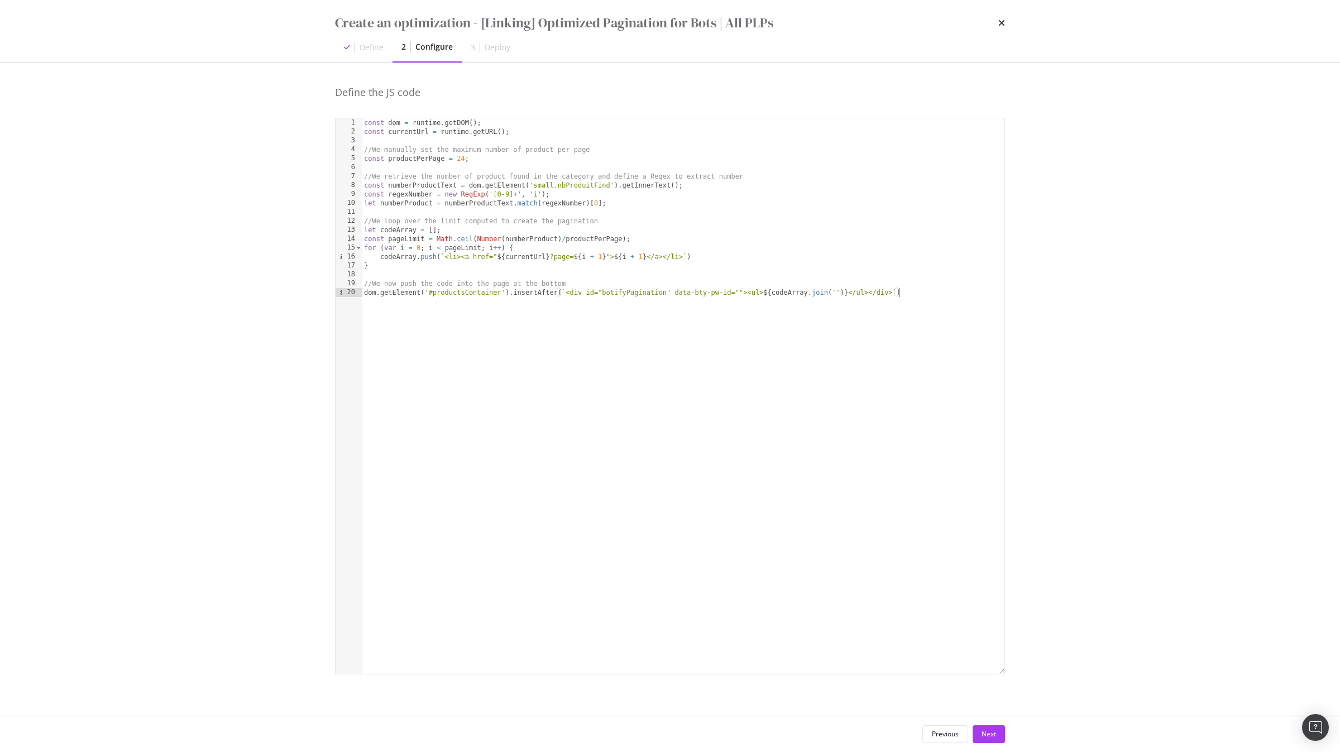
click at [758, 295] on div "const dom = runtime . getDOM ( ) ; const currentUrl = runtime . getURL ( ) ; //…" at bounding box center [683, 404] width 643 height 573
paste textarea "list-style: none;"
paste textarea "flex-direction: row;"
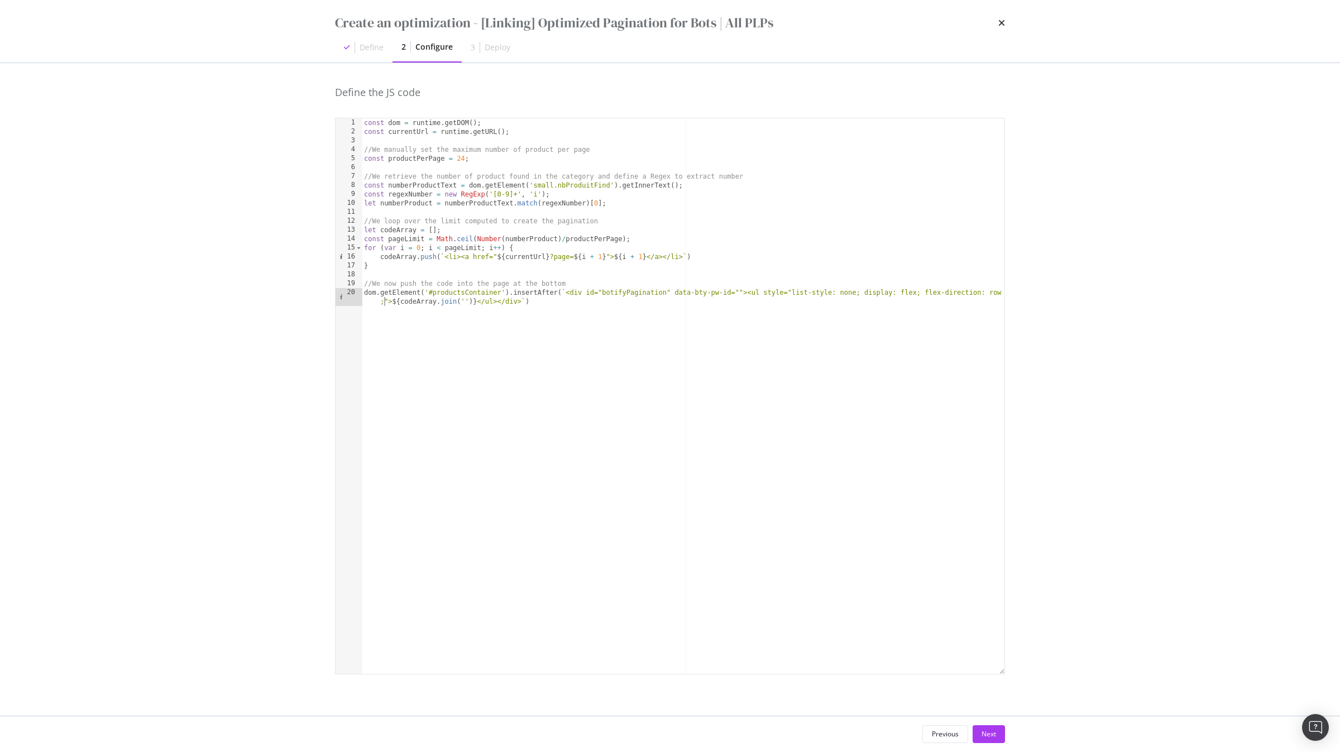
click at [383, 300] on div "const dom = runtime . getDOM ( ) ; const currentUrl = runtime . getURL ( ) ; //…" at bounding box center [683, 409] width 643 height 582
paste textarea "column-gap: 5px;"
click at [390, 304] on div "const dom = runtime . getDOM ( ) ; const currentUrl = runtime . getURL ( ) ; //…" at bounding box center [683, 409] width 643 height 582
paste textarea "flex-wrap: wrap;"
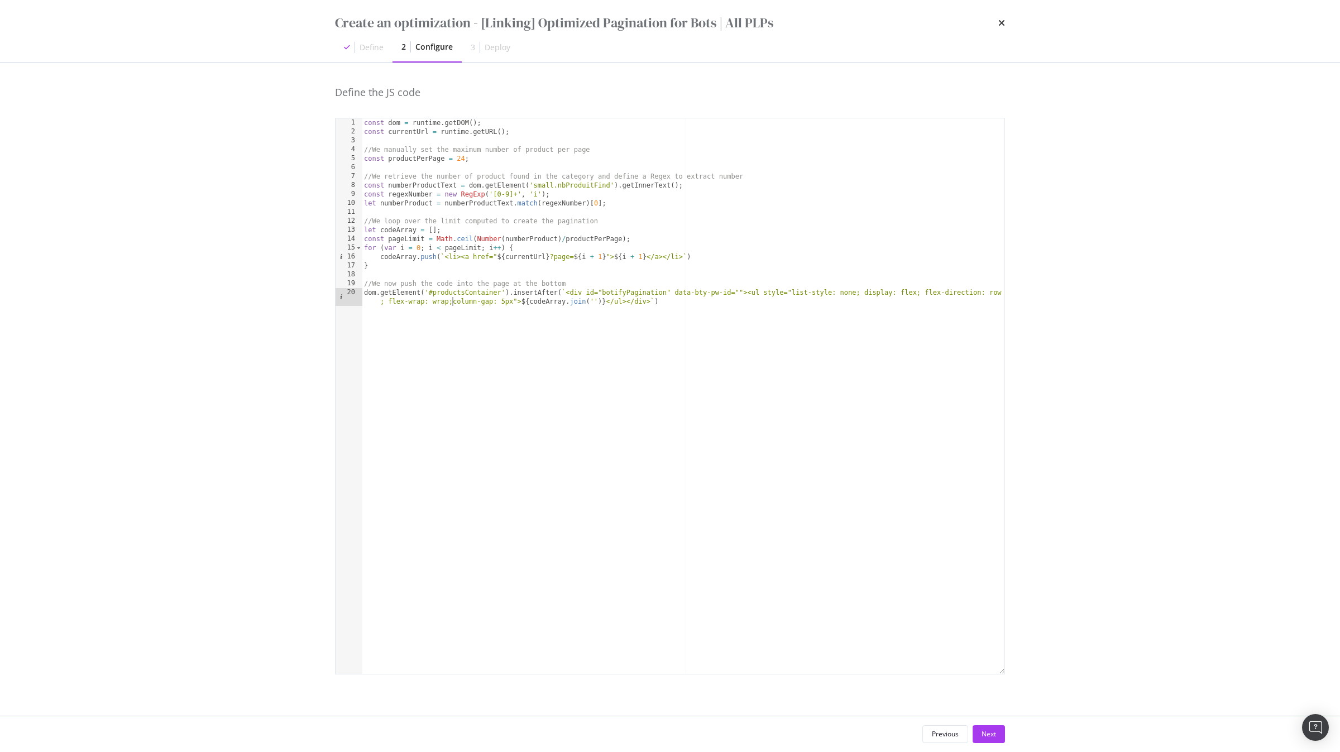
scroll to position [0, 59]
click at [565, 300] on div "const dom = runtime . getDOM ( ) ; const currentUrl = runtime . getURL ( ) ; //…" at bounding box center [683, 409] width 643 height 582
click at [673, 299] on div "const dom = runtime . getDOM ( ) ; const currentUrl = runtime . getURL ( ) ; //…" at bounding box center [683, 409] width 643 height 582
click at [458, 303] on div "const dom = runtime . getDOM ( ) ; const currentUrl = runtime . getURL ( ) ; //…" at bounding box center [683, 409] width 643 height 582
paste textarea "justify-content: center;"
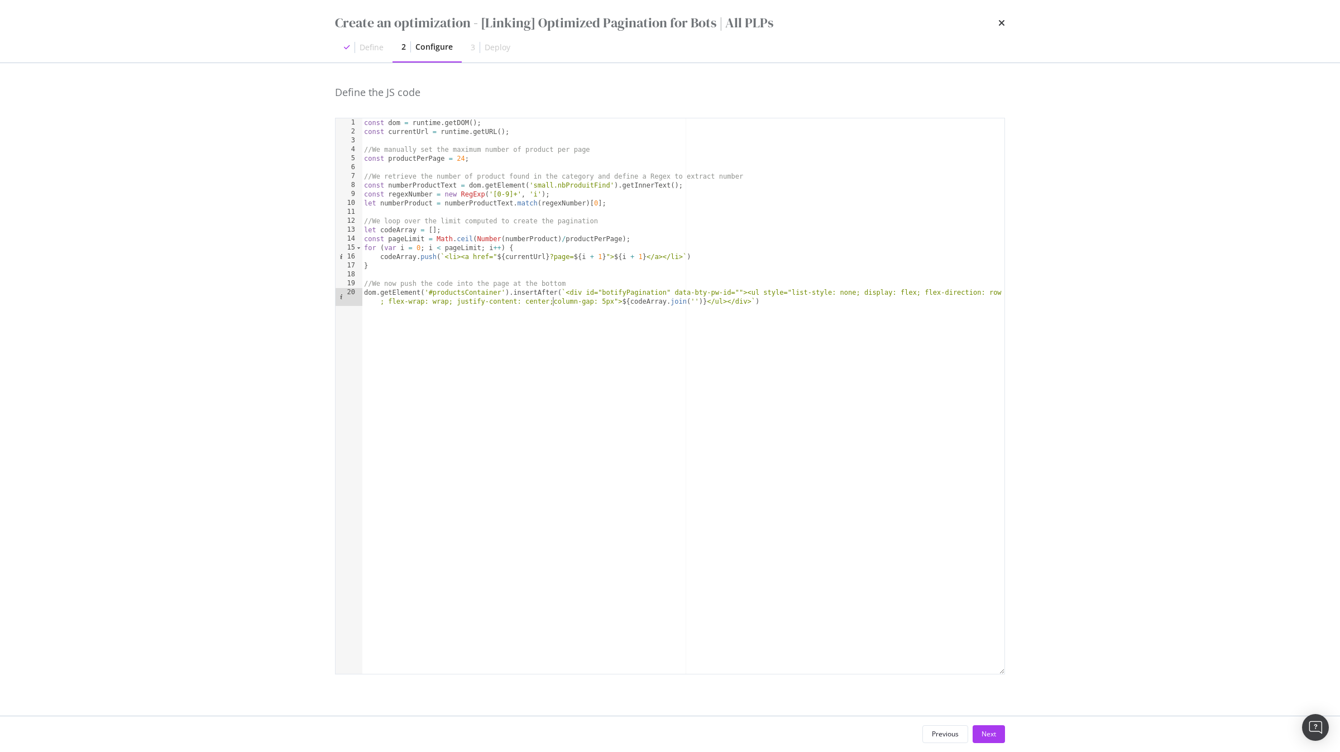
scroll to position [0, 67]
click at [613, 307] on div "const dom = runtime . getDOM ( ) ; const currentUrl = runtime . getURL ( ) ; //…" at bounding box center [683, 409] width 643 height 582
click at [696, 341] on div "const dom = runtime . getDOM ( ) ; const currentUrl = runtime . getURL ( ) ; //…" at bounding box center [683, 409] width 643 height 582
click at [559, 196] on div "const dom = runtime . getDOM ( ) ; const currentUrl = runtime . getURL ( ) ; //…" at bounding box center [683, 409] width 643 height 582
type textarea "const regexNumber = new RegExp('[0-9]+', 'i');"
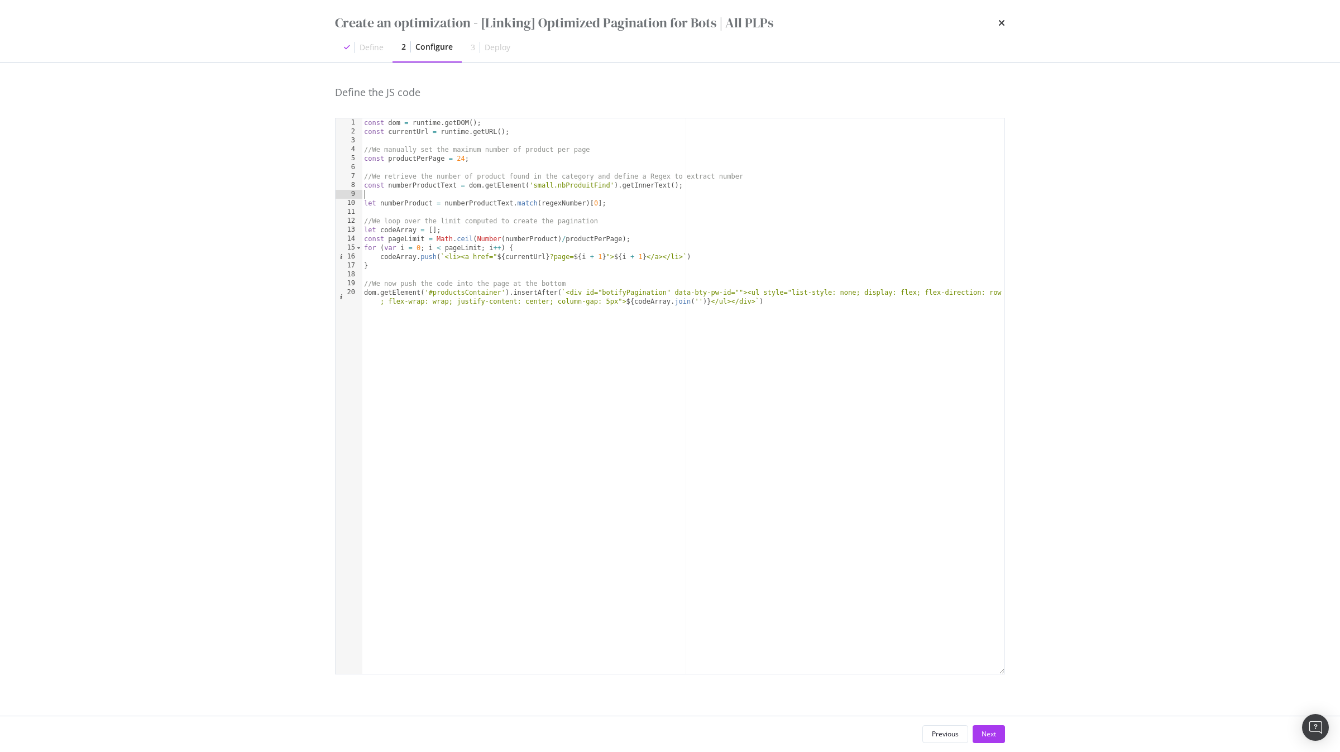
scroll to position [0, 0]
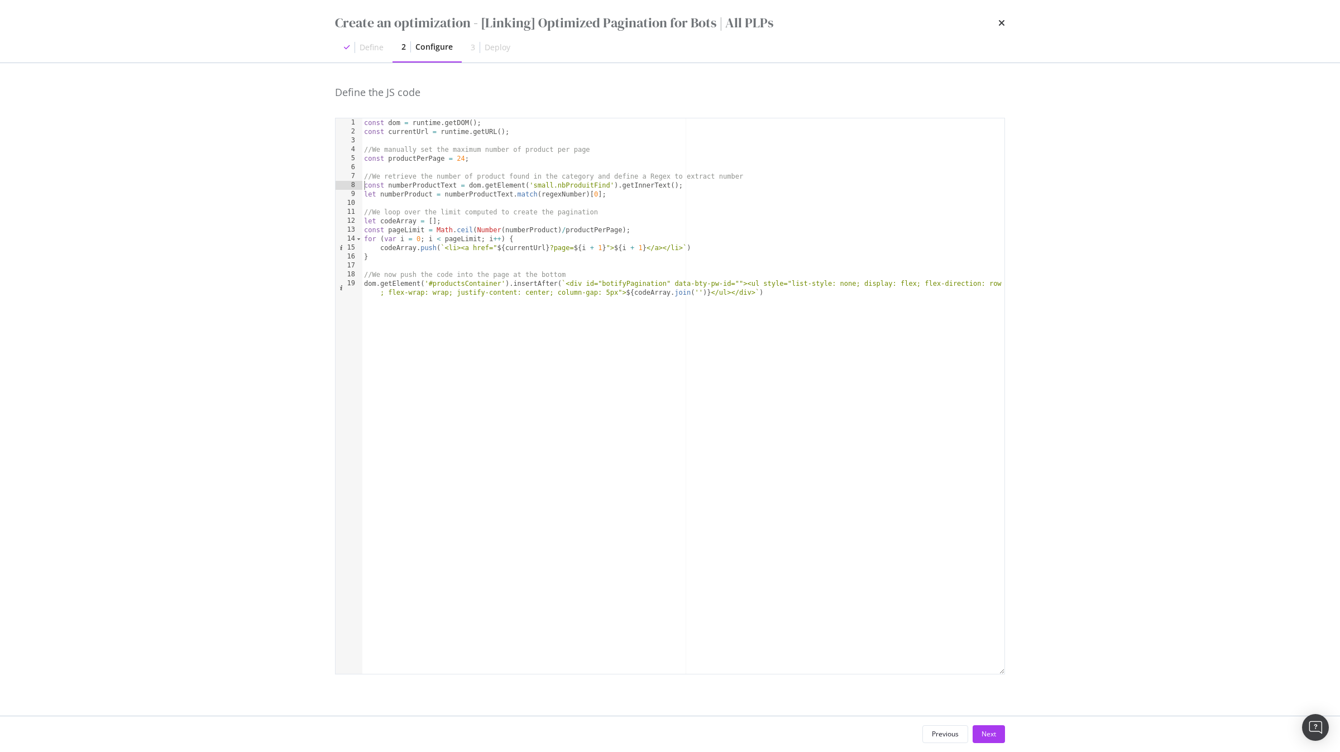
type textarea "const numberProductText = dom.getElement('small.nbProduitFind').getInnerText();"
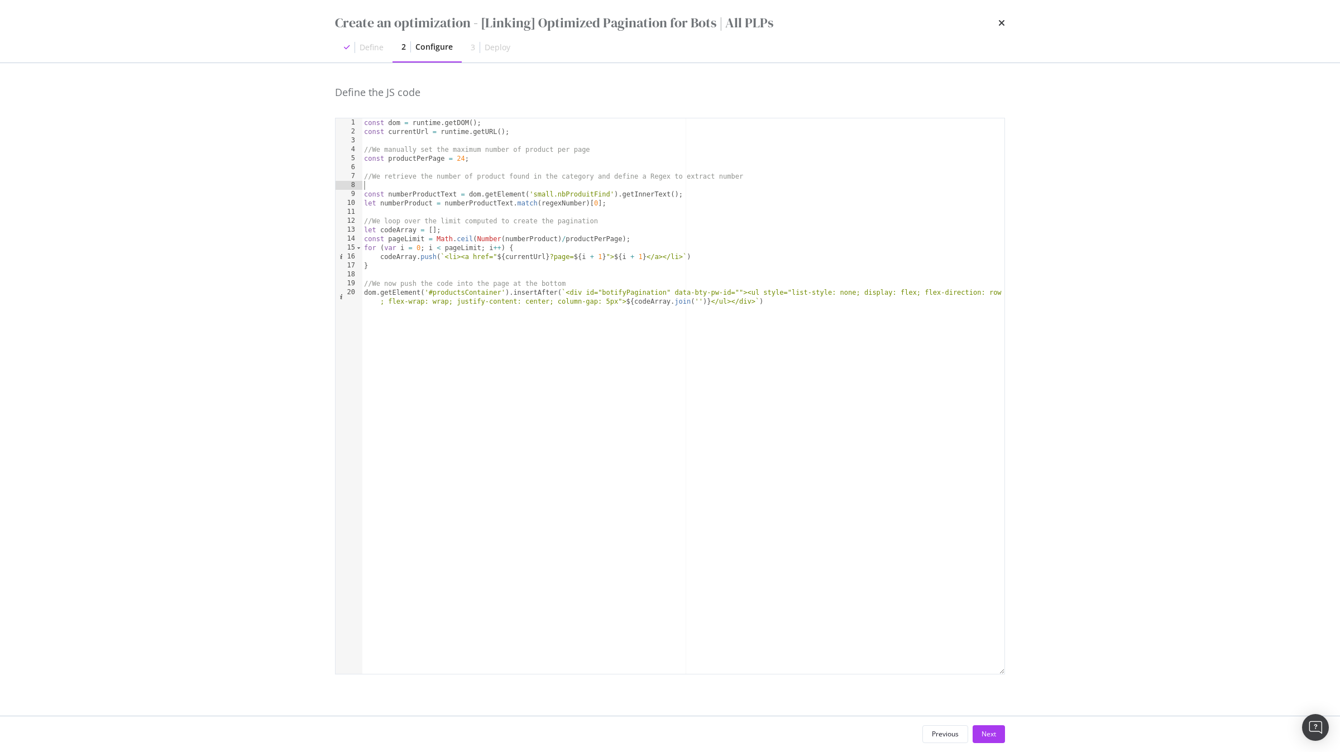
paste textarea "const regexNumber = new RegExp('[0-9]+', 'i');"
type textarea "const regexNumber = new RegExp('[0-9]+', 'i');"
click at [983, 733] on div "Next" at bounding box center [989, 733] width 15 height 9
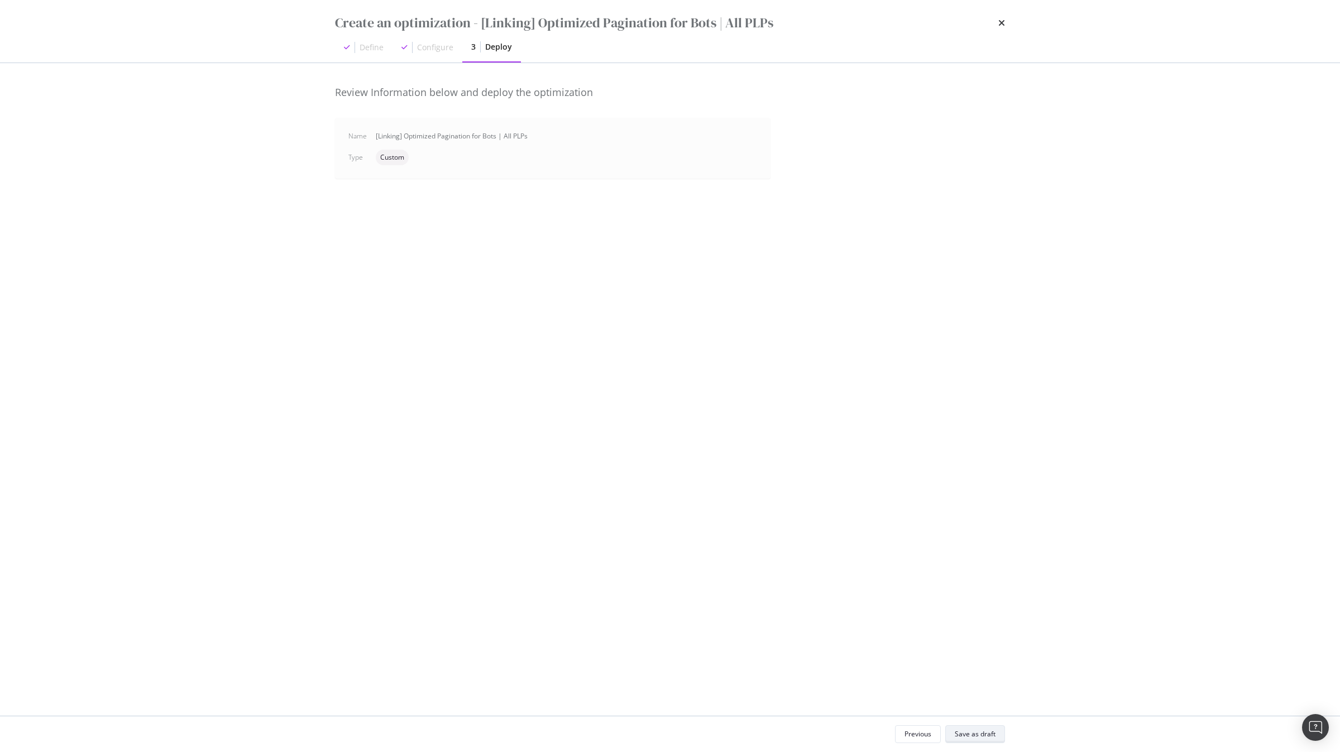
click at [973, 733] on div "Save as draft" at bounding box center [975, 733] width 41 height 9
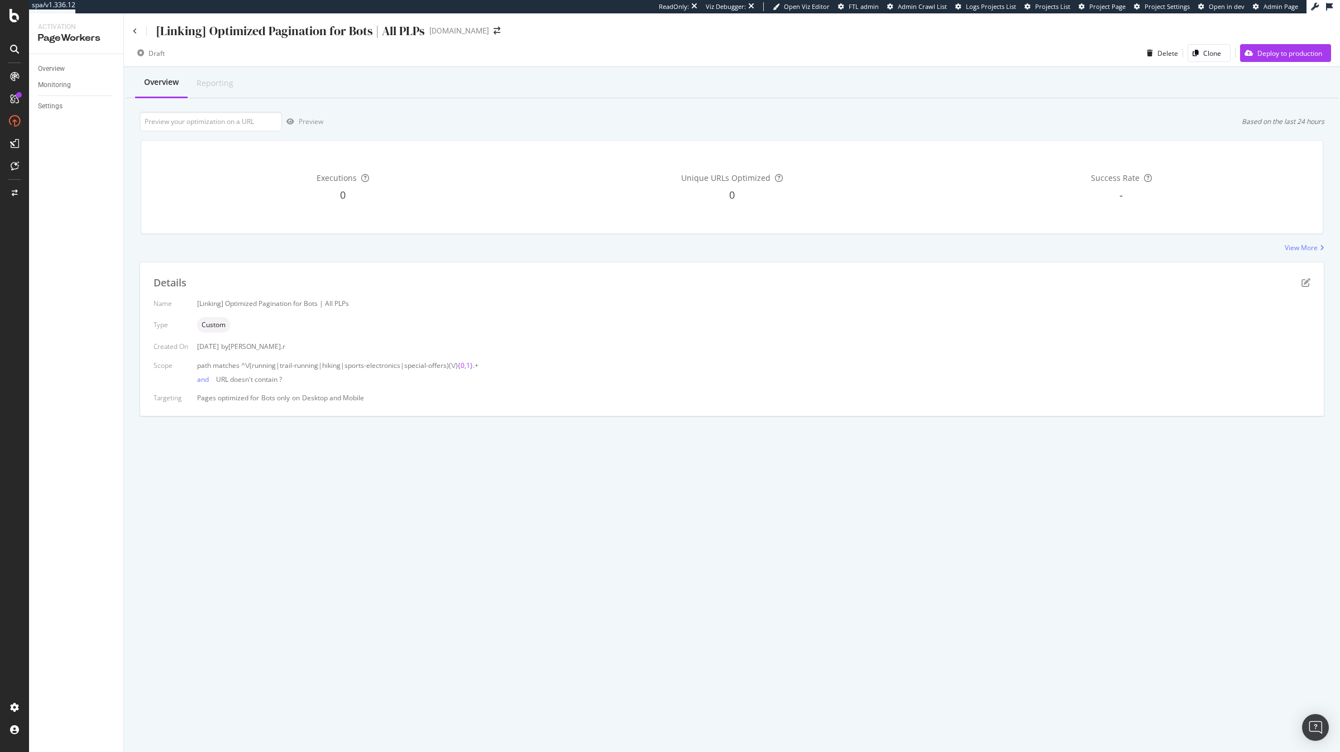
click at [1298, 280] on div "Details" at bounding box center [732, 283] width 1157 height 15
click at [1304, 280] on icon "pen-to-square" at bounding box center [1306, 282] width 9 height 9
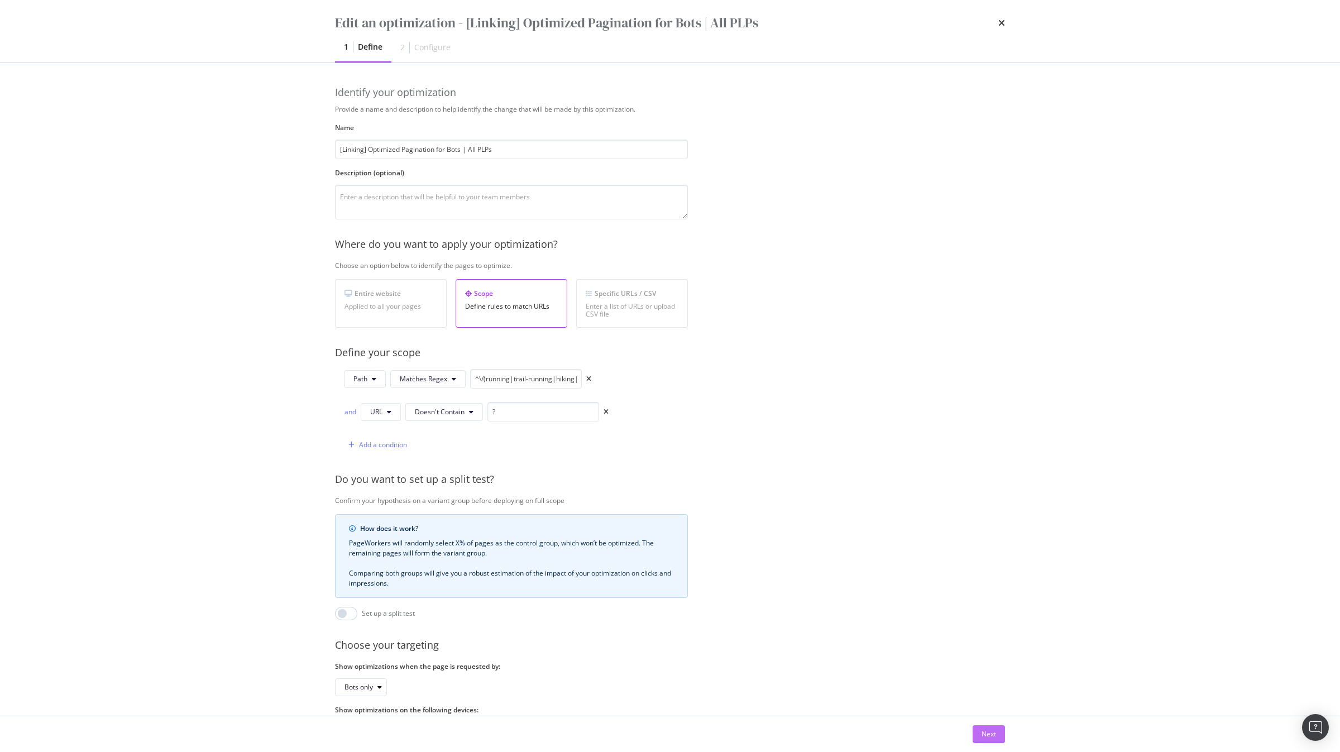
click at [1001, 732] on button "Next" at bounding box center [989, 734] width 32 height 18
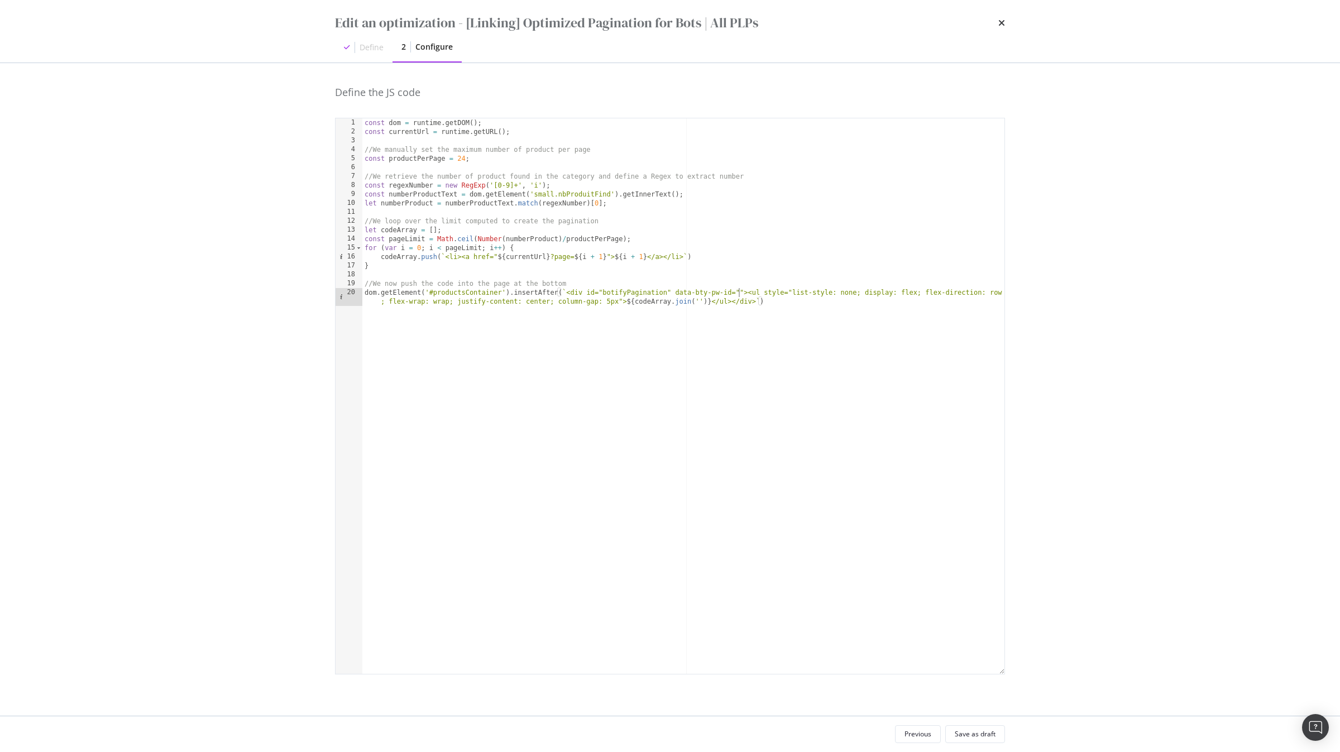
click at [740, 295] on div "const dom = runtime . getDOM ( ) ; const currentUrl = runtime . getURL ( ) ; //…" at bounding box center [683, 409] width 642 height 582
paste textarea "jjLkVlS9"
type textarea "//We now push the code into the page at the bottom dom.getElement('#productsCon…"
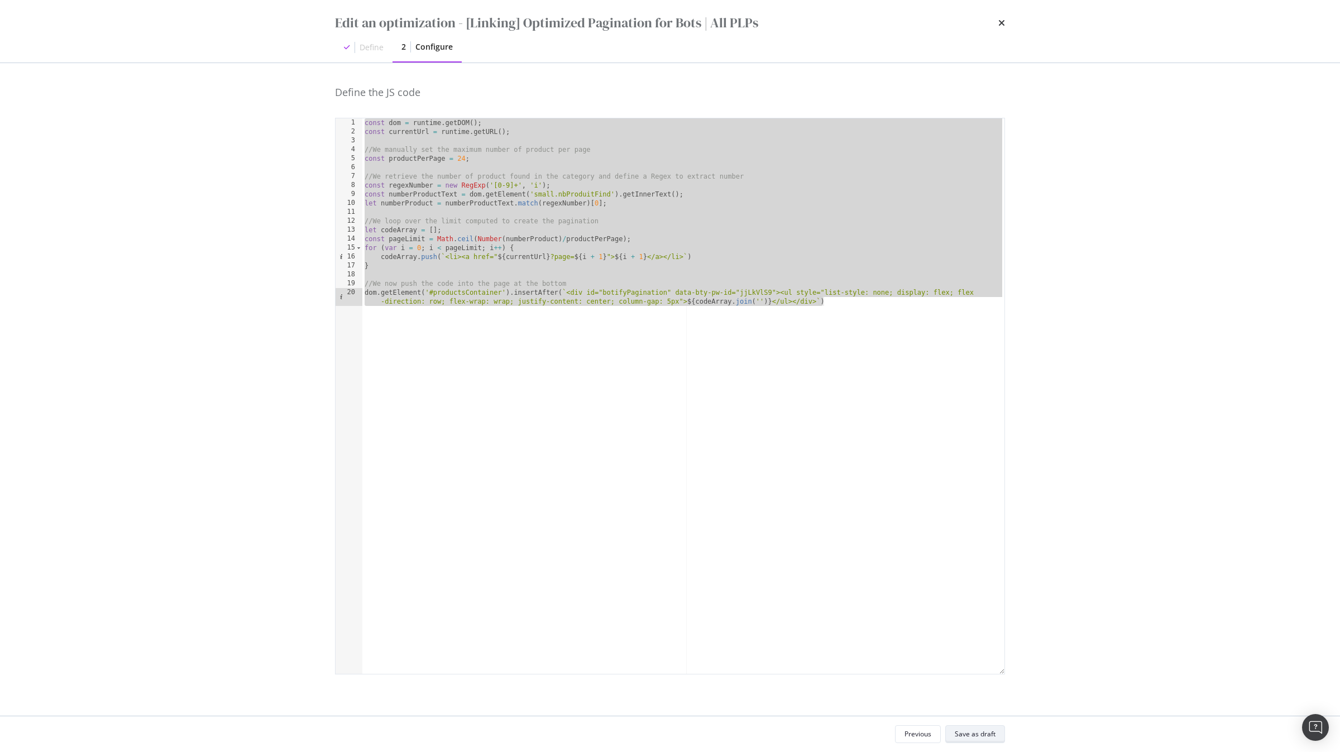
click at [969, 733] on div "Save as draft" at bounding box center [975, 733] width 41 height 9
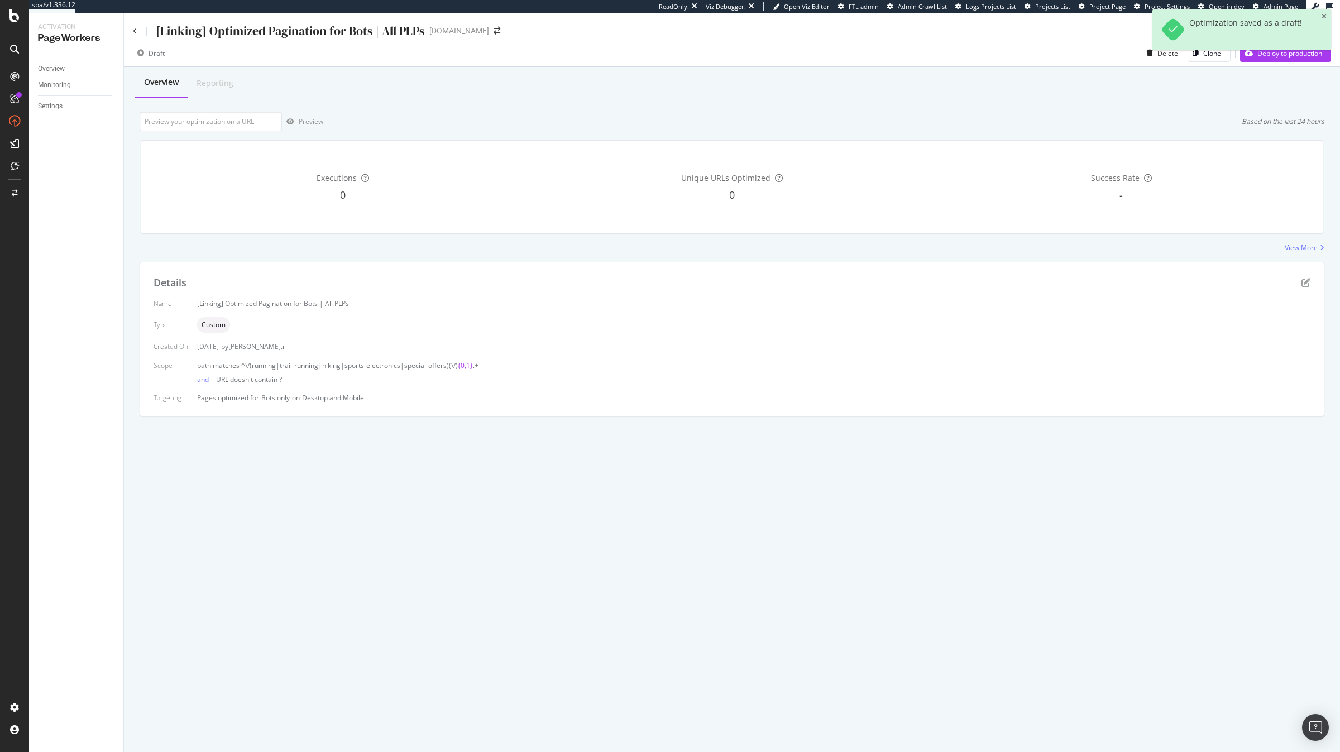
click at [1199, 58] on div "Optimization saved as a draft!" at bounding box center [1241, 34] width 179 height 50
click at [1205, 60] on div "Clone" at bounding box center [1204, 53] width 33 height 16
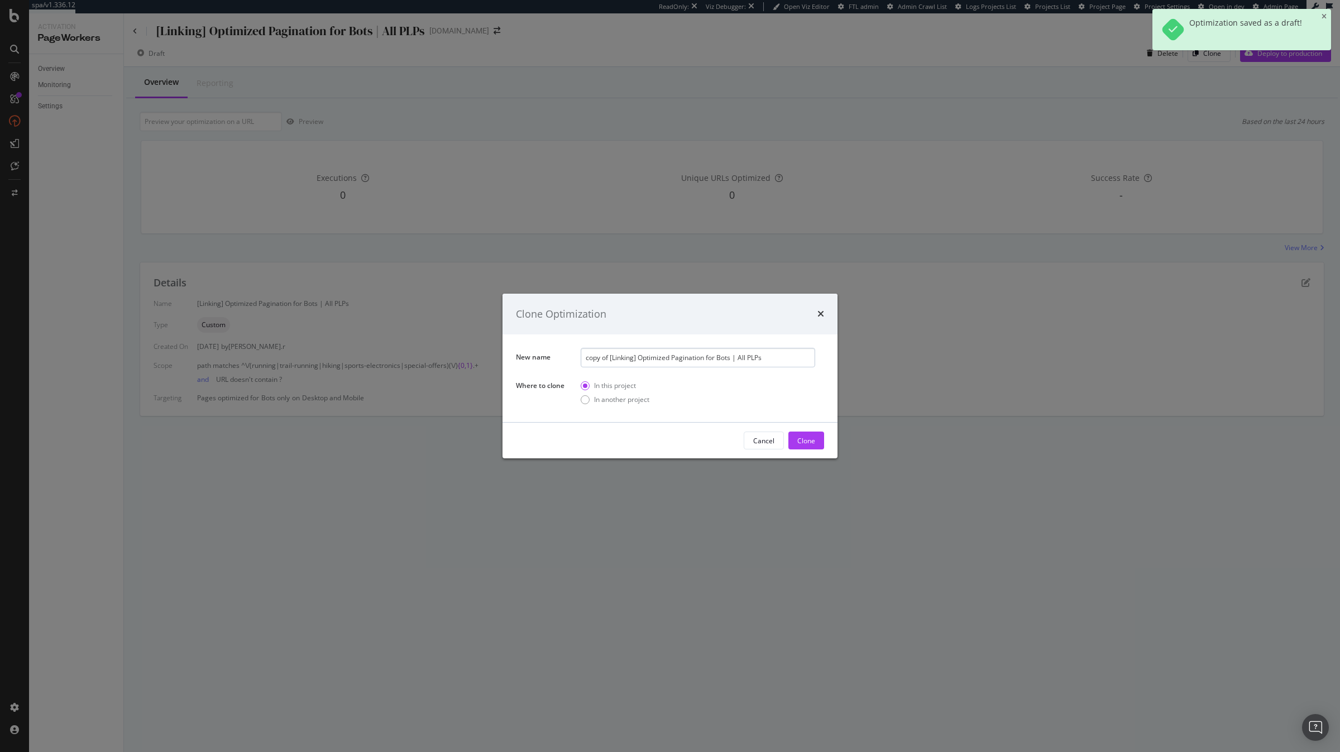
click at [609, 360] on input "copy of [Linking] Optimized Pagination for Bots | All PLPs" at bounding box center [698, 358] width 235 height 20
type input "[Linking] Optimized Pagination for Bots | All PLPs"
click at [630, 399] on div "In another project" at bounding box center [621, 399] width 55 height 9
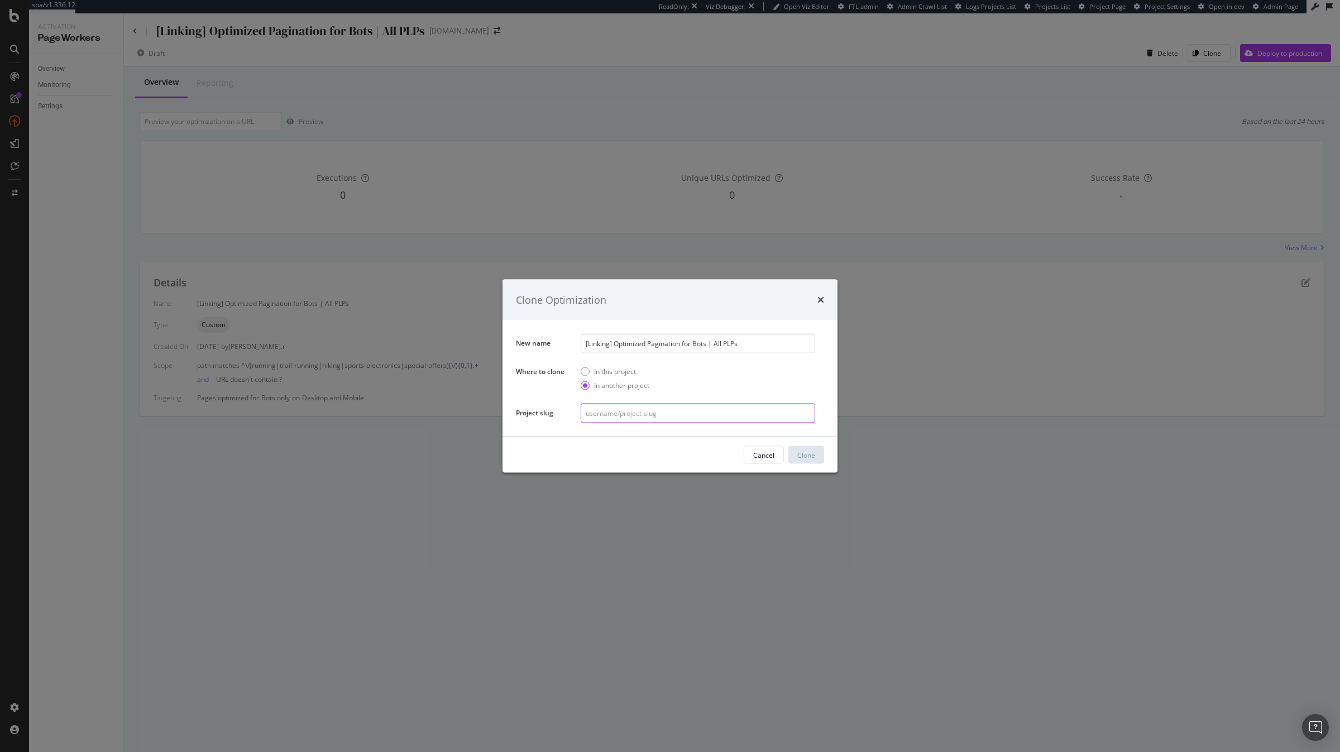
click at [600, 419] on input "modal" at bounding box center [698, 414] width 235 height 20
paste input "irun/irun.com"
type input "irun/irun.de"
click at [803, 461] on div "Clone" at bounding box center [806, 455] width 18 height 17
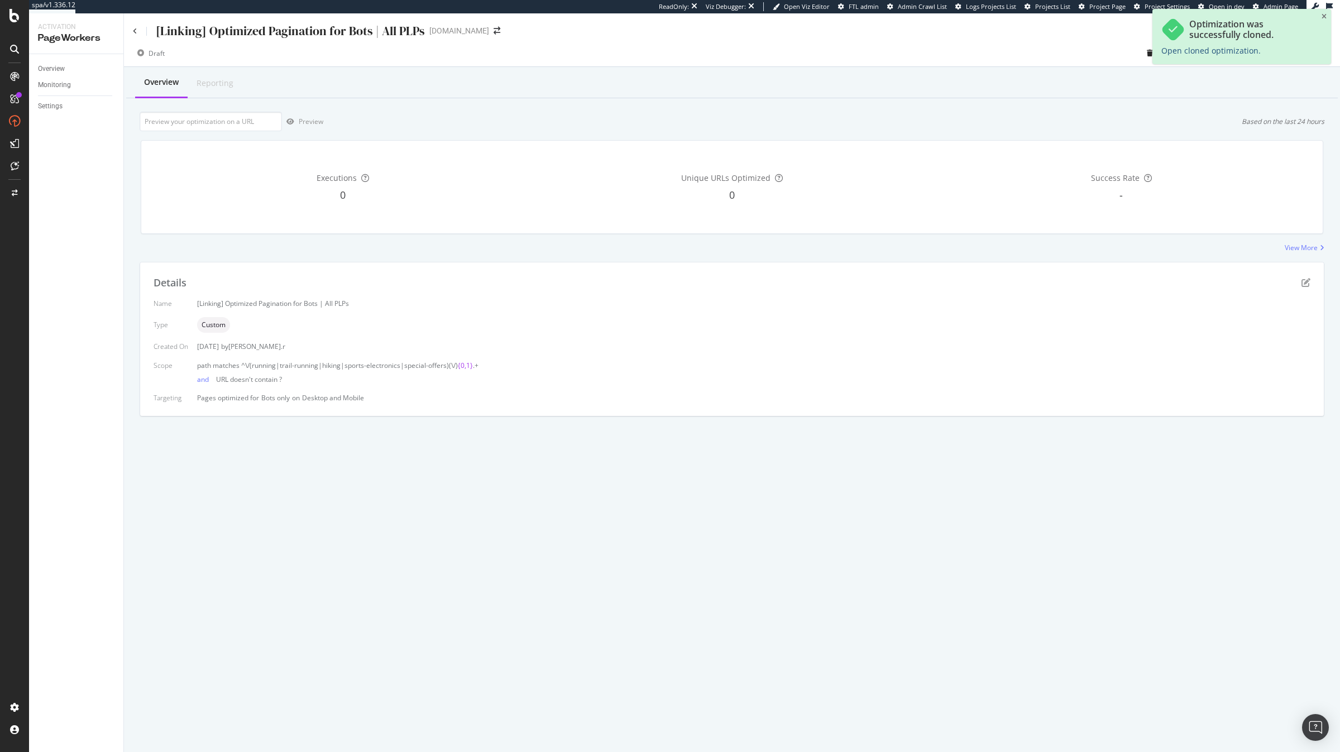
click at [1177, 52] on link "Open cloned optimization." at bounding box center [1210, 50] width 99 height 11
click at [1036, 56] on div "Draft Delete Clone Deploy to production" at bounding box center [732, 55] width 1216 height 22
click at [1326, 16] on icon "close toast" at bounding box center [1324, 16] width 5 height 7
click at [1213, 57] on div "Clone" at bounding box center [1212, 53] width 18 height 9
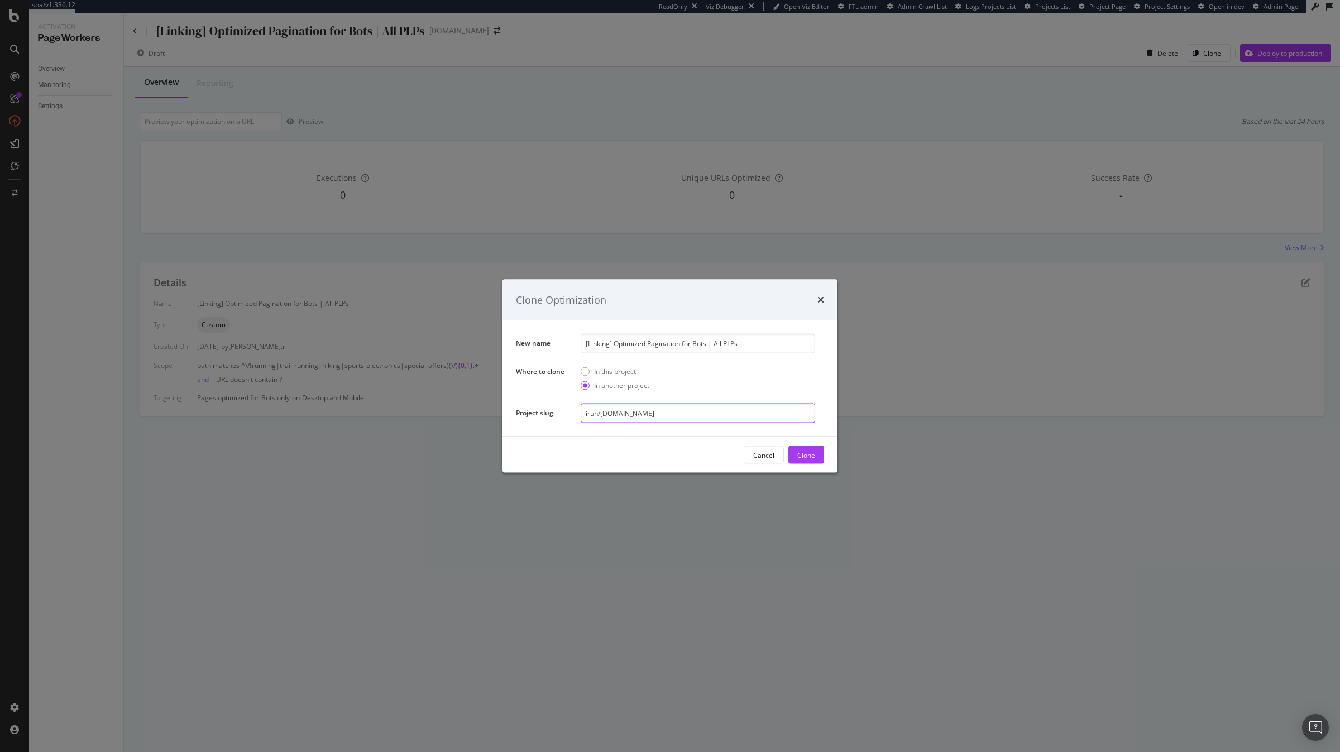
click at [665, 420] on input "irun/irun.de" at bounding box center [698, 414] width 235 height 20
type input "irun/irun.es"
click at [811, 455] on div "Clone" at bounding box center [806, 454] width 18 height 9
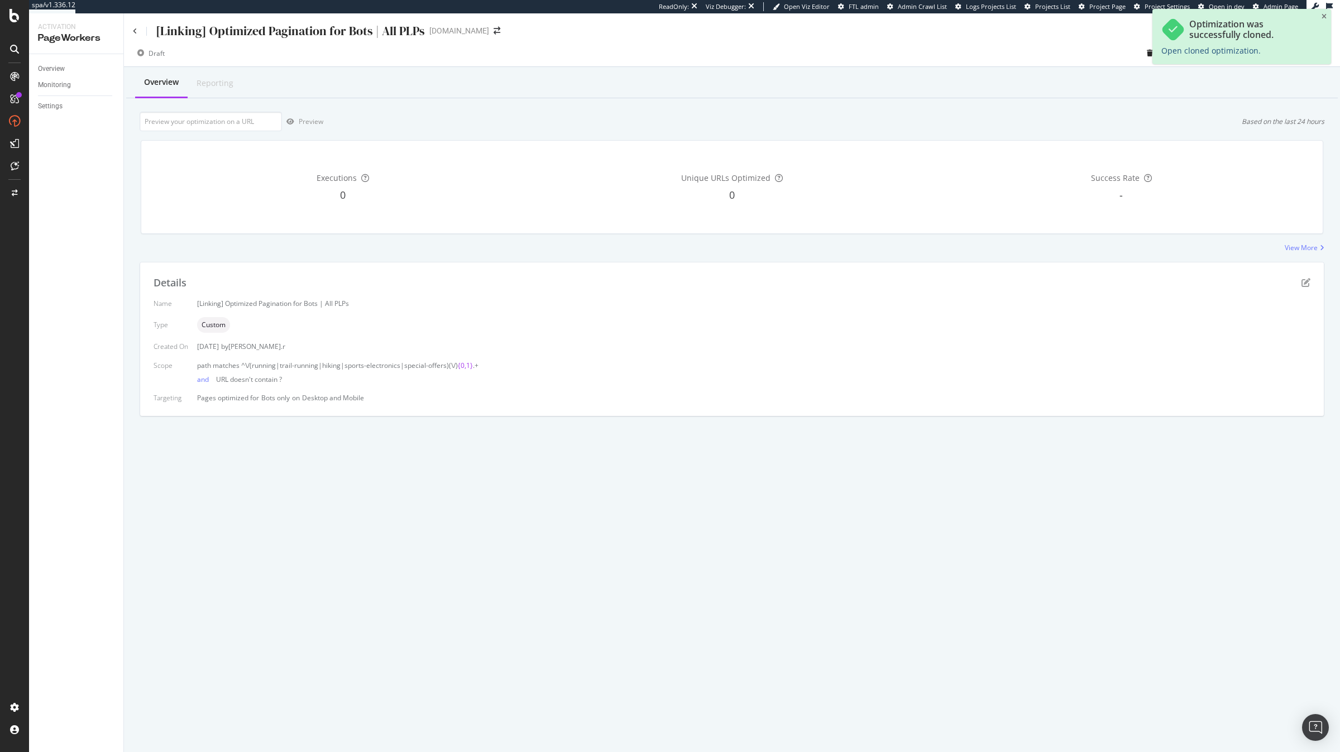
click at [1198, 52] on link "Open cloned optimization." at bounding box center [1210, 50] width 99 height 11
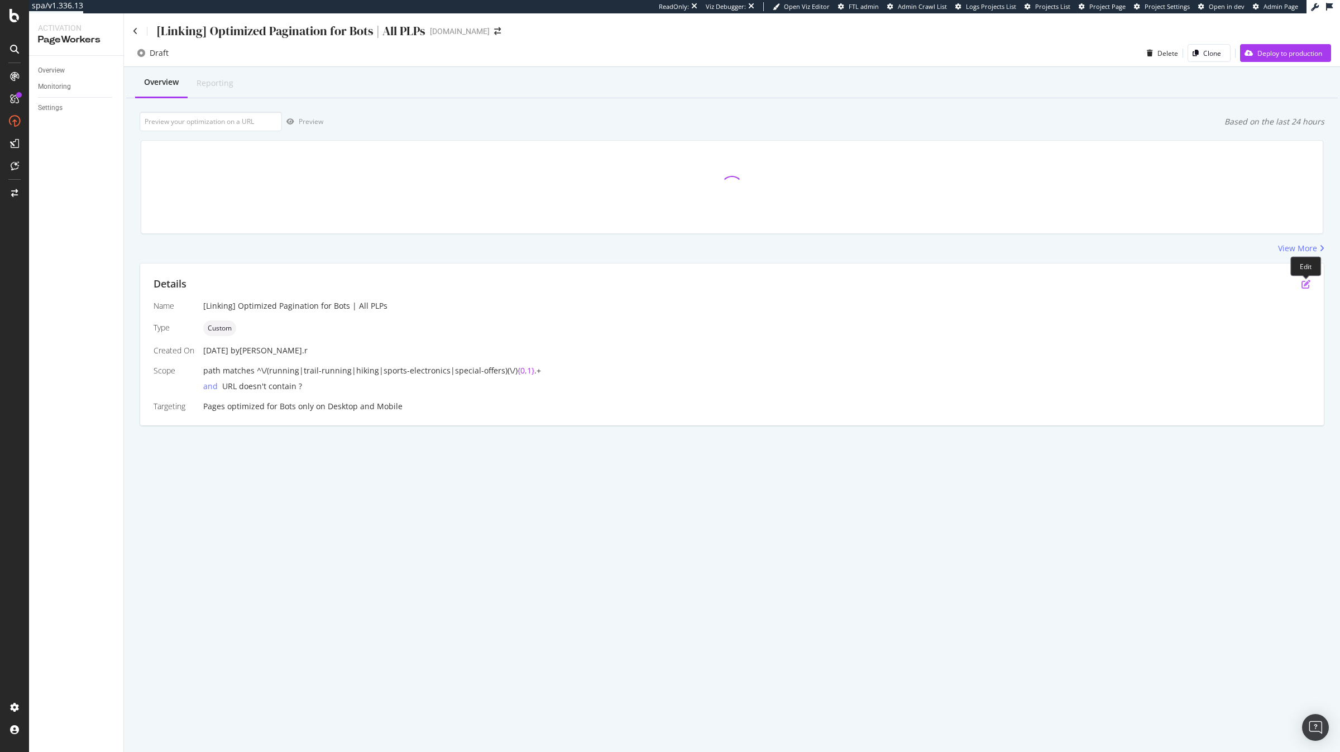
click at [1307, 285] on icon "pen-to-square" at bounding box center [1306, 284] width 9 height 9
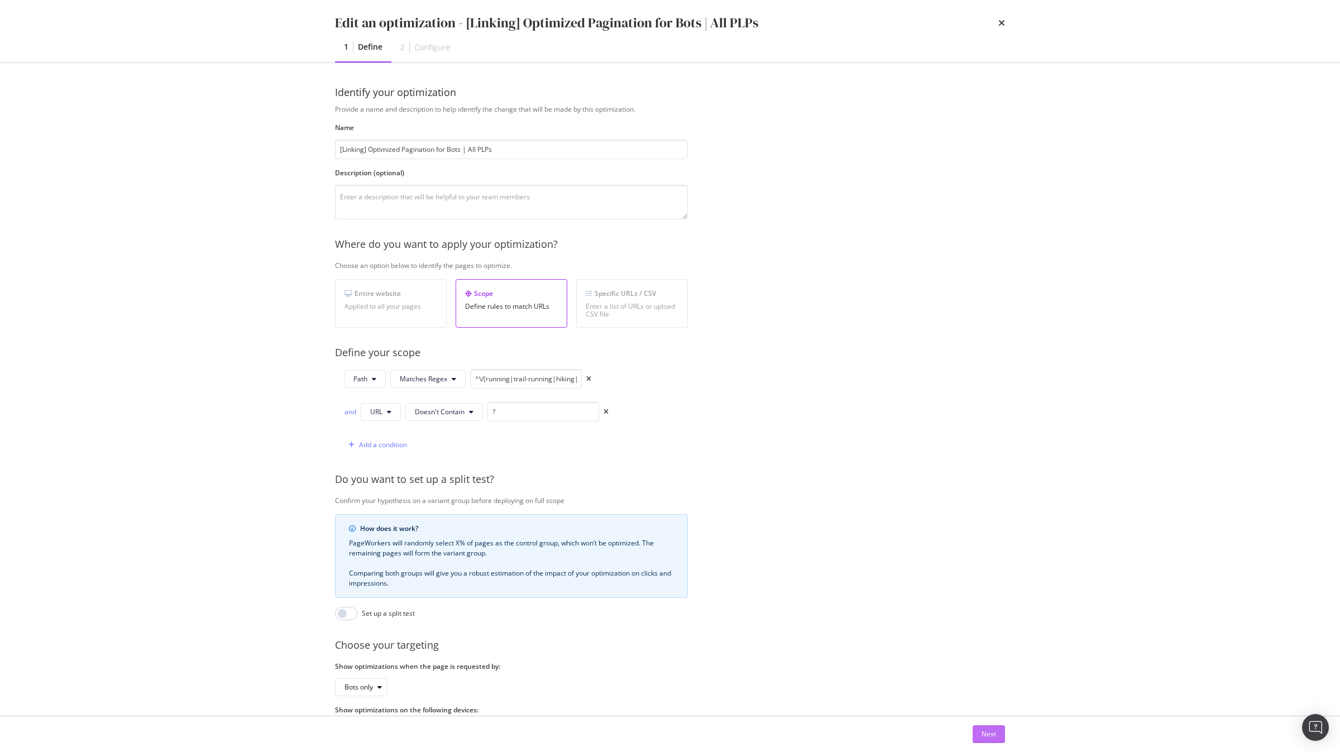
click at [994, 736] on div "Next" at bounding box center [989, 733] width 15 height 9
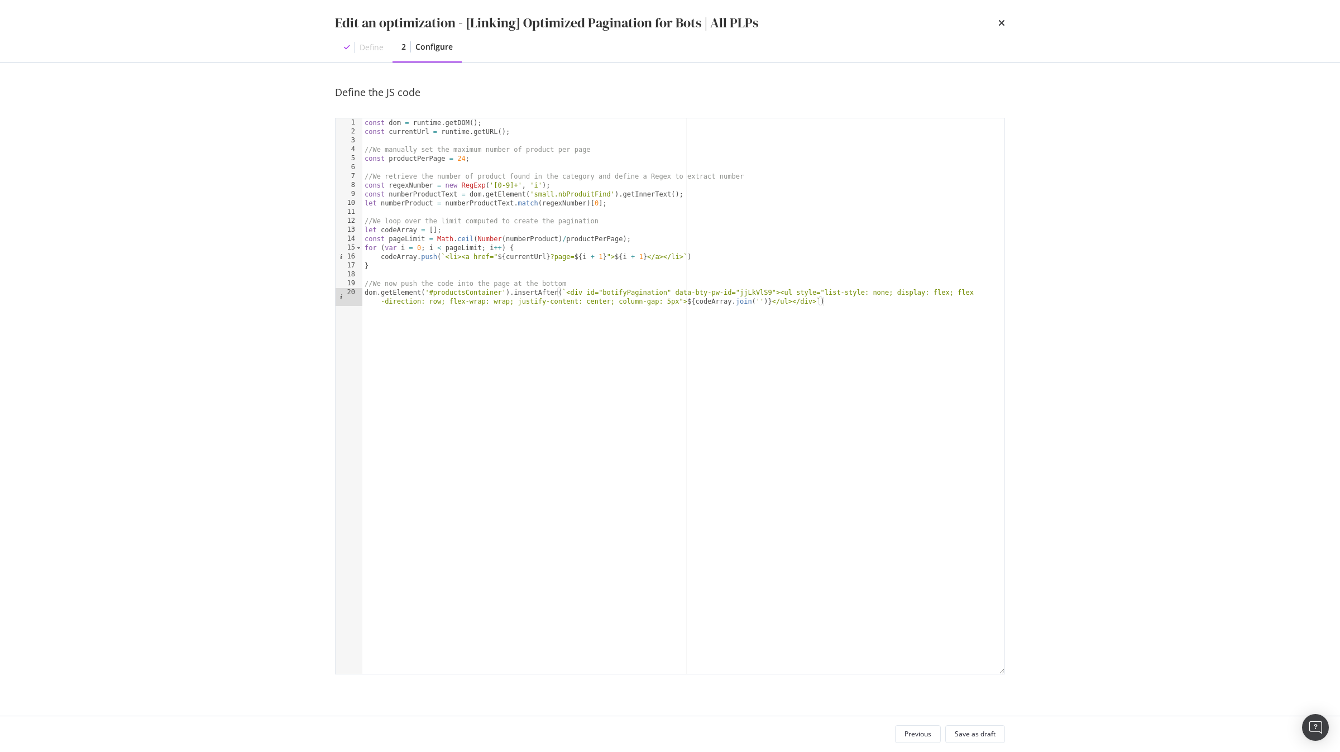
click at [754, 292] on div "const dom = runtime . getDOM ( ) ; const currentUrl = runtime . getURL ( ) ; //…" at bounding box center [683, 409] width 642 height 582
paste textarea "86nD417W"
type textarea "dom.getElement('#productsContainer').insertAfter(`<div id="botifyPagination" da…"
click at [990, 737] on div "Save as draft" at bounding box center [975, 733] width 41 height 9
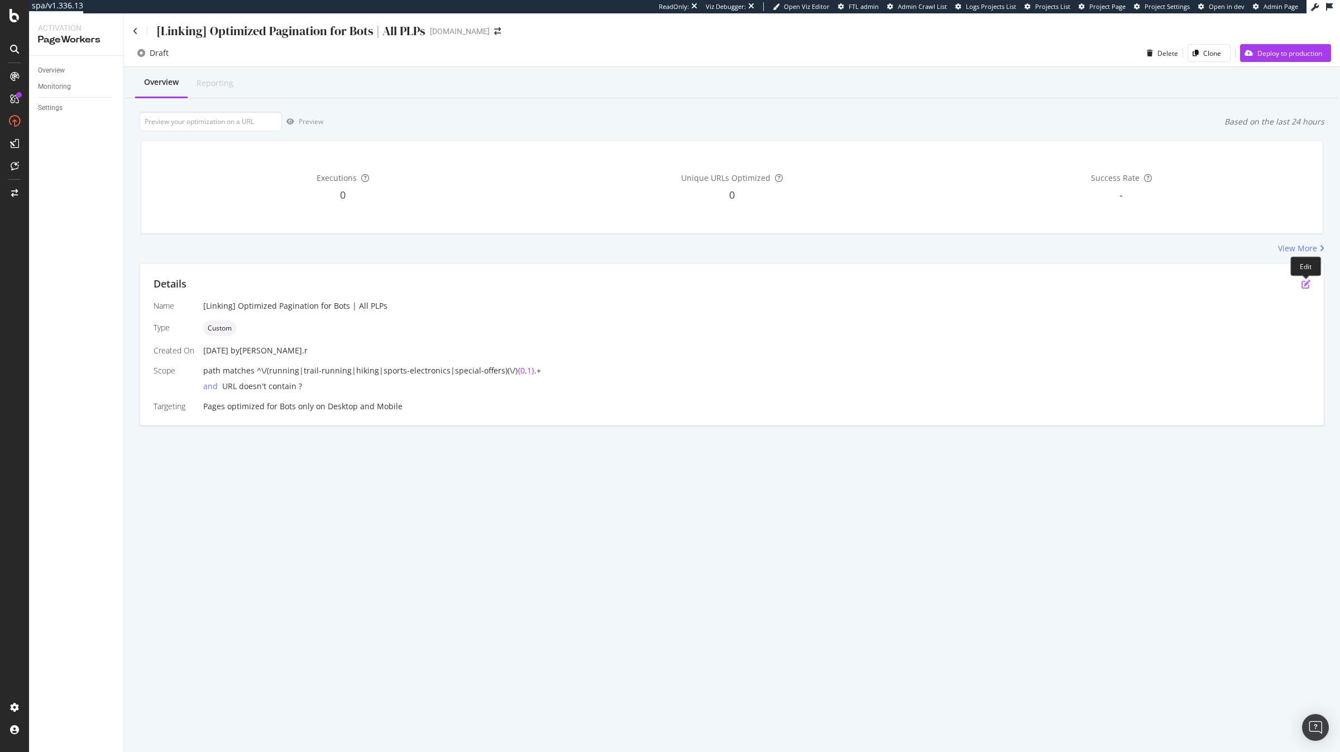
click at [1305, 287] on icon "pen-to-square" at bounding box center [1306, 284] width 9 height 9
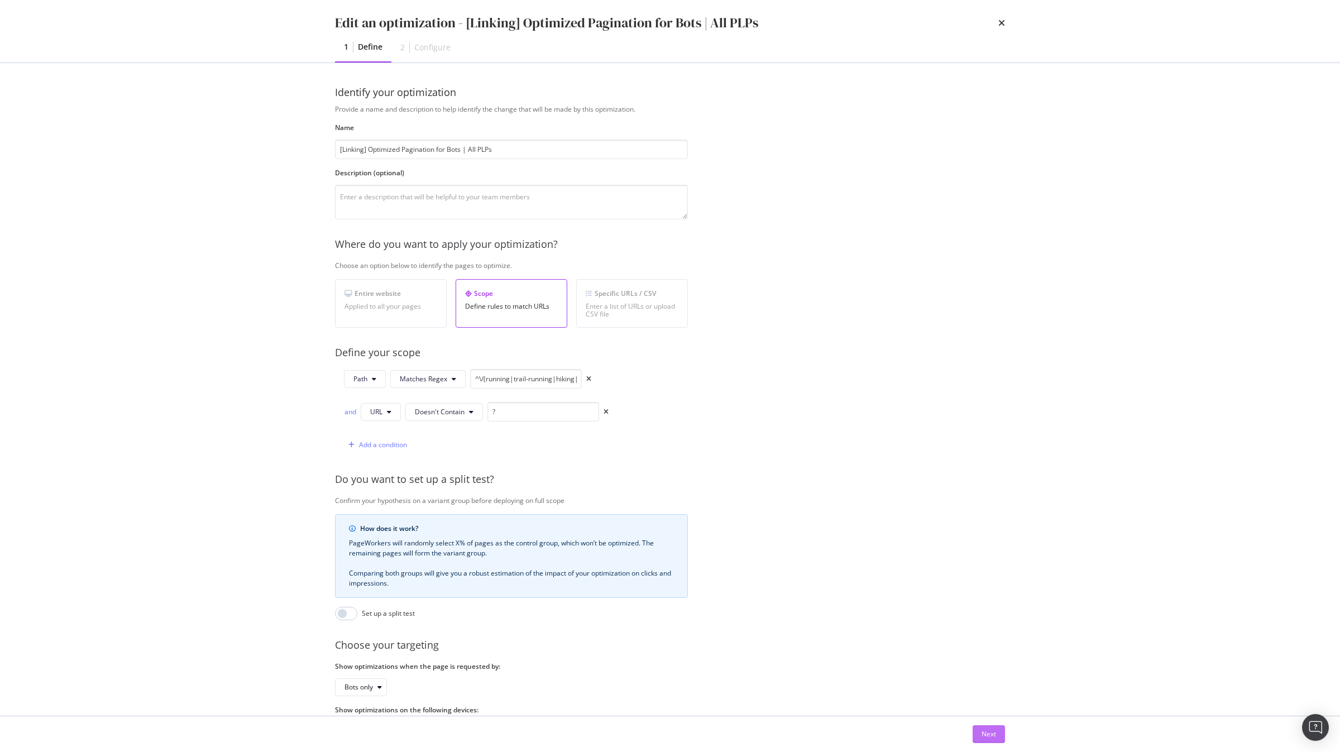
click at [988, 742] on div "Next" at bounding box center [989, 734] width 15 height 17
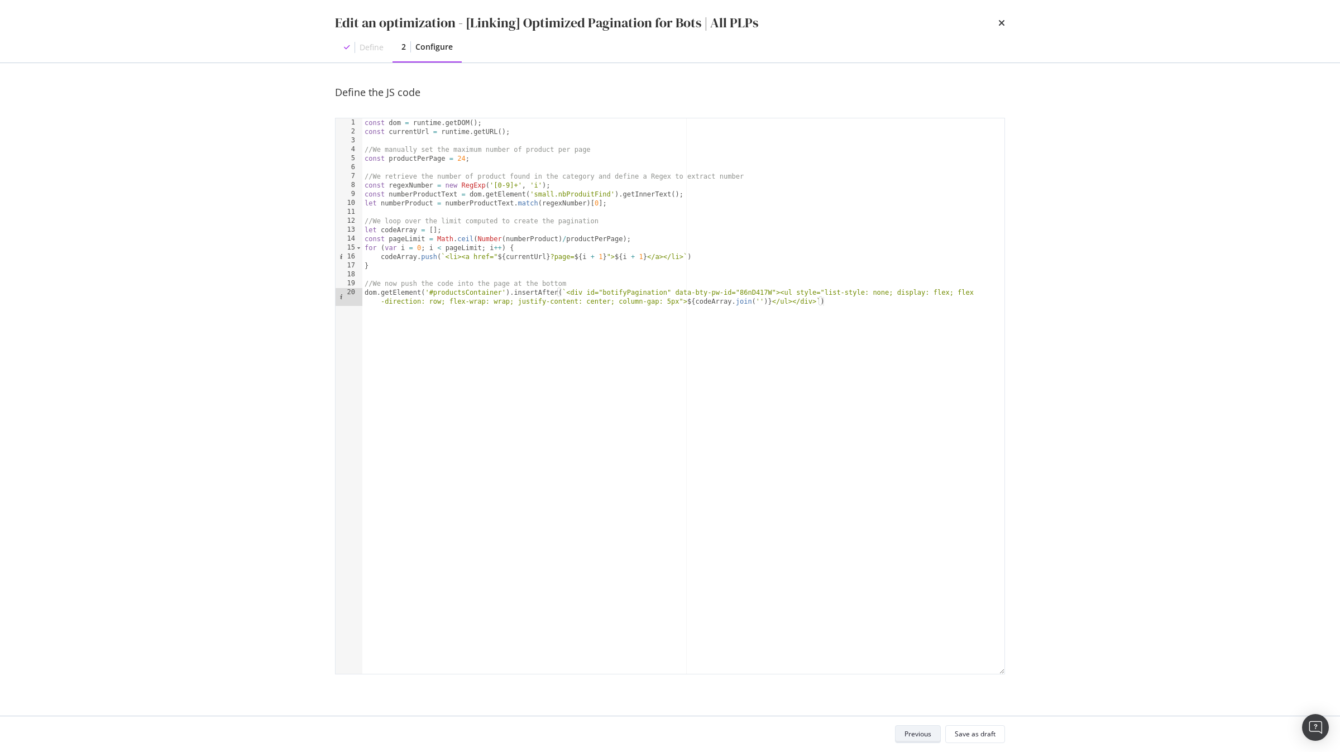
click at [915, 738] on div "Previous" at bounding box center [918, 733] width 27 height 9
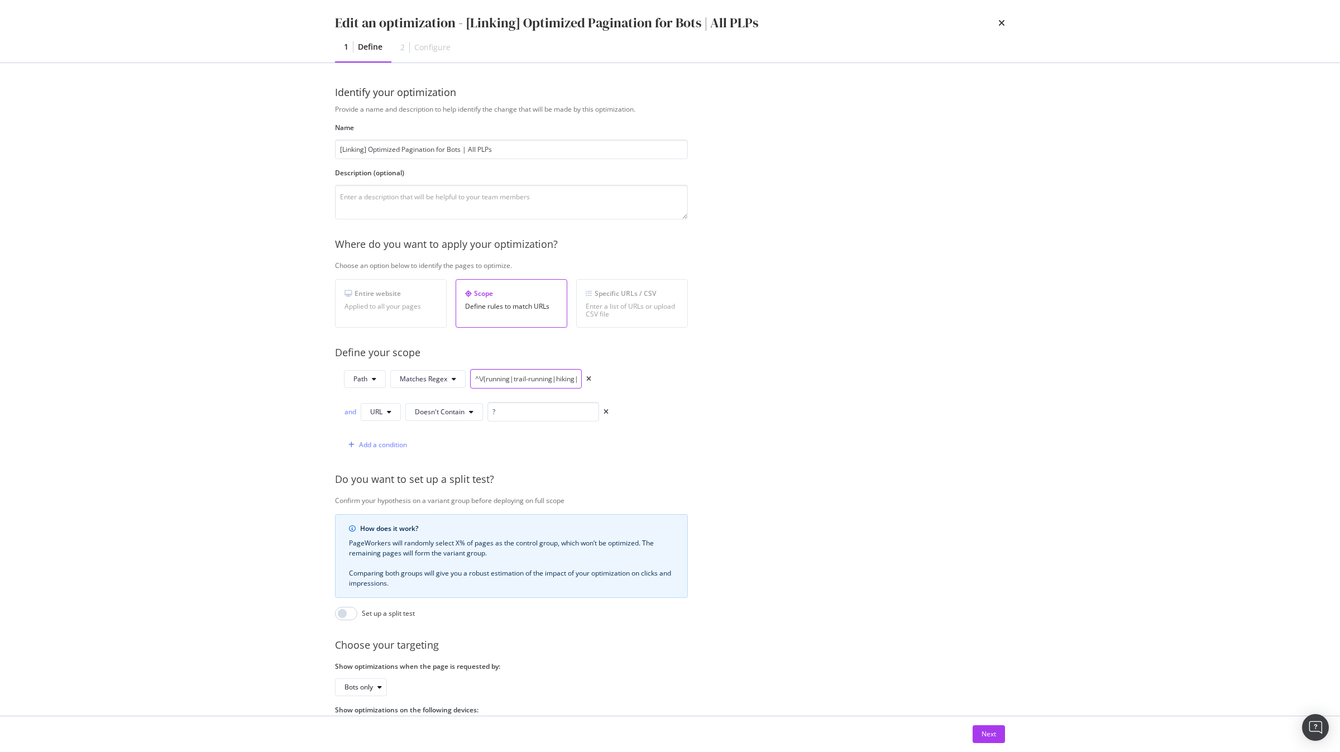
click at [520, 377] on input "^\/(running|trail-running|hiking|sports-electronics|special-offers)(\/){0,1}.+" at bounding box center [526, 379] width 112 height 20
paste input "hombre|mujer|electronica|junior|accesorios|dietetica)(\/){0,1}"
type input "^\/(hombre|mujer|electronica|junior|accesorios|dietetica)(\/){0,1}"
click at [984, 732] on div "Next" at bounding box center [989, 733] width 15 height 9
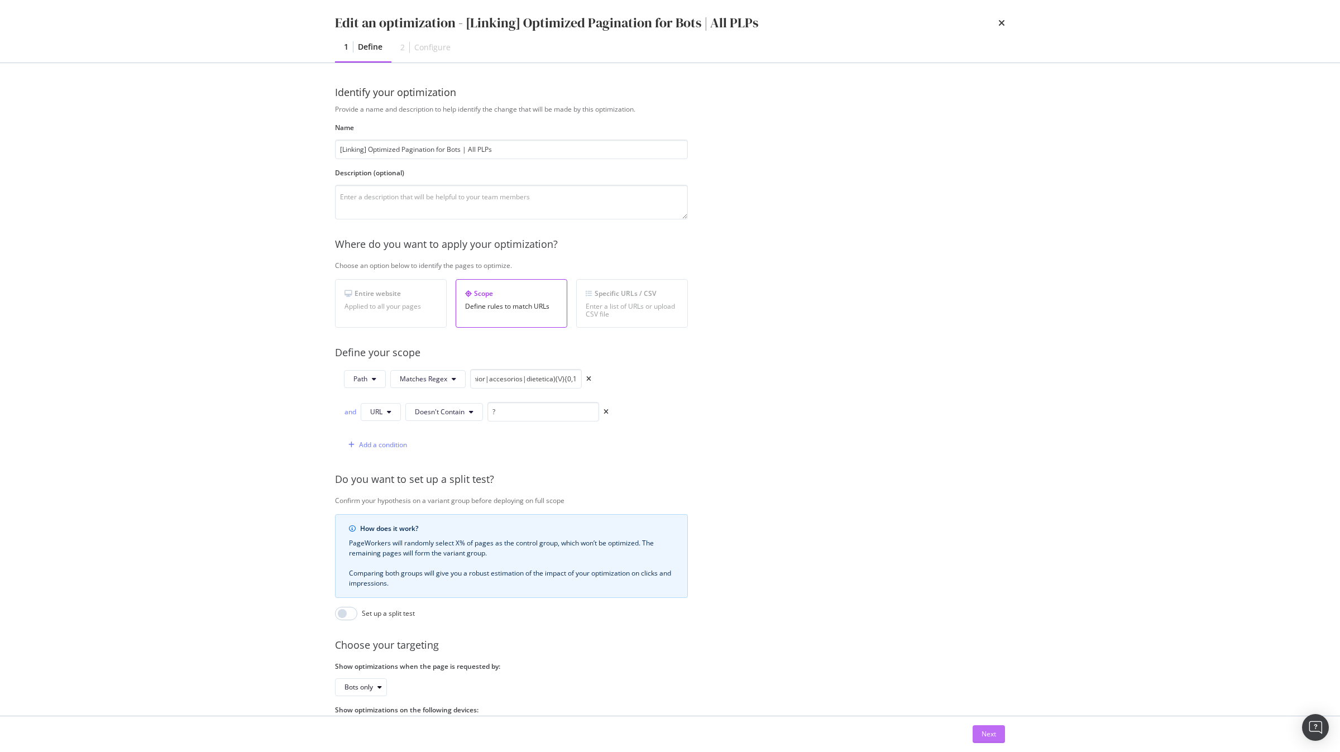
scroll to position [0, 0]
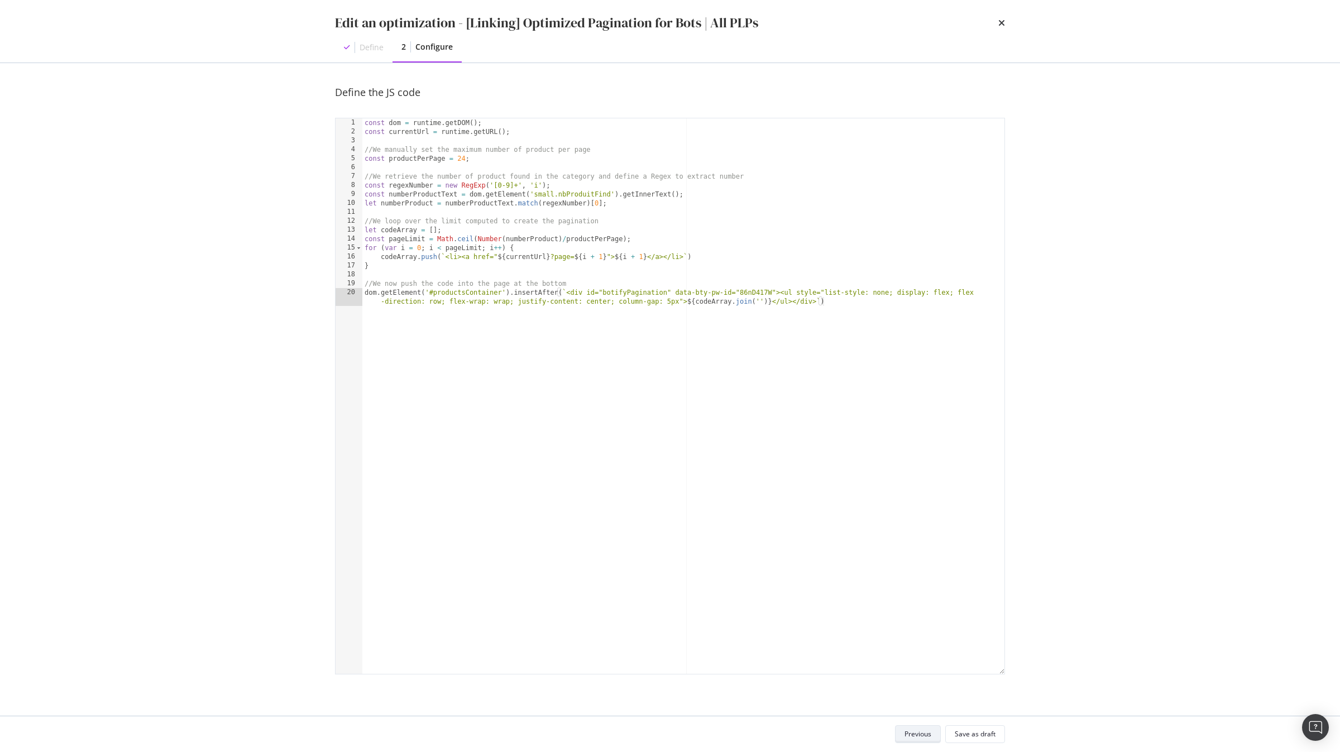
click at [984, 732] on div "Save as draft" at bounding box center [975, 733] width 41 height 9
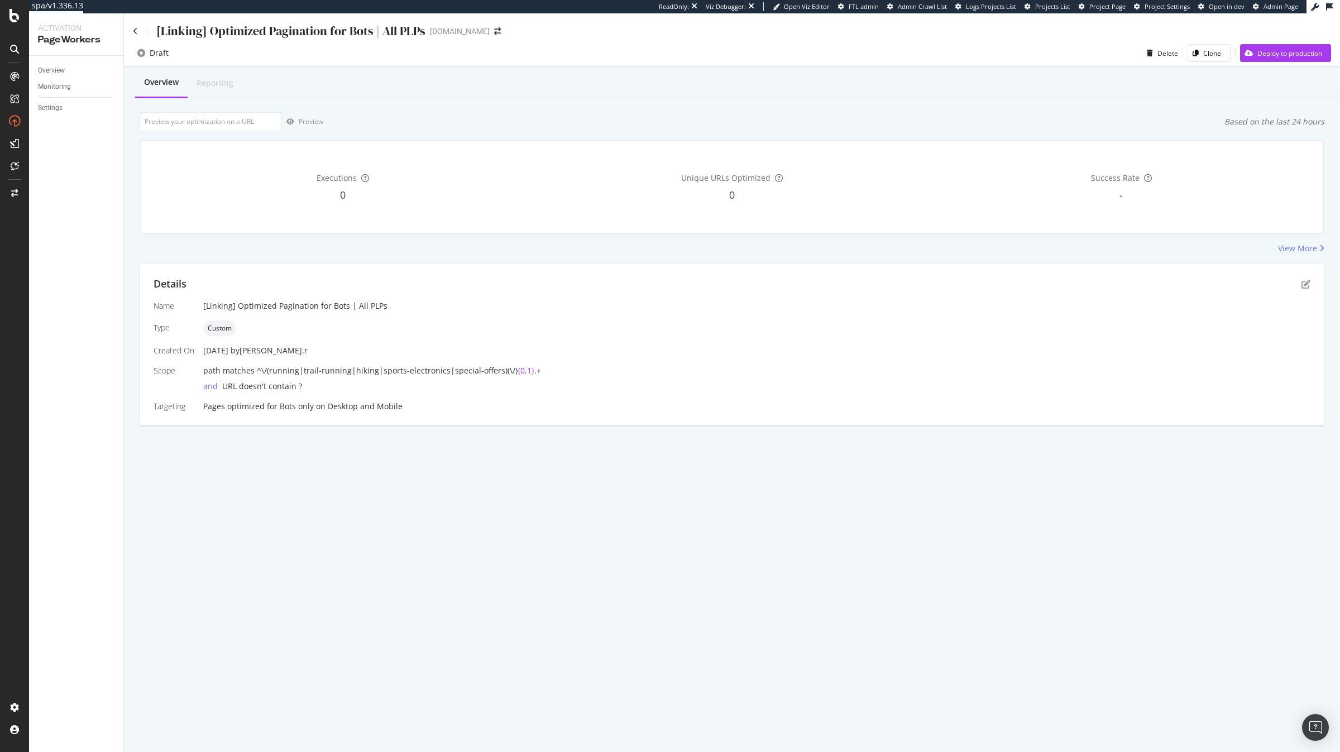
click at [1296, 281] on div "Details" at bounding box center [732, 284] width 1157 height 15
click at [1302, 283] on icon "pen-to-square" at bounding box center [1306, 284] width 9 height 9
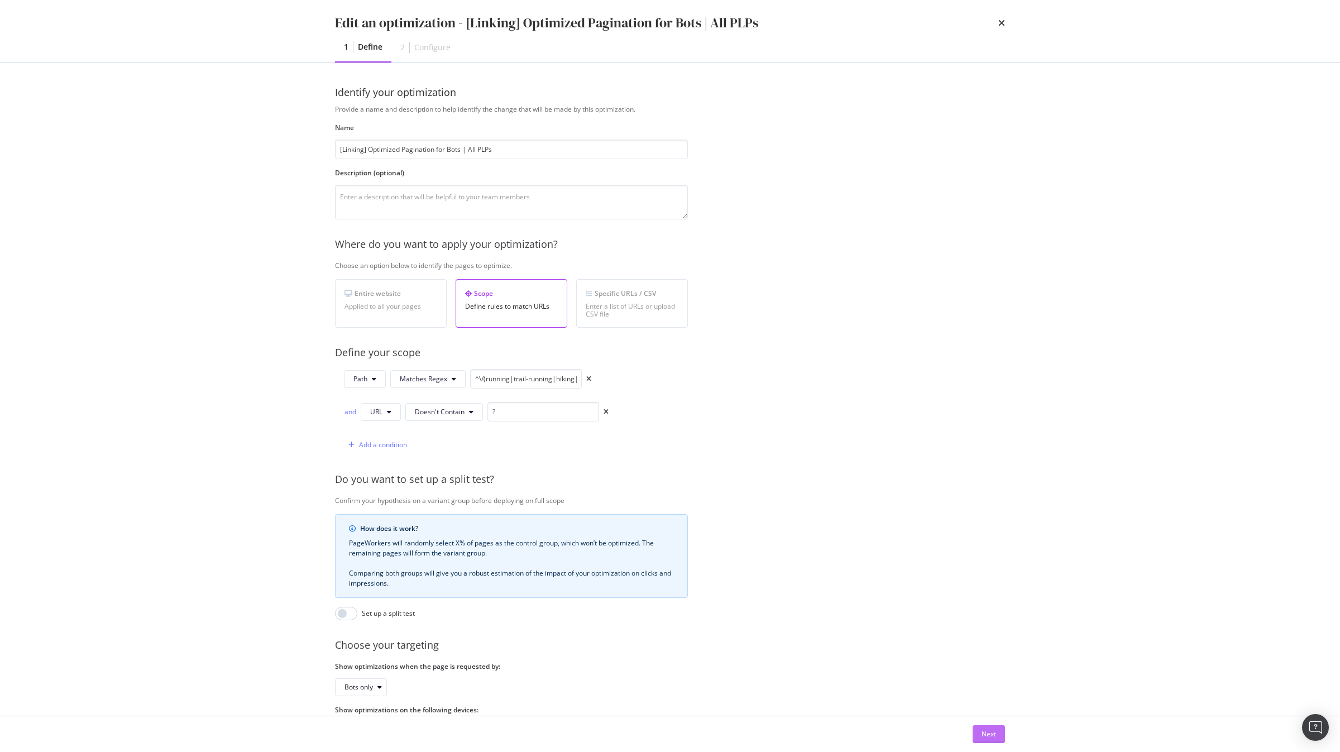
click at [984, 730] on div "Next" at bounding box center [989, 733] width 15 height 9
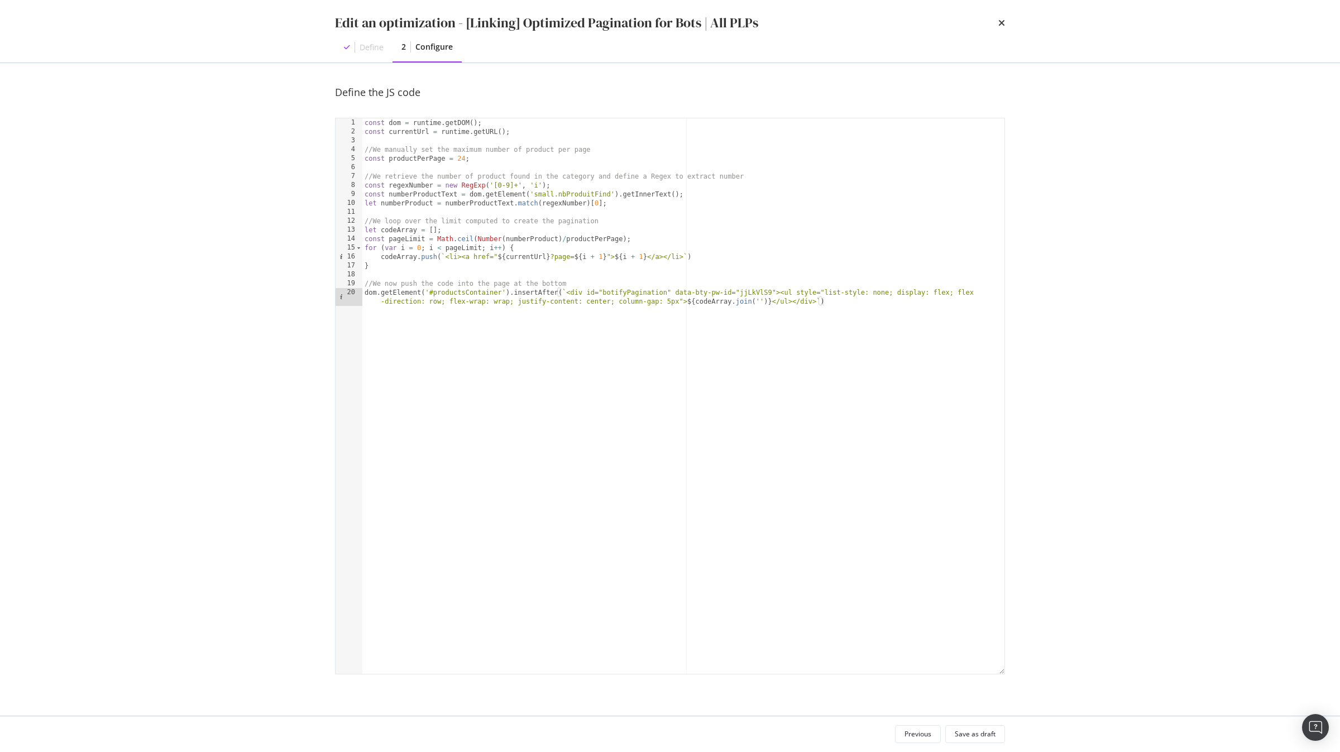
click at [756, 293] on div "const dom = runtime . getDOM ( ) ; const currentUrl = runtime . getURL ( ) ; //…" at bounding box center [683, 409] width 642 height 582
paste textarea "8P094fz5"
type textarea "dom.getElement('#productsContainer').insertAfter(`<div id="botifyPagination" da…"
click at [982, 725] on button "Save as draft" at bounding box center [975, 734] width 60 height 18
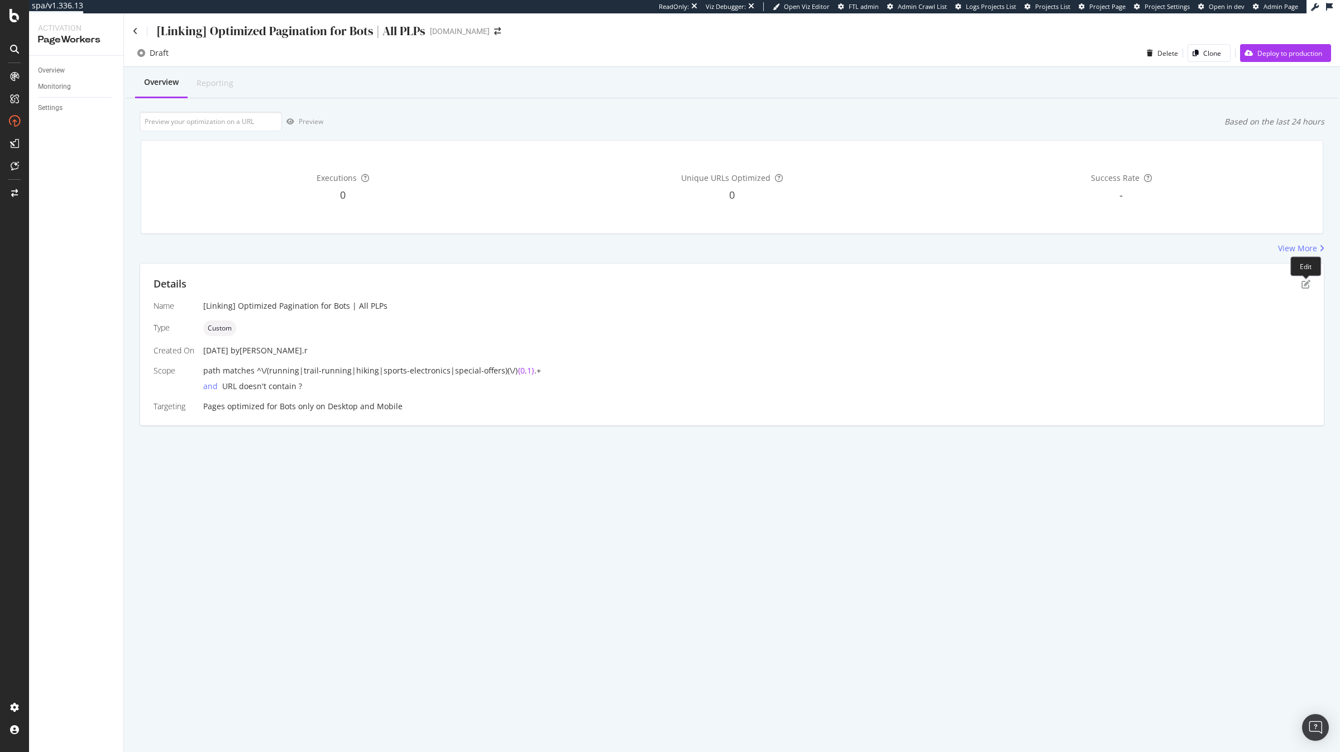
click at [1313, 281] on div "Details Name [Linking] Optimized Pagination for Bots | All PLPs Type Custom Cre…" at bounding box center [732, 345] width 1184 height 162
click at [1306, 283] on icon "pen-to-square" at bounding box center [1306, 284] width 9 height 9
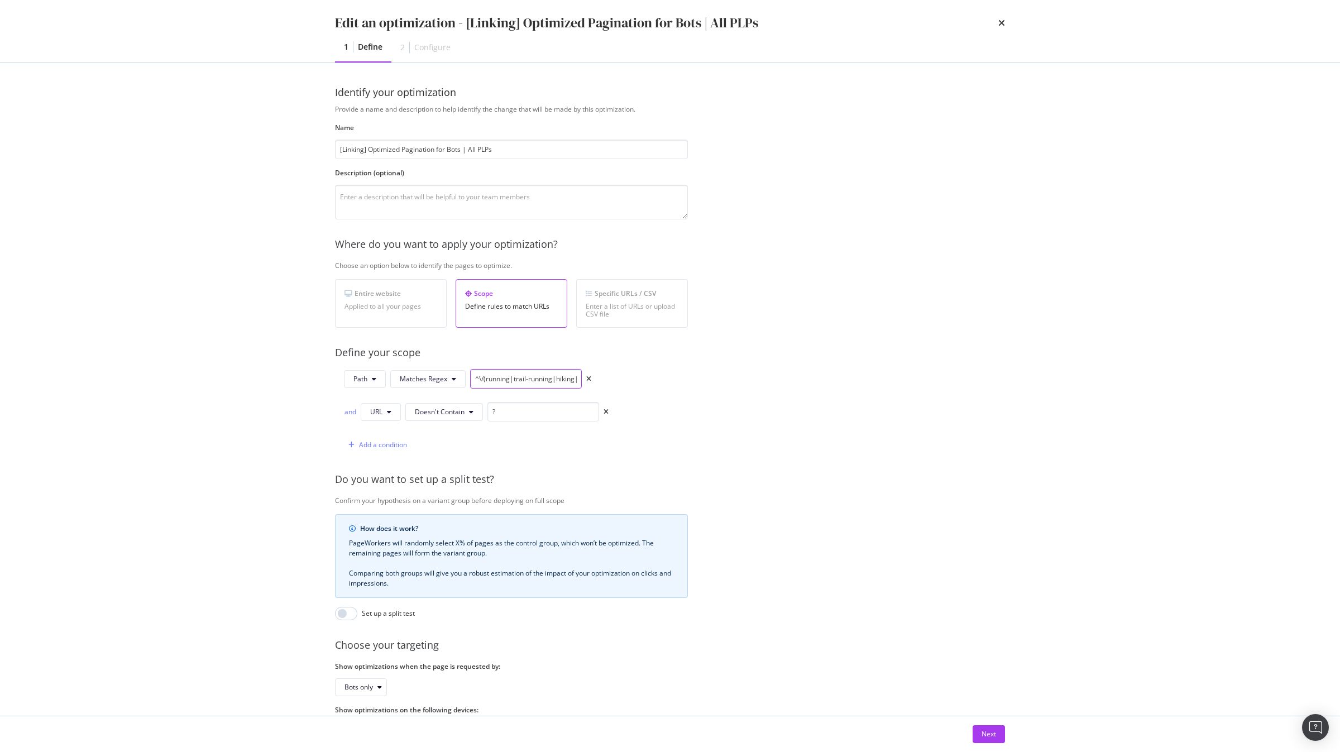
click at [507, 377] on input "^\/(running|trail-running|hiking|sports-electronics|special-offers)(\/){0,1}.+" at bounding box center [526, 379] width 112 height 20
paste input "[PERSON_NAME]|damen|kinder|elektronik|zubehoer|sportnahrung)\/.*"
type input "^\/([PERSON_NAME]|damen|kinder|elektronik|zubehoer|sportnahrung)\/.*"
click at [988, 726] on div "Next" at bounding box center [989, 734] width 15 height 17
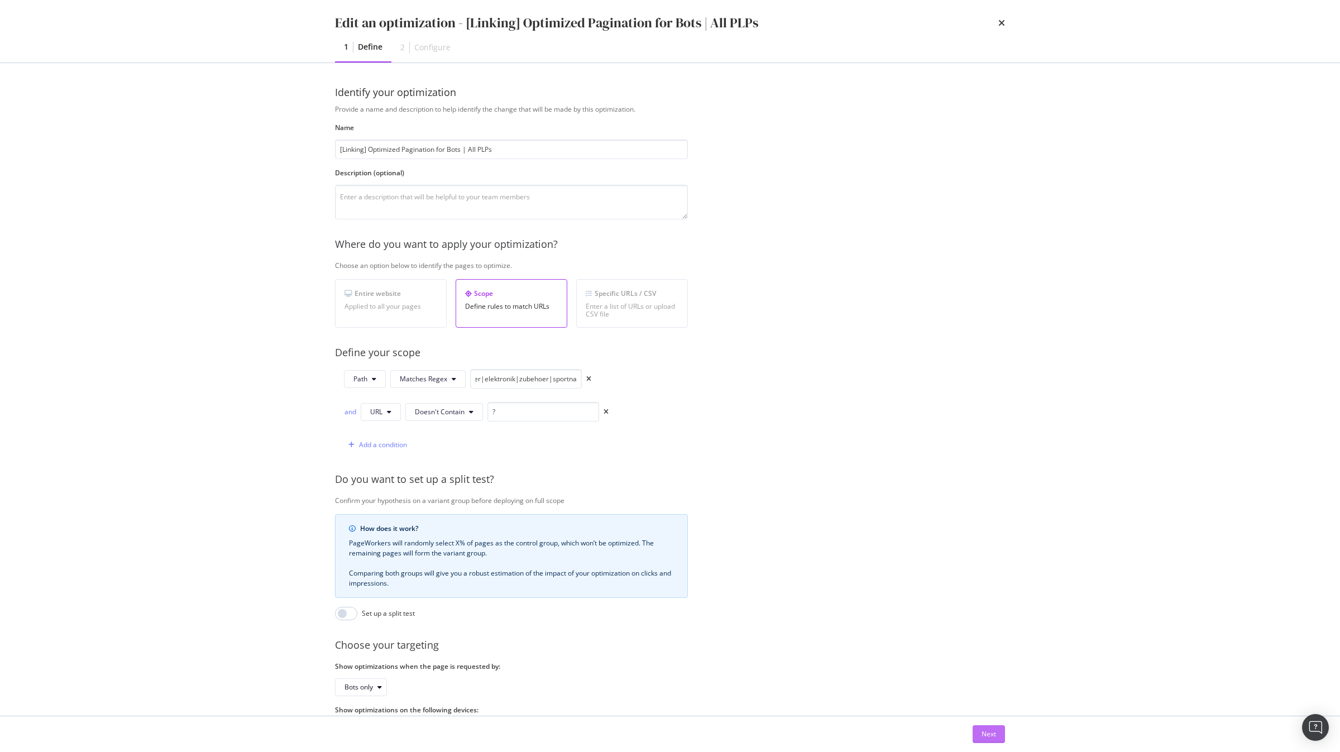
scroll to position [0, 0]
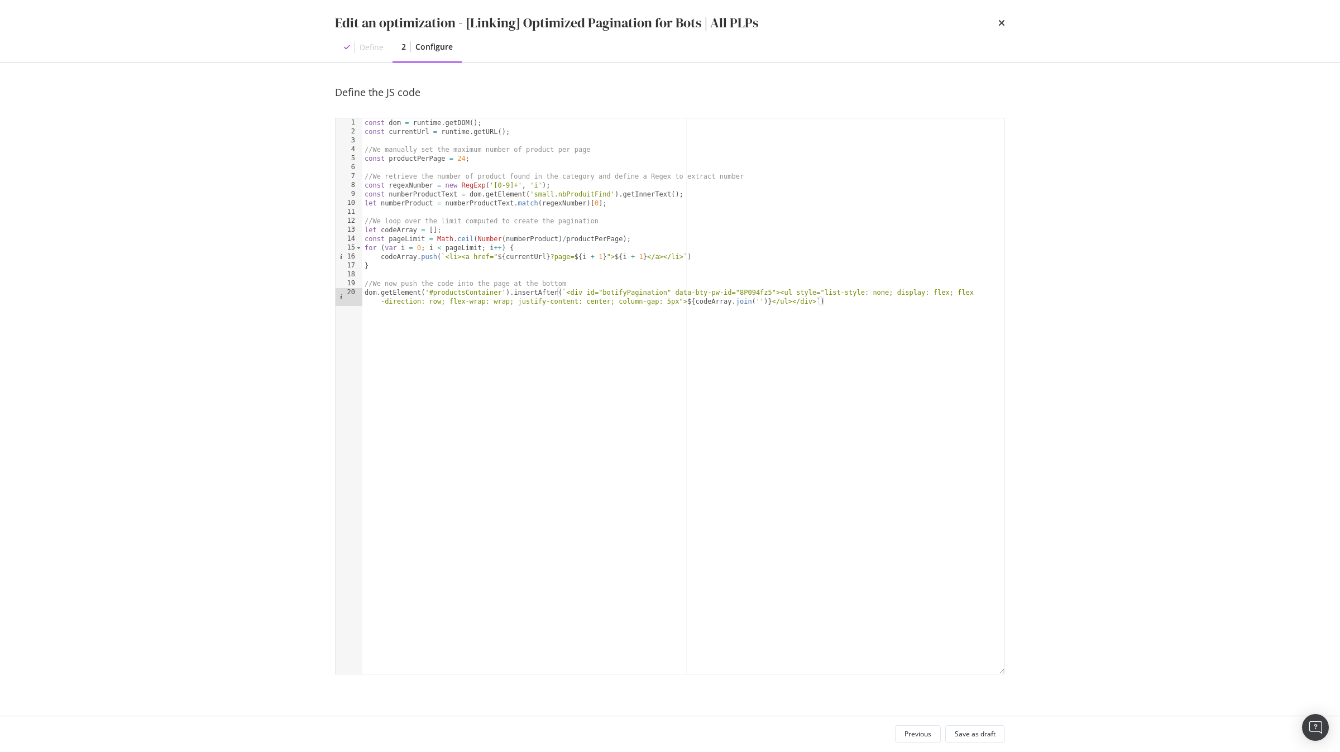
click at [993, 744] on div "Previous Save as draft" at bounding box center [670, 734] width 715 height 36
click at [991, 729] on div "Save as draft" at bounding box center [975, 734] width 41 height 16
